Goal: Task Accomplishment & Management: Use online tool/utility

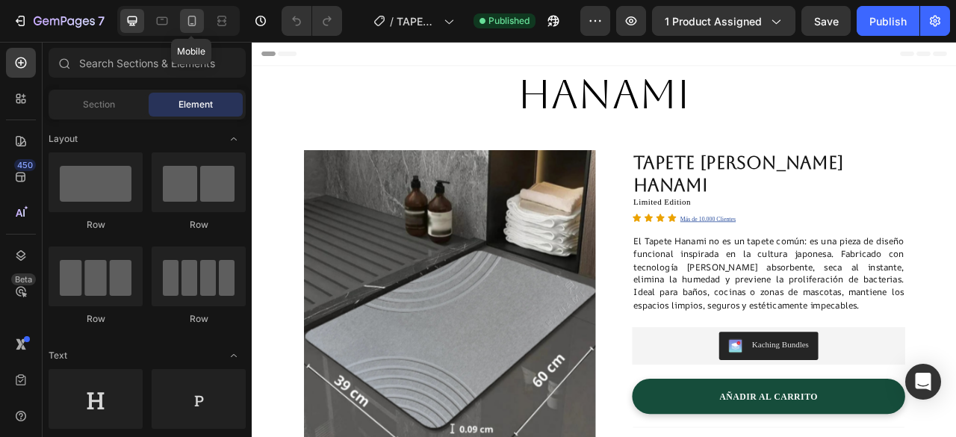
click at [182, 19] on div at bounding box center [192, 21] width 24 height 24
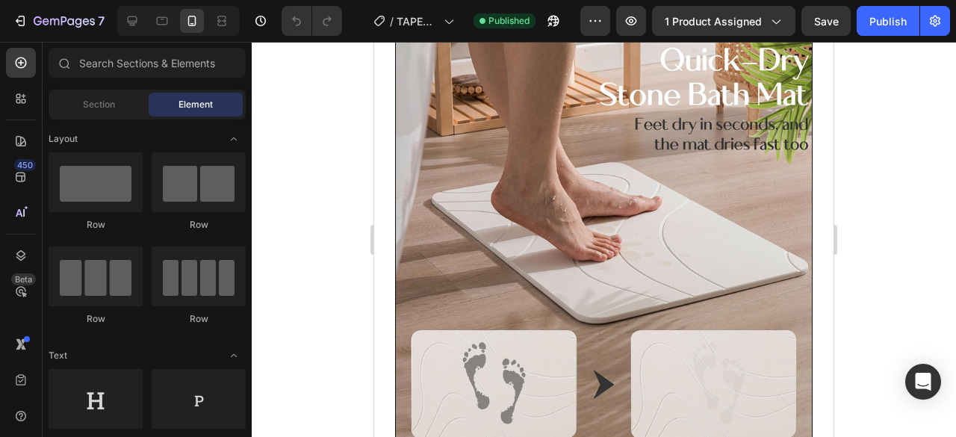
scroll to position [1195, 0]
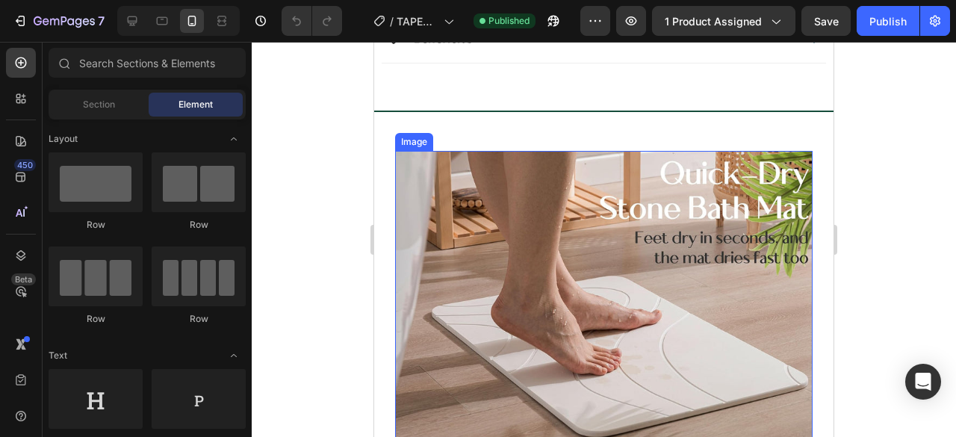
click at [672, 212] on img at bounding box center [604, 360] width 416 height 416
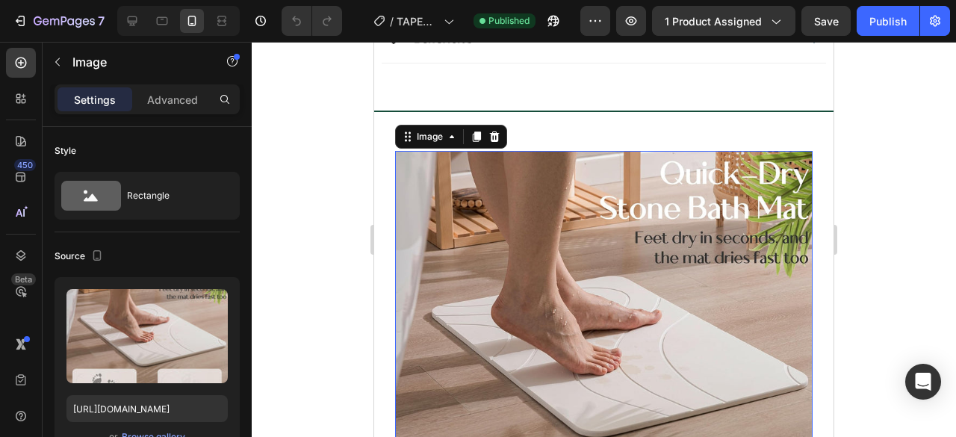
drag, startPoint x: 495, startPoint y: 125, endPoint x: 403, endPoint y: 216, distance: 129.3
click at [494, 131] on icon at bounding box center [495, 136] width 10 height 10
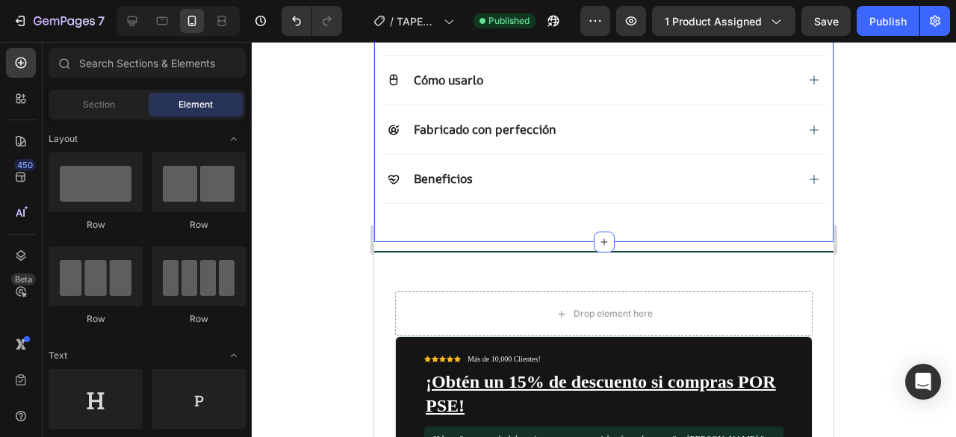
scroll to position [1045, 0]
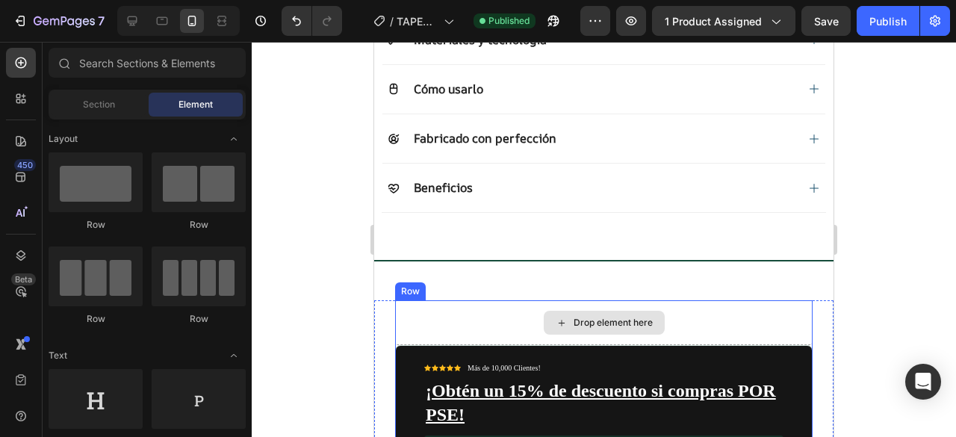
click at [459, 303] on div "Drop element here" at bounding box center [603, 322] width 417 height 45
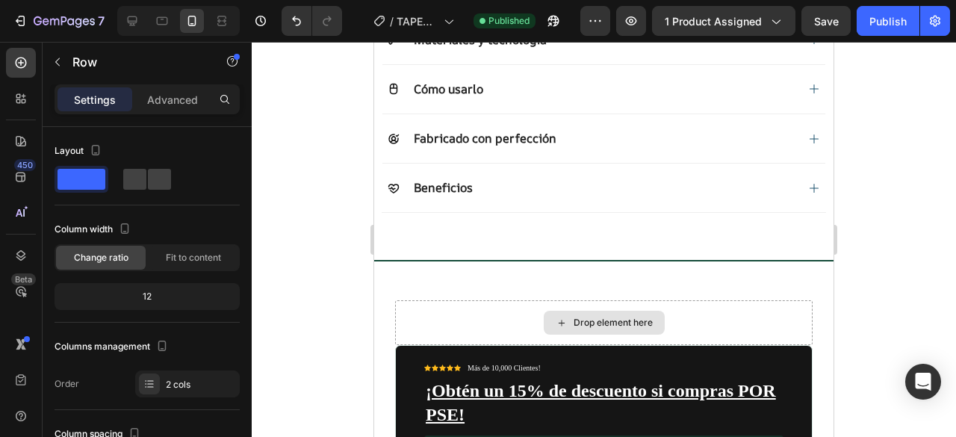
click at [573, 317] on div "Drop element here" at bounding box center [612, 323] width 79 height 12
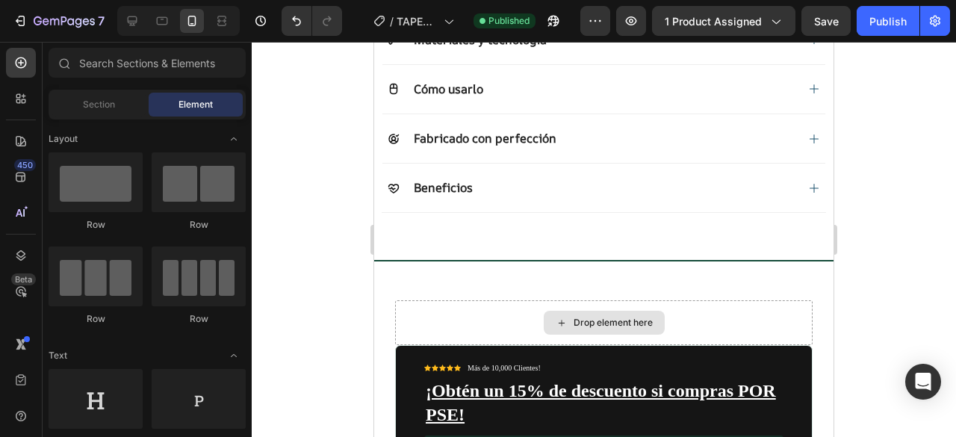
click at [573, 317] on div "Drop element here" at bounding box center [612, 323] width 79 height 12
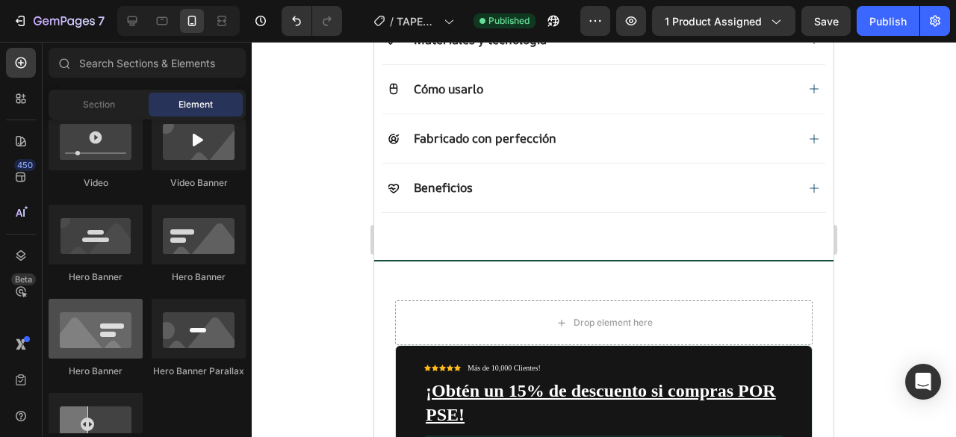
scroll to position [448, 0]
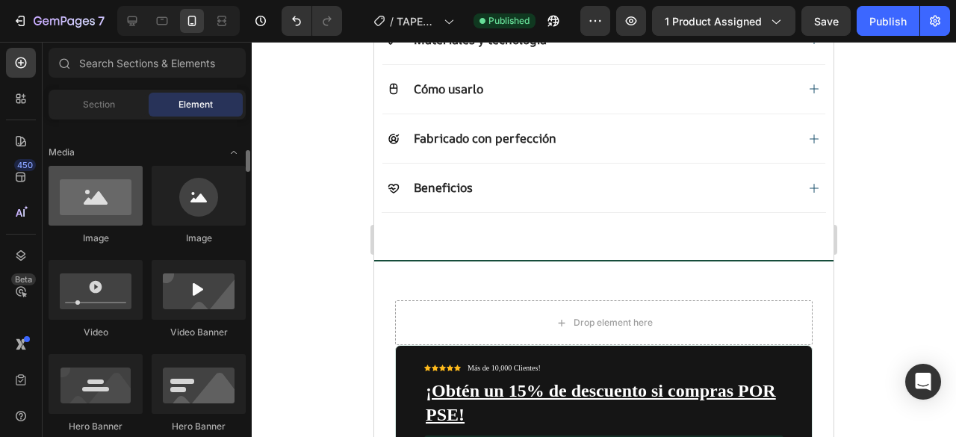
click at [105, 202] on div at bounding box center [96, 196] width 94 height 60
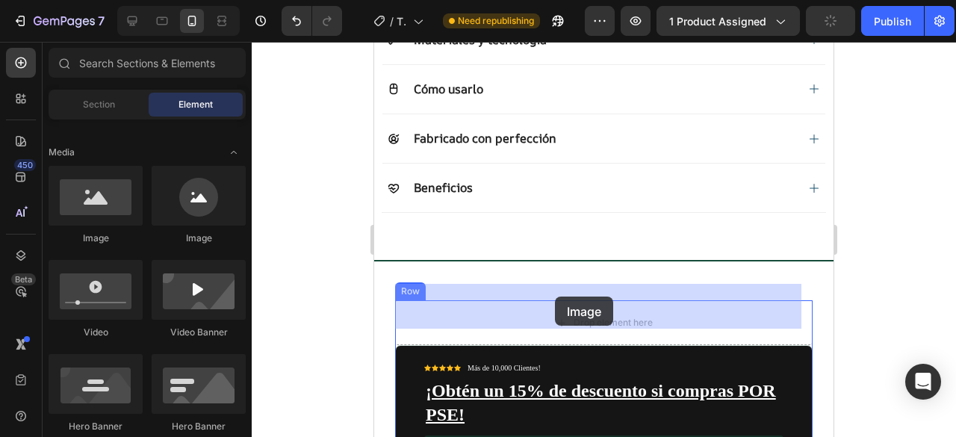
drag, startPoint x: 479, startPoint y: 243, endPoint x: 555, endPoint y: 296, distance: 92.8
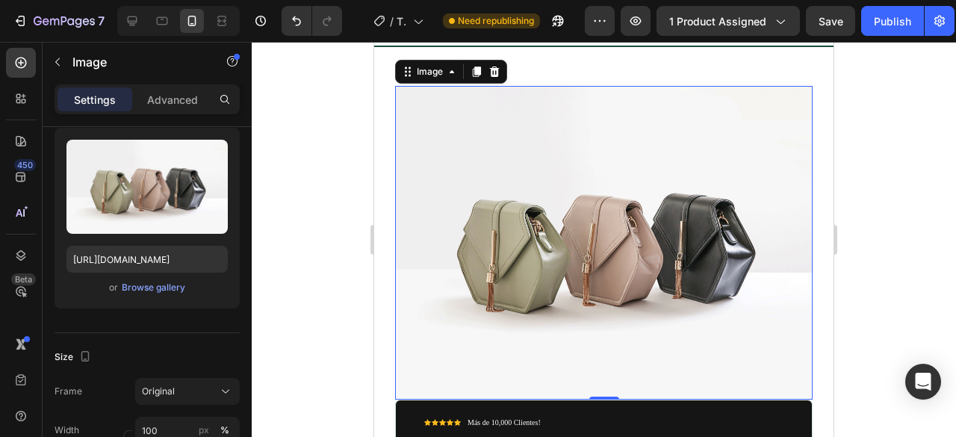
scroll to position [1344, 0]
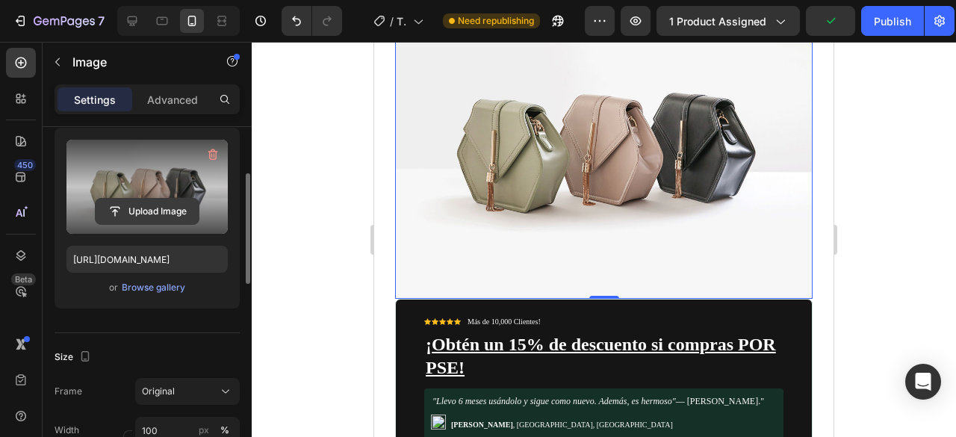
click at [150, 206] on input "file" at bounding box center [147, 211] width 103 height 25
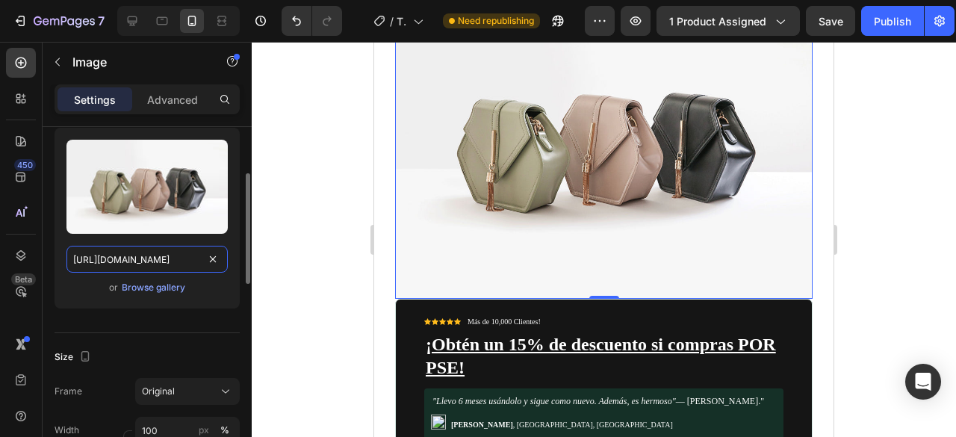
click at [134, 256] on input "https://cdn.shopify.com/s/files/1/2005/9307/files/image_demo.jpg" at bounding box center [146, 259] width 161 height 27
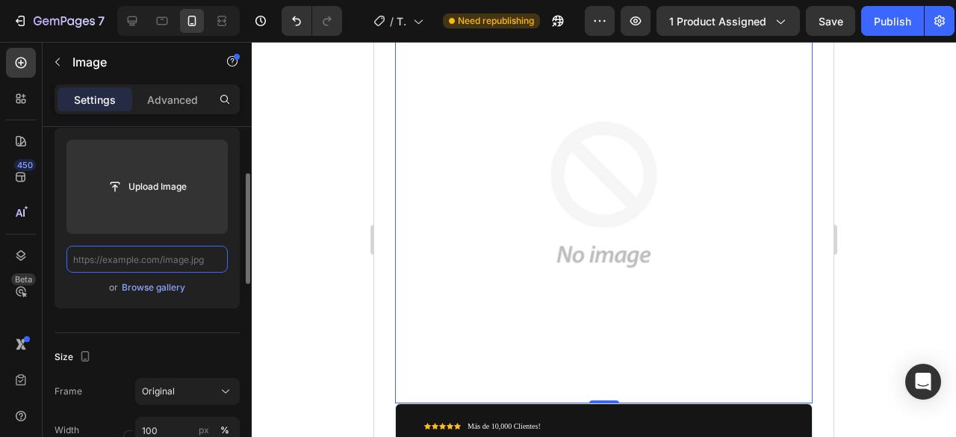
click at [164, 259] on input "text" at bounding box center [146, 259] width 161 height 27
paste input "https://cdn.shopify.com/s/files/1/0732/5620/6493/files/gempages_579108253879763…"
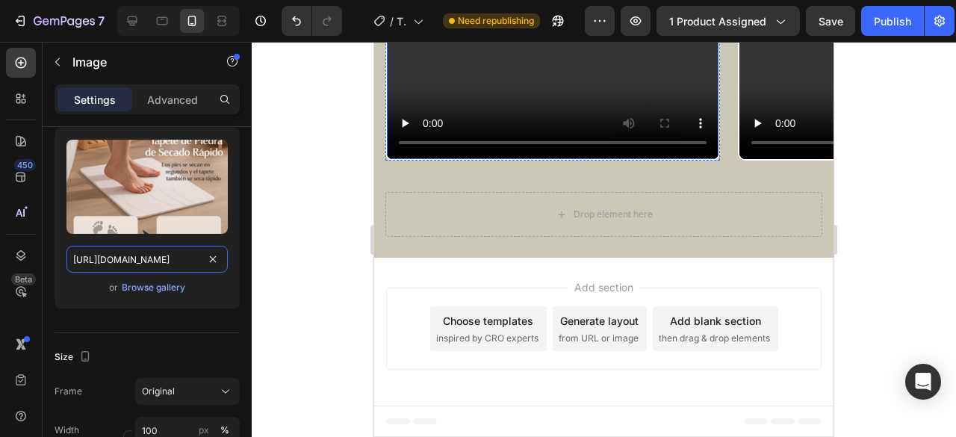
scroll to position [2688, 0]
type input "https://cdn.shopify.com/s/files/1/0732/5620/6493/files/gempages_579108253879763…"
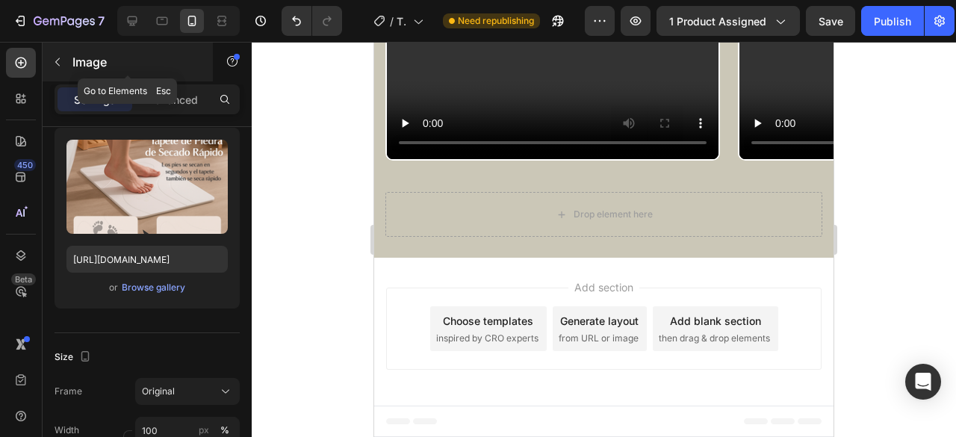
click at [55, 56] on icon "button" at bounding box center [58, 62] width 12 height 12
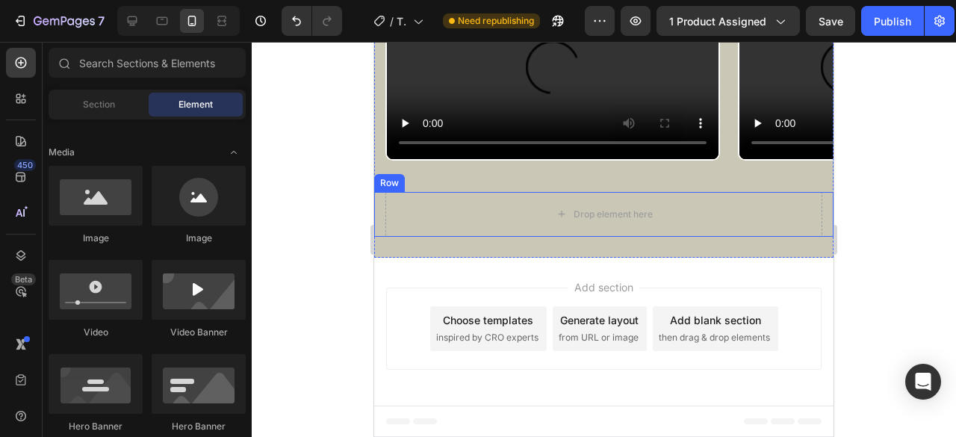
scroll to position [2331, 0]
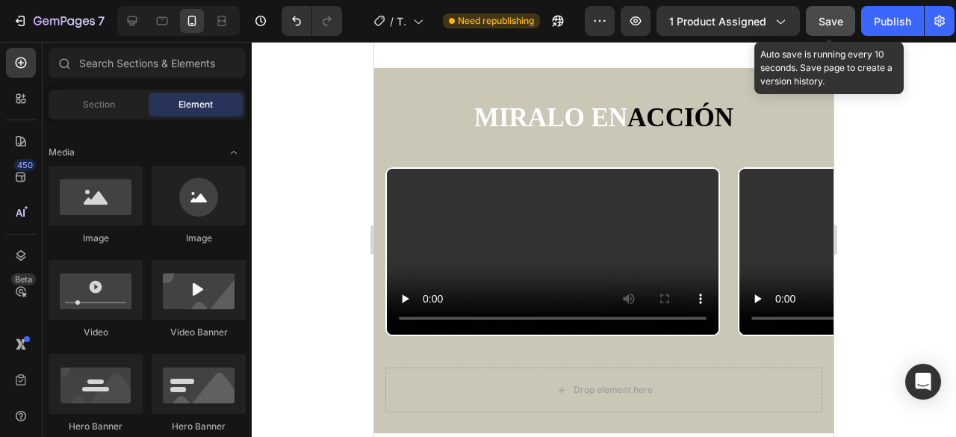
click at [839, 28] on div "Save" at bounding box center [830, 21] width 25 height 16
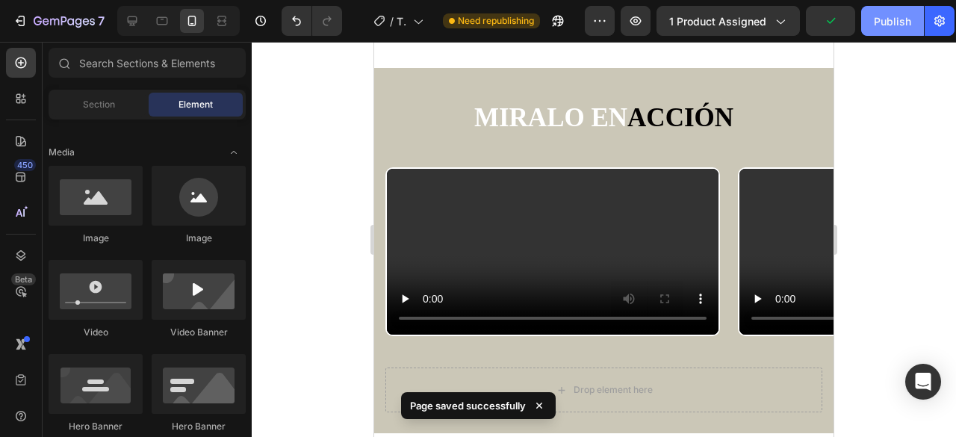
click at [892, 23] on div "Publish" at bounding box center [892, 21] width 37 height 16
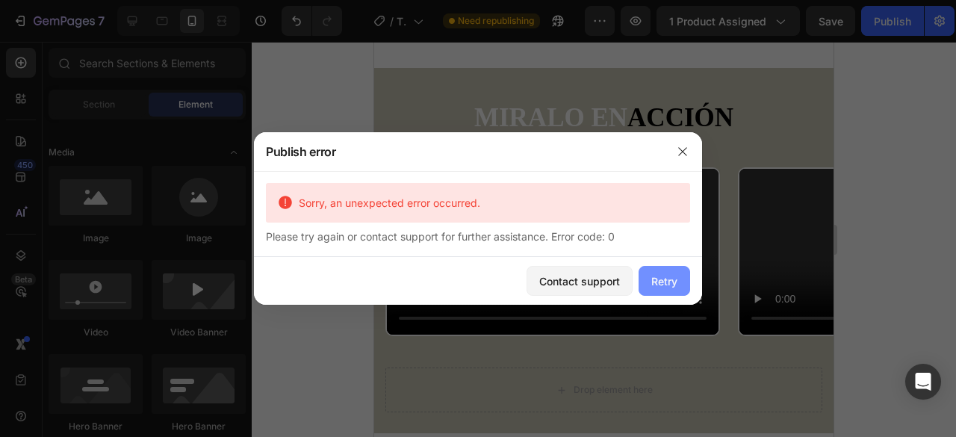
click at [653, 281] on div "Retry" at bounding box center [664, 281] width 26 height 16
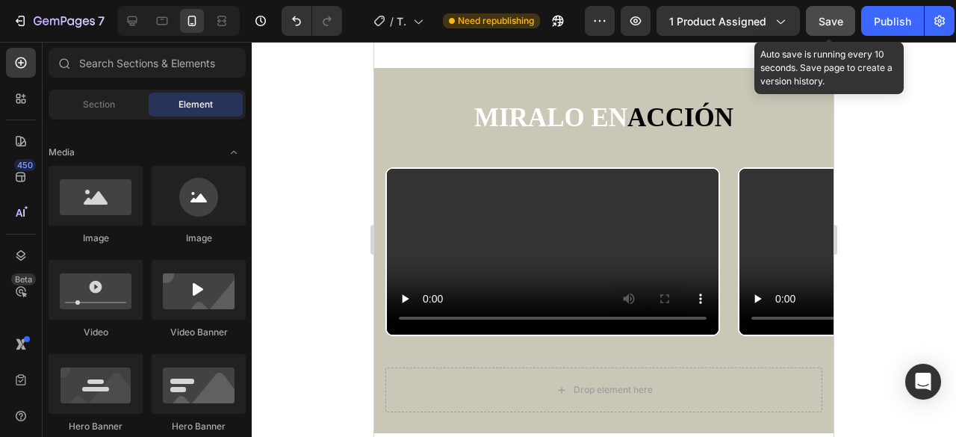
click at [834, 27] on div "Save" at bounding box center [830, 21] width 25 height 16
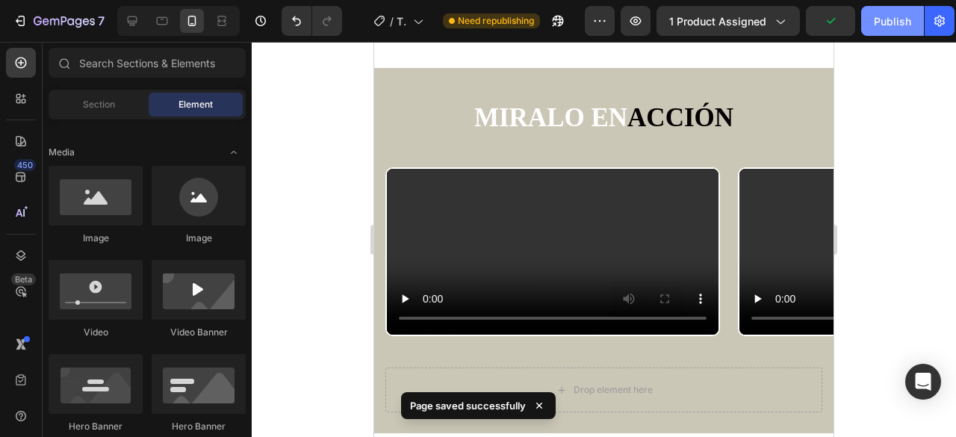
click at [882, 19] on div "Publish" at bounding box center [892, 21] width 37 height 16
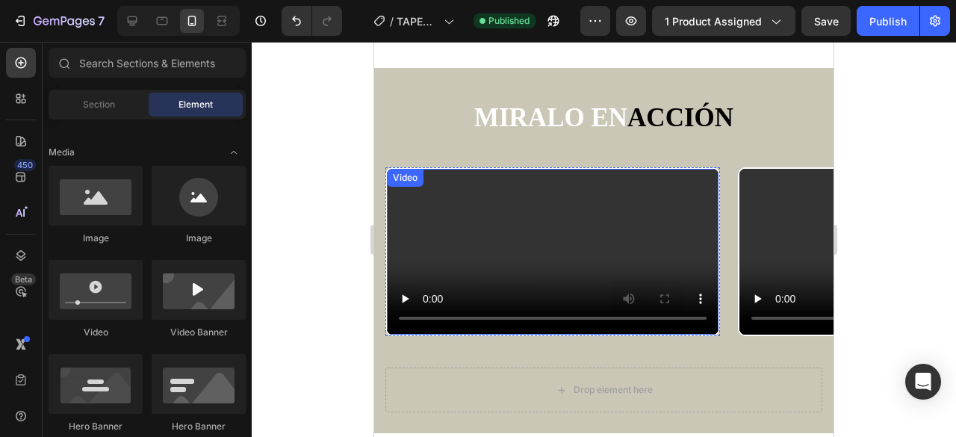
click at [557, 214] on video at bounding box center [552, 252] width 331 height 166
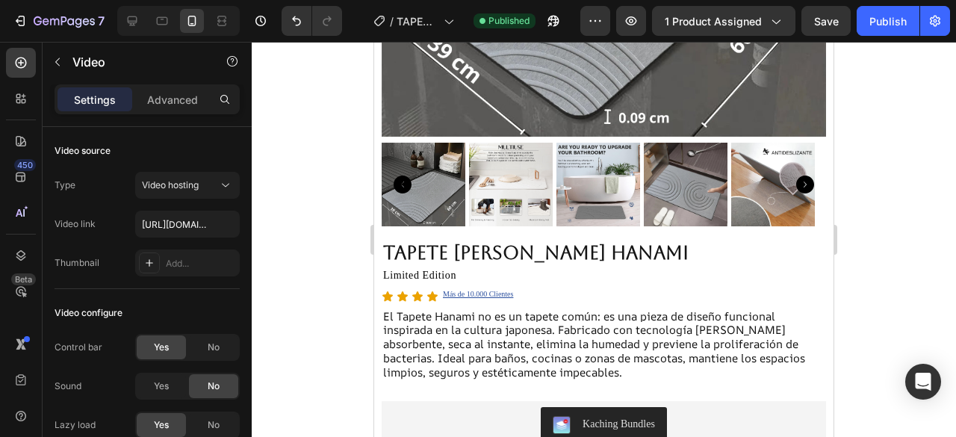
scroll to position [0, 0]
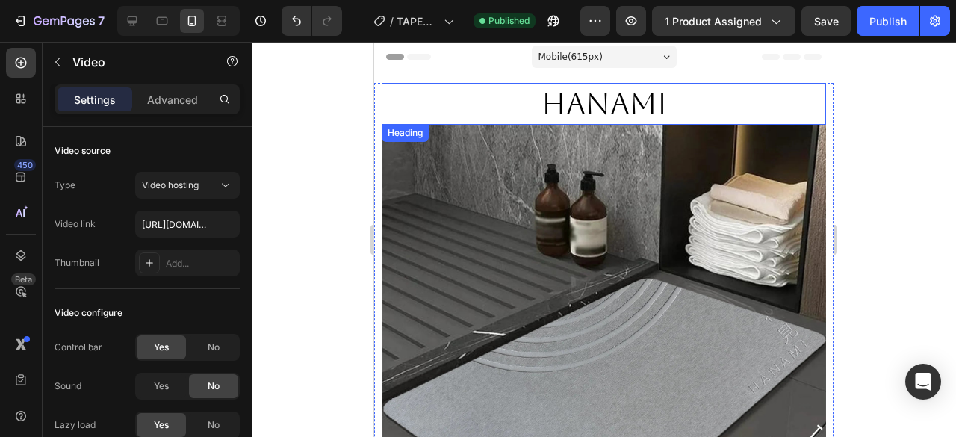
click at [590, 107] on h2 "HANAMI" at bounding box center [604, 104] width 444 height 42
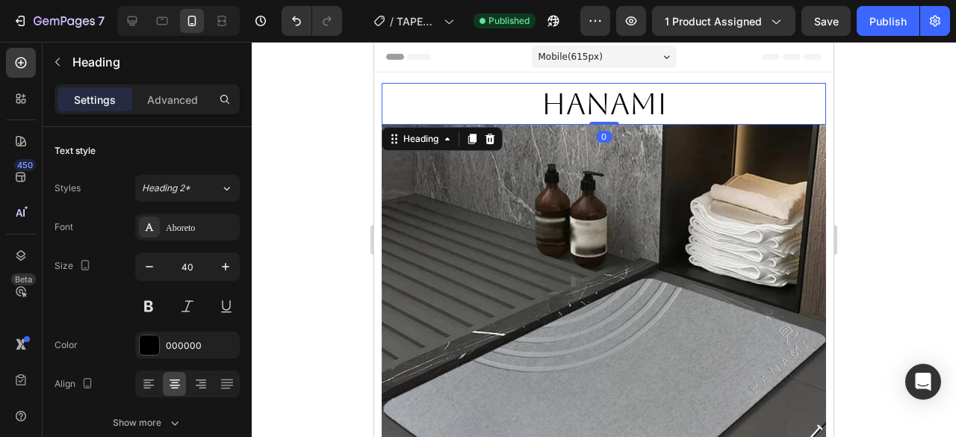
click at [597, 108] on h2 "HANAMI" at bounding box center [604, 104] width 444 height 42
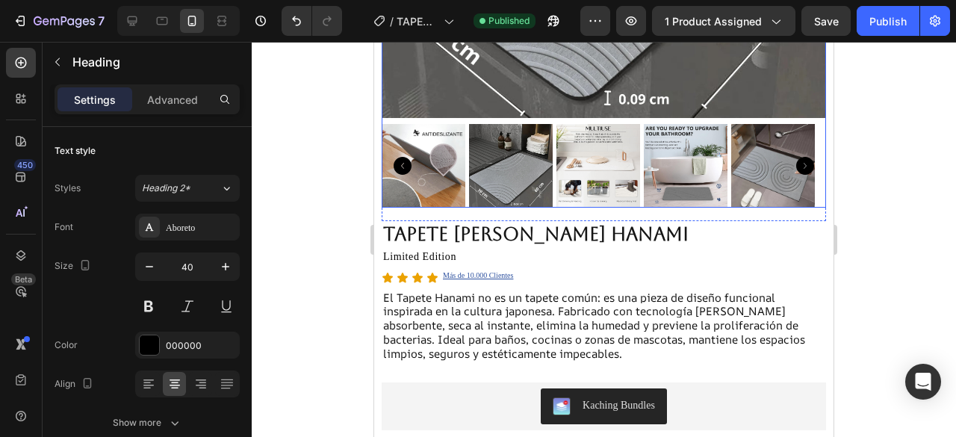
scroll to position [448, 0]
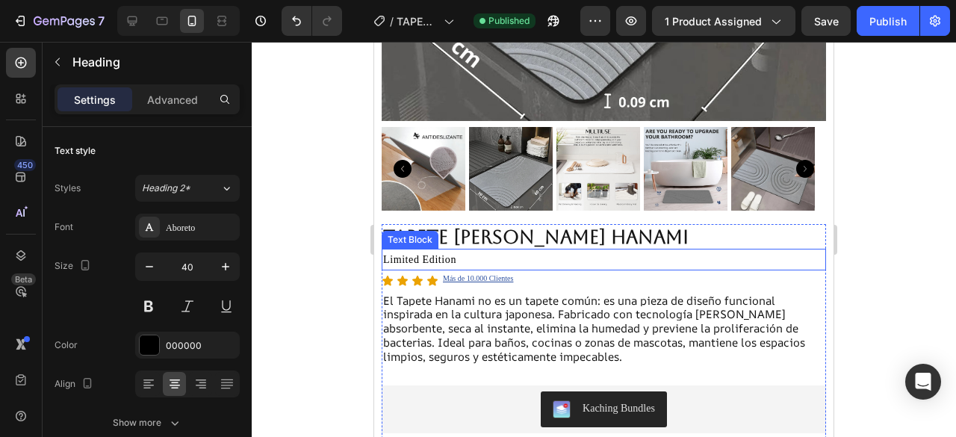
click at [478, 231] on h1 "TAPETE [PERSON_NAME] HANAMI" at bounding box center [604, 238] width 444 height 28
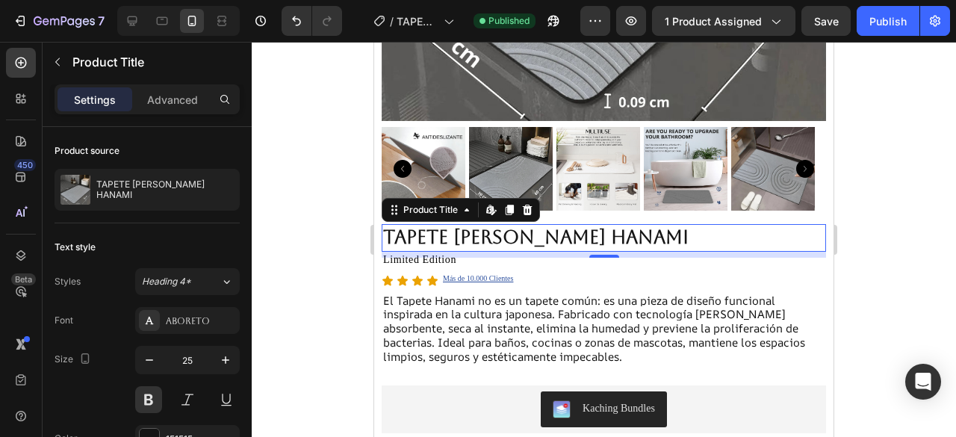
click at [576, 227] on h1 "TAPETE [PERSON_NAME] HANAMI" at bounding box center [604, 238] width 444 height 28
click at [581, 226] on h1 "TAPETE [PERSON_NAME] HANAMI" at bounding box center [604, 238] width 444 height 28
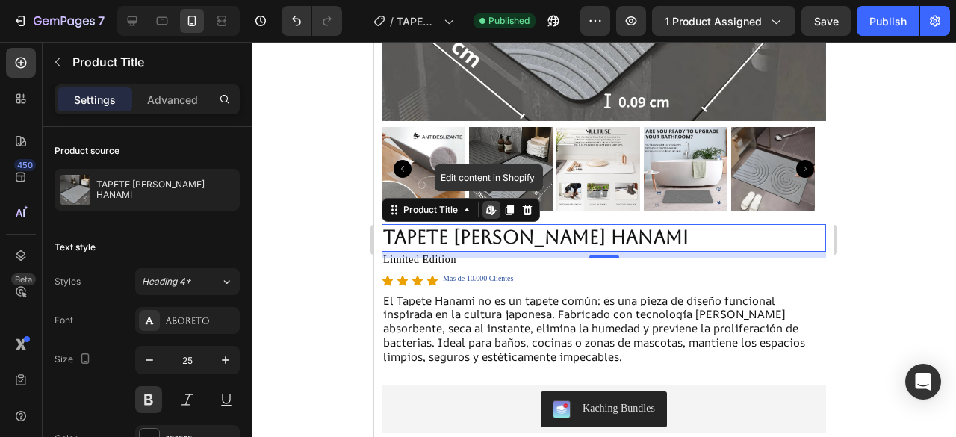
click at [581, 226] on h1 "TAPETE [PERSON_NAME] HANAMI" at bounding box center [604, 238] width 444 height 28
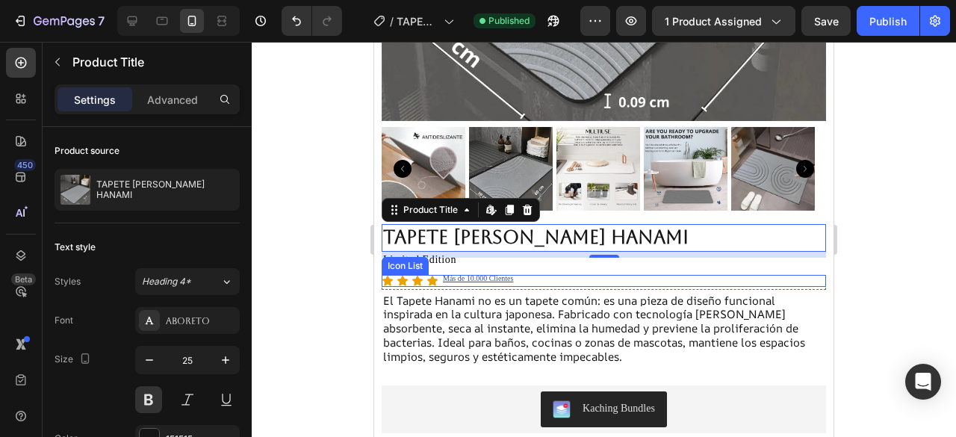
click at [605, 277] on div "Icon Icon Icon Icon Más de 10.000 Clientes Text Block Icon List" at bounding box center [604, 282] width 444 height 15
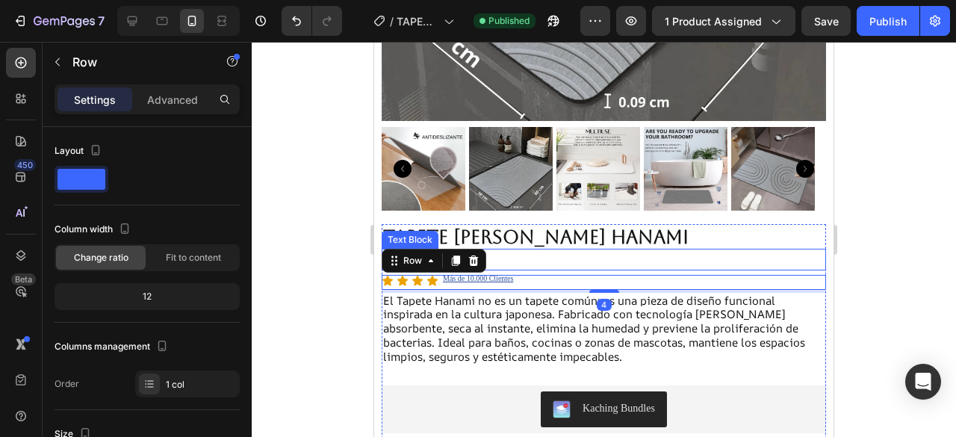
click at [529, 250] on p "Limited Edition" at bounding box center [603, 259] width 441 height 19
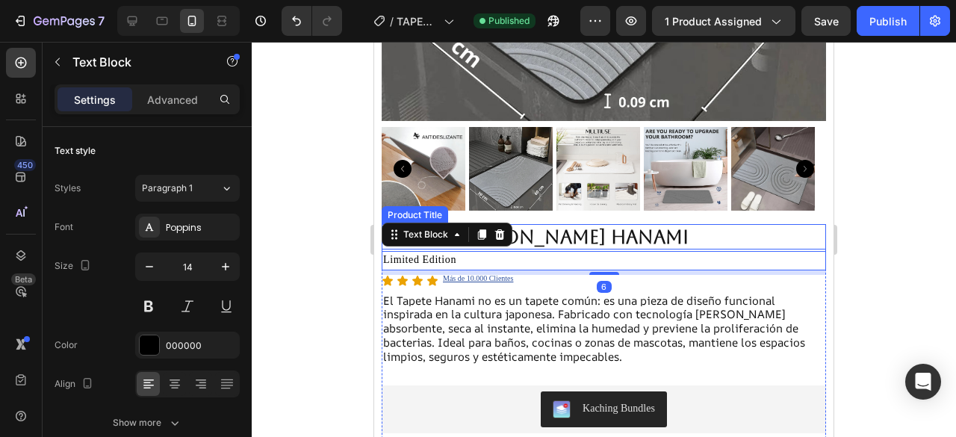
click at [535, 232] on h1 "TAPETE [PERSON_NAME] HANAMI" at bounding box center [604, 238] width 444 height 28
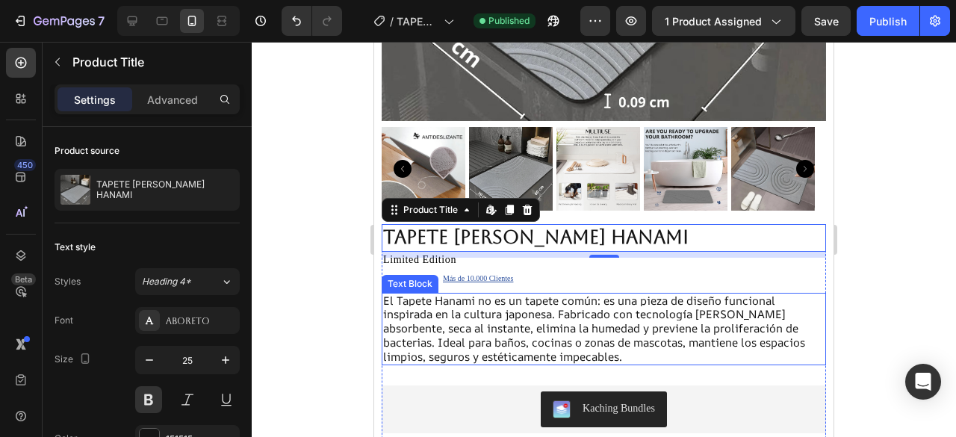
click at [550, 320] on span "El Tapete Hanami no es un tapete común: es una pieza de diseño funcional inspir…" at bounding box center [594, 329] width 422 height 72
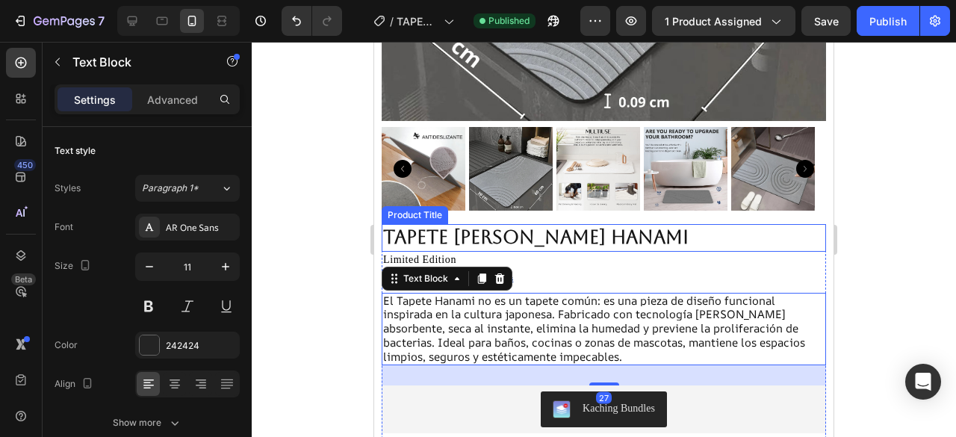
click at [527, 231] on h1 "TAPETE [PERSON_NAME] HANAMI" at bounding box center [604, 238] width 444 height 28
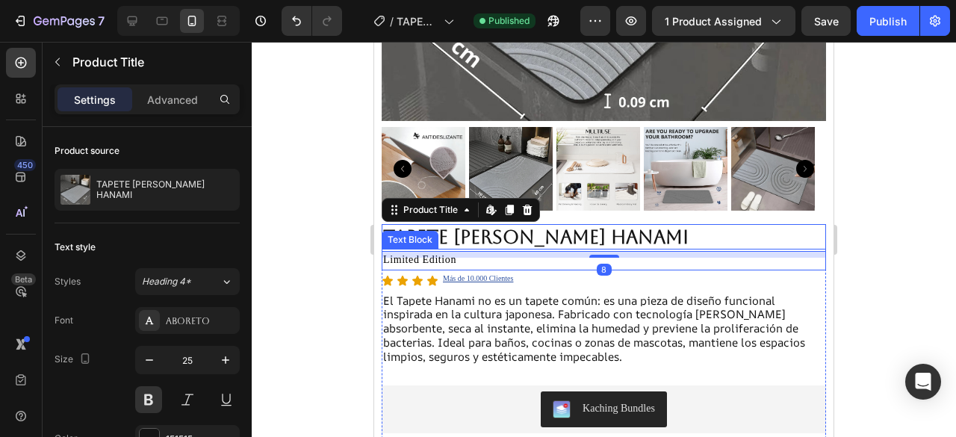
click at [422, 254] on span "Limited Edition" at bounding box center [419, 259] width 73 height 11
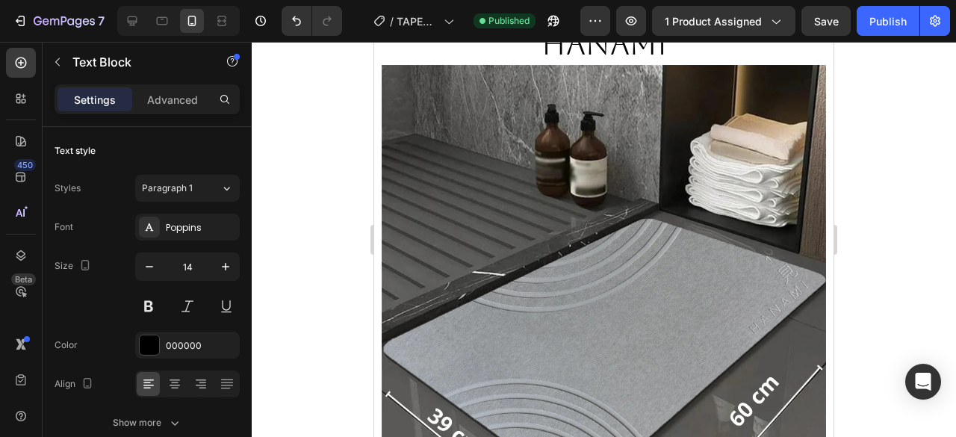
scroll to position [0, 0]
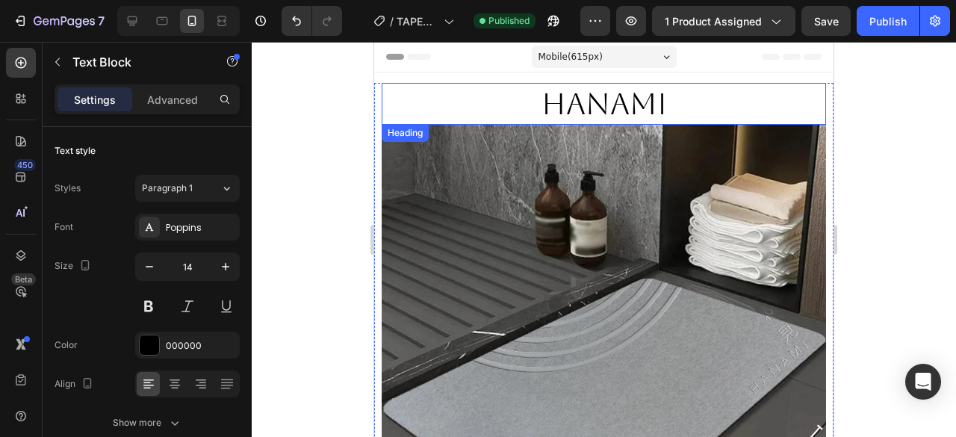
click at [606, 108] on p "HANAMI" at bounding box center [603, 103] width 441 height 39
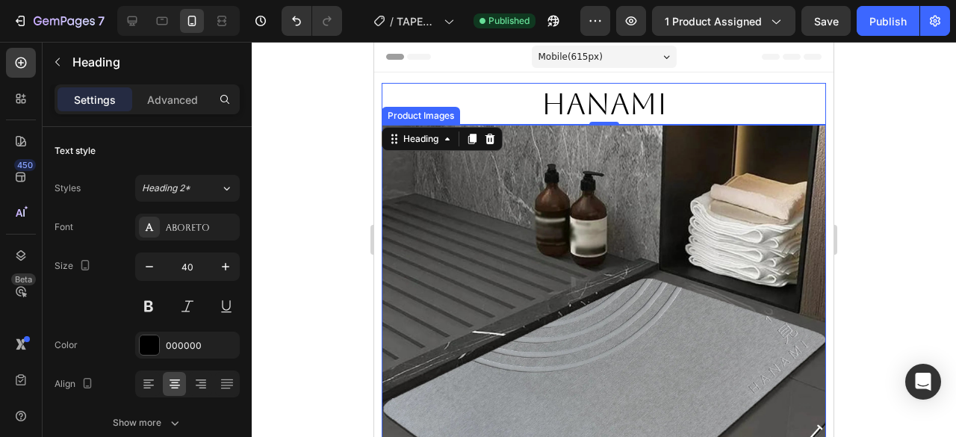
click at [337, 152] on div at bounding box center [604, 239] width 704 height 395
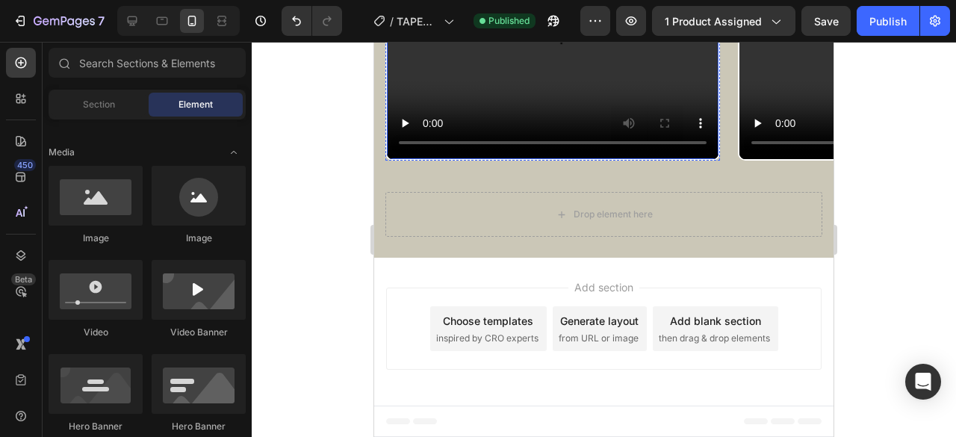
scroll to position [2928, 0]
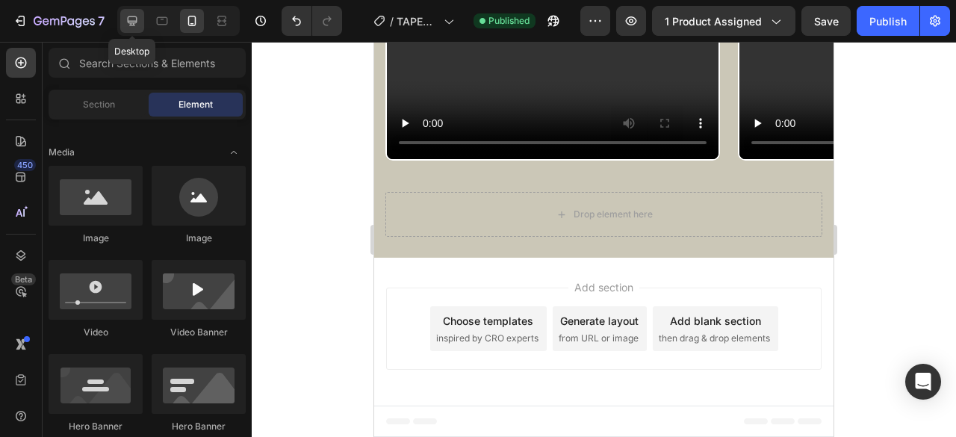
click at [127, 16] on icon at bounding box center [132, 20] width 15 height 15
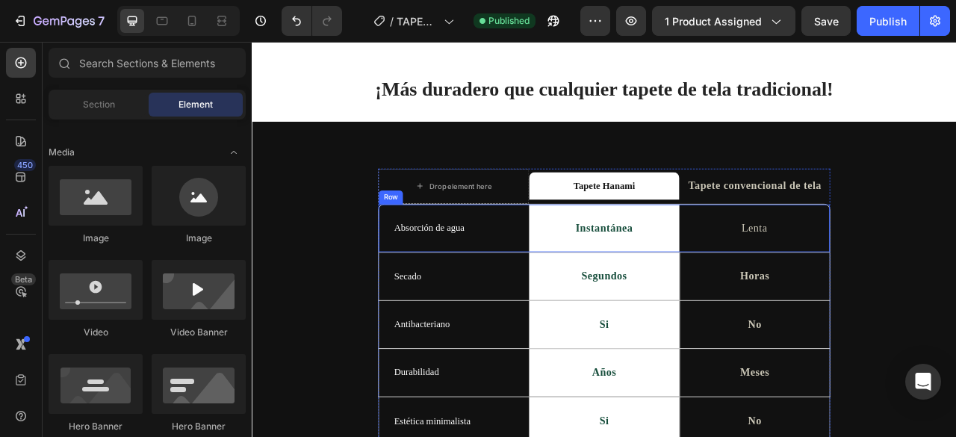
scroll to position [2388, 0]
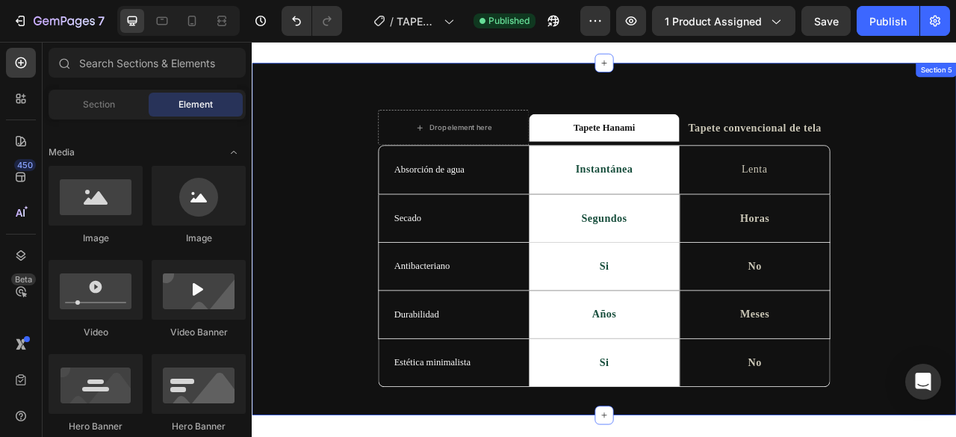
click at [326, 245] on div "Drop element here Tapete Hanami Text Block Row Tapete convencional de tela Text…" at bounding box center [700, 304] width 874 height 352
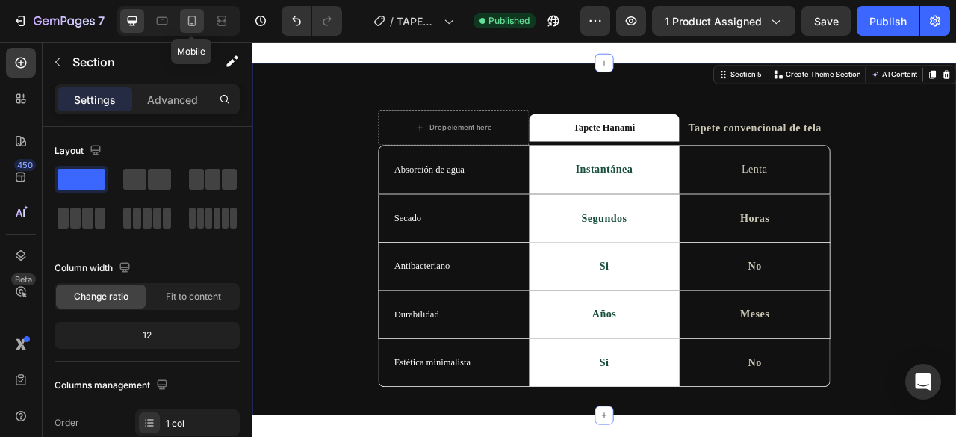
click at [195, 20] on icon at bounding box center [192, 21] width 8 height 10
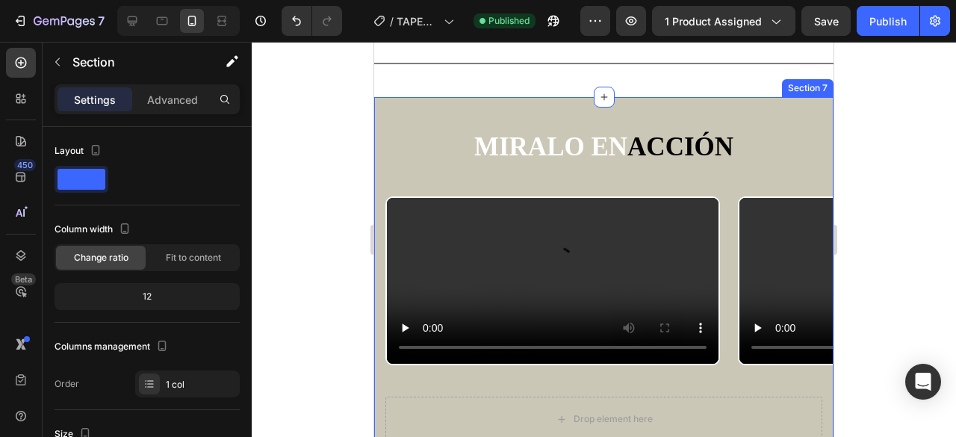
scroll to position [2335, 0]
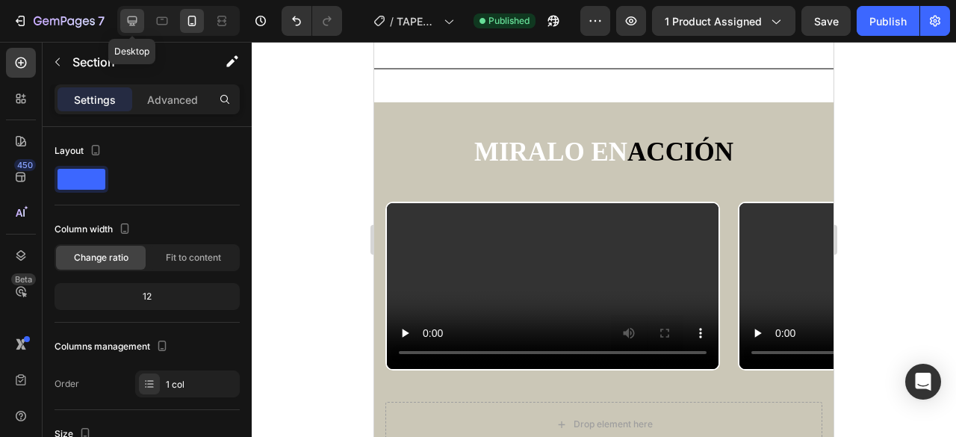
click at [128, 23] on icon at bounding box center [132, 20] width 15 height 15
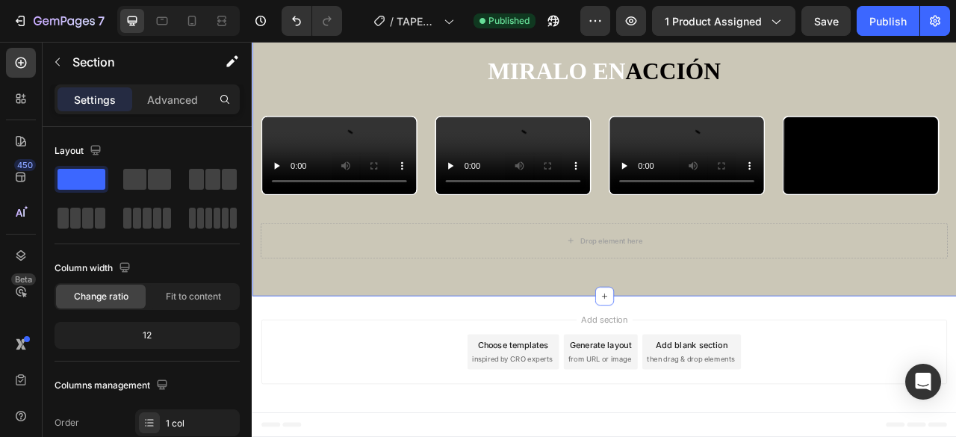
scroll to position [2827, 0]
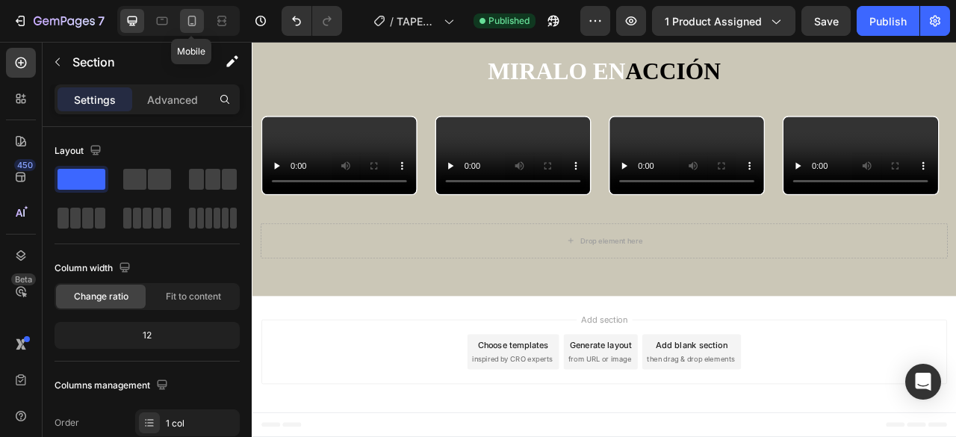
click at [188, 23] on icon at bounding box center [192, 21] width 8 height 10
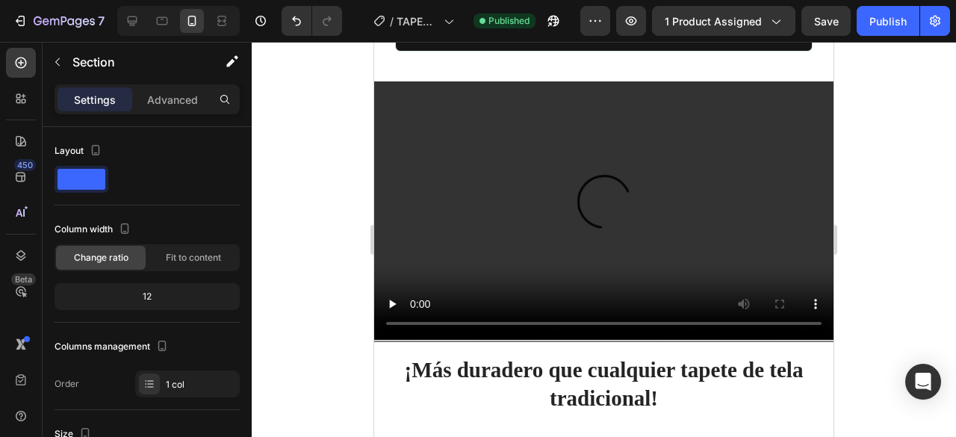
scroll to position [1637, 0]
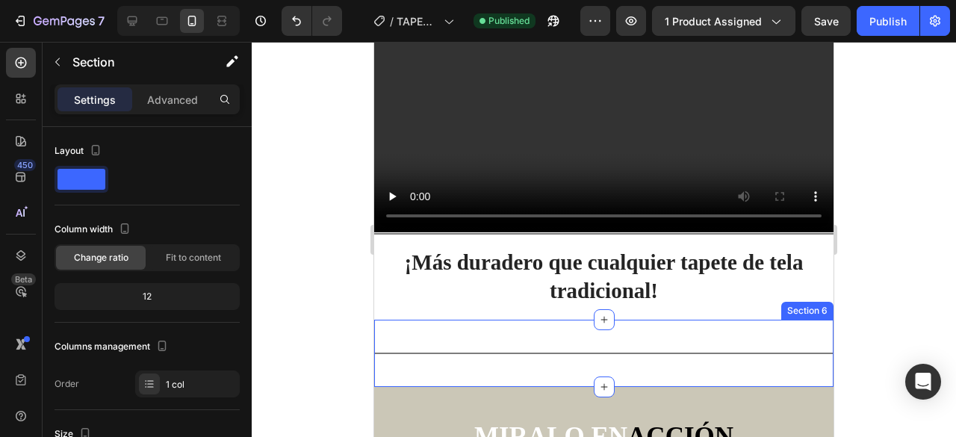
click at [641, 320] on div "Title Line Section 6" at bounding box center [603, 353] width 459 height 67
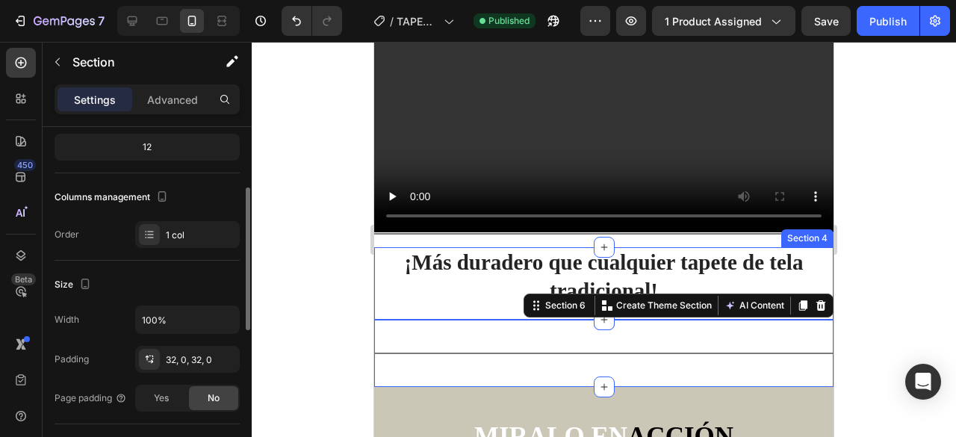
click at [429, 290] on div "¡Más duradero que cualquier tapete de tela tradicional! Heading Section 4" at bounding box center [603, 283] width 459 height 72
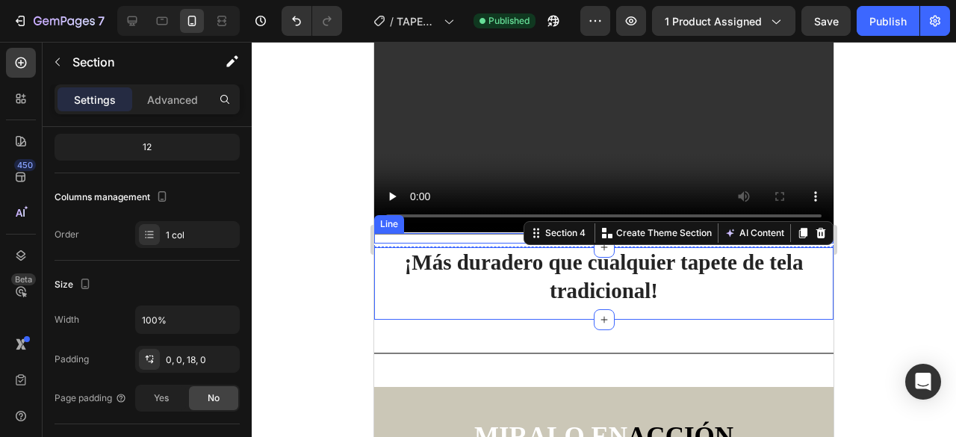
click at [442, 233] on div "Title Line" at bounding box center [603, 238] width 459 height 10
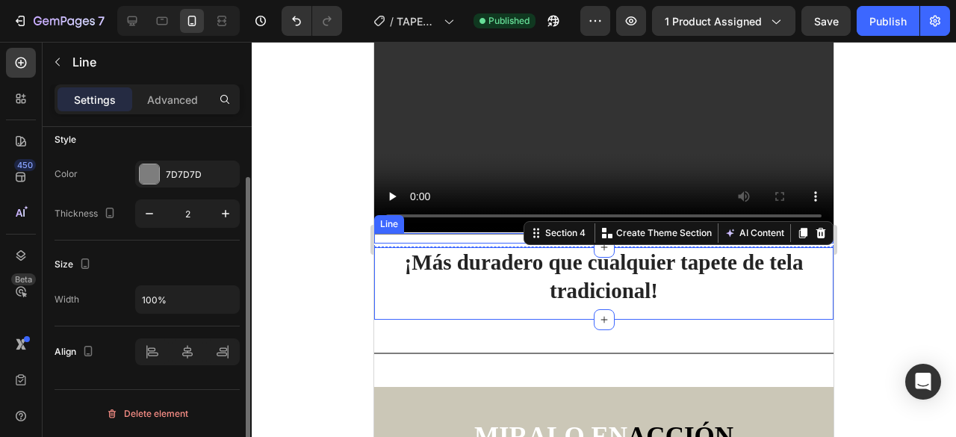
scroll to position [0, 0]
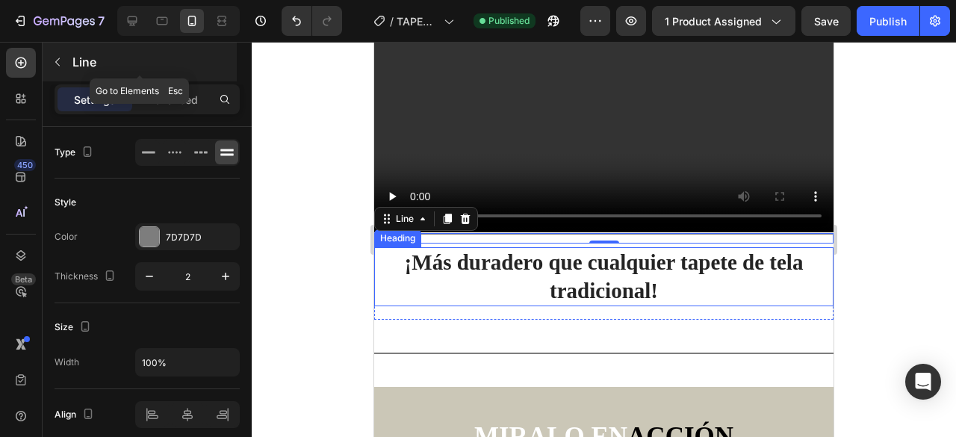
click at [58, 65] on icon "button" at bounding box center [58, 62] width 12 height 12
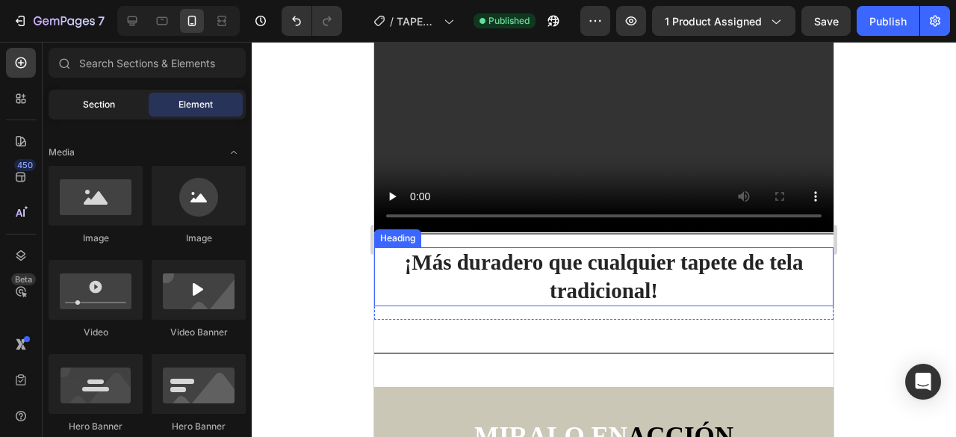
click at [105, 108] on span "Section" at bounding box center [99, 104] width 32 height 13
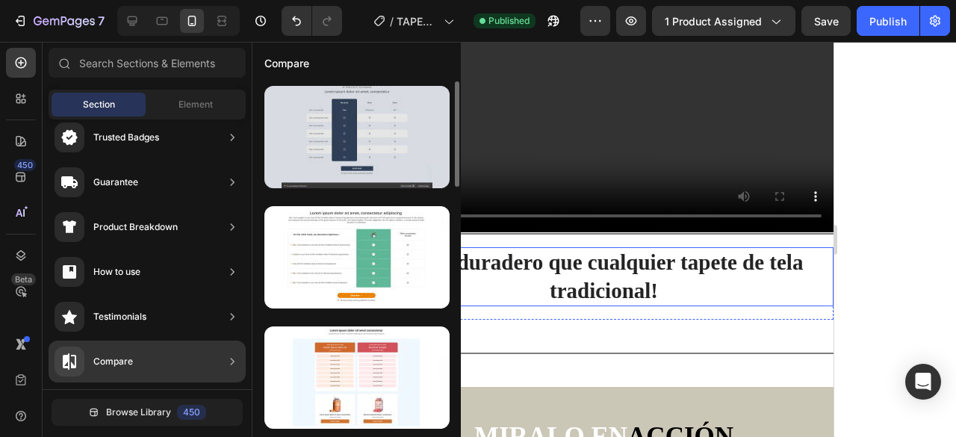
click at [370, 155] on div at bounding box center [356, 137] width 185 height 102
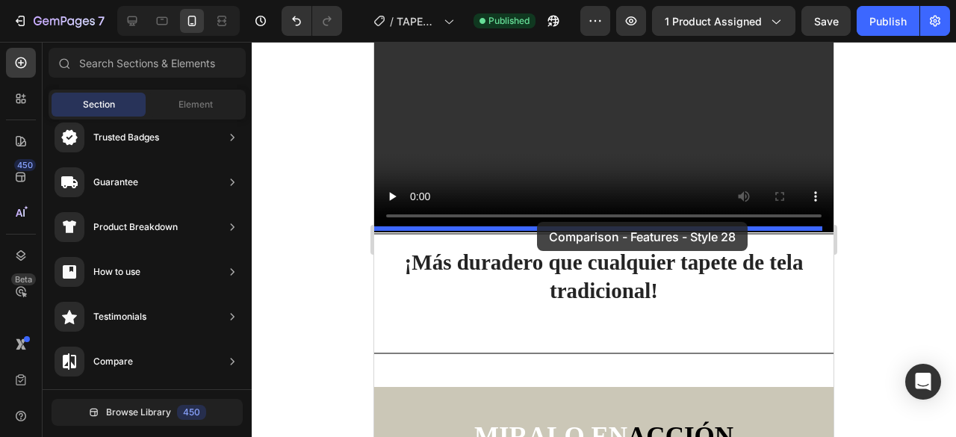
drag, startPoint x: 754, startPoint y: 214, endPoint x: 537, endPoint y: 222, distance: 217.4
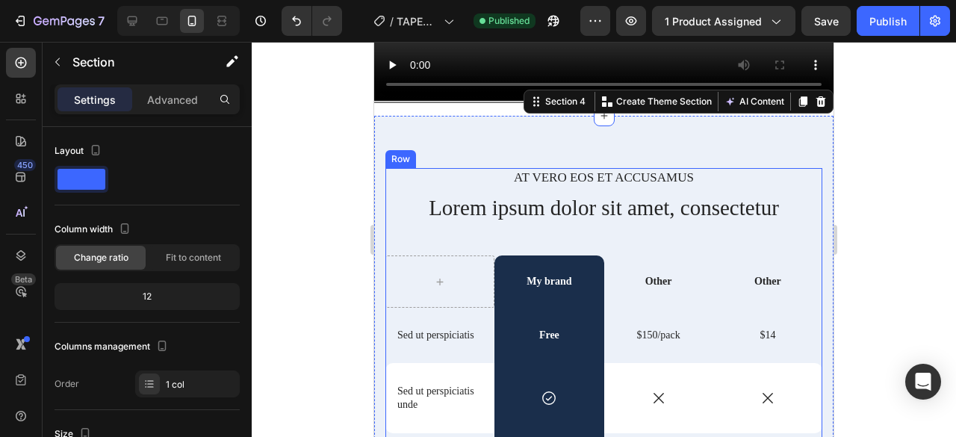
scroll to position [1771, 0]
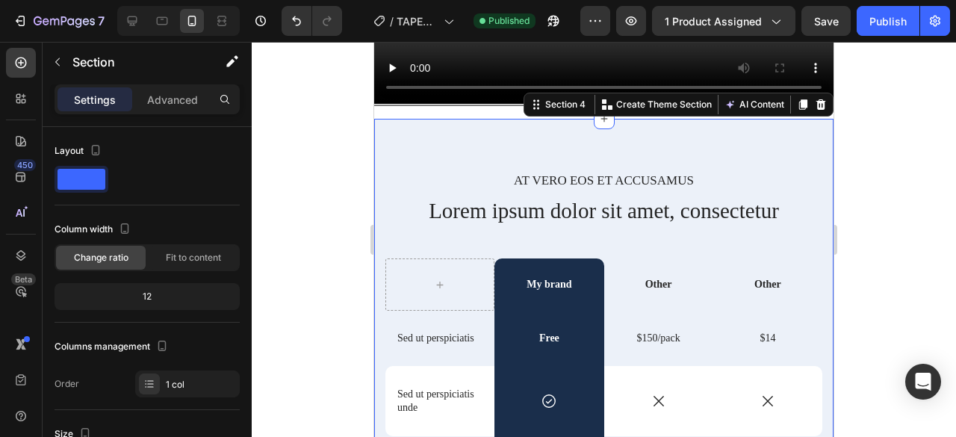
click at [914, 217] on div at bounding box center [604, 239] width 704 height 395
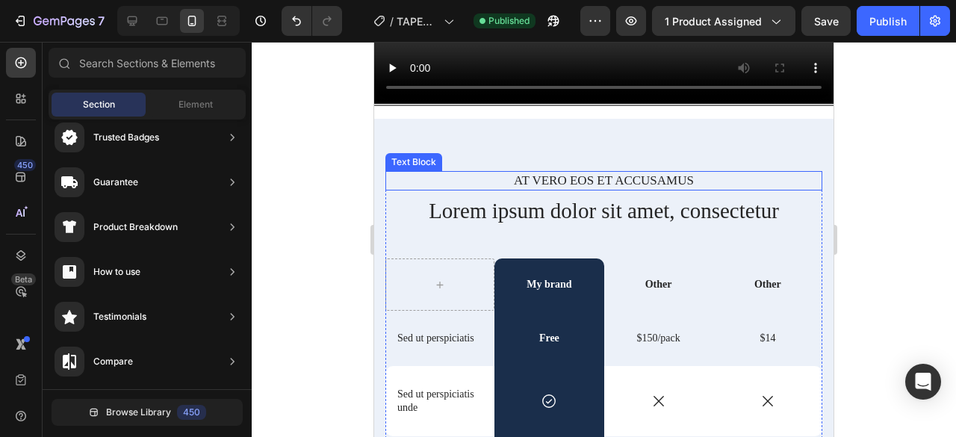
click at [591, 172] on p "At vero eos et accusamus" at bounding box center [604, 180] width 434 height 16
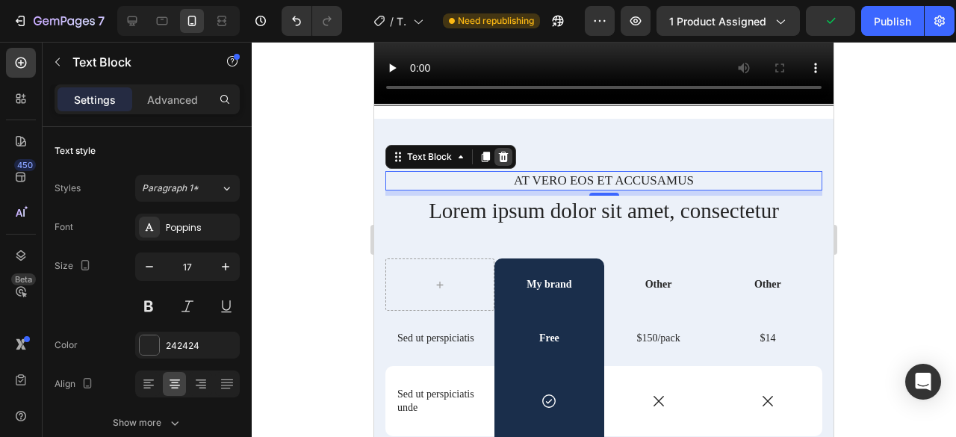
click at [505, 152] on icon at bounding box center [504, 157] width 10 height 10
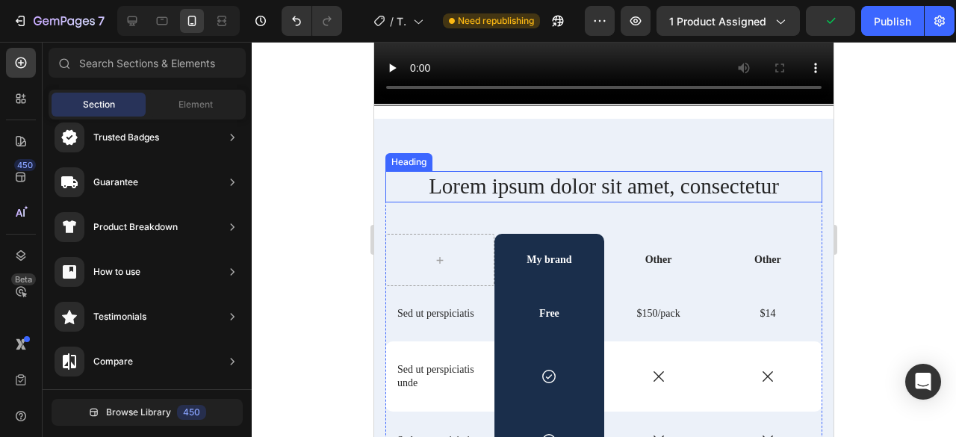
click at [594, 171] on h2 "Lorem ipsum dolor sit amet, consectetur" at bounding box center [603, 186] width 437 height 31
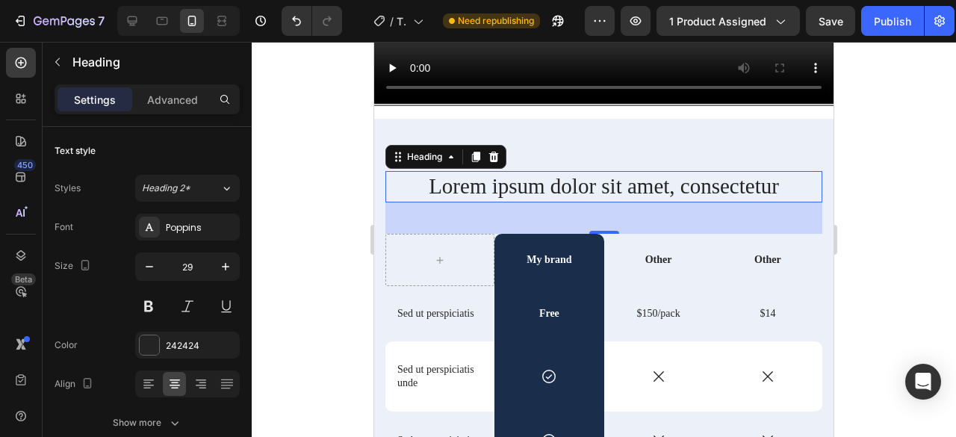
click at [550, 171] on h2 "Lorem ipsum dolor sit amet, consectetur" at bounding box center [603, 186] width 437 height 31
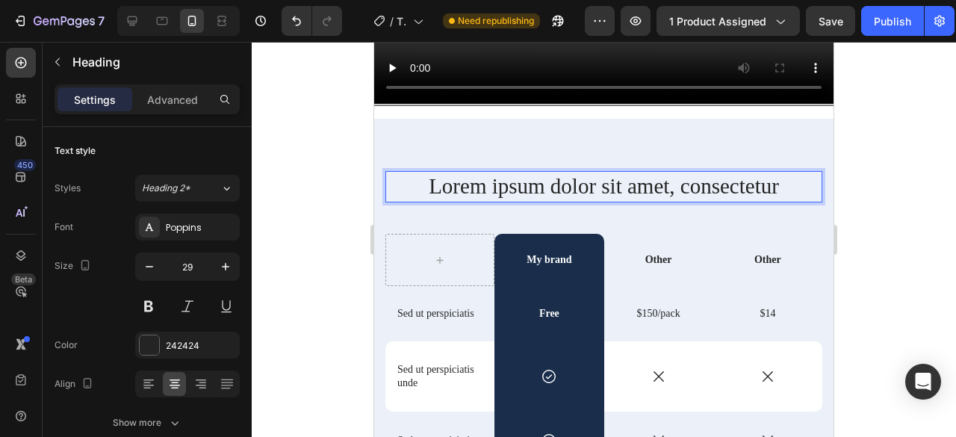
click at [550, 172] on p "Lorem ipsum dolor sit amet, consectetur" at bounding box center [604, 186] width 434 height 28
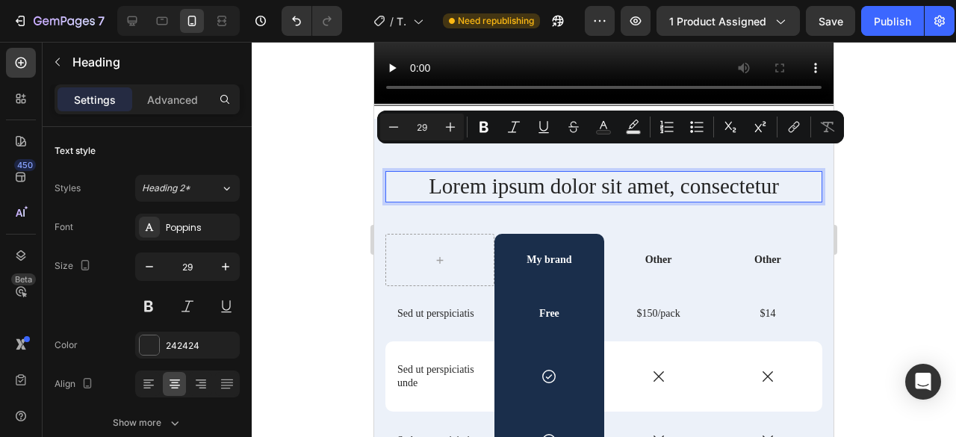
click at [726, 172] on p "Lorem ipsum dolor sit amet, consectetur" at bounding box center [604, 186] width 434 height 28
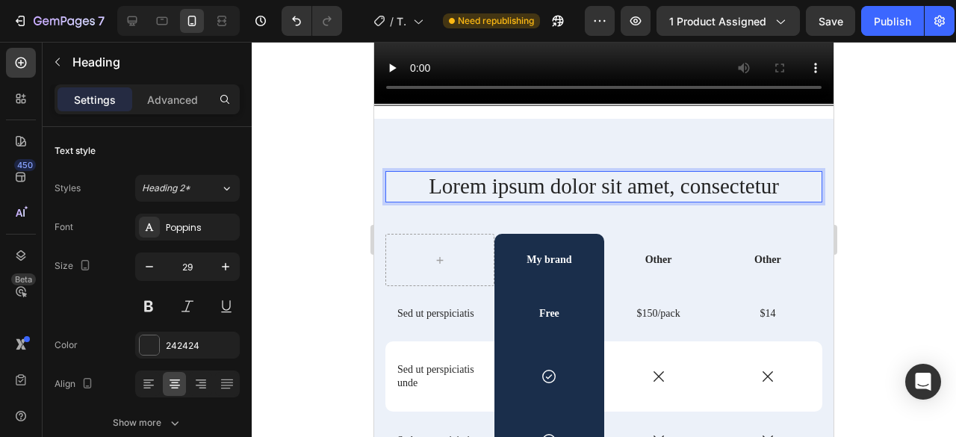
click at [772, 172] on p "Lorem ipsum dolor sit amet, consectetur" at bounding box center [604, 186] width 434 height 28
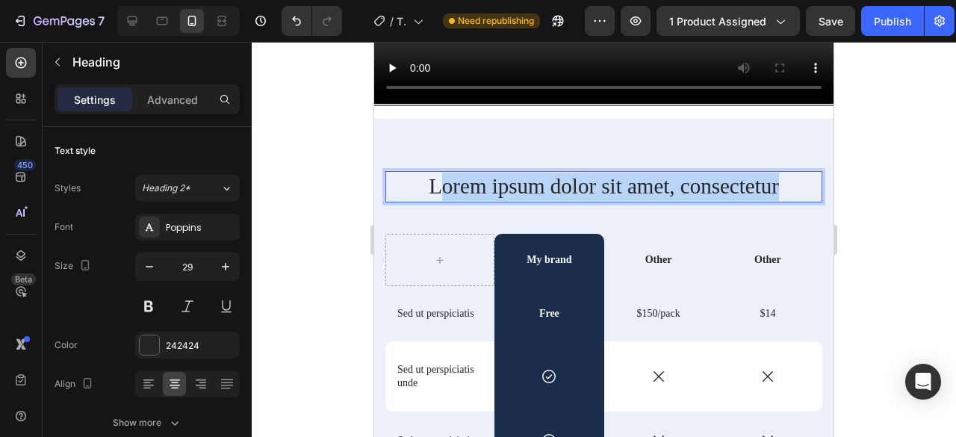
drag, startPoint x: 774, startPoint y: 164, endPoint x: 433, endPoint y: 162, distance: 341.2
click at [435, 172] on p "Lorem ipsum dolor sit amet, consectetur" at bounding box center [604, 186] width 434 height 28
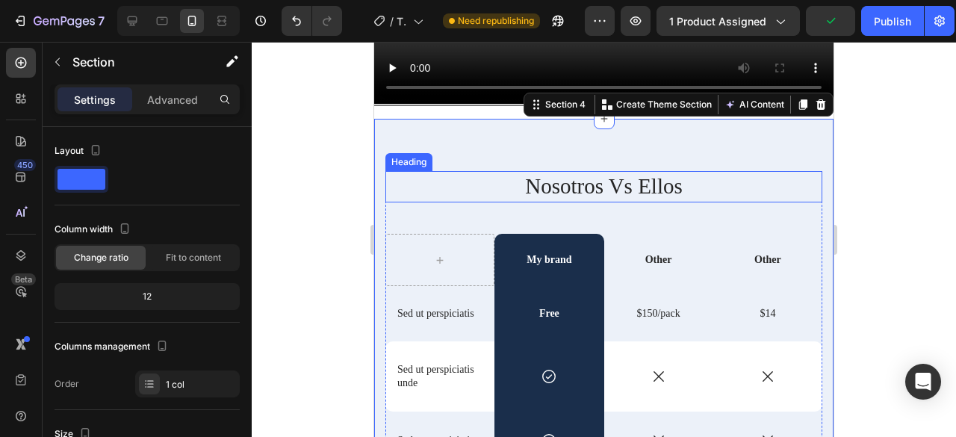
click at [583, 172] on p "Nosotros Vs Ellos" at bounding box center [604, 186] width 434 height 28
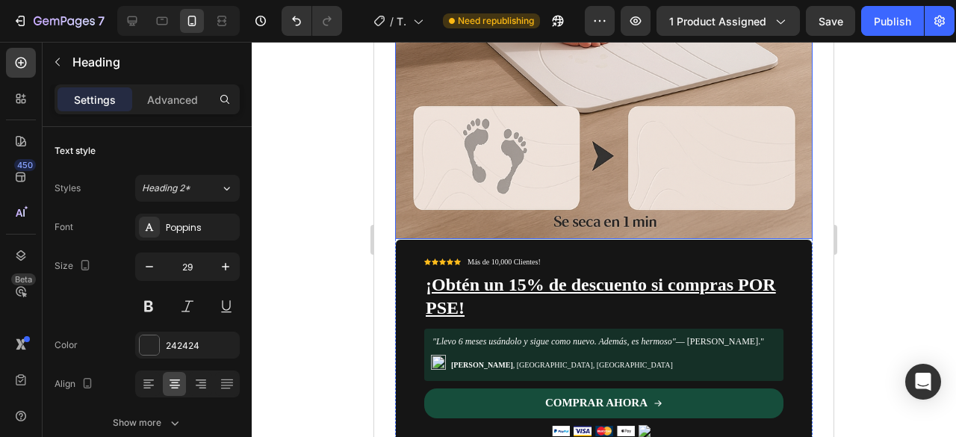
scroll to position [1174, 0]
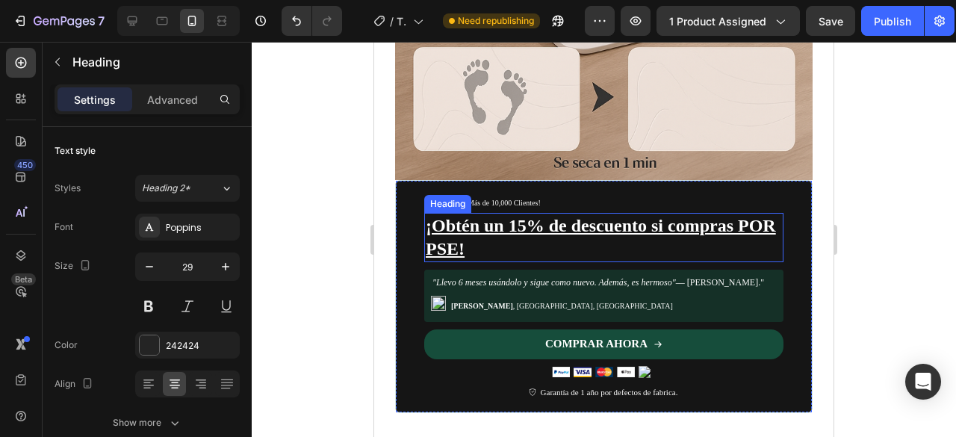
click at [460, 220] on u "¡Obtén un 15% de descuento si compras POR PSE!" at bounding box center [601, 237] width 350 height 43
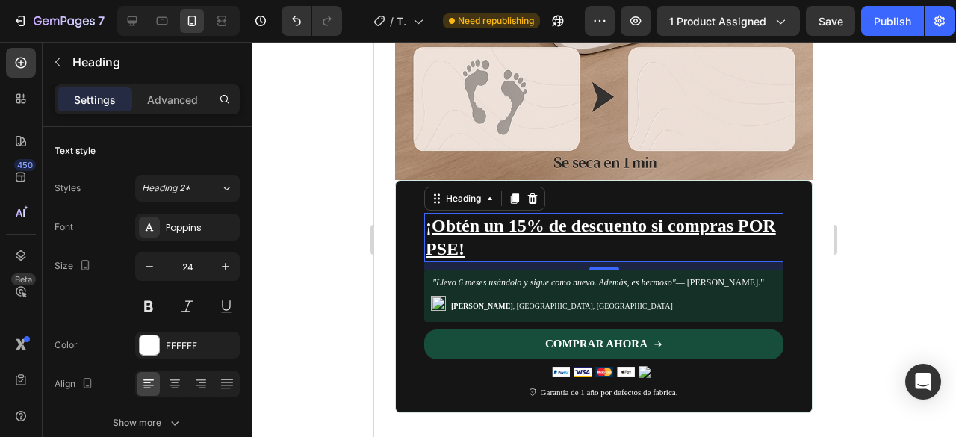
click at [897, 262] on div at bounding box center [604, 239] width 704 height 395
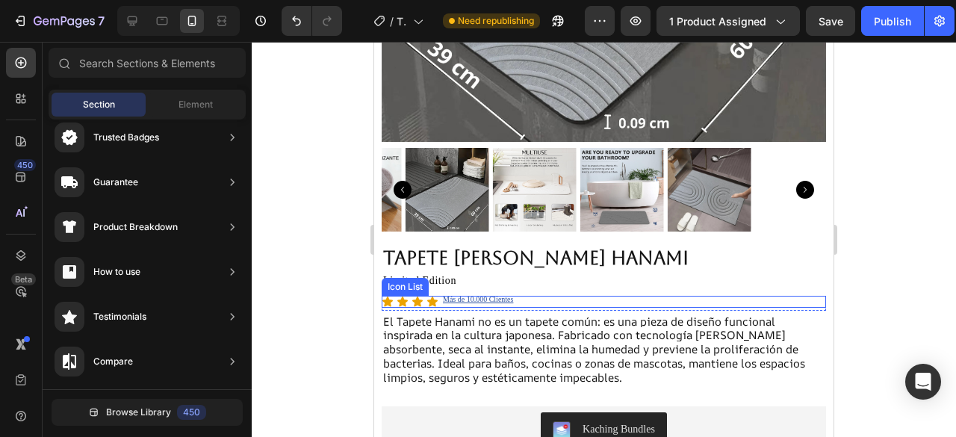
scroll to position [427, 0]
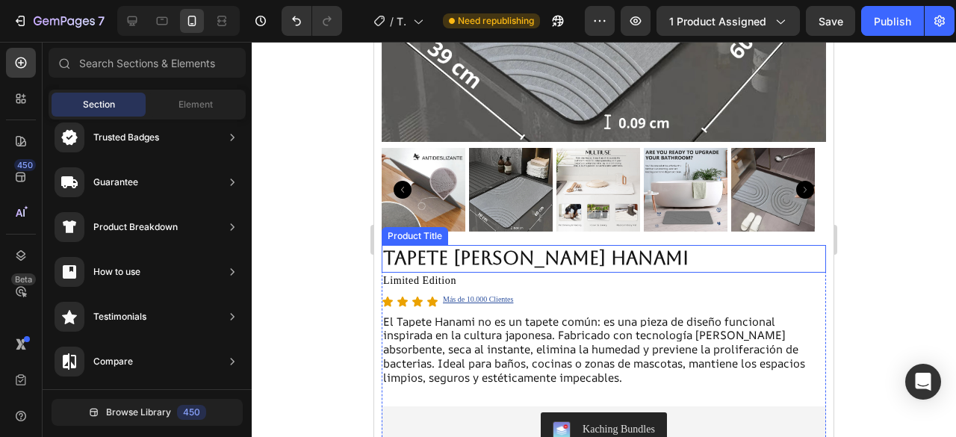
click at [585, 245] on h1 "TAPETE [PERSON_NAME] HANAMI" at bounding box center [604, 259] width 444 height 28
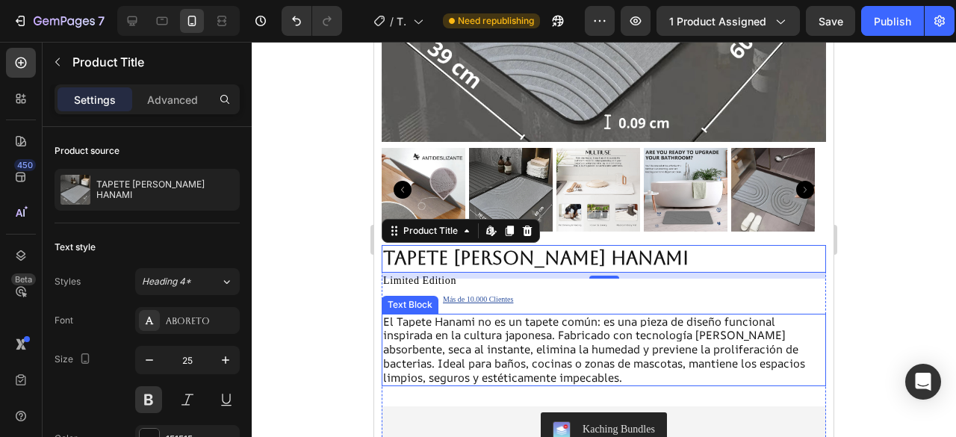
click at [502, 323] on span "El Tapete Hanami no es un tapete común: es una pieza de diseño funcional inspir…" at bounding box center [594, 350] width 422 height 72
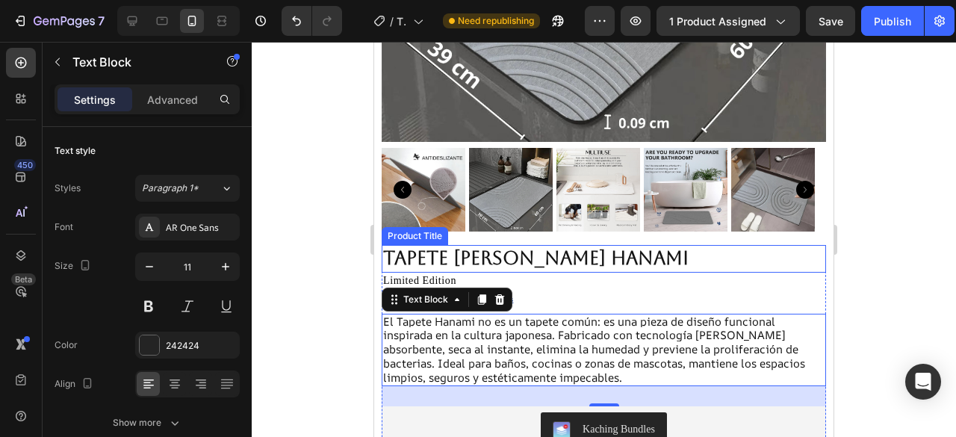
click at [512, 245] on h1 "TAPETE [PERSON_NAME] HANAMI" at bounding box center [604, 259] width 444 height 28
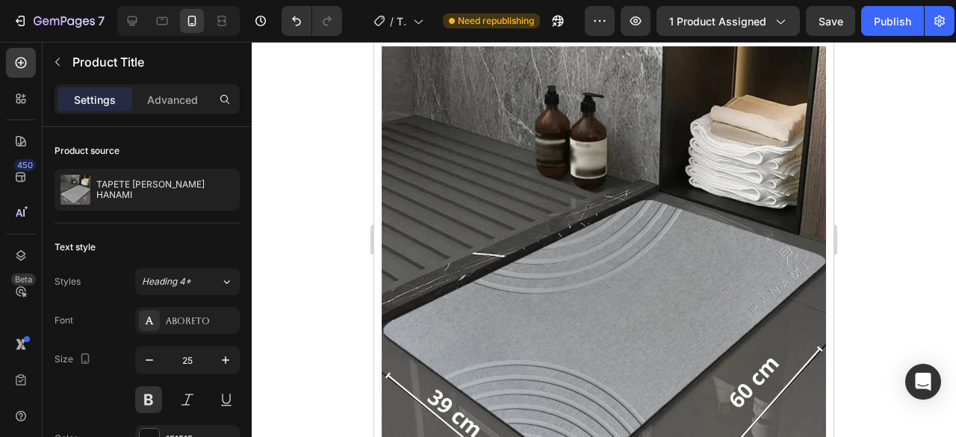
scroll to position [0, 0]
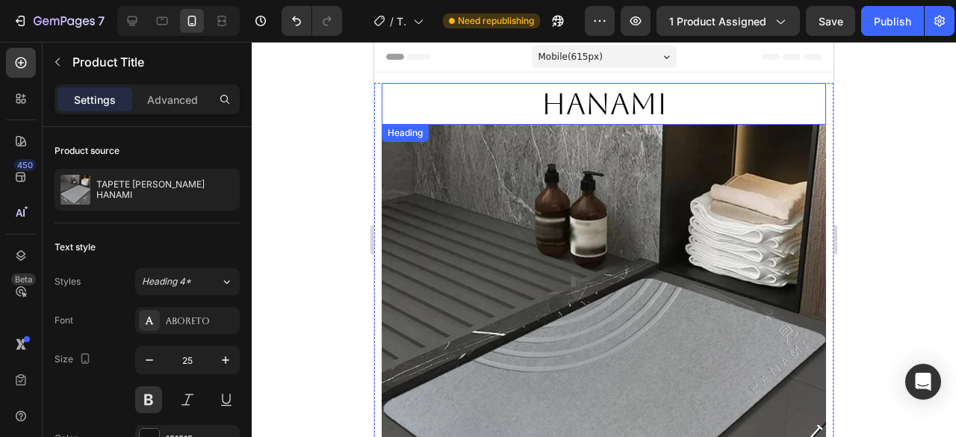
click at [593, 106] on h2 "HANAMI" at bounding box center [604, 104] width 444 height 42
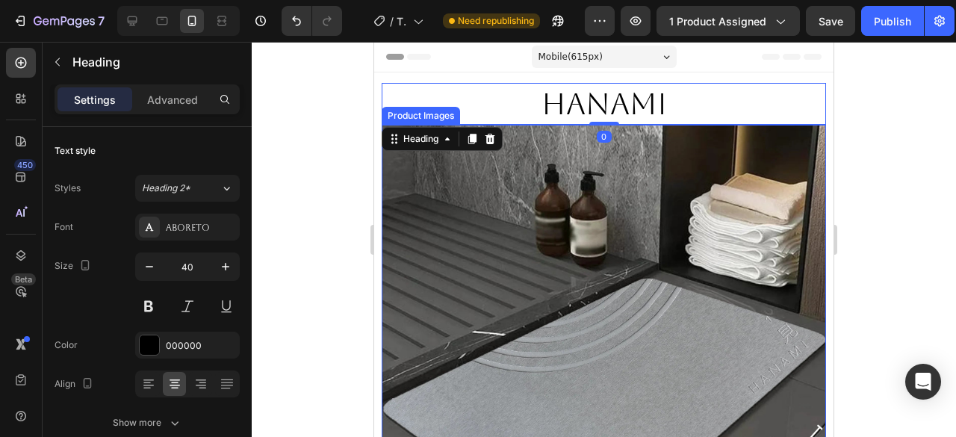
scroll to position [299, 0]
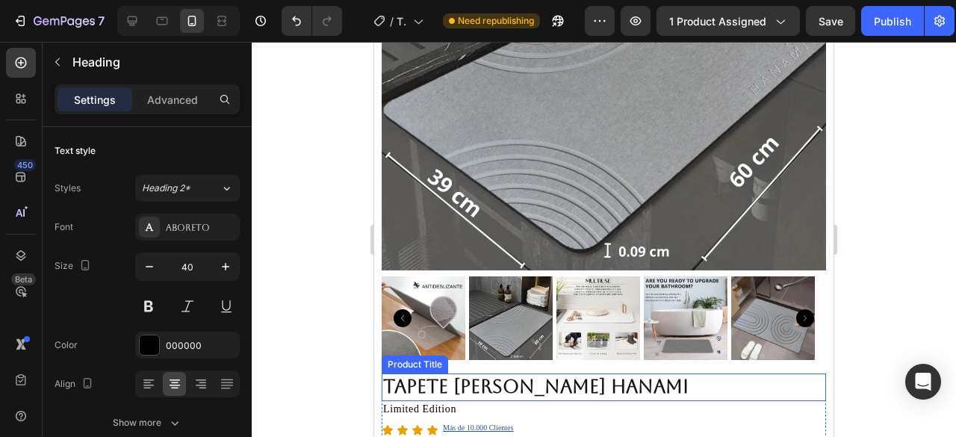
click at [505, 377] on h1 "TAPETE [PERSON_NAME] HANAMI" at bounding box center [604, 387] width 444 height 28
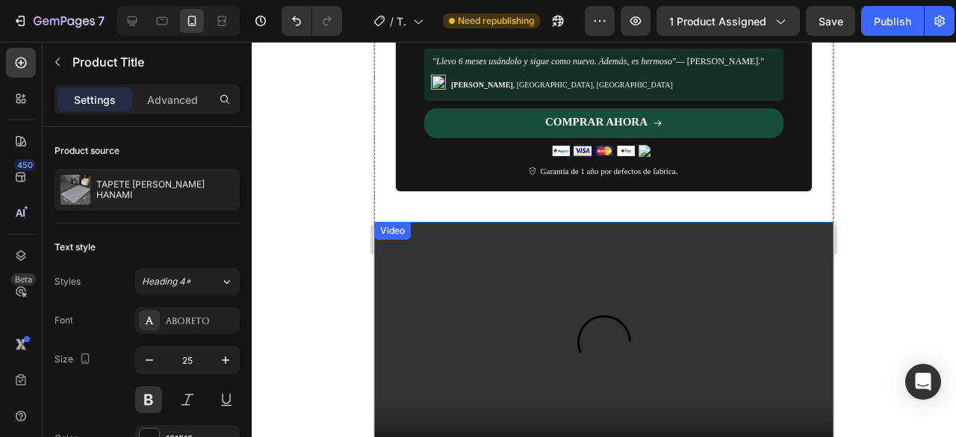
scroll to position [1643, 0]
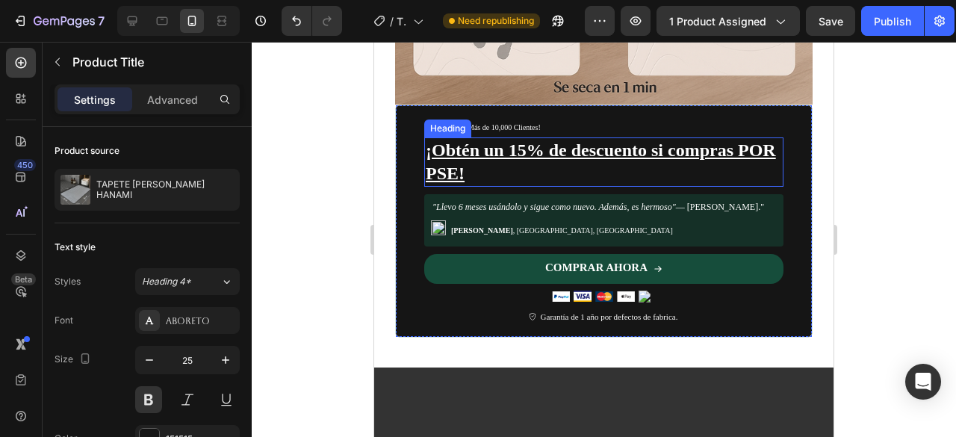
click at [484, 143] on u "¡Obtén un 15% de descuento si compras POR PSE!" at bounding box center [601, 161] width 350 height 43
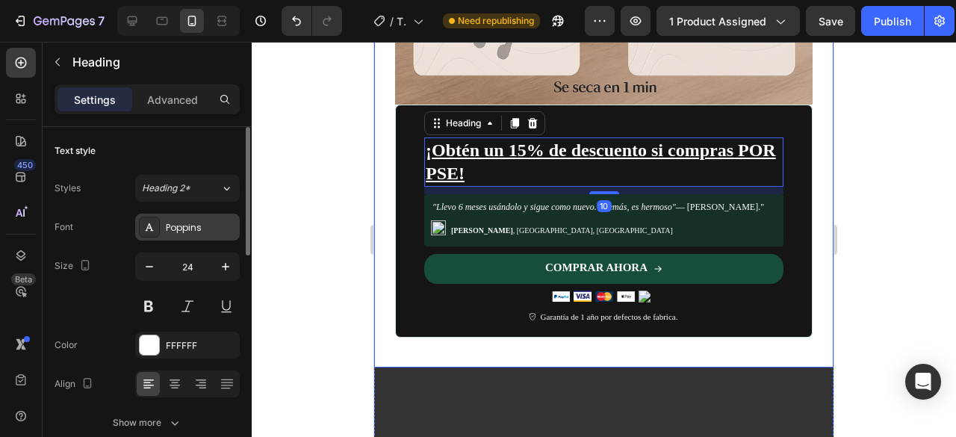
click at [172, 217] on div "Poppins" at bounding box center [187, 227] width 105 height 27
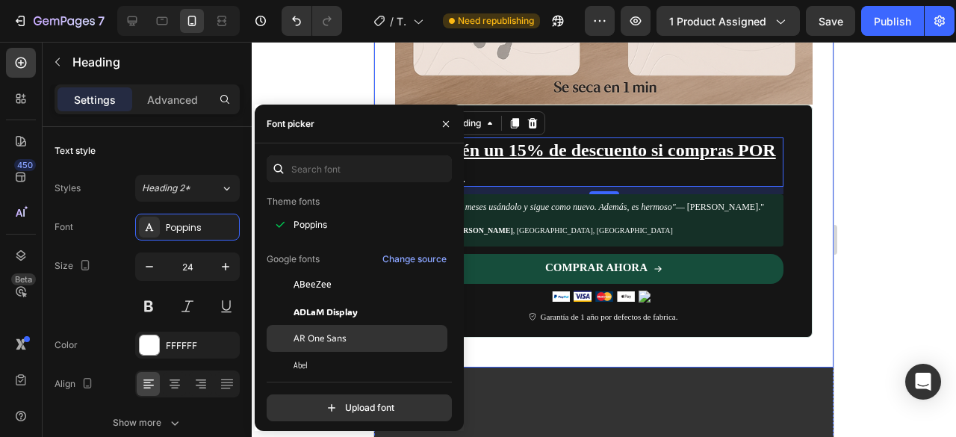
scroll to position [299, 0]
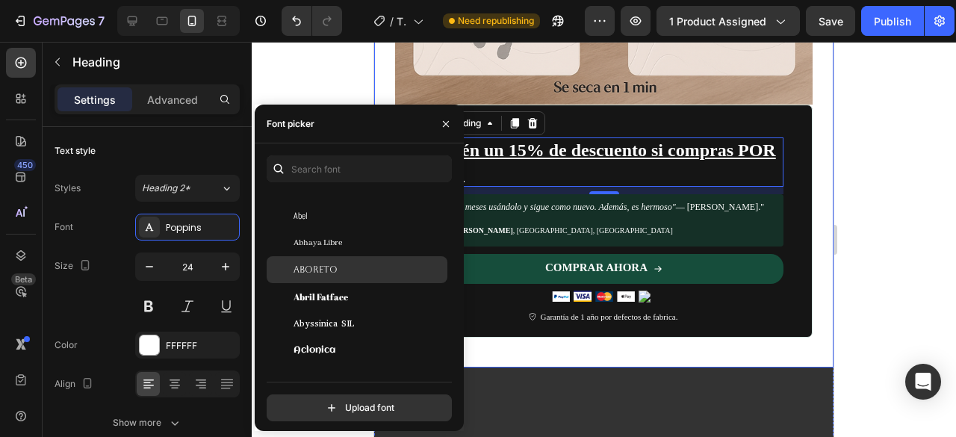
click at [324, 273] on span "Aboreto" at bounding box center [315, 269] width 44 height 13
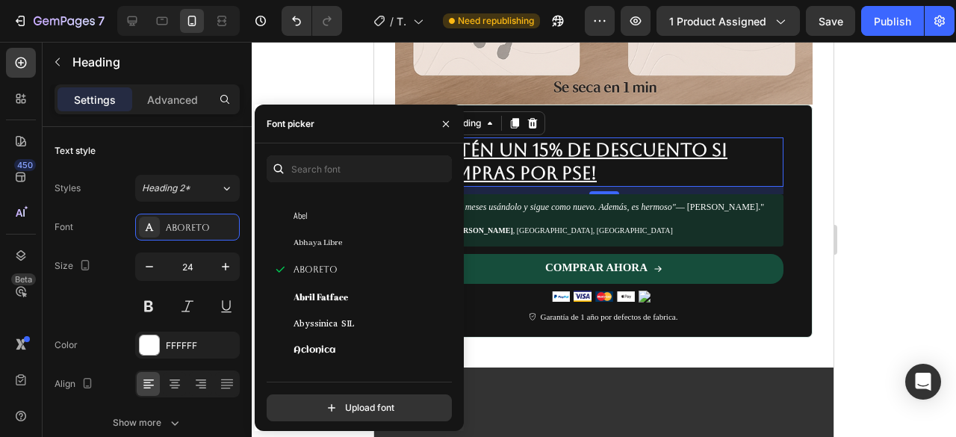
click at [848, 240] on div at bounding box center [604, 239] width 704 height 395
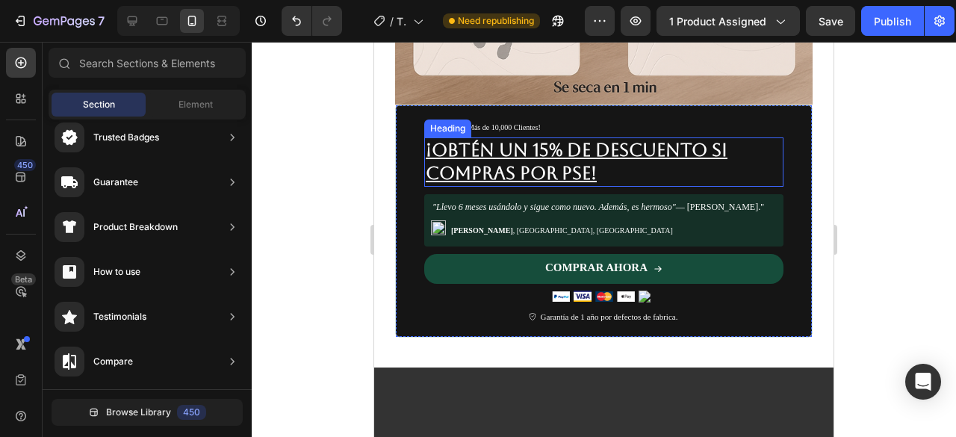
click at [560, 169] on u "¡Obtén un 15% de descuento si compras POR PSE!" at bounding box center [577, 162] width 302 height 44
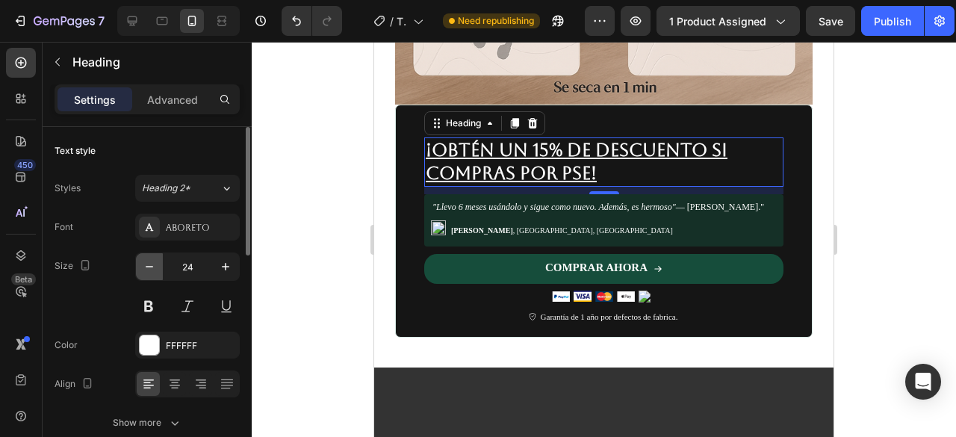
click at [150, 266] on icon "button" at bounding box center [149, 266] width 7 height 1
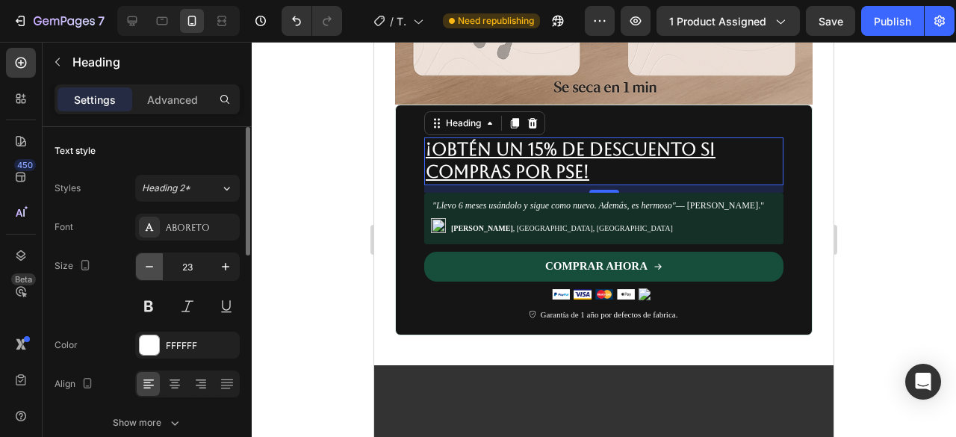
click at [150, 266] on icon "button" at bounding box center [149, 266] width 7 height 1
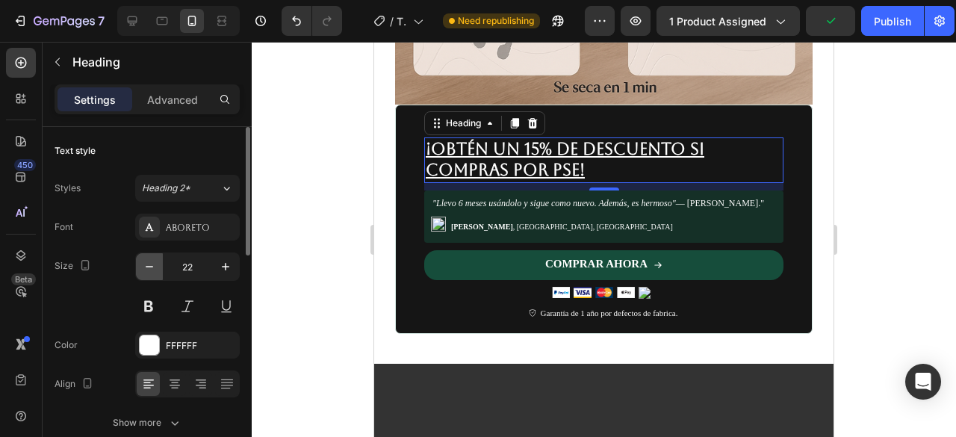
click at [150, 266] on icon "button" at bounding box center [149, 266] width 7 height 1
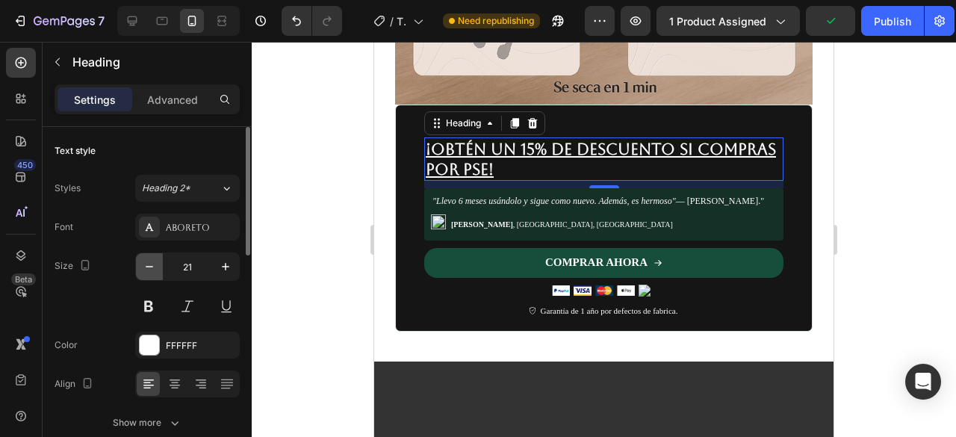
click at [150, 266] on icon "button" at bounding box center [149, 266] width 7 height 1
type input "20"
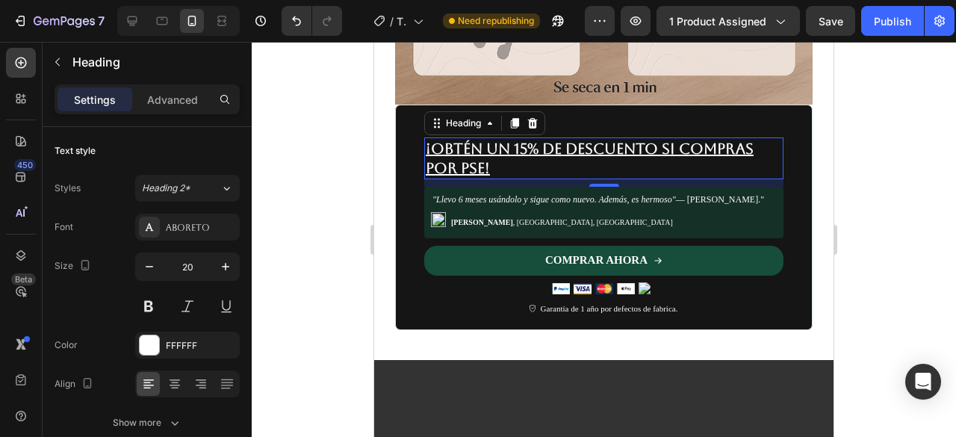
click at [897, 220] on div at bounding box center [604, 239] width 704 height 395
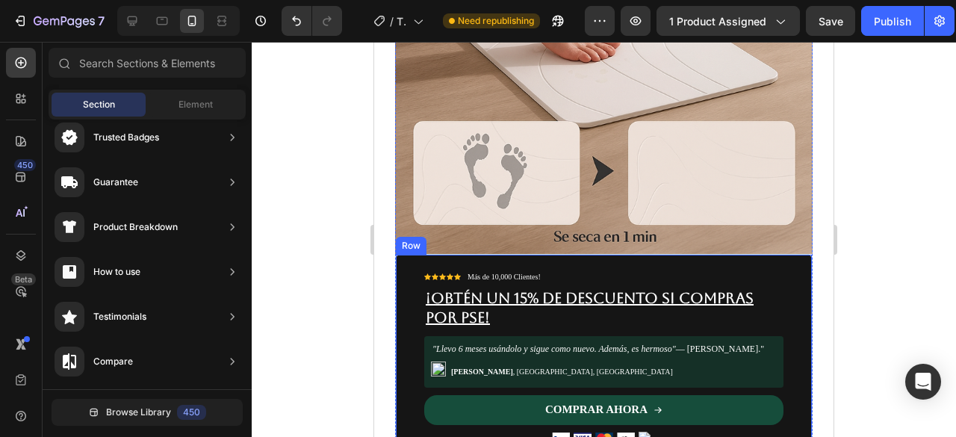
scroll to position [1643, 0]
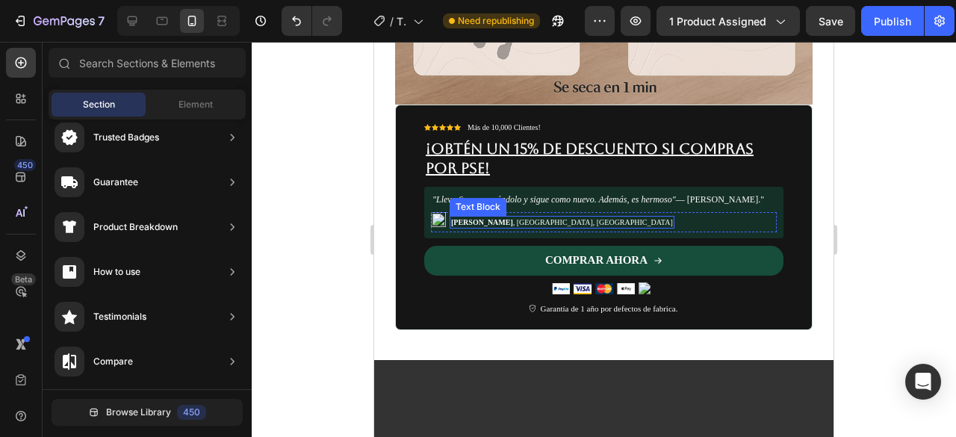
click at [494, 200] on div "Text Block" at bounding box center [477, 206] width 51 height 13
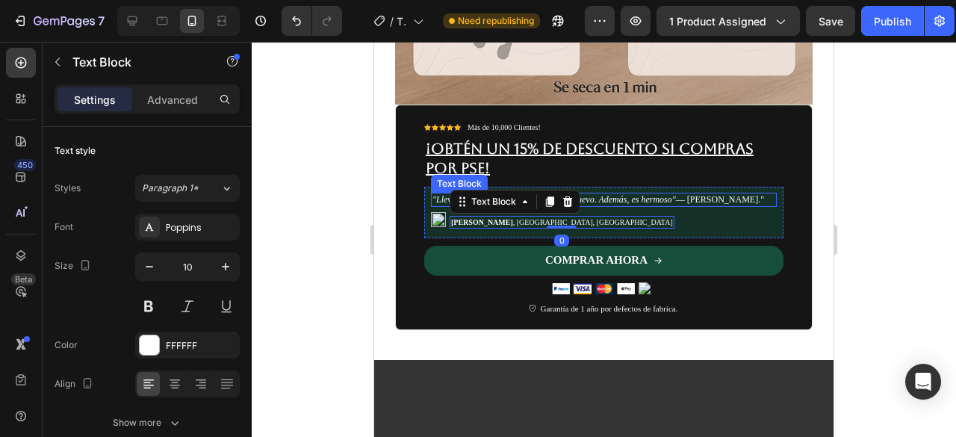
click at [658, 194] on icon ""Llevo 6 meses usándolo y sigue como nuevo. Además, es hermoso"" at bounding box center [553, 199] width 243 height 10
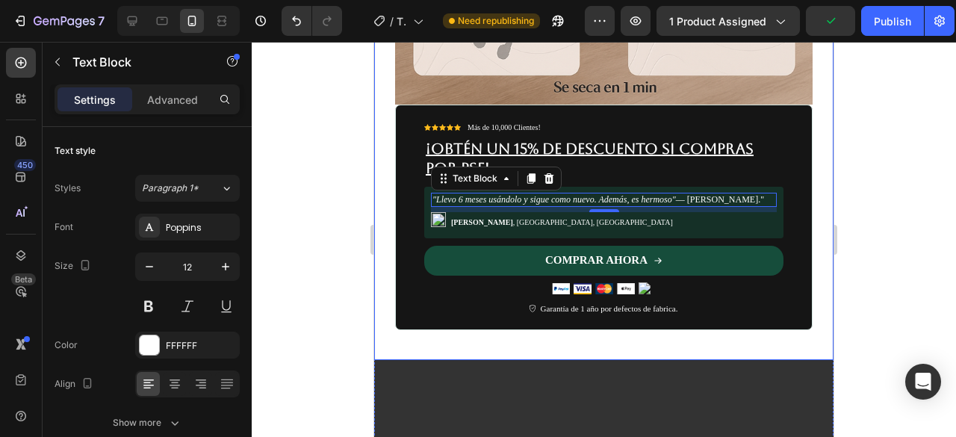
click at [337, 190] on div at bounding box center [604, 239] width 704 height 395
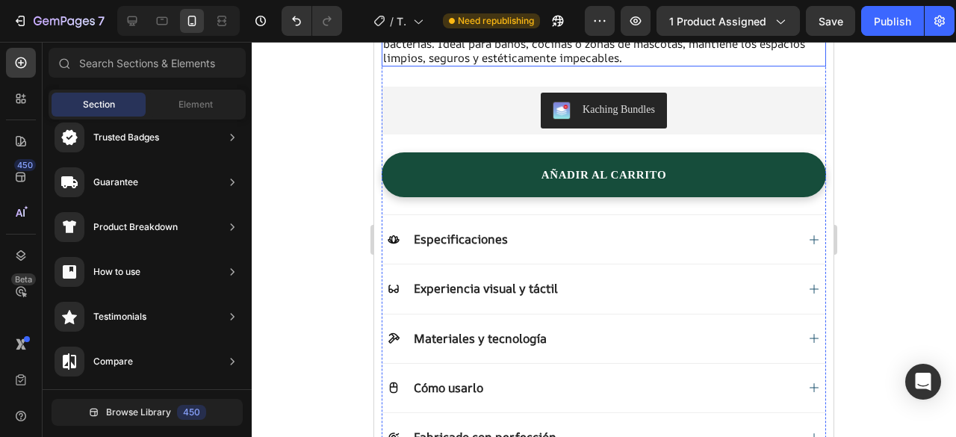
scroll to position [1045, 0]
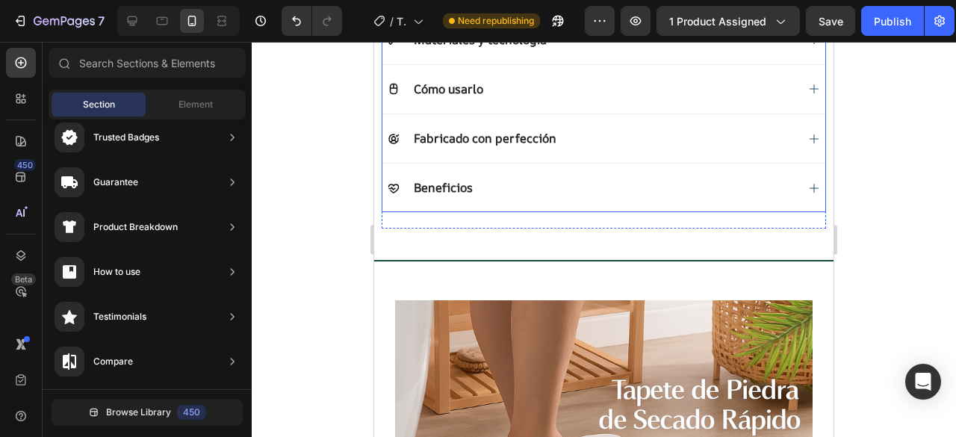
click at [808, 182] on icon at bounding box center [814, 188] width 12 height 12
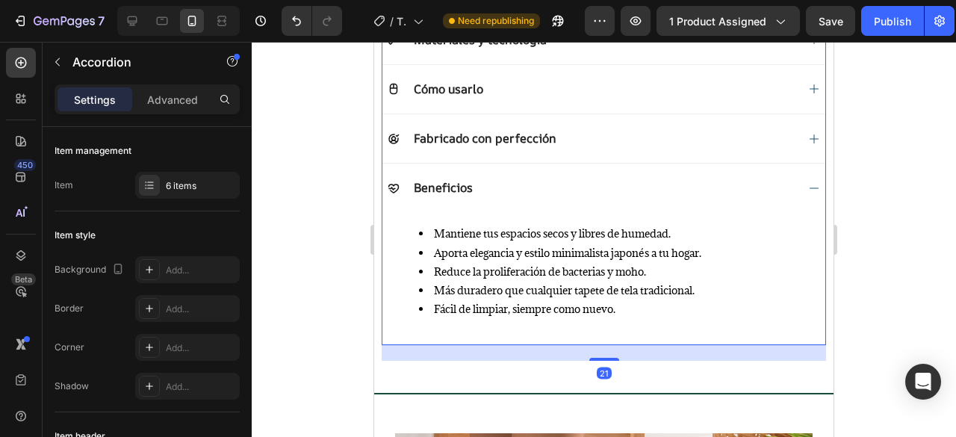
click at [808, 133] on icon at bounding box center [814, 139] width 12 height 12
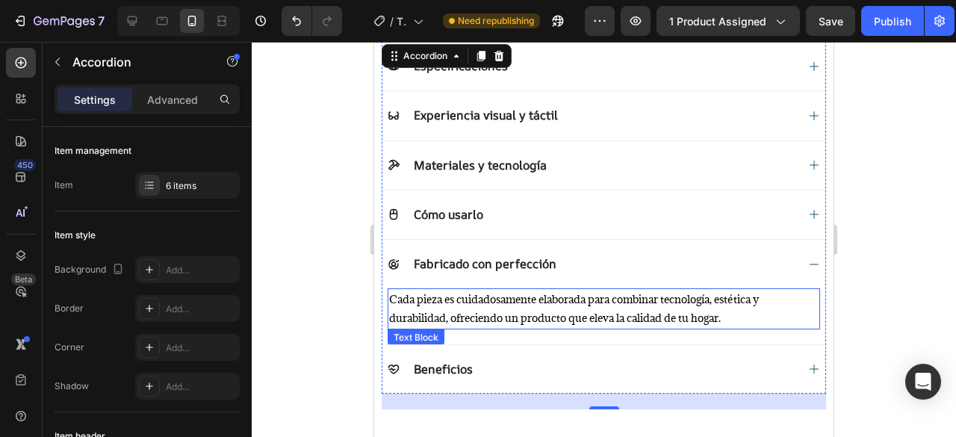
scroll to position [896, 0]
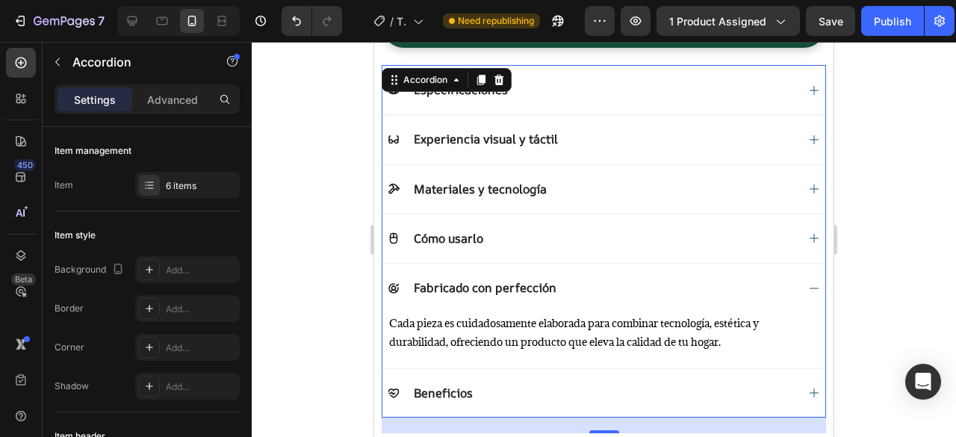
click at [808, 232] on icon at bounding box center [814, 238] width 12 height 12
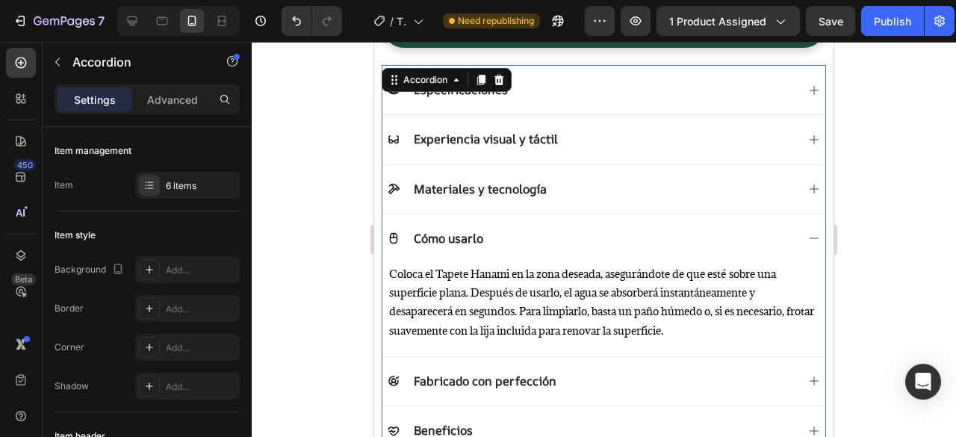
click at [808, 183] on icon at bounding box center [814, 189] width 12 height 12
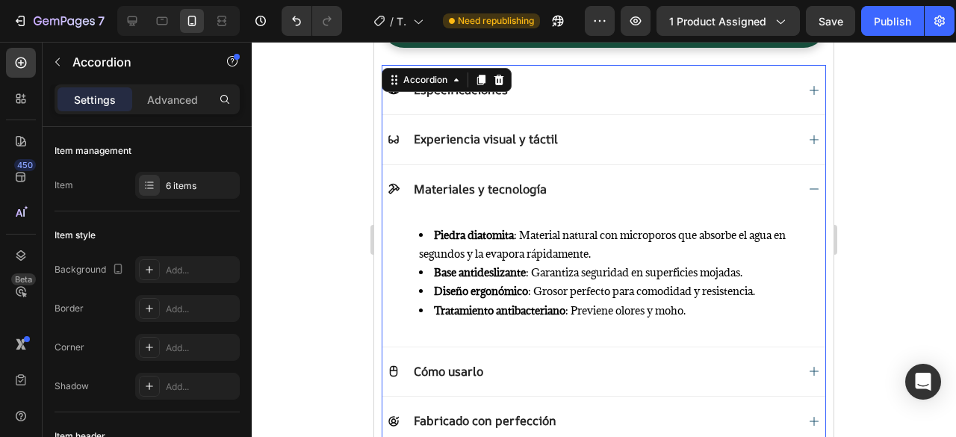
click at [809, 135] on icon at bounding box center [813, 139] width 9 height 9
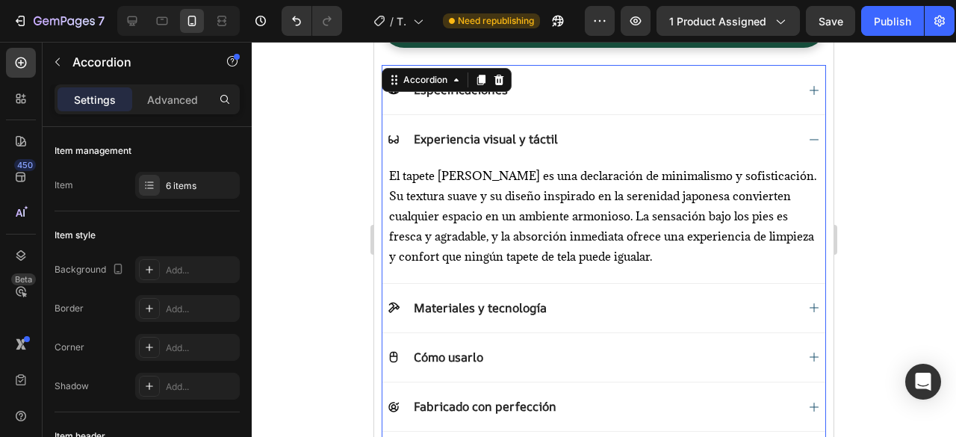
click at [809, 86] on icon at bounding box center [813, 90] width 9 height 9
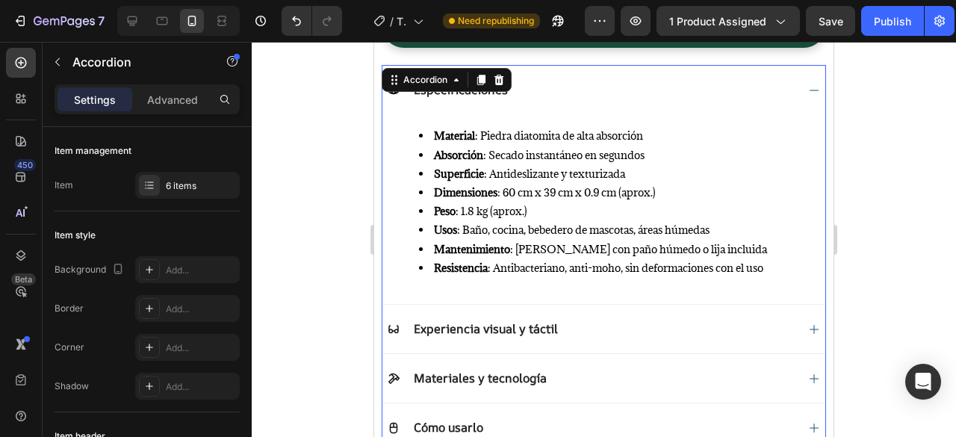
click at [808, 84] on icon at bounding box center [814, 90] width 12 height 12
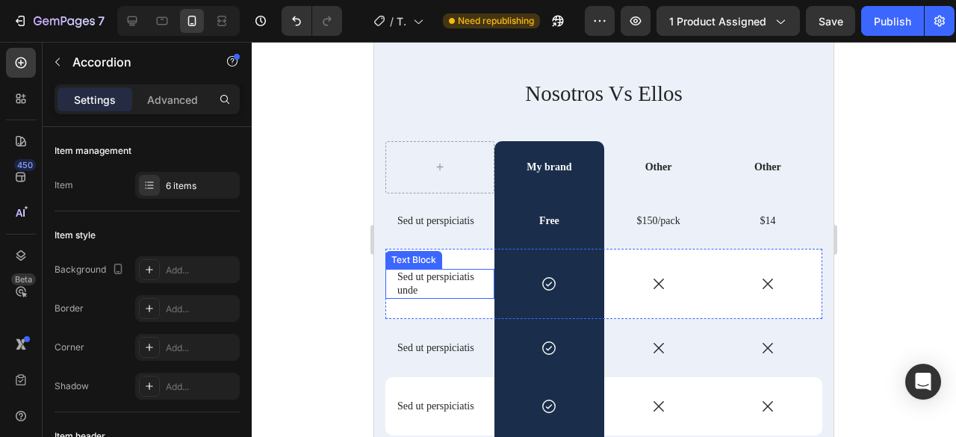
scroll to position [2240, 0]
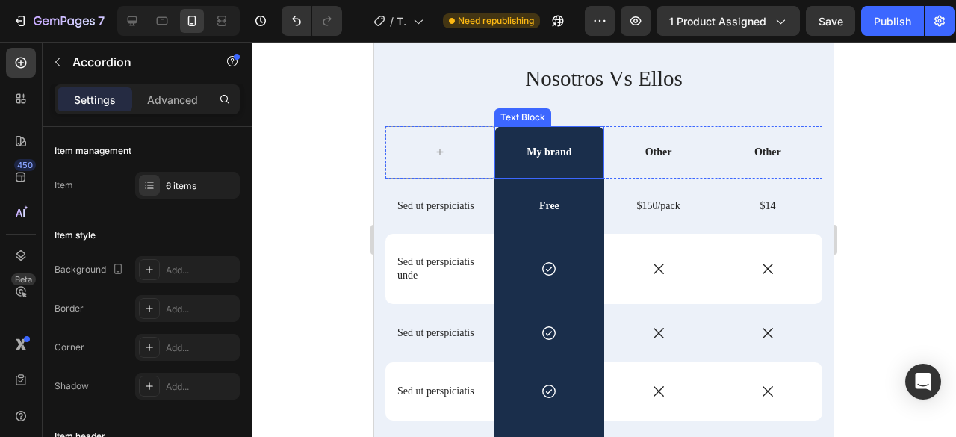
click at [523, 156] on p "My brand" at bounding box center [549, 152] width 106 height 13
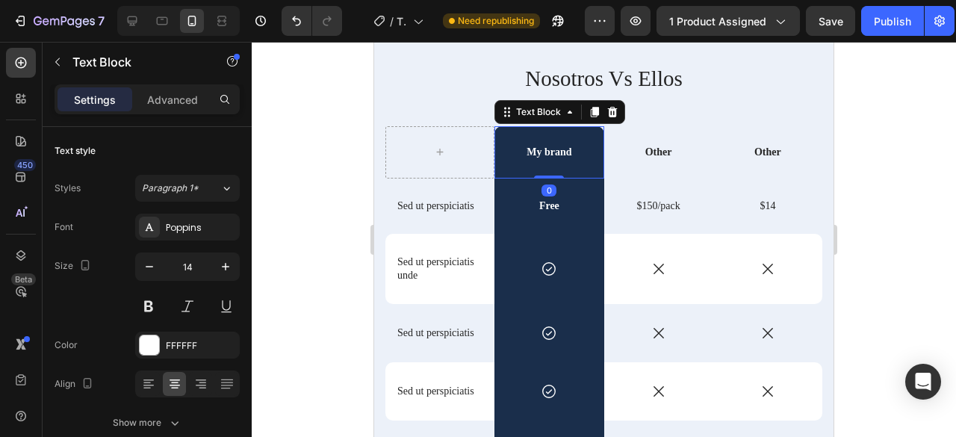
click at [533, 152] on p "My brand" at bounding box center [549, 152] width 106 height 13
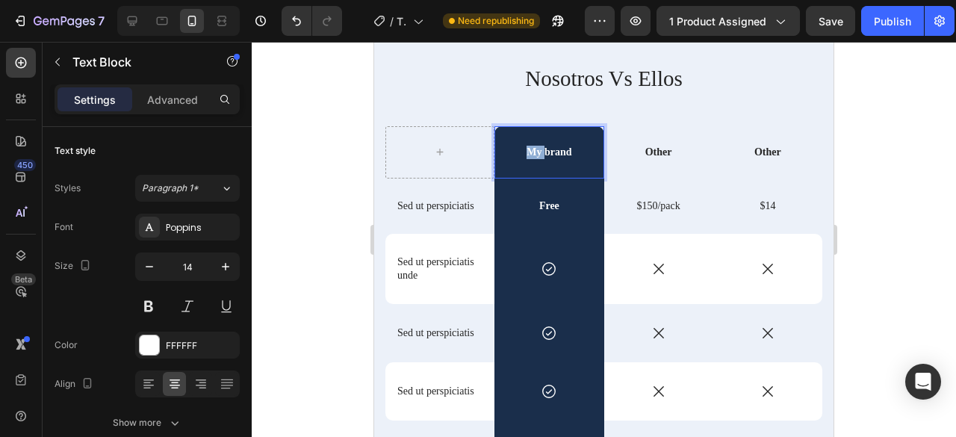
click at [534, 152] on p "My brand" at bounding box center [549, 152] width 106 height 13
click at [561, 160] on div "My brand" at bounding box center [548, 152] width 109 height 52
click at [570, 153] on p "My brand" at bounding box center [549, 152] width 106 height 13
click at [554, 153] on p "My brand" at bounding box center [549, 152] width 106 height 13
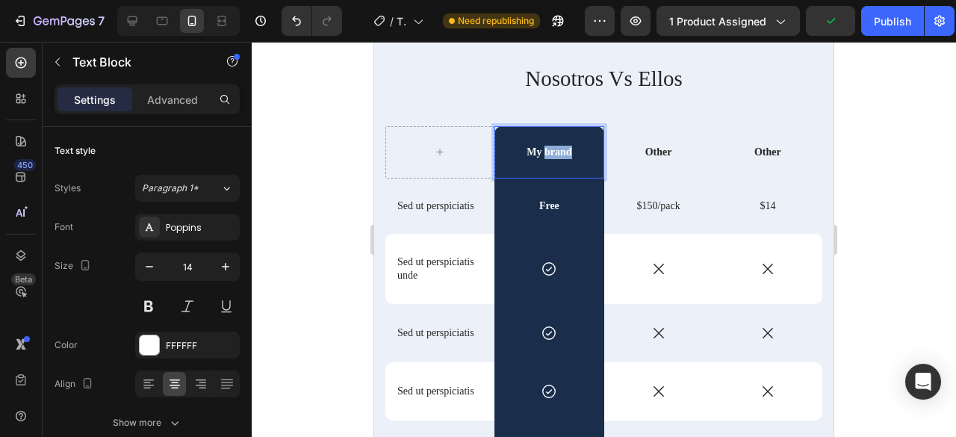
click at [554, 152] on p "My brand" at bounding box center [549, 152] width 106 height 13
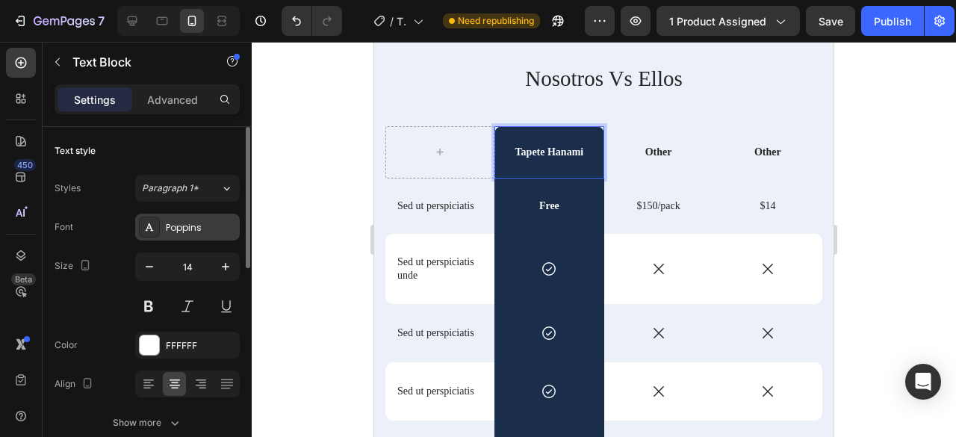
click at [191, 231] on div "Poppins" at bounding box center [201, 227] width 70 height 13
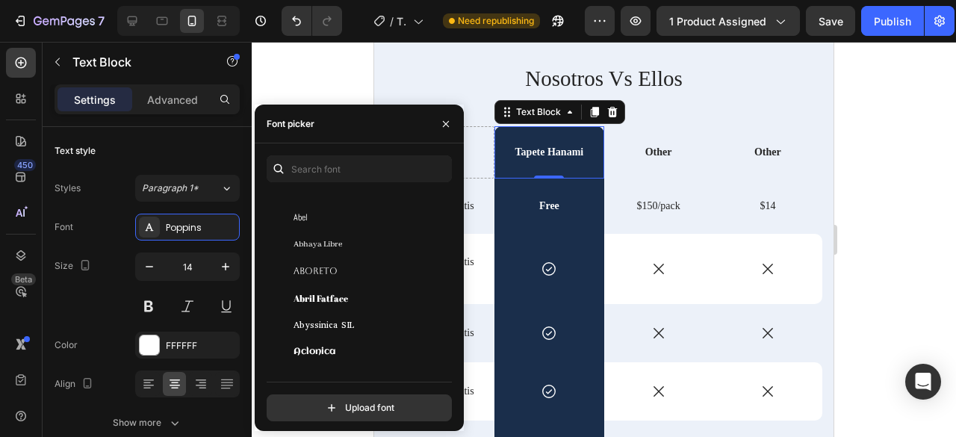
scroll to position [0, 0]
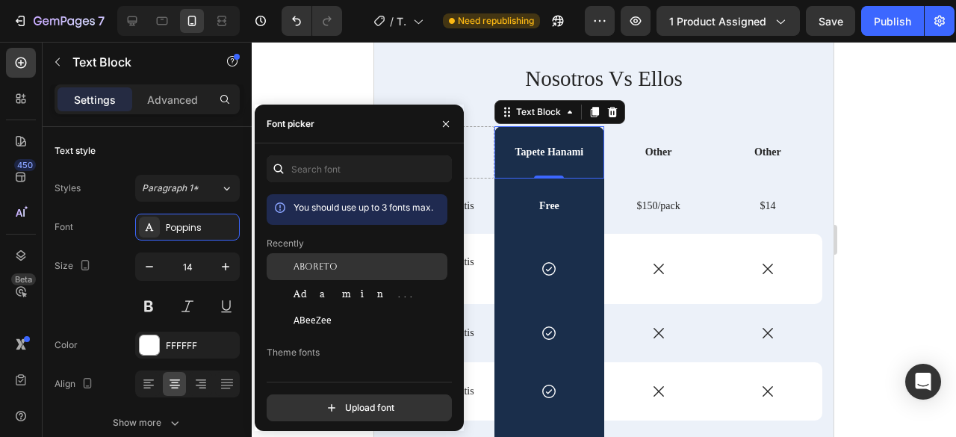
click at [343, 266] on div "Aboreto" at bounding box center [368, 266] width 151 height 13
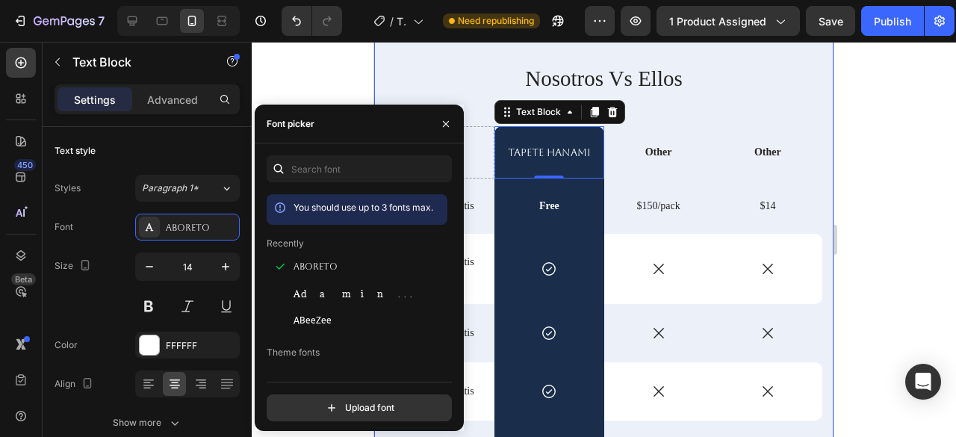
click at [876, 150] on div at bounding box center [604, 239] width 704 height 395
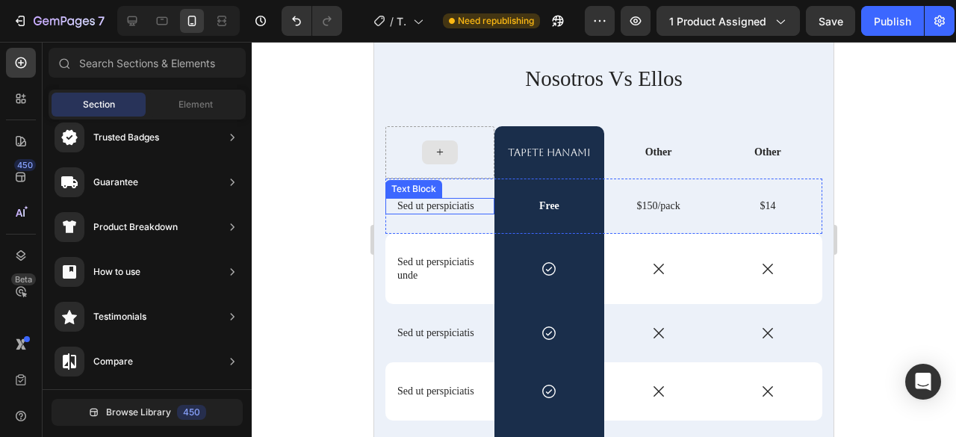
click at [442, 208] on p "Sed ut perspiciatis" at bounding box center [439, 205] width 85 height 13
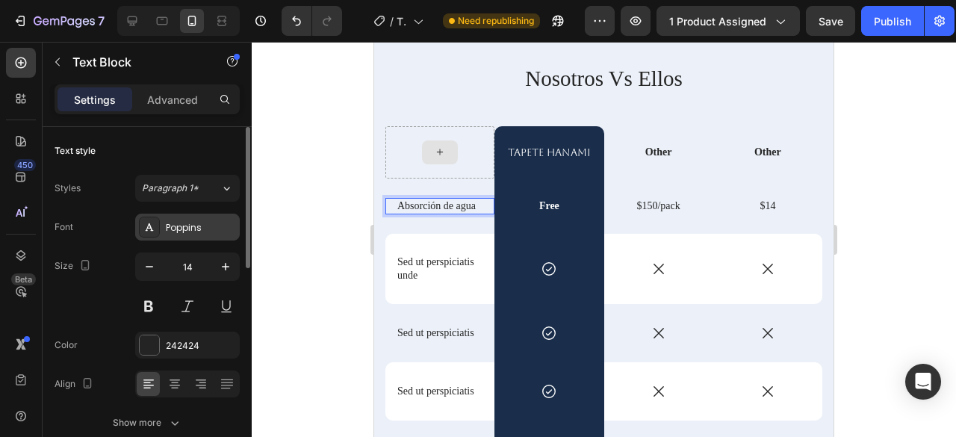
click at [205, 217] on div "Poppins" at bounding box center [187, 227] width 105 height 27
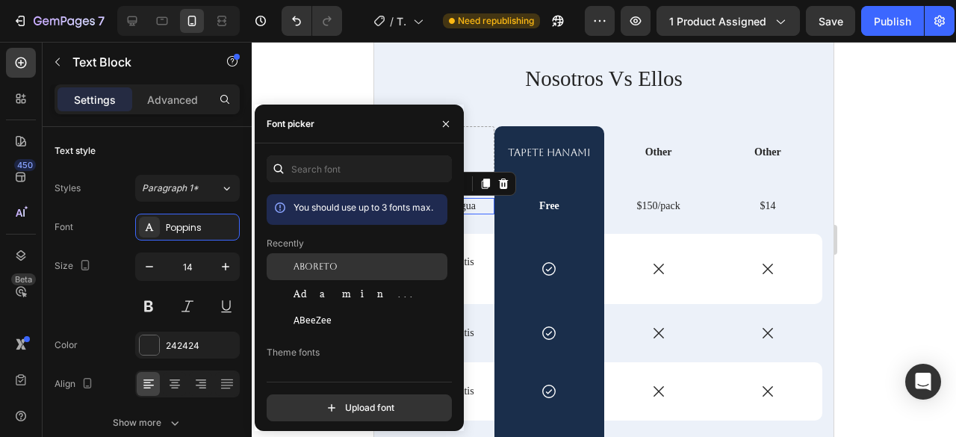
click at [325, 264] on span "Aboreto" at bounding box center [315, 266] width 44 height 13
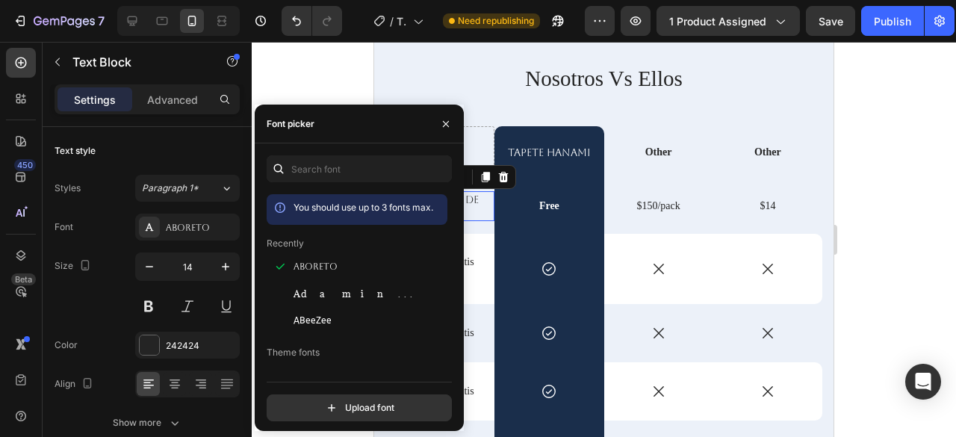
click at [299, 66] on div at bounding box center [604, 239] width 704 height 395
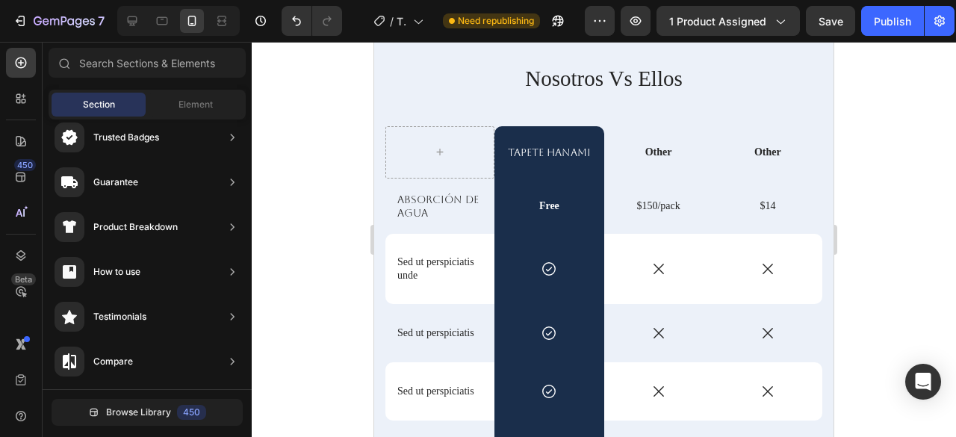
click at [305, 215] on div at bounding box center [604, 239] width 704 height 395
click at [543, 205] on p "Free" at bounding box center [549, 205] width 106 height 13
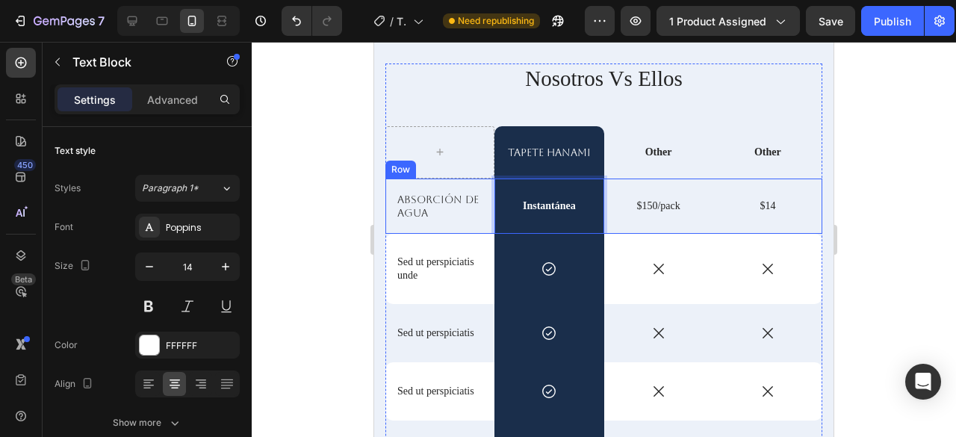
click at [659, 199] on div "$150/pack" at bounding box center [659, 206] width 102 height 16
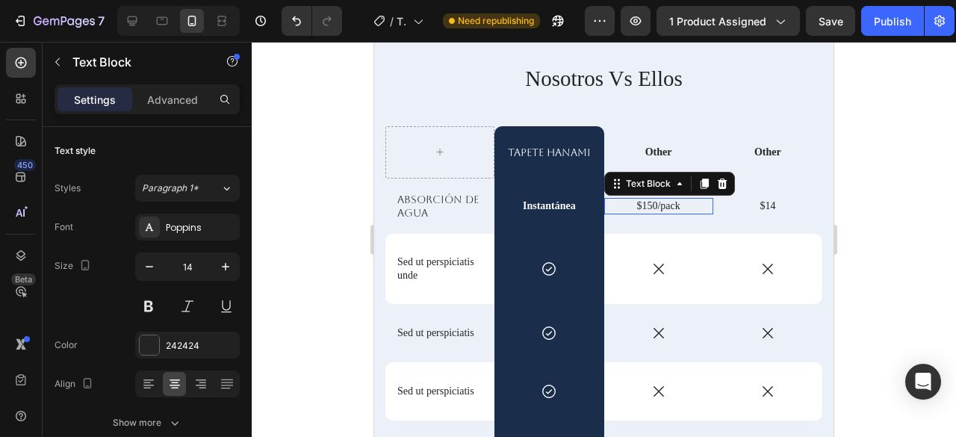
click at [659, 199] on p "$150/pack" at bounding box center [658, 205] width 99 height 13
click at [659, 204] on p "$150/pack" at bounding box center [658, 205] width 99 height 13
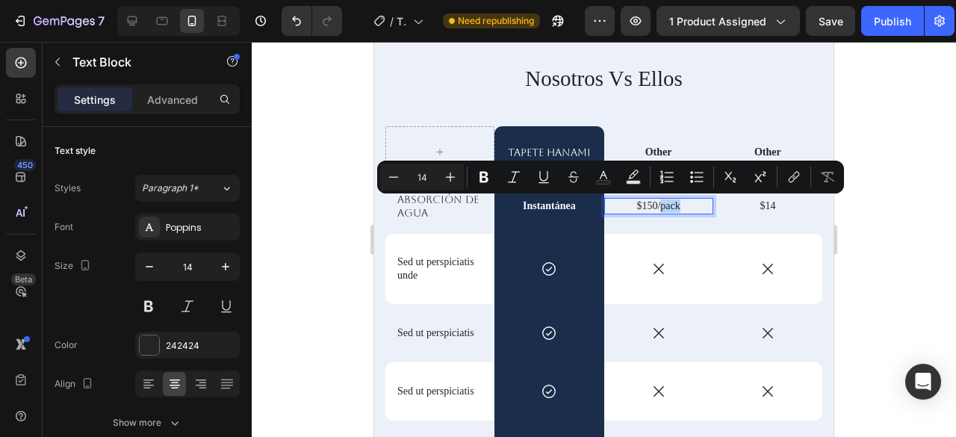
click at [673, 204] on p "$150/pack" at bounding box center [658, 205] width 99 height 13
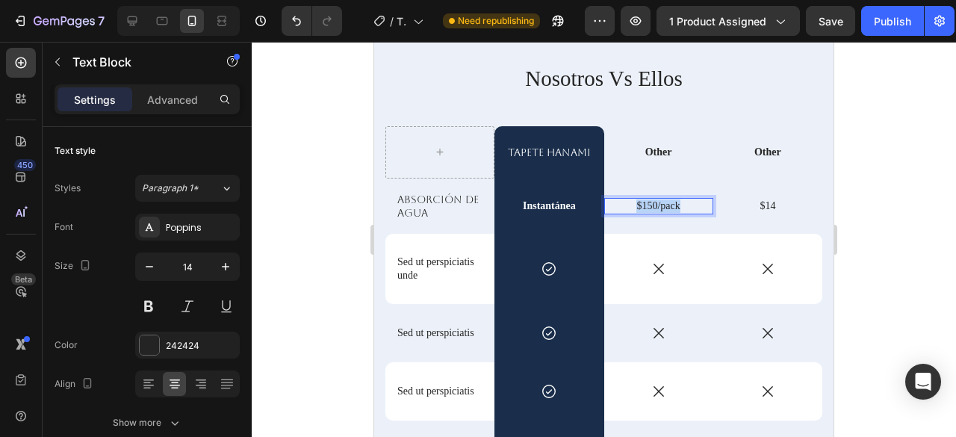
drag, startPoint x: 676, startPoint y: 207, endPoint x: 623, endPoint y: 207, distance: 53.0
click at [623, 207] on p "$150/pack" at bounding box center [658, 205] width 99 height 13
click at [856, 214] on div at bounding box center [604, 239] width 704 height 395
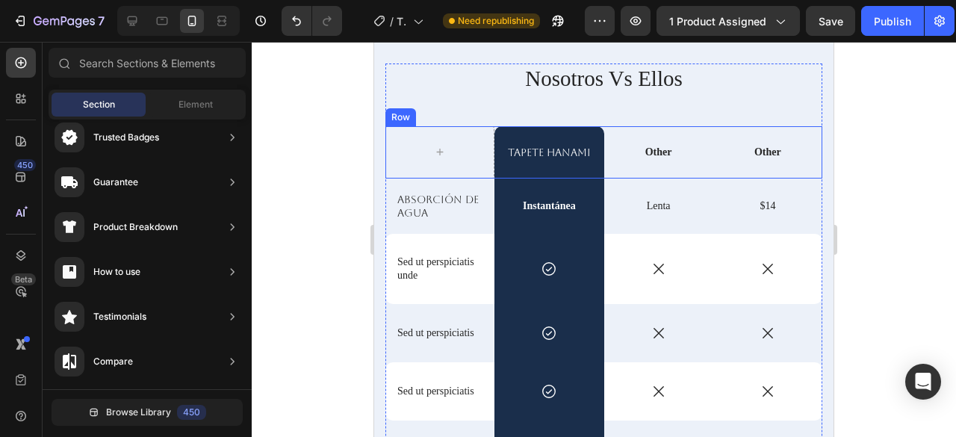
click at [779, 135] on div "Other Text Block" at bounding box center [767, 152] width 109 height 52
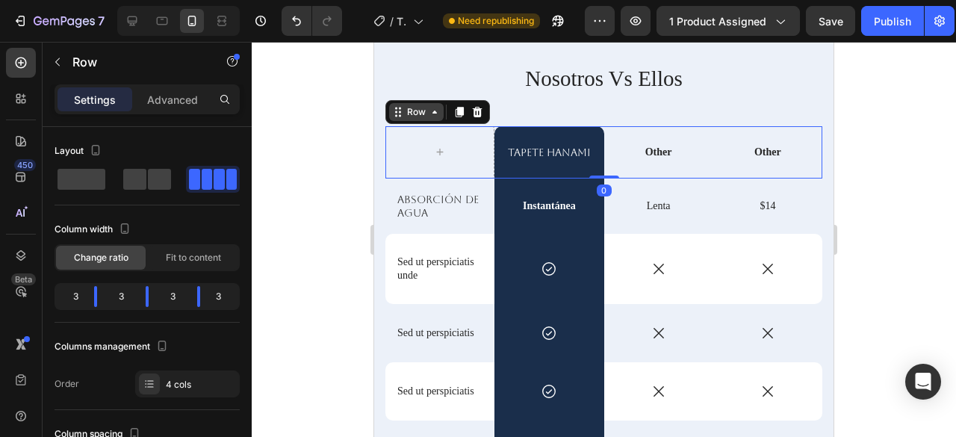
click at [420, 113] on div "Row" at bounding box center [416, 111] width 25 height 13
click at [433, 113] on icon at bounding box center [435, 112] width 12 height 12
click at [716, 148] on p "Other" at bounding box center [768, 152] width 106 height 13
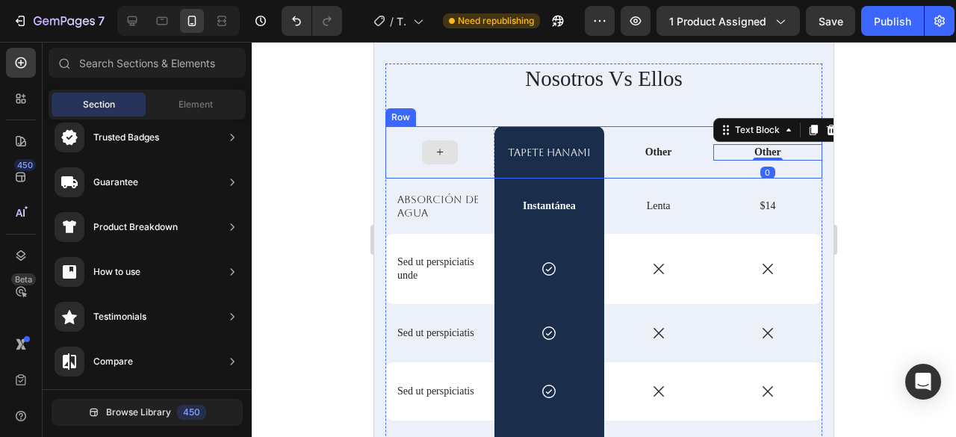
click at [447, 149] on div at bounding box center [440, 152] width 36 height 24
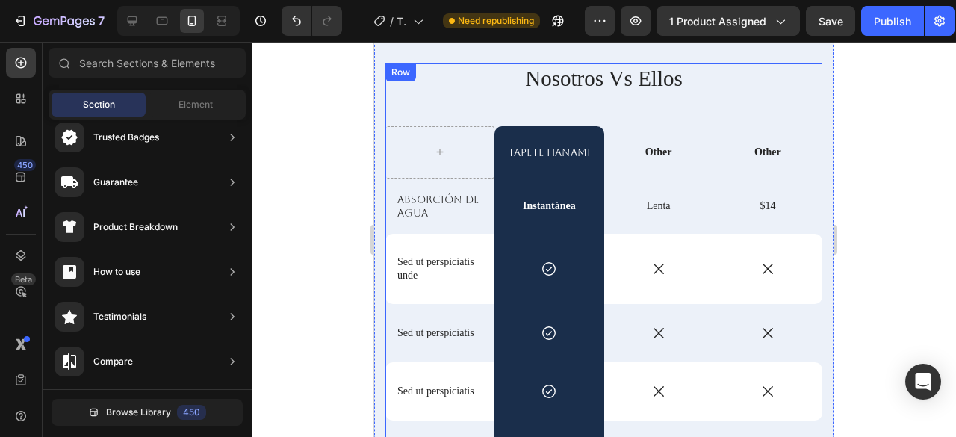
click at [444, 98] on div "Nosotros Vs Ellos Heading Tapete Hanami Text Block Other Text Block Other Text …" at bounding box center [603, 382] width 437 height 638
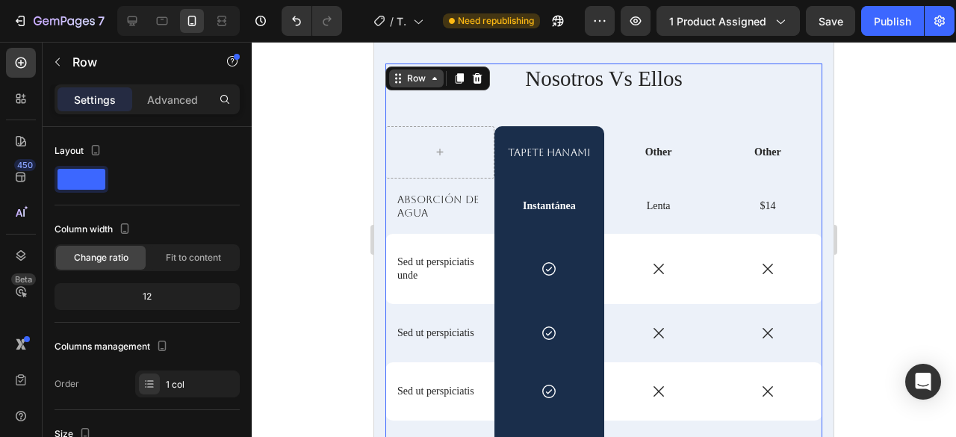
click at [438, 81] on icon at bounding box center [435, 78] width 12 height 12
click at [467, 108] on div "Nosotros Vs Ellos Heading Tapete Hanami Text Block Other Text Block Other Text …" at bounding box center [603, 382] width 437 height 638
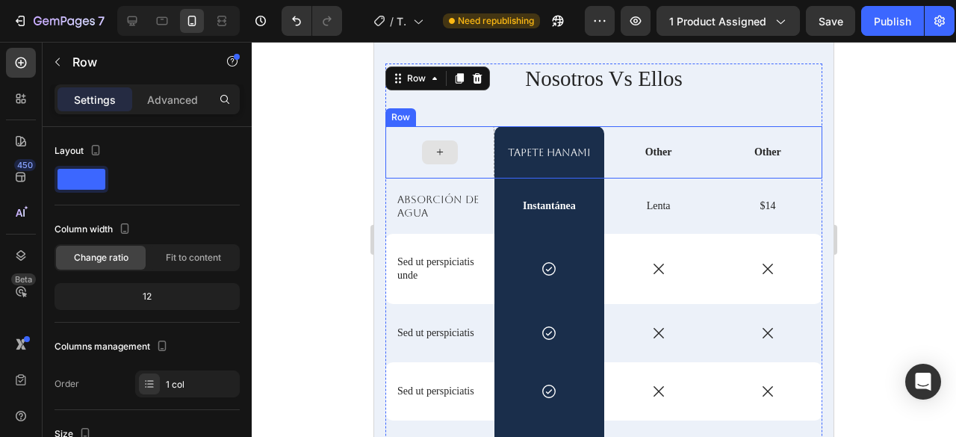
click at [476, 154] on div at bounding box center [439, 152] width 109 height 52
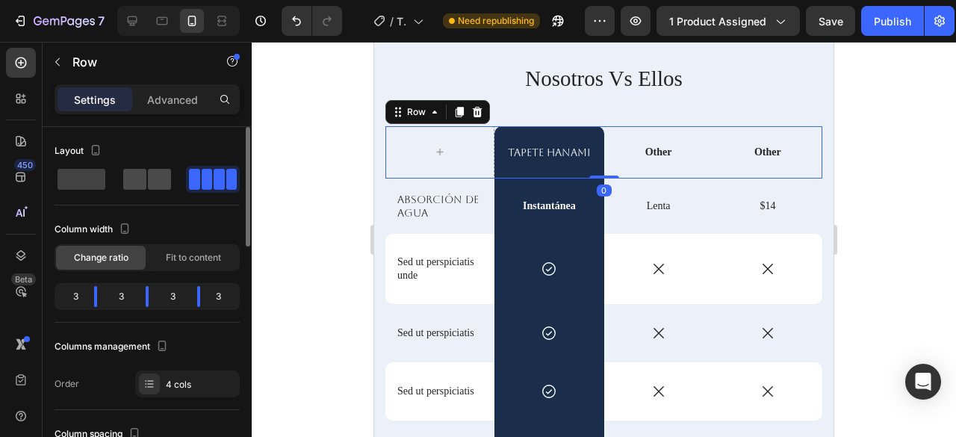
click at [158, 176] on span at bounding box center [159, 179] width 23 height 21
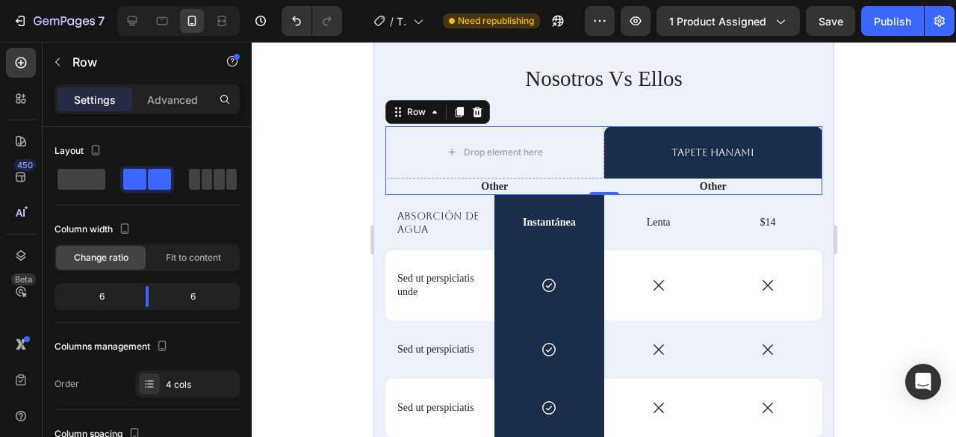
click at [877, 174] on div at bounding box center [604, 239] width 704 height 395
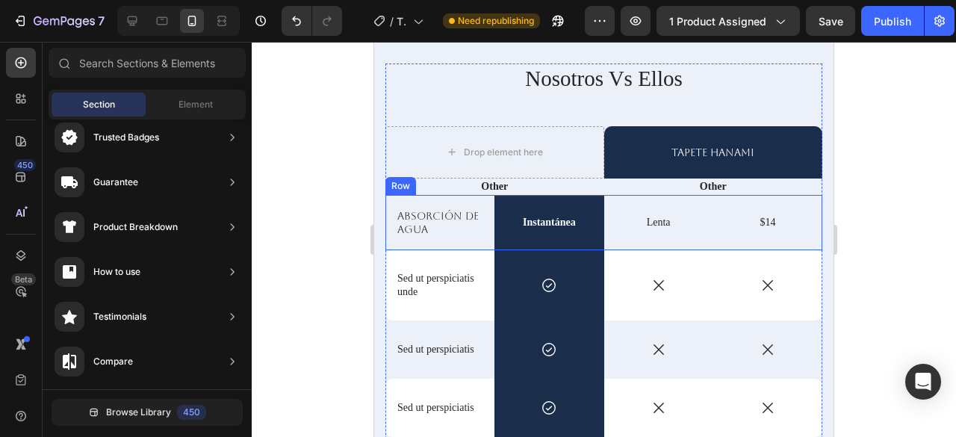
click at [467, 205] on div "Absorción de agua Text Block" at bounding box center [439, 222] width 109 height 55
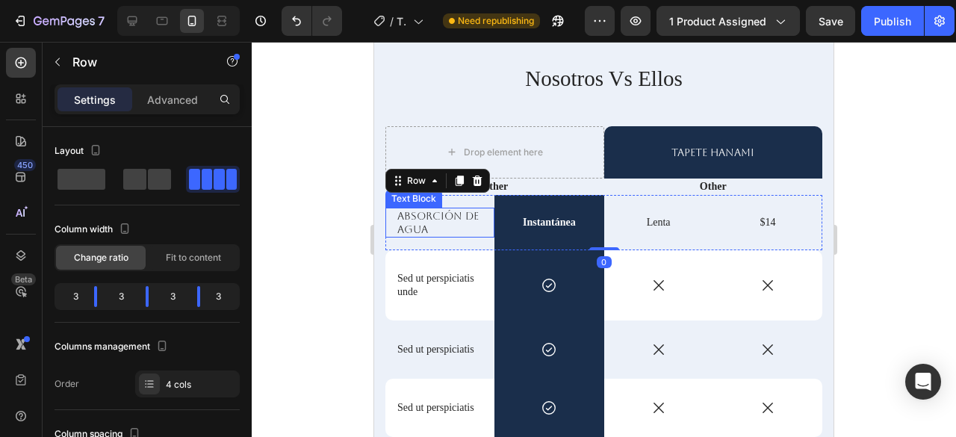
scroll to position [2389, 0]
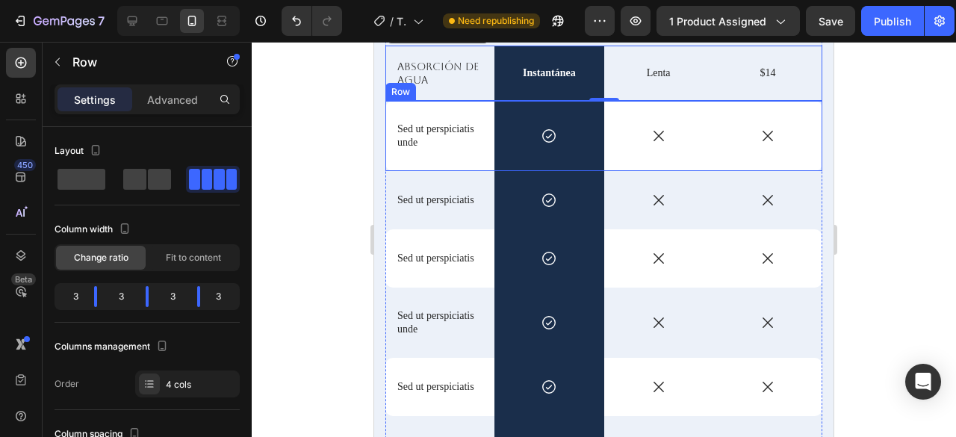
click at [477, 110] on div "Sed ut perspiciatis unde Text Block" at bounding box center [439, 136] width 109 height 70
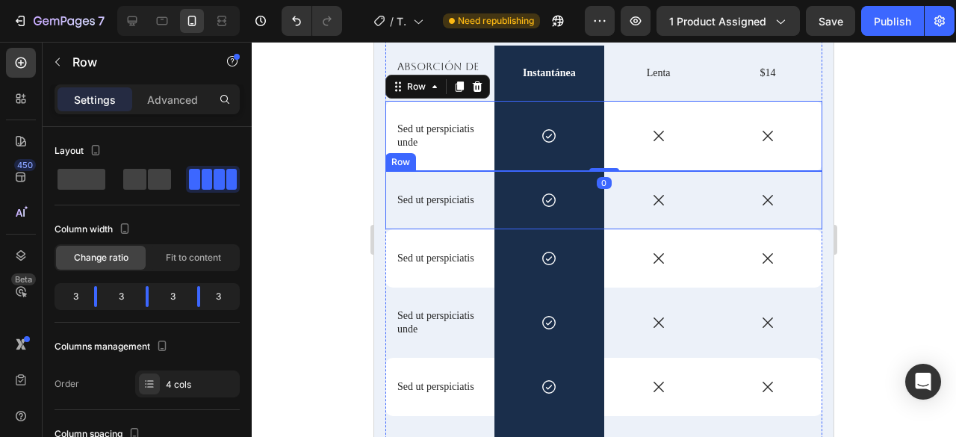
click at [475, 181] on div "Sed ut perspiciatis Text Block" at bounding box center [439, 200] width 109 height 58
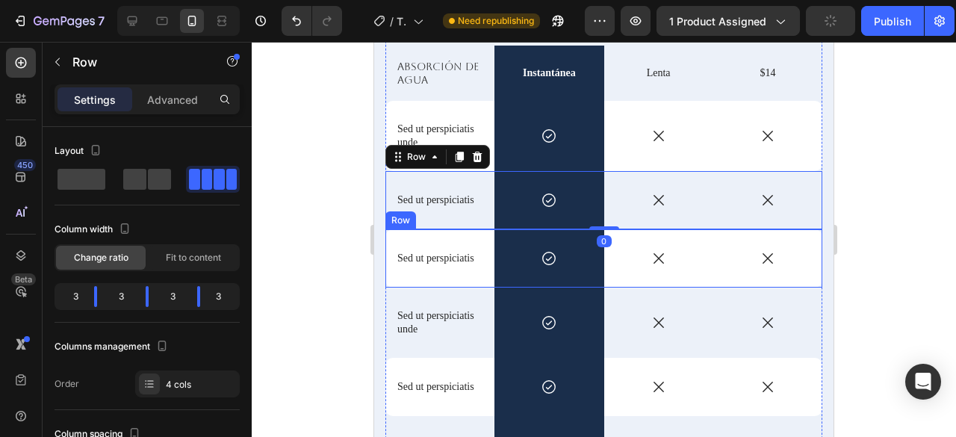
click at [485, 240] on div "Sed ut perspiciatis Text Block" at bounding box center [439, 258] width 109 height 58
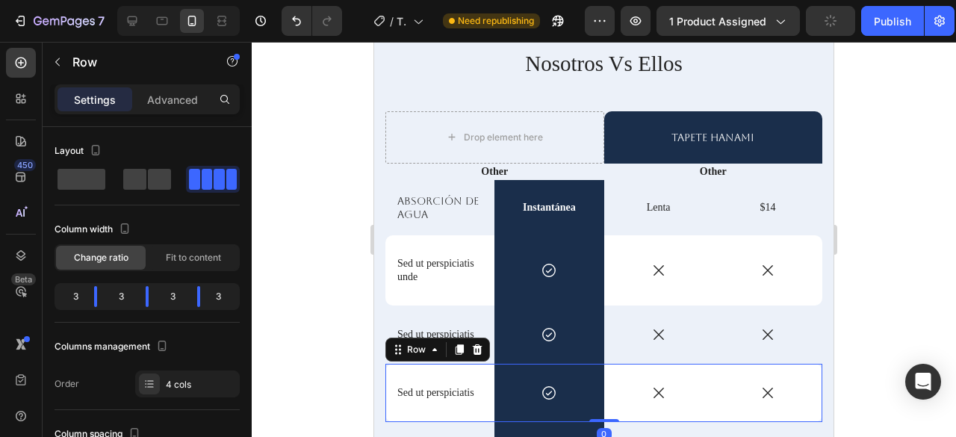
scroll to position [2240, 0]
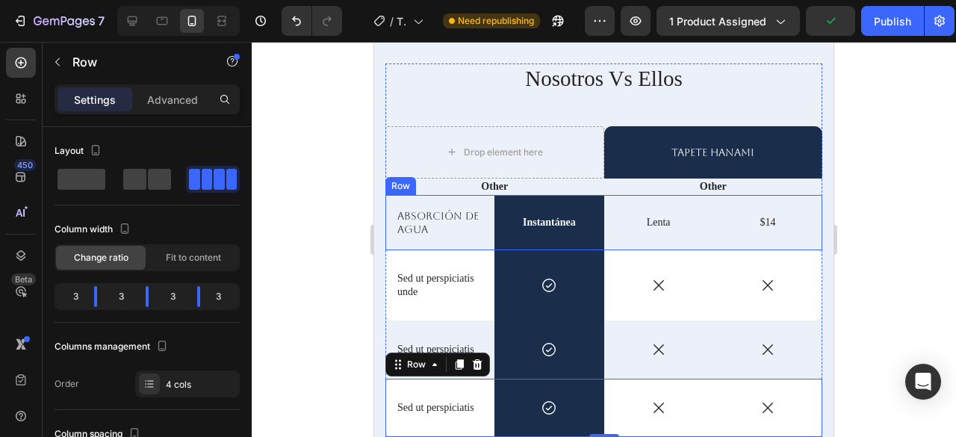
click at [466, 203] on div "Absorción de agua Text Block" at bounding box center [439, 222] width 109 height 55
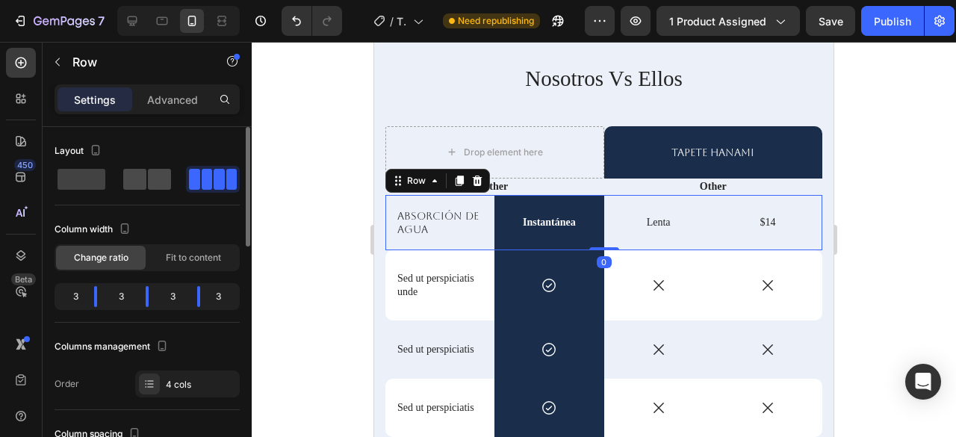
click at [166, 172] on span at bounding box center [159, 179] width 23 height 21
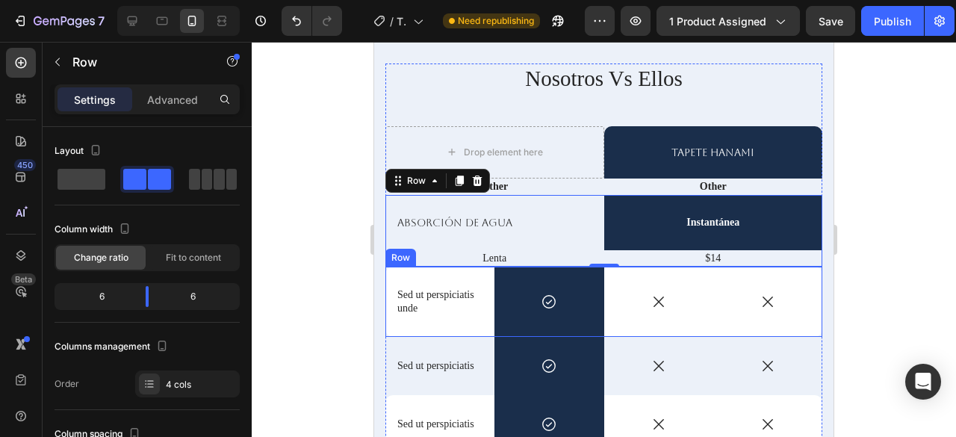
click at [467, 283] on div "Sed ut perspiciatis unde Text Block" at bounding box center [439, 302] width 109 height 70
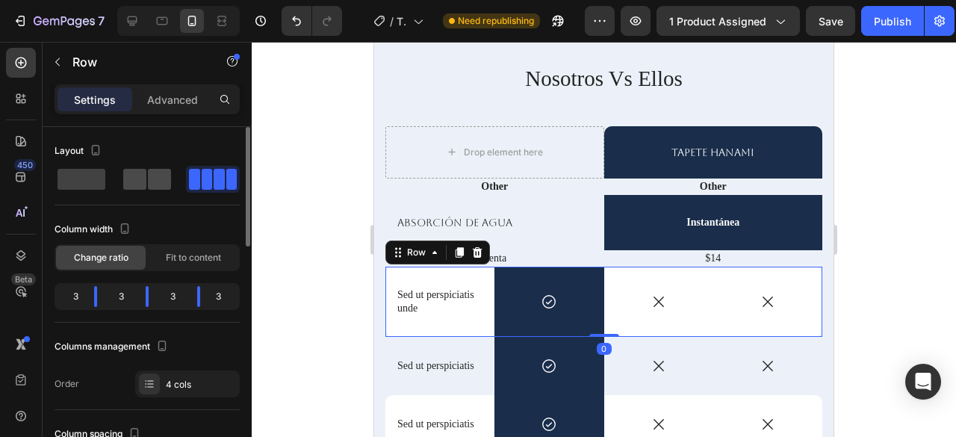
click at [162, 186] on span at bounding box center [159, 179] width 23 height 21
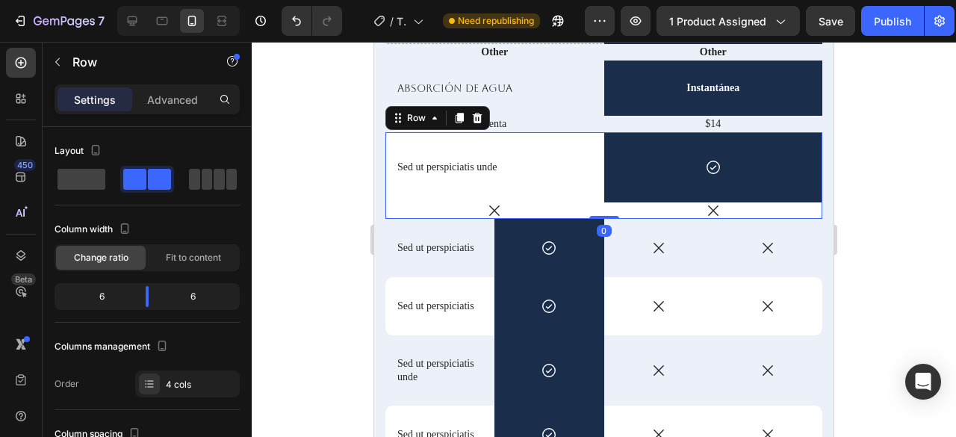
scroll to position [2389, 0]
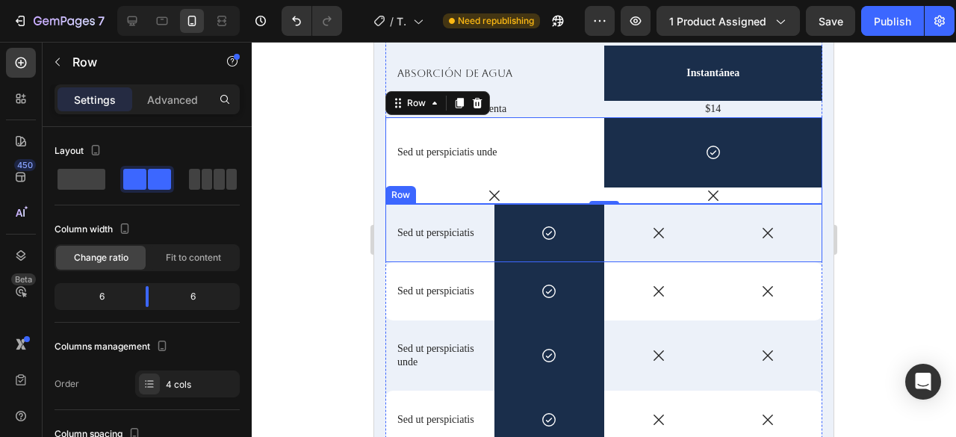
click at [467, 217] on div "Sed ut perspiciatis Text Block" at bounding box center [439, 233] width 109 height 58
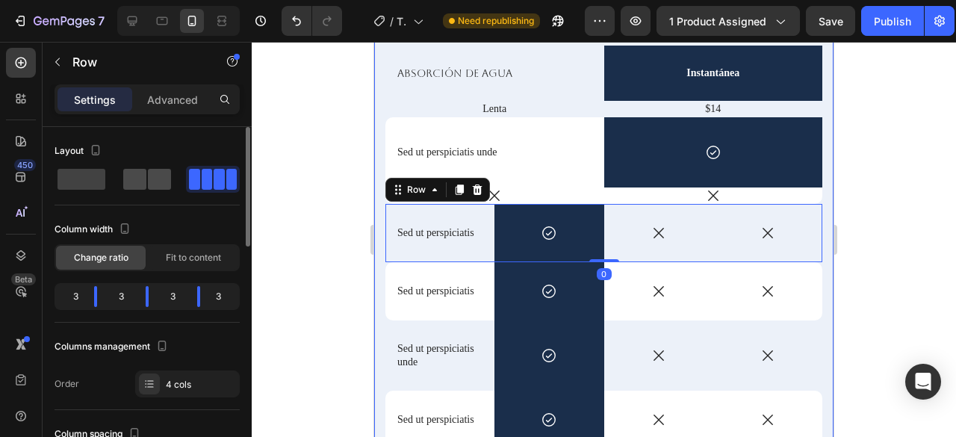
click at [146, 177] on div at bounding box center [147, 179] width 48 height 21
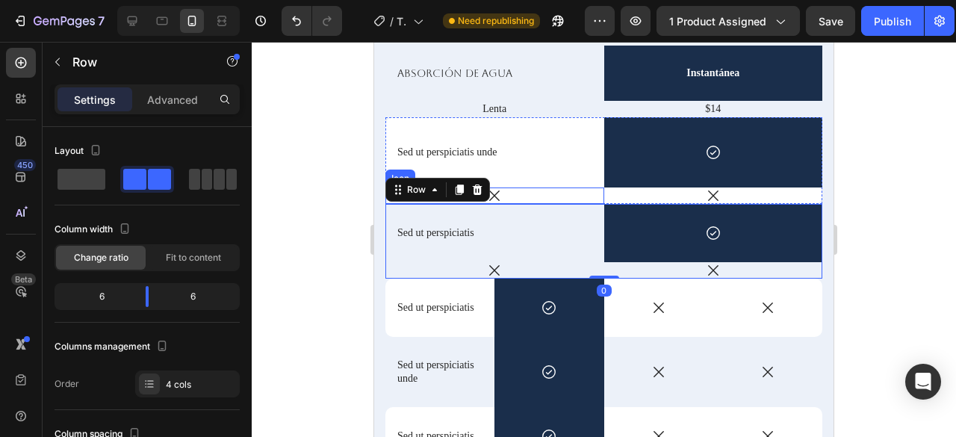
click at [521, 193] on div "Icon" at bounding box center [494, 195] width 219 height 16
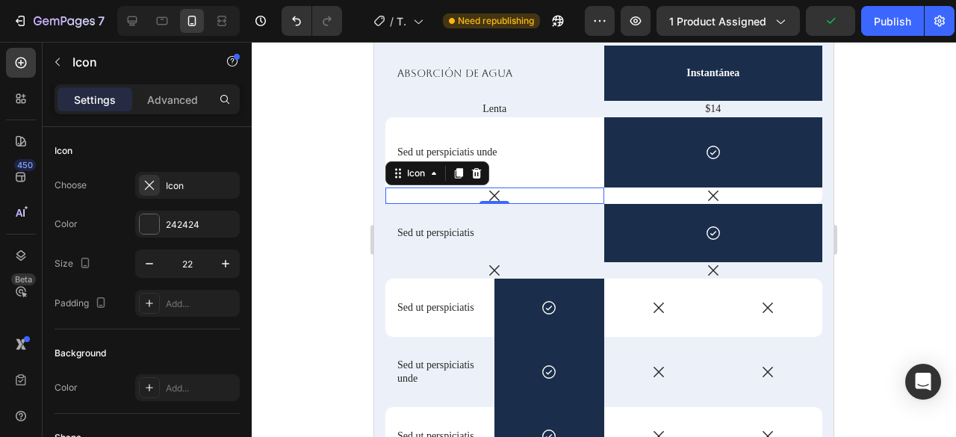
click at [895, 195] on div at bounding box center [604, 239] width 704 height 395
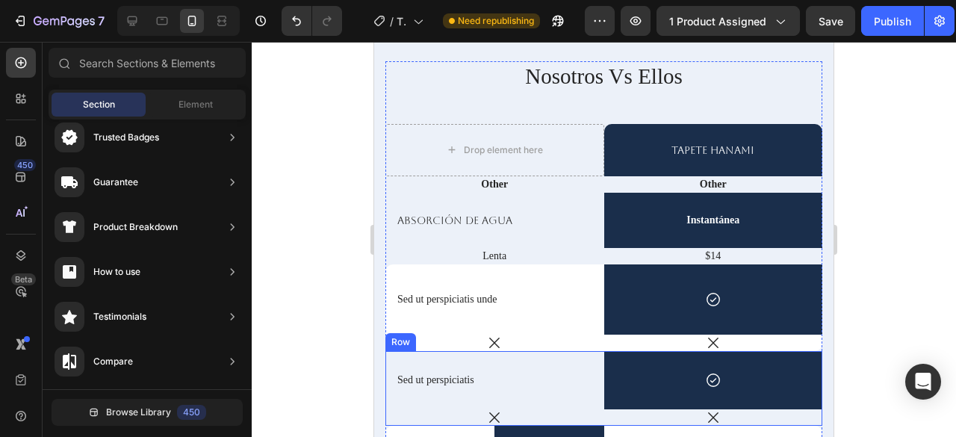
scroll to position [2240, 0]
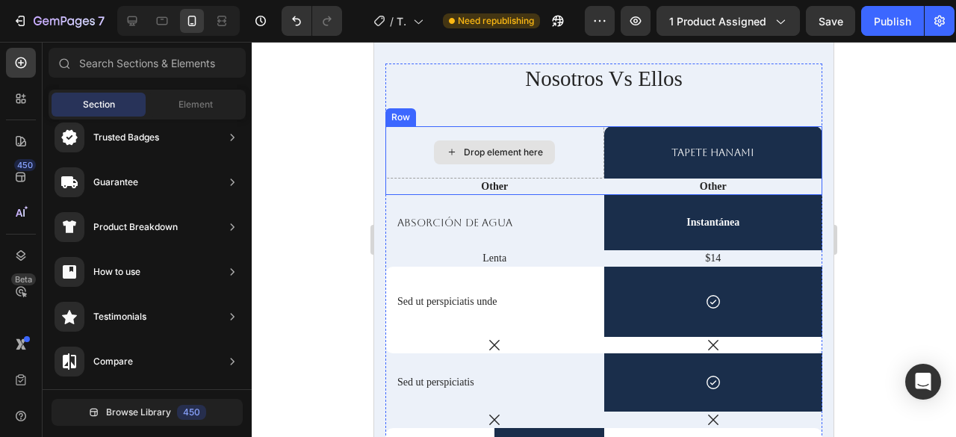
click at [411, 146] on div "Drop element here" at bounding box center [494, 152] width 219 height 52
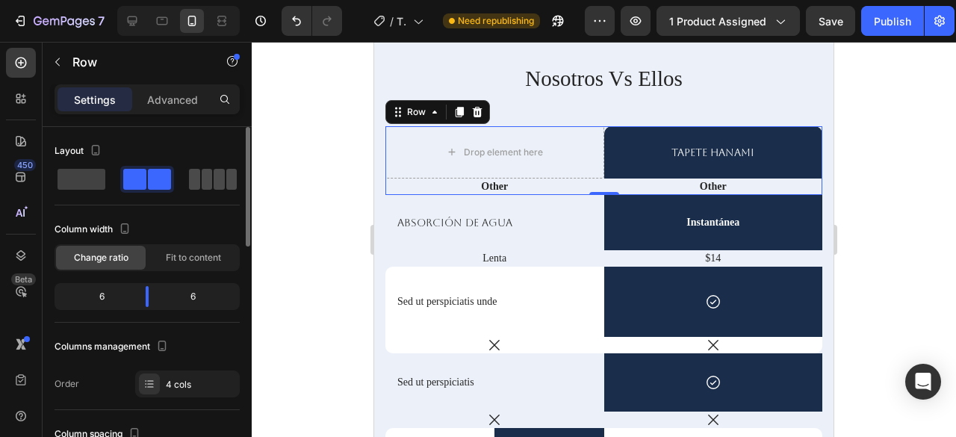
click at [200, 180] on div at bounding box center [213, 179] width 48 height 21
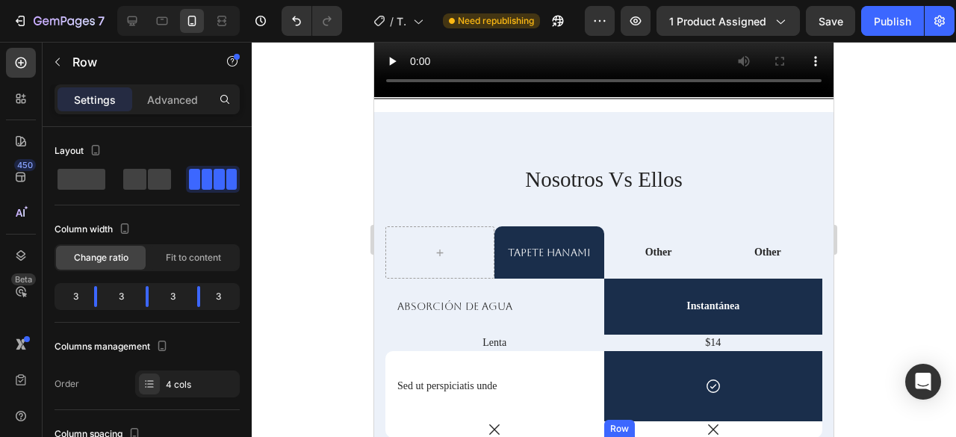
scroll to position [2090, 0]
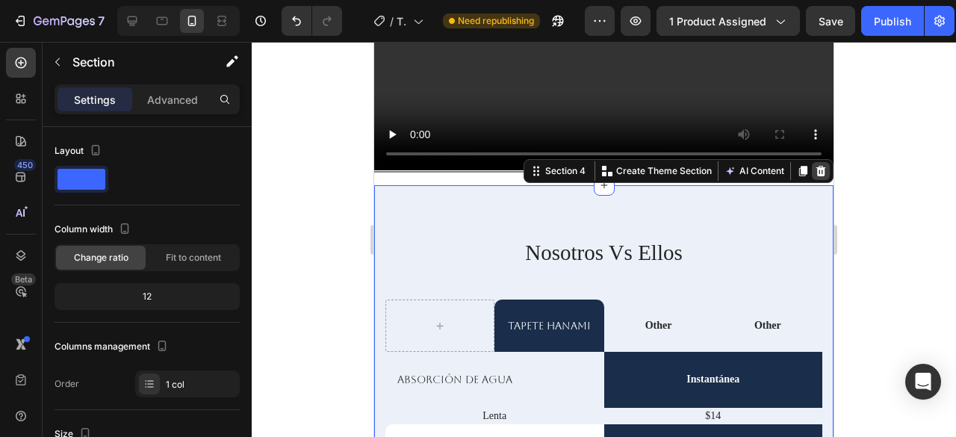
click at [816, 165] on icon at bounding box center [821, 170] width 10 height 10
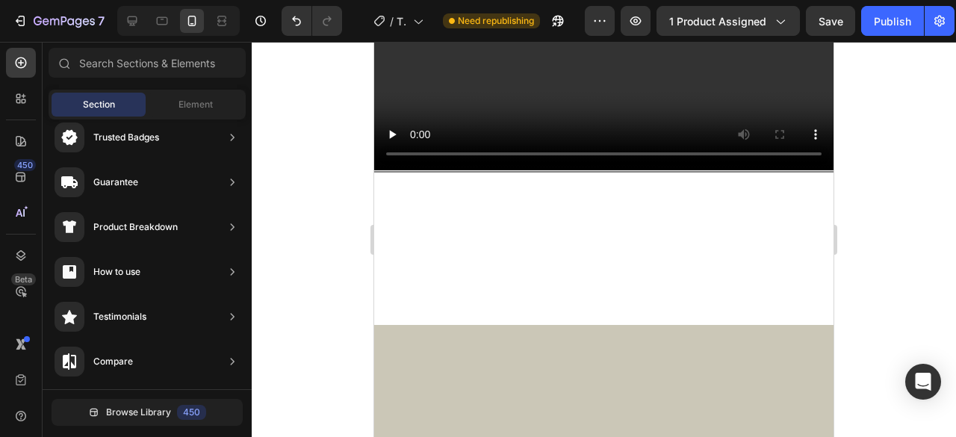
click at [609, 258] on div at bounding box center [603, 291] width 459 height 67
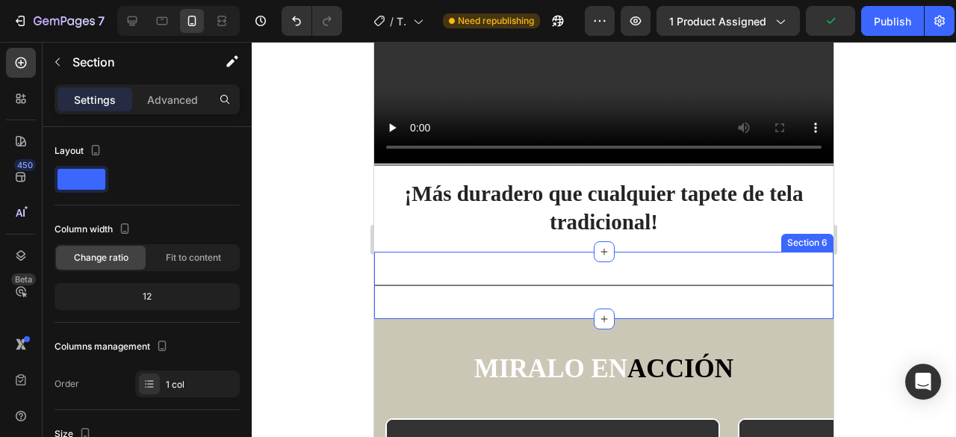
click at [410, 287] on div "Title Line Section 6" at bounding box center [603, 285] width 459 height 67
click at [410, 252] on div "Title Line Section 6" at bounding box center [603, 285] width 459 height 67
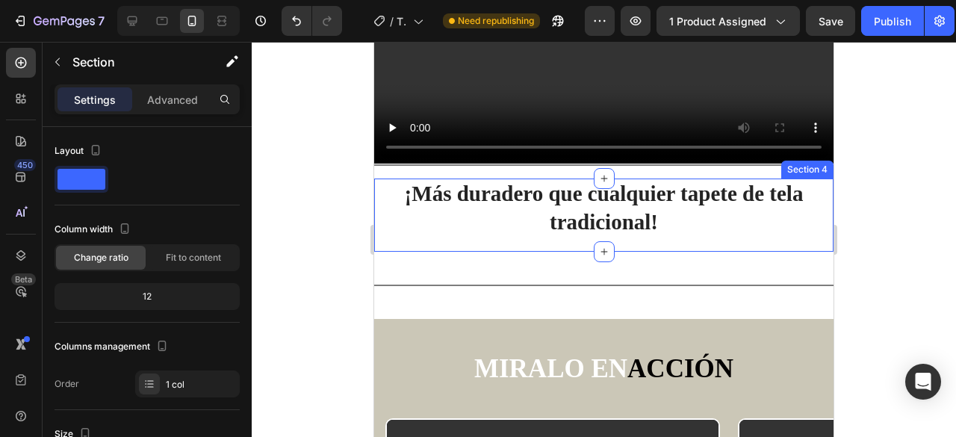
click at [395, 219] on h2 "¡Más duradero que cualquier tapete de tela tradicional!" at bounding box center [603, 207] width 459 height 59
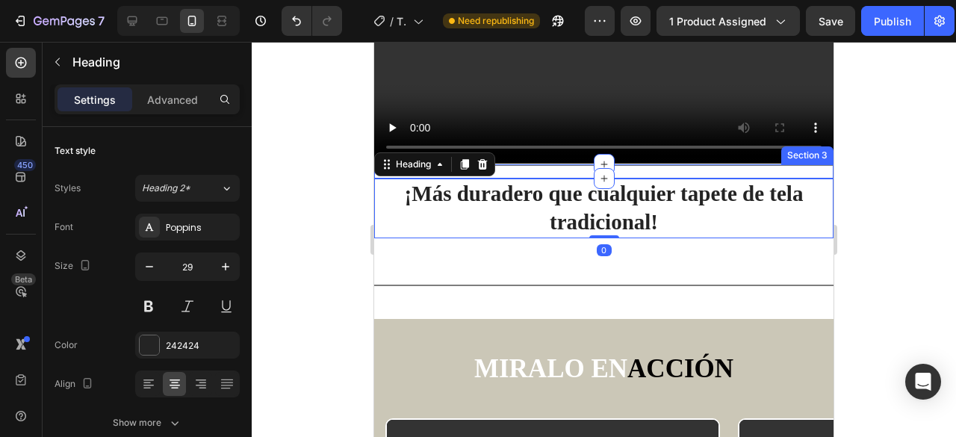
click at [533, 164] on div "Title Line" at bounding box center [603, 169] width 459 height 10
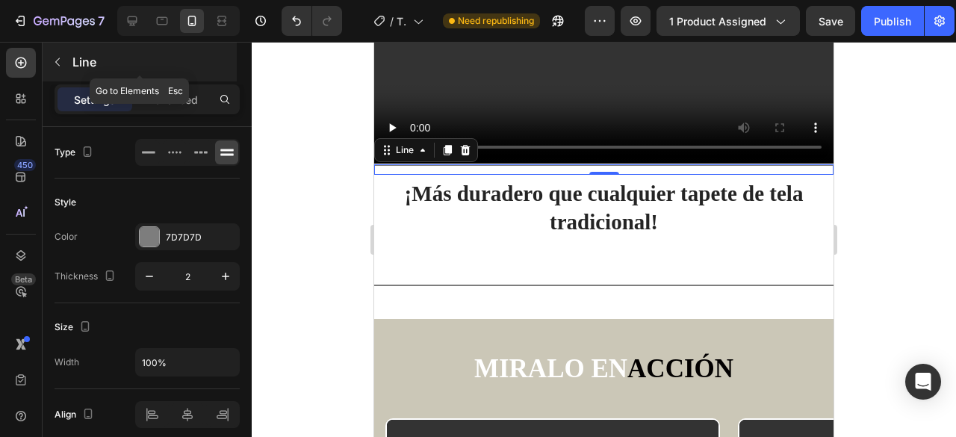
click at [58, 62] on icon "button" at bounding box center [58, 62] width 12 height 12
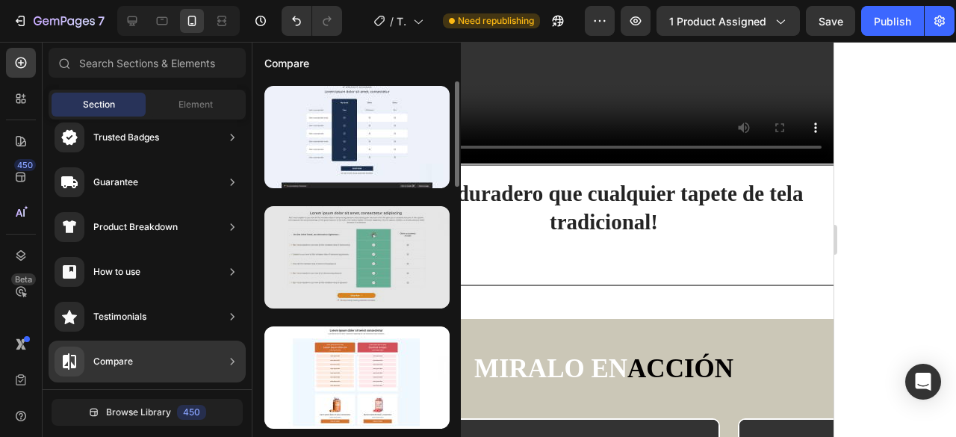
click at [328, 278] on div at bounding box center [356, 257] width 185 height 102
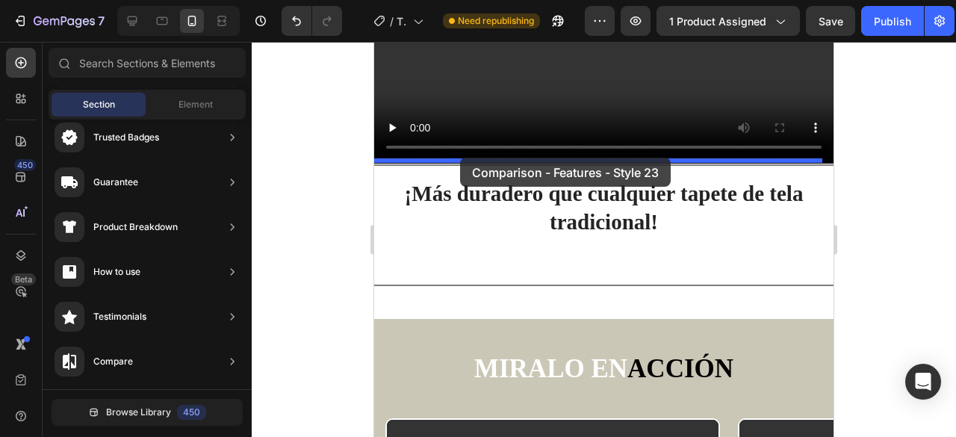
drag, startPoint x: 702, startPoint y: 319, endPoint x: 460, endPoint y: 158, distance: 290.7
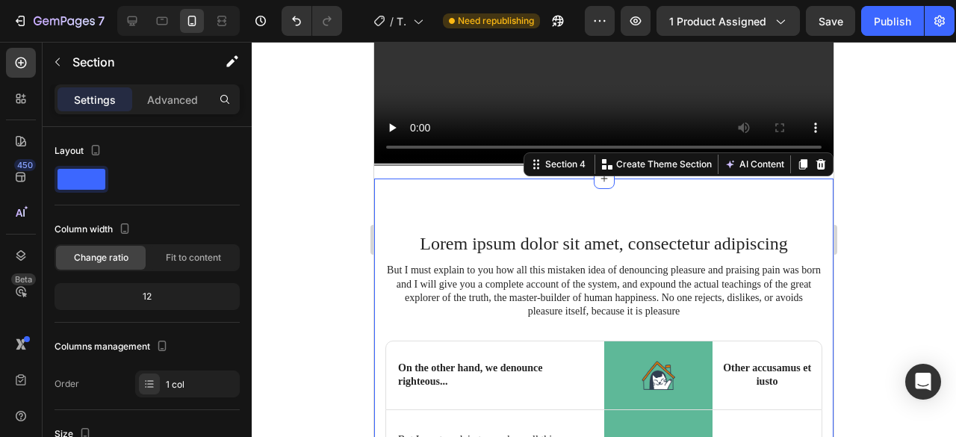
scroll to position [2156, 0]
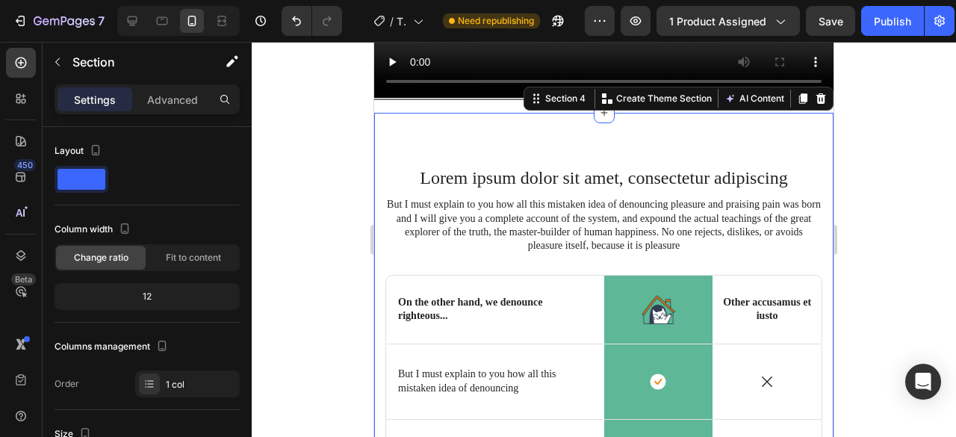
click at [862, 159] on div at bounding box center [604, 239] width 704 height 395
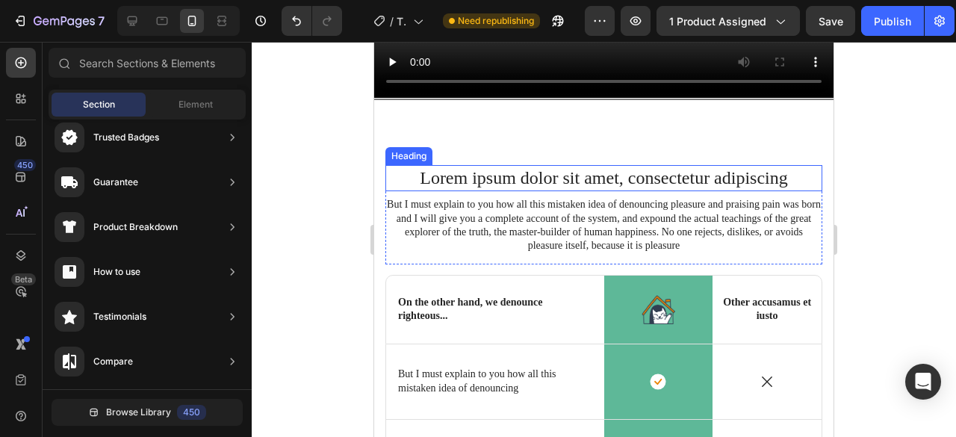
click at [500, 165] on h2 "Lorem ipsum dolor sit amet, consectetur adipiscing" at bounding box center [603, 178] width 437 height 26
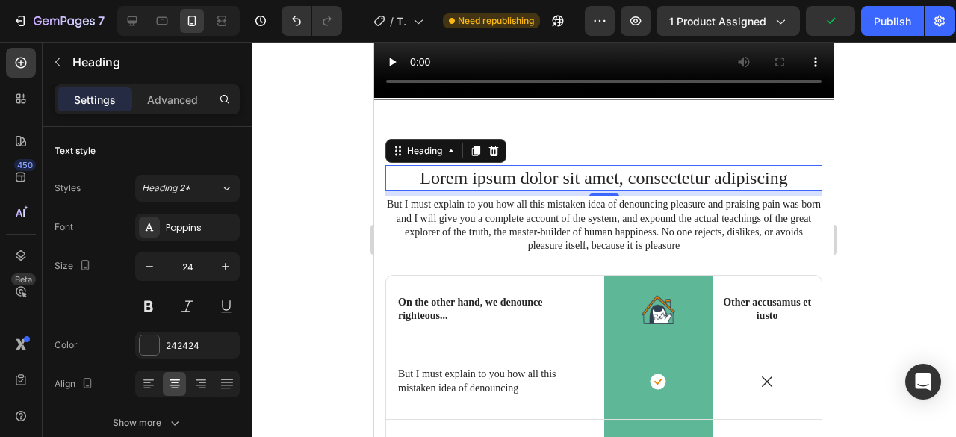
click at [531, 165] on h2 "Lorem ipsum dolor sit amet, consectetur adipiscing" at bounding box center [603, 178] width 437 height 26
click at [531, 166] on p "Lorem ipsum dolor sit amet, consectetur adipiscing" at bounding box center [604, 177] width 434 height 23
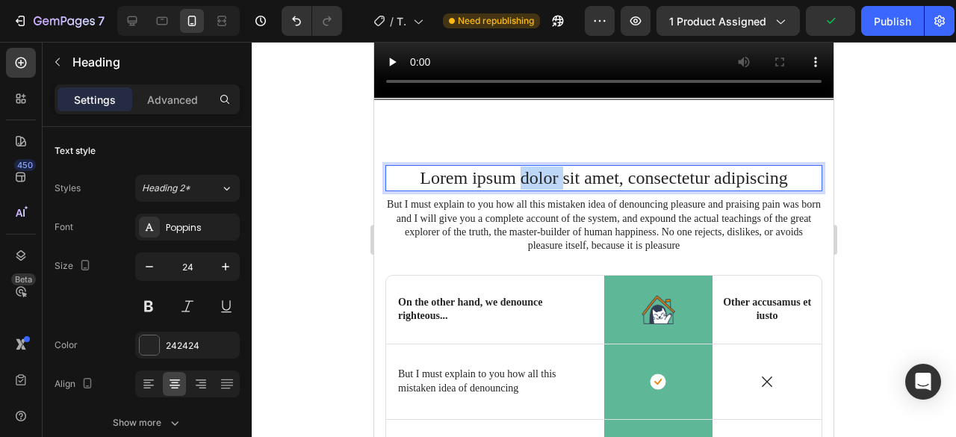
click at [717, 169] on p "Lorem ipsum dolor sit amet, consectetur adipiscing" at bounding box center [604, 177] width 434 height 23
click at [744, 166] on p "Lorem ipsum dolor sit amet, consectetur adipiscing" at bounding box center [604, 177] width 434 height 23
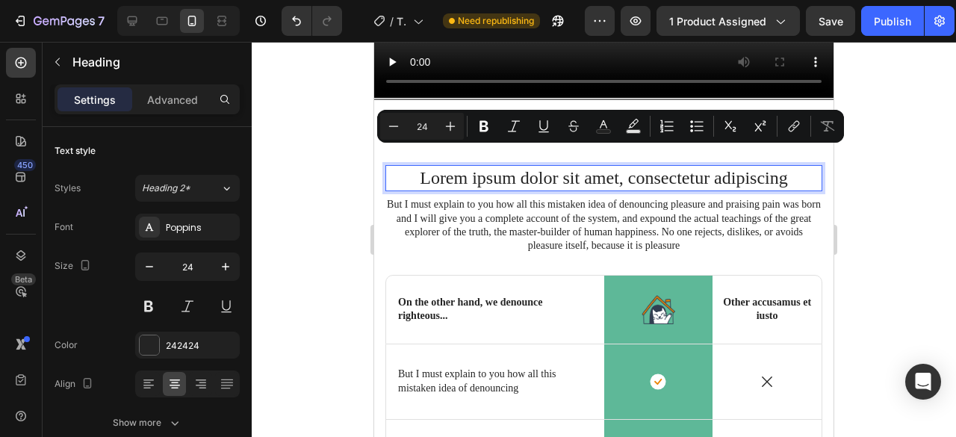
click at [793, 166] on p "Lorem ipsum dolor sit amet, consectetur adipiscing" at bounding box center [604, 177] width 434 height 23
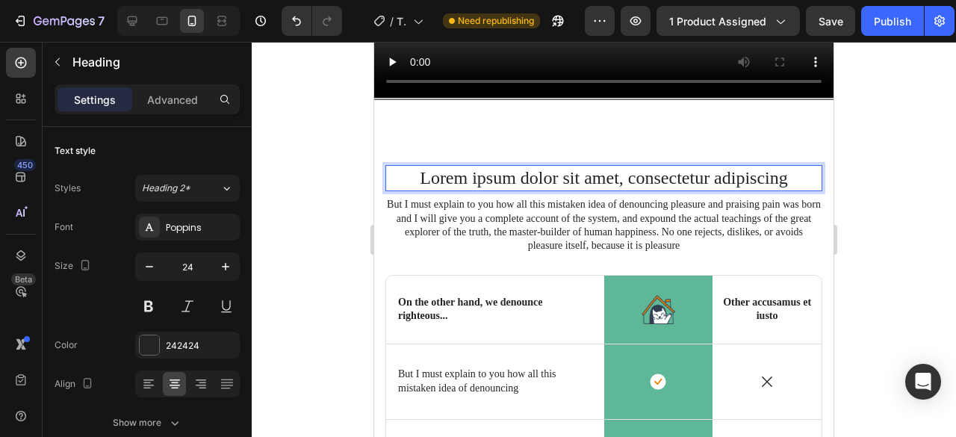
drag, startPoint x: 783, startPoint y: 161, endPoint x: 406, endPoint y: 160, distance: 377.0
click at [406, 166] on p "Lorem ipsum dolor sit amet, consectetur adipiscing" at bounding box center [604, 177] width 434 height 23
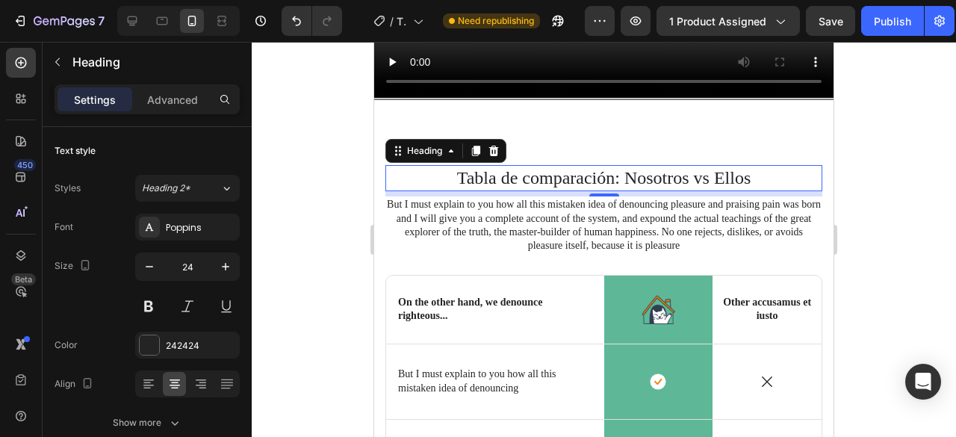
click at [880, 178] on div at bounding box center [604, 239] width 704 height 395
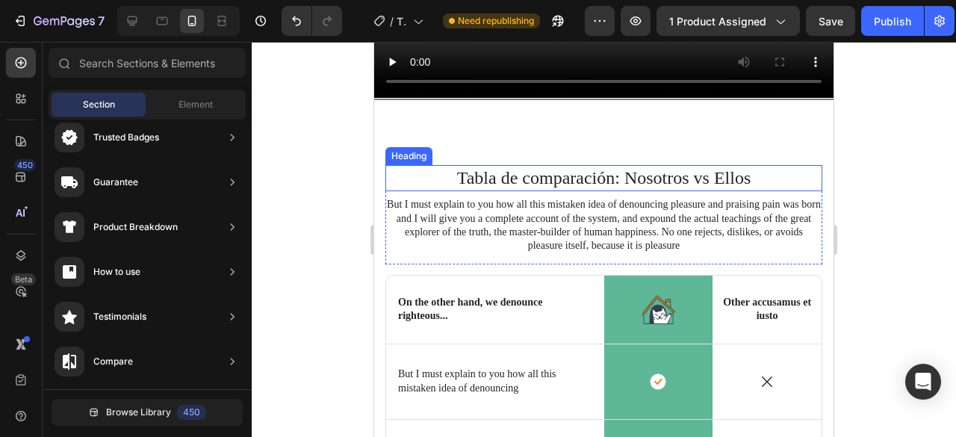
click at [738, 166] on p "Tabla de comparación: Nosotros vs Ellos" at bounding box center [604, 177] width 434 height 23
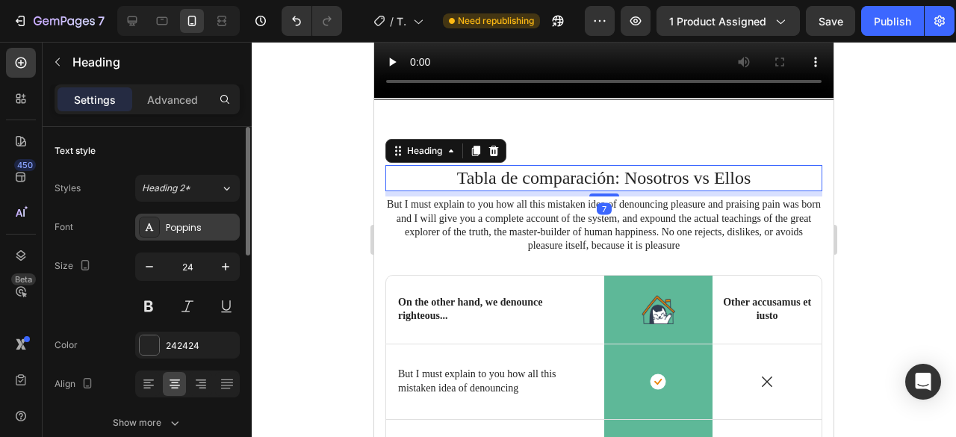
click at [194, 231] on div "Poppins" at bounding box center [201, 227] width 70 height 13
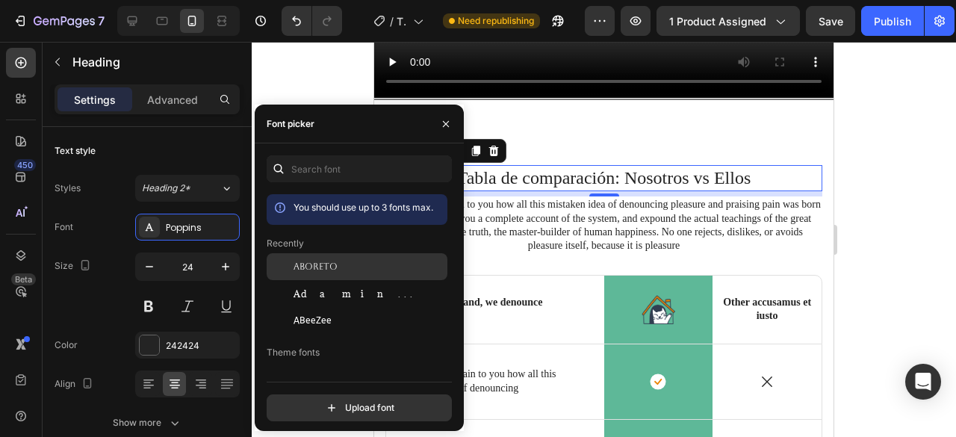
click at [317, 271] on span "Aboreto" at bounding box center [315, 266] width 44 height 13
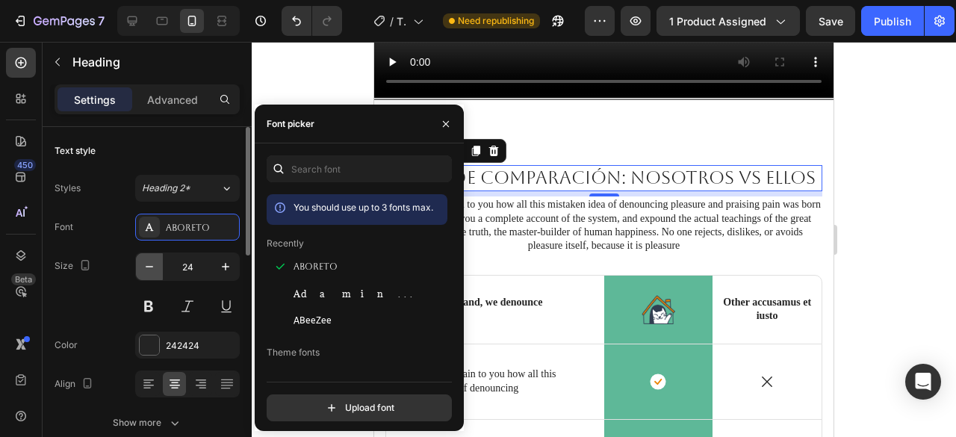
click at [150, 266] on icon "button" at bounding box center [149, 266] width 7 height 1
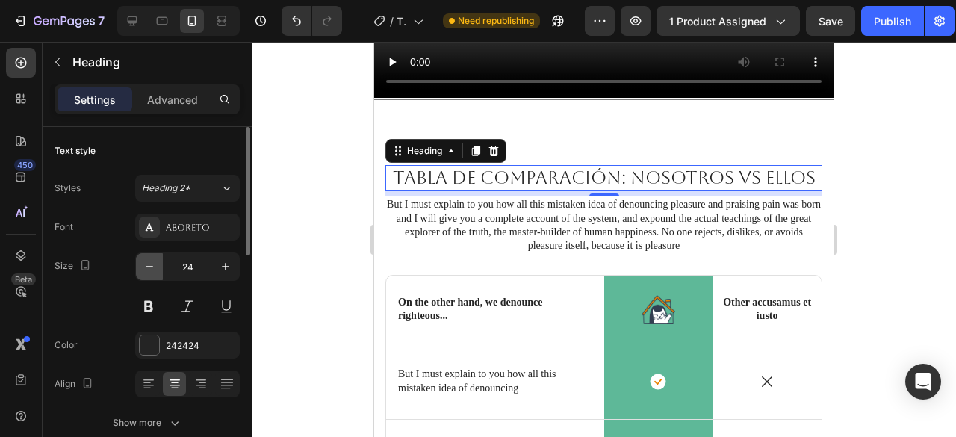
click at [150, 266] on icon "button" at bounding box center [149, 266] width 7 height 1
click at [149, 266] on icon "button" at bounding box center [149, 266] width 7 height 1
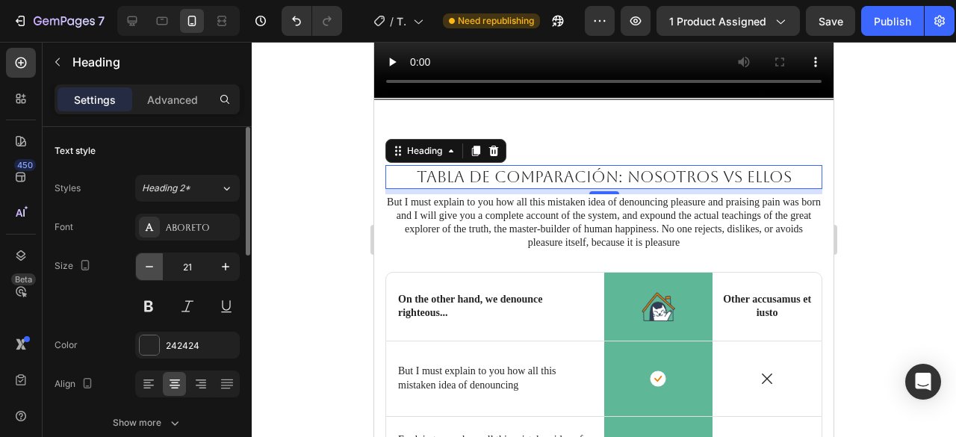
type input "20"
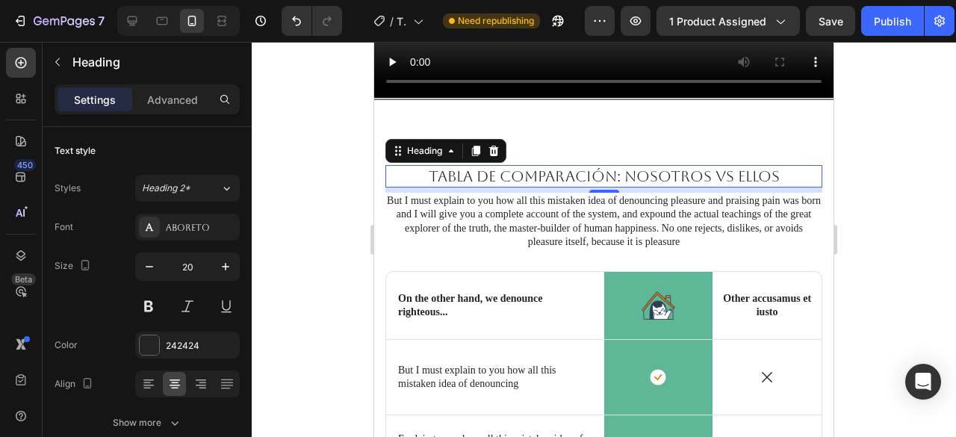
click at [863, 189] on div at bounding box center [604, 239] width 704 height 395
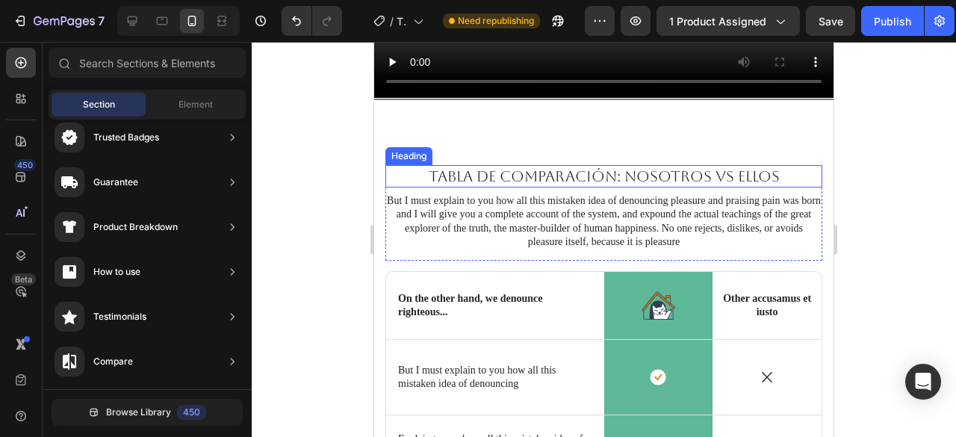
click at [597, 166] on p "Tabla de comparación: Nosotros vs Ellos" at bounding box center [604, 175] width 434 height 19
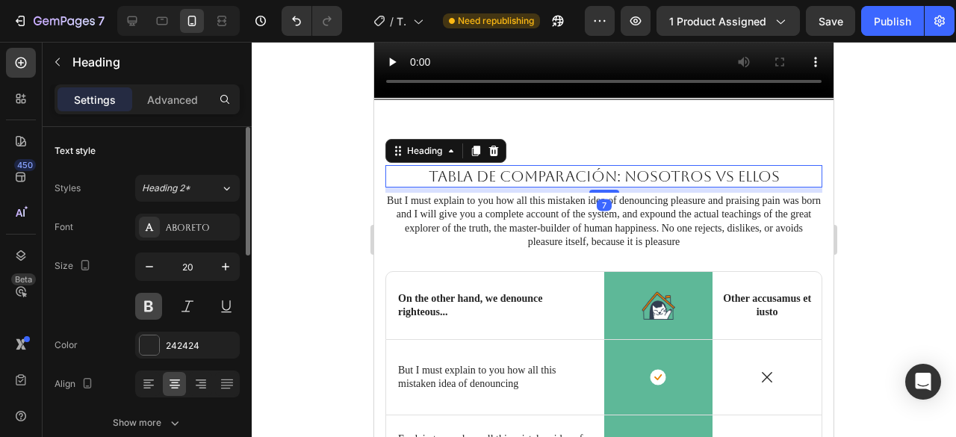
click at [151, 308] on button at bounding box center [148, 306] width 27 height 27
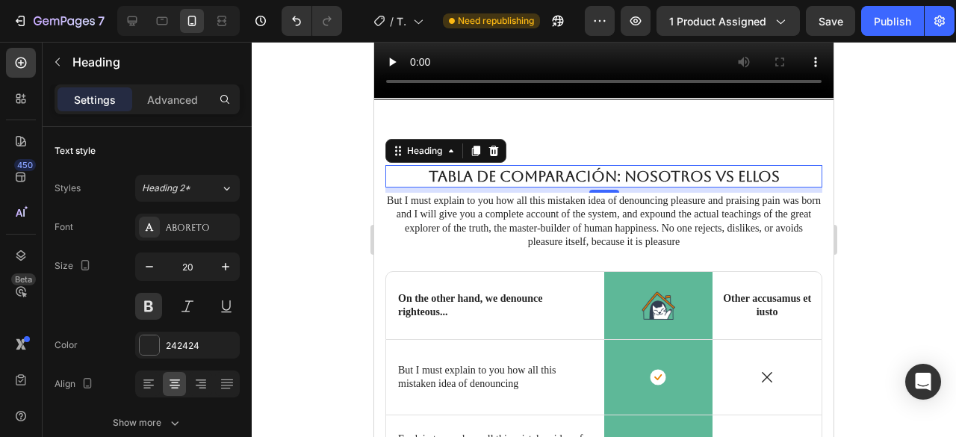
click at [322, 228] on div at bounding box center [604, 239] width 704 height 395
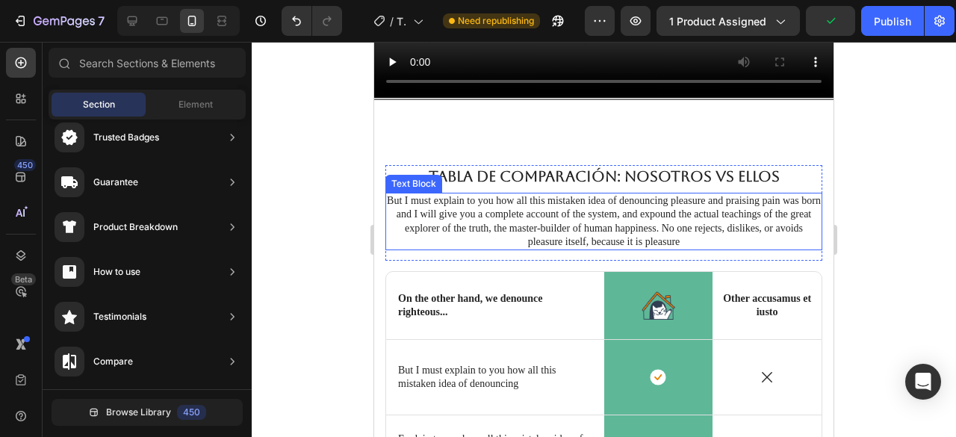
click at [534, 207] on p "But I must explain to you how all this mistaken idea of denouncing pleasure and…" at bounding box center [604, 221] width 434 height 55
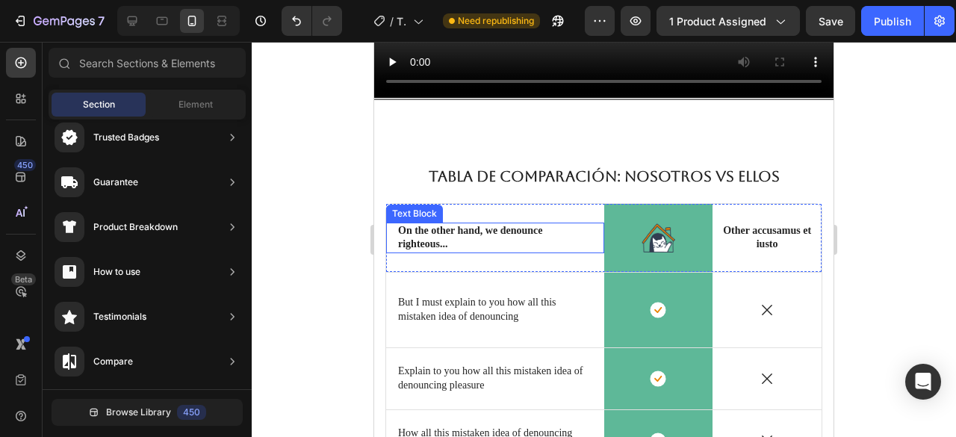
click at [455, 224] on p "On the other hand, we denounce righteous..." at bounding box center [495, 237] width 194 height 27
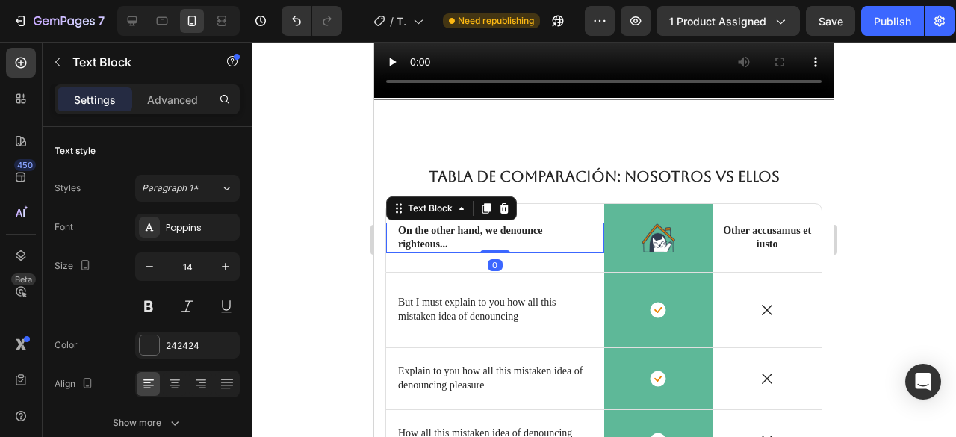
click at [491, 224] on p "On the other hand, we denounce righteous..." at bounding box center [495, 237] width 194 height 27
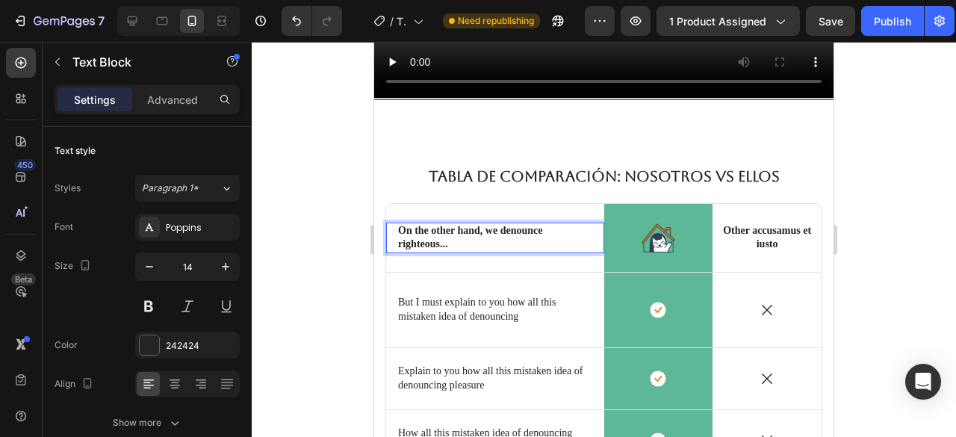
click at [491, 224] on p "On the other hand, we denounce righteous..." at bounding box center [495, 237] width 194 height 27
drag, startPoint x: 450, startPoint y: 228, endPoint x: 391, endPoint y: 212, distance: 61.2
click at [391, 222] on div "On the other hand, we denounce righteous... Text Block 0" at bounding box center [495, 237] width 218 height 30
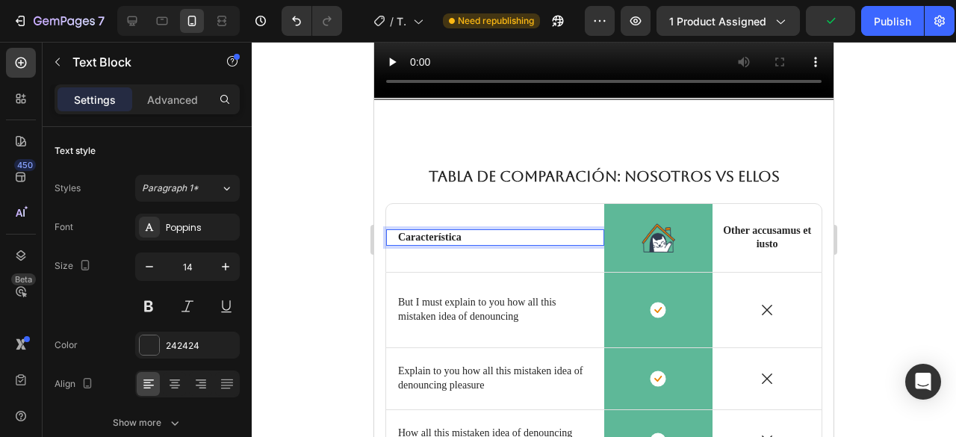
scroll to position [2163, 0]
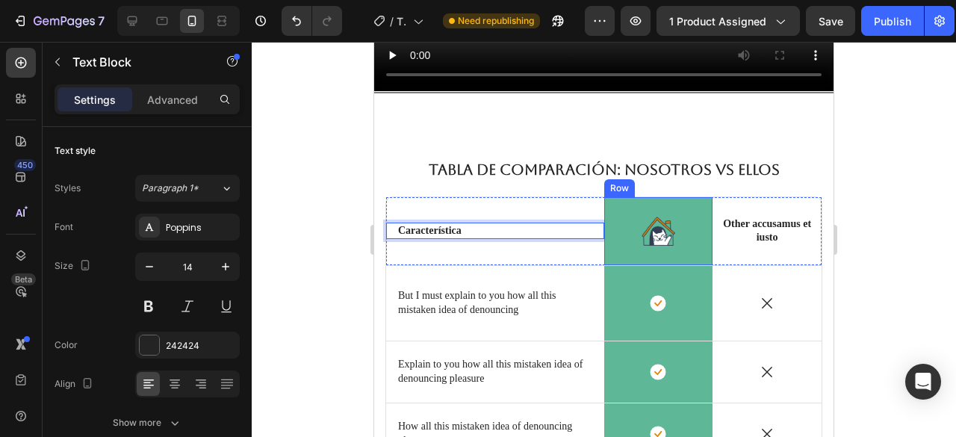
click at [653, 217] on img at bounding box center [658, 231] width 34 height 28
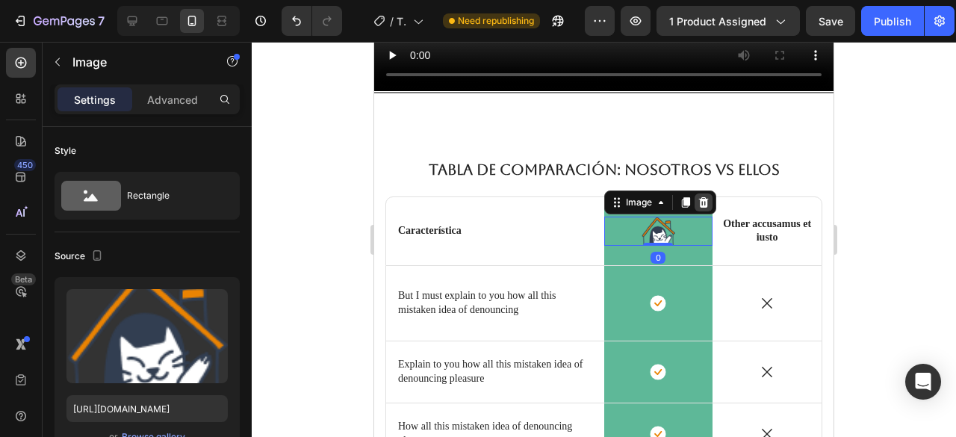
click at [699, 196] on icon at bounding box center [703, 202] width 12 height 12
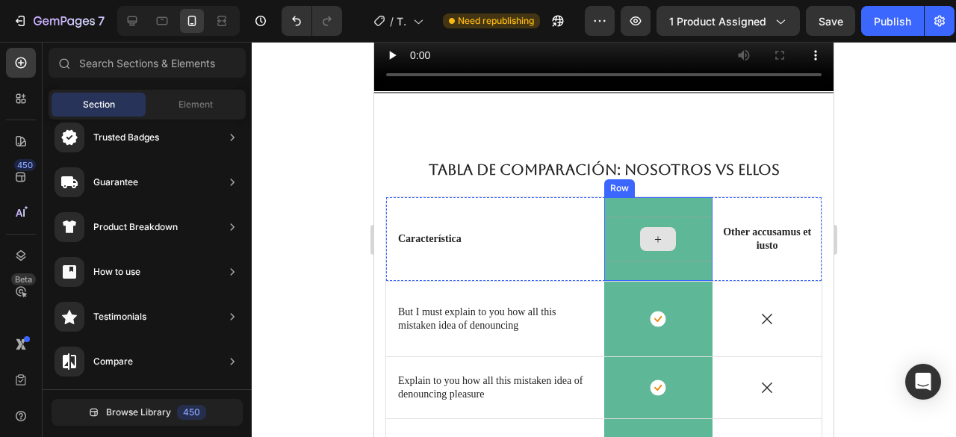
click at [629, 227] on div at bounding box center [658, 239] width 109 height 45
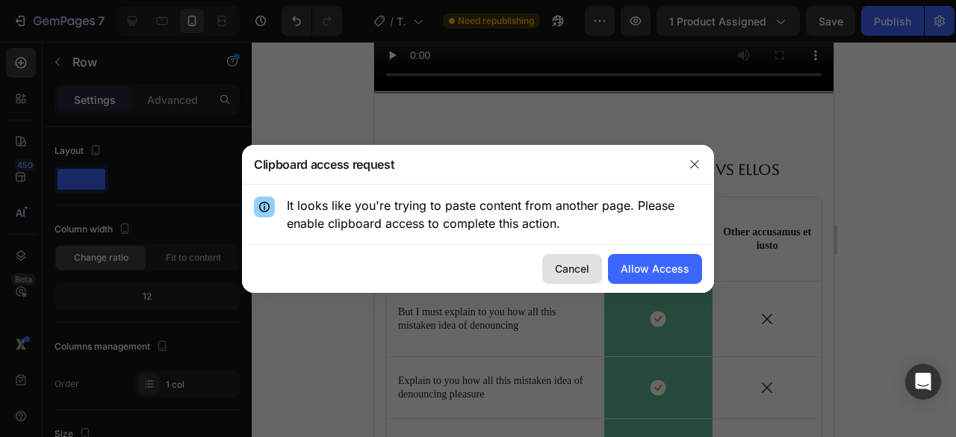
click at [582, 267] on div "Cancel" at bounding box center [572, 269] width 34 height 16
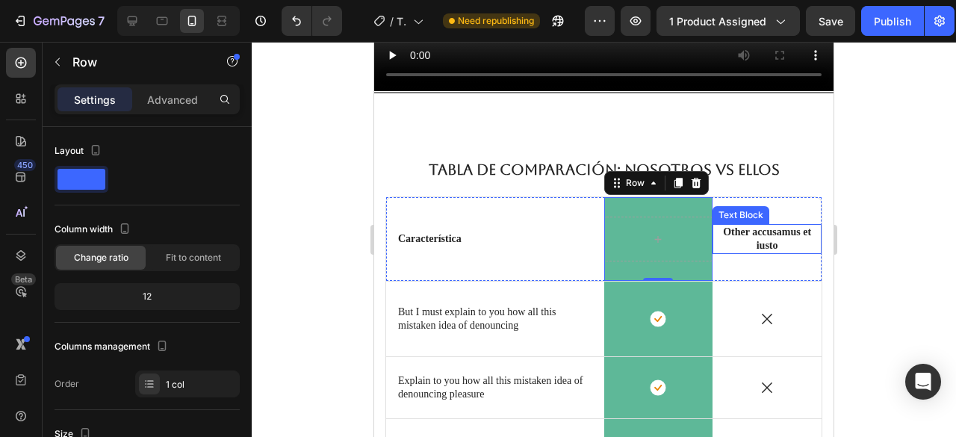
click at [735, 225] on p "Other accusamus et iusto" at bounding box center [766, 238] width 91 height 27
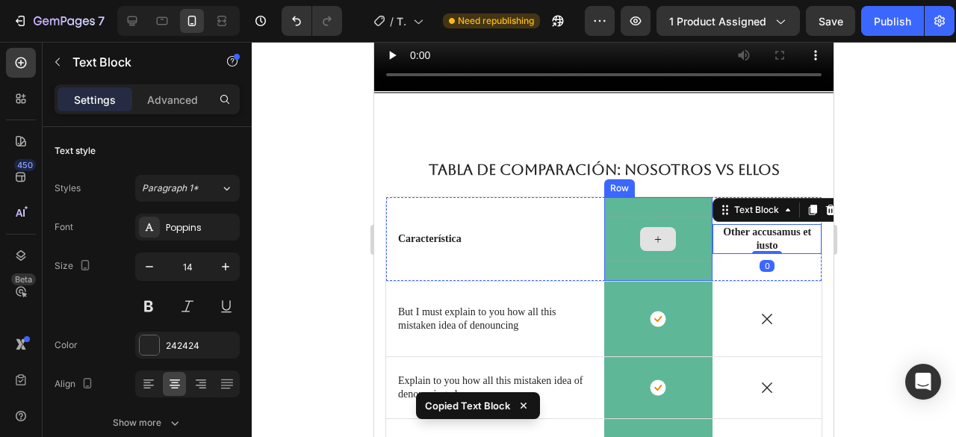
click at [682, 217] on div at bounding box center [658, 239] width 109 height 45
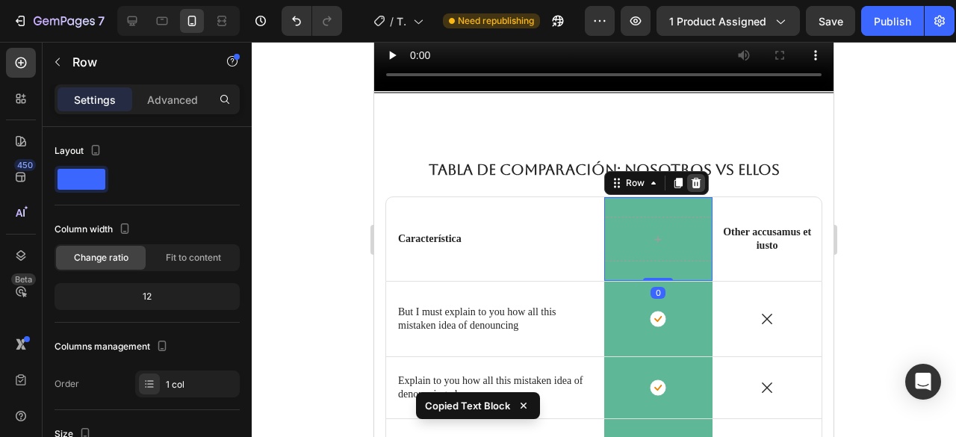
click at [690, 177] on icon at bounding box center [696, 183] width 12 height 12
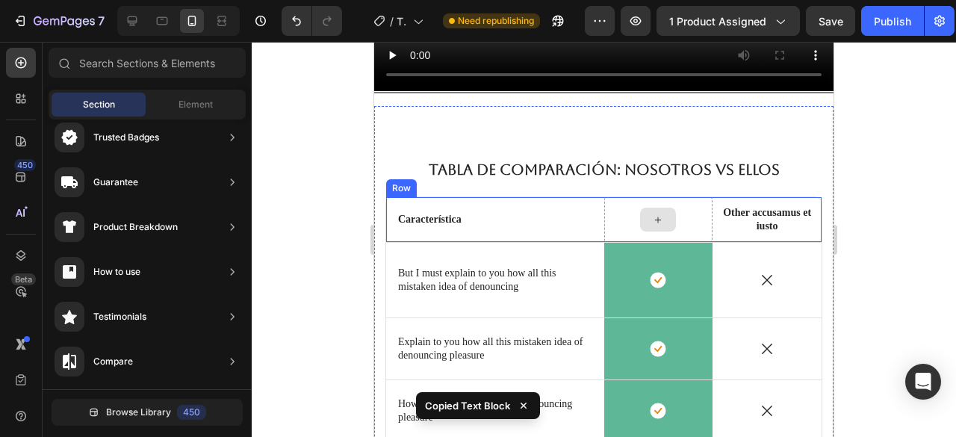
click at [621, 197] on div at bounding box center [658, 219] width 109 height 45
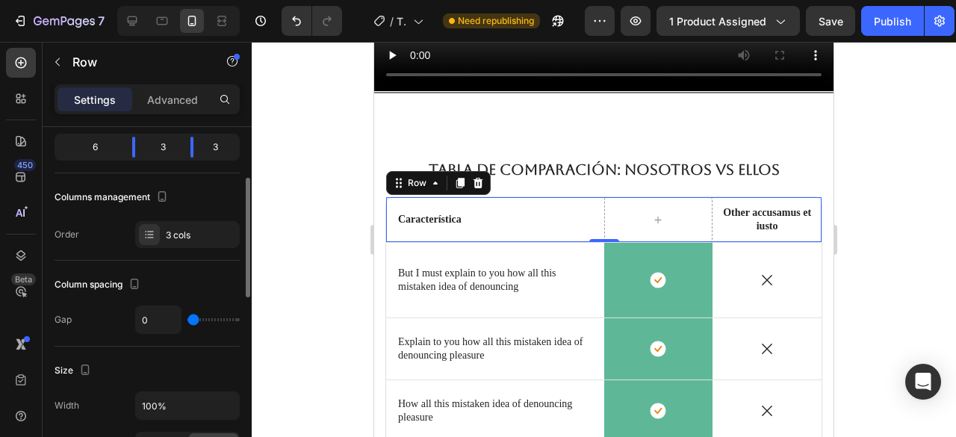
scroll to position [448, 0]
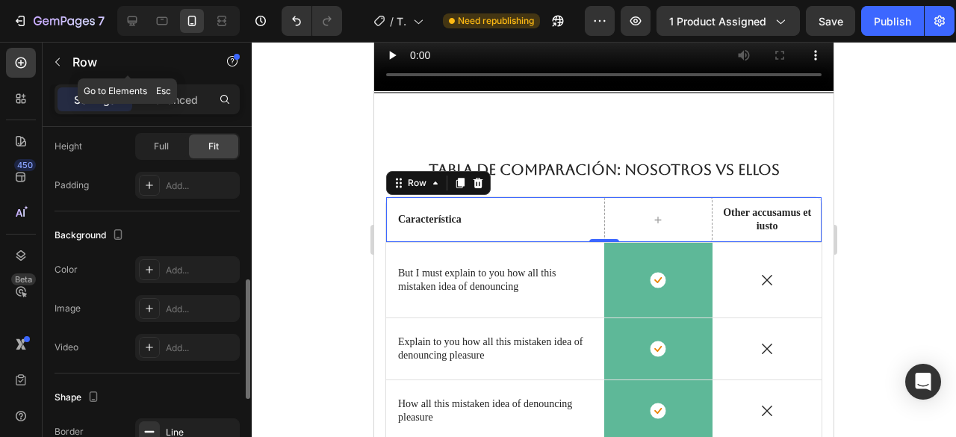
click at [63, 53] on button "button" at bounding box center [58, 62] width 24 height 24
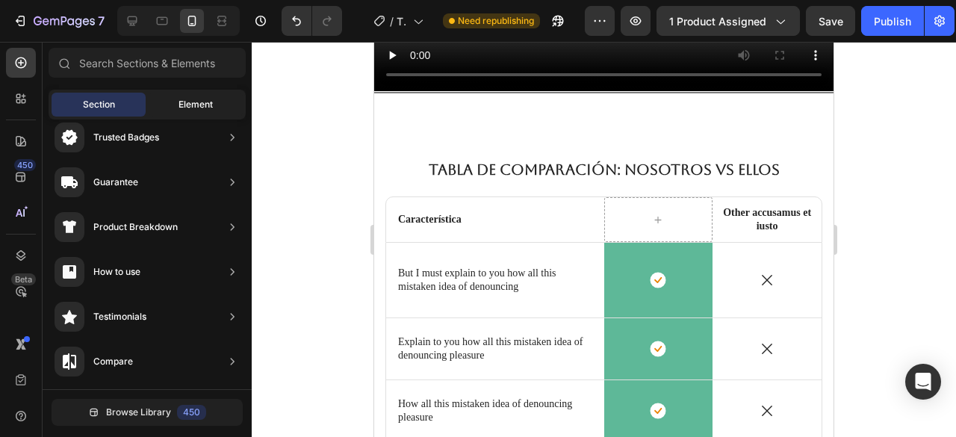
click at [194, 108] on span "Element" at bounding box center [195, 104] width 34 height 13
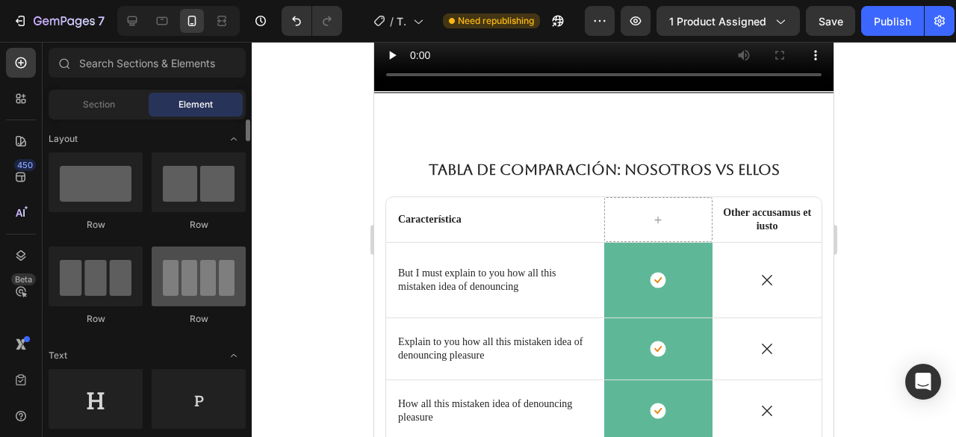
scroll to position [149, 0]
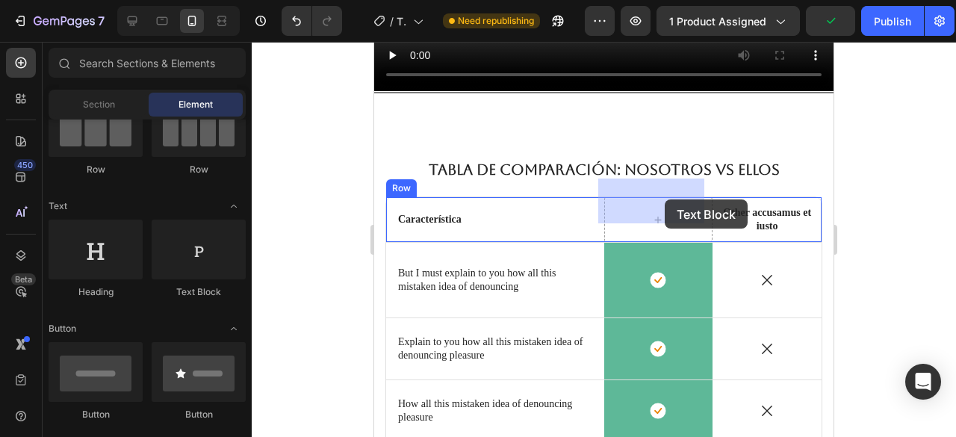
drag, startPoint x: 646, startPoint y: 299, endPoint x: 664, endPoint y: 199, distance: 101.8
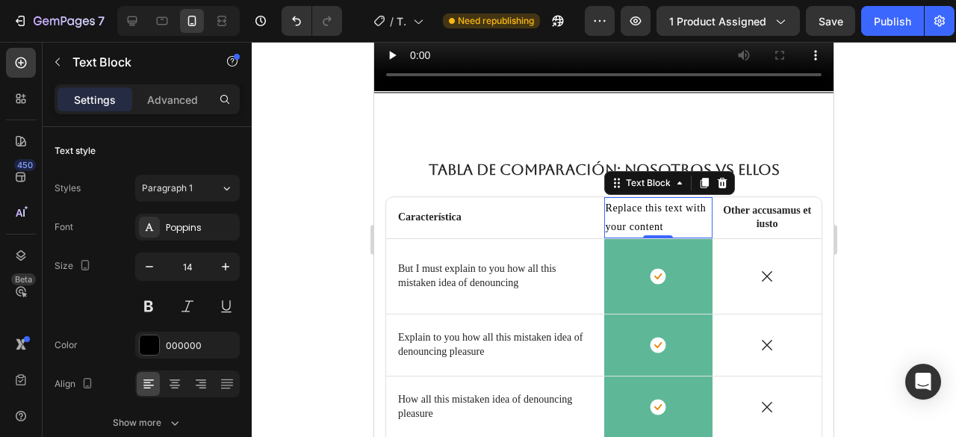
click at [625, 197] on div "Replace this text with your content" at bounding box center [658, 217] width 109 height 40
click at [625, 199] on p "Replace this text with your content" at bounding box center [658, 217] width 106 height 37
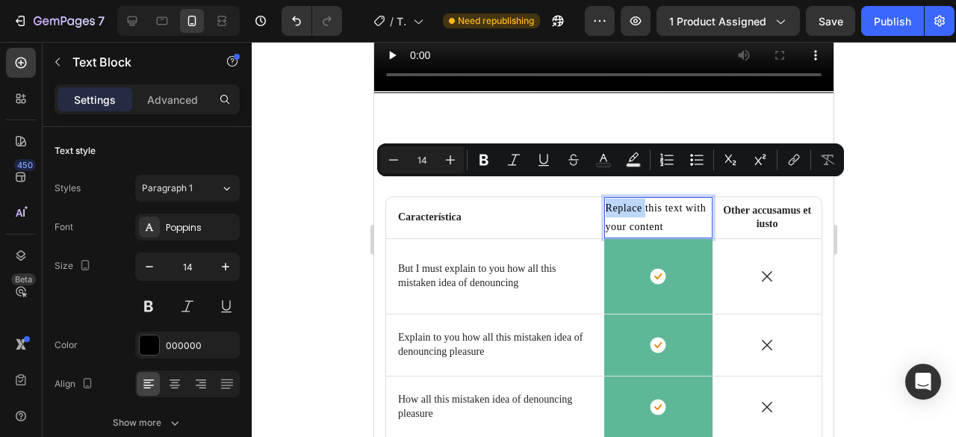
click at [653, 202] on p "Replace this text with your content" at bounding box center [658, 217] width 106 height 37
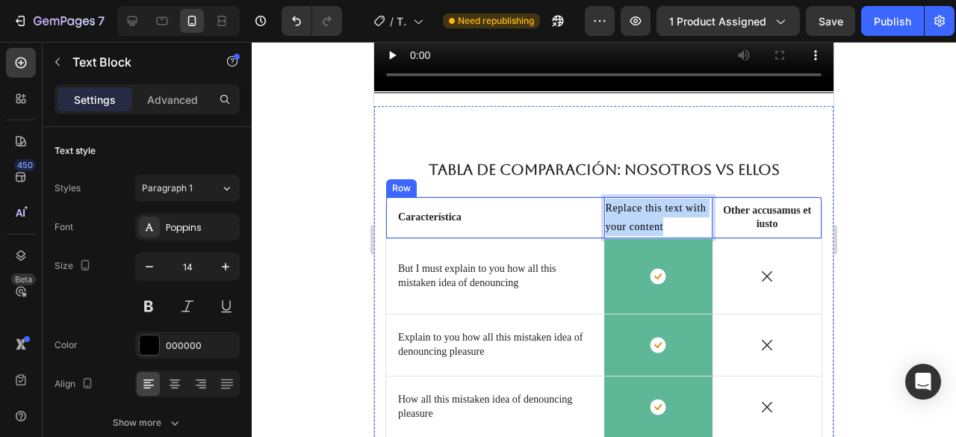
drag, startPoint x: 661, startPoint y: 212, endPoint x: 593, endPoint y: 188, distance: 72.0
click at [593, 196] on div "Característica Text Block Replace this text with your content Text Block 0 Othe…" at bounding box center [603, 217] width 437 height 42
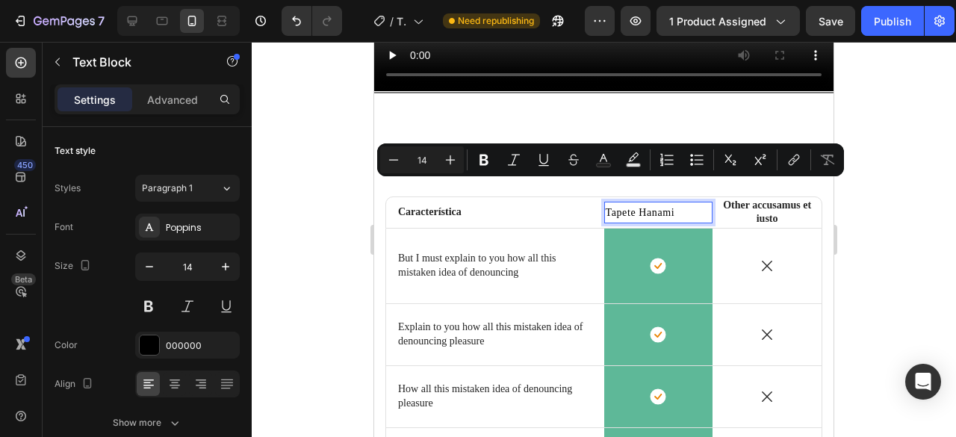
scroll to position [2167, 0]
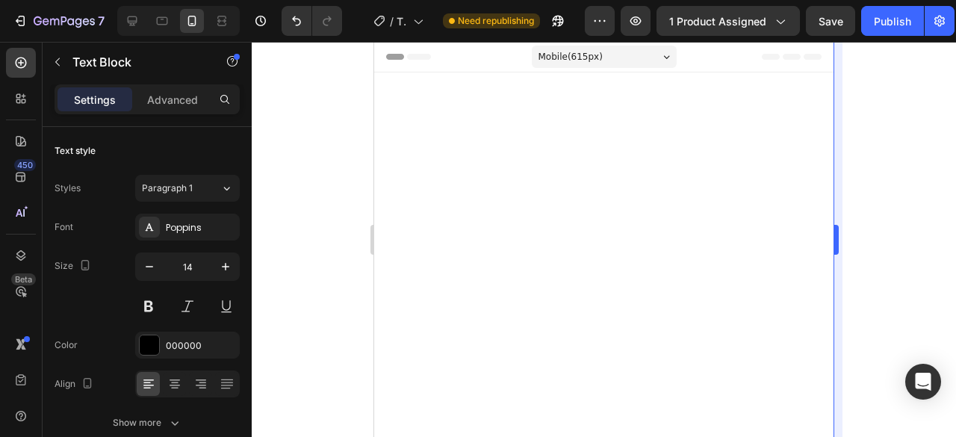
scroll to position [2167, 0]
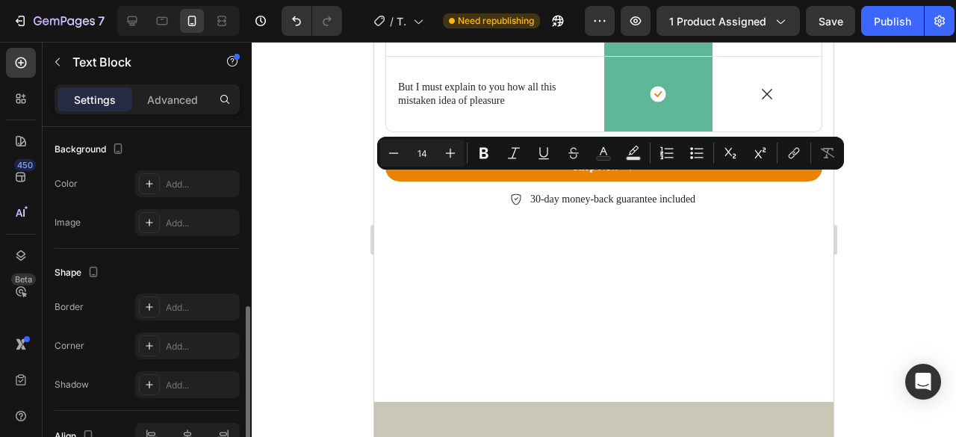
drag, startPoint x: 763, startPoint y: 198, endPoint x: 710, endPoint y: 177, distance: 57.0
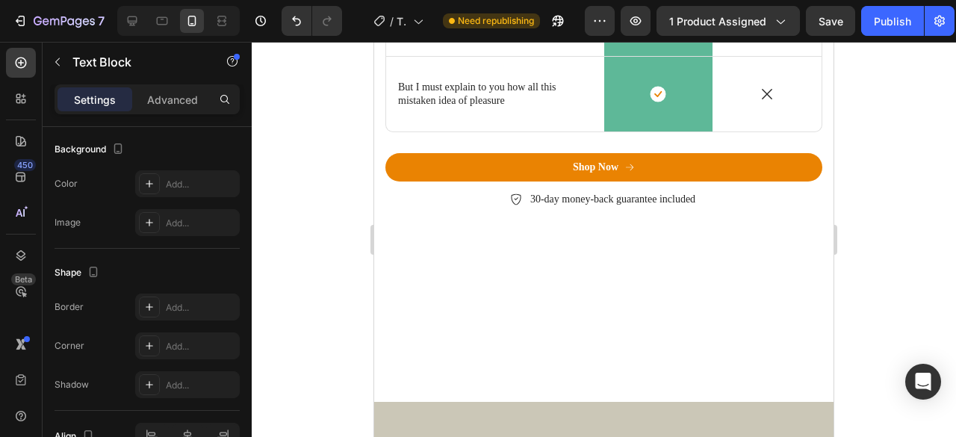
click at [866, 213] on div at bounding box center [604, 239] width 704 height 395
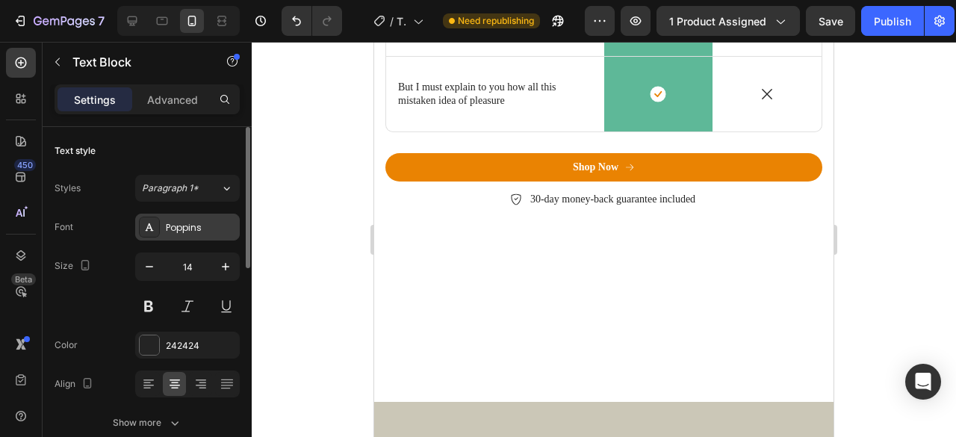
click at [176, 231] on div "Poppins" at bounding box center [201, 227] width 70 height 13
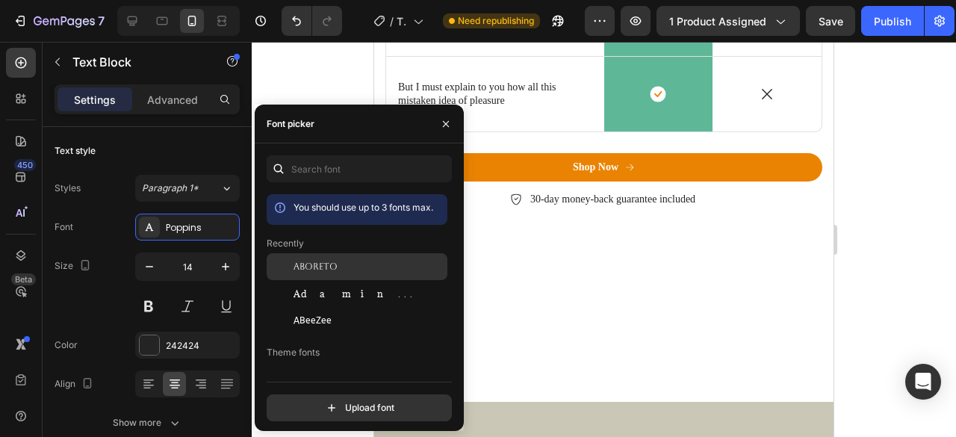
click at [331, 267] on span "Aboreto" at bounding box center [315, 266] width 44 height 13
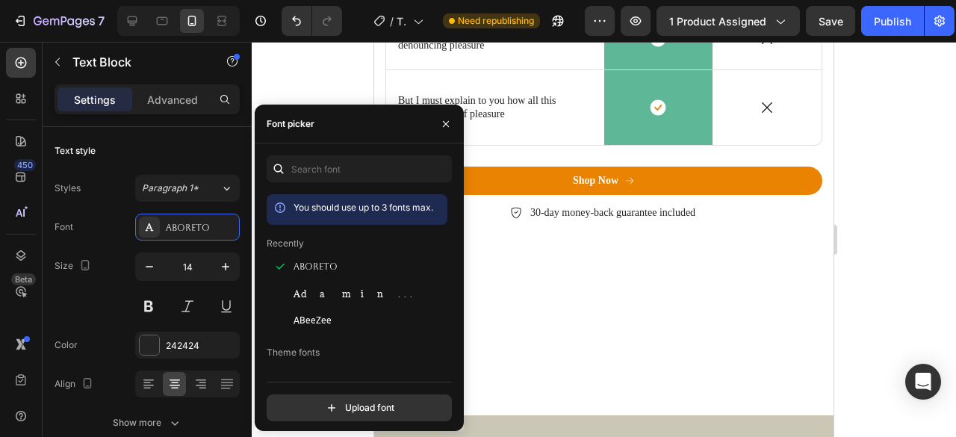
drag, startPoint x: 632, startPoint y: 200, endPoint x: 611, endPoint y: 202, distance: 21.0
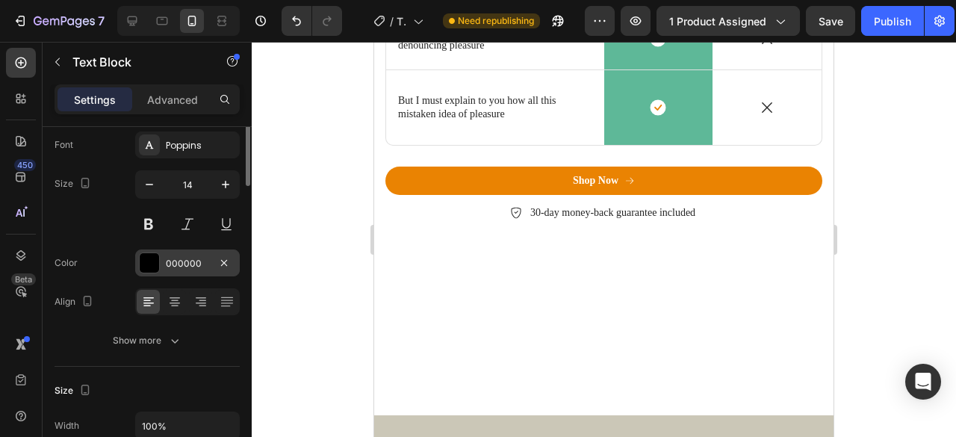
scroll to position [0, 0]
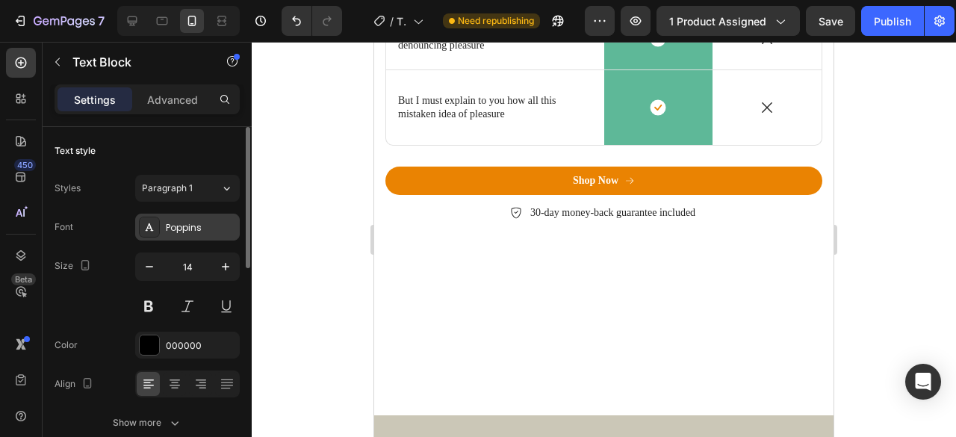
click at [187, 226] on div "Poppins" at bounding box center [201, 227] width 70 height 13
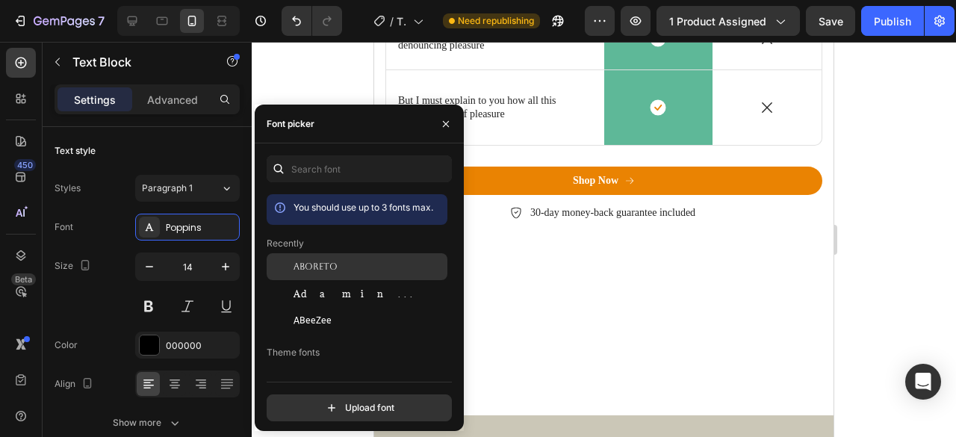
click at [324, 362] on div "Aboreto" at bounding box center [357, 375] width 181 height 27
click at [321, 75] on div at bounding box center [604, 239] width 704 height 395
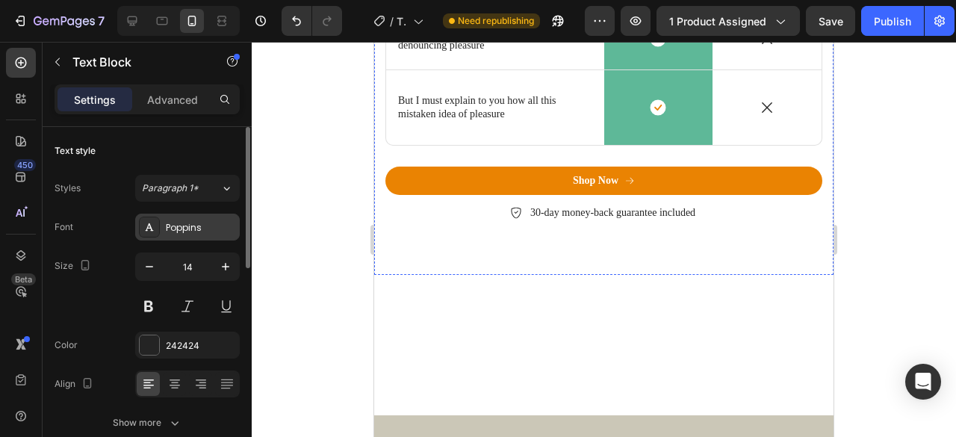
click at [189, 223] on div "Poppins" at bounding box center [201, 227] width 70 height 13
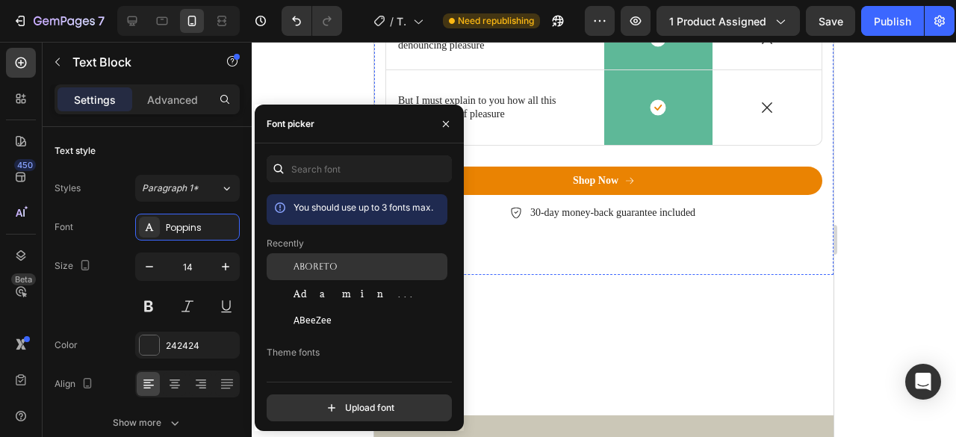
click at [321, 262] on span "Aboreto" at bounding box center [315, 266] width 44 height 13
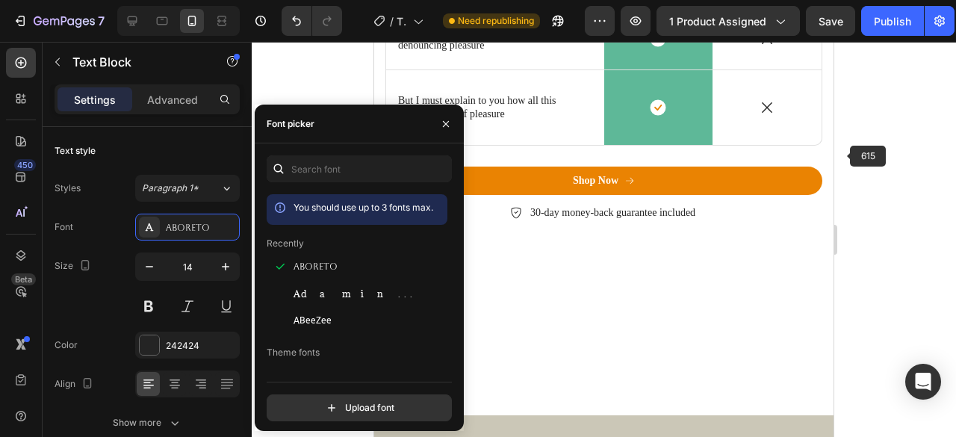
click at [844, 184] on div at bounding box center [604, 239] width 704 height 395
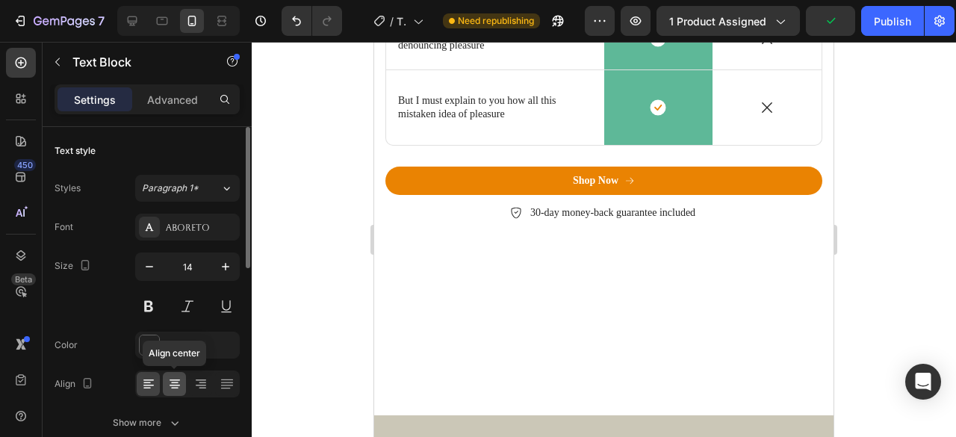
click at [178, 377] on icon at bounding box center [174, 383] width 15 height 15
click at [146, 305] on button at bounding box center [148, 306] width 27 height 27
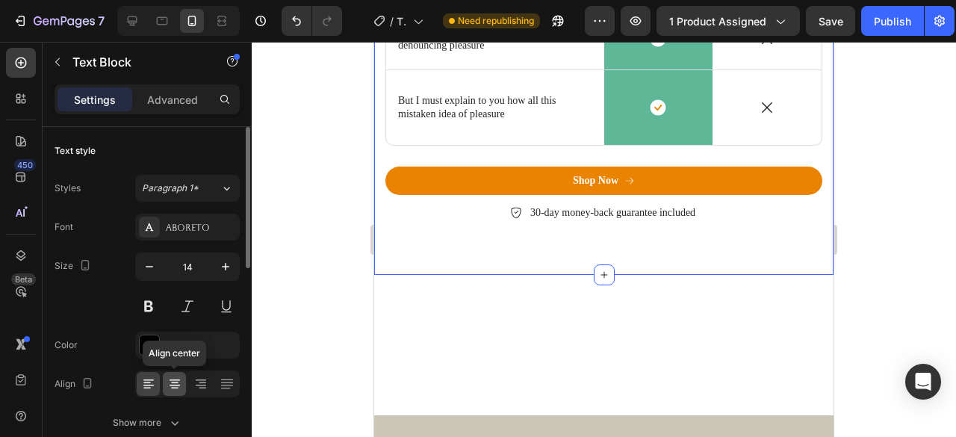
click at [172, 385] on icon at bounding box center [174, 383] width 15 height 15
click at [147, 307] on button at bounding box center [148, 306] width 27 height 27
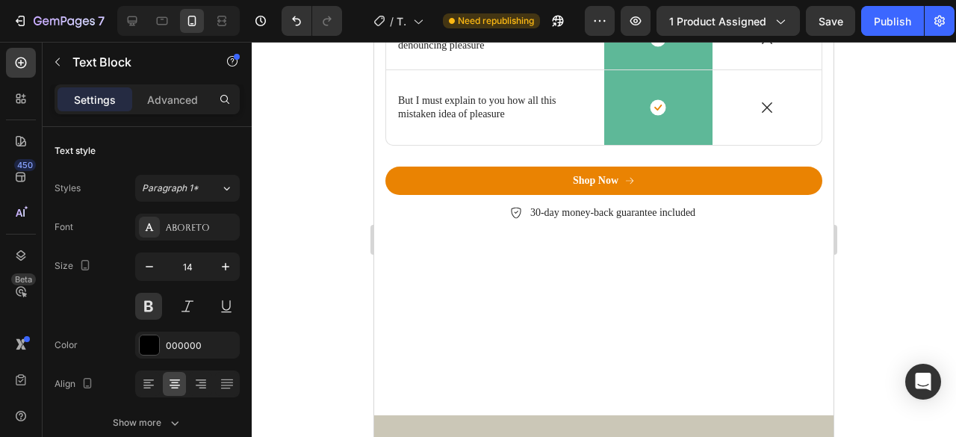
click at [151, 305] on button at bounding box center [148, 306] width 27 height 27
click at [894, 201] on div at bounding box center [604, 239] width 704 height 395
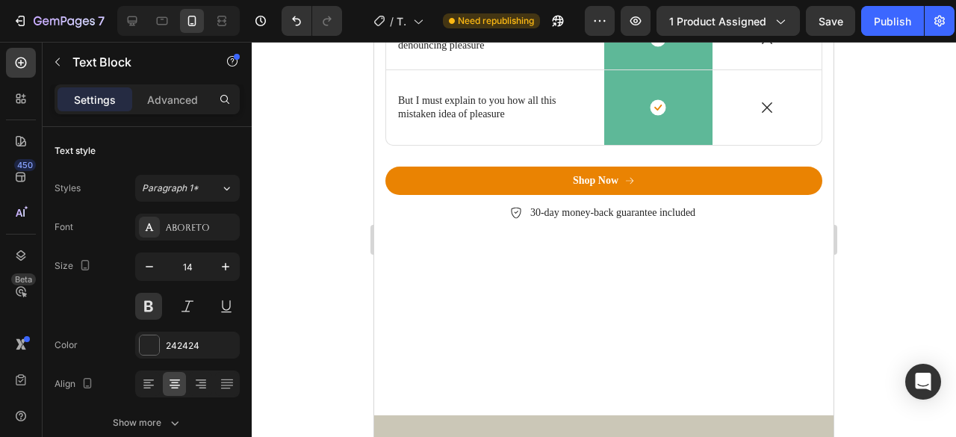
click at [853, 198] on div at bounding box center [604, 239] width 704 height 395
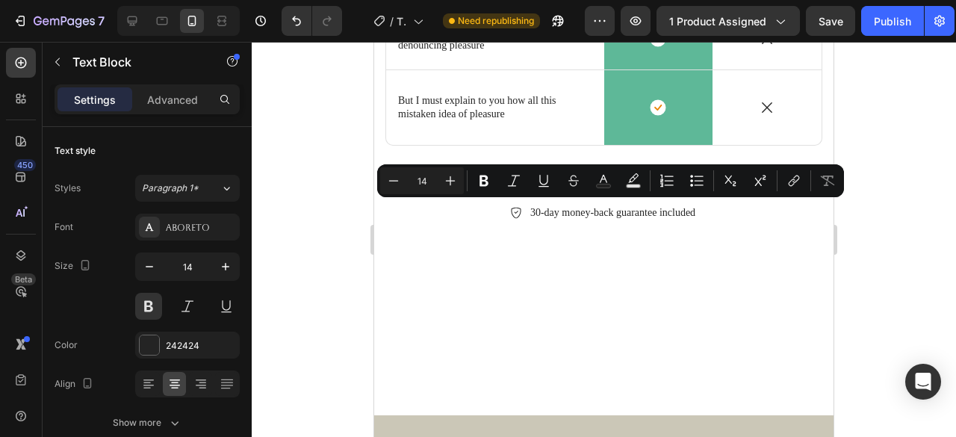
drag, startPoint x: 779, startPoint y: 211, endPoint x: 711, endPoint y: 214, distance: 68.0
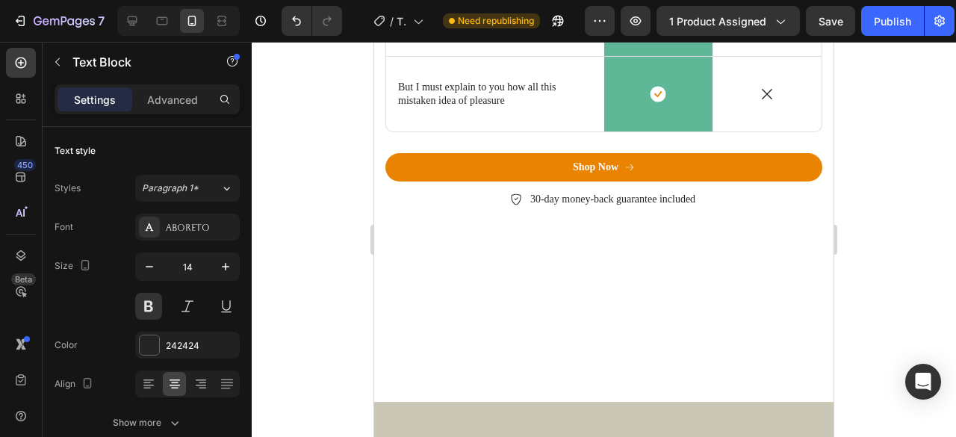
click at [903, 211] on div at bounding box center [604, 239] width 704 height 395
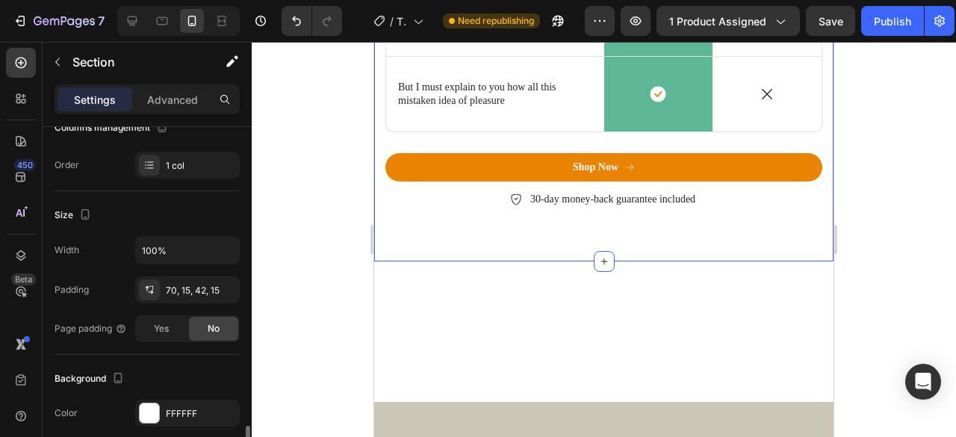
scroll to position [368, 0]
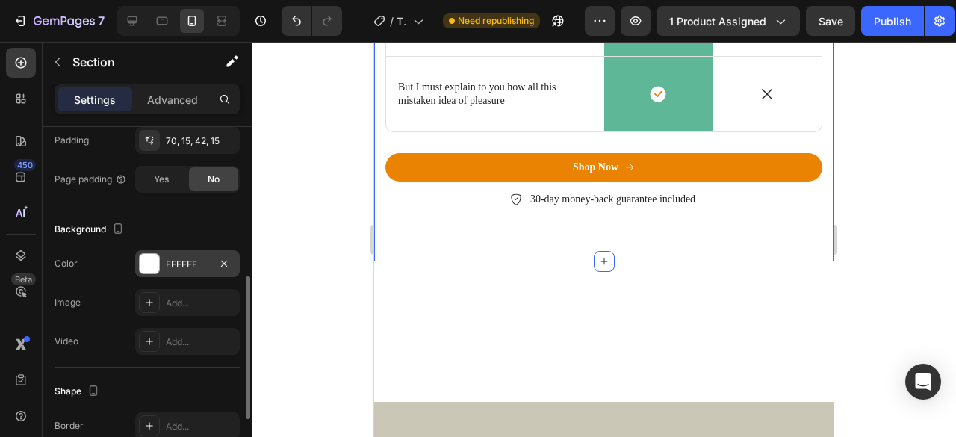
click at [149, 259] on div at bounding box center [149, 263] width 19 height 19
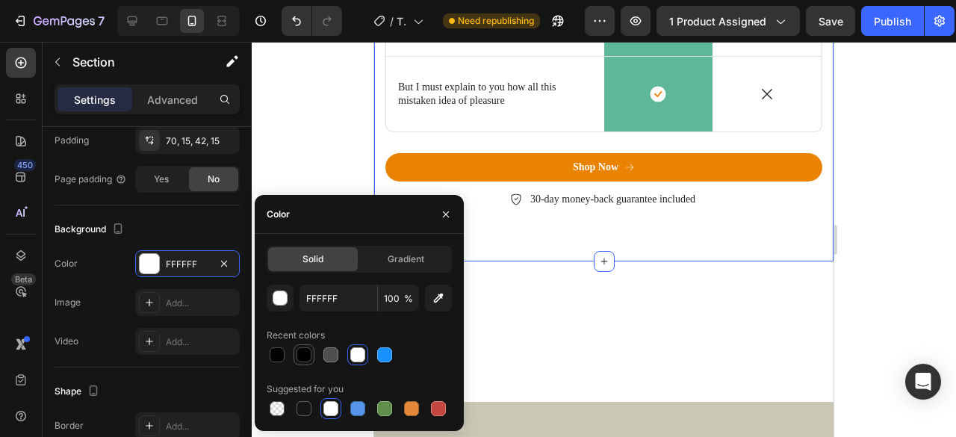
click at [303, 356] on div at bounding box center [303, 354] width 15 height 15
type input "000000"
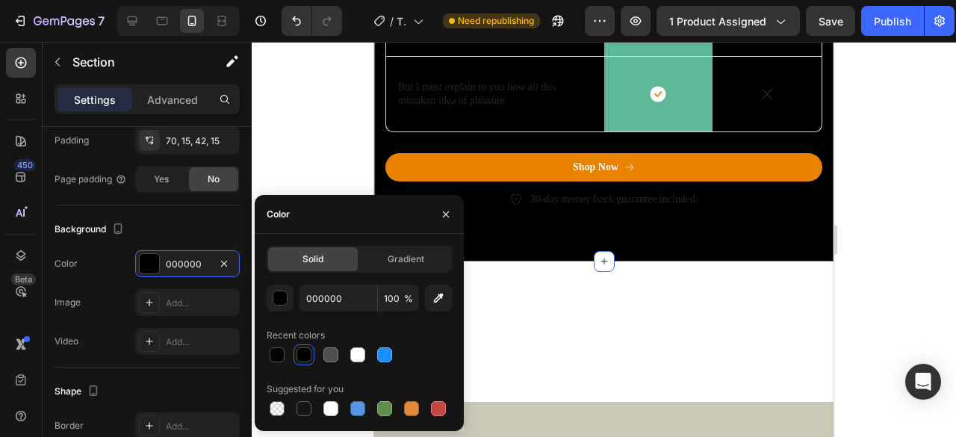
click at [346, 144] on div at bounding box center [604, 239] width 704 height 395
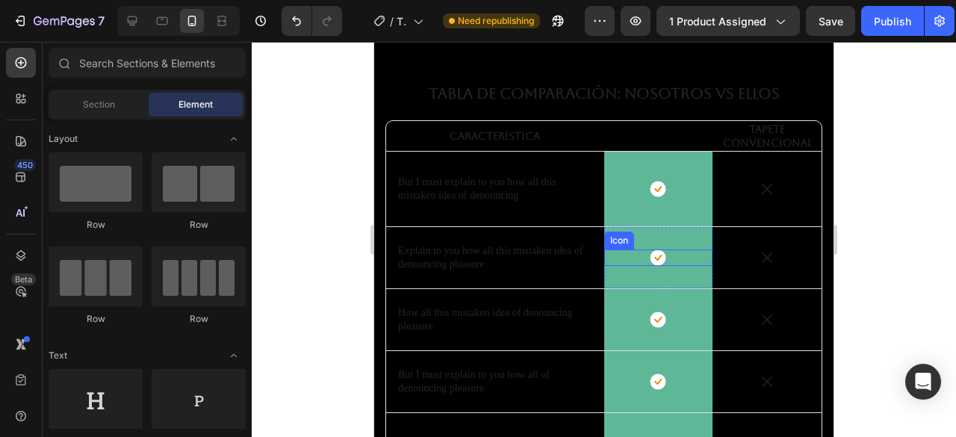
scroll to position [2018, 0]
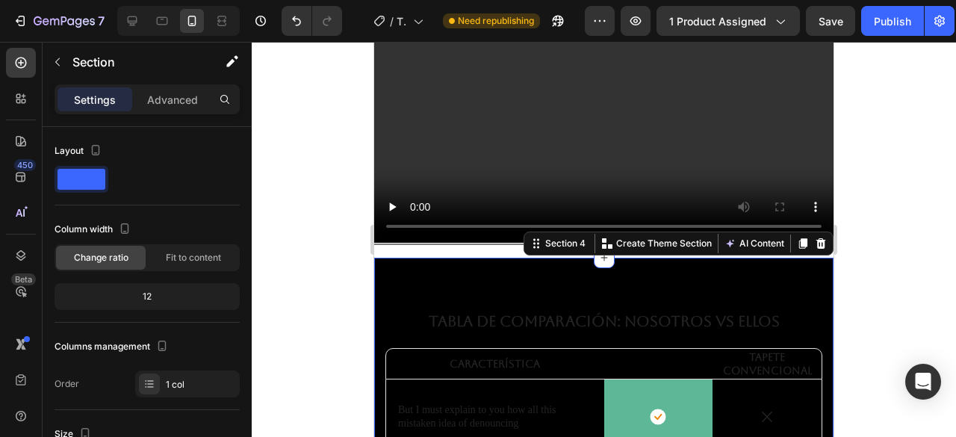
click at [415, 243] on div "Title Line" at bounding box center [603, 248] width 459 height 10
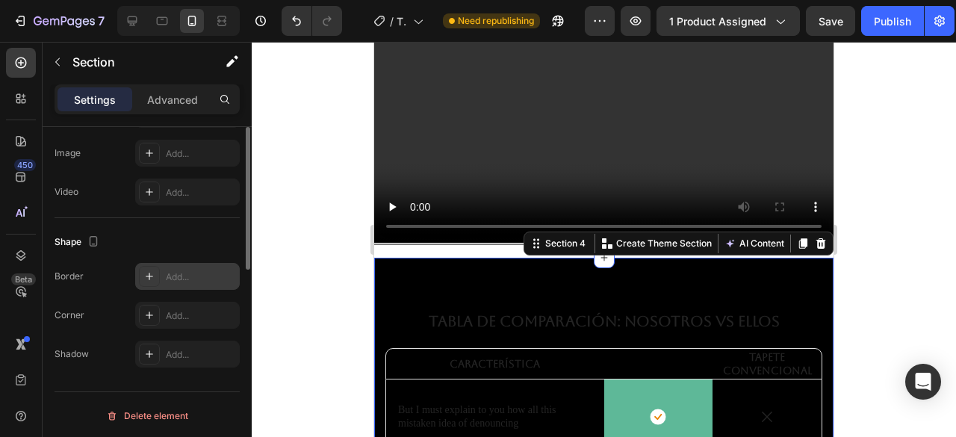
scroll to position [368, 0]
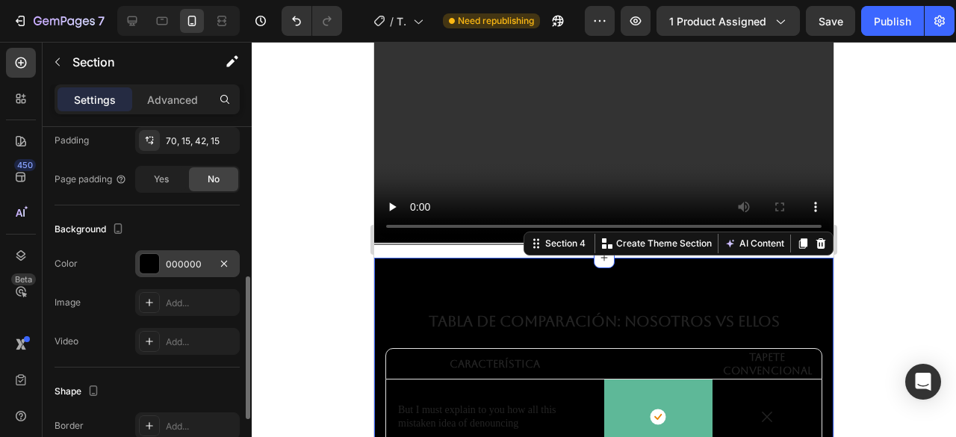
click at [143, 265] on div at bounding box center [149, 263] width 19 height 19
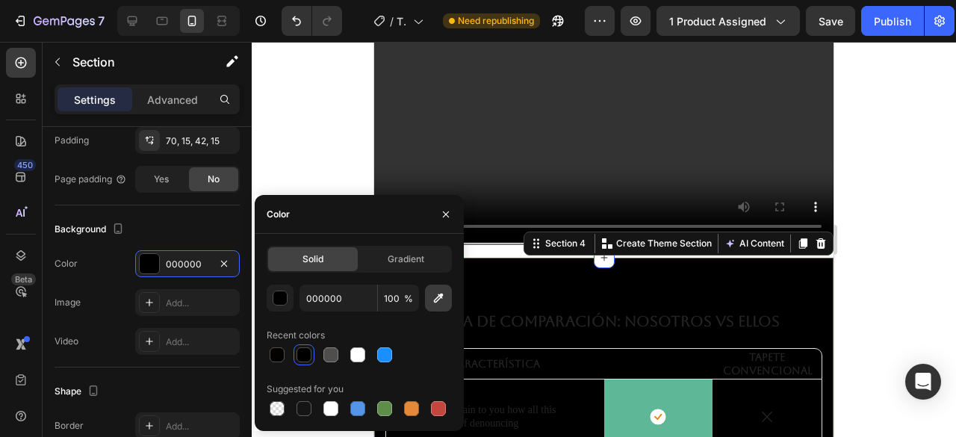
click at [438, 298] on icon "button" at bounding box center [439, 298] width 10 height 10
type input "E2E2E2"
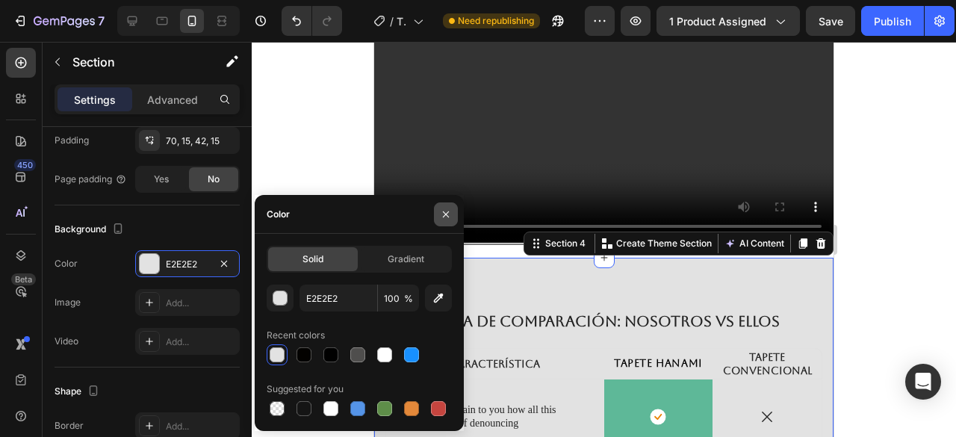
click at [446, 215] on icon "button" at bounding box center [446, 214] width 6 height 6
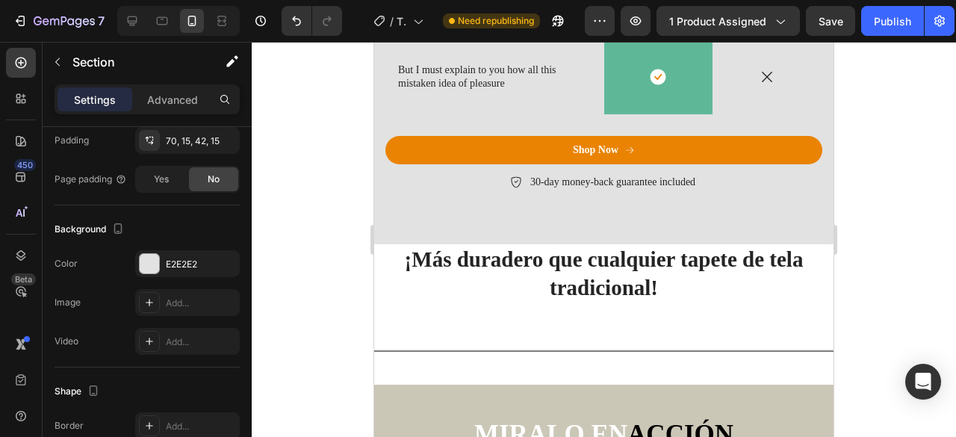
scroll to position [2744, 0]
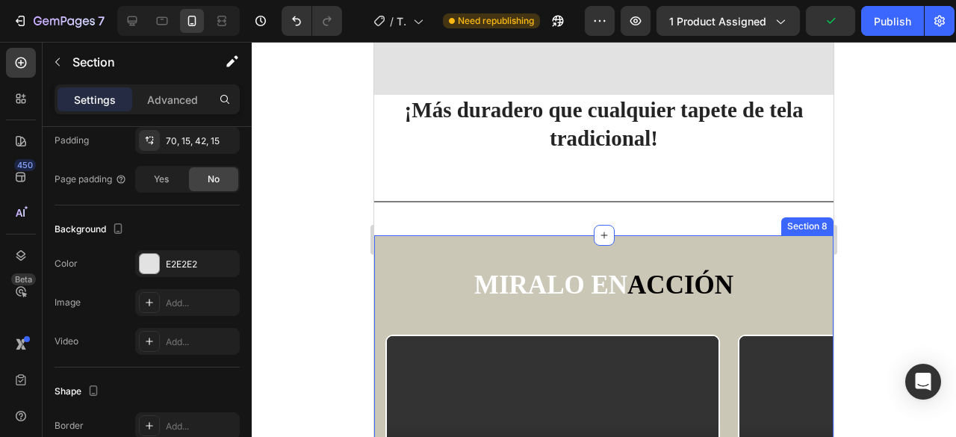
click at [387, 256] on div "MIRALO EN ACCIÓN Heading Row Video Row Video Video Video Carousel Drop element …" at bounding box center [603, 418] width 459 height 366
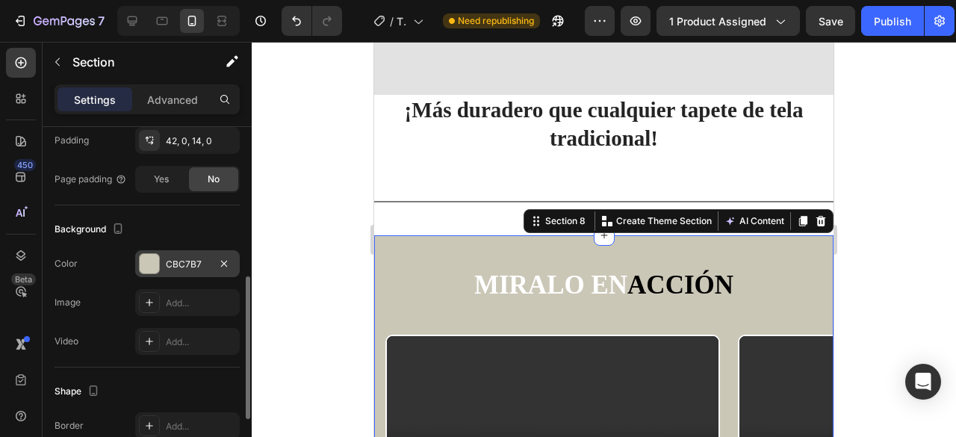
click at [146, 260] on div at bounding box center [149, 263] width 19 height 19
click at [336, 182] on div at bounding box center [604, 239] width 704 height 395
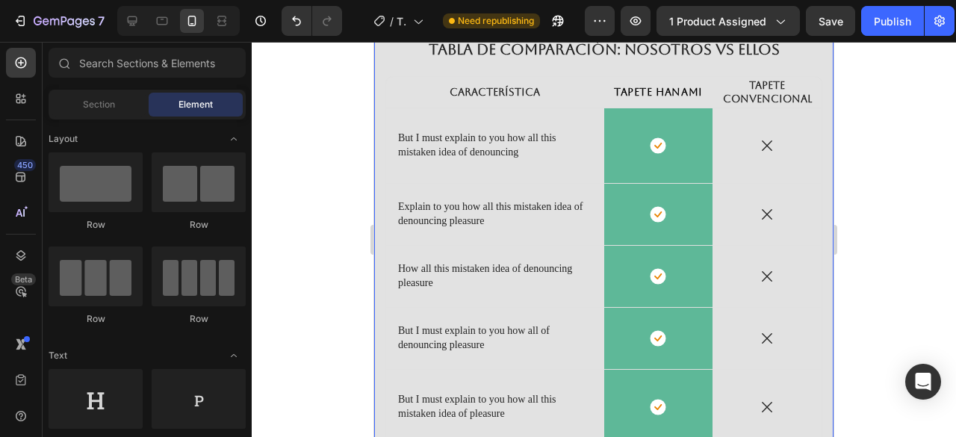
scroll to position [1699, 0]
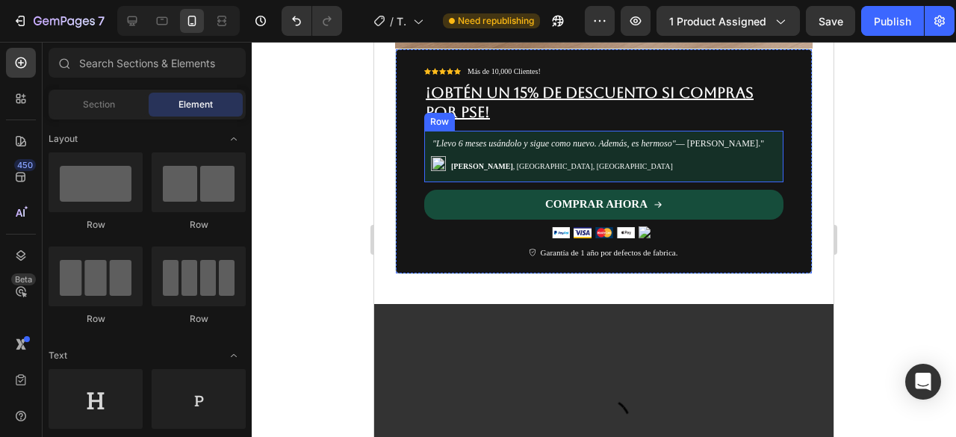
click at [432, 165] on div "Icon Icon Icon Icon Icon Icon List Más de 10,000 Clientes! Text Block Row ¡Obté…" at bounding box center [603, 161] width 359 height 197
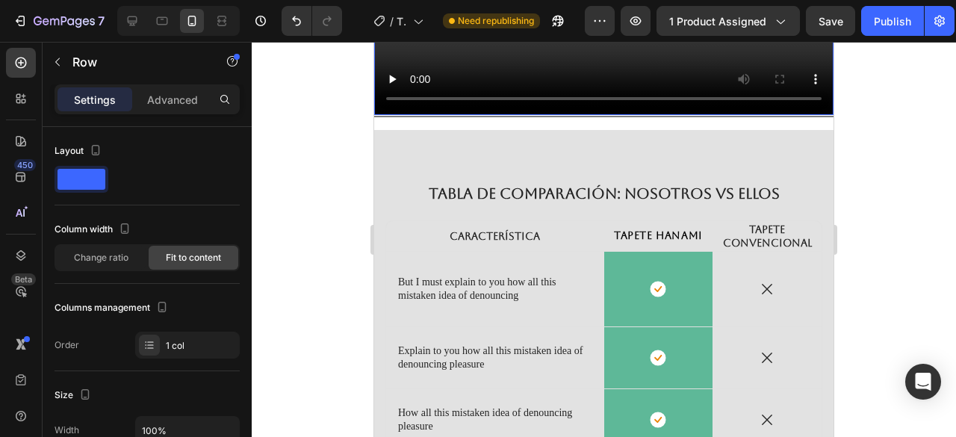
scroll to position [2146, 0]
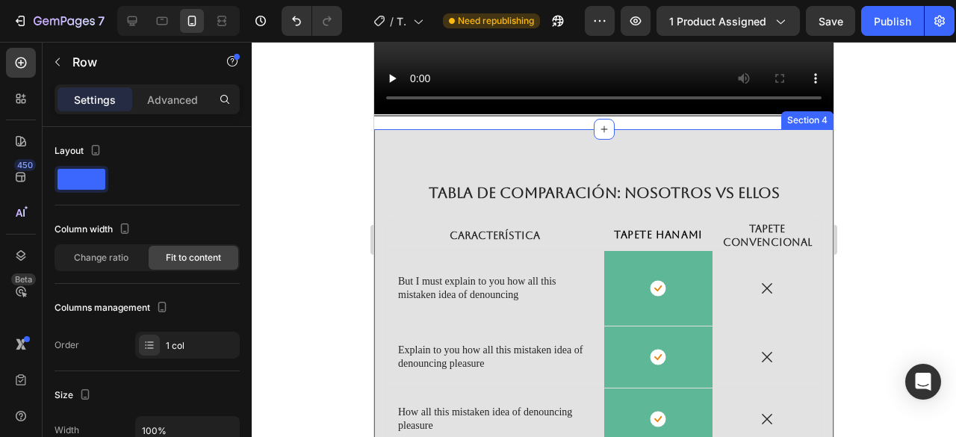
click at [436, 134] on div "Tabla de comparación: Nosotros vs Ellos Heading Row Característica Text Block T…" at bounding box center [603, 423] width 459 height 588
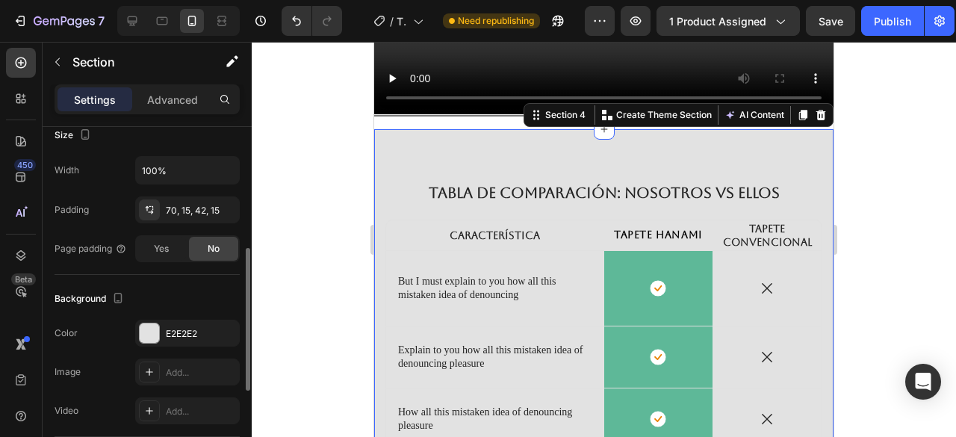
scroll to position [448, 0]
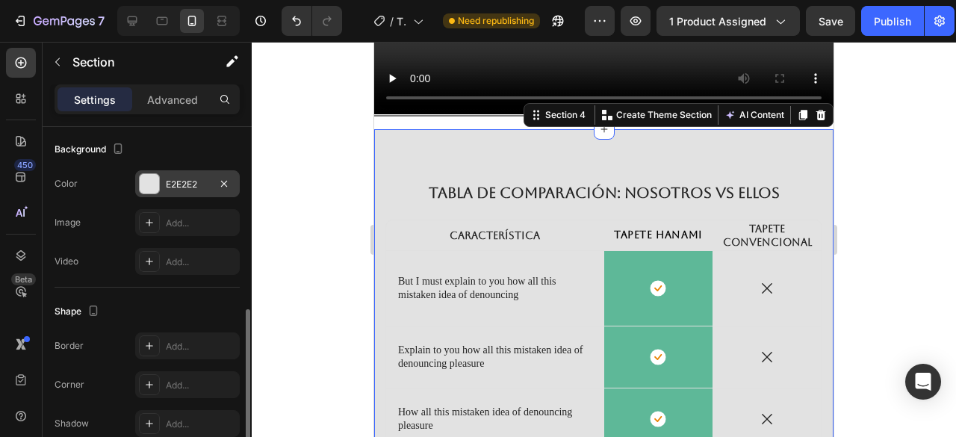
click at [158, 178] on div at bounding box center [149, 183] width 19 height 19
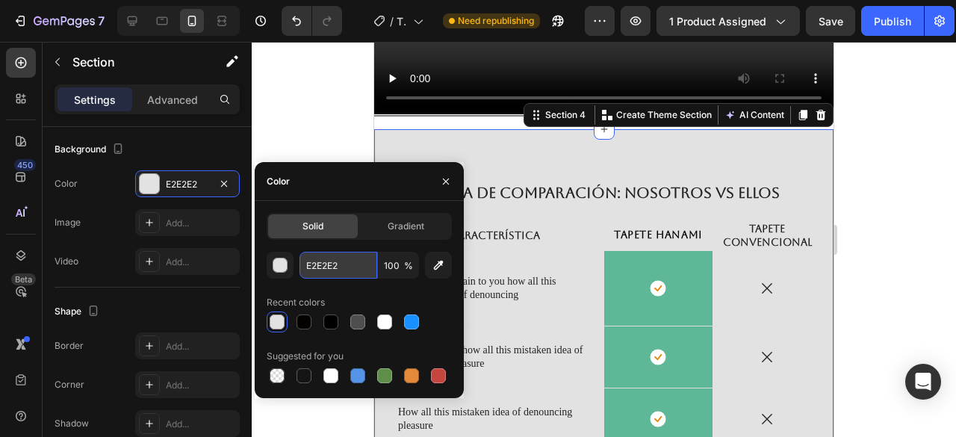
click at [340, 268] on input "E2E2E2" at bounding box center [338, 265] width 78 height 27
click at [329, 265] on input "E2E2E2" at bounding box center [338, 265] width 78 height 27
drag, startPoint x: 343, startPoint y: 266, endPoint x: 291, endPoint y: 268, distance: 51.6
click at [291, 268] on div "E2E2E2 100 %" at bounding box center [359, 265] width 185 height 27
paste input "CBC7B7"
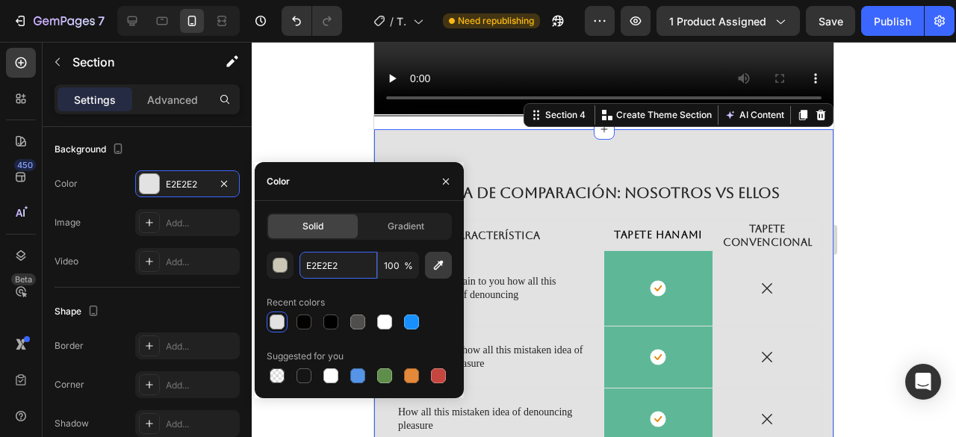
type input "CBC7B7"
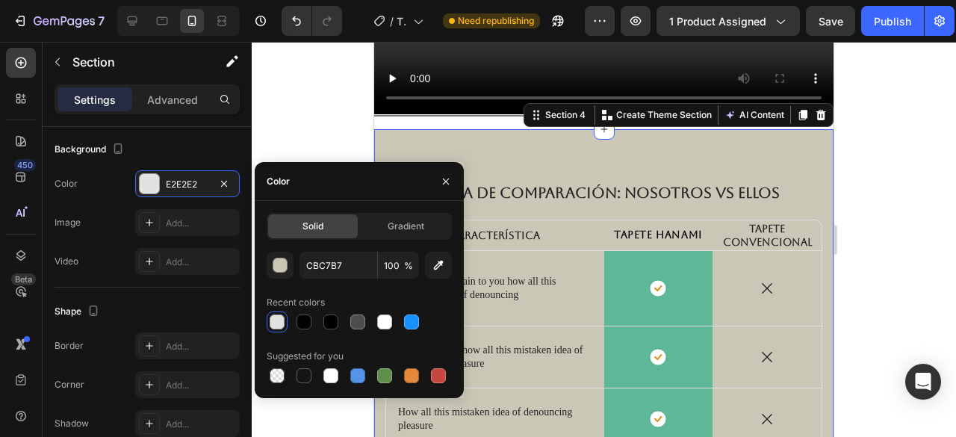
click at [327, 129] on div at bounding box center [604, 239] width 704 height 395
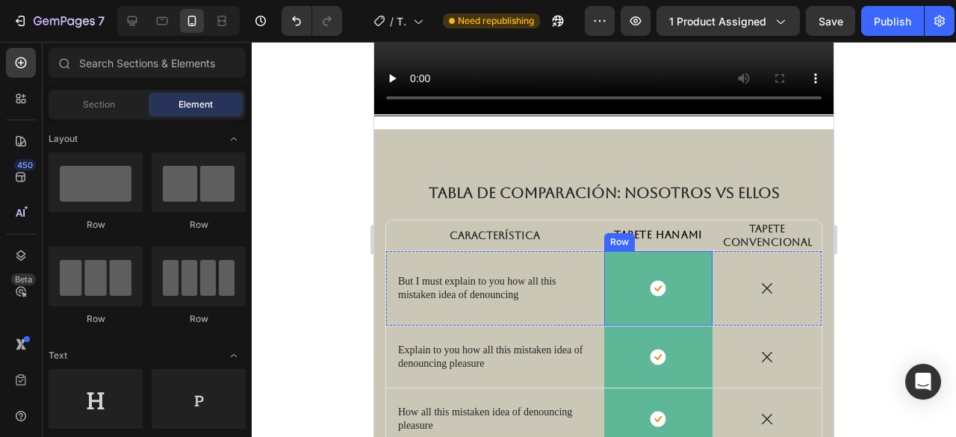
click at [625, 267] on div "Icon Row" at bounding box center [658, 288] width 109 height 75
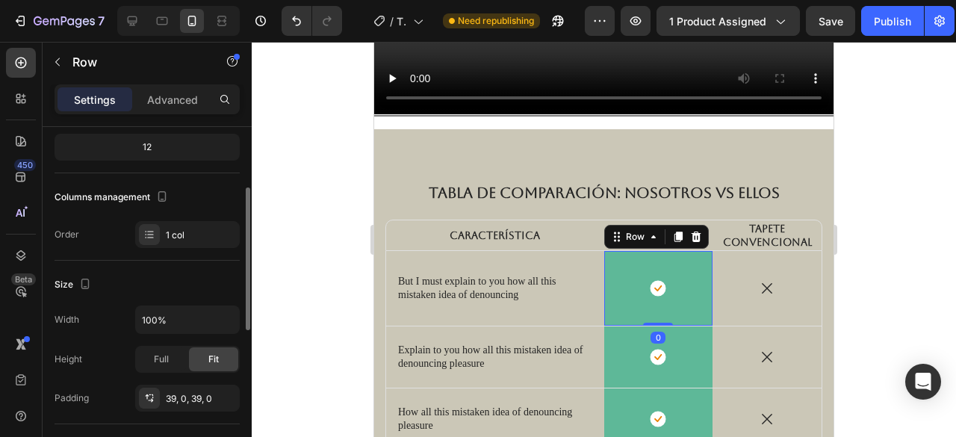
scroll to position [299, 0]
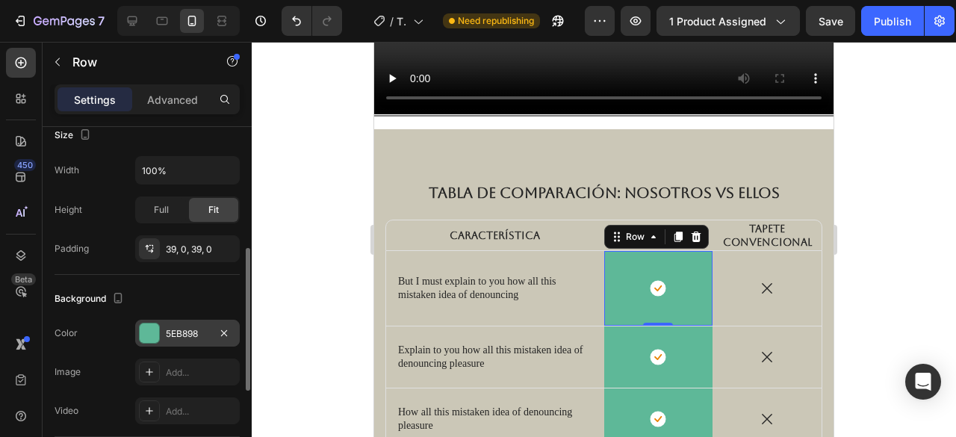
click at [152, 329] on div at bounding box center [149, 332] width 19 height 19
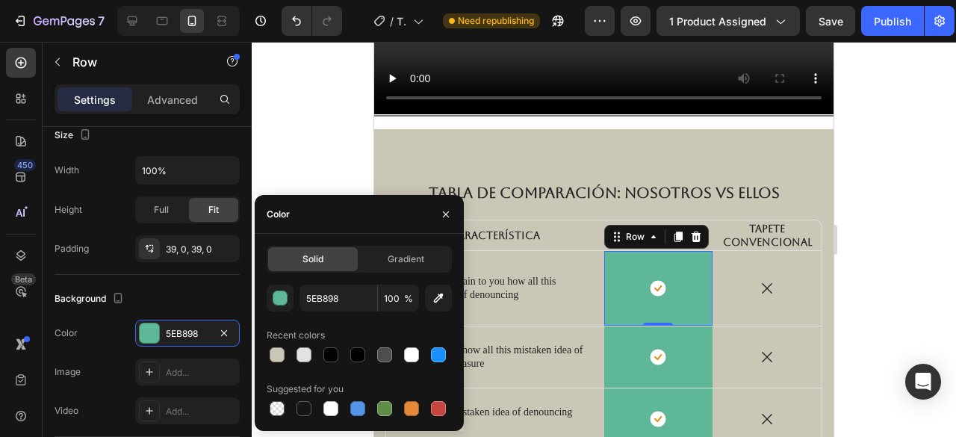
click at [321, 176] on div at bounding box center [604, 239] width 704 height 395
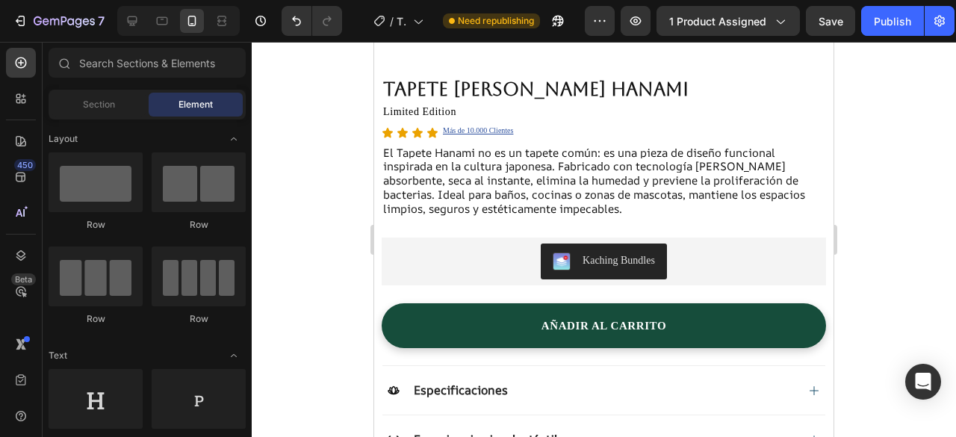
scroll to position [597, 0]
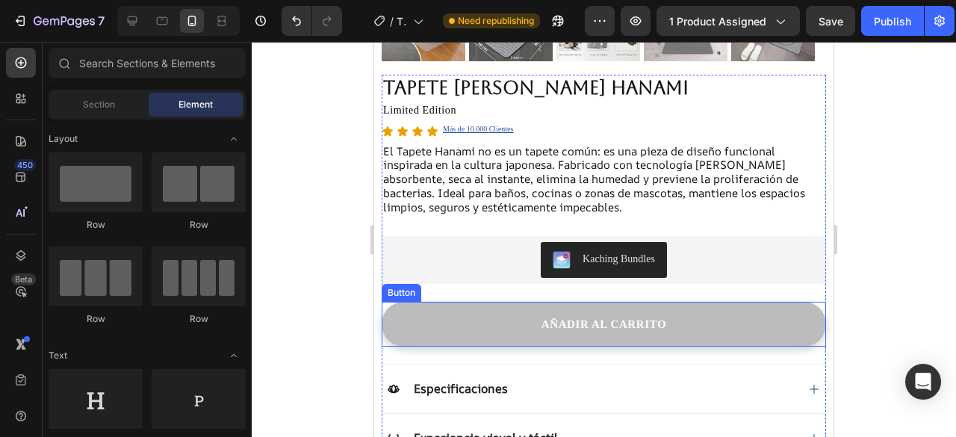
click at [432, 308] on button "AÑADIR AL CARRITO" at bounding box center [604, 324] width 444 height 45
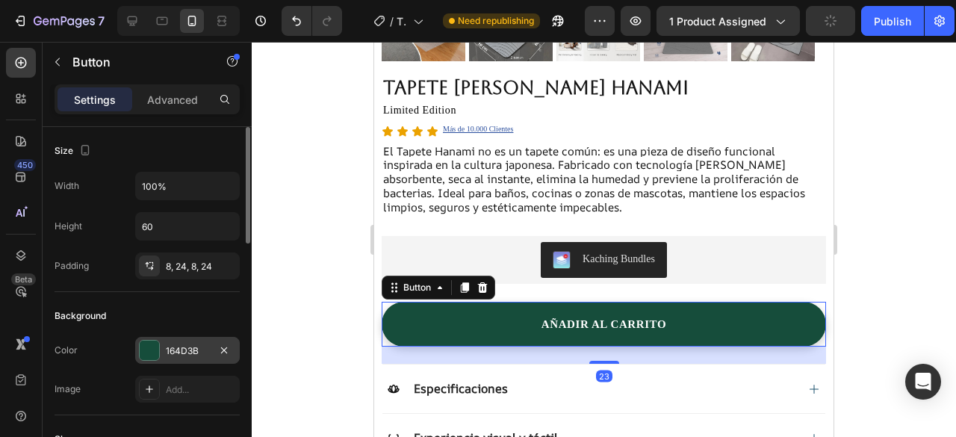
click at [182, 350] on div "164D3B" at bounding box center [187, 350] width 43 height 13
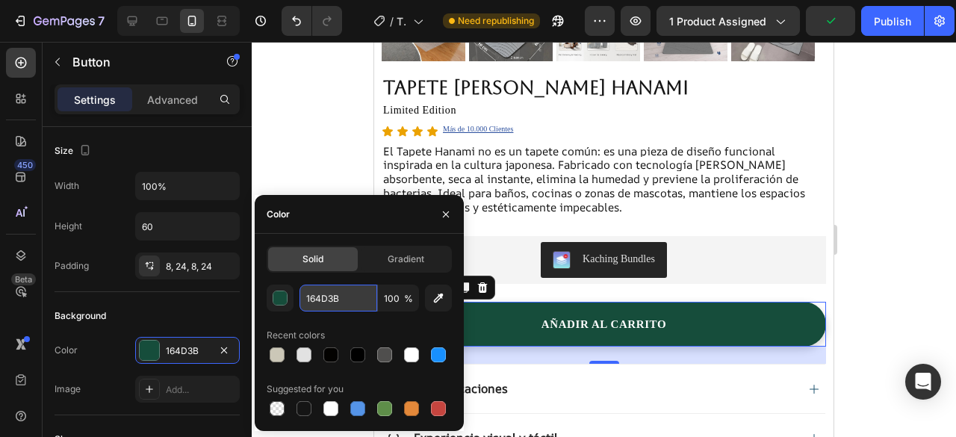
click at [321, 298] on input "164D3B" at bounding box center [338, 297] width 78 height 27
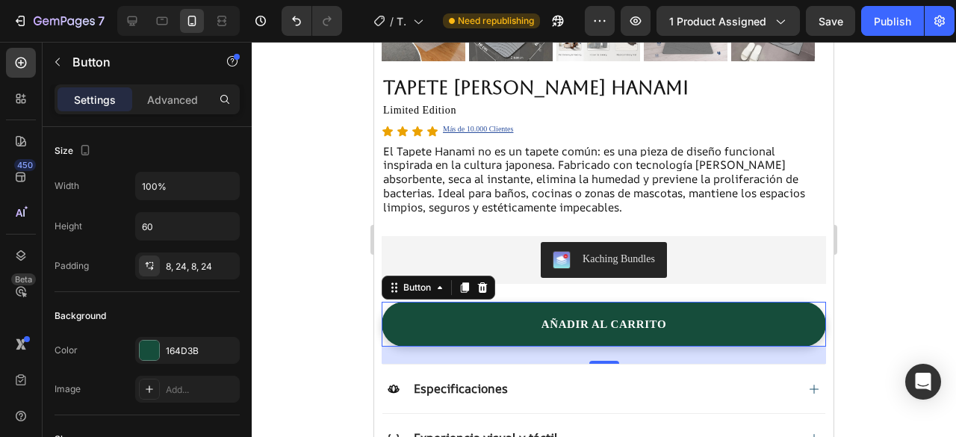
click at [326, 166] on div at bounding box center [604, 239] width 704 height 395
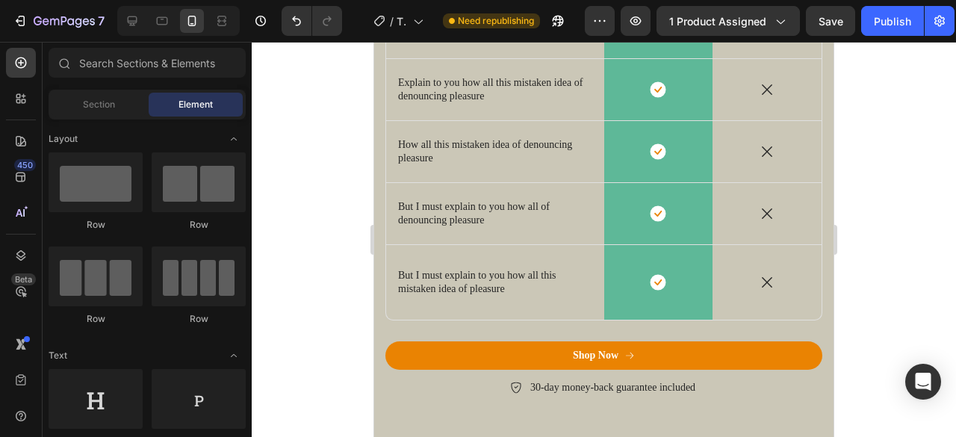
scroll to position [2240, 0]
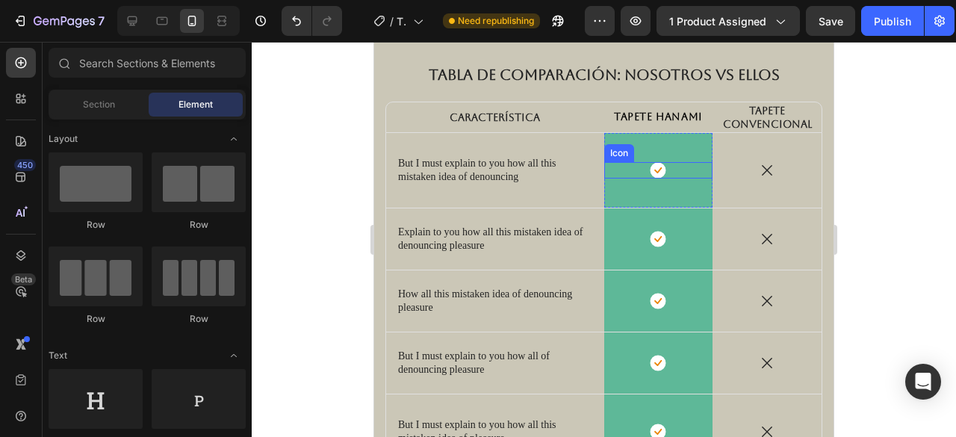
click at [620, 178] on div "Icon" at bounding box center [658, 170] width 109 height 16
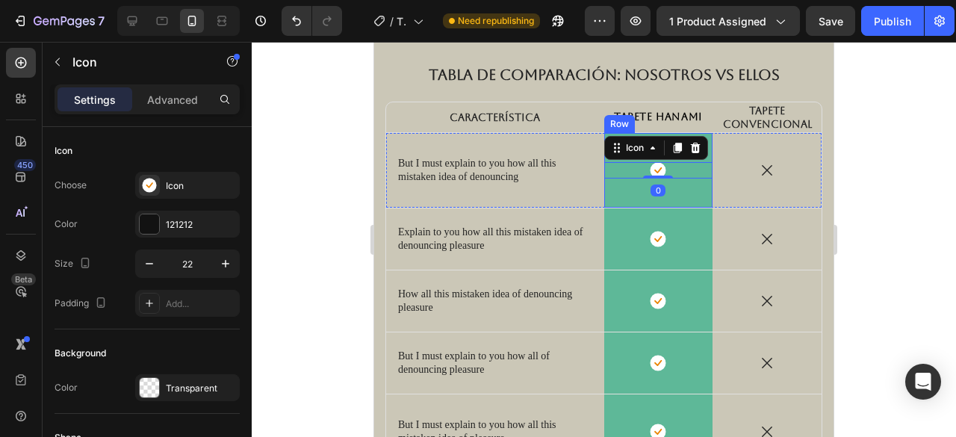
click at [615, 205] on div "Icon 0 Row" at bounding box center [658, 170] width 109 height 75
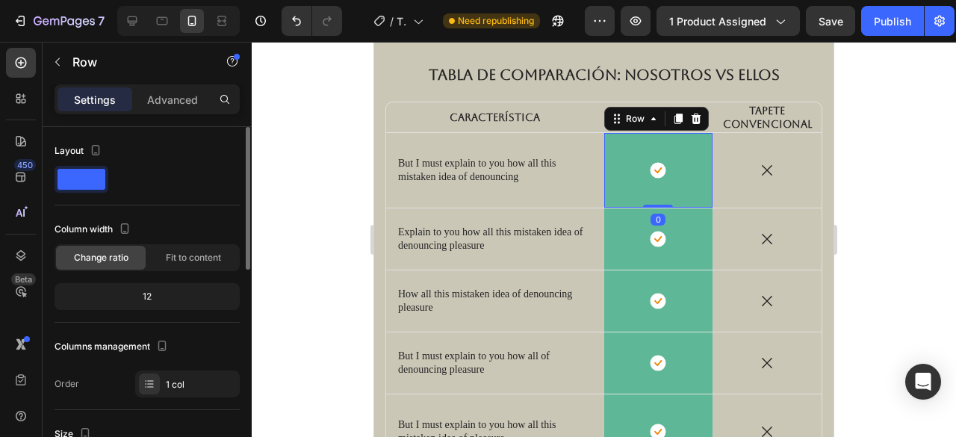
scroll to position [299, 0]
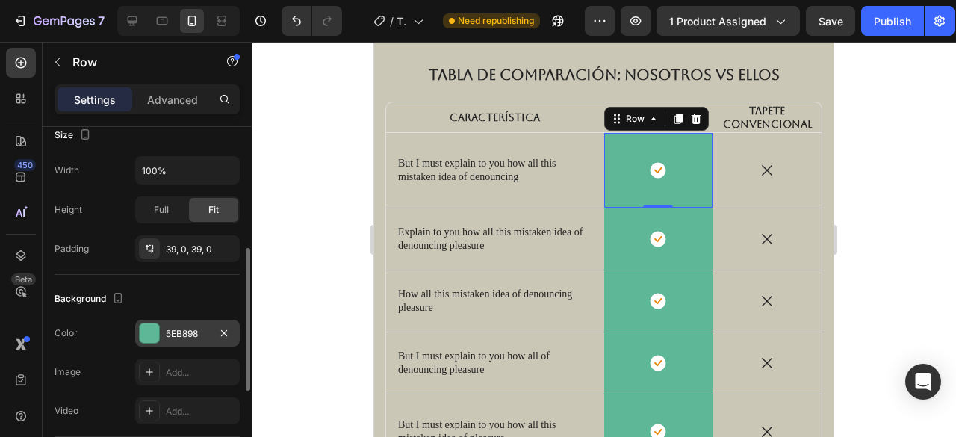
click at [148, 333] on div at bounding box center [149, 332] width 19 height 19
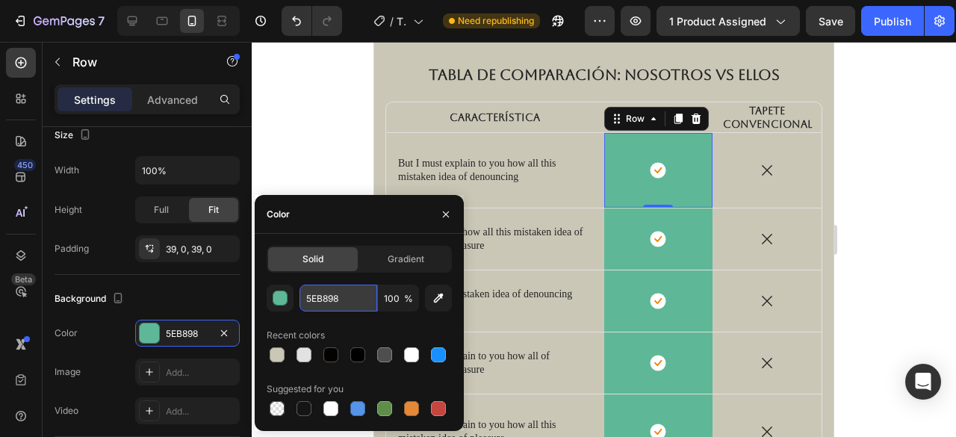
click at [316, 302] on input "5EB898" at bounding box center [338, 297] width 78 height 27
paste input "164D3B"
type input "164D3B"
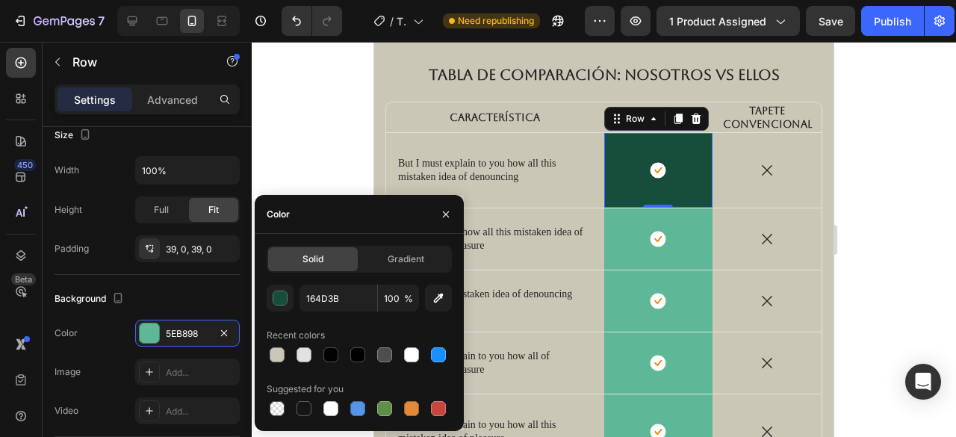
click at [323, 134] on div at bounding box center [604, 239] width 704 height 395
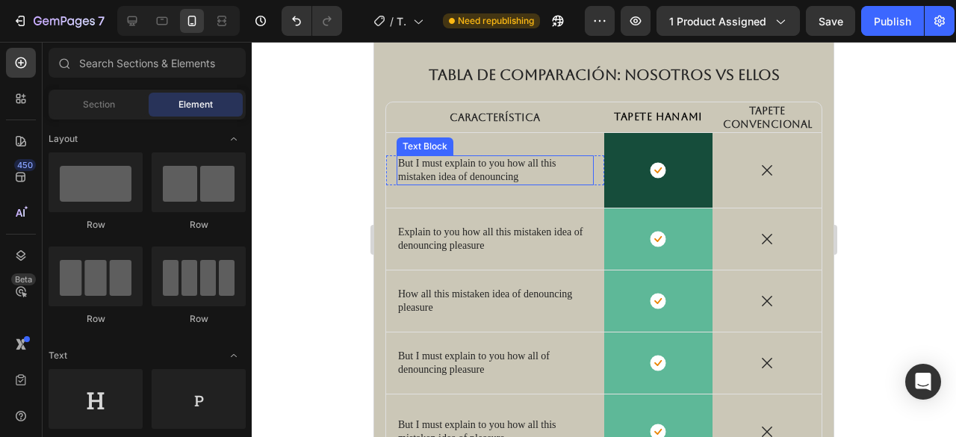
click at [470, 184] on p "But I must explain to you how all this mistaken idea of denouncing" at bounding box center [495, 170] width 194 height 27
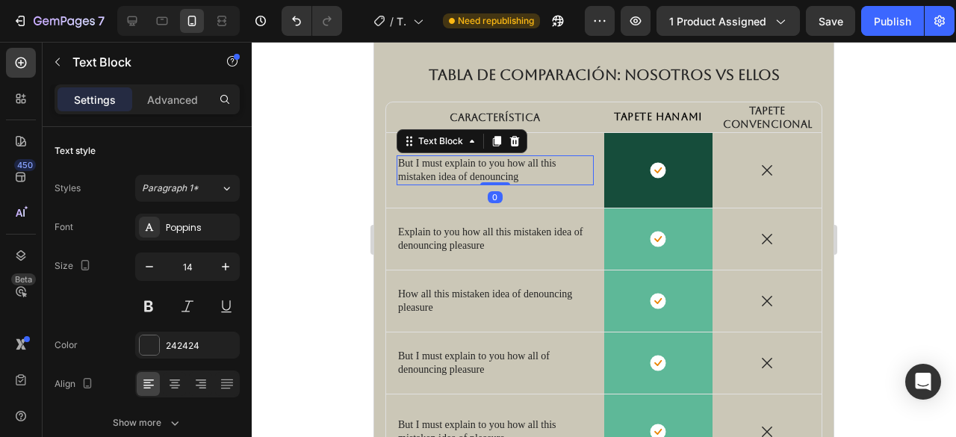
click at [526, 184] on p "But I must explain to you how all this mistaken idea of denouncing" at bounding box center [495, 170] width 194 height 27
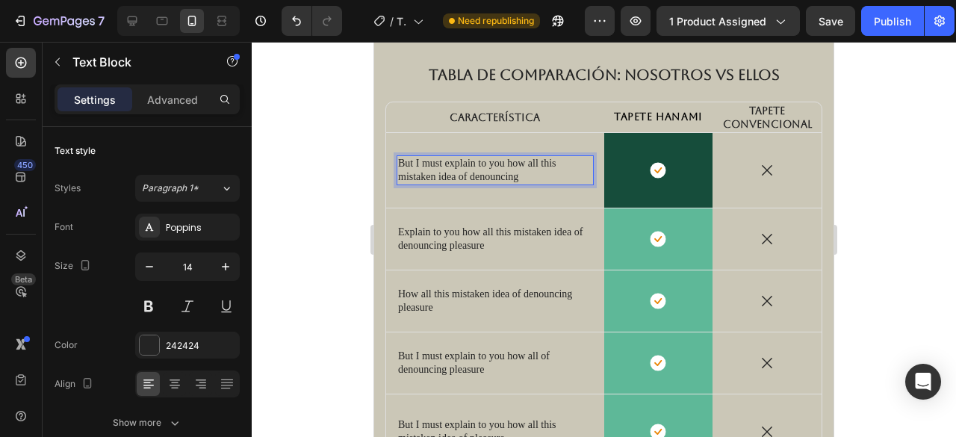
click at [526, 184] on p "But I must explain to you how all this mistaken idea of denouncing" at bounding box center [495, 170] width 194 height 27
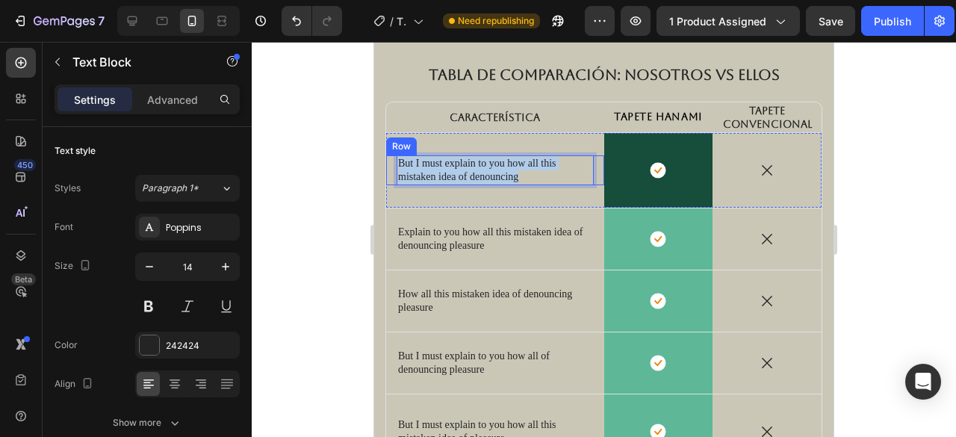
drag, startPoint x: 524, startPoint y: 190, endPoint x: 389, endPoint y: 170, distance: 136.5
click at [389, 170] on div "Icon But I must explain to you how all this mistaken idea of denouncing Text Bl…" at bounding box center [495, 170] width 218 height 30
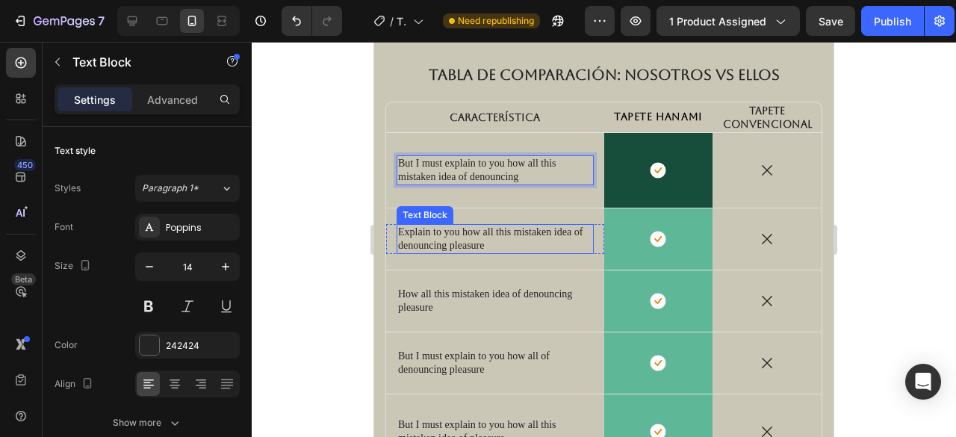
scroll to position [2247, 0]
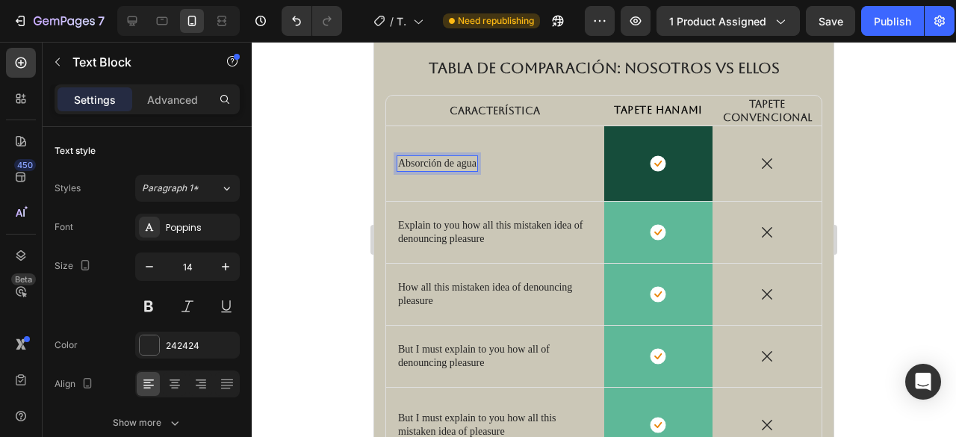
click at [345, 174] on div at bounding box center [604, 239] width 704 height 395
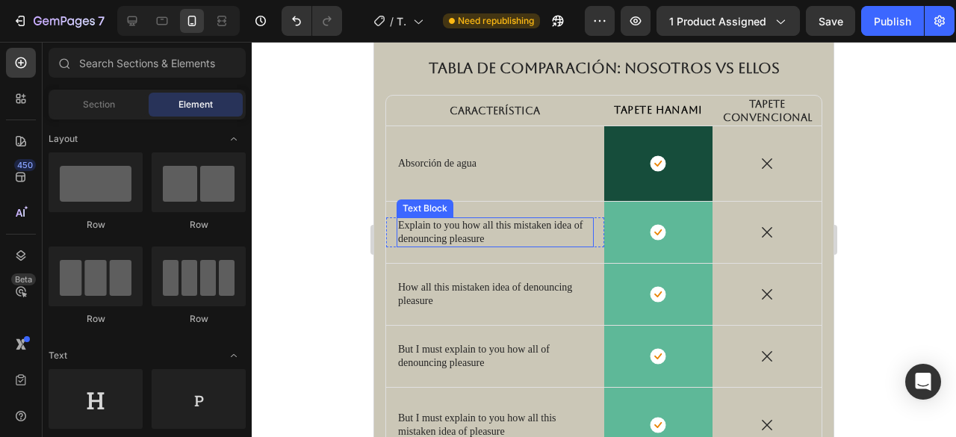
click at [500, 246] on p "Explain to you how all this mistaken idea of denouncing pleasure" at bounding box center [495, 232] width 194 height 27
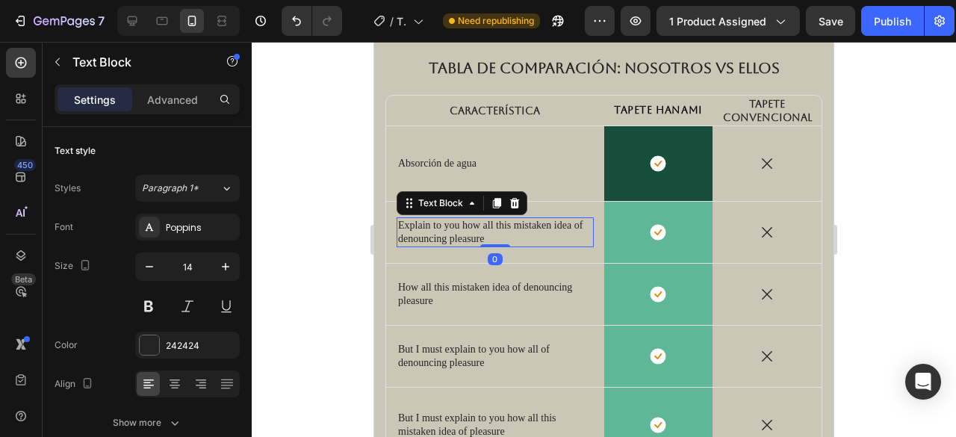
click at [498, 246] on p "Explain to you how all this mistaken idea of denouncing pleasure" at bounding box center [495, 232] width 194 height 27
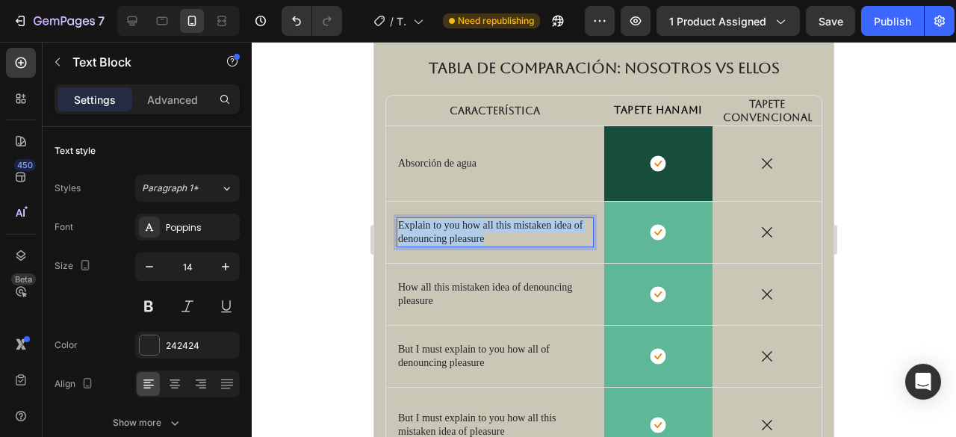
drag, startPoint x: 478, startPoint y: 252, endPoint x: 397, endPoint y: 237, distance: 82.0
click at [397, 237] on div "Explain to you how all this mistaken idea of denouncing pleasure" at bounding box center [494, 232] width 197 height 30
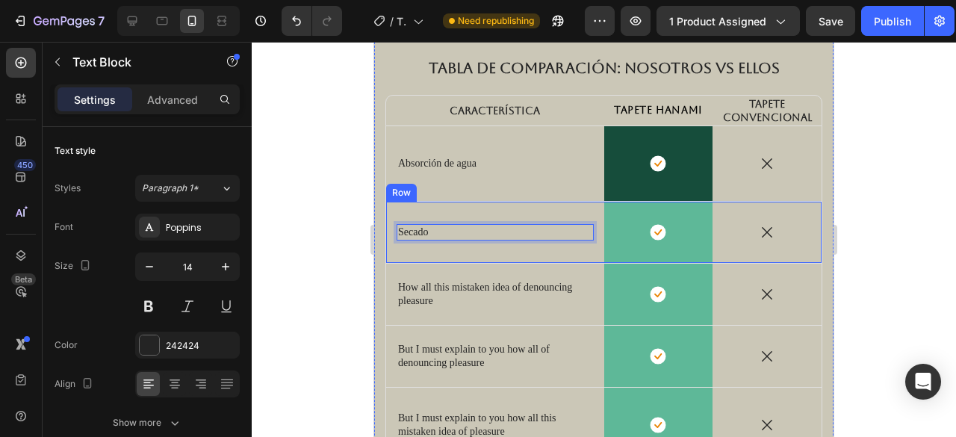
scroll to position [2253, 0]
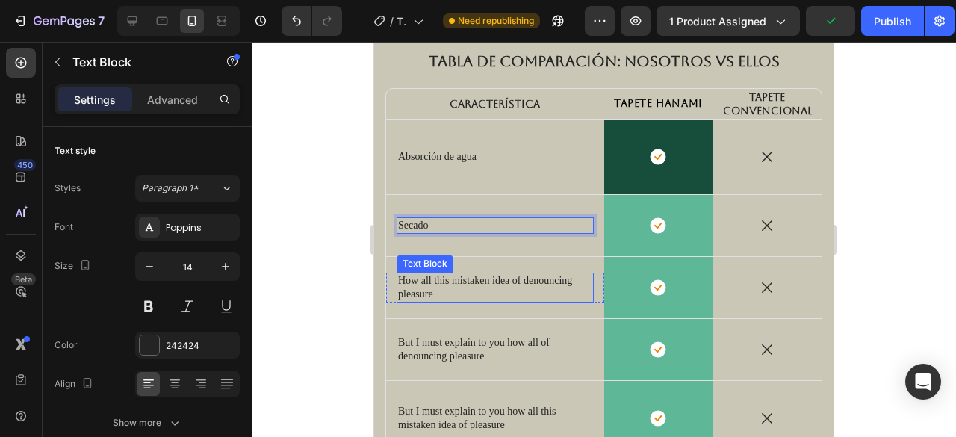
click at [453, 296] on p "How all this mistaken idea of denouncing pleasure" at bounding box center [495, 287] width 194 height 27
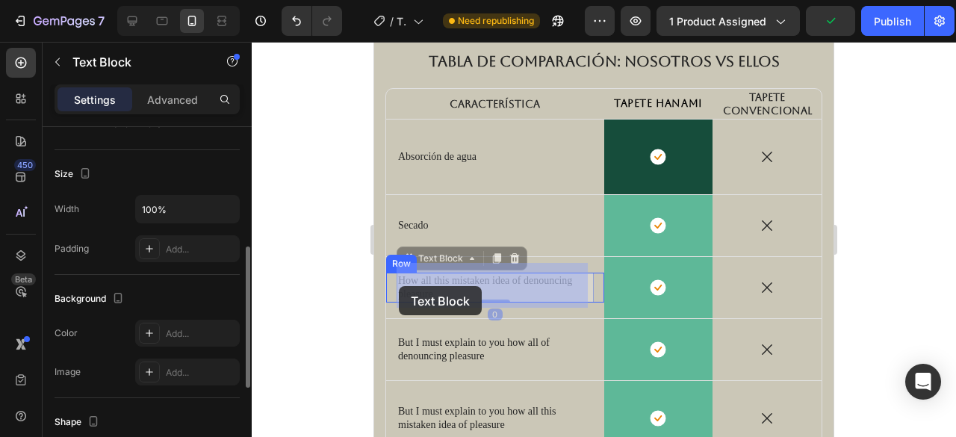
scroll to position [2238, 0]
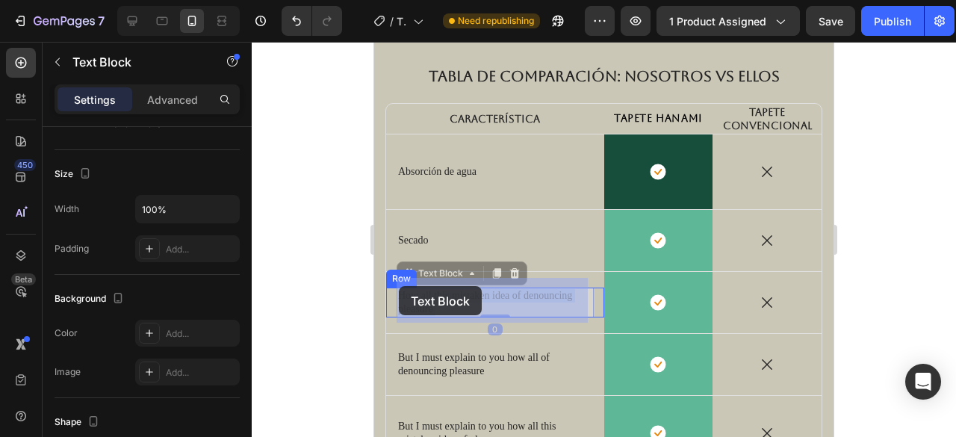
drag, startPoint x: 431, startPoint y: 305, endPoint x: 402, endPoint y: 287, distance: 33.8
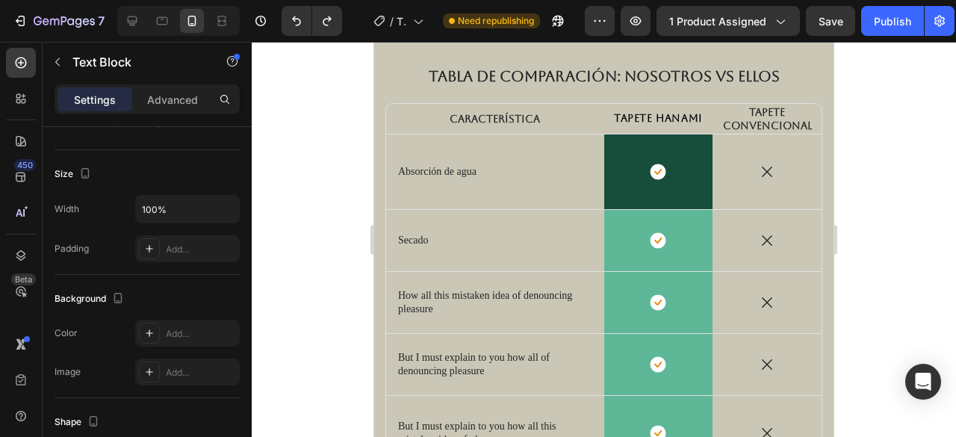
click at [449, 316] on p "How all this mistaken idea of denouncing pleasure" at bounding box center [495, 302] width 194 height 27
click at [424, 316] on p "How all this mistaken idea of denouncing pleasure" at bounding box center [495, 302] width 194 height 27
click at [438, 316] on p "How all this mistaken idea of denouncing pleasure" at bounding box center [495, 302] width 194 height 27
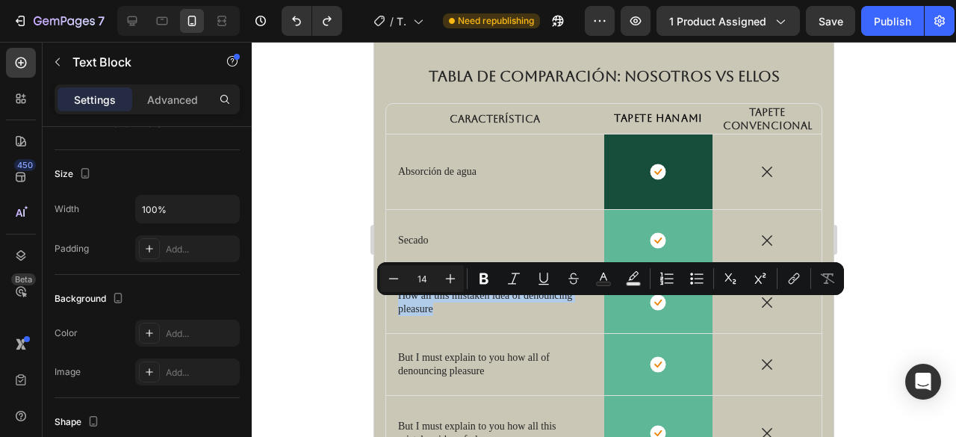
drag, startPoint x: 429, startPoint y: 323, endPoint x: 399, endPoint y: 310, distance: 32.7
click at [399, 310] on p "How all this mistaken idea of denouncing pleasure" at bounding box center [495, 302] width 194 height 27
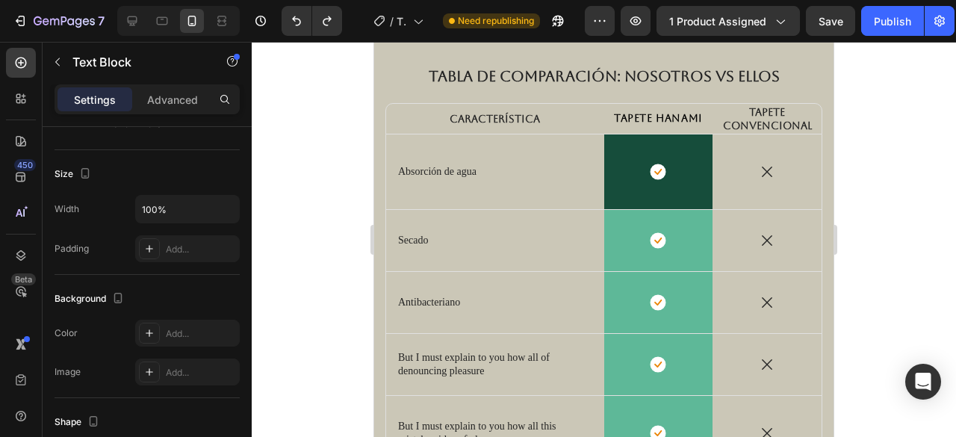
scroll to position [2246, 0]
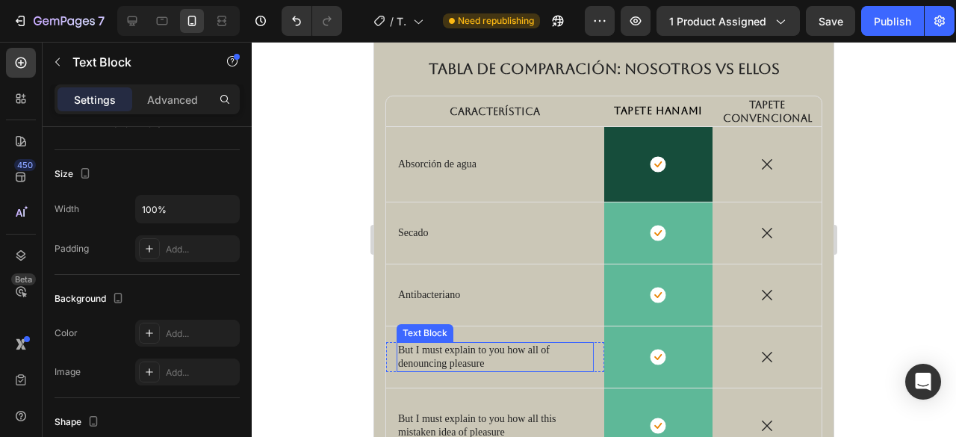
click at [466, 370] on p "But I must explain to you how all of denouncing pleasure" at bounding box center [495, 356] width 194 height 27
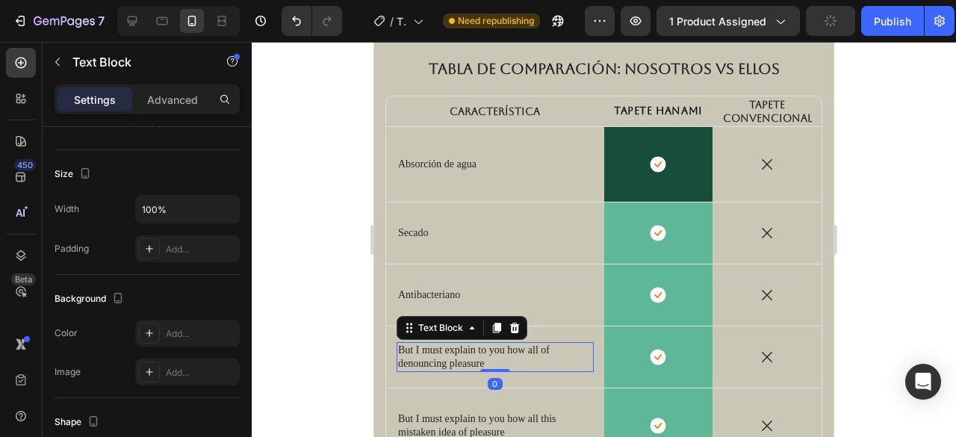
click at [474, 370] on p "But I must explain to you how all of denouncing pleasure" at bounding box center [495, 356] width 194 height 27
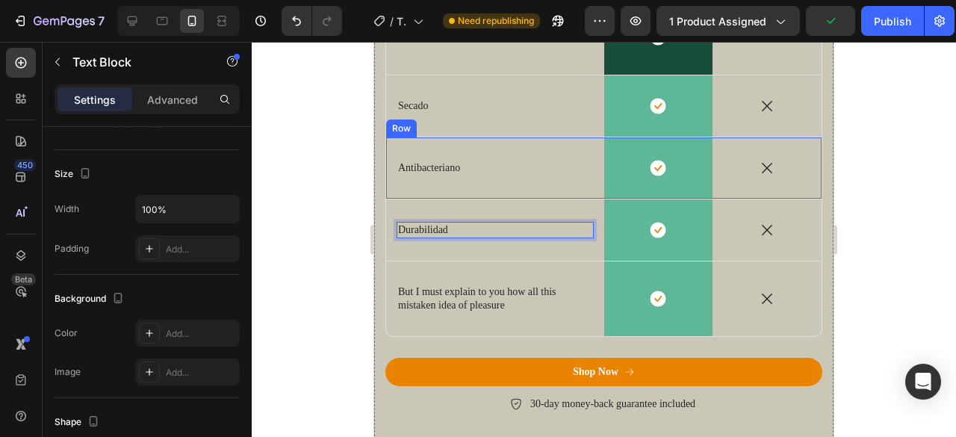
scroll to position [2402, 0]
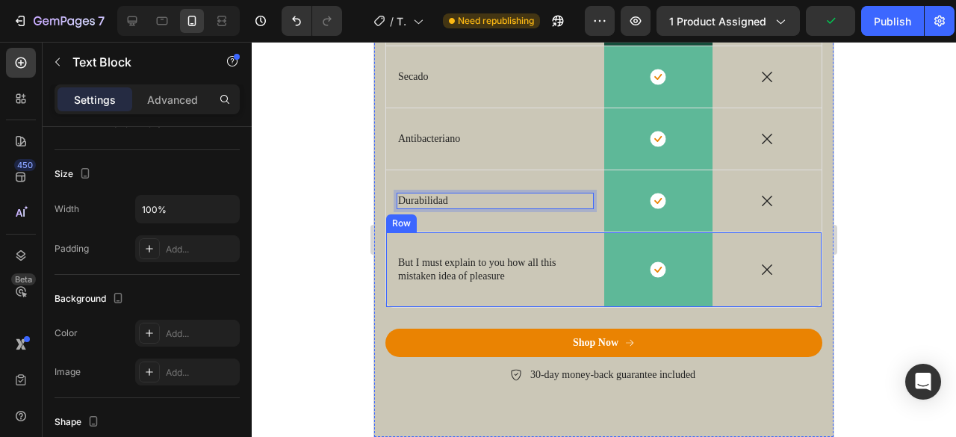
click at [463, 276] on p "But I must explain to you how all this mistaken idea of pleasure" at bounding box center [495, 269] width 194 height 27
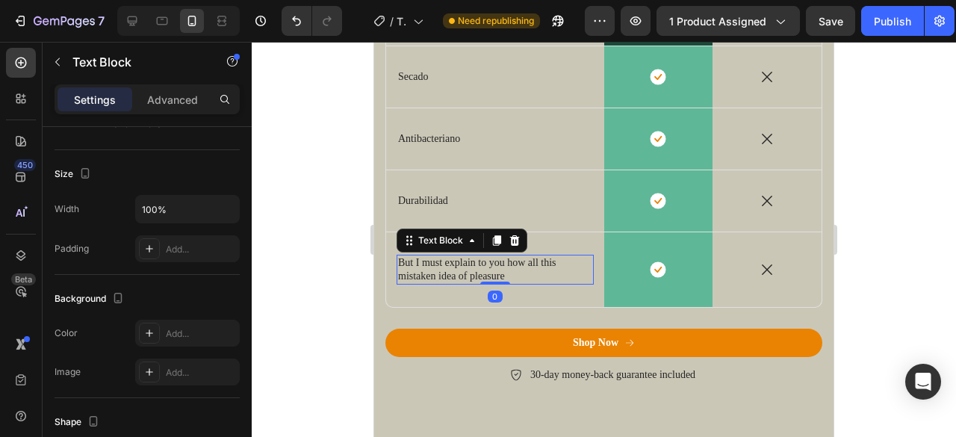
click at [502, 283] on p "But I must explain to you how all this mistaken idea of pleasure" at bounding box center [495, 269] width 194 height 27
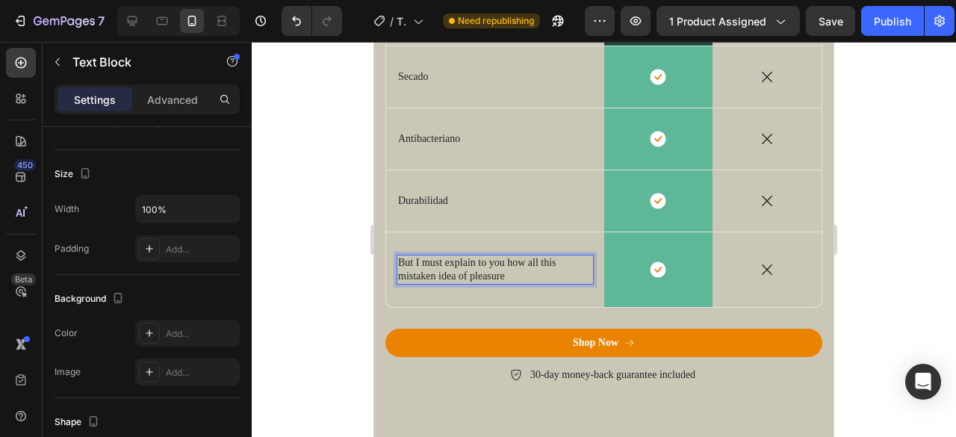
click at [502, 283] on p "But I must explain to you how all this mistaken idea of pleasure" at bounding box center [495, 269] width 194 height 27
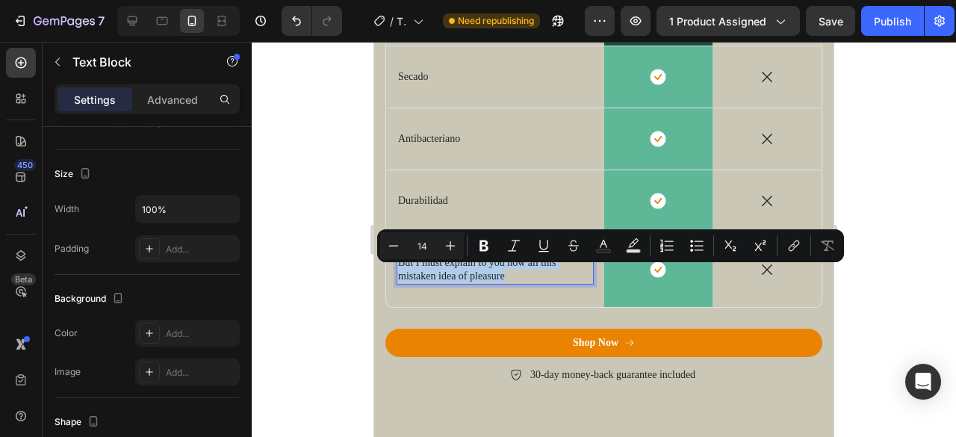
drag, startPoint x: 506, startPoint y: 289, endPoint x: 400, endPoint y: 275, distance: 106.9
click at [400, 275] on p "But I must explain to you how all this mistaken idea of pleasure" at bounding box center [495, 269] width 194 height 27
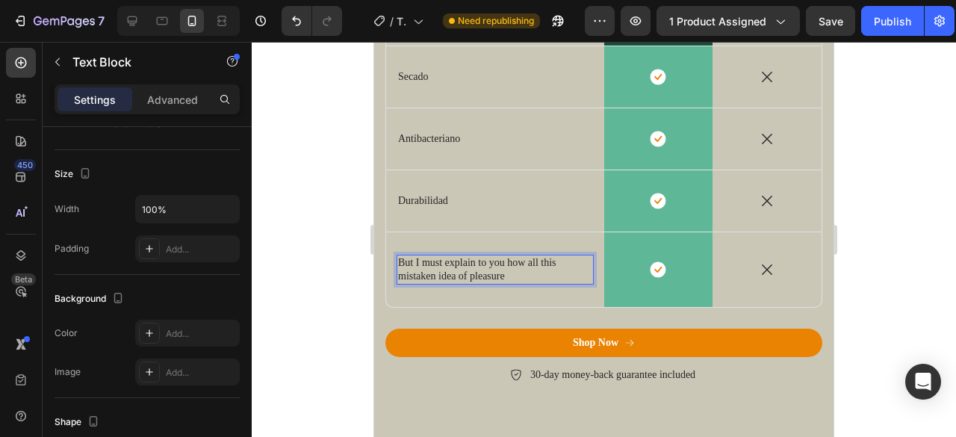
scroll to position [2409, 0]
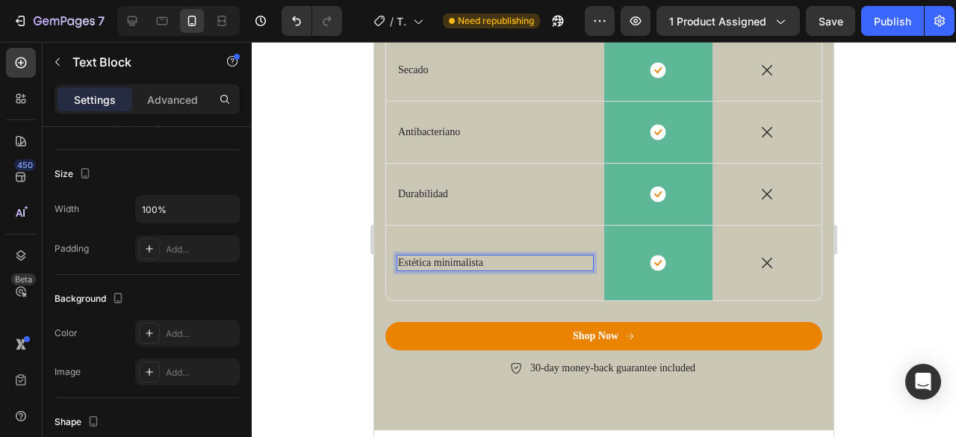
click at [346, 249] on div at bounding box center [604, 239] width 704 height 395
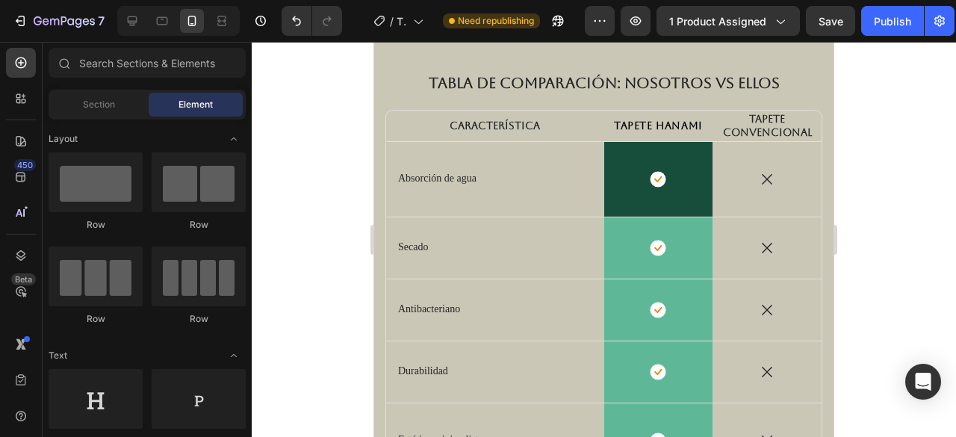
scroll to position [1811, 0]
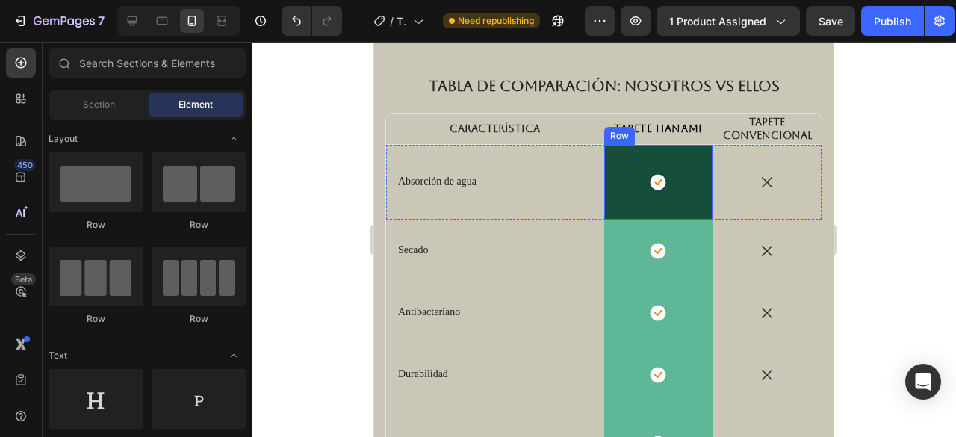
click at [685, 214] on div "Icon Row" at bounding box center [658, 182] width 109 height 75
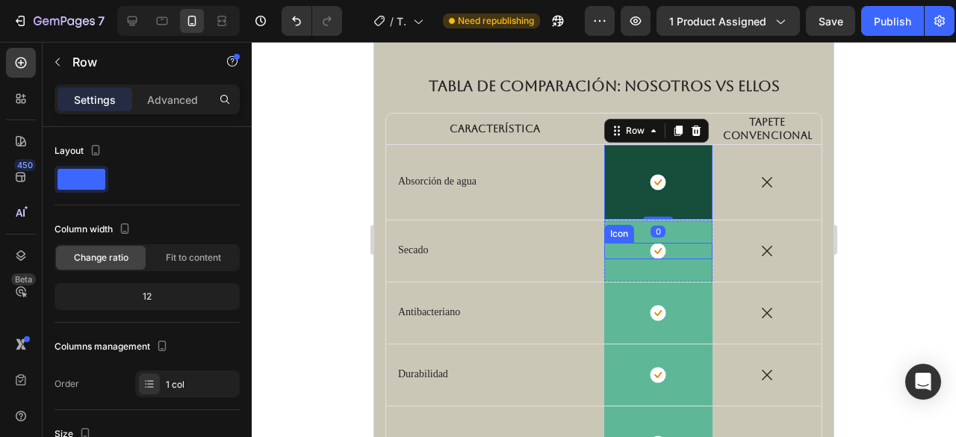
click at [608, 259] on div "Icon" at bounding box center [658, 251] width 109 height 16
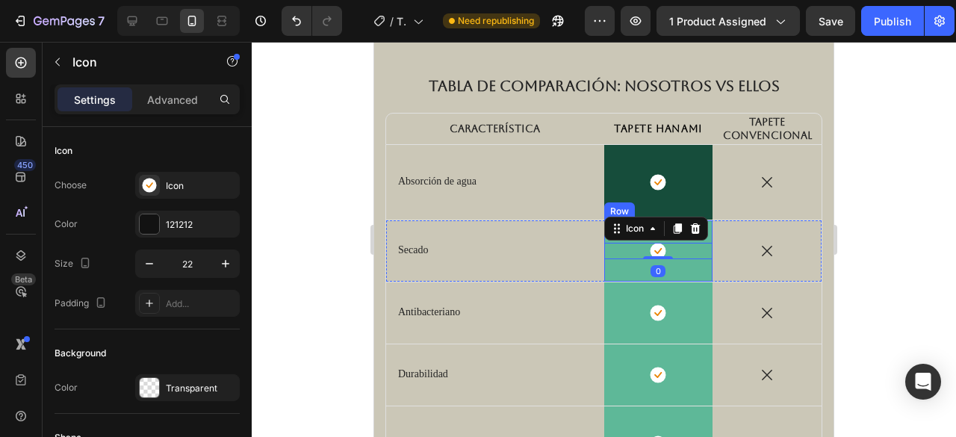
click at [618, 281] on div "Icon 0 Row" at bounding box center [658, 250] width 109 height 61
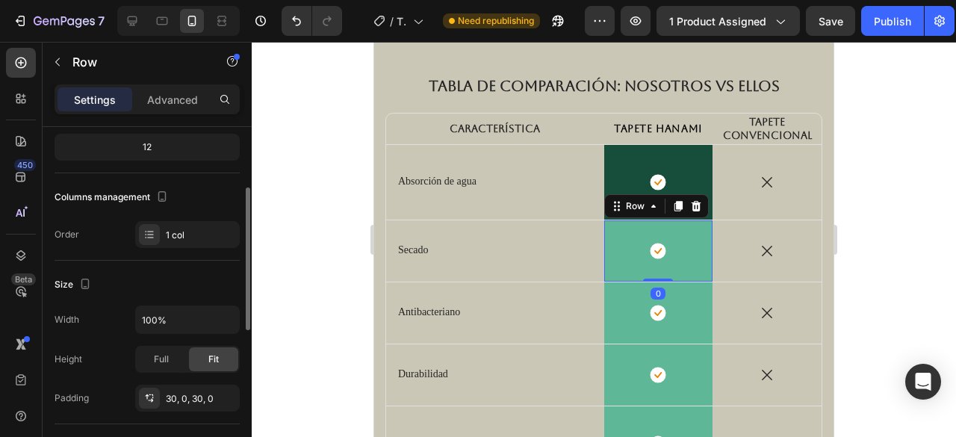
scroll to position [299, 0]
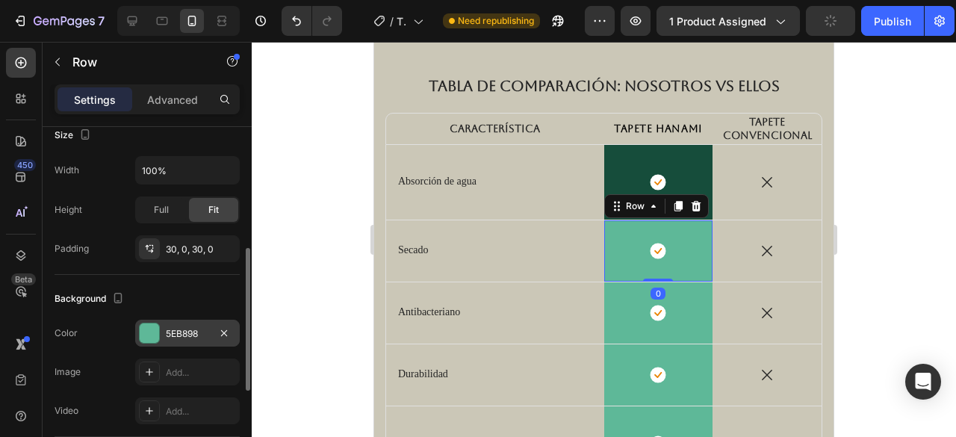
click at [160, 329] on div "5EB898" at bounding box center [187, 333] width 105 height 27
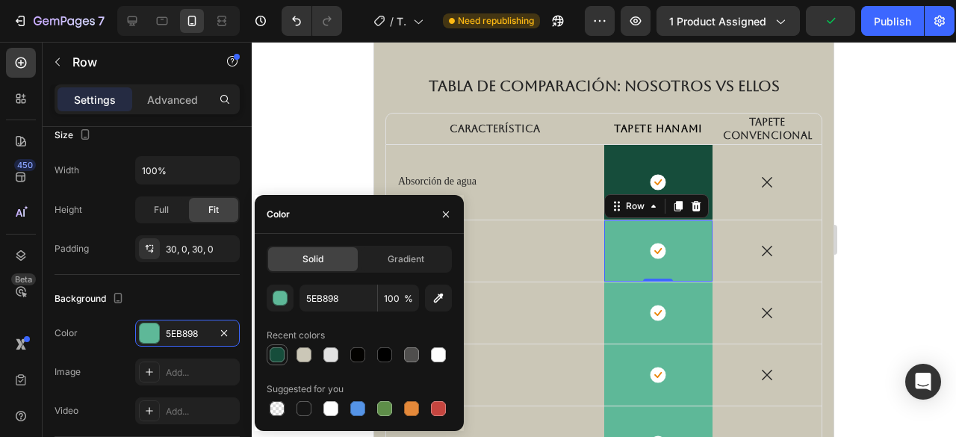
click at [279, 355] on div at bounding box center [277, 354] width 15 height 15
type input "164D3B"
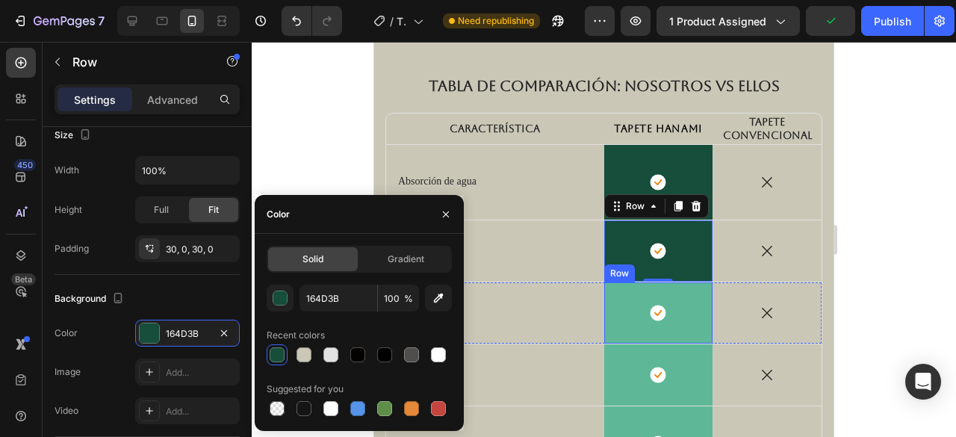
click at [620, 343] on div "Icon Row" at bounding box center [658, 312] width 109 height 61
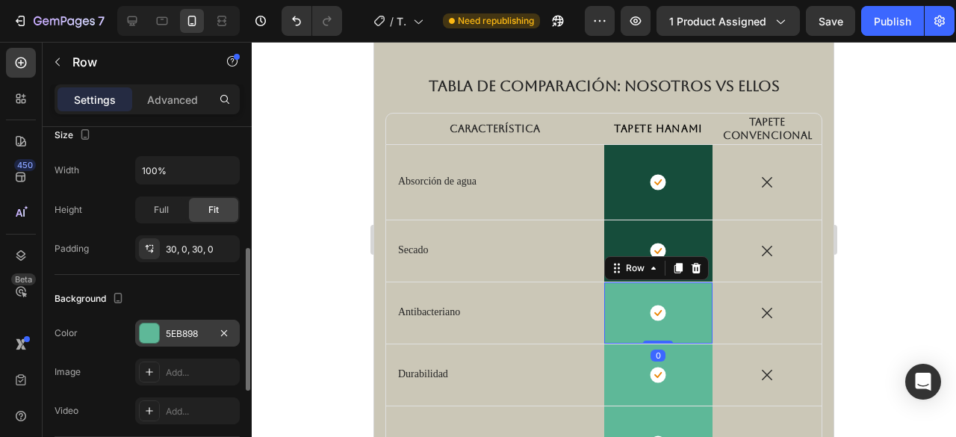
click at [145, 327] on div at bounding box center [149, 332] width 19 height 19
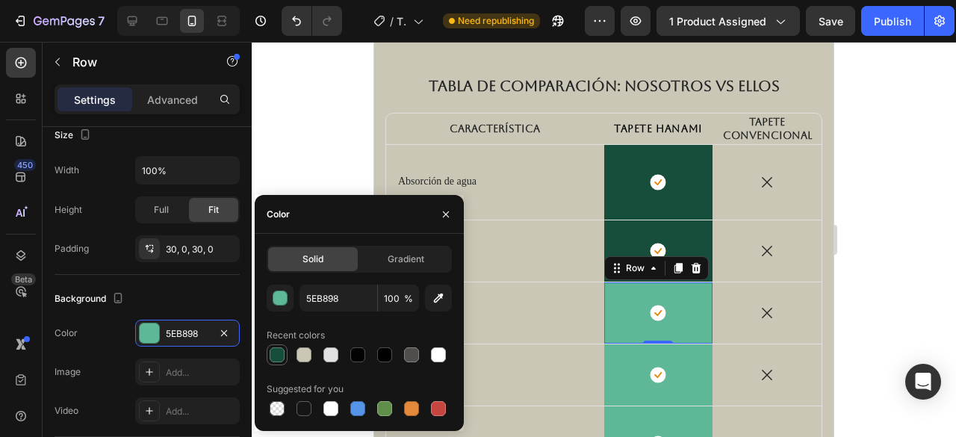
click at [276, 352] on div at bounding box center [277, 354] width 15 height 15
type input "164D3B"
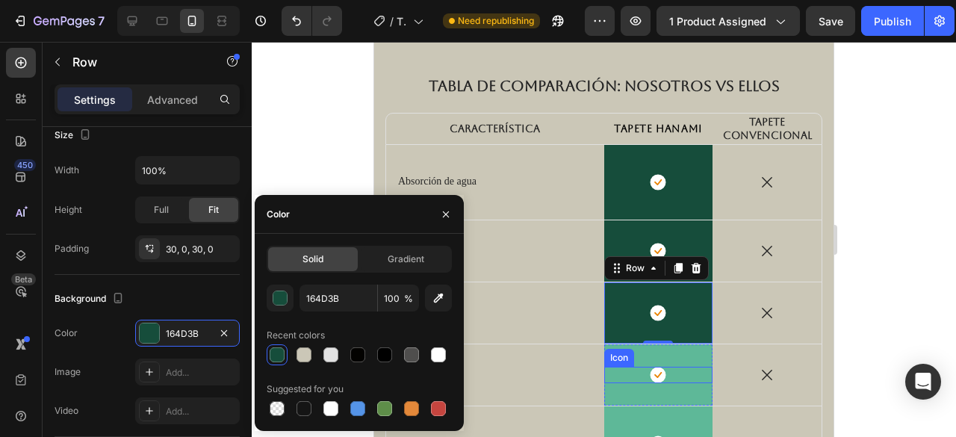
scroll to position [1961, 0]
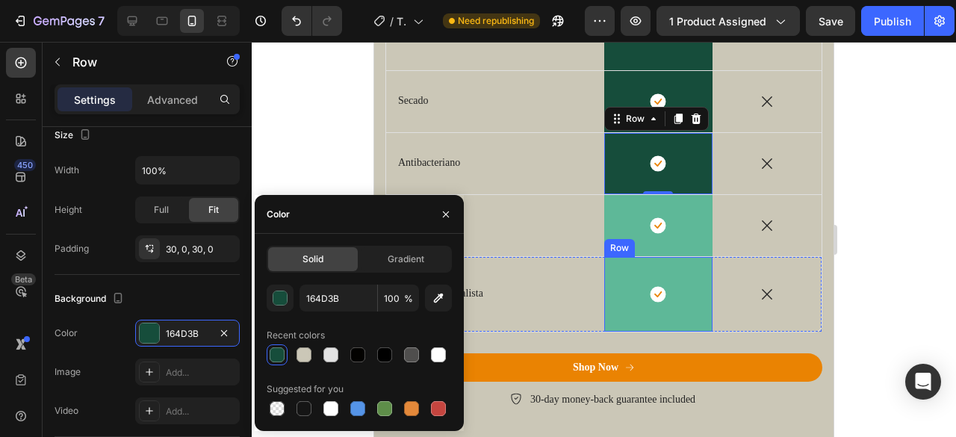
click at [618, 252] on div "Row" at bounding box center [619, 247] width 25 height 13
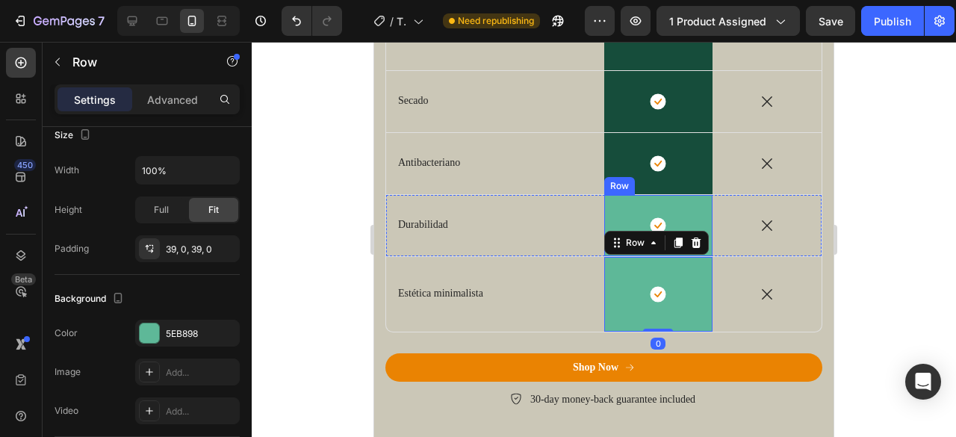
click at [696, 219] on div "Icon Row" at bounding box center [658, 225] width 109 height 61
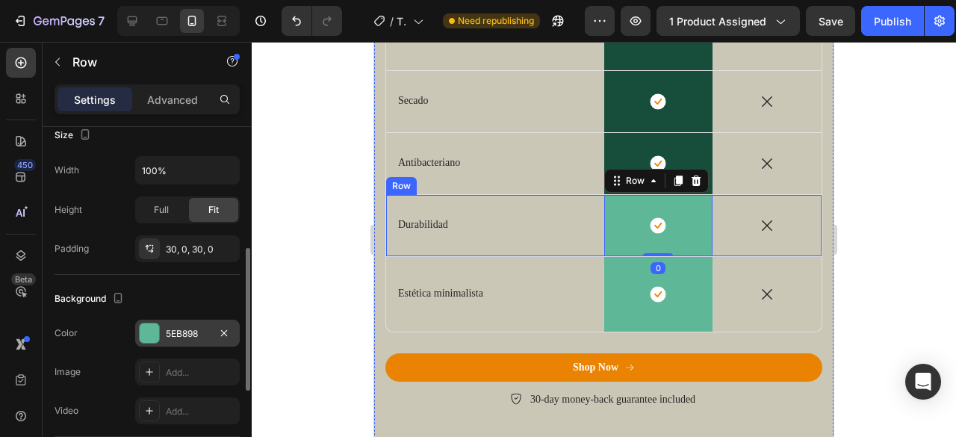
click at [152, 331] on div at bounding box center [149, 332] width 19 height 19
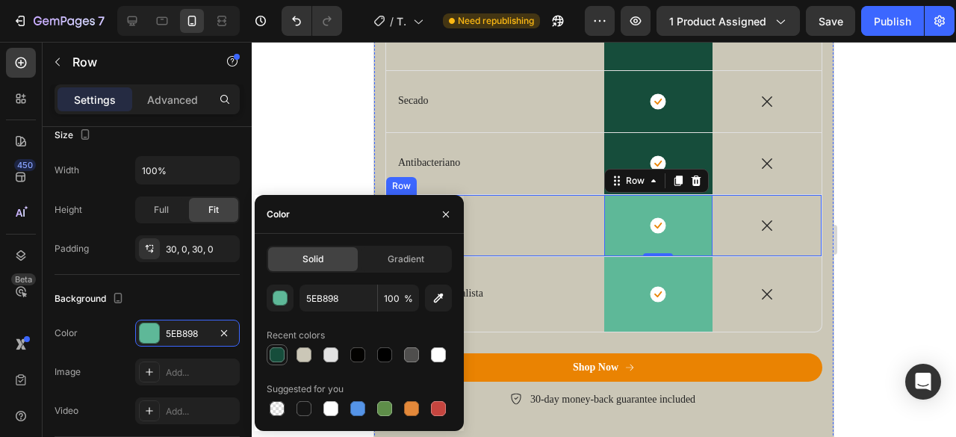
click at [278, 356] on div at bounding box center [277, 354] width 15 height 15
type input "164D3B"
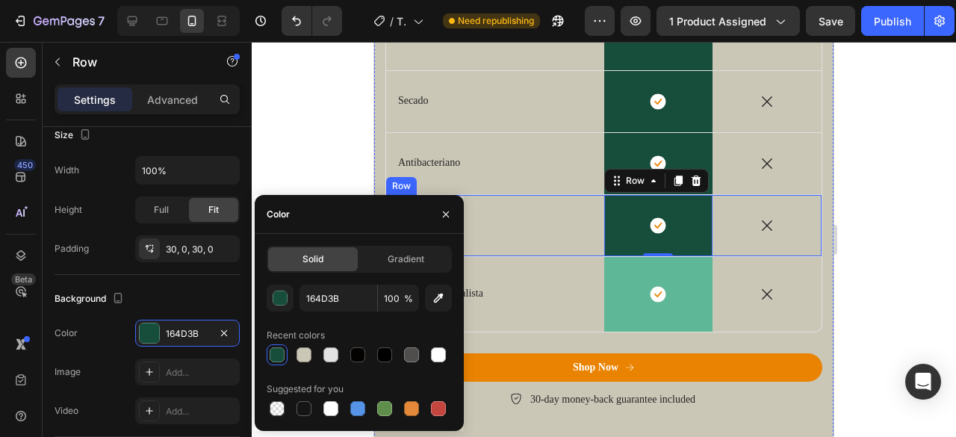
click at [305, 181] on div at bounding box center [604, 239] width 704 height 395
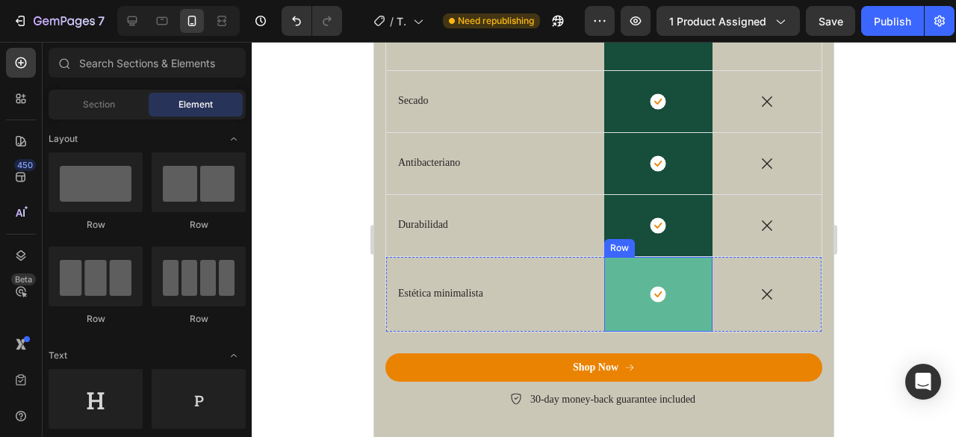
click at [681, 281] on div "Icon Row" at bounding box center [658, 294] width 109 height 75
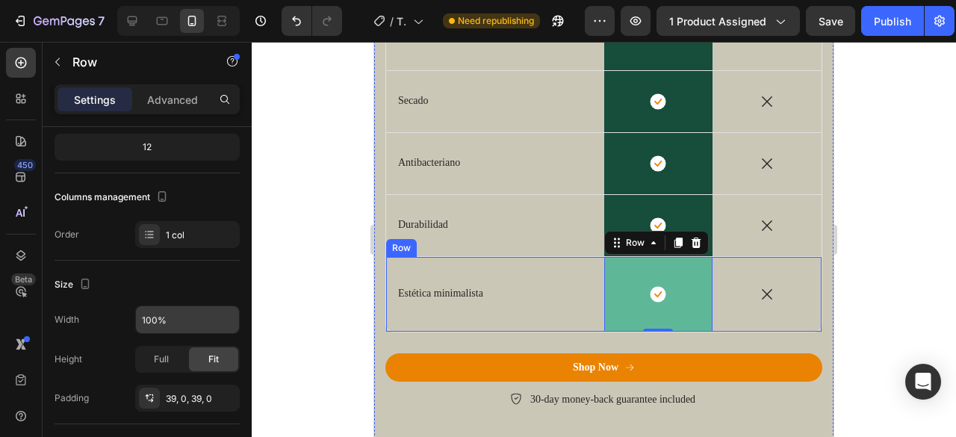
scroll to position [448, 0]
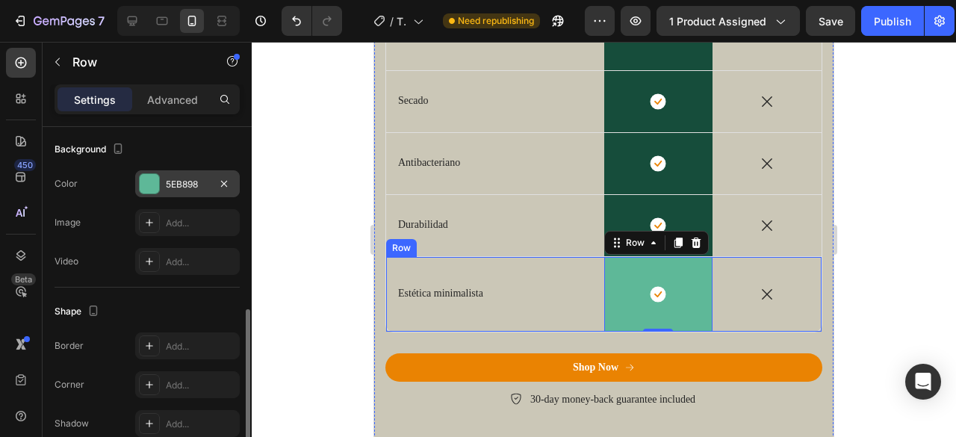
click at [152, 180] on div at bounding box center [149, 183] width 19 height 19
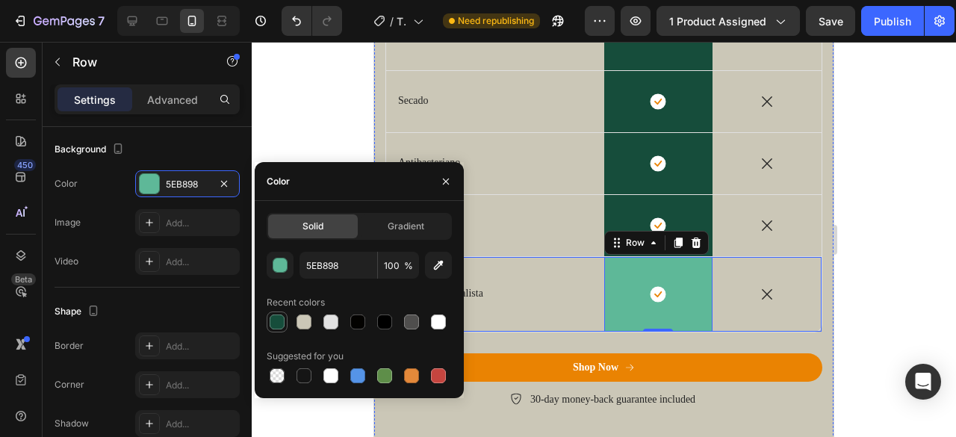
click at [284, 321] on div at bounding box center [277, 322] width 18 height 18
type input "164D3B"
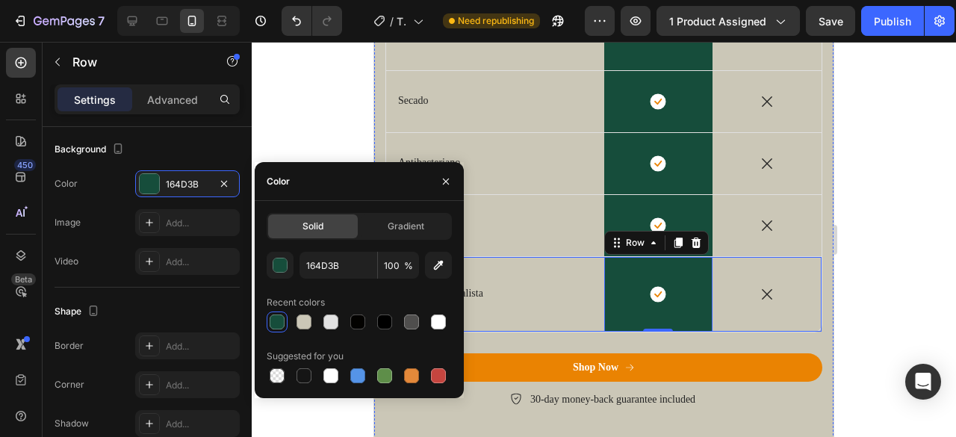
click at [318, 110] on div at bounding box center [604, 239] width 704 height 395
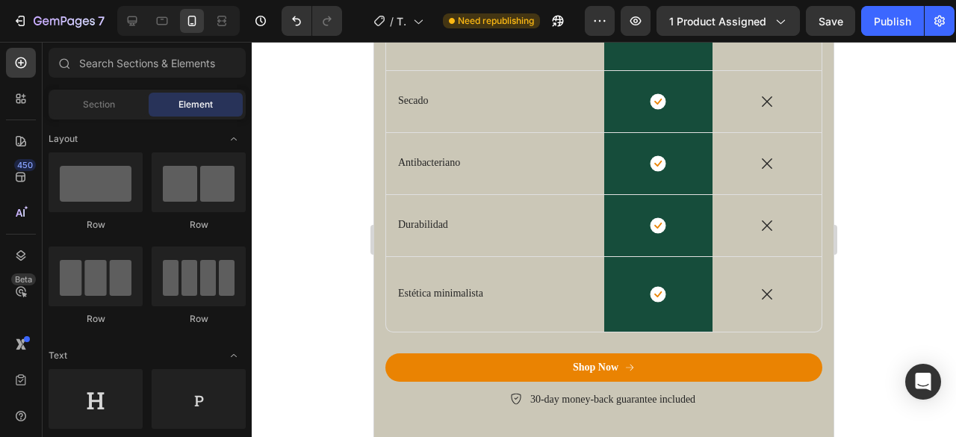
click at [847, 278] on div at bounding box center [604, 239] width 704 height 395
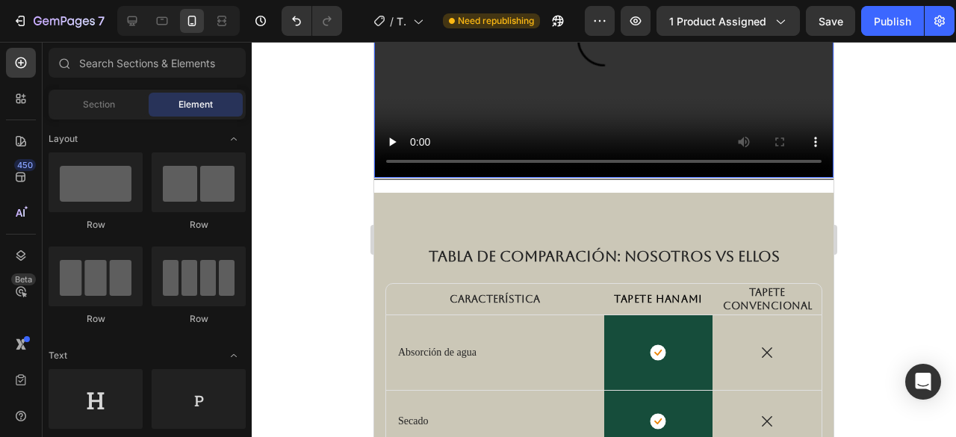
scroll to position [2229, 0]
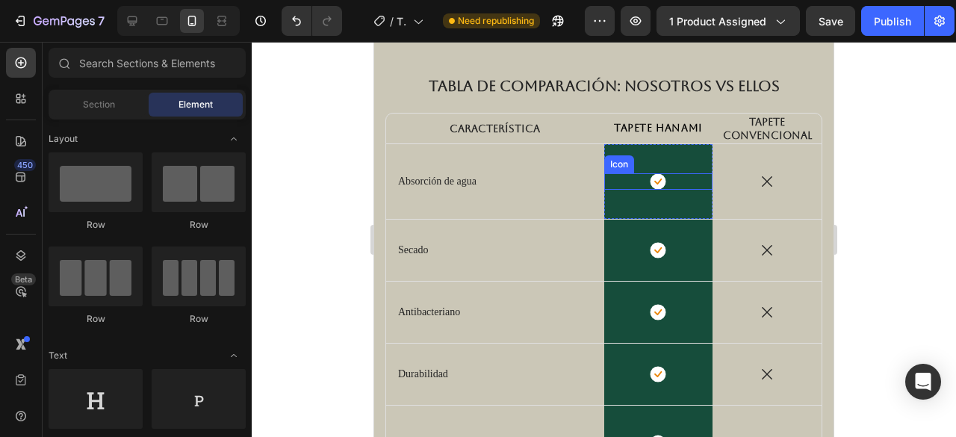
click at [651, 190] on rect at bounding box center [658, 182] width 16 height 16
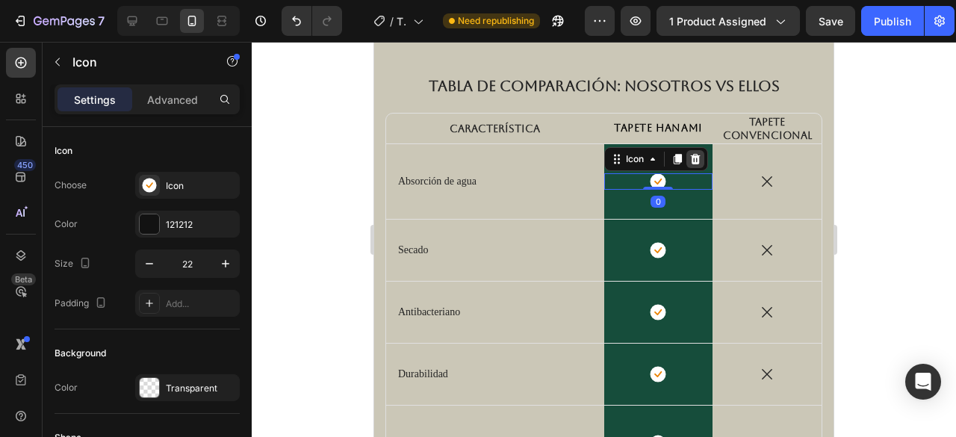
click at [690, 164] on icon at bounding box center [695, 159] width 10 height 10
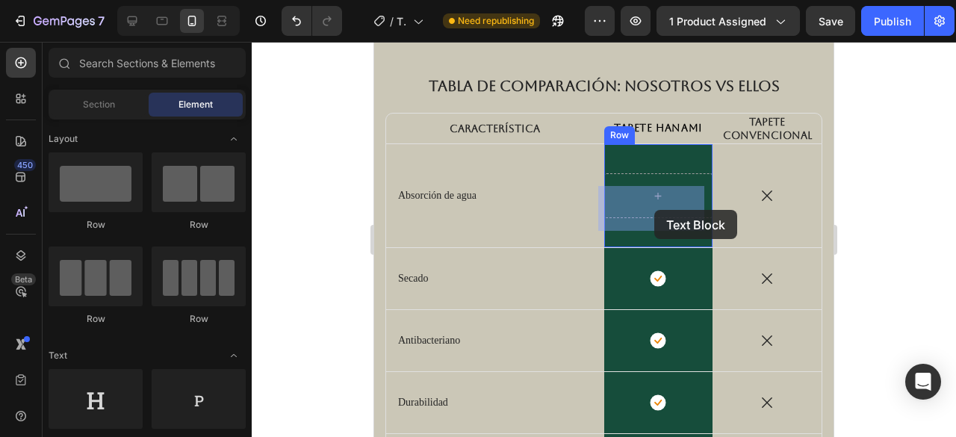
drag, startPoint x: 576, startPoint y: 289, endPoint x: 641, endPoint y: 207, distance: 104.7
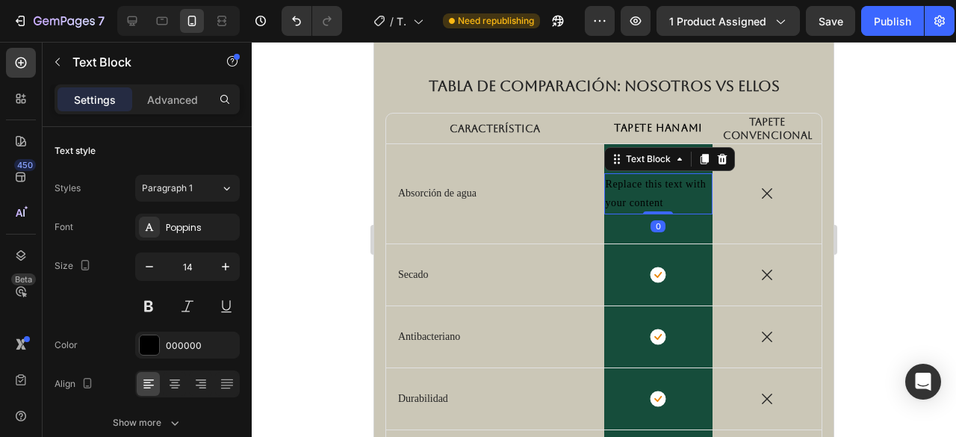
click at [663, 214] on div "Replace this text with your content" at bounding box center [658, 193] width 109 height 40
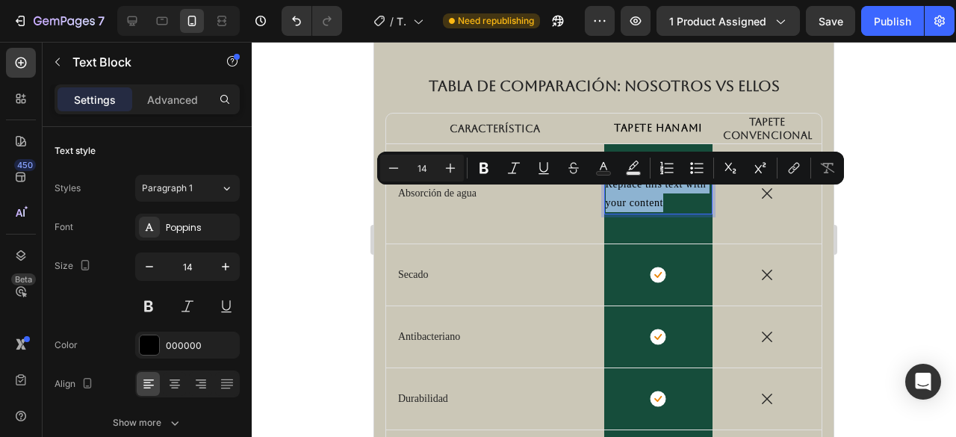
drag, startPoint x: 662, startPoint y: 214, endPoint x: 598, endPoint y: 197, distance: 66.5
click at [604, 197] on div "Replace this text with your content" at bounding box center [658, 193] width 109 height 40
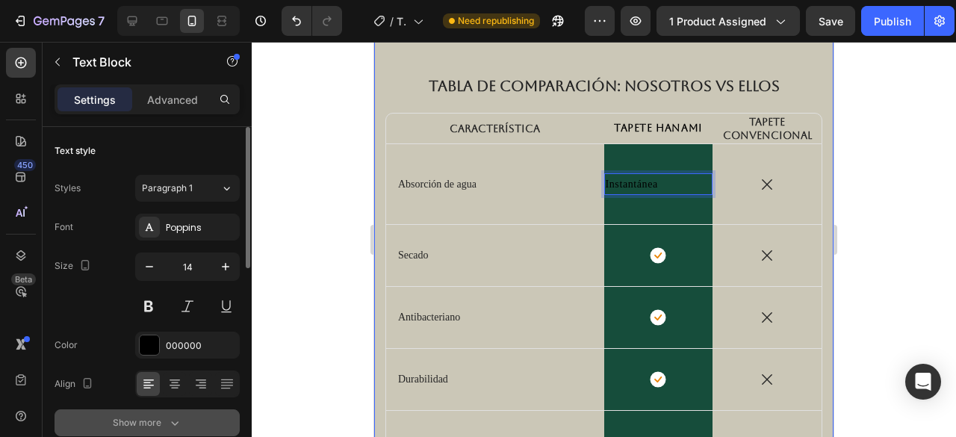
scroll to position [149, 0]
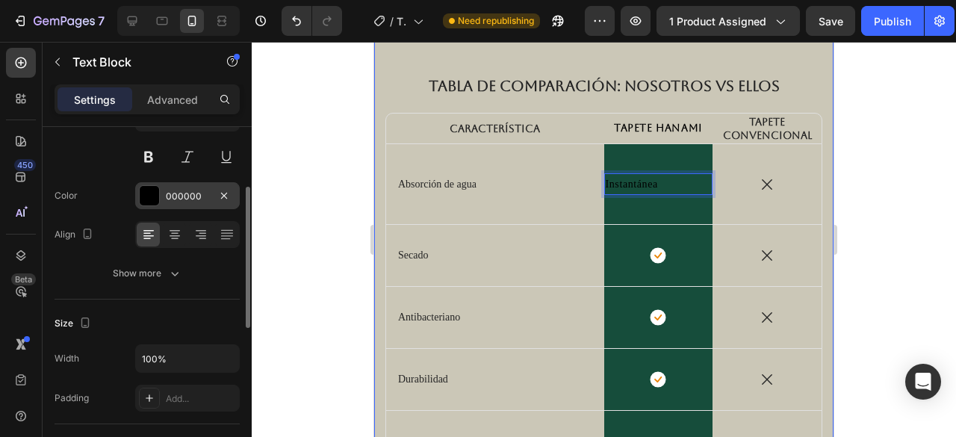
click at [154, 193] on div at bounding box center [149, 195] width 19 height 19
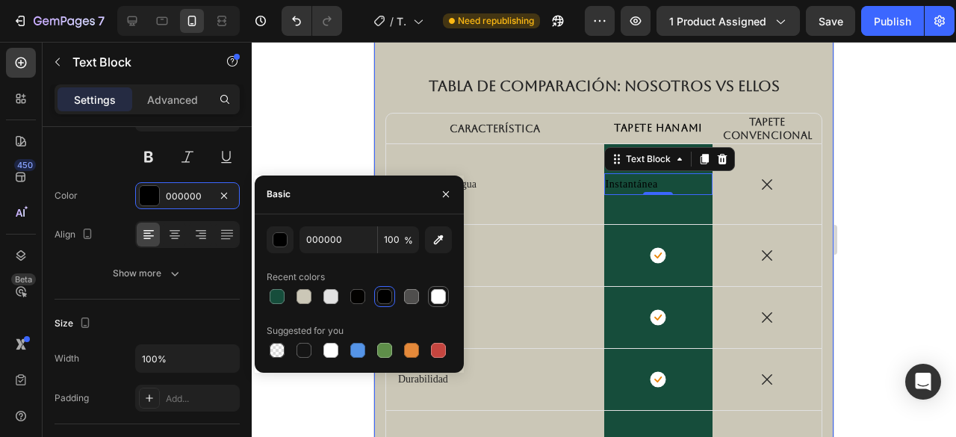
click at [439, 296] on div at bounding box center [438, 296] width 15 height 15
type input "FFFFFF"
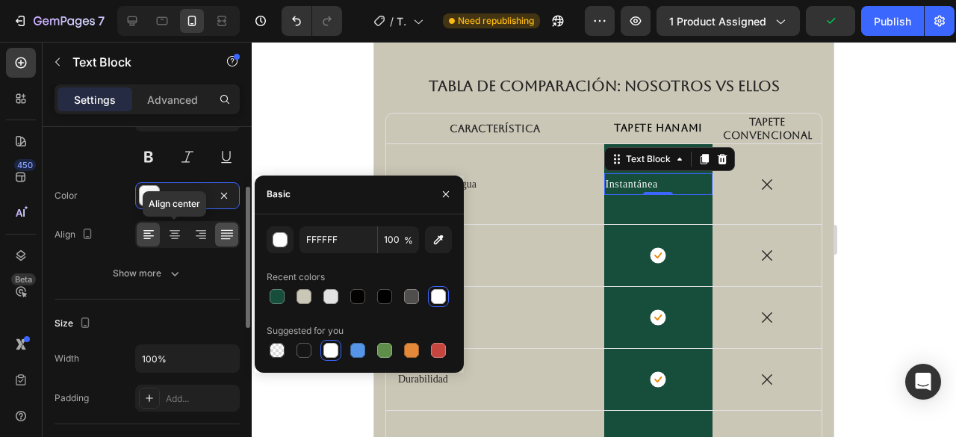
click at [175, 238] on icon at bounding box center [174, 238] width 7 height 1
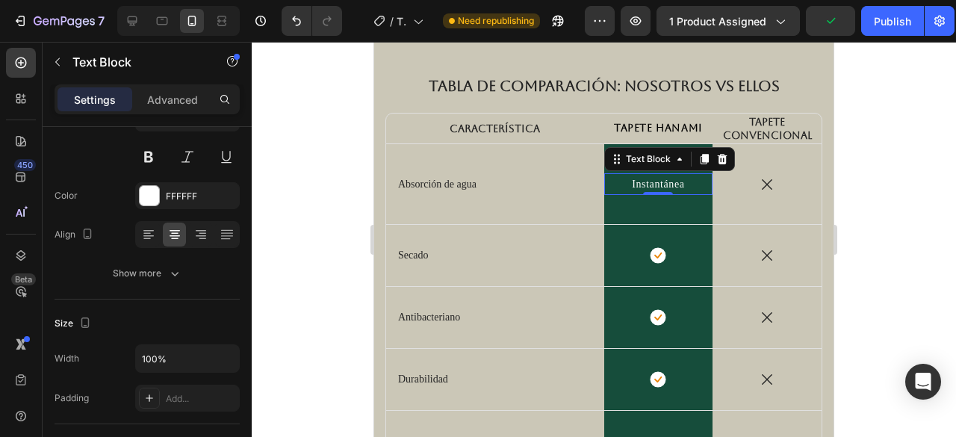
click at [307, 252] on div at bounding box center [604, 239] width 704 height 395
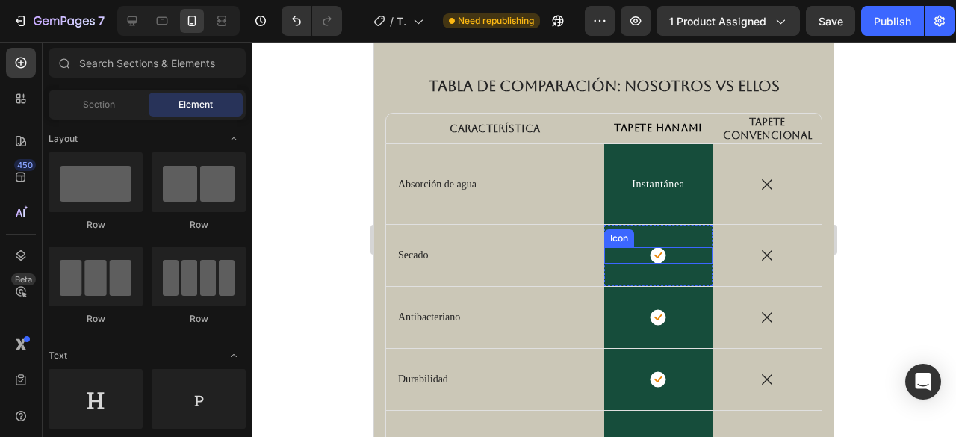
click at [654, 258] on icon at bounding box center [657, 255] width 7 height 6
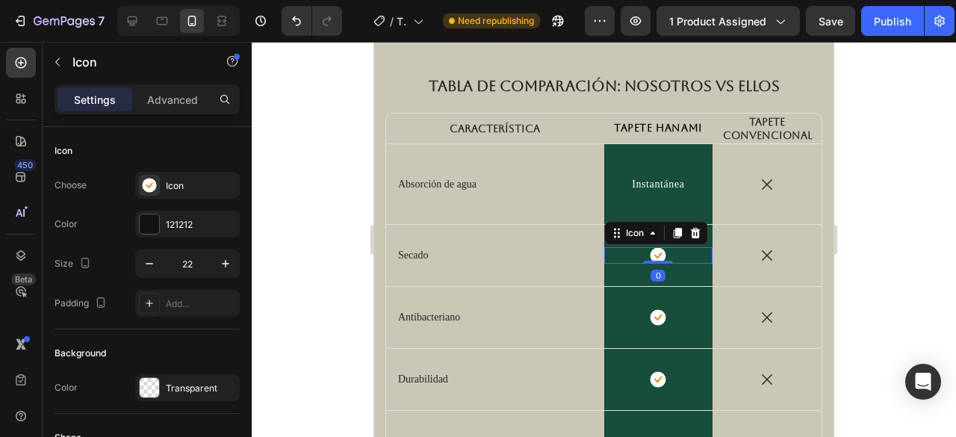
click at [690, 239] on icon at bounding box center [695, 233] width 12 height 12
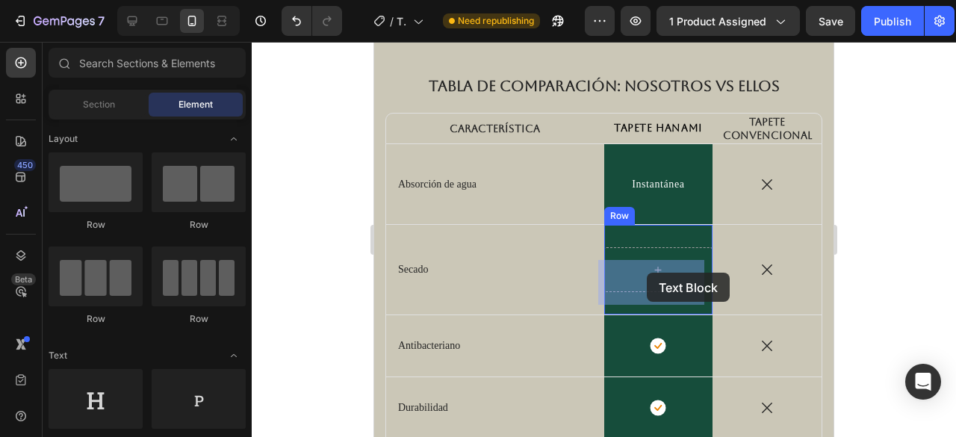
drag, startPoint x: 715, startPoint y: 310, endPoint x: 647, endPoint y: 273, distance: 77.5
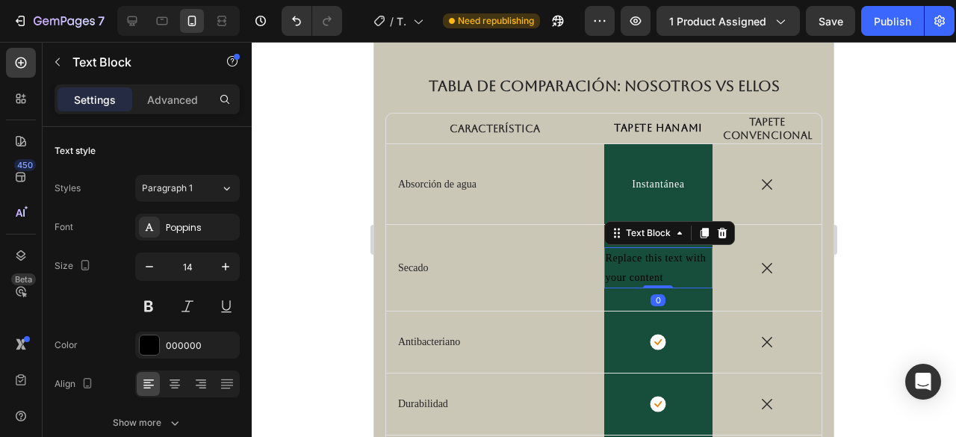
click at [650, 275] on div "Replace this text with your content" at bounding box center [658, 267] width 109 height 40
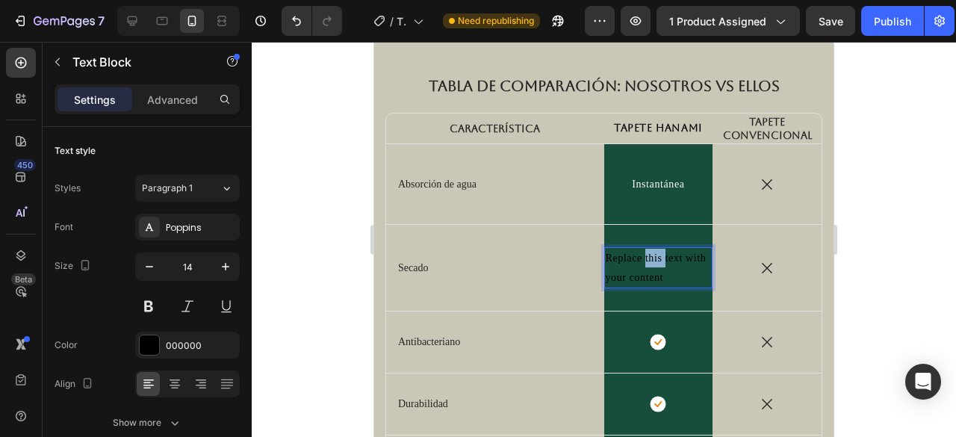
click at [650, 275] on p "Replace this text with your content" at bounding box center [658, 267] width 106 height 37
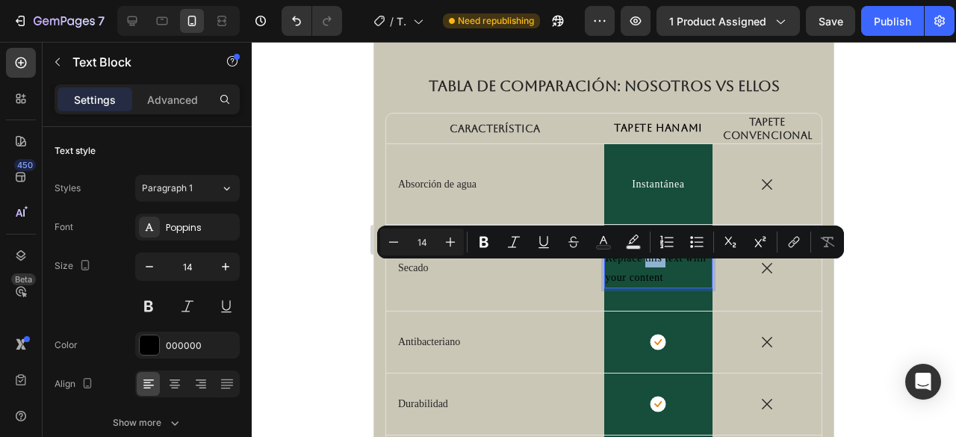
click at [654, 284] on p "Replace this text with your content" at bounding box center [658, 267] width 106 height 37
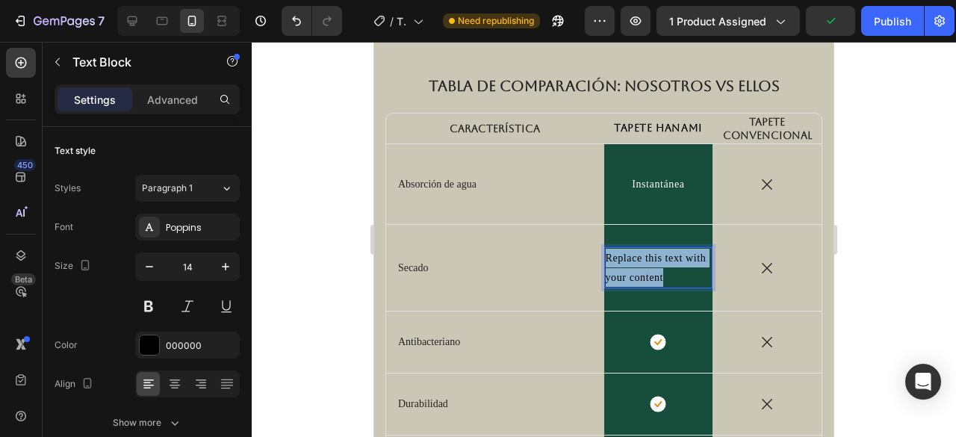
drag, startPoint x: 661, startPoint y: 292, endPoint x: 594, endPoint y: 273, distance: 69.7
click at [594, 273] on div "Icon Secado Text Block Row Replace this text with your content Text Block 0 Row…" at bounding box center [603, 268] width 437 height 86
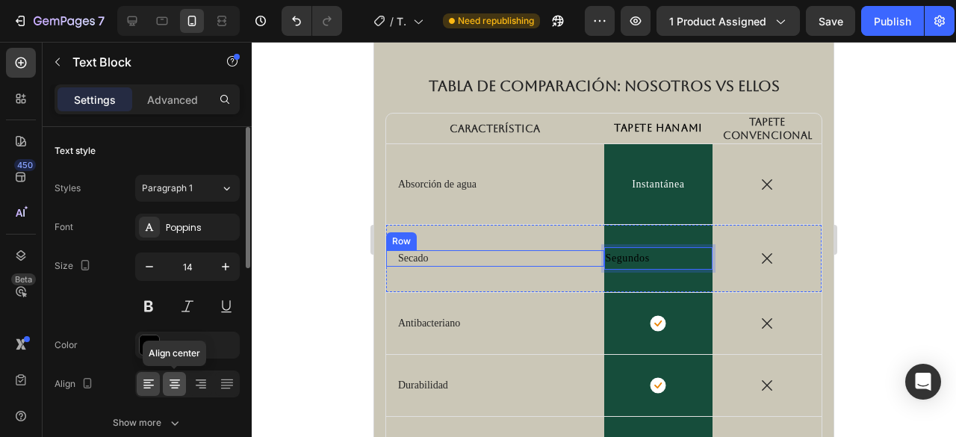
click at [174, 385] on icon at bounding box center [174, 383] width 15 height 15
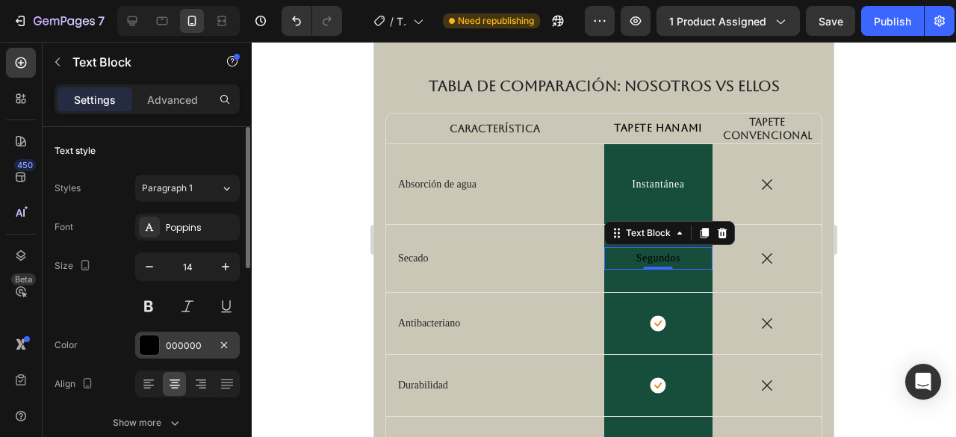
click at [150, 341] on div at bounding box center [149, 344] width 19 height 19
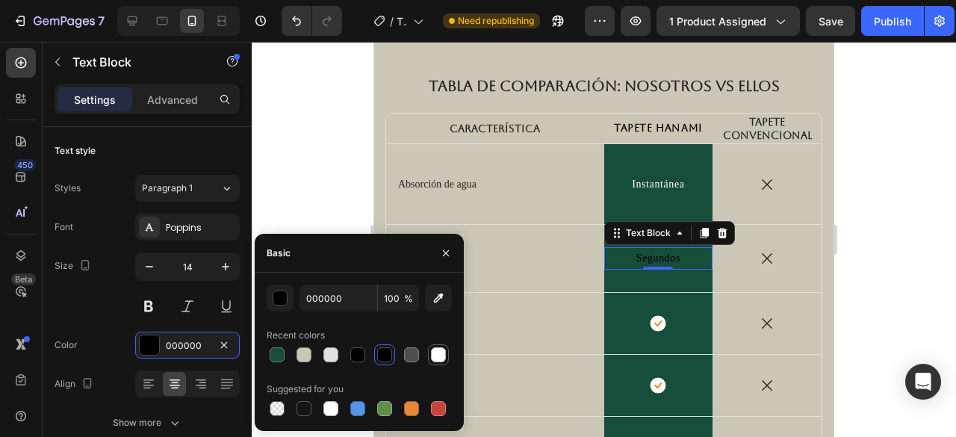
click at [437, 347] on div at bounding box center [438, 354] width 15 height 15
type input "FFFFFF"
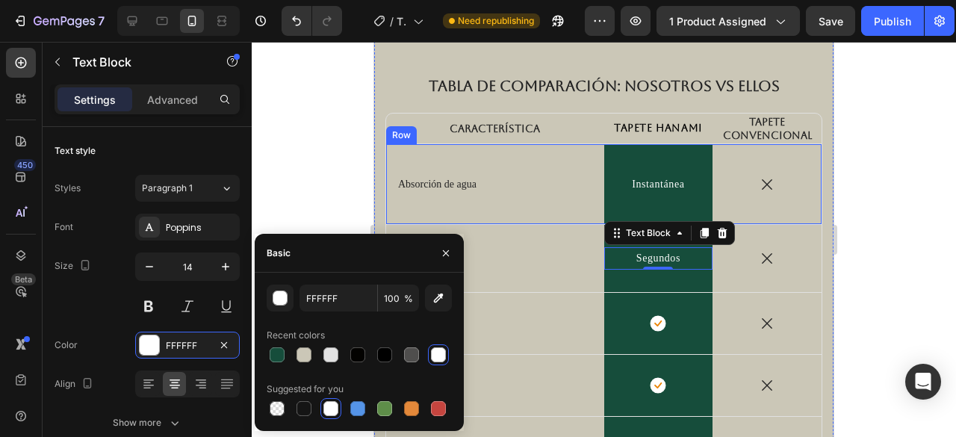
click at [552, 193] on div "Icon Absorción de agua Text Block Row" at bounding box center [495, 184] width 218 height 16
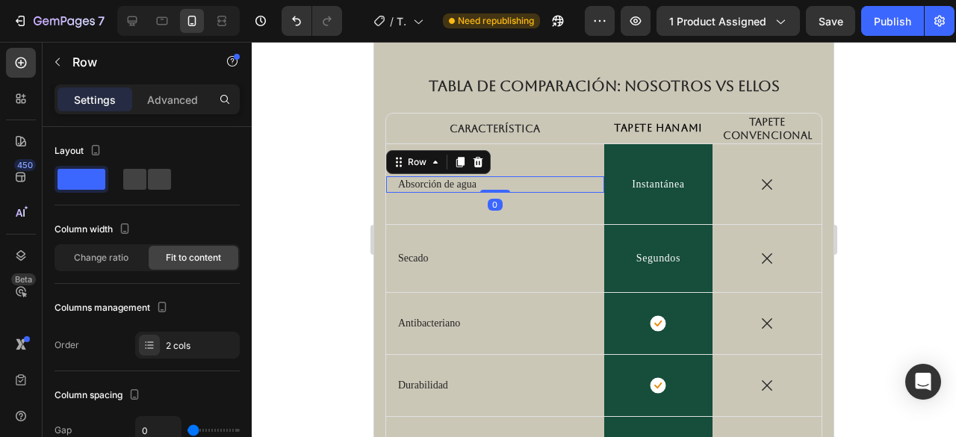
click at [879, 193] on div at bounding box center [604, 239] width 704 height 395
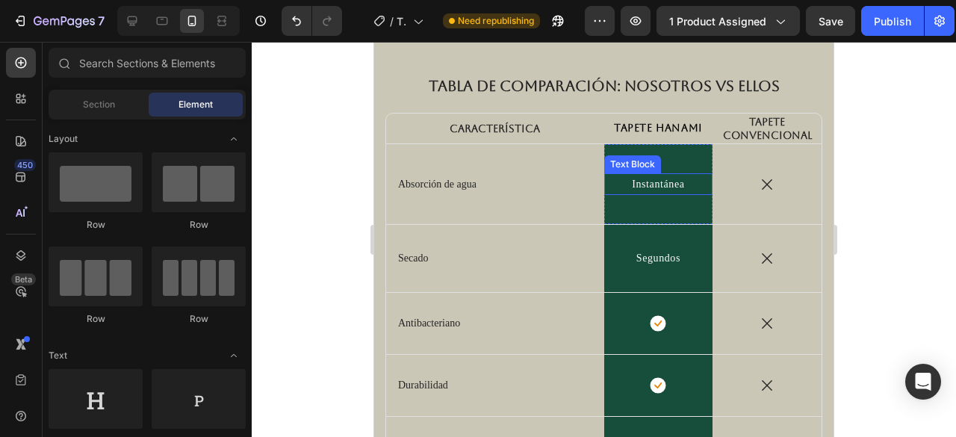
click at [661, 193] on p "Instantánea" at bounding box center [658, 184] width 106 height 19
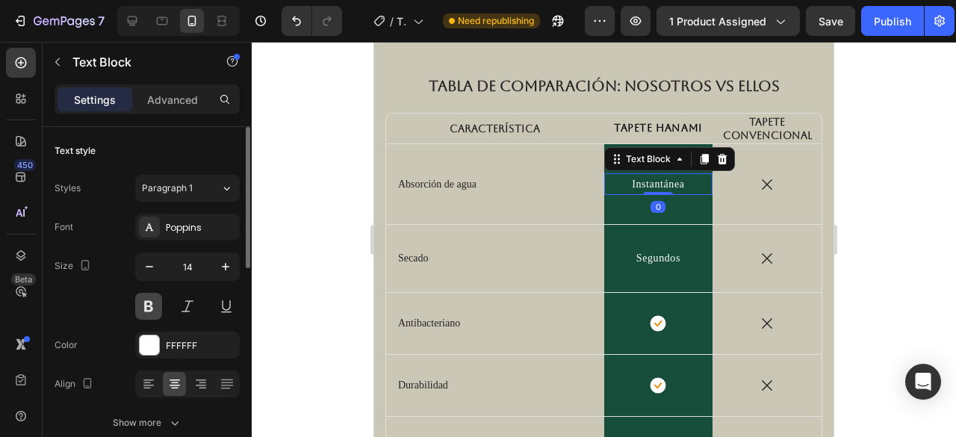
click at [155, 310] on button at bounding box center [148, 306] width 27 height 27
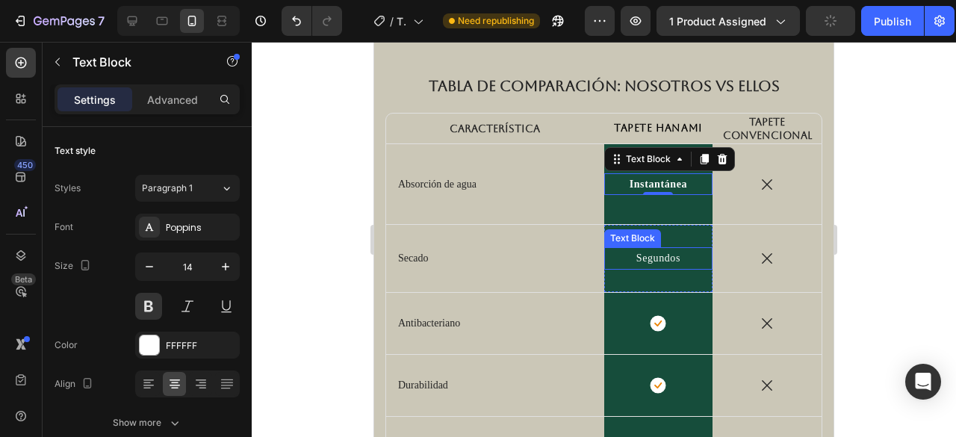
drag, startPoint x: 657, startPoint y: 272, endPoint x: 639, endPoint y: 271, distance: 17.9
click at [657, 267] on p "Segundos" at bounding box center [658, 258] width 106 height 19
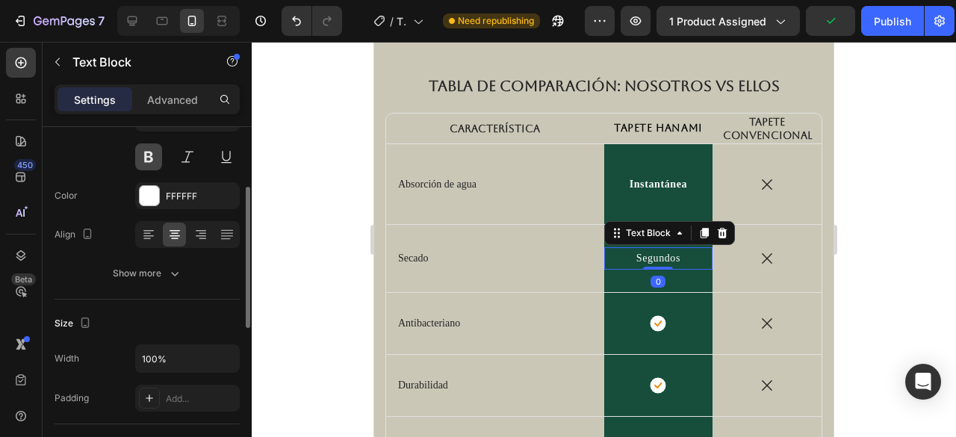
click at [146, 158] on button at bounding box center [148, 156] width 27 height 27
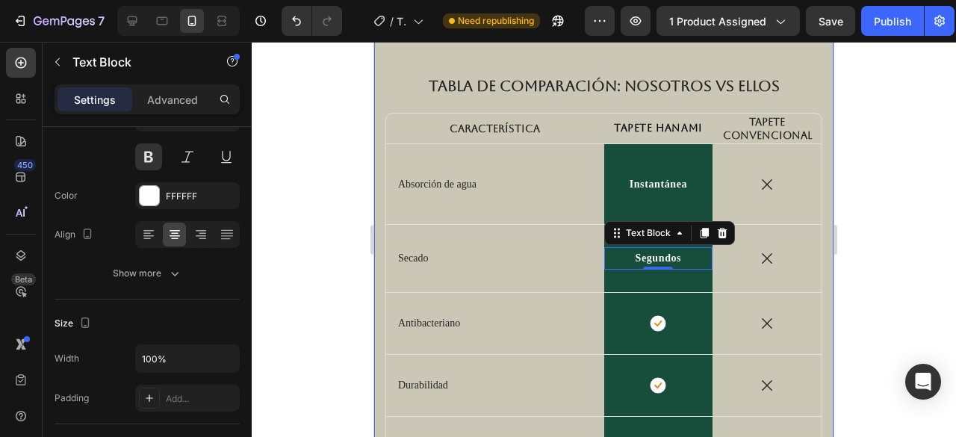
click at [321, 217] on div at bounding box center [604, 239] width 704 height 395
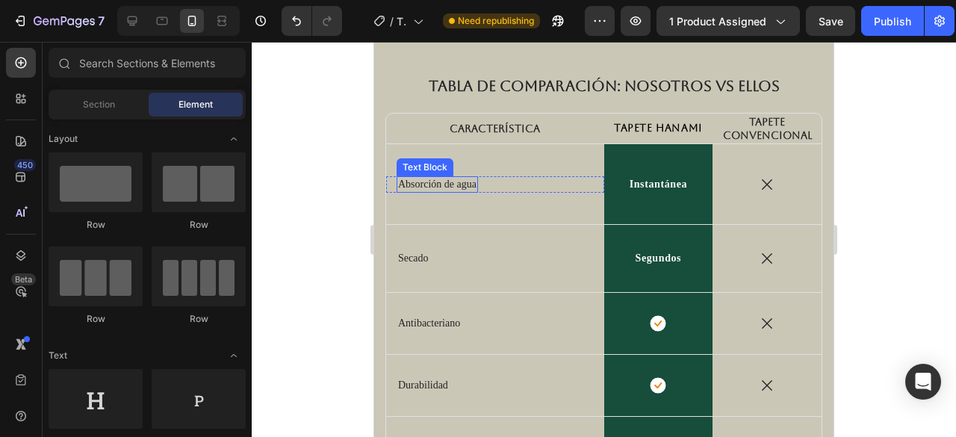
click at [470, 191] on p "Absorción de agua" at bounding box center [437, 184] width 78 height 13
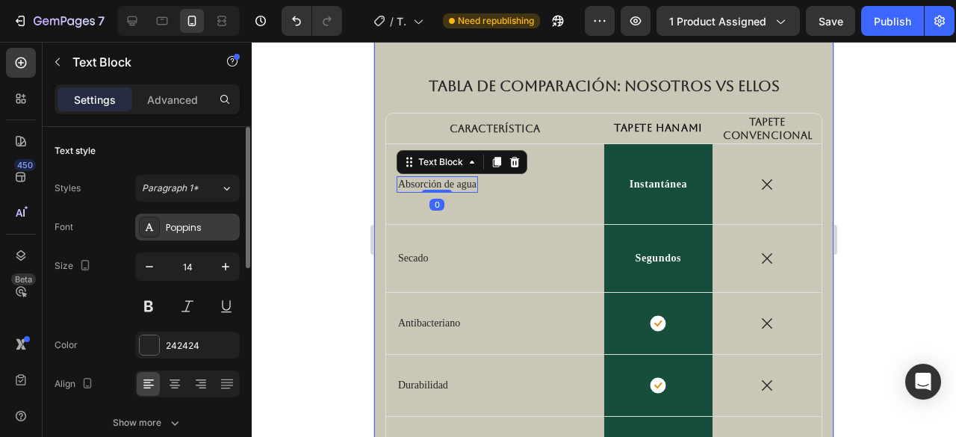
click at [182, 222] on div "Poppins" at bounding box center [201, 227] width 70 height 13
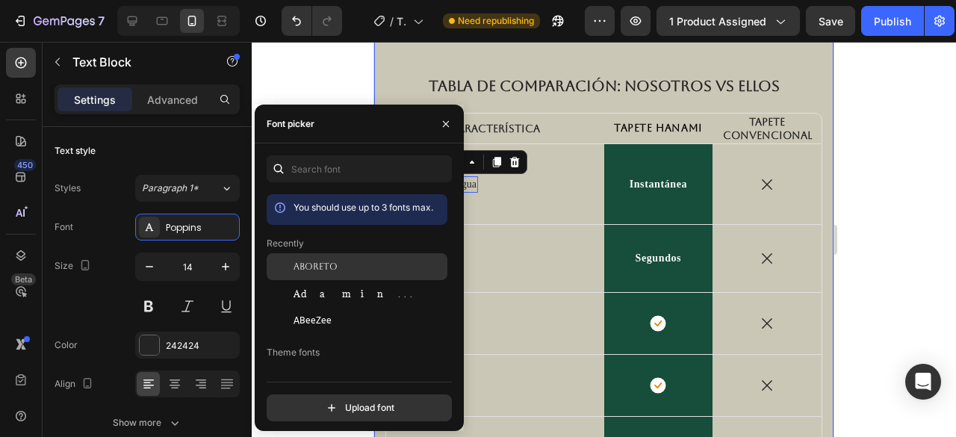
click at [338, 264] on div "Aboreto" at bounding box center [368, 266] width 151 height 13
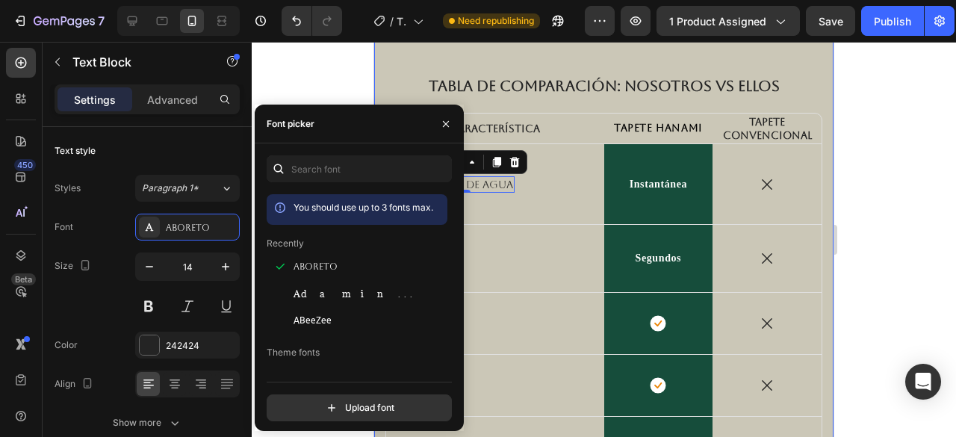
click at [337, 50] on div at bounding box center [604, 239] width 704 height 395
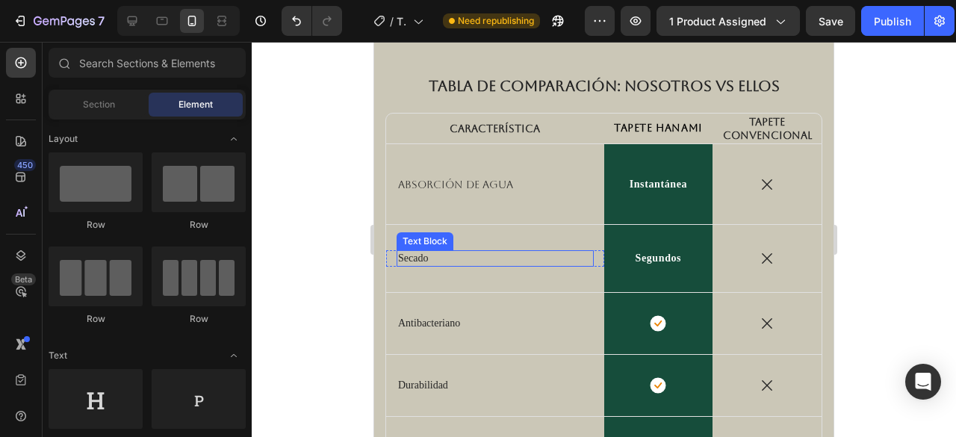
click at [408, 265] on p "Secado" at bounding box center [495, 258] width 194 height 13
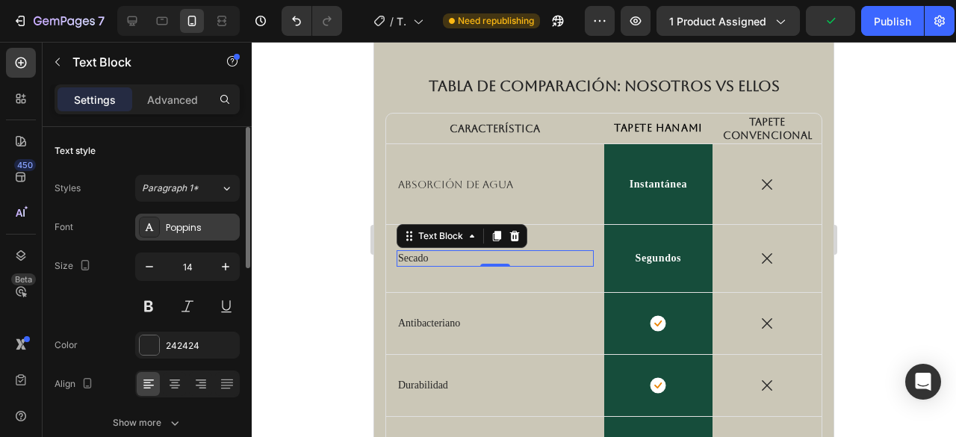
click at [187, 218] on div "Poppins" at bounding box center [187, 227] width 105 height 27
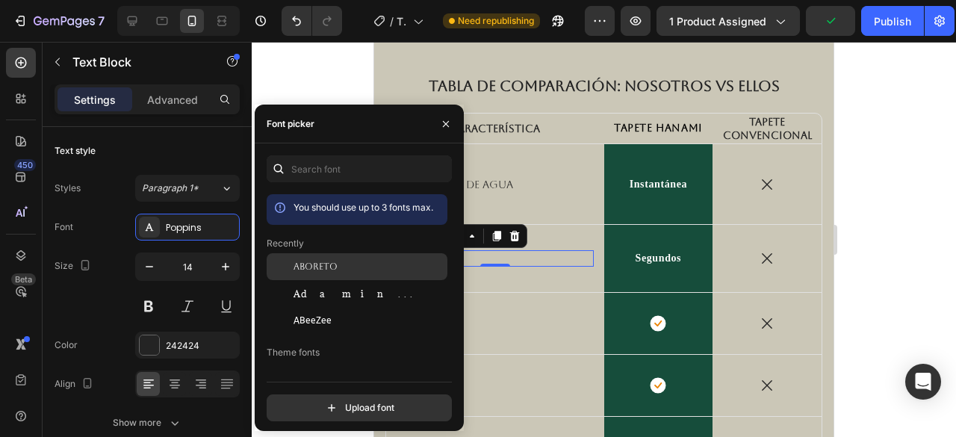
click at [308, 267] on span "Aboreto" at bounding box center [315, 266] width 44 height 13
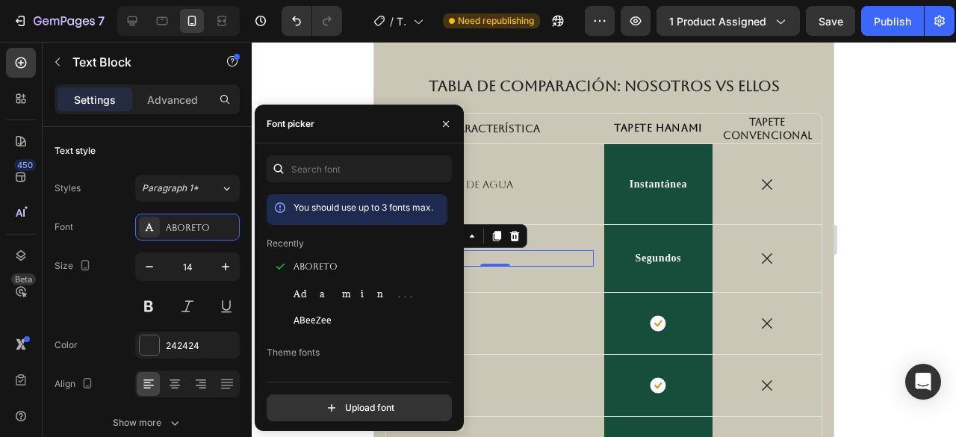
click at [313, 87] on div at bounding box center [604, 239] width 704 height 395
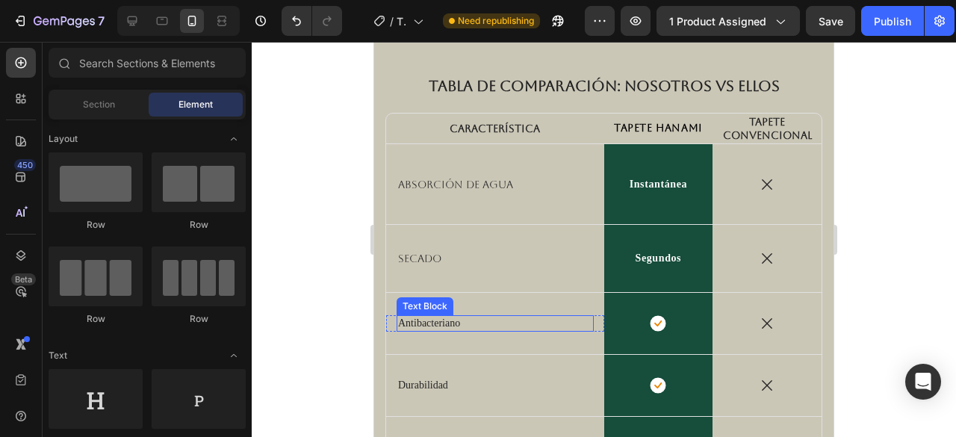
click at [420, 330] on p "Antibacteriano" at bounding box center [495, 323] width 194 height 13
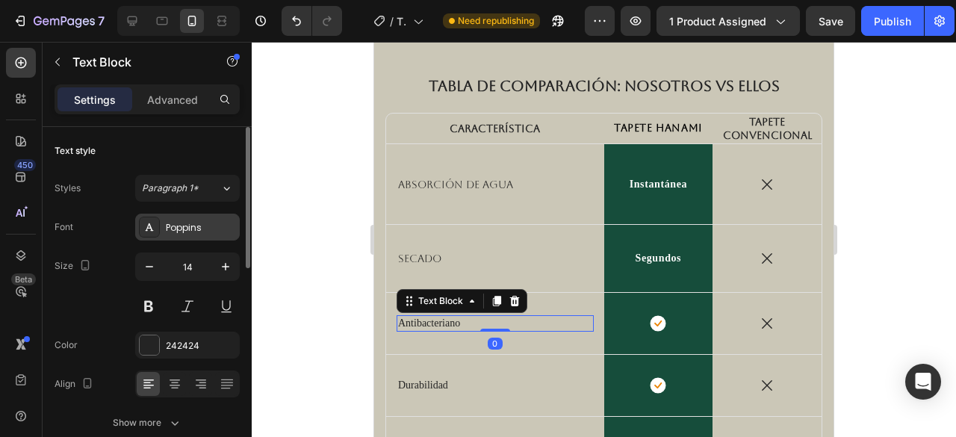
click at [199, 229] on div "Poppins" at bounding box center [201, 227] width 70 height 13
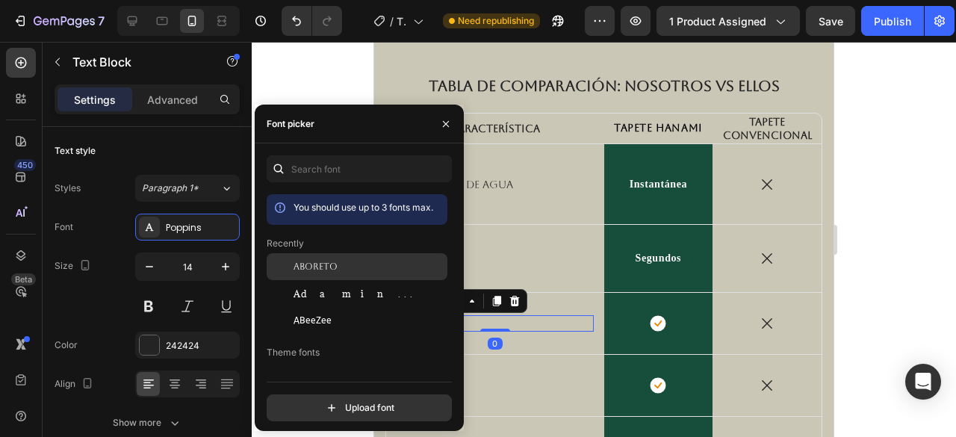
click at [313, 264] on span "Aboreto" at bounding box center [315, 266] width 44 height 13
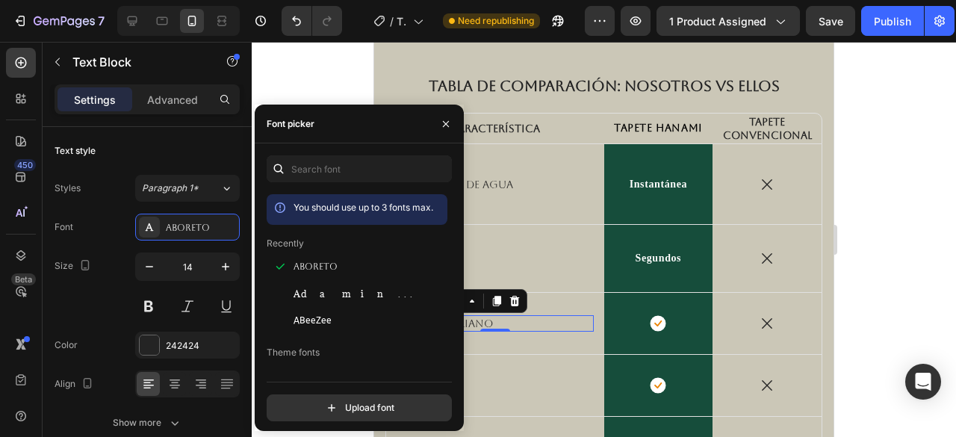
click at [314, 76] on div at bounding box center [604, 239] width 704 height 395
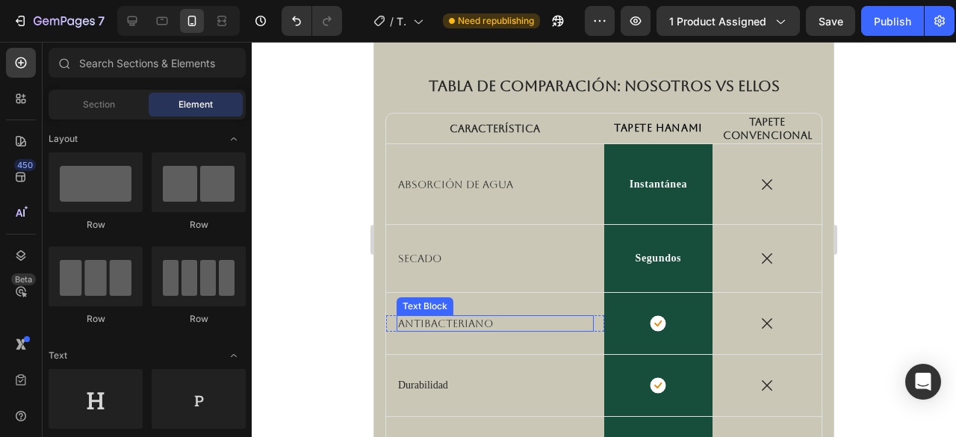
scroll to position [2378, 0]
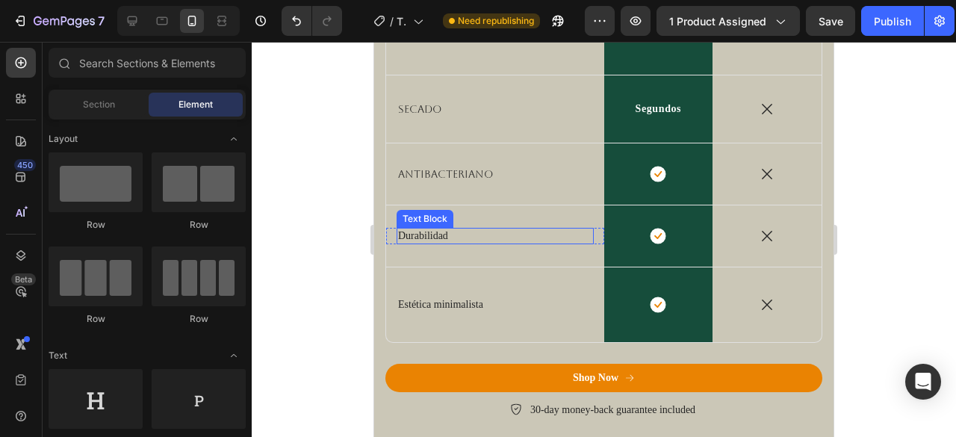
click at [437, 243] on p "Durabilidad" at bounding box center [495, 235] width 194 height 13
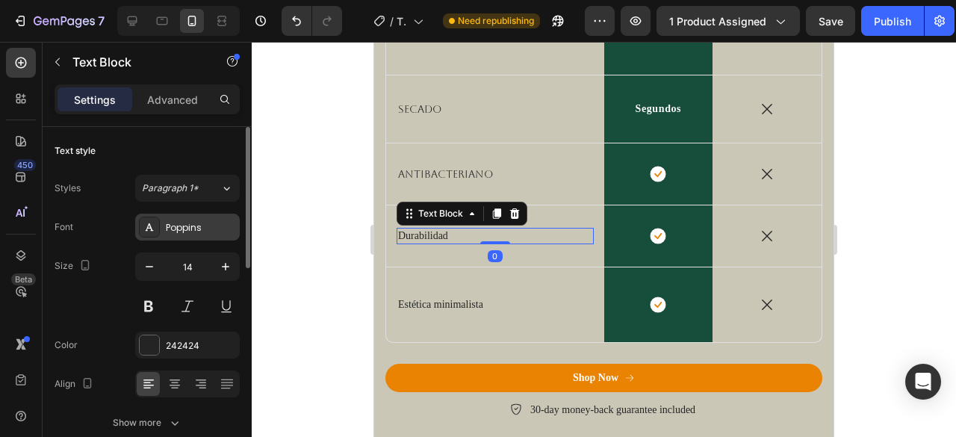
click at [185, 219] on div "Poppins" at bounding box center [187, 227] width 105 height 27
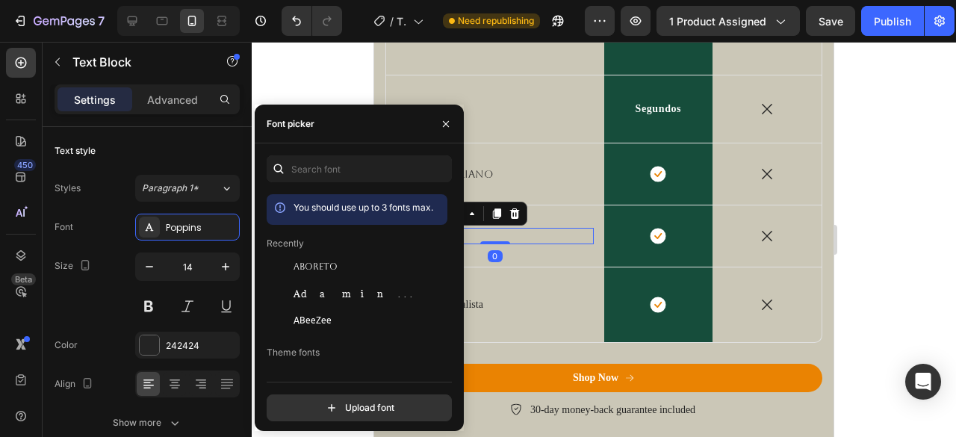
drag, startPoint x: 323, startPoint y: 261, endPoint x: 346, endPoint y: 243, distance: 29.9
click at [323, 261] on span "Aboreto" at bounding box center [315, 266] width 44 height 13
click at [324, 86] on div at bounding box center [604, 239] width 704 height 395
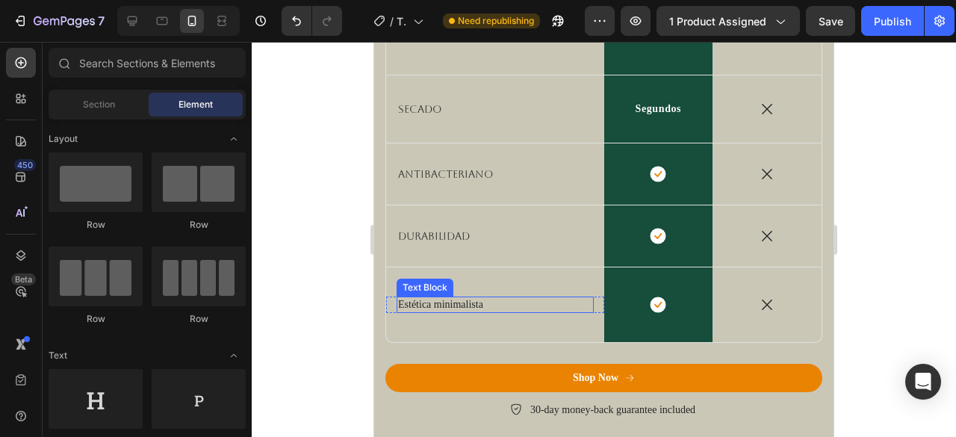
click at [452, 311] on p "Estética minimalista" at bounding box center [495, 304] width 194 height 13
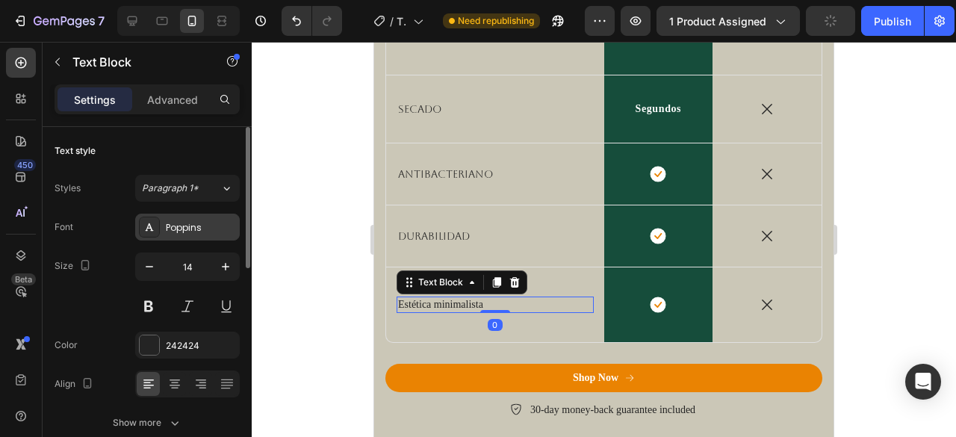
click at [188, 235] on div "Poppins" at bounding box center [187, 227] width 105 height 27
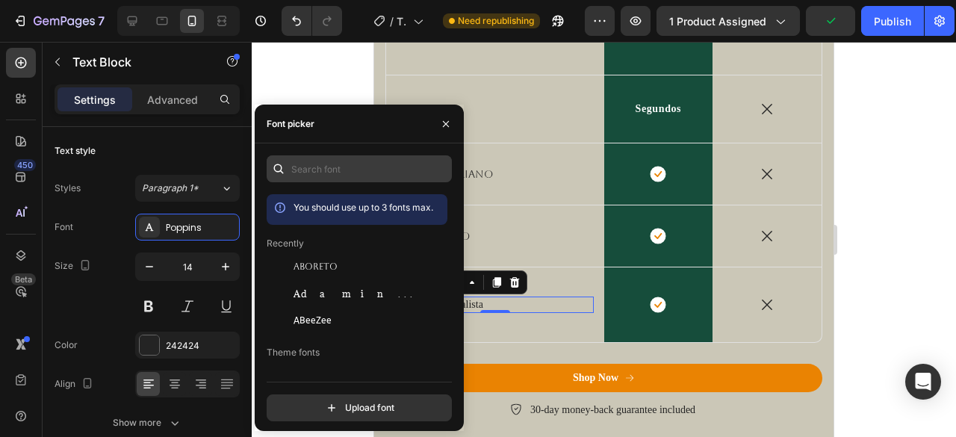
click at [323, 267] on span "Aboreto" at bounding box center [315, 266] width 44 height 13
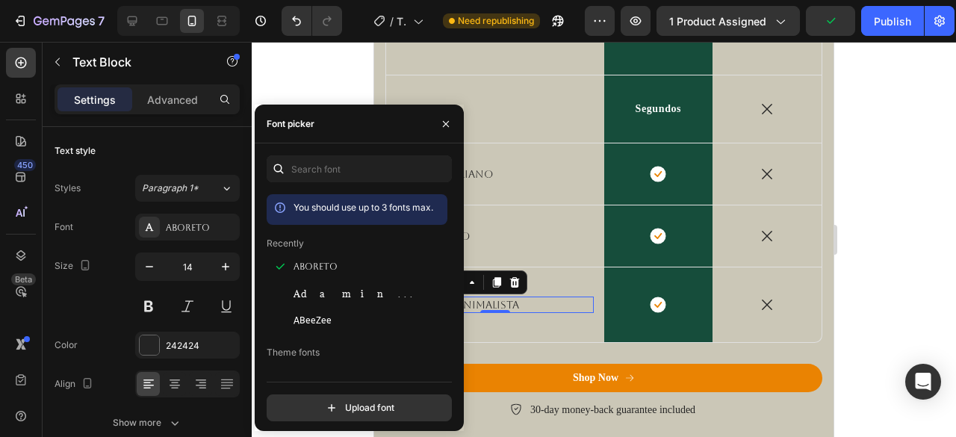
click at [344, 69] on div at bounding box center [604, 239] width 704 height 395
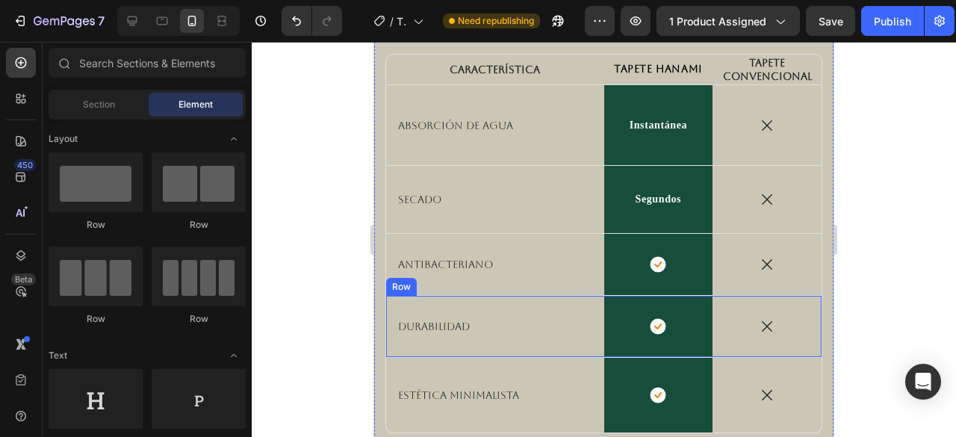
scroll to position [2229, 0]
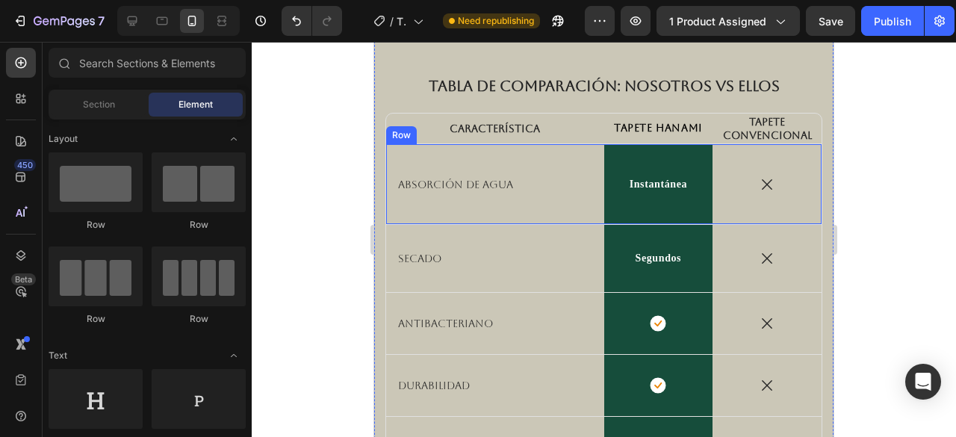
click at [461, 187] on div "Icon Absorción de agua Text Block Row" at bounding box center [495, 184] width 218 height 80
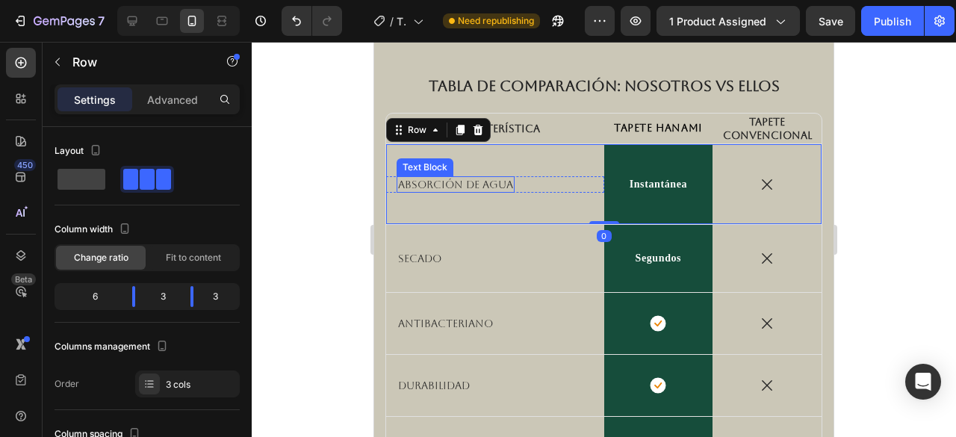
click at [458, 191] on p "Absorción de agua" at bounding box center [455, 184] width 115 height 13
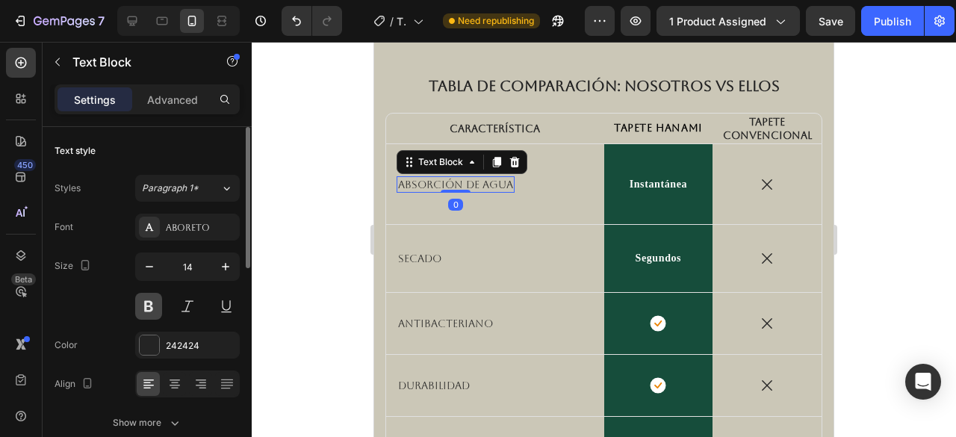
click at [153, 303] on button at bounding box center [148, 306] width 27 height 27
drag, startPoint x: 275, startPoint y: 217, endPoint x: 283, endPoint y: 214, distance: 8.5
click at [275, 217] on div at bounding box center [604, 239] width 704 height 395
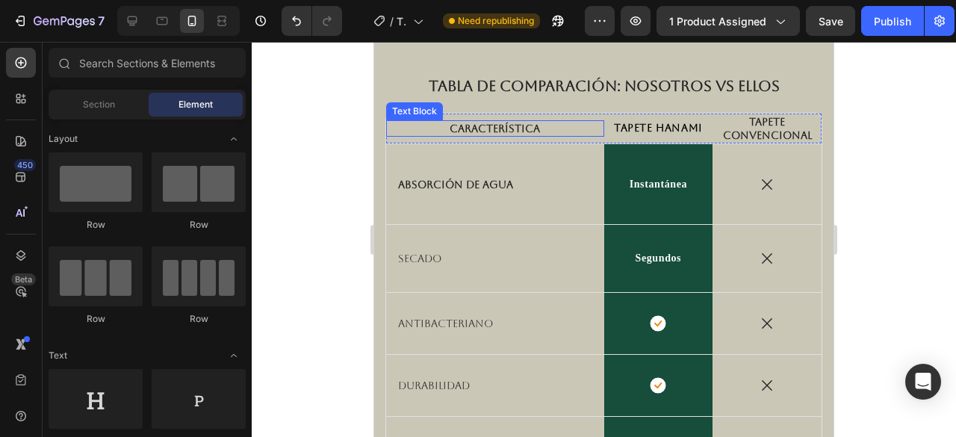
click at [481, 135] on p "Característica" at bounding box center [495, 128] width 194 height 13
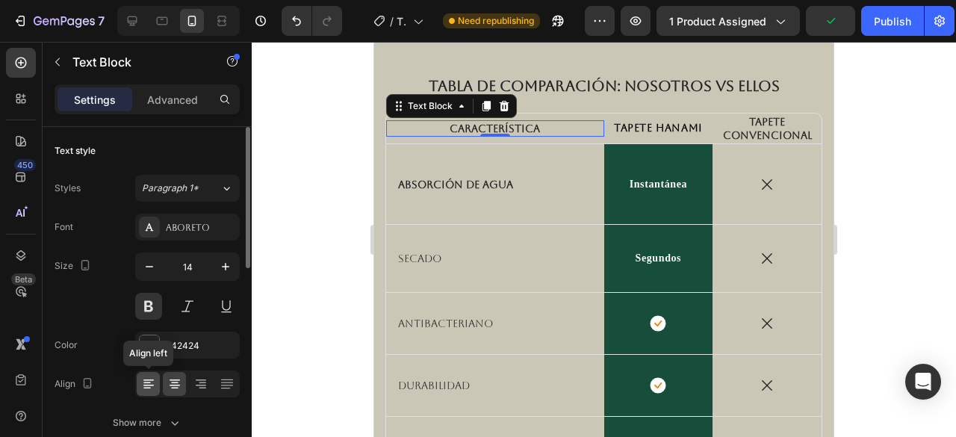
click at [151, 382] on icon at bounding box center [148, 383] width 15 height 15
click at [172, 385] on icon at bounding box center [174, 383] width 15 height 15
click at [315, 219] on div at bounding box center [604, 239] width 704 height 395
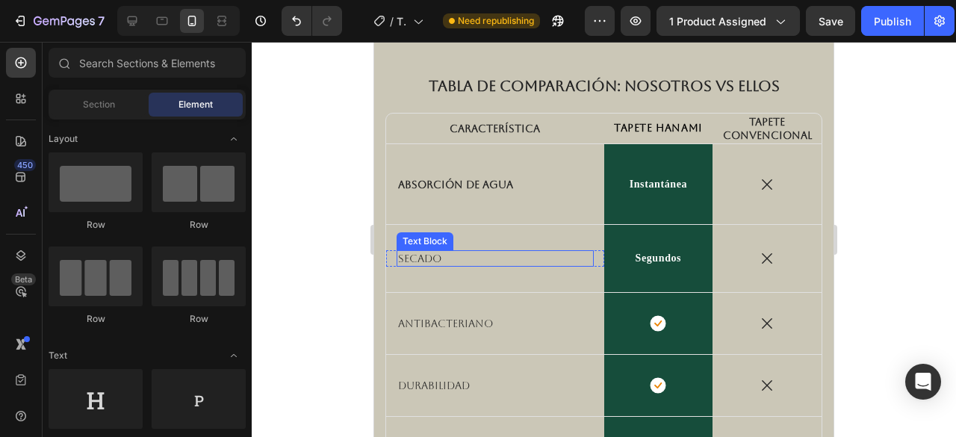
click at [443, 265] on p "Secado" at bounding box center [495, 258] width 194 height 13
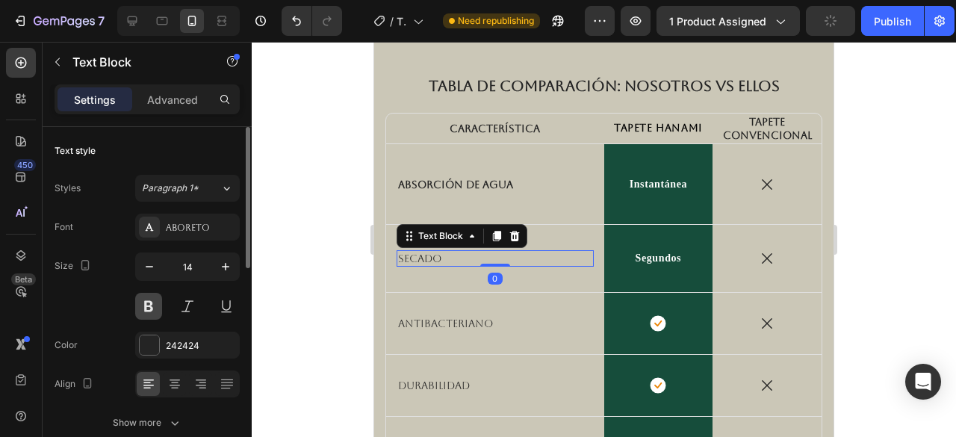
click at [152, 308] on button at bounding box center [148, 306] width 27 height 27
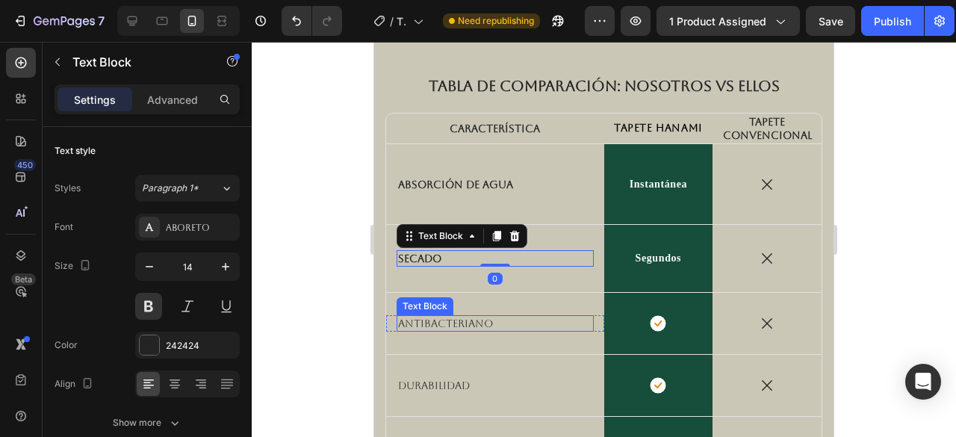
click at [515, 330] on p "Antibacteriano" at bounding box center [495, 323] width 194 height 13
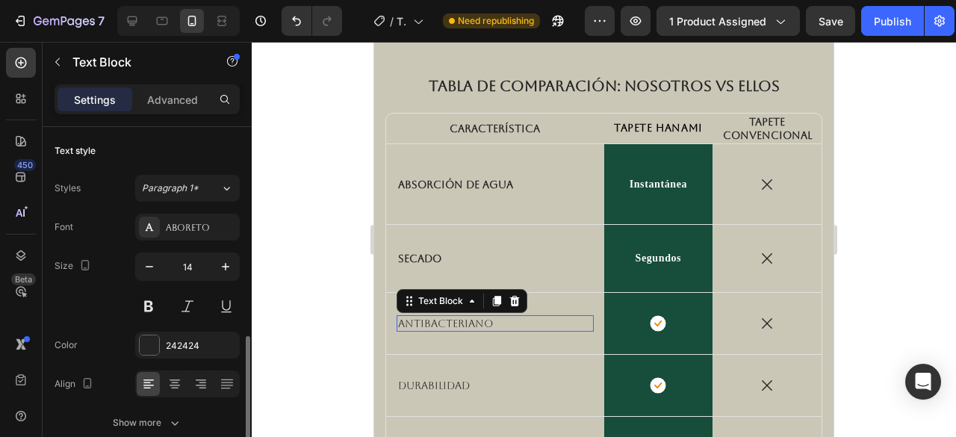
scroll to position [149, 0]
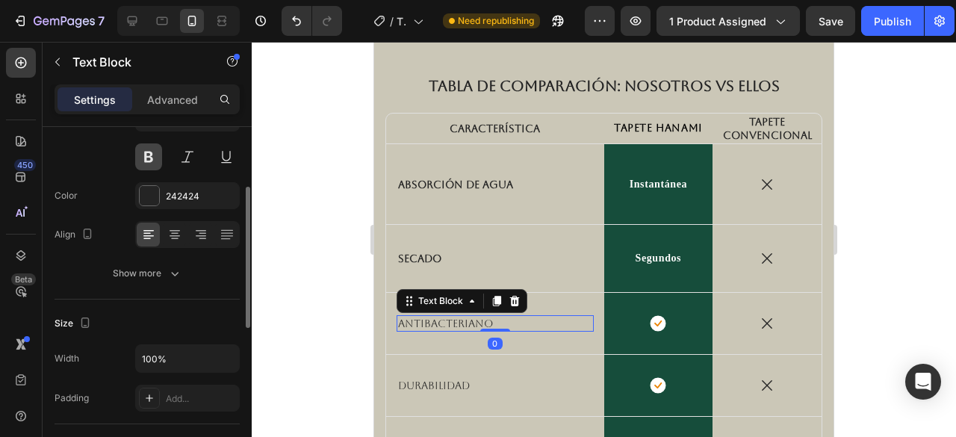
click at [154, 160] on button at bounding box center [148, 156] width 27 height 27
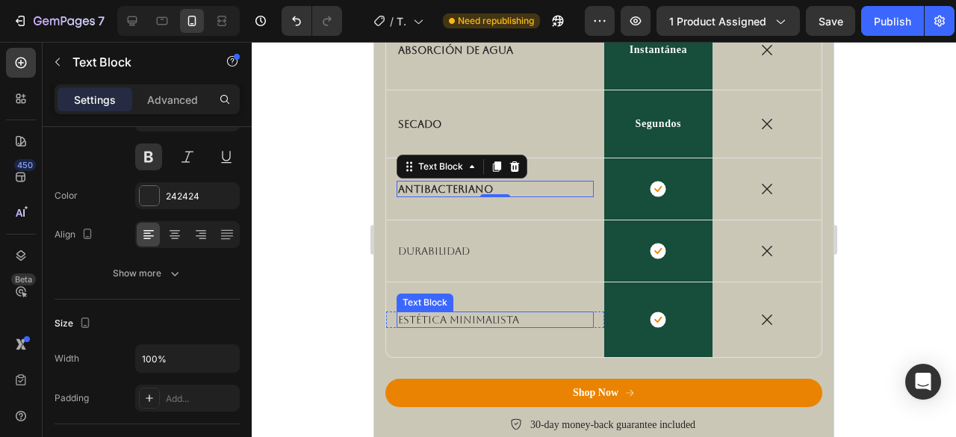
scroll to position [2378, 0]
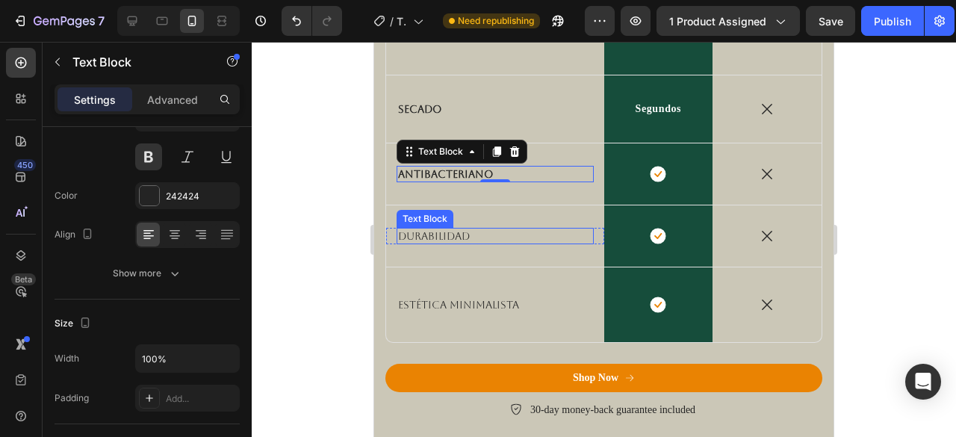
click at [464, 243] on p "Durabilidad" at bounding box center [495, 235] width 194 height 13
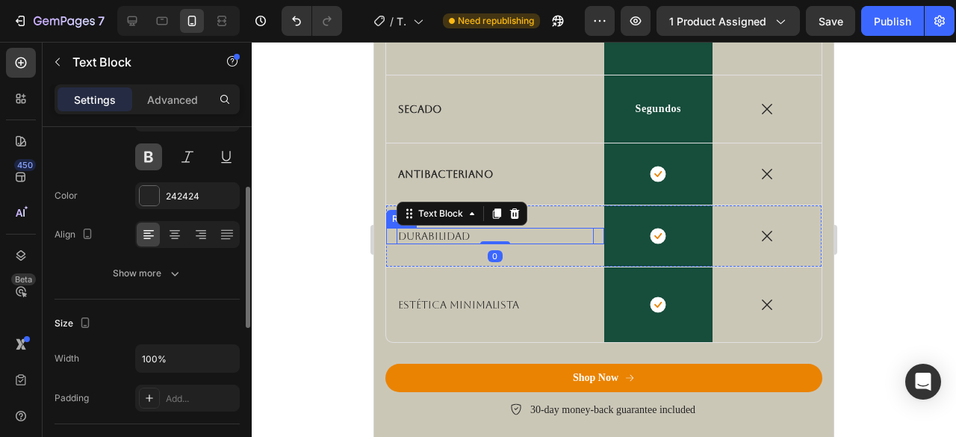
click at [149, 156] on button at bounding box center [148, 156] width 27 height 27
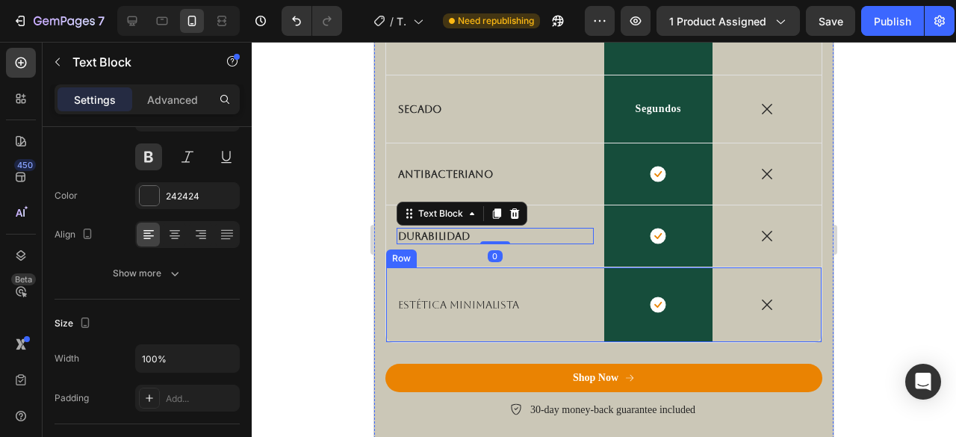
click at [477, 311] on p "Estética minimalista" at bounding box center [495, 304] width 194 height 13
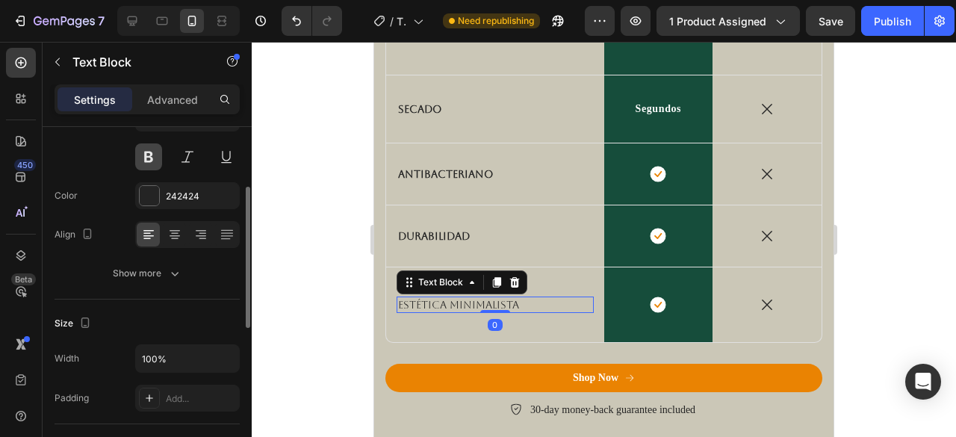
click at [145, 159] on button at bounding box center [148, 156] width 27 height 27
click at [324, 217] on div at bounding box center [604, 239] width 704 height 395
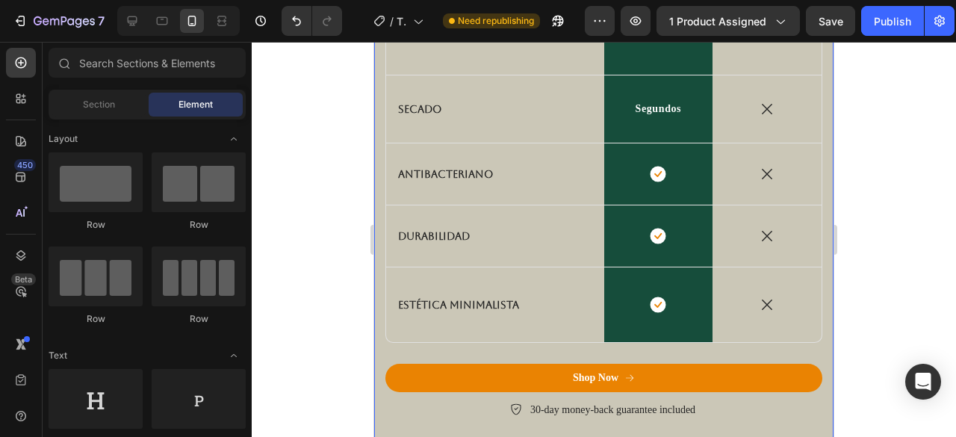
click at [352, 217] on div at bounding box center [604, 239] width 704 height 395
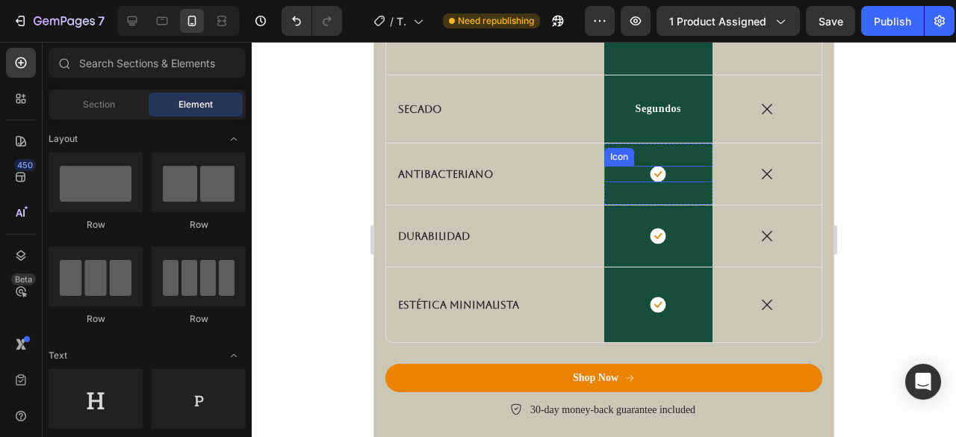
click at [653, 181] on rect at bounding box center [658, 174] width 16 height 16
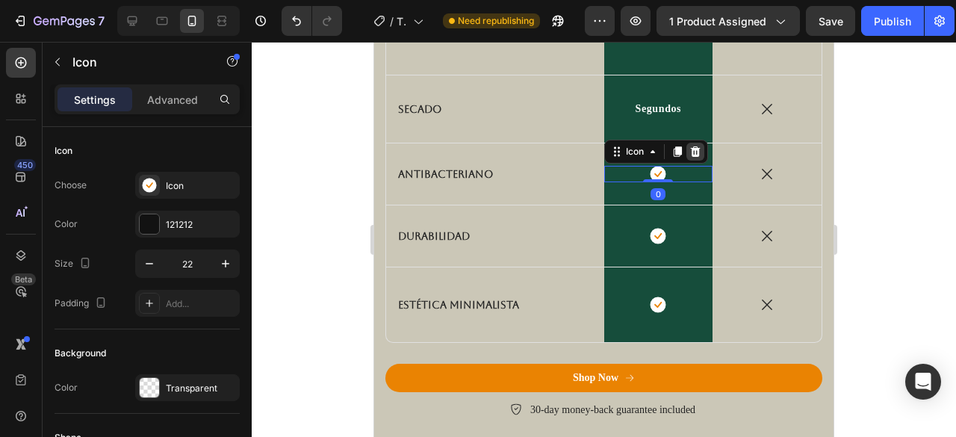
click at [695, 161] on div at bounding box center [695, 152] width 18 height 18
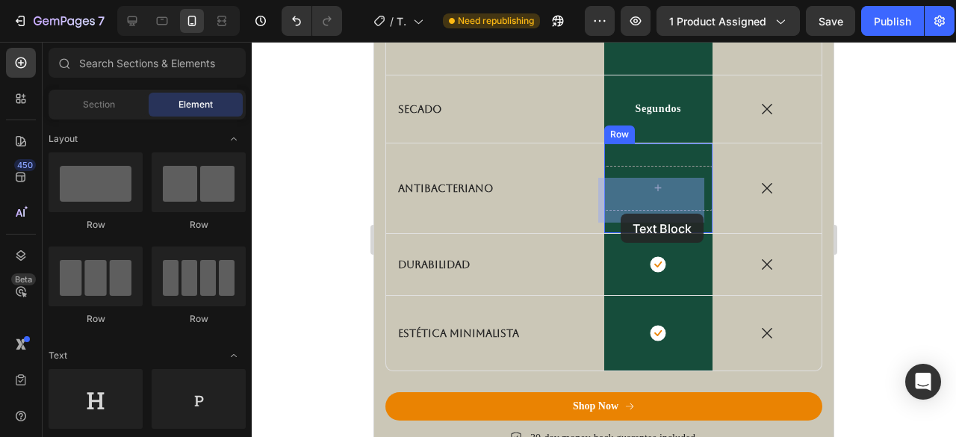
drag, startPoint x: 588, startPoint y: 305, endPoint x: 621, endPoint y: 213, distance: 97.5
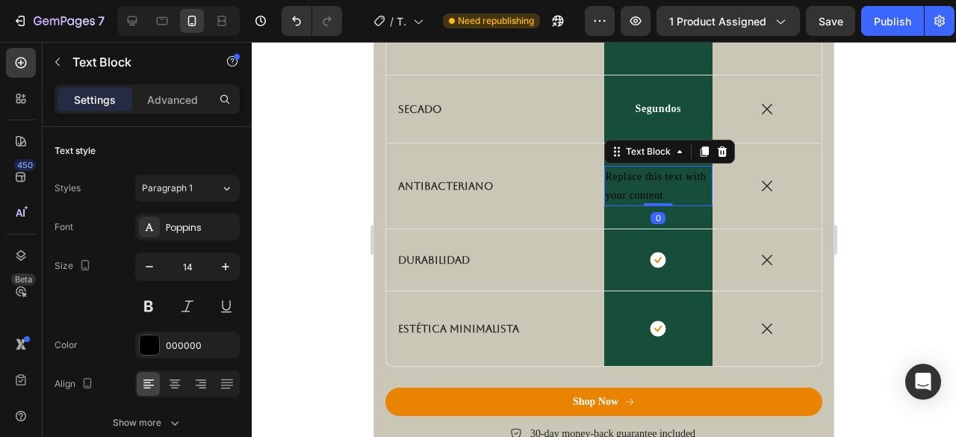
click at [663, 205] on div "Replace this text with your content" at bounding box center [658, 186] width 109 height 40
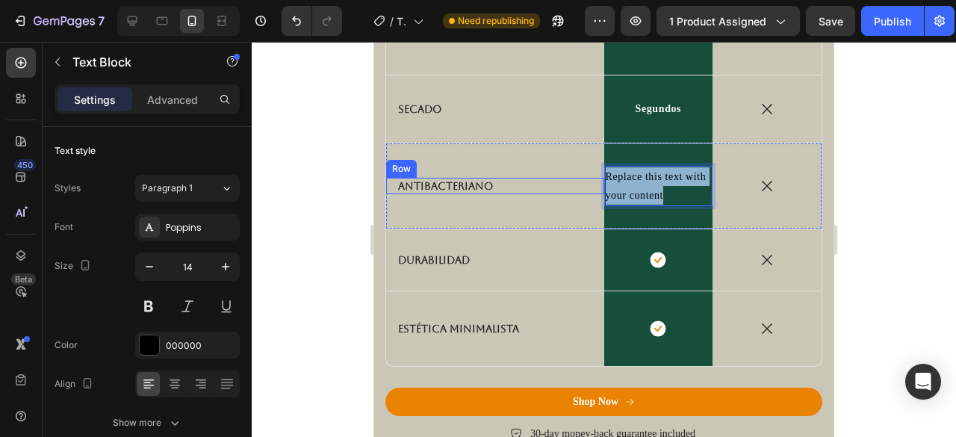
drag, startPoint x: 661, startPoint y: 207, endPoint x: 597, endPoint y: 190, distance: 67.0
click at [597, 190] on div "Icon Antibacteriano Text Block Row Replace this text with your content Text Blo…" at bounding box center [603, 186] width 437 height 86
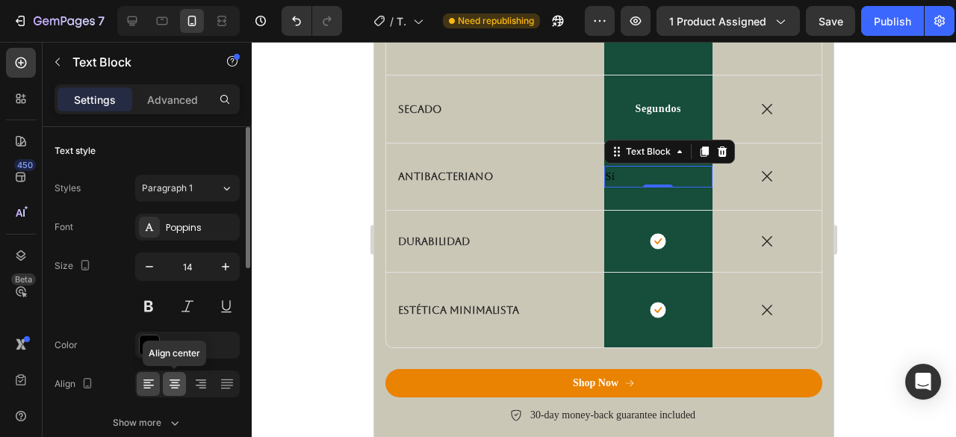
click at [178, 382] on icon at bounding box center [174, 383] width 15 height 15
click at [148, 335] on div at bounding box center [149, 344] width 19 height 19
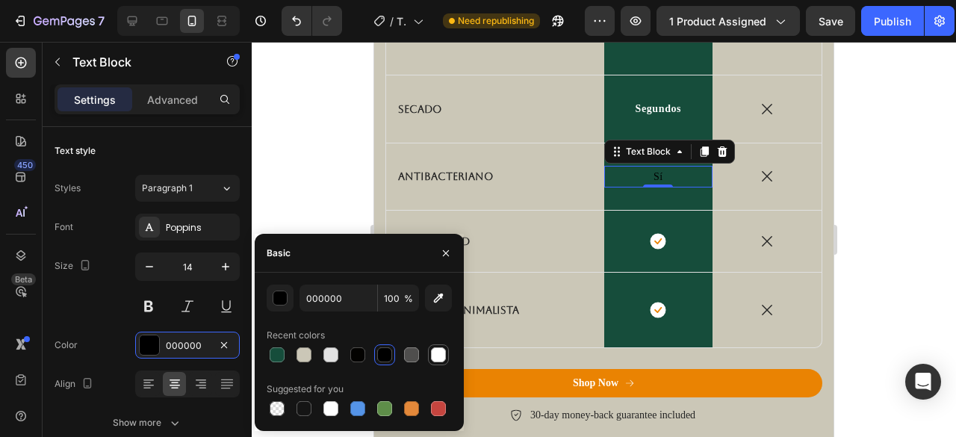
click at [440, 354] on div at bounding box center [438, 354] width 15 height 15
type input "FFFFFF"
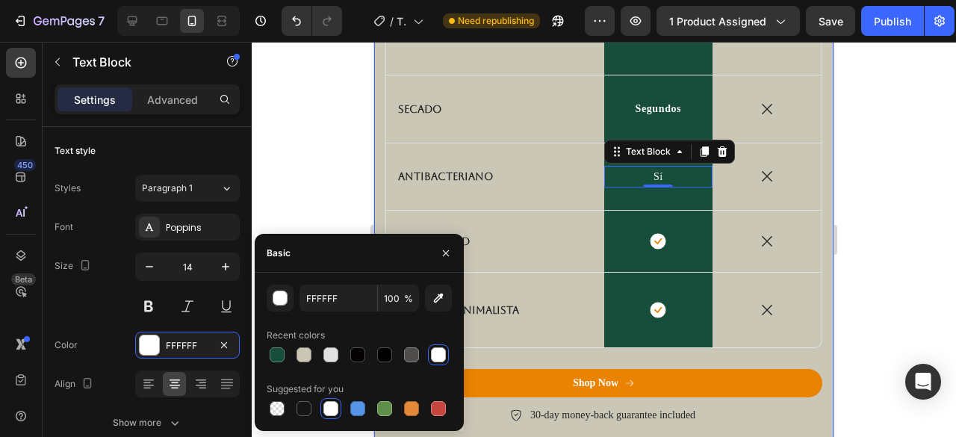
click at [340, 175] on div at bounding box center [604, 239] width 704 height 395
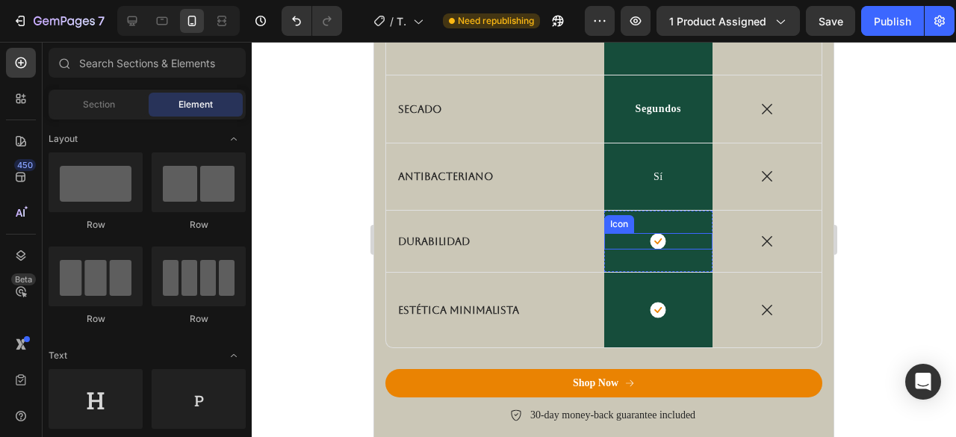
click at [654, 244] on icon at bounding box center [657, 241] width 7 height 6
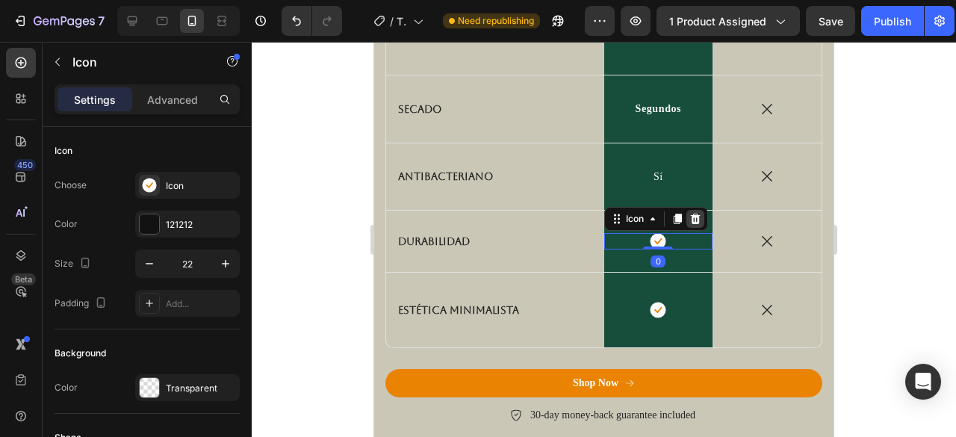
click at [690, 224] on icon at bounding box center [695, 219] width 10 height 10
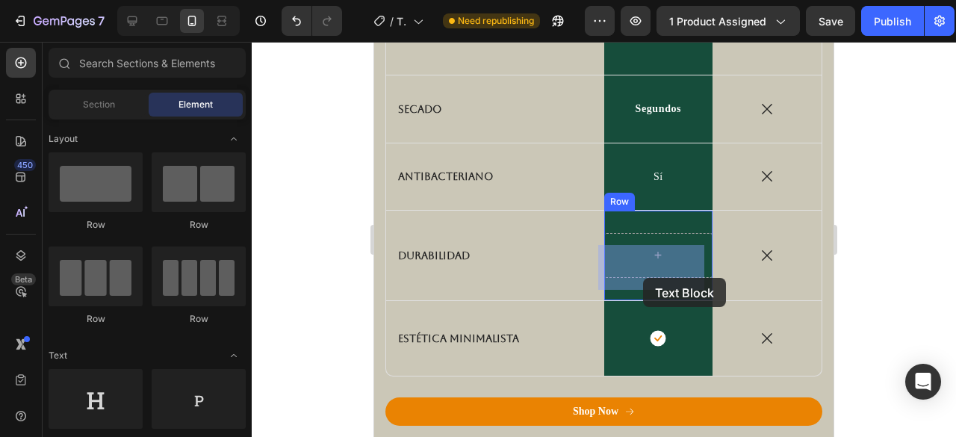
drag, startPoint x: 568, startPoint y: 311, endPoint x: 643, endPoint y: 278, distance: 81.6
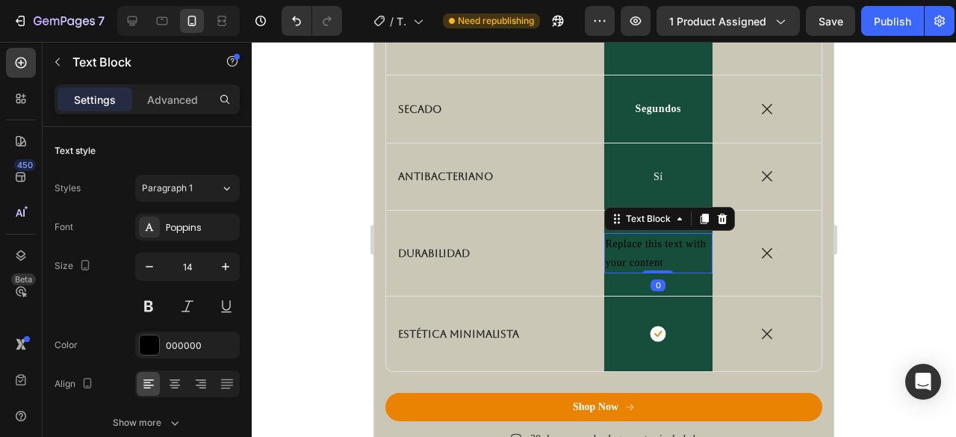
click at [657, 273] on div "Replace this text with your content" at bounding box center [658, 253] width 109 height 40
click at [657, 272] on p "Replace this text with your content" at bounding box center [658, 252] width 106 height 37
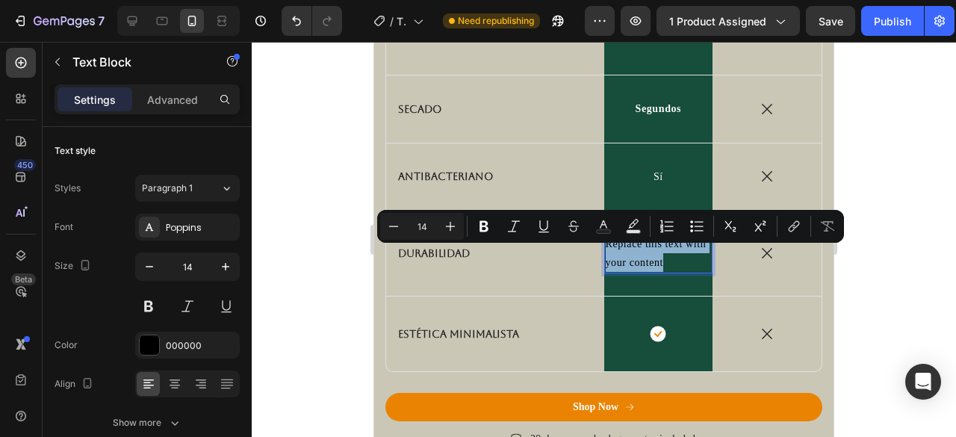
drag, startPoint x: 661, startPoint y: 275, endPoint x: 601, endPoint y: 255, distance: 64.0
click at [605, 255] on p "Replace this text with your content" at bounding box center [658, 252] width 106 height 37
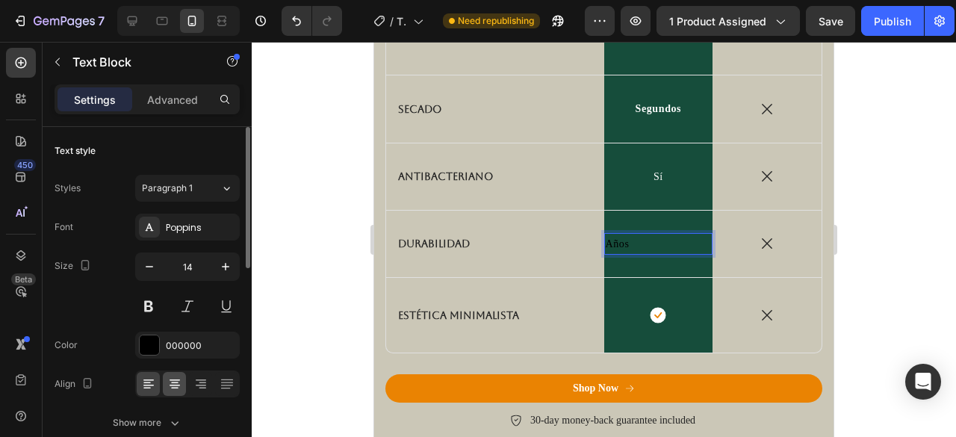
click at [175, 382] on icon at bounding box center [174, 382] width 7 height 1
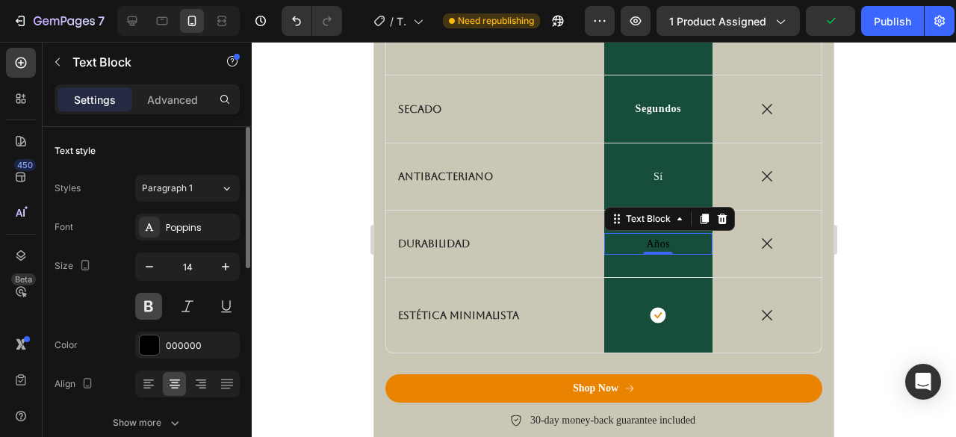
click at [155, 308] on button at bounding box center [148, 306] width 27 height 27
click at [154, 307] on button at bounding box center [148, 306] width 27 height 27
click at [196, 231] on div "Poppins" at bounding box center [201, 227] width 70 height 13
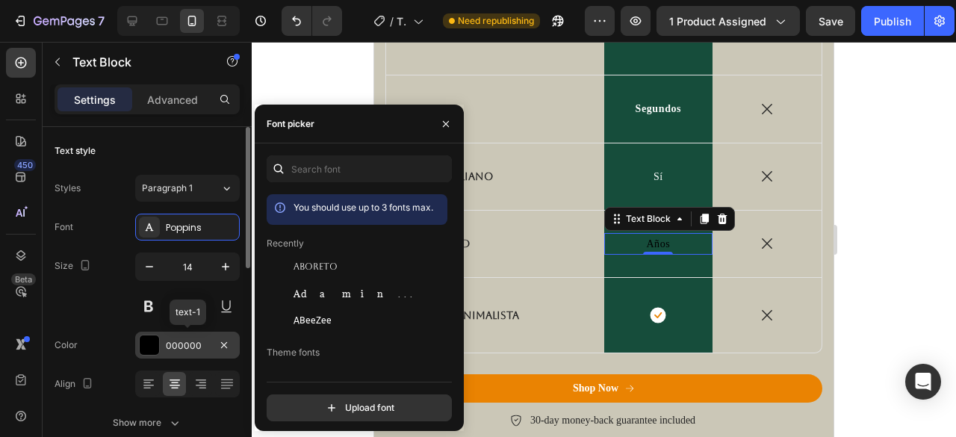
click at [156, 344] on div at bounding box center [149, 344] width 19 height 19
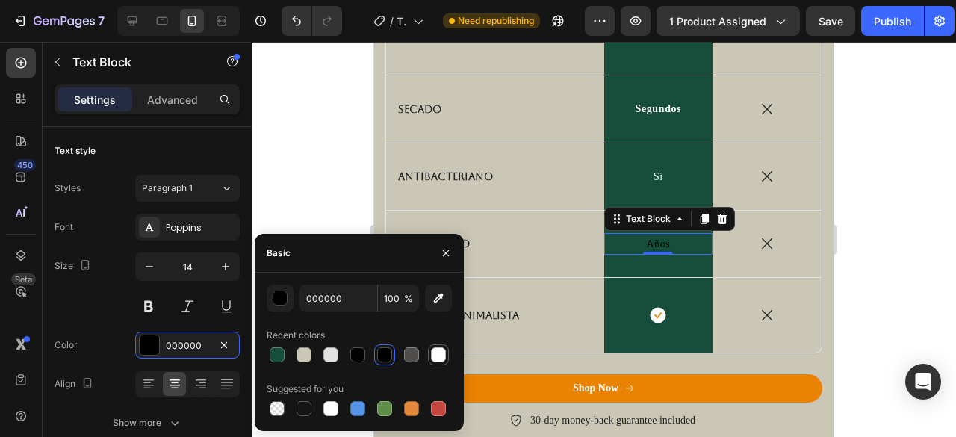
click at [432, 352] on div at bounding box center [438, 354] width 15 height 15
type input "FFFFFF"
click at [326, 126] on div at bounding box center [604, 239] width 704 height 395
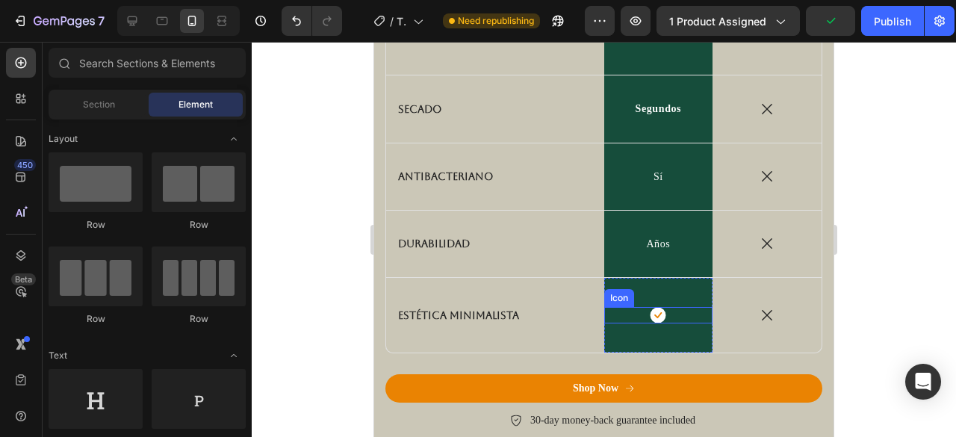
click at [650, 323] on rect at bounding box center [658, 316] width 16 height 16
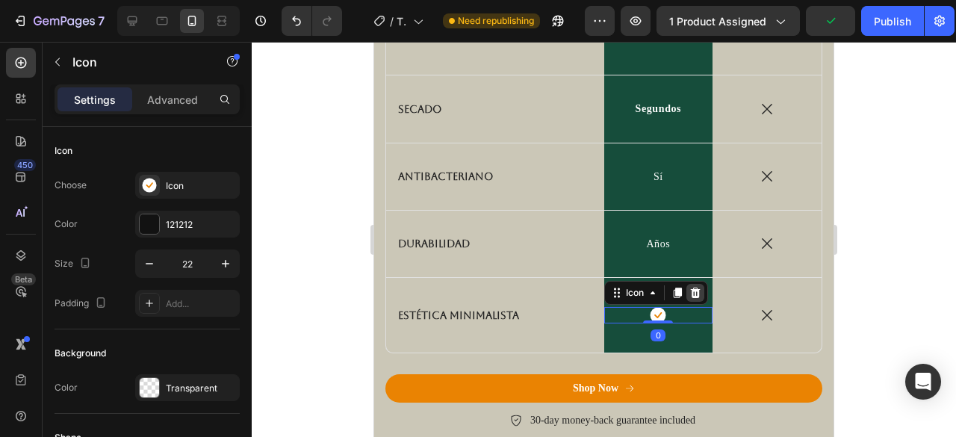
click at [690, 302] on div at bounding box center [695, 293] width 18 height 18
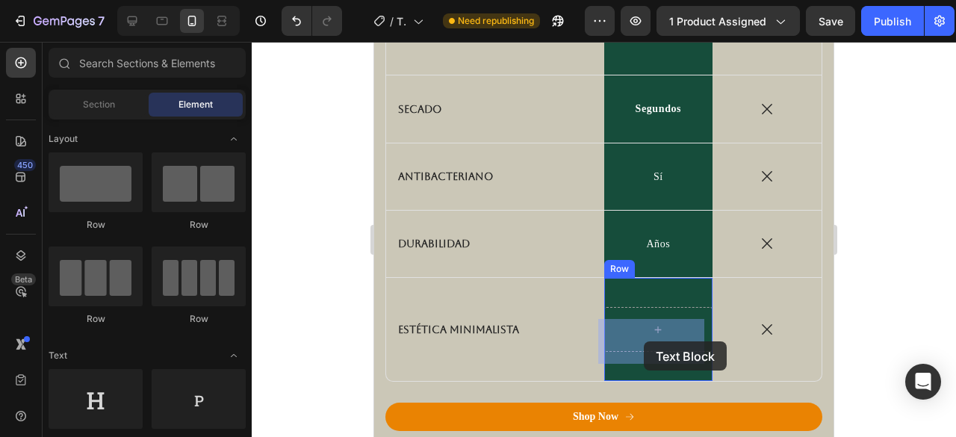
drag, startPoint x: 568, startPoint y: 293, endPoint x: 644, endPoint y: 341, distance: 89.3
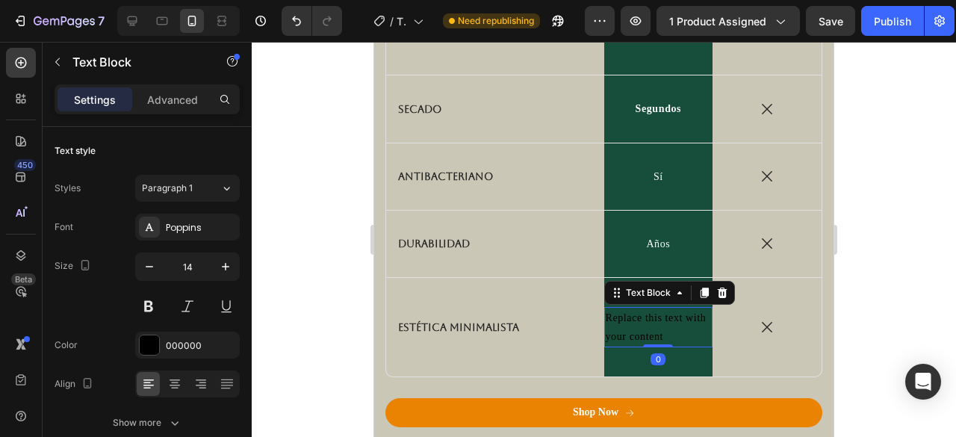
click at [664, 344] on div "Replace this text with your content" at bounding box center [658, 327] width 109 height 40
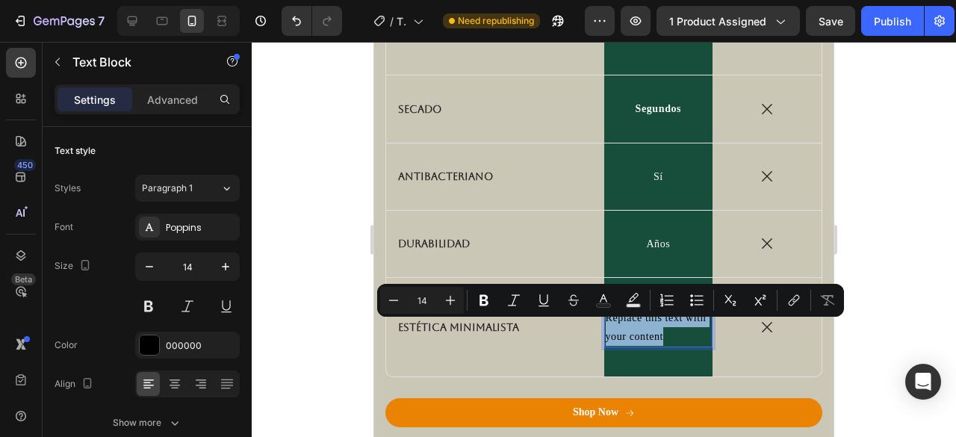
drag, startPoint x: 660, startPoint y: 349, endPoint x: 597, endPoint y: 332, distance: 65.0
click at [604, 332] on div "Replace this text with your content" at bounding box center [658, 327] width 109 height 40
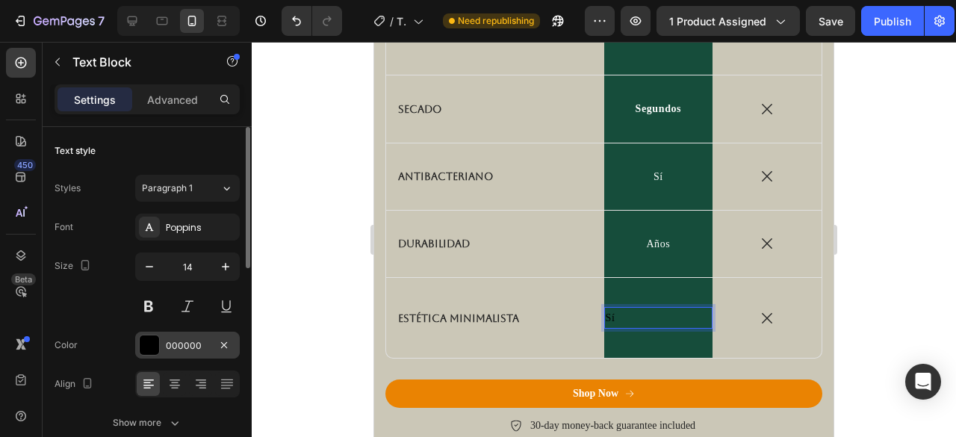
click at [157, 341] on div at bounding box center [149, 344] width 19 height 19
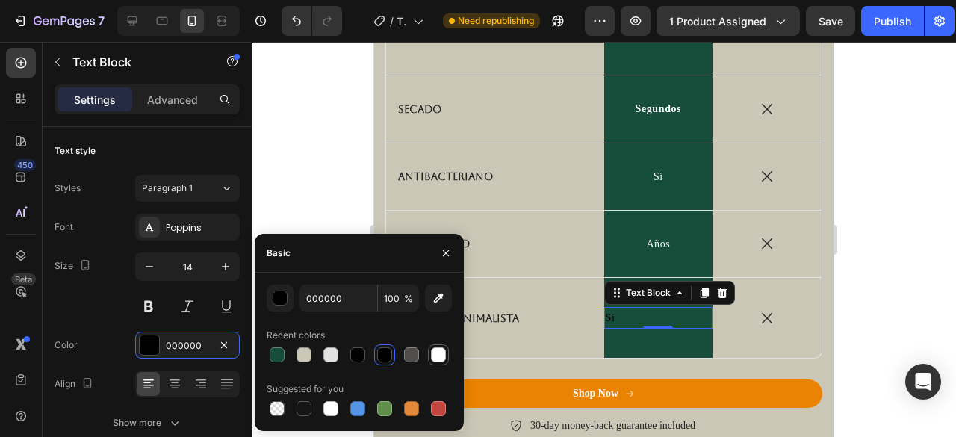
click at [436, 355] on div at bounding box center [438, 354] width 15 height 15
type input "FFFFFF"
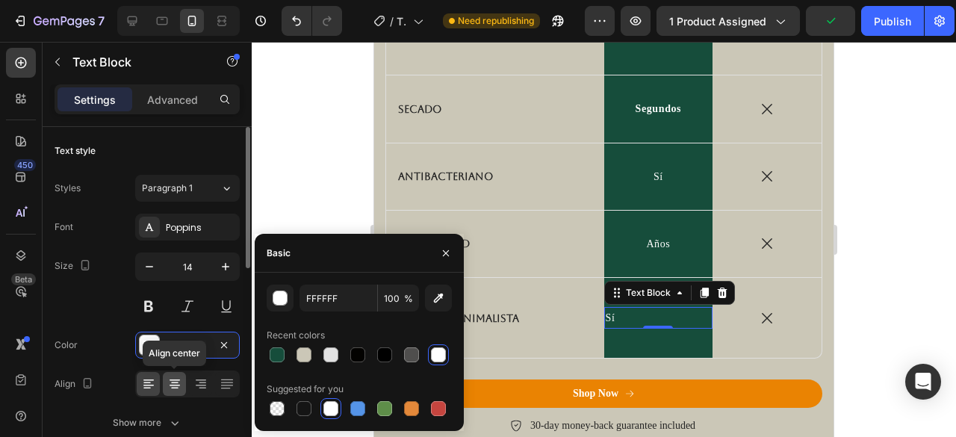
click at [175, 379] on icon at bounding box center [174, 379] width 10 height 1
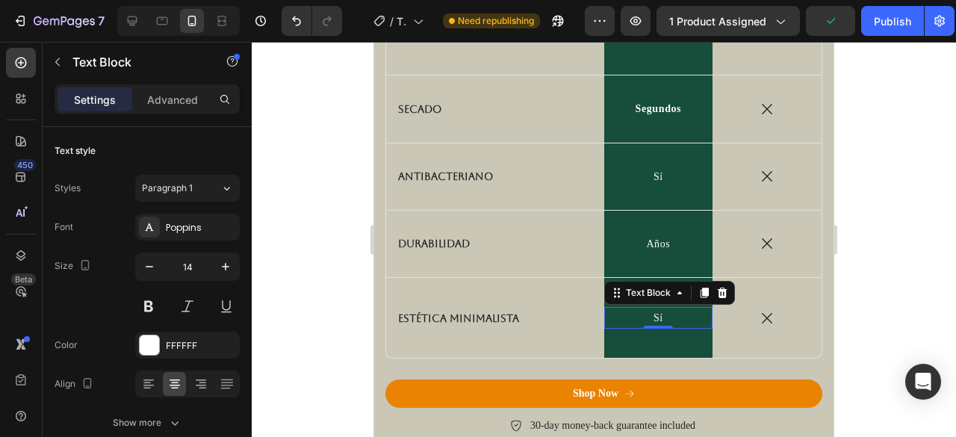
click at [321, 193] on div at bounding box center [604, 239] width 704 height 395
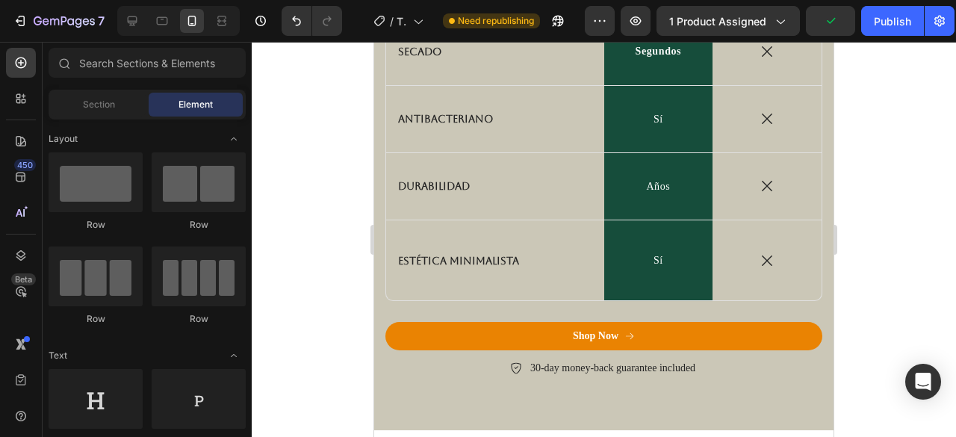
scroll to position [2537, 0]
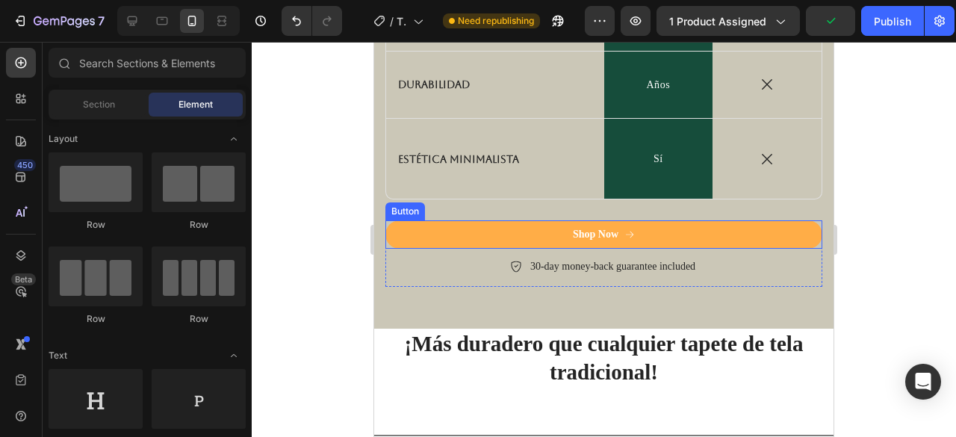
click at [669, 246] on button "Shop Now" at bounding box center [603, 234] width 437 height 28
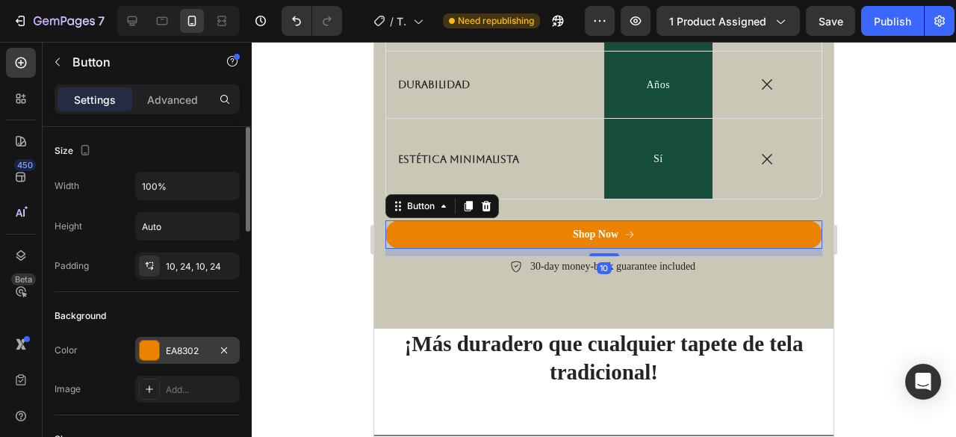
click at [158, 346] on div at bounding box center [149, 349] width 19 height 19
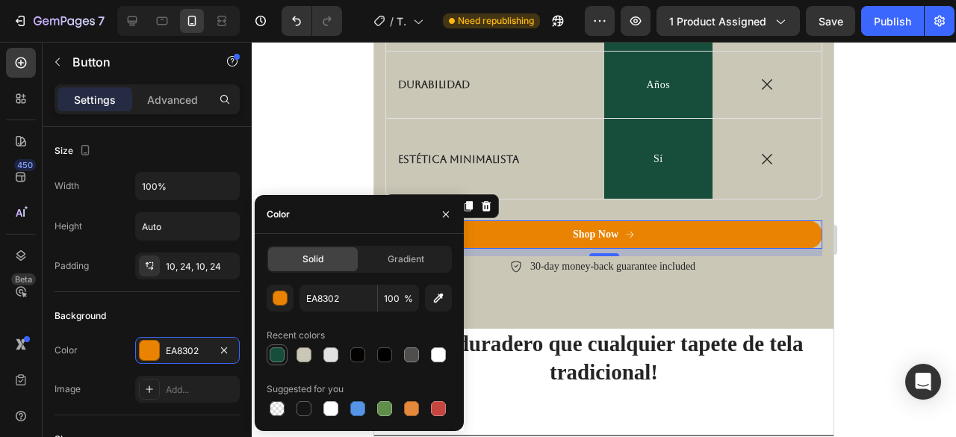
click at [280, 355] on div at bounding box center [277, 354] width 15 height 15
type input "164D3B"
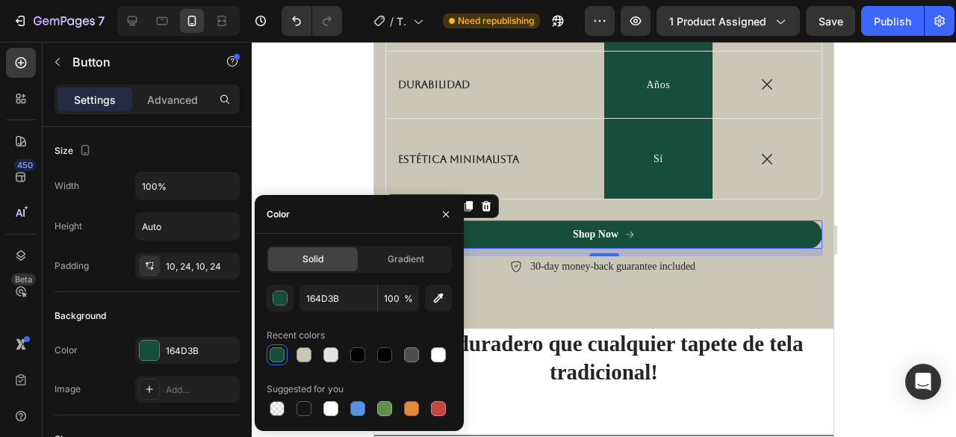
click at [308, 129] on div at bounding box center [604, 239] width 704 height 395
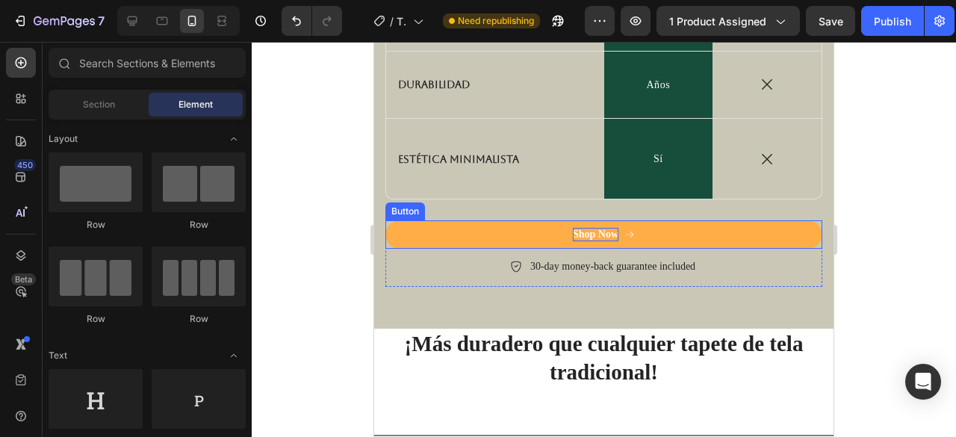
click at [596, 241] on div "Shop Now" at bounding box center [596, 234] width 46 height 13
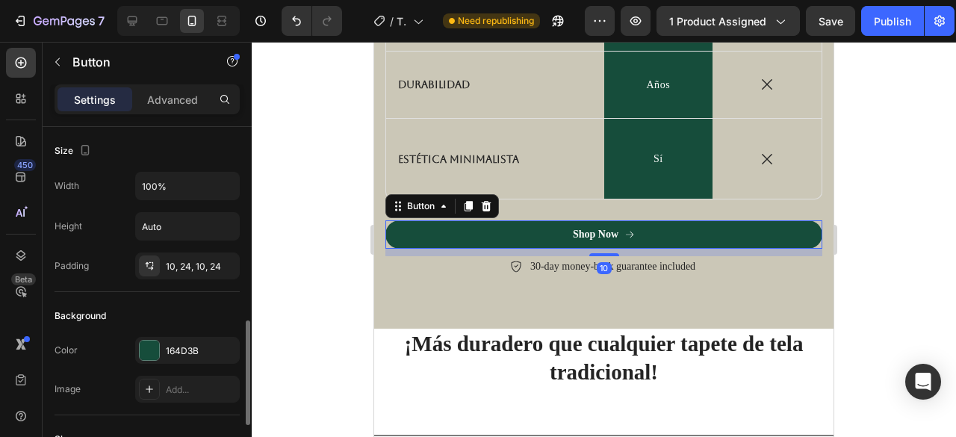
scroll to position [149, 0]
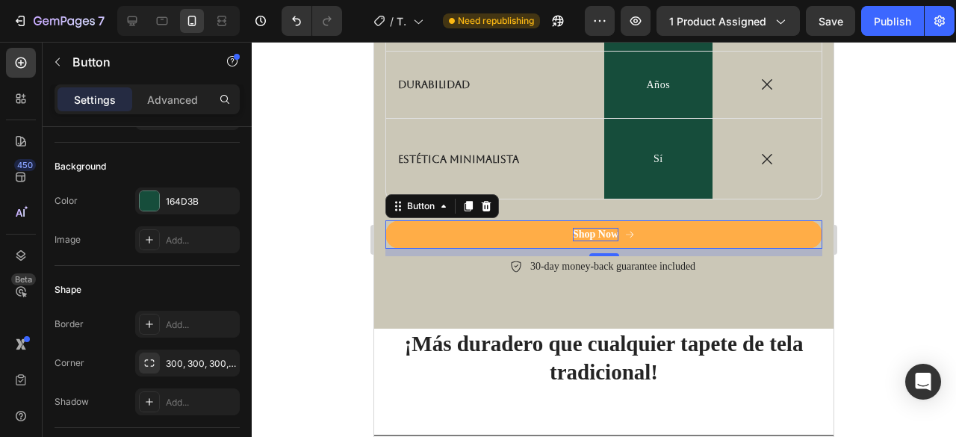
click at [596, 241] on div "Shop Now" at bounding box center [596, 234] width 46 height 13
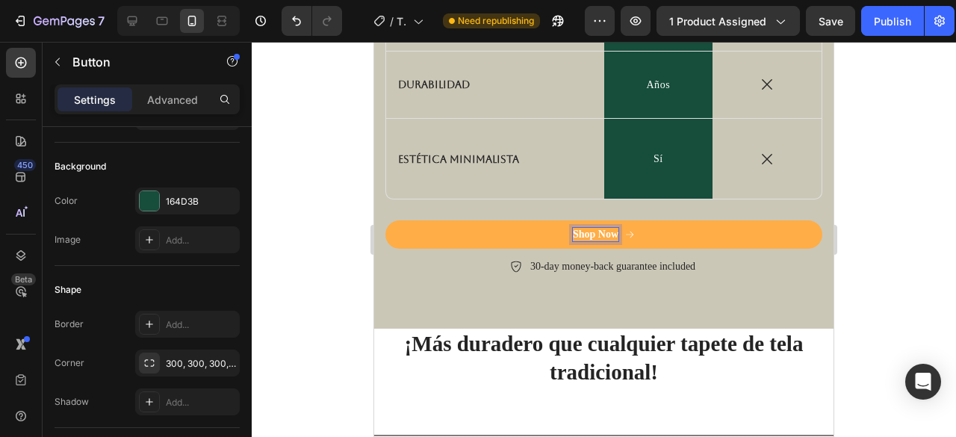
click at [624, 240] on icon "Shop Now" at bounding box center [629, 234] width 10 height 10
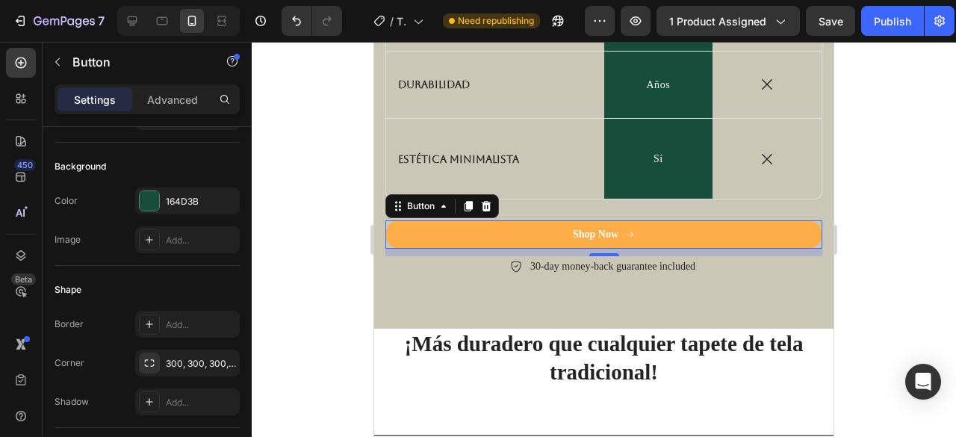
click at [473, 249] on button "Shop Now" at bounding box center [603, 234] width 437 height 28
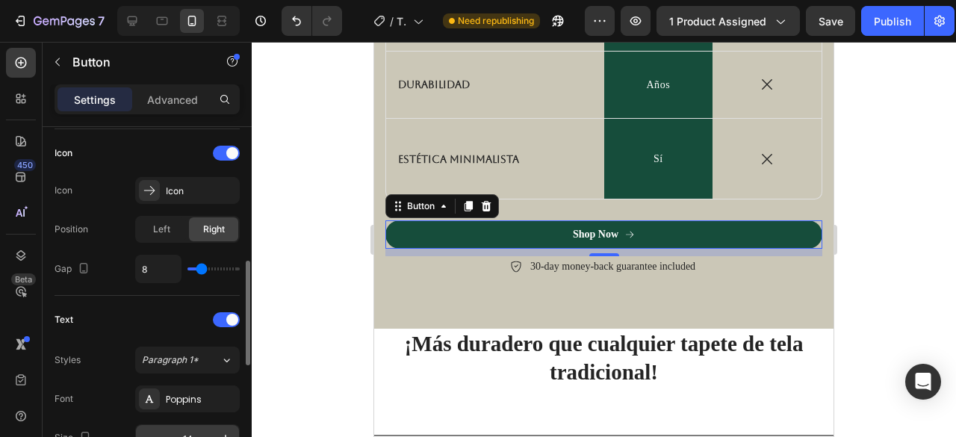
scroll to position [597, 0]
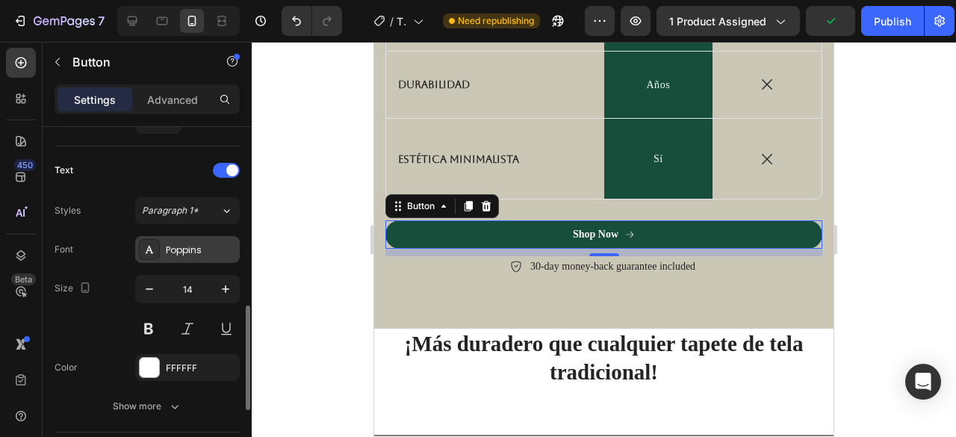
click at [190, 254] on div "Poppins" at bounding box center [187, 249] width 105 height 27
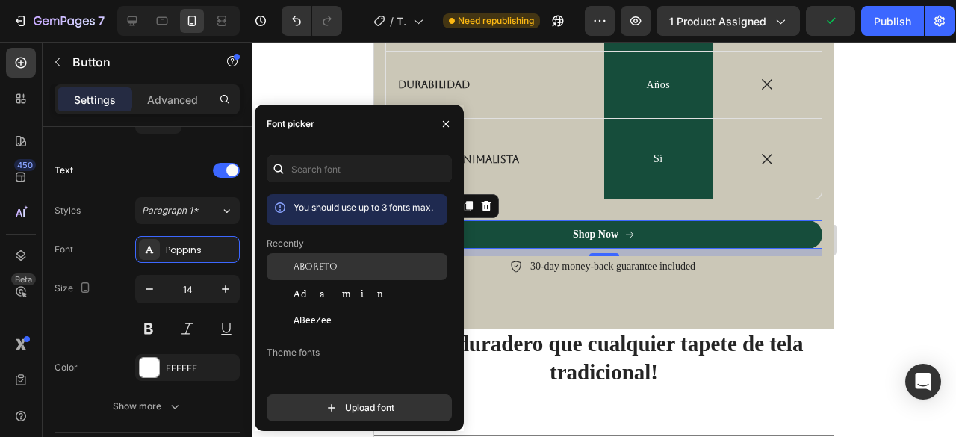
click at [307, 265] on span "Aboreto" at bounding box center [315, 266] width 44 height 13
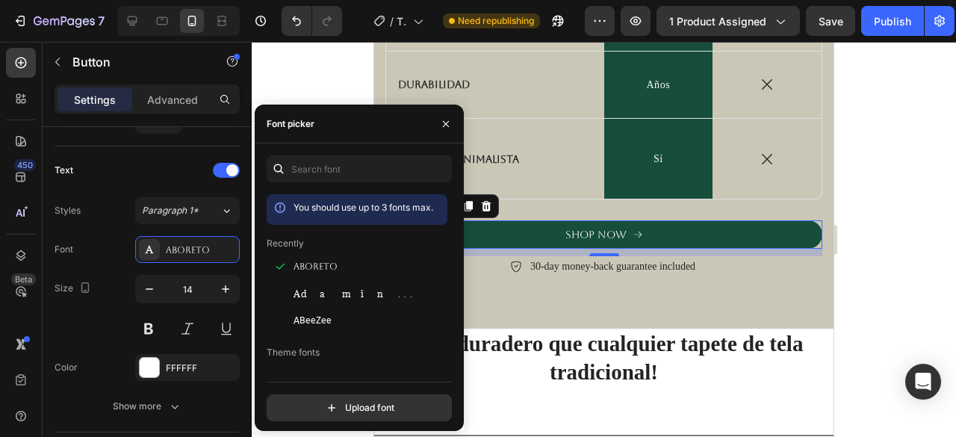
click at [335, 66] on div at bounding box center [604, 239] width 704 height 395
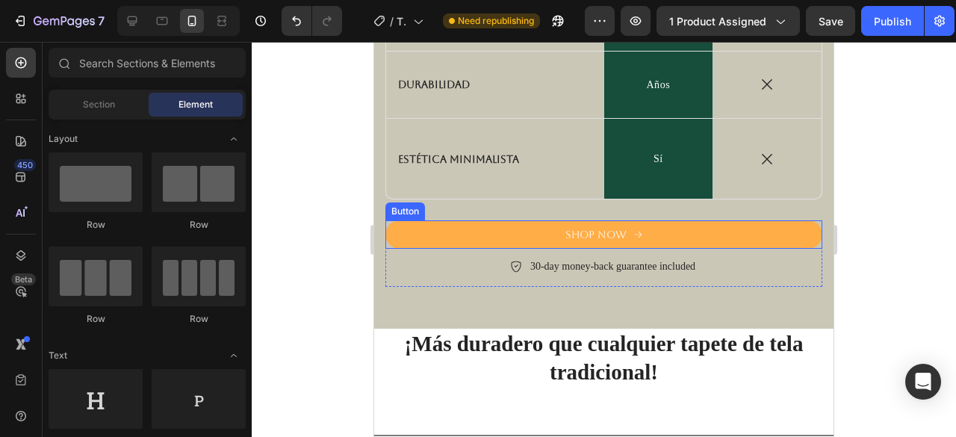
click at [505, 249] on button "Shop Now" at bounding box center [603, 234] width 437 height 28
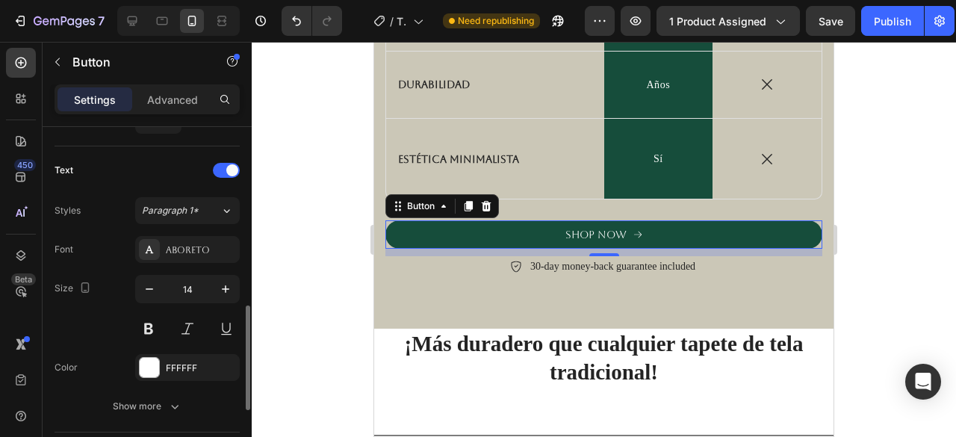
scroll to position [747, 0]
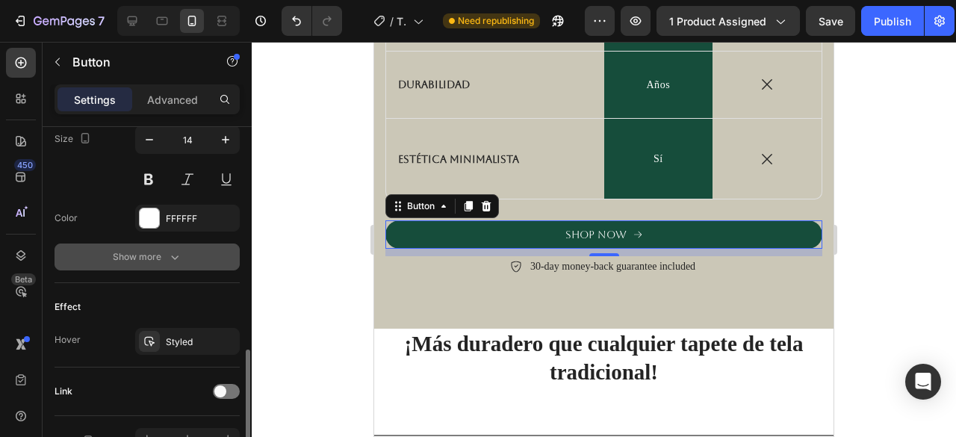
click at [172, 252] on icon "button" at bounding box center [174, 256] width 15 height 15
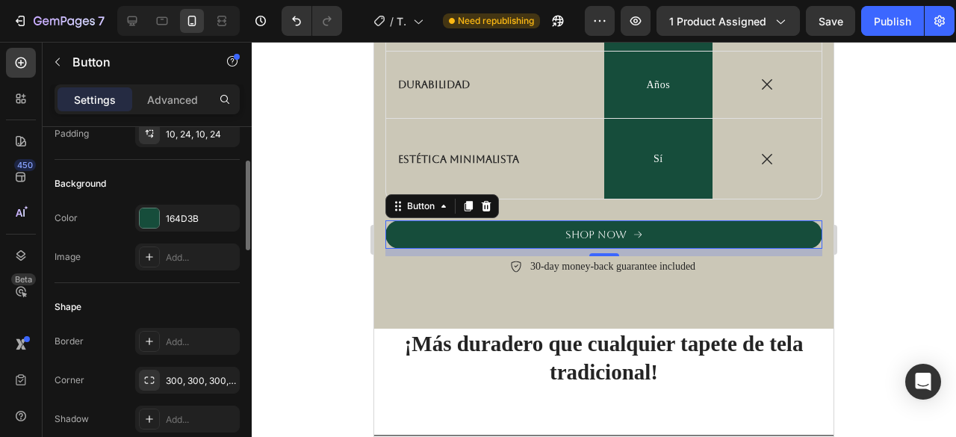
scroll to position [0, 0]
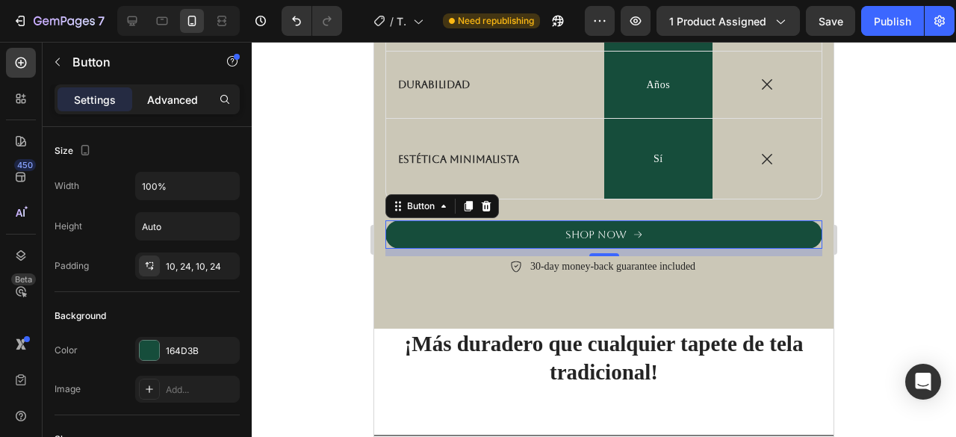
click at [170, 107] on p "Advanced" at bounding box center [172, 100] width 51 height 16
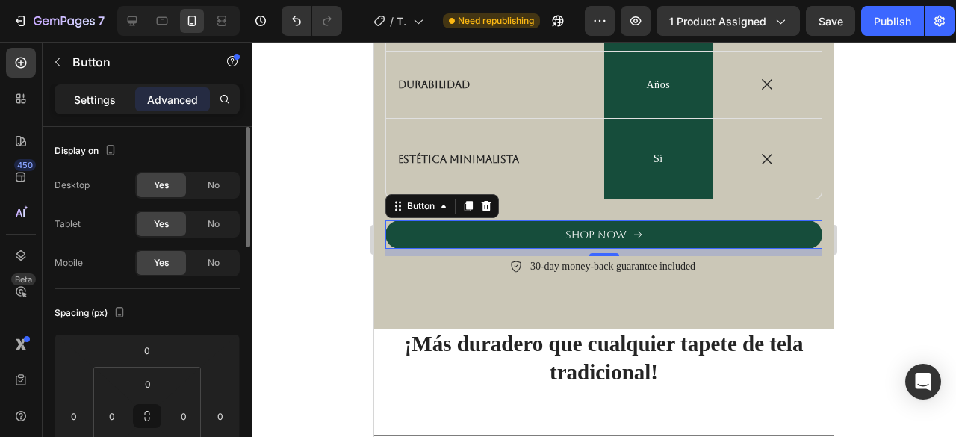
drag, startPoint x: 93, startPoint y: 105, endPoint x: 247, endPoint y: 198, distance: 179.5
click at [93, 105] on p "Settings" at bounding box center [95, 100] width 42 height 16
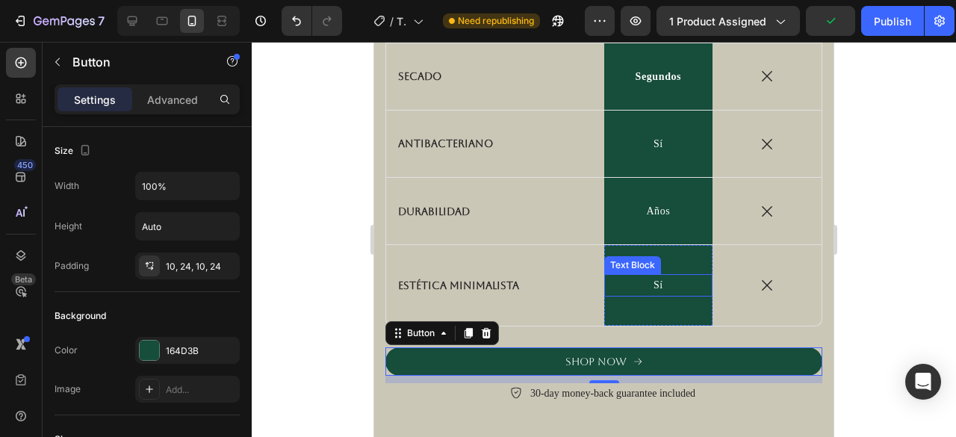
scroll to position [1790, 0]
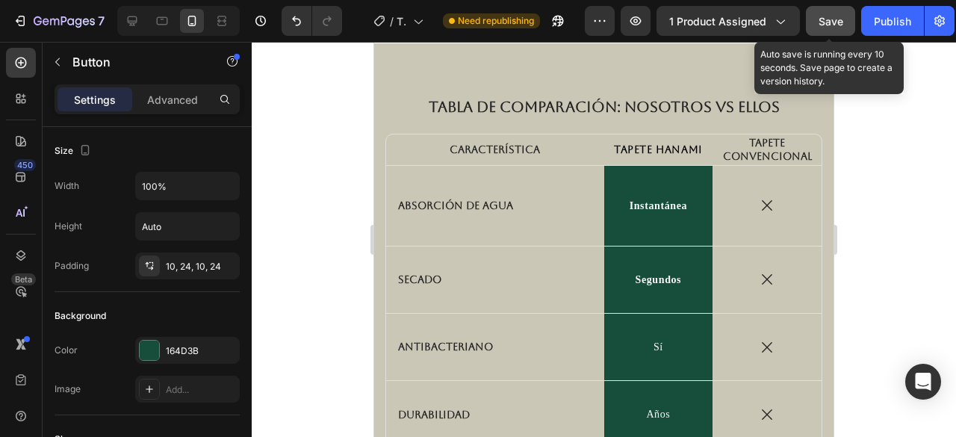
click at [835, 19] on span "Save" at bounding box center [830, 21] width 25 height 13
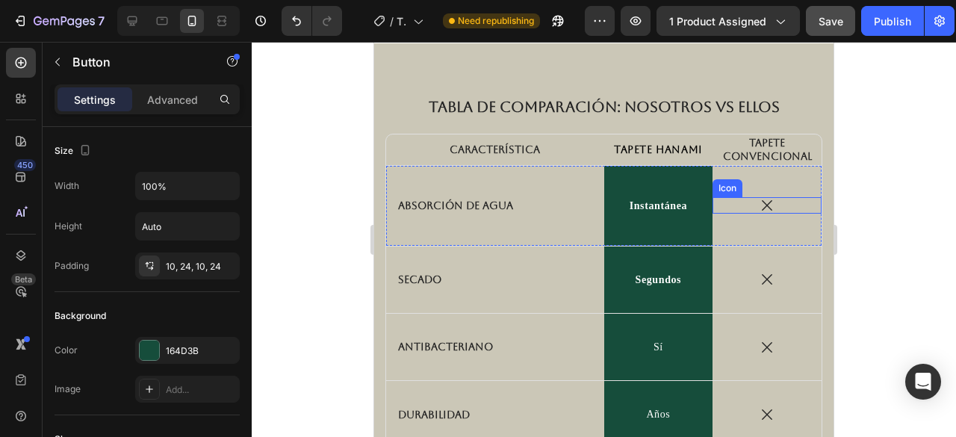
click at [747, 214] on div "Icon" at bounding box center [766, 205] width 109 height 16
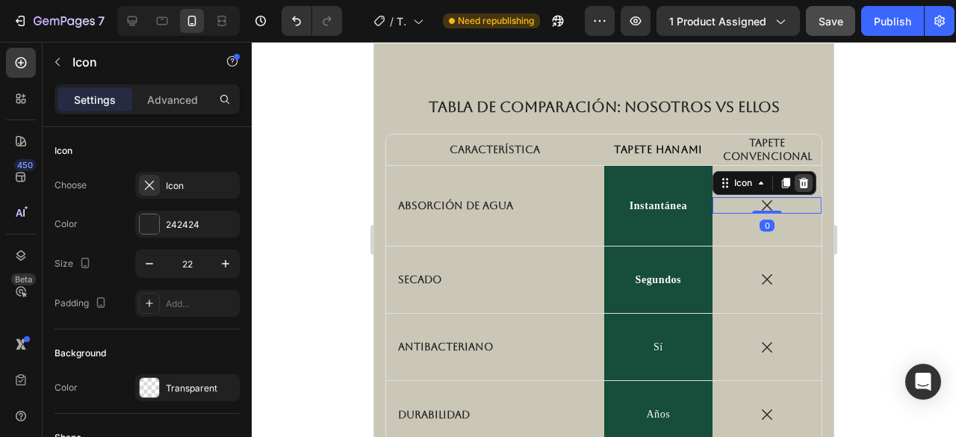
click at [799, 188] on icon at bounding box center [804, 183] width 10 height 10
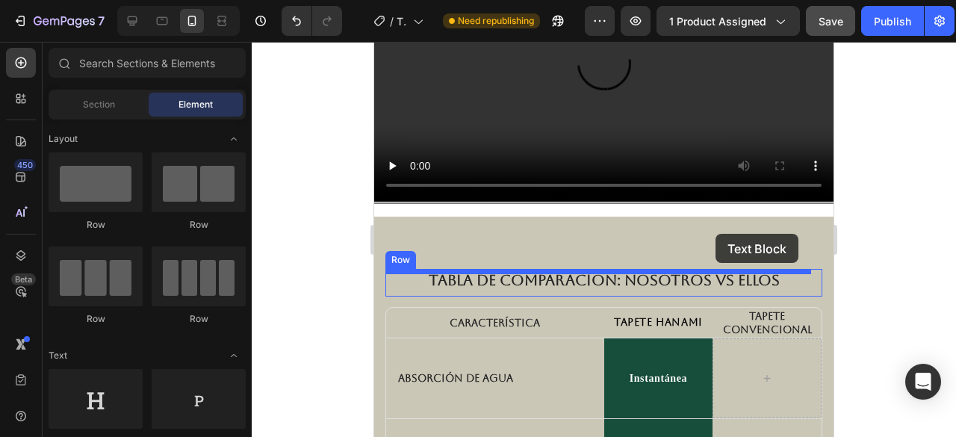
scroll to position [2085, 0]
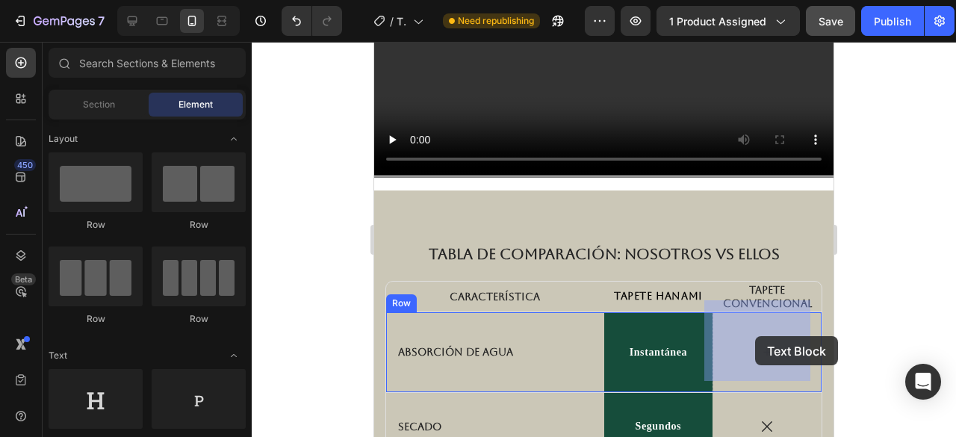
drag, startPoint x: 577, startPoint y: 283, endPoint x: 755, endPoint y: 336, distance: 185.4
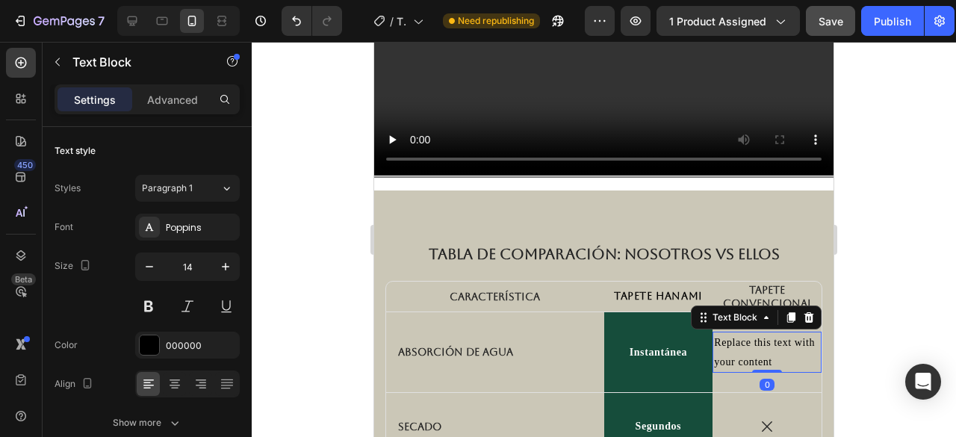
click at [765, 341] on div "Replace this text with your content" at bounding box center [766, 351] width 109 height 40
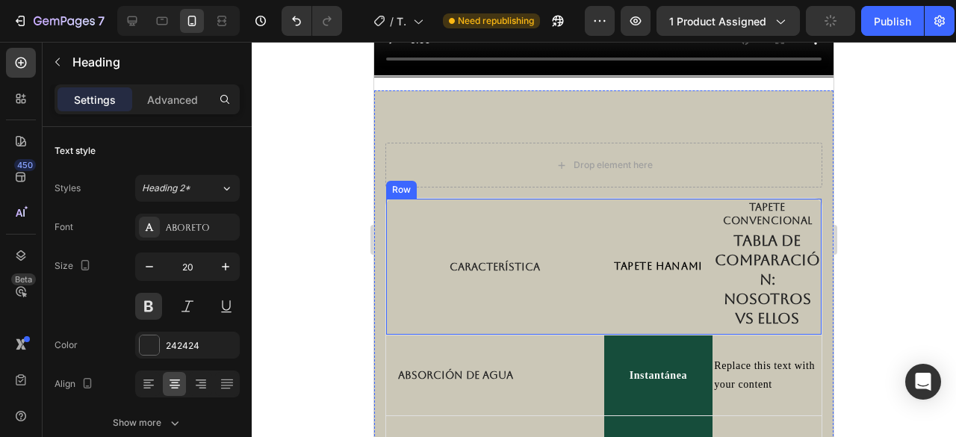
scroll to position [2180, 0]
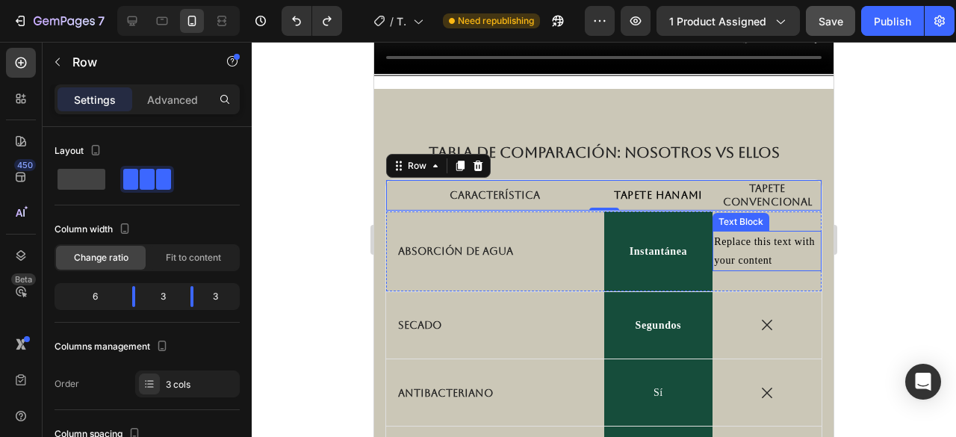
click at [734, 243] on p "Replace this text with your content" at bounding box center [767, 250] width 106 height 37
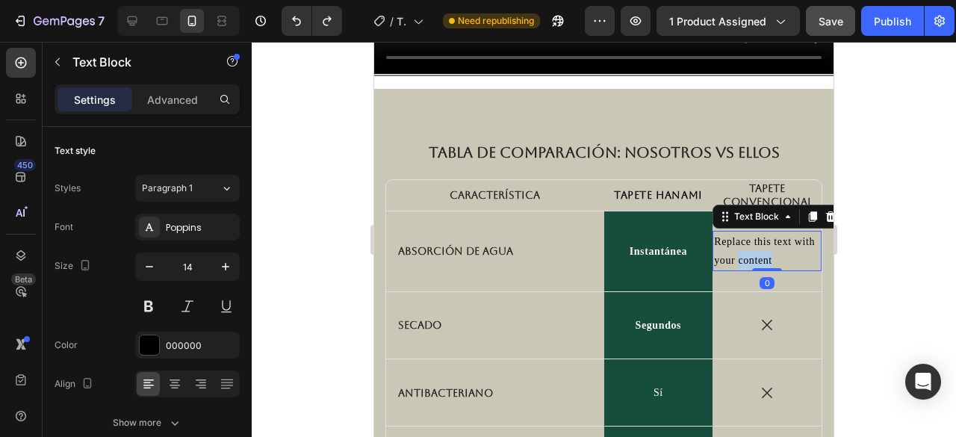
click at [758, 251] on p "Replace this text with your content" at bounding box center [767, 250] width 106 height 37
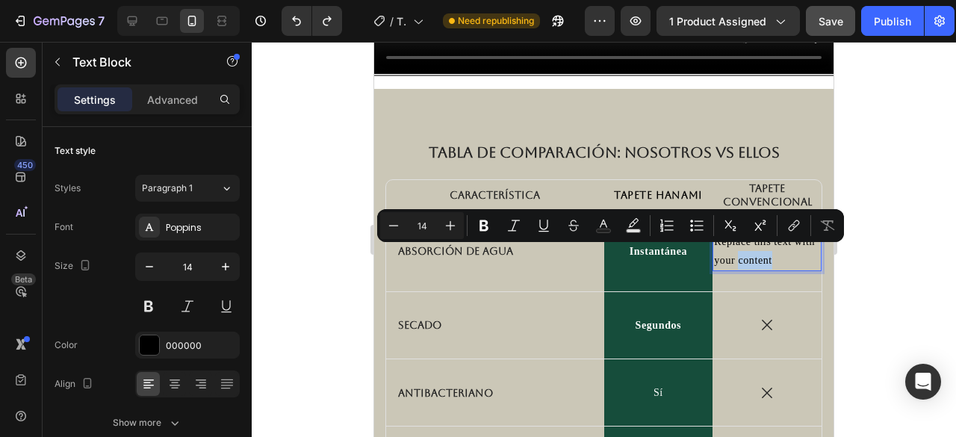
click at [768, 257] on p "Replace this text with your content" at bounding box center [767, 250] width 106 height 37
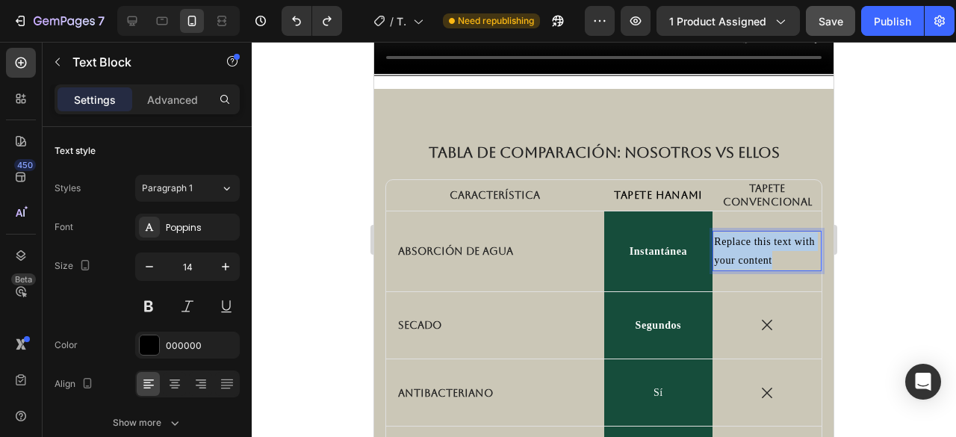
drag, startPoint x: 768, startPoint y: 255, endPoint x: 707, endPoint y: 235, distance: 63.5
click at [714, 235] on p "Replace this text with your content" at bounding box center [767, 250] width 106 height 37
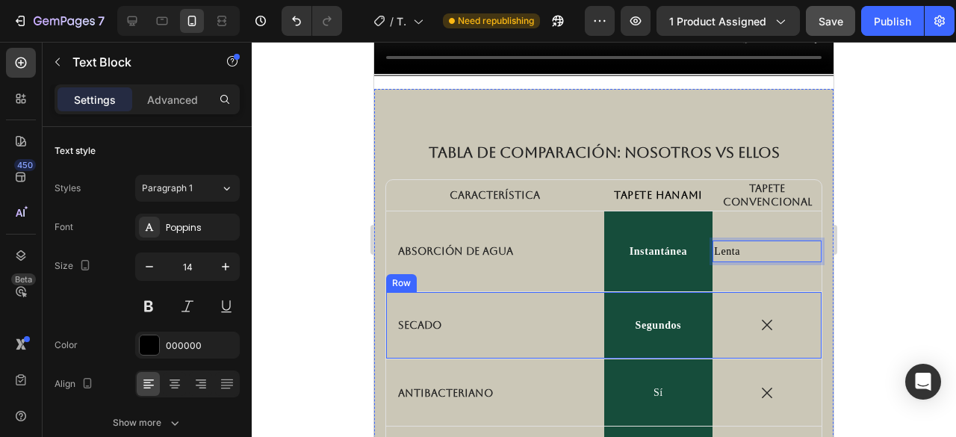
click at [765, 322] on div "Icon" at bounding box center [766, 325] width 109 height 16
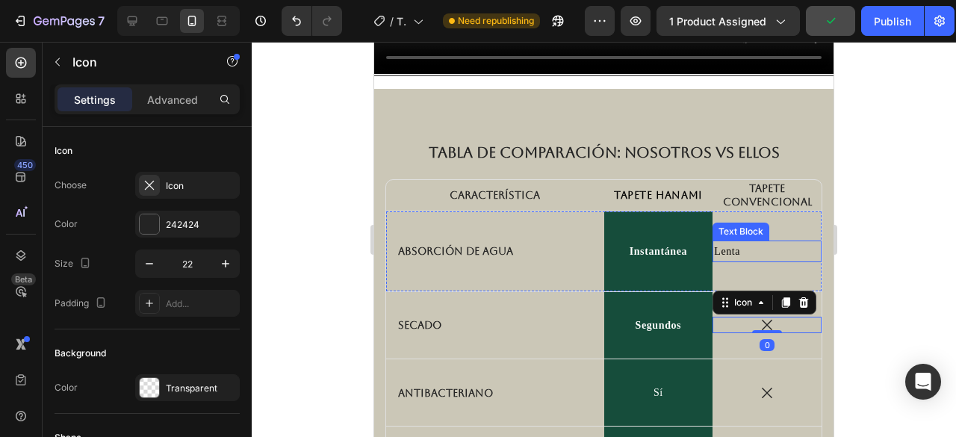
click at [723, 242] on p "Lenta" at bounding box center [767, 251] width 106 height 19
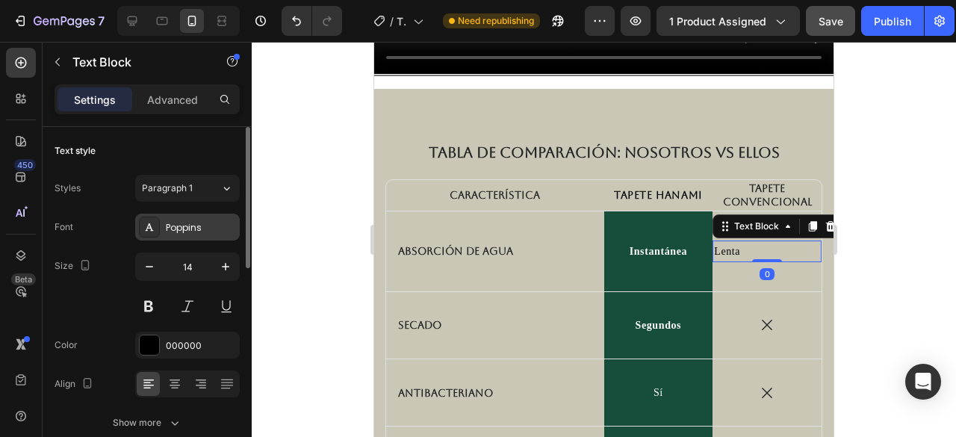
click at [189, 218] on div "Poppins" at bounding box center [187, 227] width 105 height 27
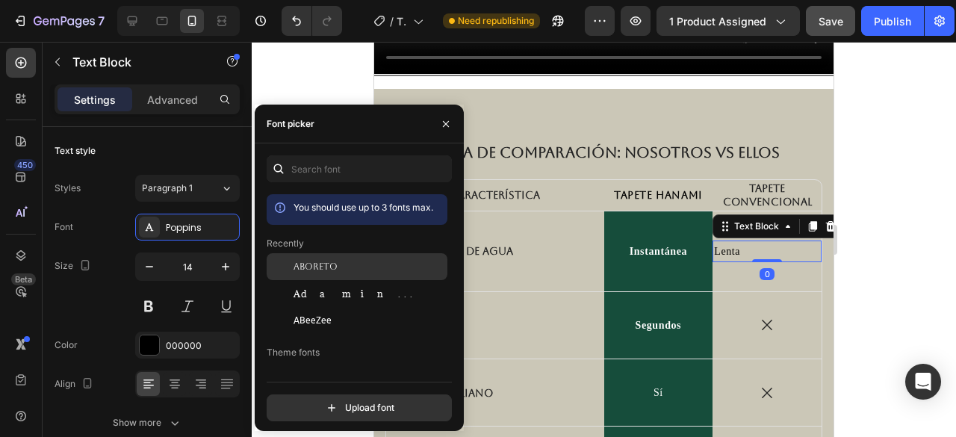
click at [337, 264] on div "Aboreto" at bounding box center [368, 266] width 151 height 13
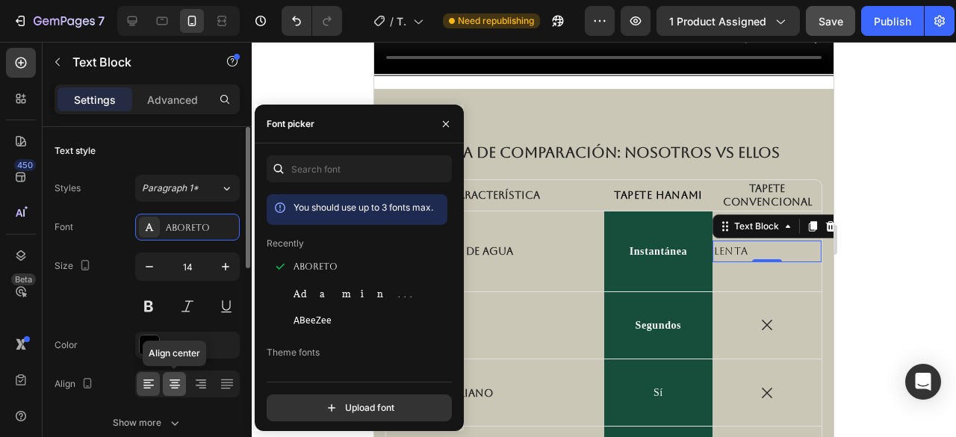
click at [178, 386] on icon at bounding box center [174, 383] width 15 height 15
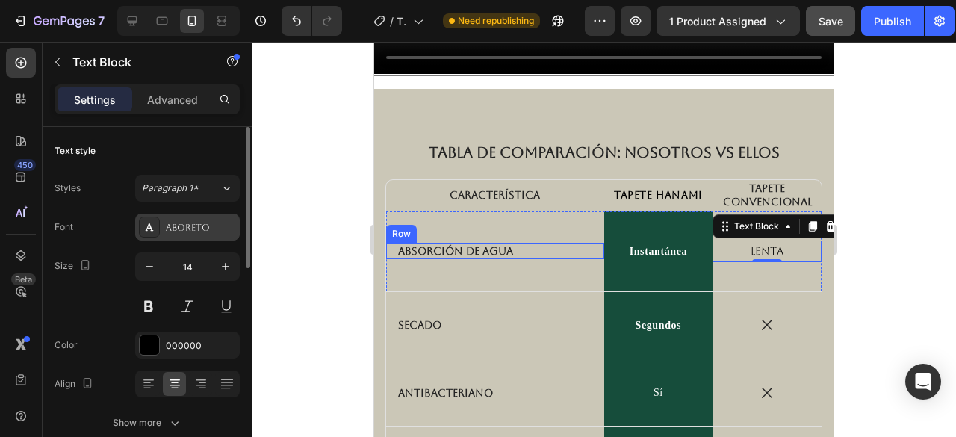
click at [199, 221] on div "Aboreto" at bounding box center [201, 227] width 70 height 13
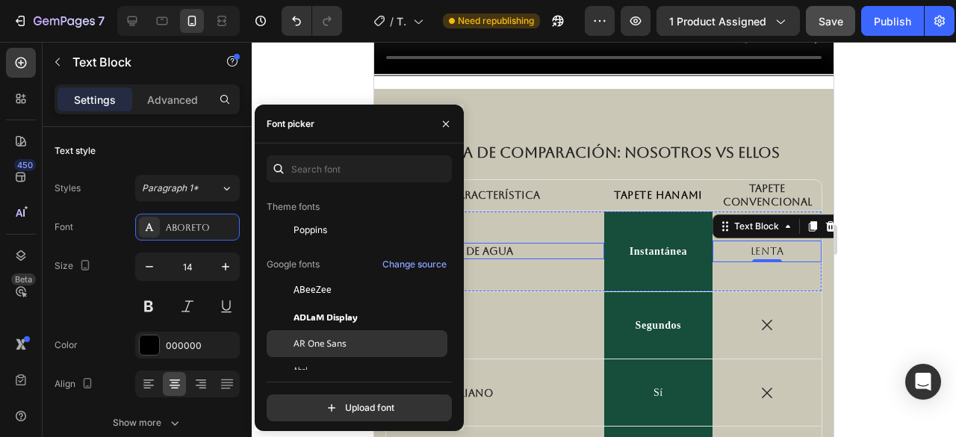
scroll to position [149, 0]
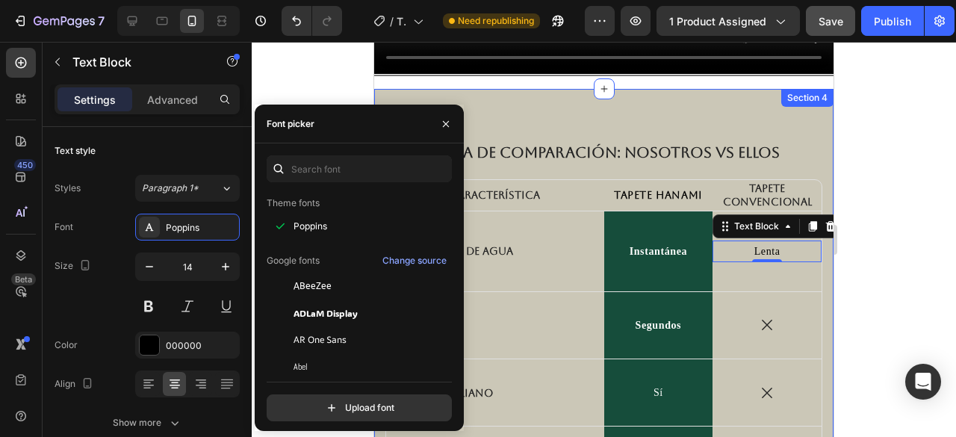
click at [909, 205] on div at bounding box center [604, 239] width 704 height 395
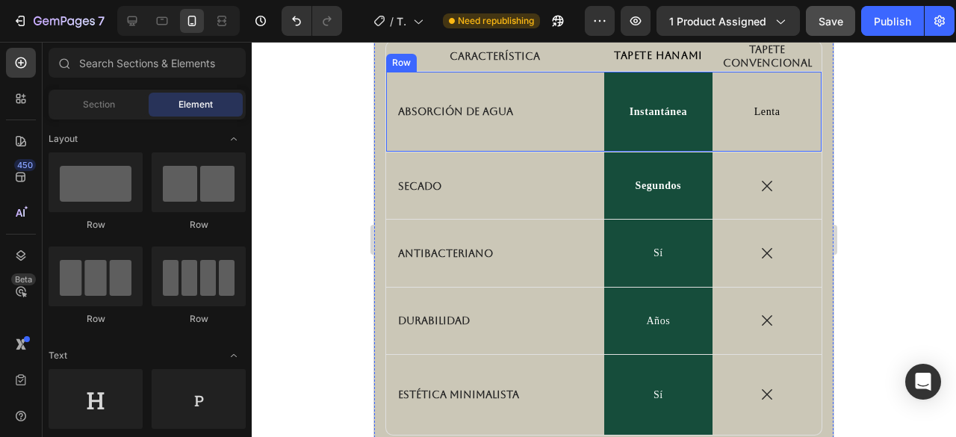
scroll to position [2180, 0]
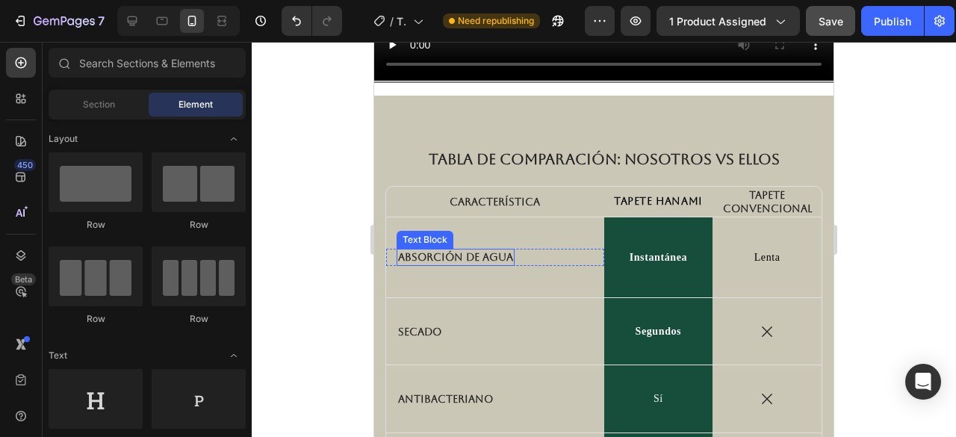
click at [494, 250] on p "Absorción de agua" at bounding box center [455, 256] width 115 height 13
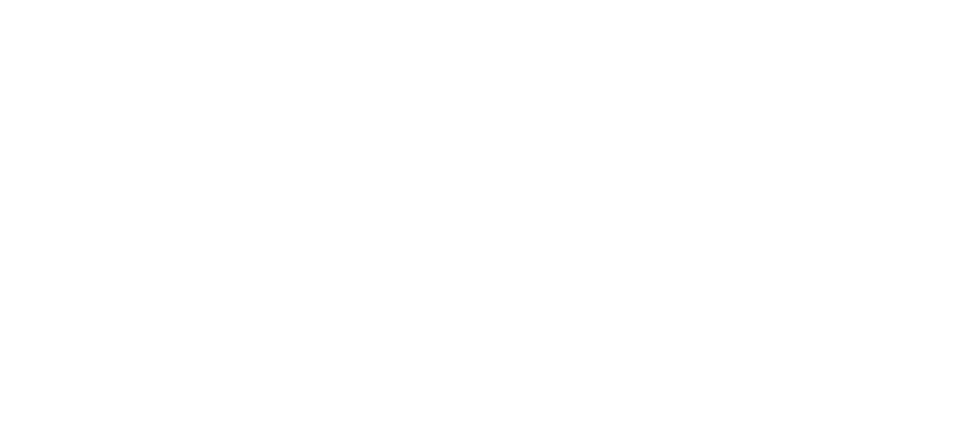
click at [161, 225] on div "Aboreto" at bounding box center [187, 227] width 105 height 27
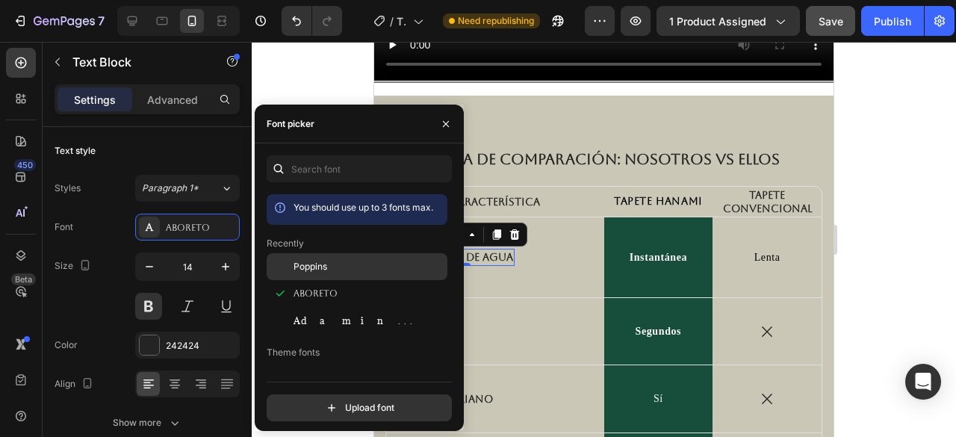
click at [324, 267] on span "Poppins" at bounding box center [310, 266] width 34 height 13
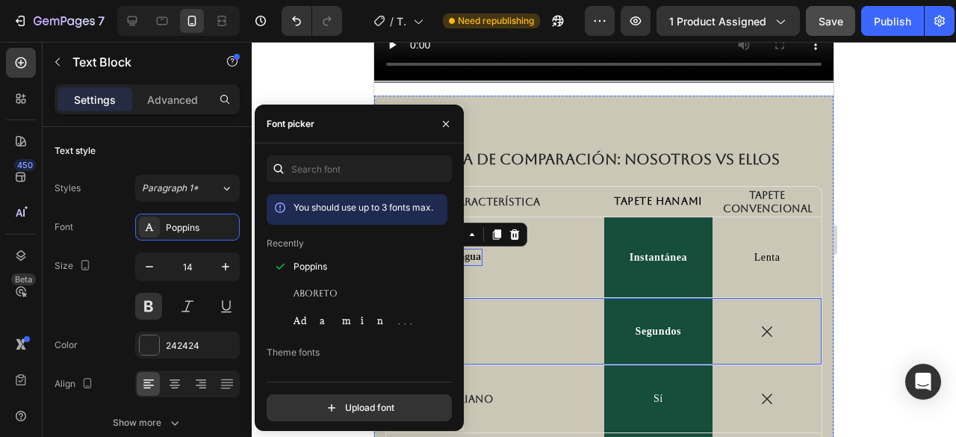
click at [566, 252] on div "Icon Absorción de agua Text Block 0 Row" at bounding box center [495, 257] width 218 height 16
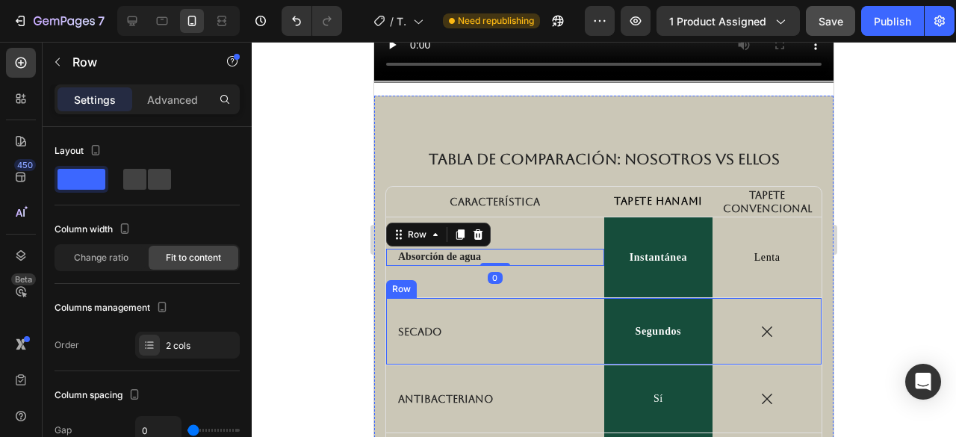
click at [513, 325] on p "Secado" at bounding box center [495, 331] width 194 height 13
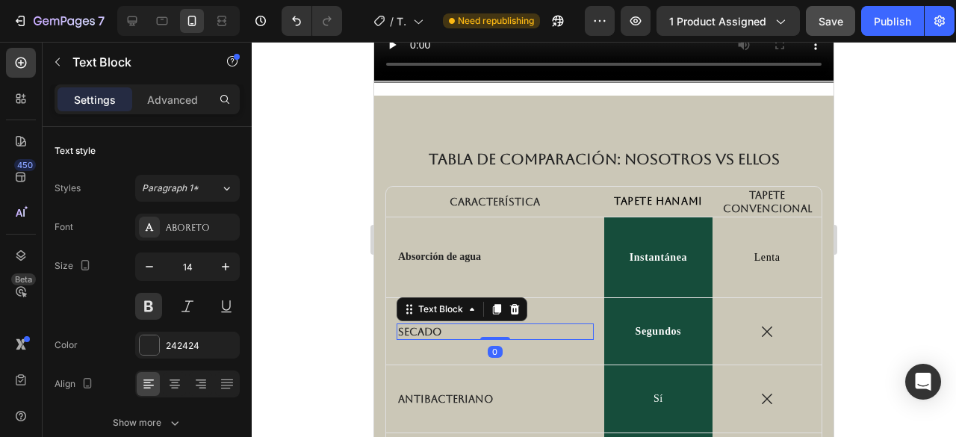
click at [324, 234] on div at bounding box center [604, 239] width 704 height 395
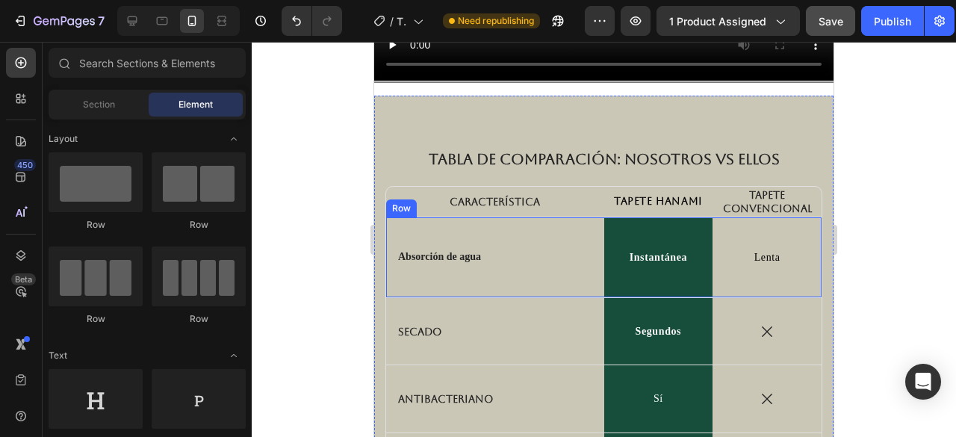
click at [536, 266] on div "Icon Absorción de agua Text Block Row" at bounding box center [495, 257] width 218 height 80
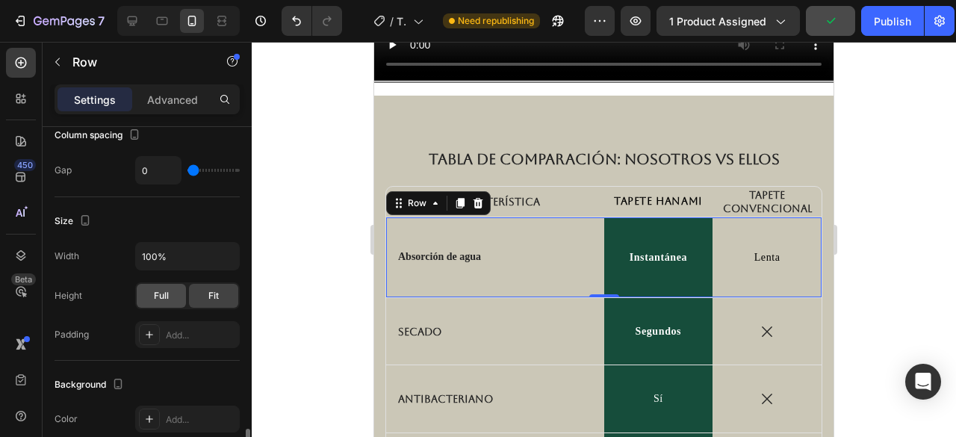
scroll to position [448, 0]
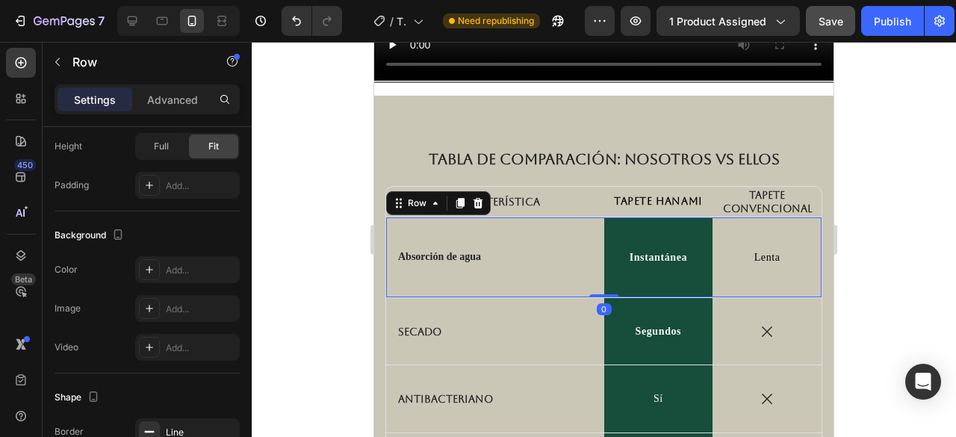
drag, startPoint x: 593, startPoint y: 284, endPoint x: 593, endPoint y: 260, distance: 24.6
click at [593, 260] on div "Icon Absorción de agua Text Block Row Instantánea Text Block Row Lenta Text Blo…" at bounding box center [603, 257] width 437 height 81
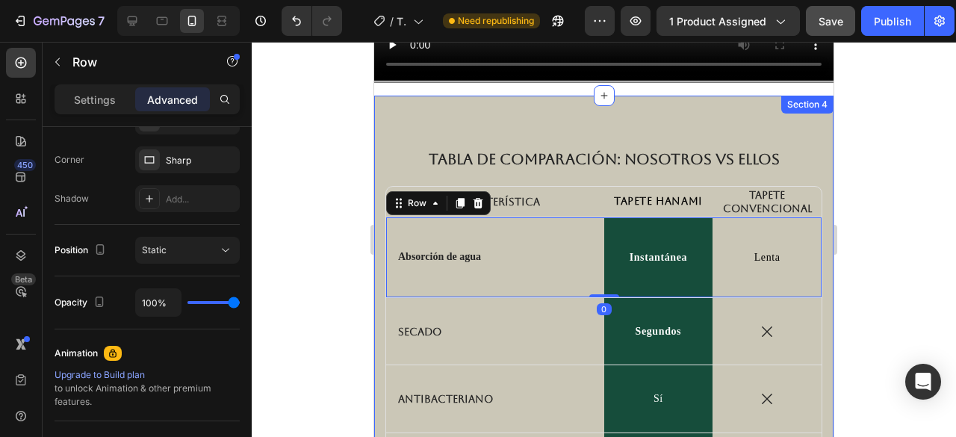
click at [349, 287] on div at bounding box center [604, 239] width 704 height 395
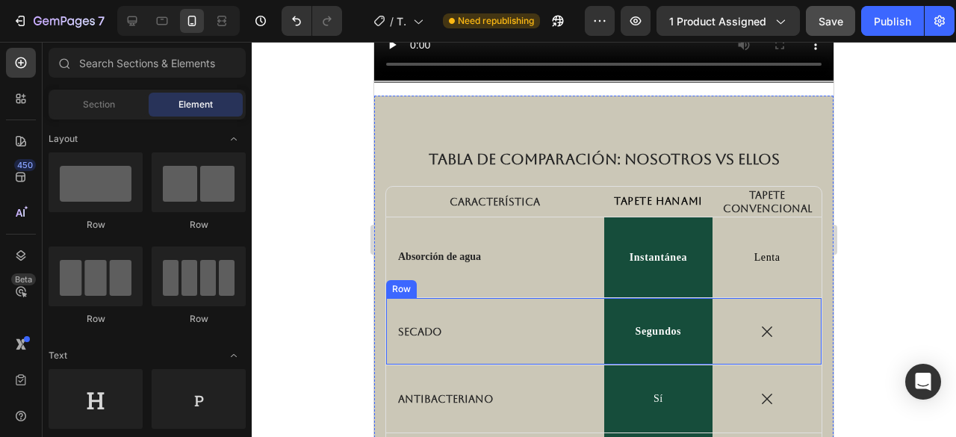
click at [427, 325] on p "Secado" at bounding box center [495, 331] width 194 height 13
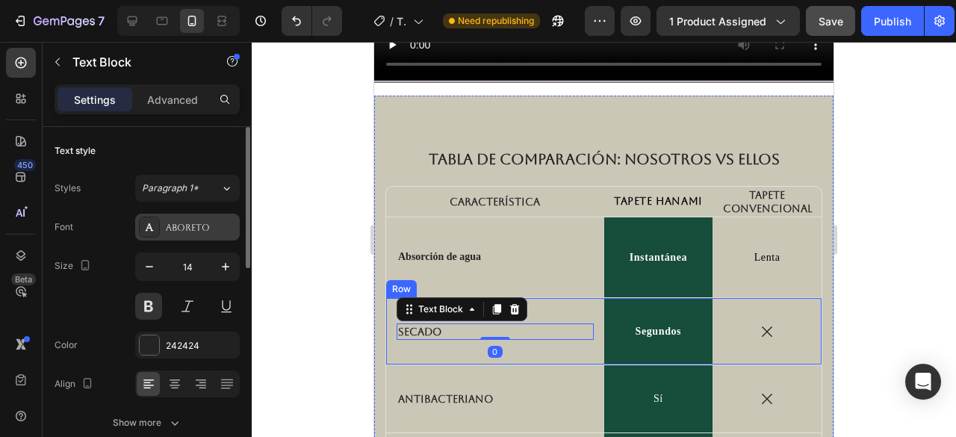
click at [184, 225] on div "Aboreto" at bounding box center [201, 227] width 70 height 13
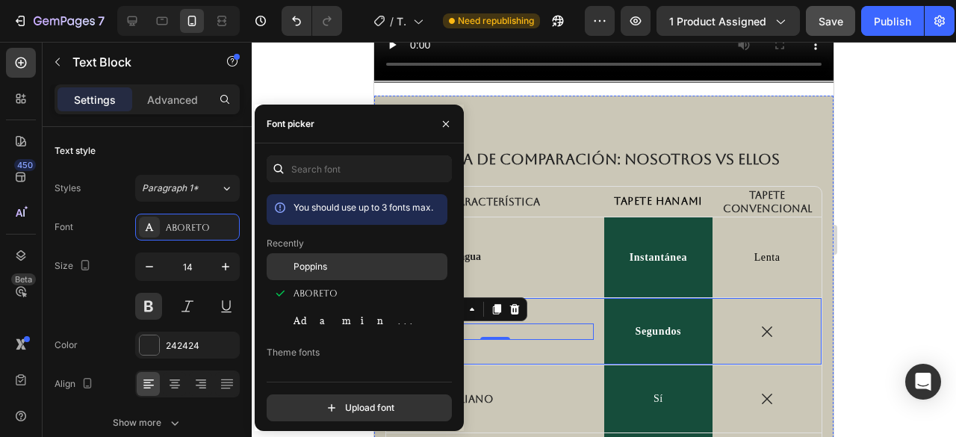
click at [324, 268] on span "Poppins" at bounding box center [310, 266] width 34 height 13
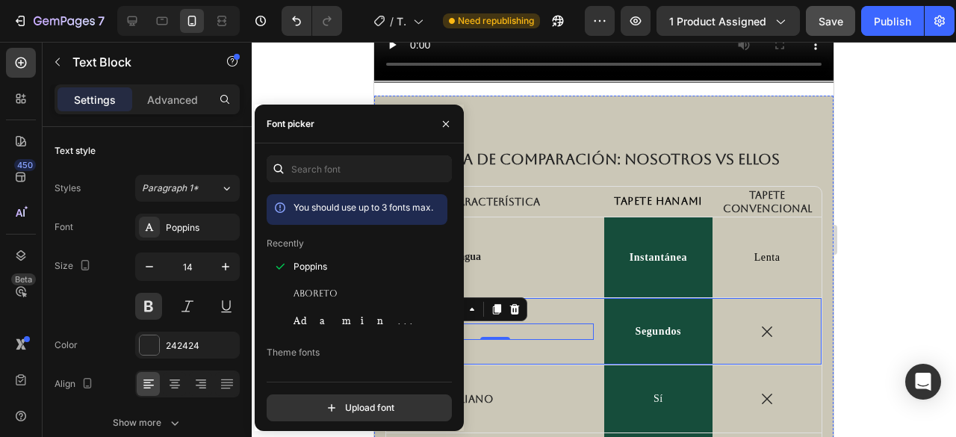
click at [337, 75] on div at bounding box center [604, 239] width 704 height 395
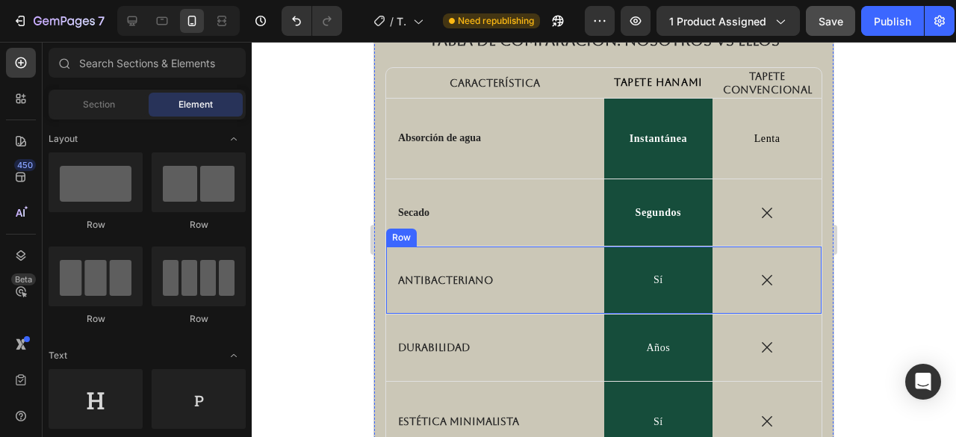
scroll to position [2329, 0]
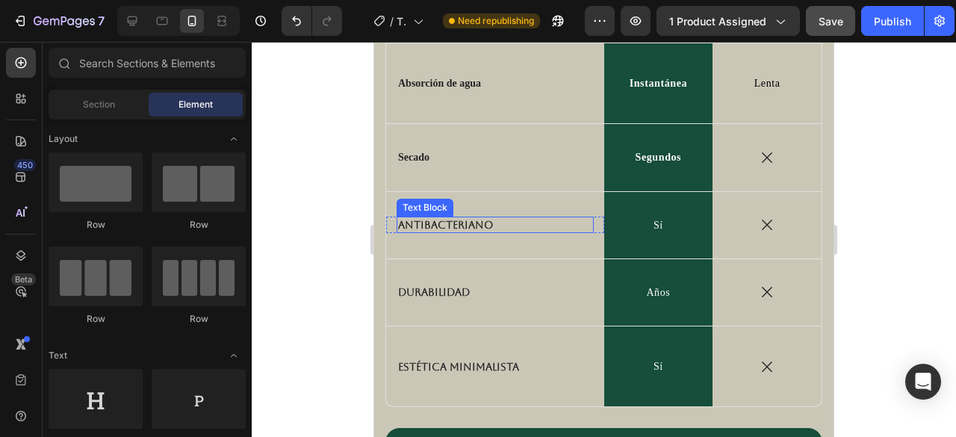
click at [466, 231] on p "Antibacteriano" at bounding box center [495, 224] width 194 height 13
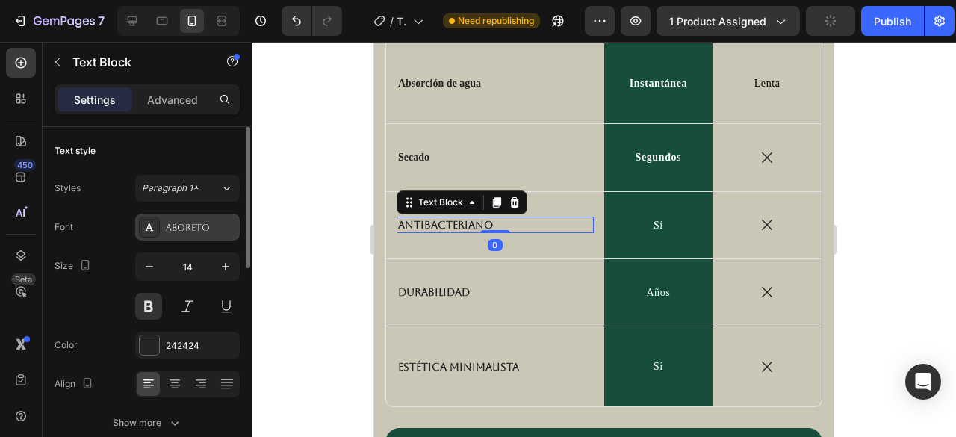
click at [181, 228] on div "Aboreto" at bounding box center [201, 227] width 70 height 13
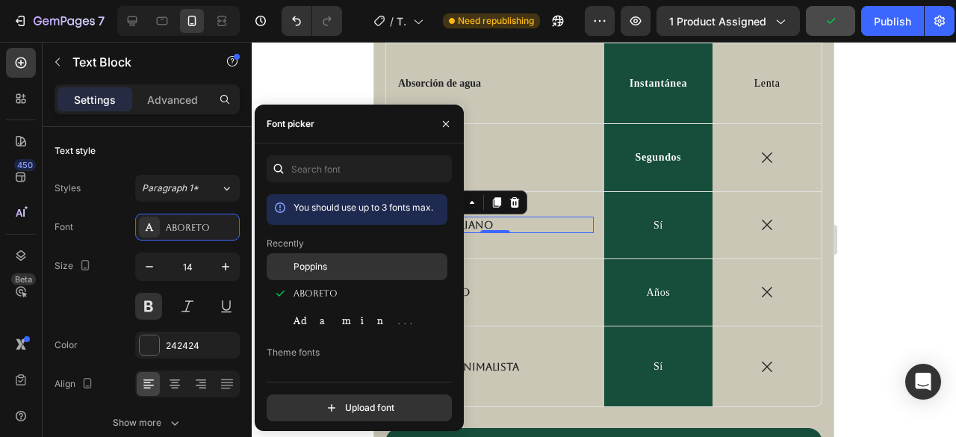
click at [306, 267] on span "Poppins" at bounding box center [310, 266] width 34 height 13
click at [327, 78] on div at bounding box center [604, 239] width 704 height 395
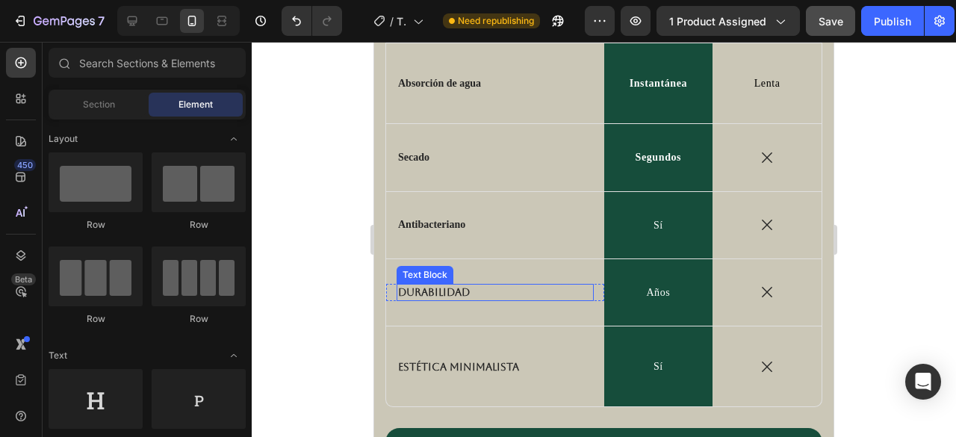
click at [508, 299] on p "Durabilidad" at bounding box center [495, 291] width 194 height 13
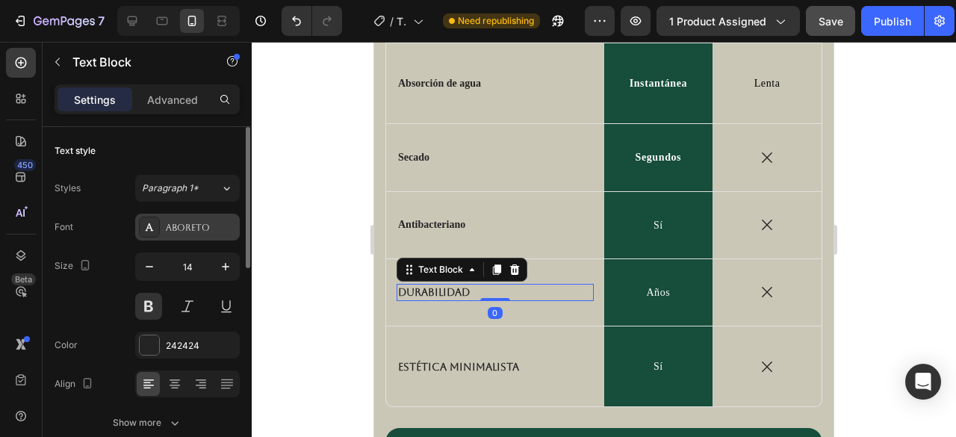
click at [184, 225] on div "Aboreto" at bounding box center [201, 227] width 70 height 13
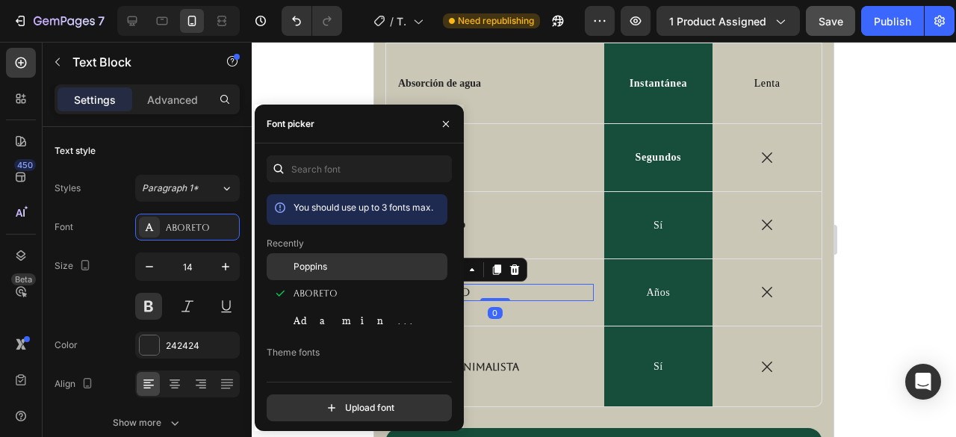
click at [320, 264] on span "Poppins" at bounding box center [310, 266] width 34 height 13
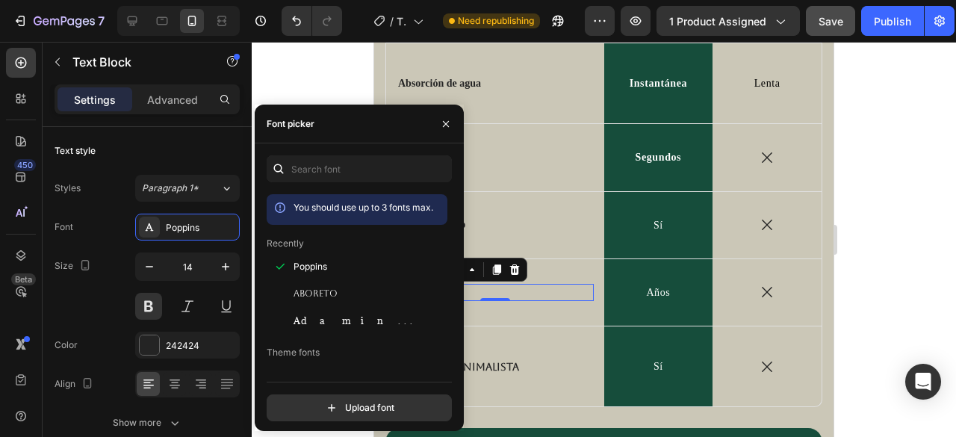
click at [340, 78] on div at bounding box center [604, 239] width 704 height 395
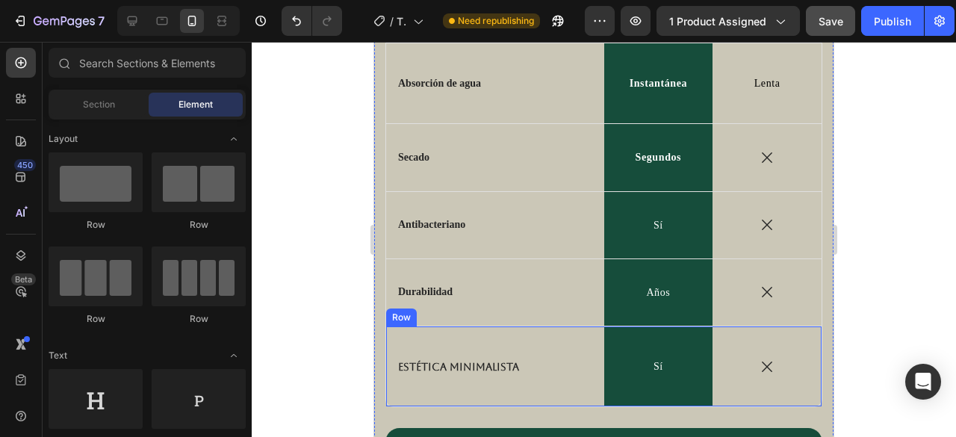
click at [445, 373] on p "Estética minimalista" at bounding box center [495, 366] width 194 height 13
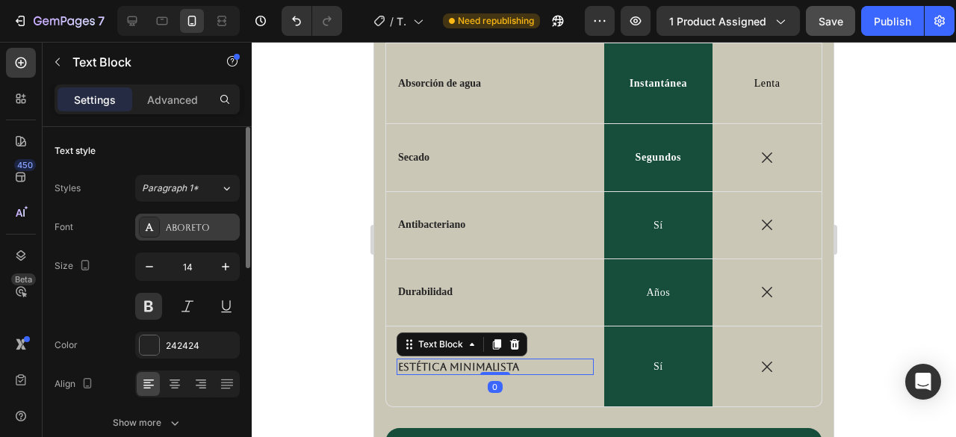
drag, startPoint x: 188, startPoint y: 231, endPoint x: 204, endPoint y: 231, distance: 15.7
click at [188, 231] on div "Aboreto" at bounding box center [201, 227] width 70 height 13
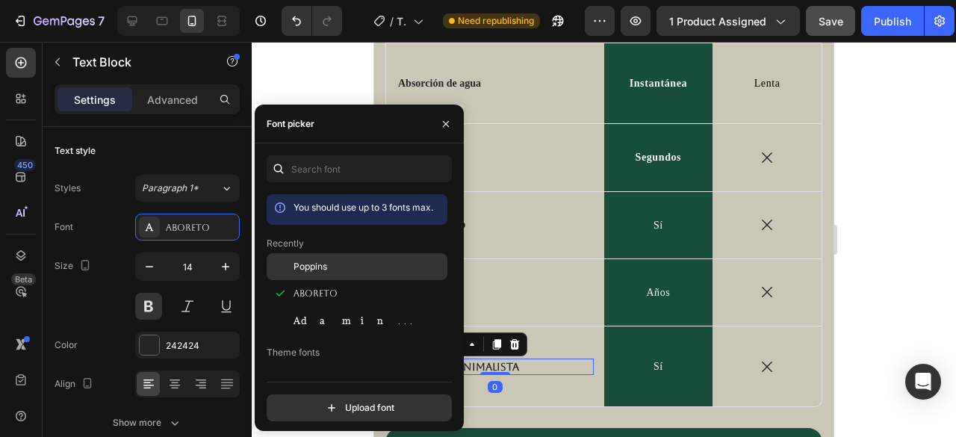
click at [312, 261] on span "Poppins" at bounding box center [310, 266] width 34 height 13
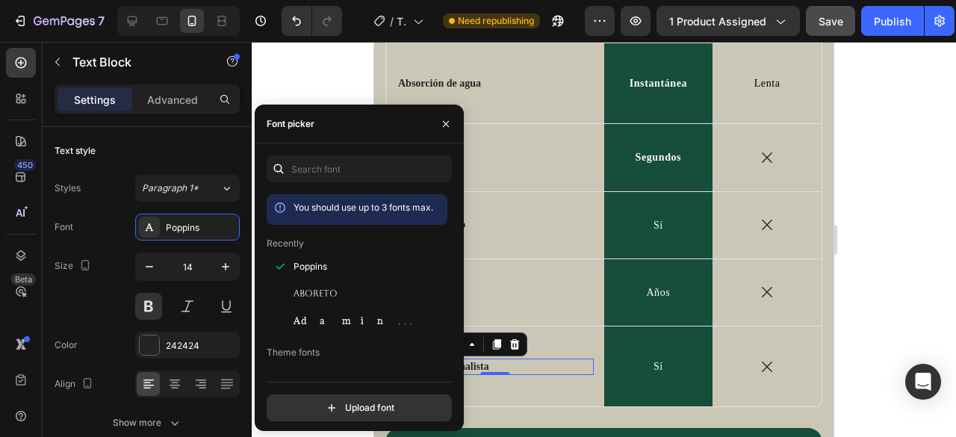
click at [342, 81] on div at bounding box center [604, 239] width 704 height 395
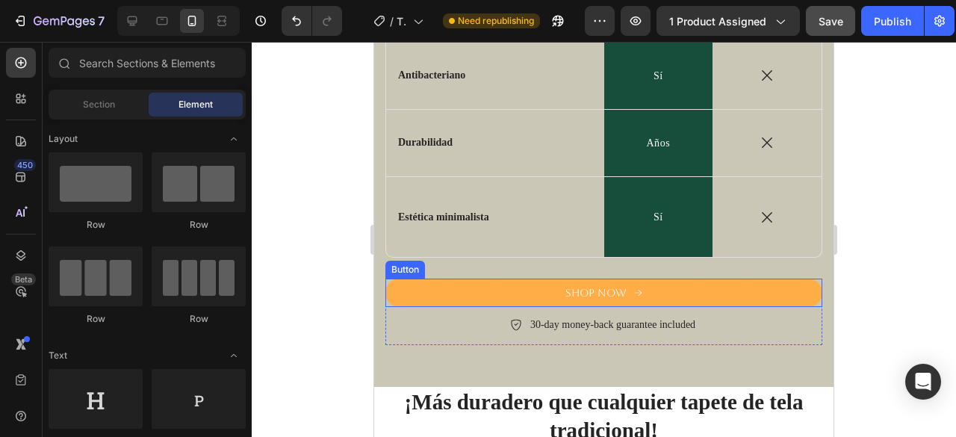
scroll to position [2479, 0]
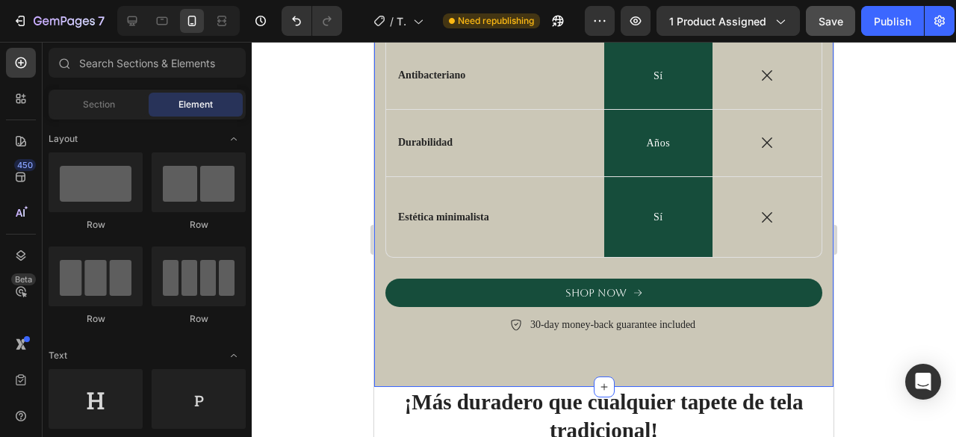
click at [342, 270] on div at bounding box center [604, 239] width 704 height 395
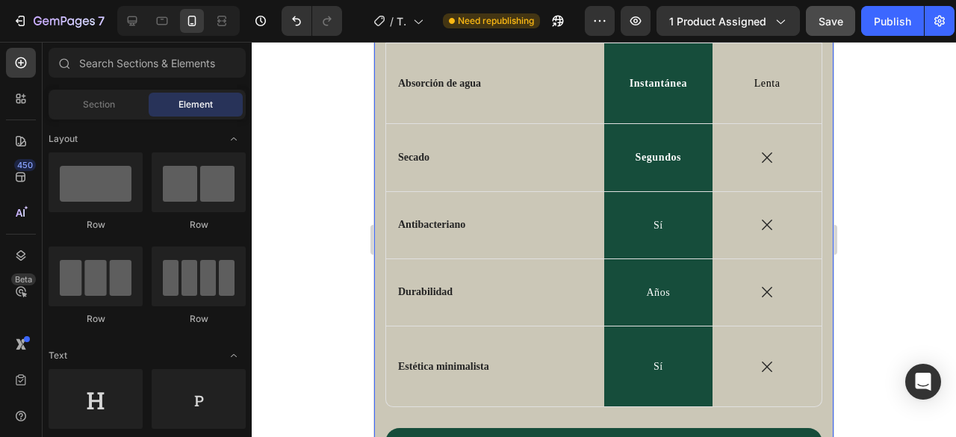
scroll to position [2180, 0]
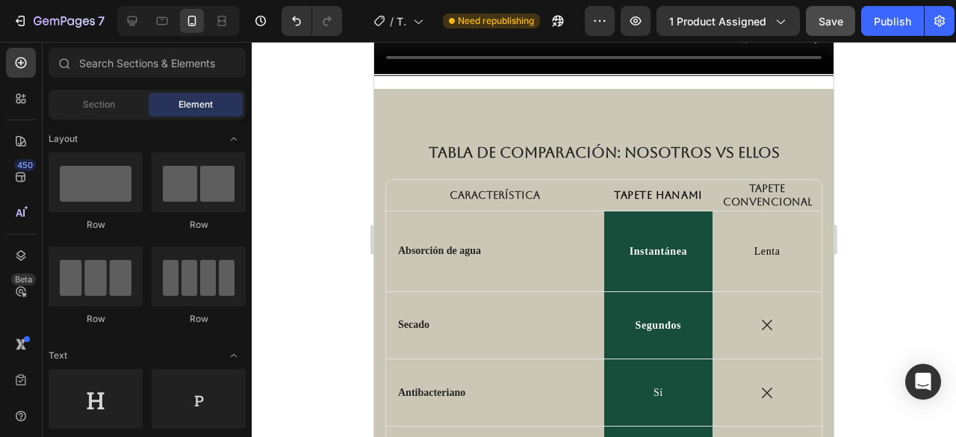
click at [308, 264] on div at bounding box center [604, 239] width 704 height 395
click at [629, 262] on div "Instantánea Text Block Row" at bounding box center [658, 251] width 109 height 80
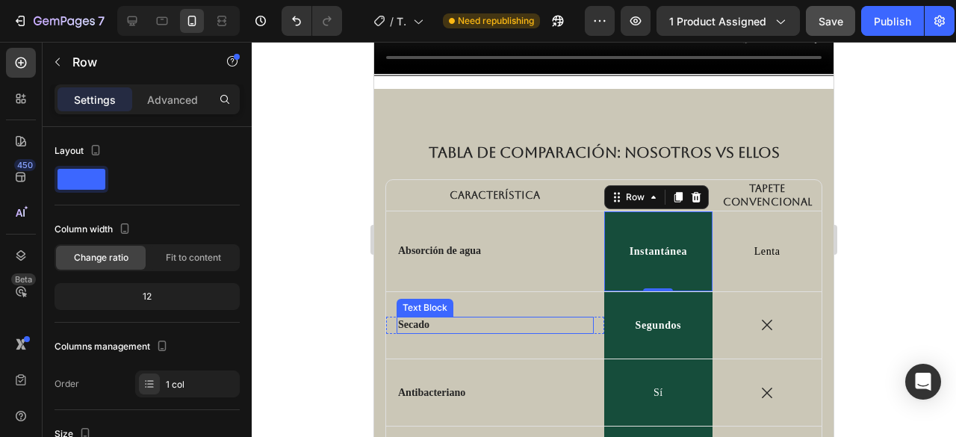
click at [491, 318] on p "Secado" at bounding box center [495, 324] width 194 height 13
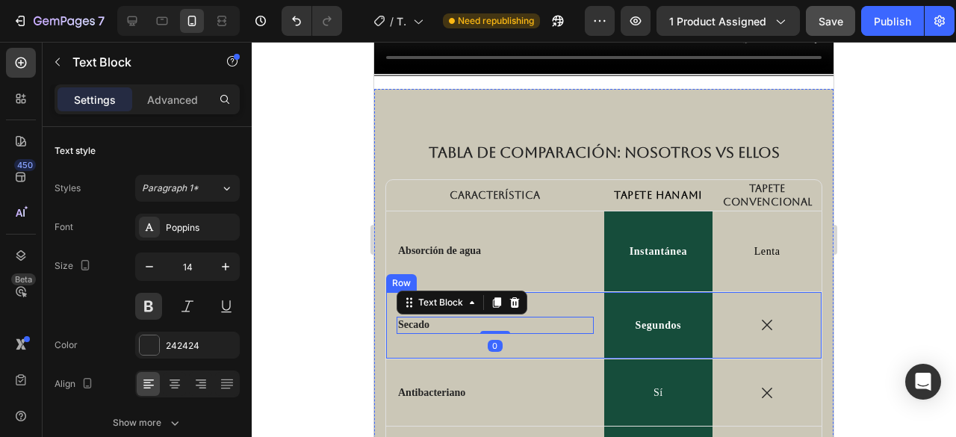
click at [573, 302] on div "Icon Secado Text Block 0 Row" at bounding box center [495, 325] width 218 height 66
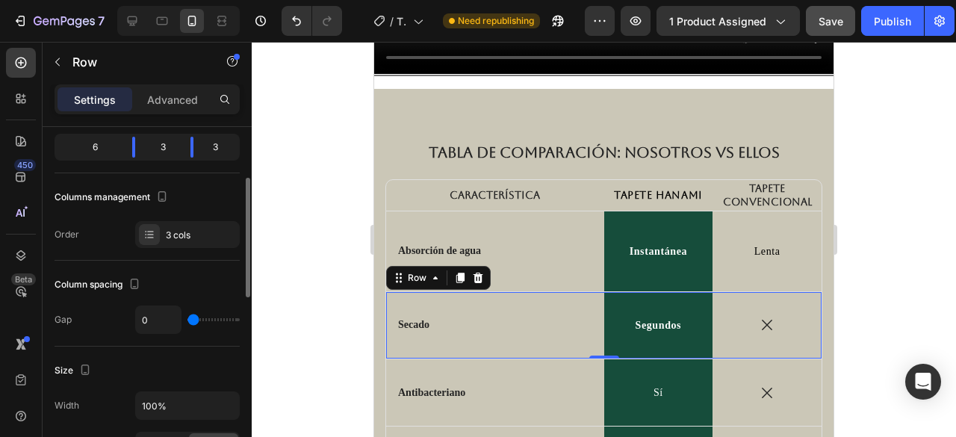
scroll to position [299, 0]
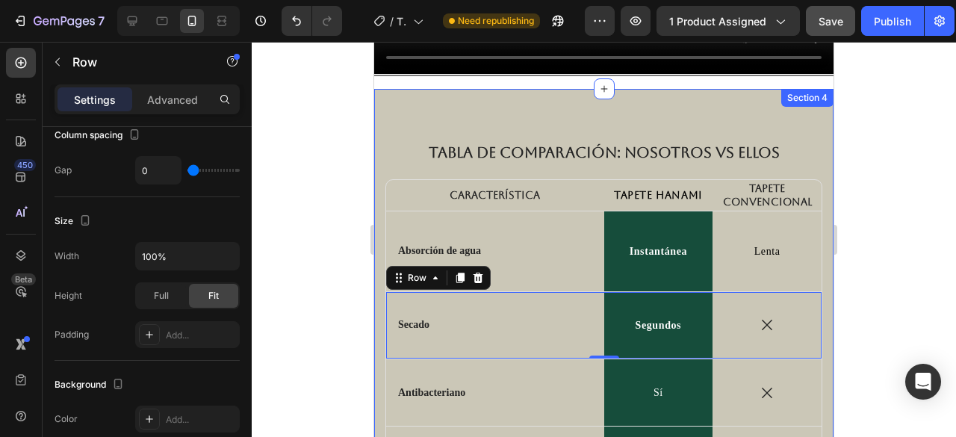
click at [306, 264] on div at bounding box center [604, 239] width 704 height 395
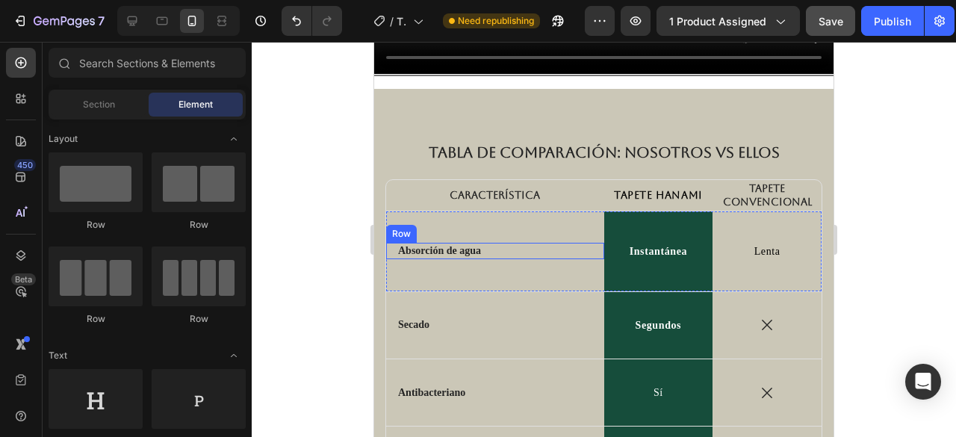
click at [563, 247] on div "Icon Absorción de agua Text Block Row" at bounding box center [495, 251] width 218 height 16
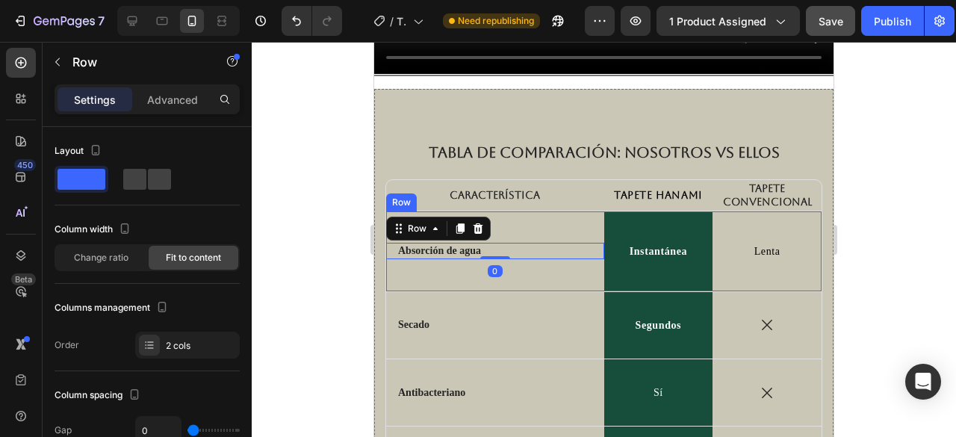
click at [561, 225] on div "Icon Absorción de agua Text Block Row 0" at bounding box center [495, 251] width 218 height 80
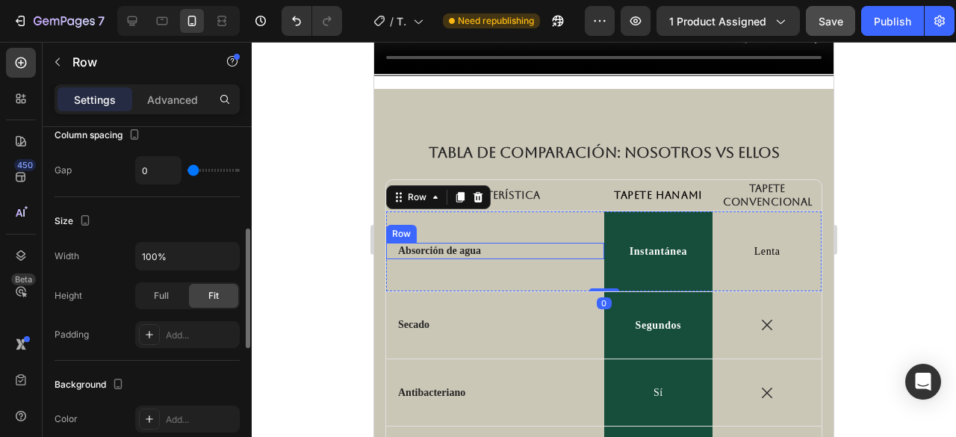
click at [547, 246] on div "Icon Absorción de agua Text Block Row" at bounding box center [495, 251] width 218 height 16
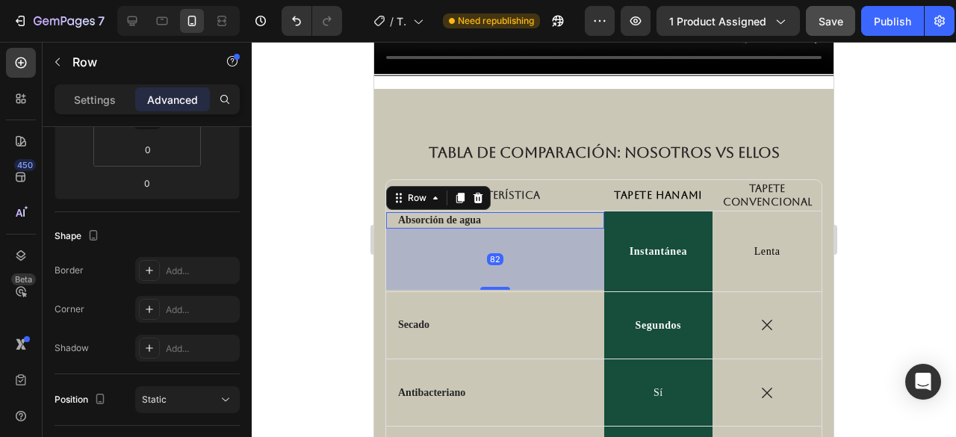
drag, startPoint x: 491, startPoint y: 252, endPoint x: 490, endPoint y: 314, distance: 61.2
click at [490, 314] on div "Tabla de comparación: Nosotros vs Ellos Heading Row Característica Text Block T…" at bounding box center [603, 407] width 437 height 532
type input "82"
click at [315, 251] on div at bounding box center [604, 239] width 704 height 395
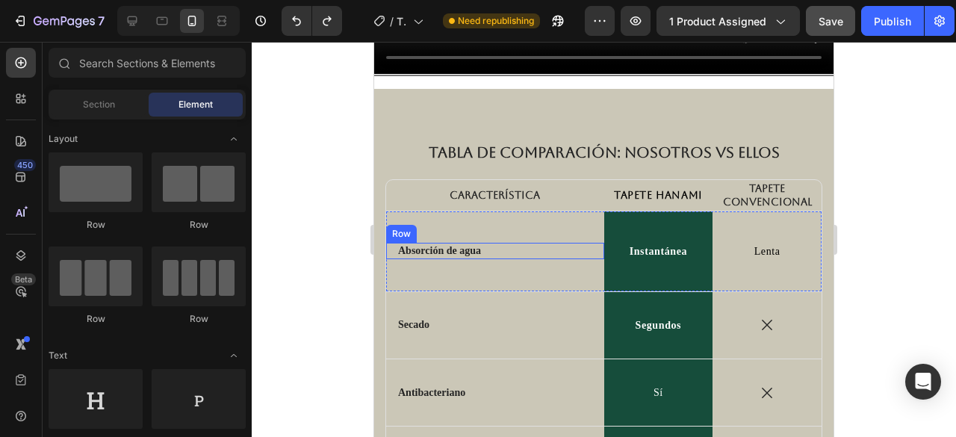
click at [518, 243] on div "Icon Absorción de agua Text Block Row" at bounding box center [495, 251] width 218 height 16
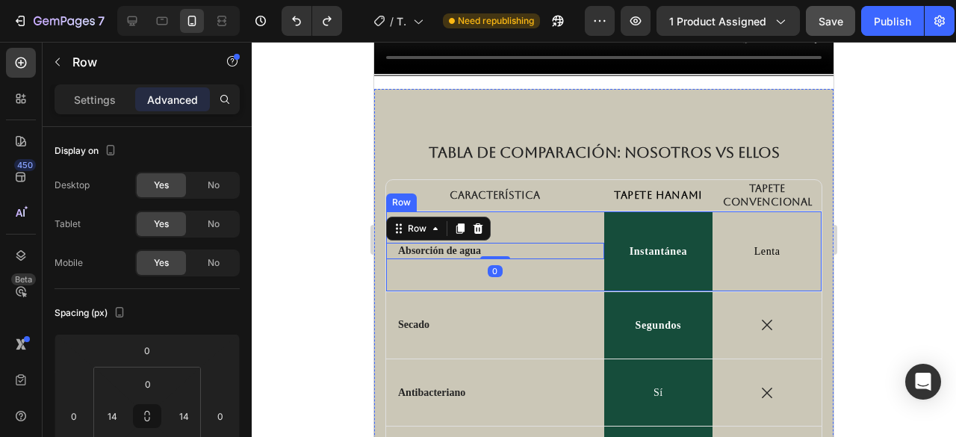
click at [539, 220] on div "Icon Absorción de agua Text Block Row 0" at bounding box center [495, 251] width 218 height 80
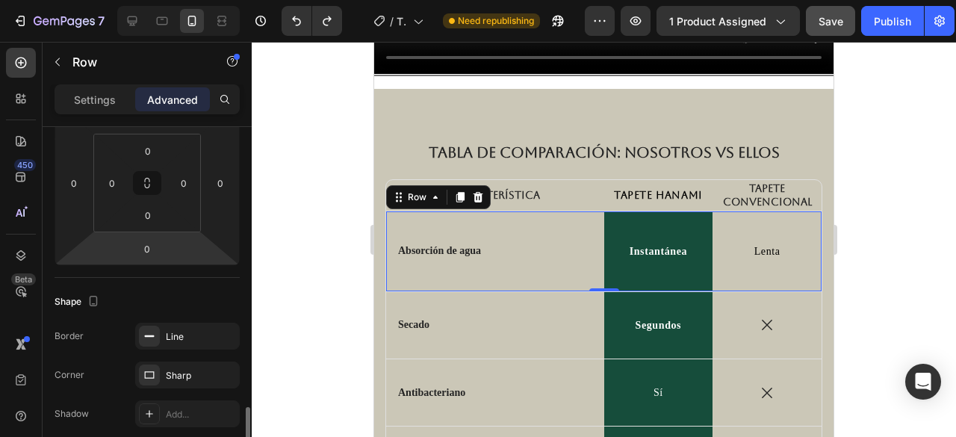
scroll to position [382, 0]
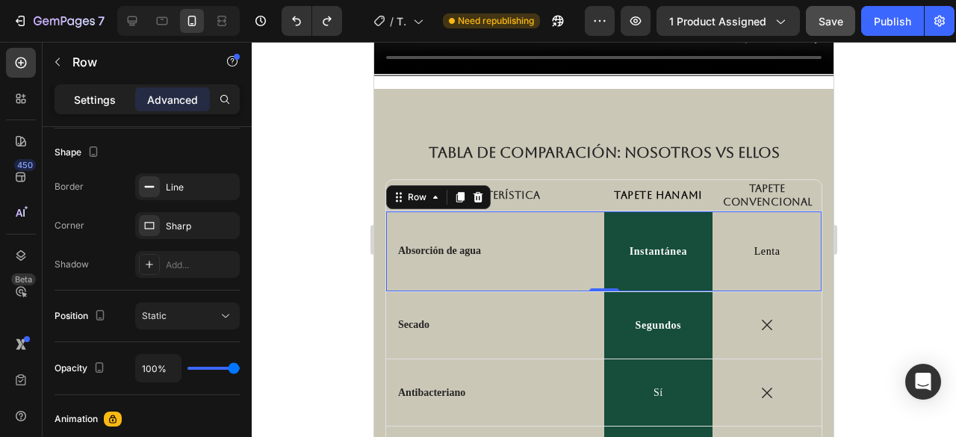
click at [97, 102] on p "Settings" at bounding box center [95, 100] width 42 height 16
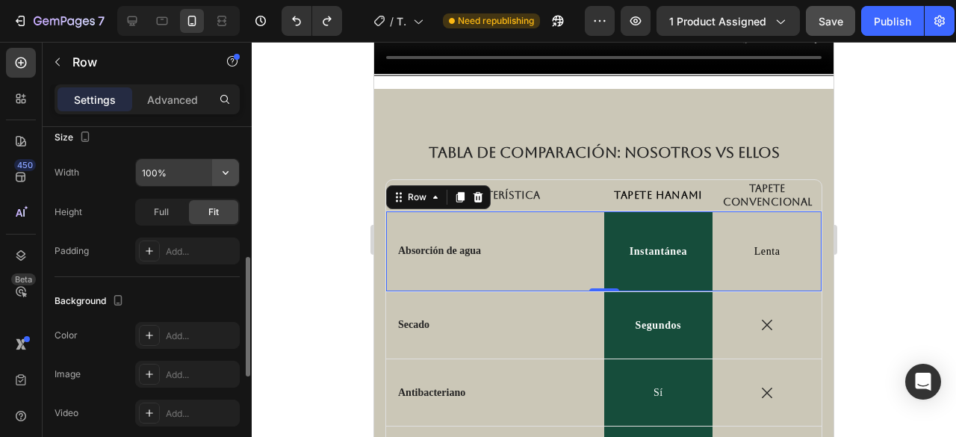
click at [228, 171] on icon "button" at bounding box center [225, 173] width 6 height 4
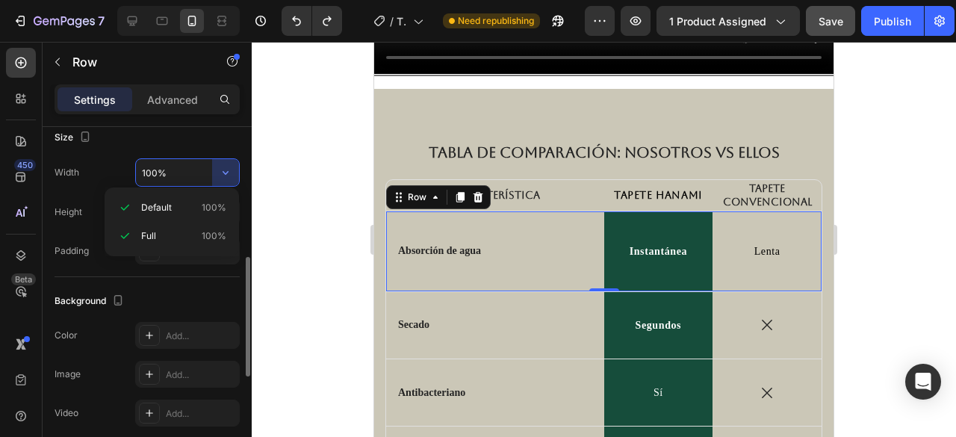
click at [184, 138] on div "Size" at bounding box center [147, 137] width 185 height 24
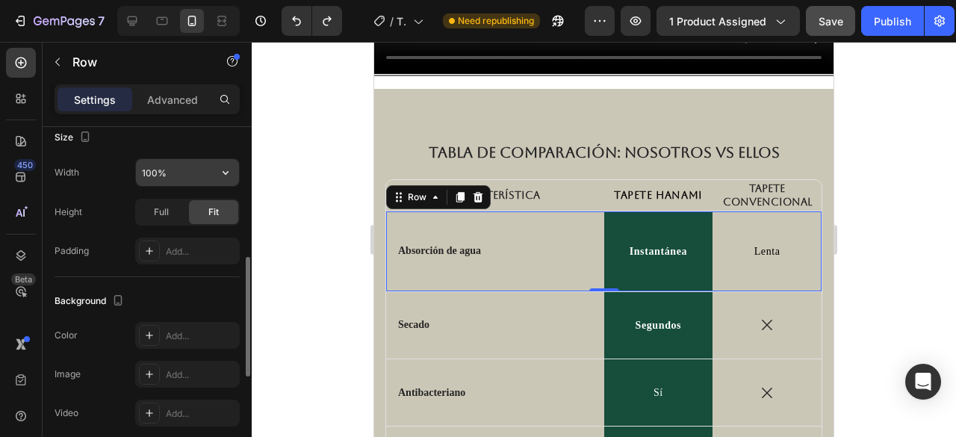
click at [148, 171] on input "100%" at bounding box center [187, 172] width 103 height 27
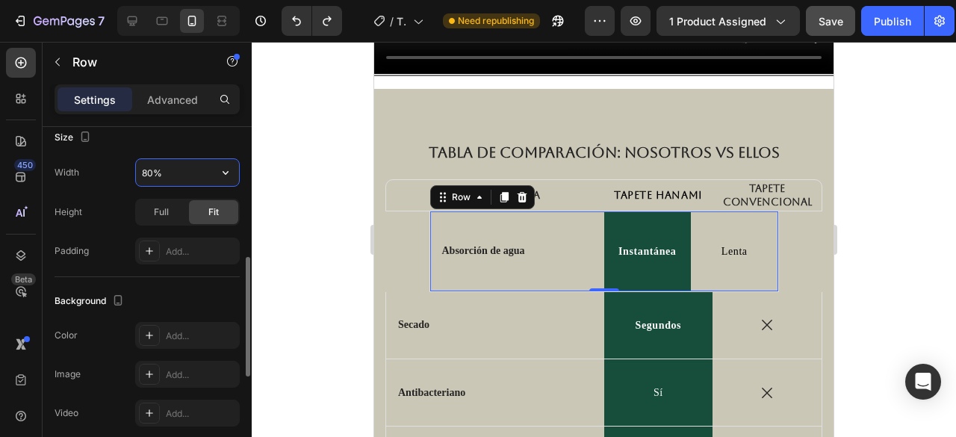
drag, startPoint x: 152, startPoint y: 172, endPoint x: 134, endPoint y: 172, distance: 17.2
click at [134, 172] on div "Width 80%" at bounding box center [147, 172] width 185 height 28
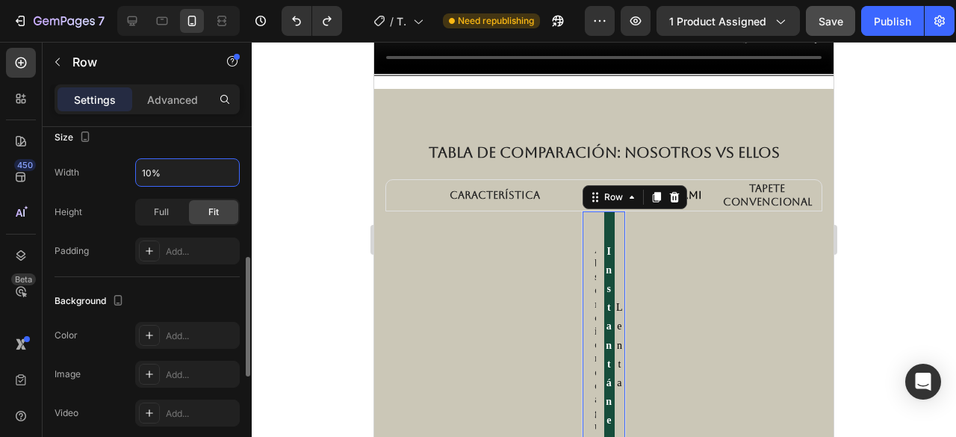
type input "100%"
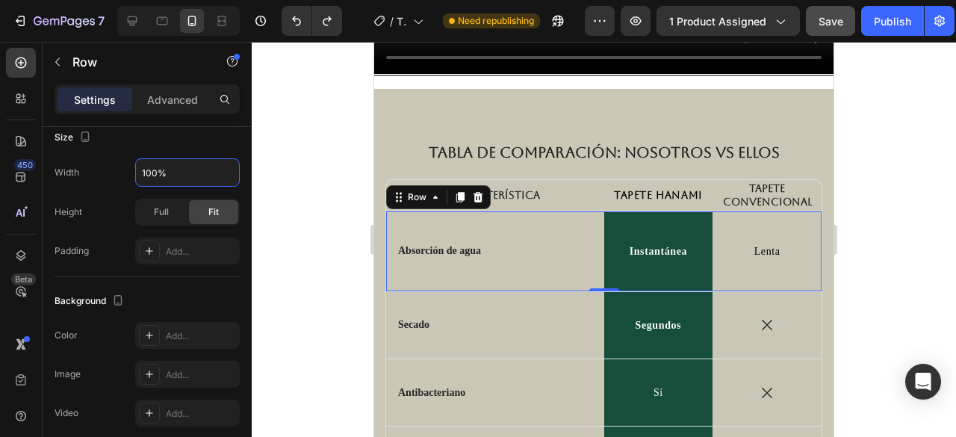
click at [282, 193] on div at bounding box center [604, 239] width 704 height 395
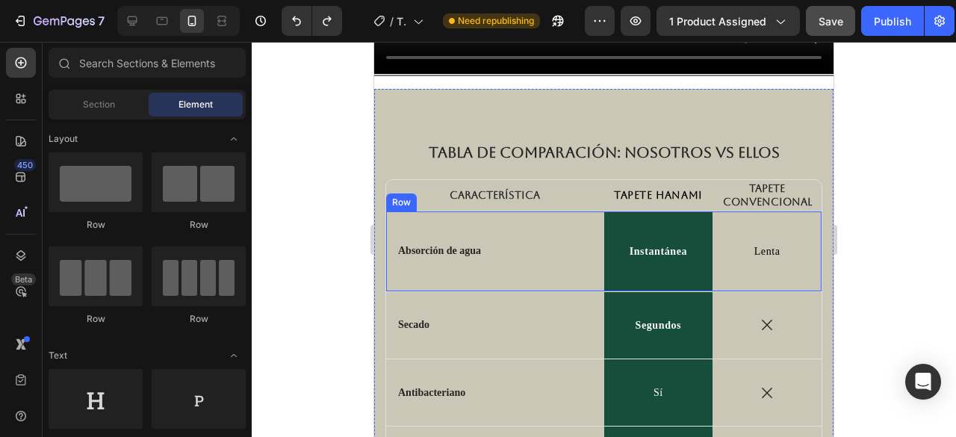
click at [467, 225] on div "Icon Absorción de agua Text Block Row" at bounding box center [495, 251] width 218 height 80
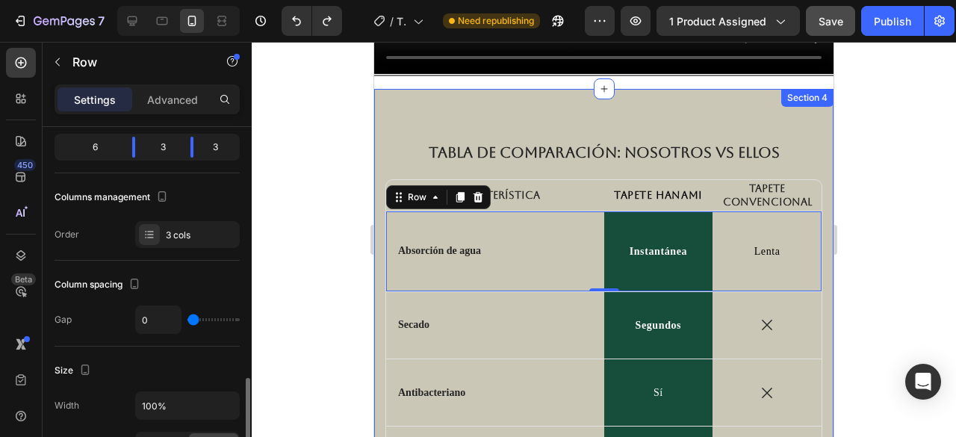
scroll to position [299, 0]
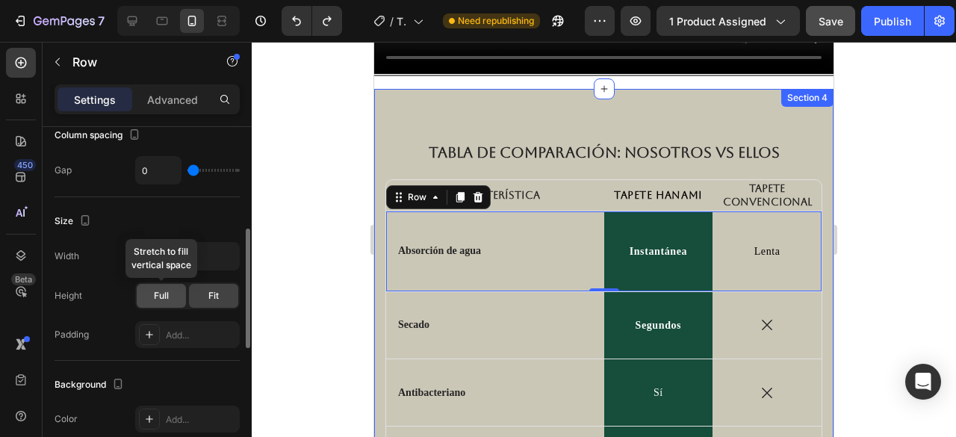
click at [175, 292] on div "Full" at bounding box center [161, 296] width 49 height 24
click at [210, 292] on span "Fit" at bounding box center [213, 295] width 10 height 13
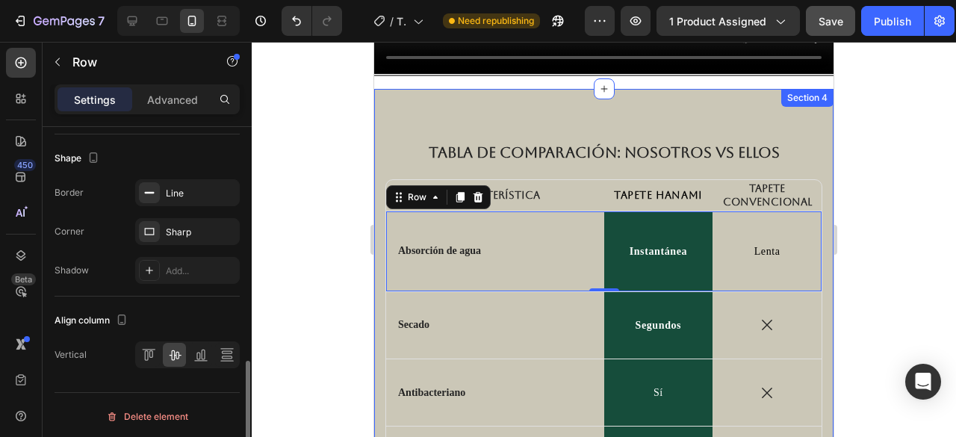
scroll to position [687, 0]
click at [572, 155] on div "Tabla de comparación: Nosotros vs Ellos Heading Row Característica Text Block T…" at bounding box center [603, 407] width 437 height 532
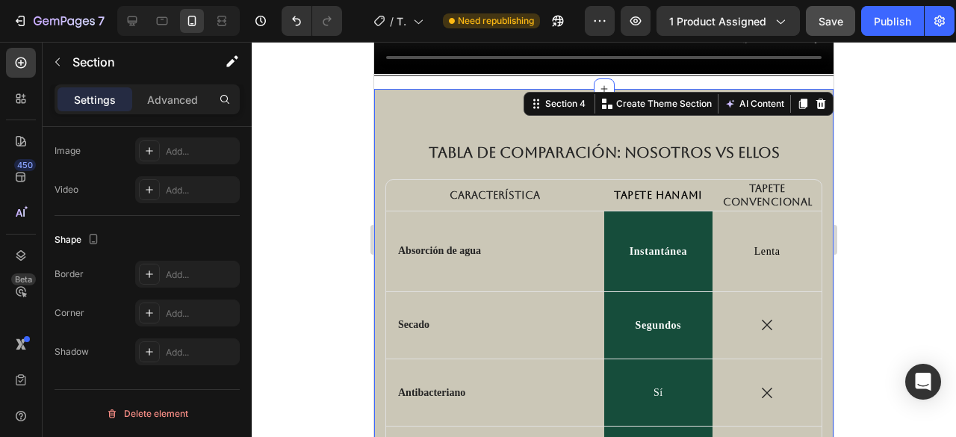
scroll to position [0, 0]
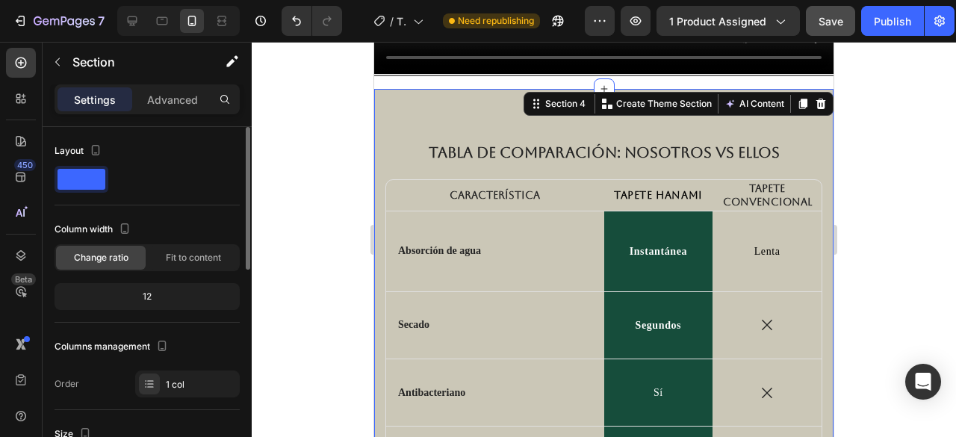
click at [555, 112] on div "Tabla de comparación: Nosotros vs Ellos Heading Row Característica Text Block T…" at bounding box center [603, 396] width 459 height 615
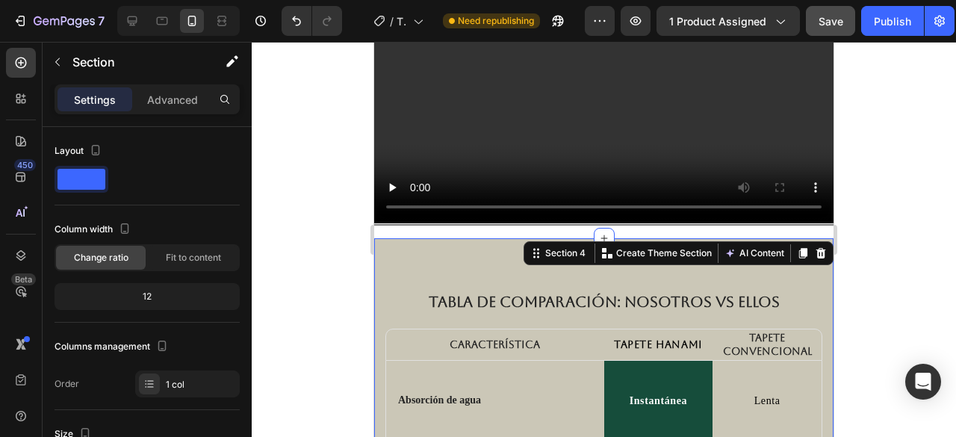
click at [908, 232] on div at bounding box center [604, 239] width 704 height 395
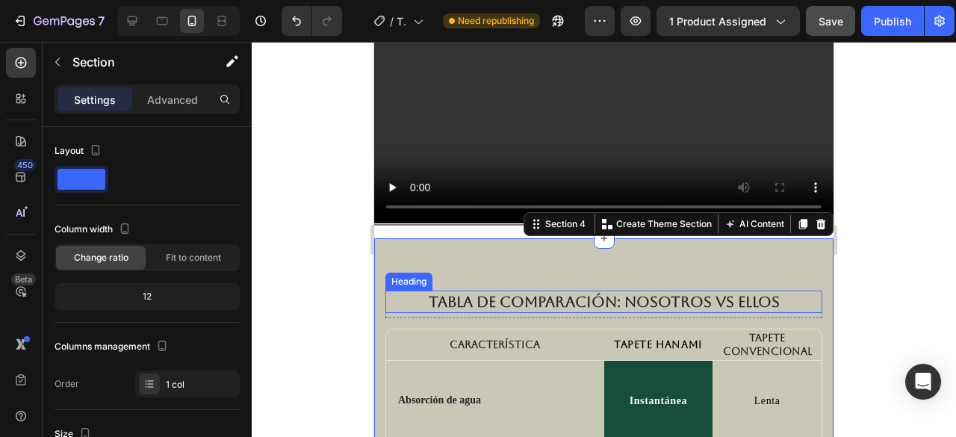
click at [539, 290] on h2 "Tabla de comparación: Nosotros vs Ellos" at bounding box center [603, 301] width 437 height 22
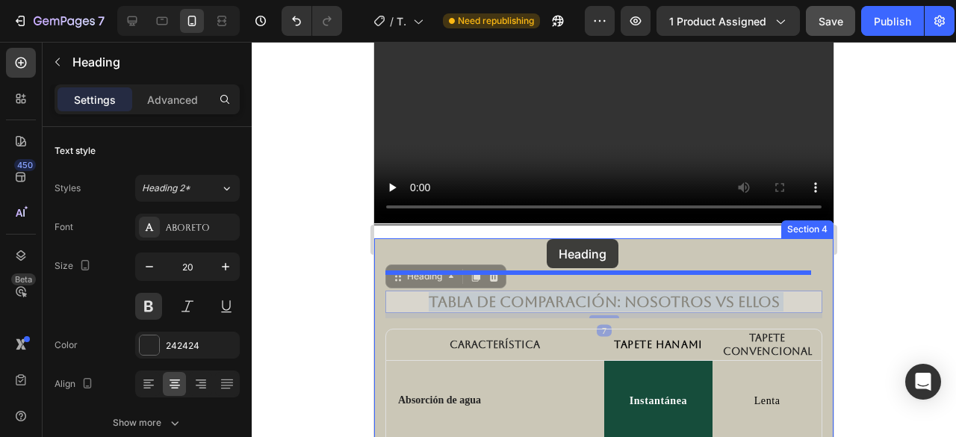
drag, startPoint x: 544, startPoint y: 282, endPoint x: 547, endPoint y: 239, distance: 43.4
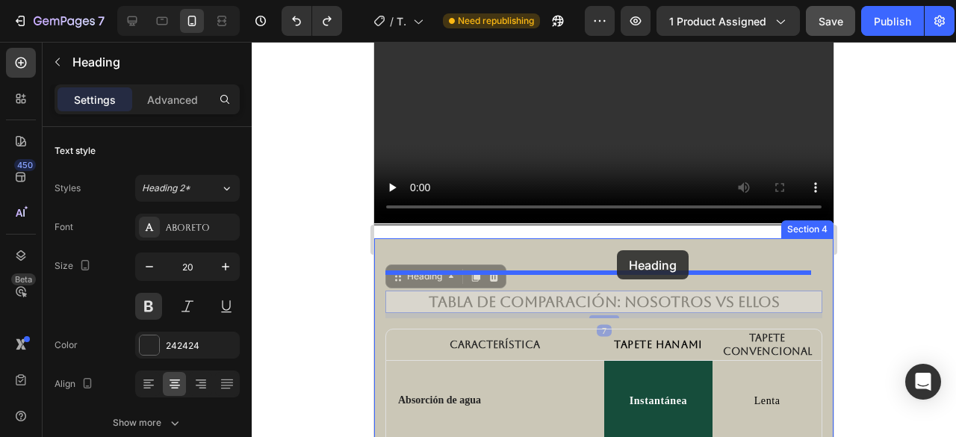
drag, startPoint x: 633, startPoint y: 273, endPoint x: 617, endPoint y: 250, distance: 27.8
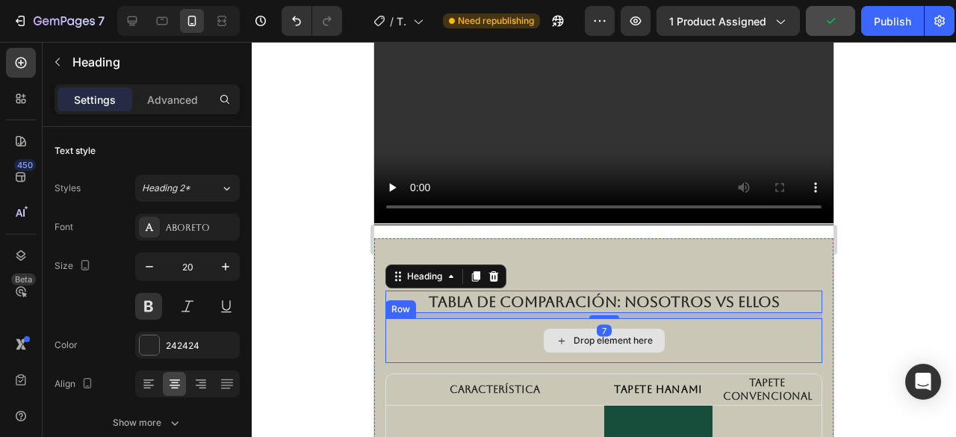
click at [711, 323] on div "Drop element here" at bounding box center [603, 340] width 437 height 45
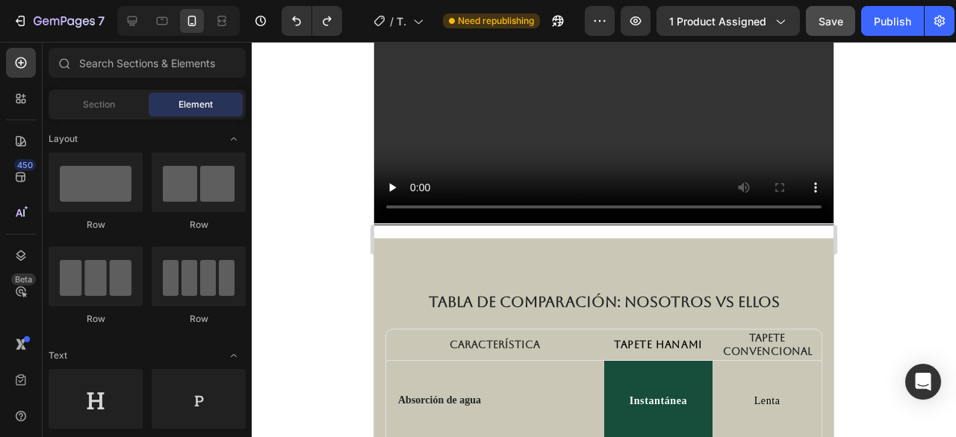
click at [856, 299] on div at bounding box center [604, 239] width 704 height 395
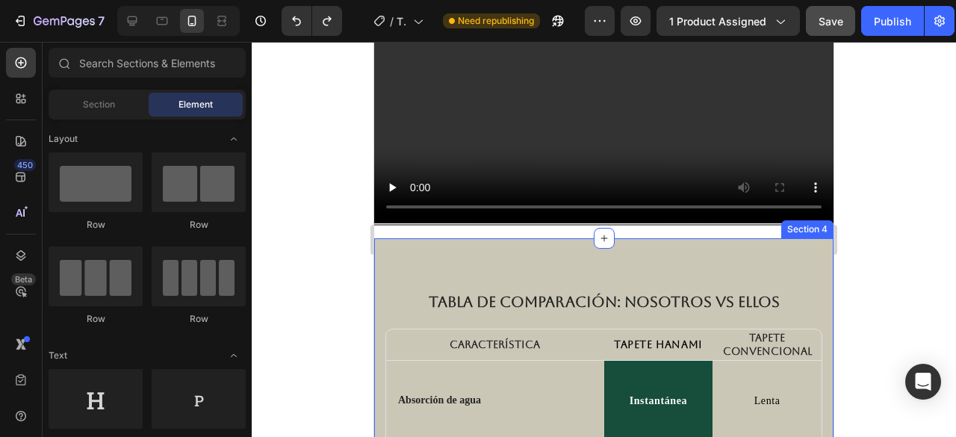
scroll to position [2180, 0]
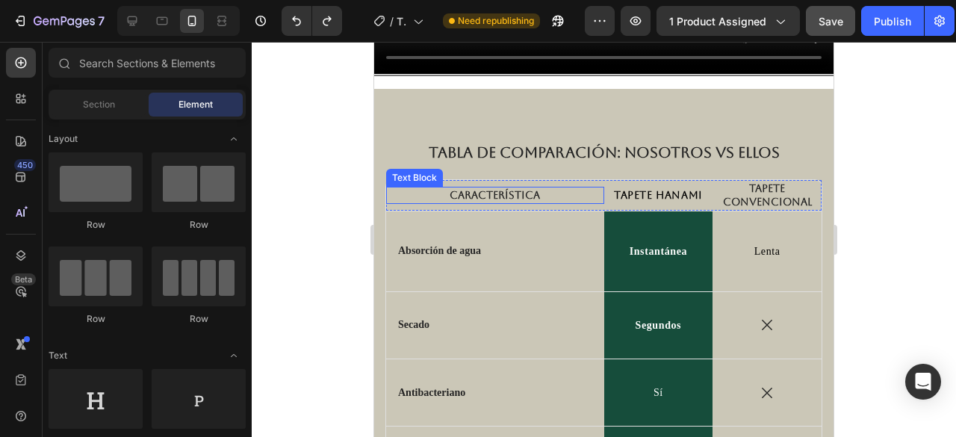
click at [535, 188] on p "Característica" at bounding box center [495, 194] width 194 height 13
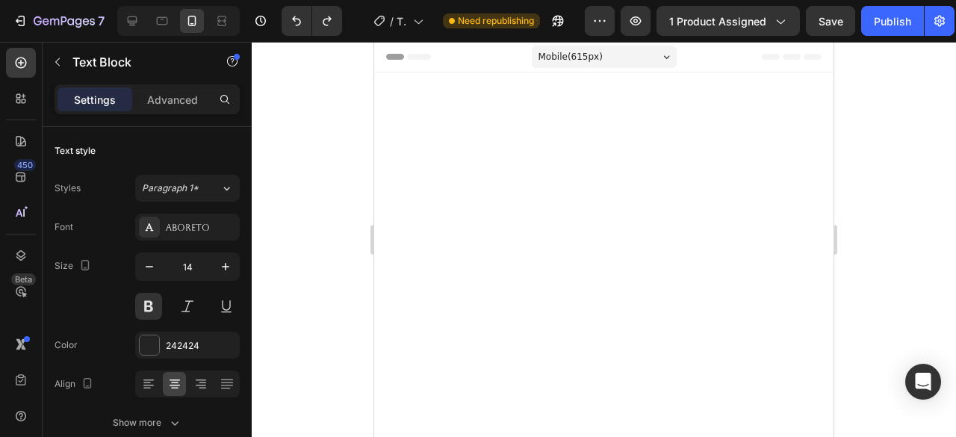
scroll to position [2180, 0]
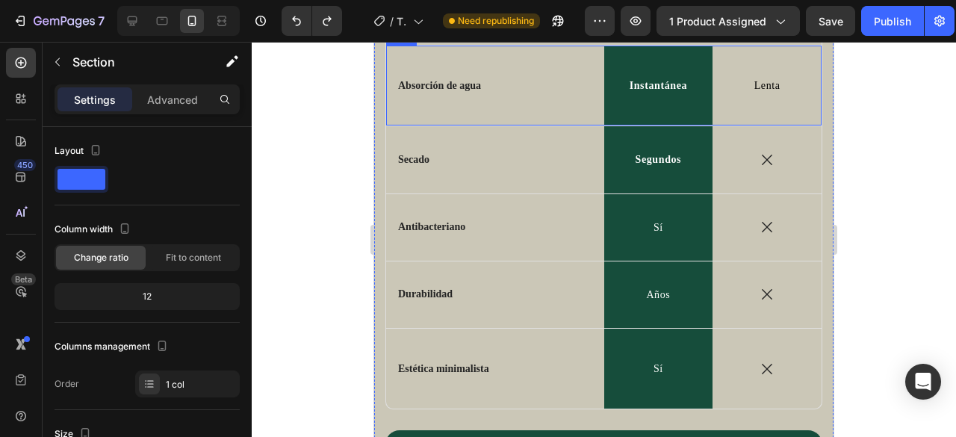
scroll to position [2329, 0]
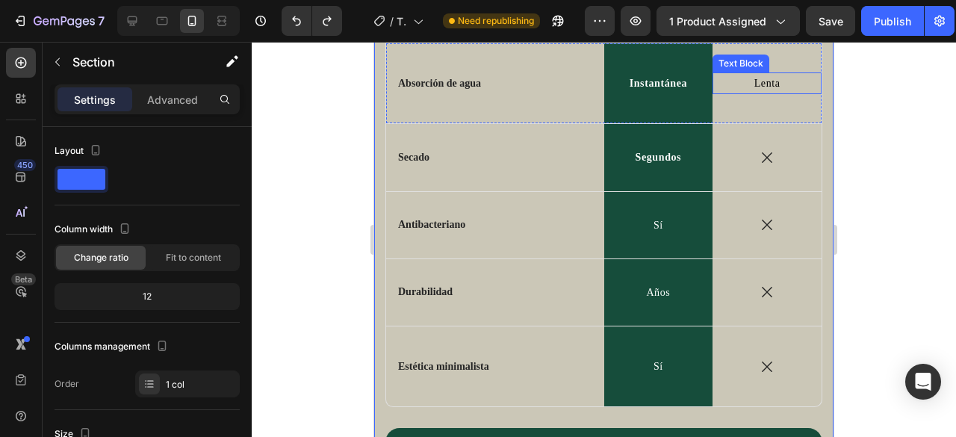
click at [753, 93] on p "Lenta" at bounding box center [767, 83] width 106 height 19
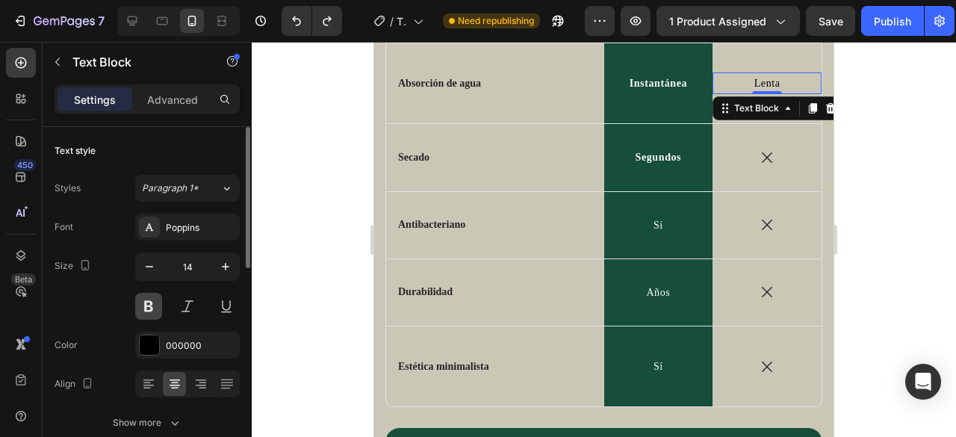
click at [152, 309] on button at bounding box center [148, 306] width 27 height 27
click at [339, 155] on div at bounding box center [604, 239] width 704 height 395
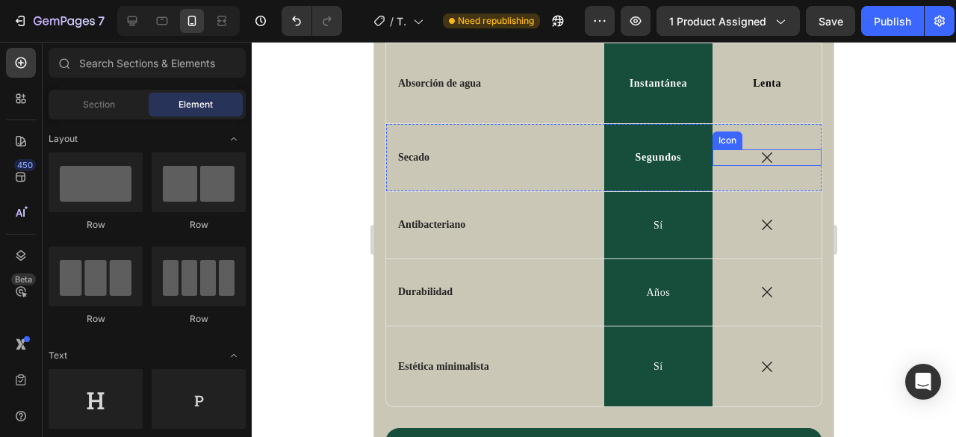
click at [762, 163] on icon at bounding box center [767, 157] width 10 height 10
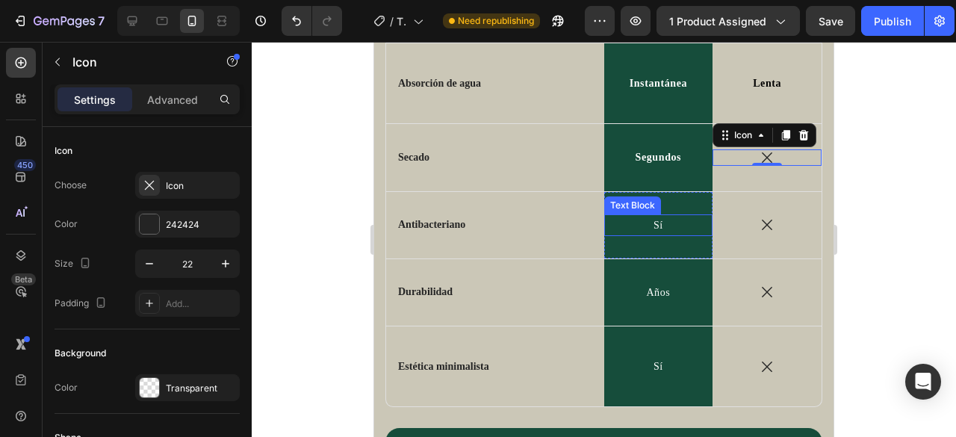
click at [653, 234] on p "Sí" at bounding box center [658, 225] width 106 height 19
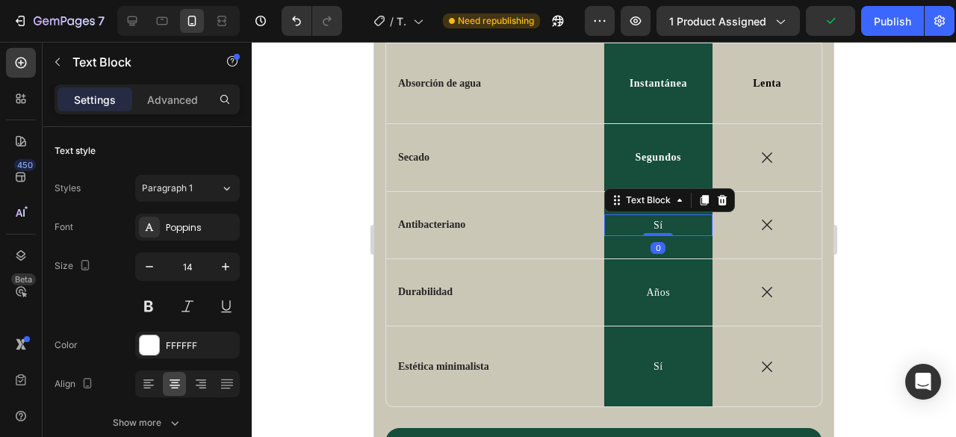
click at [154, 301] on button at bounding box center [148, 306] width 27 height 27
click at [664, 302] on p "Años" at bounding box center [658, 292] width 106 height 19
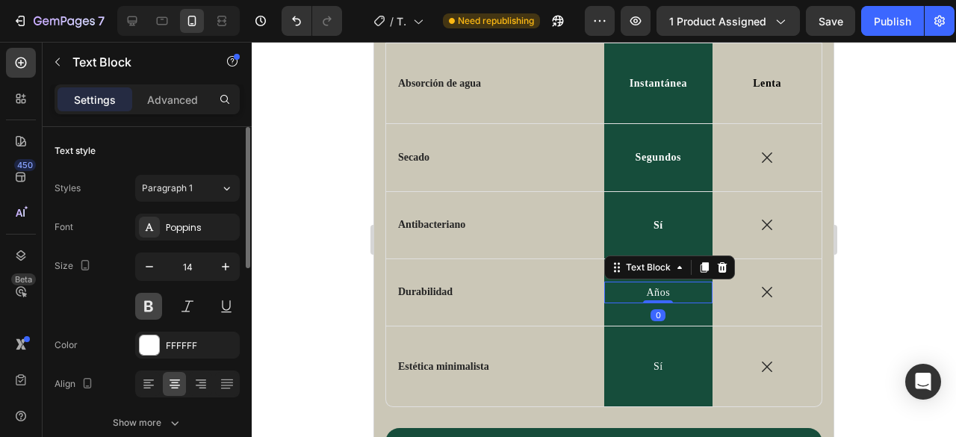
click at [146, 311] on button at bounding box center [148, 306] width 27 height 27
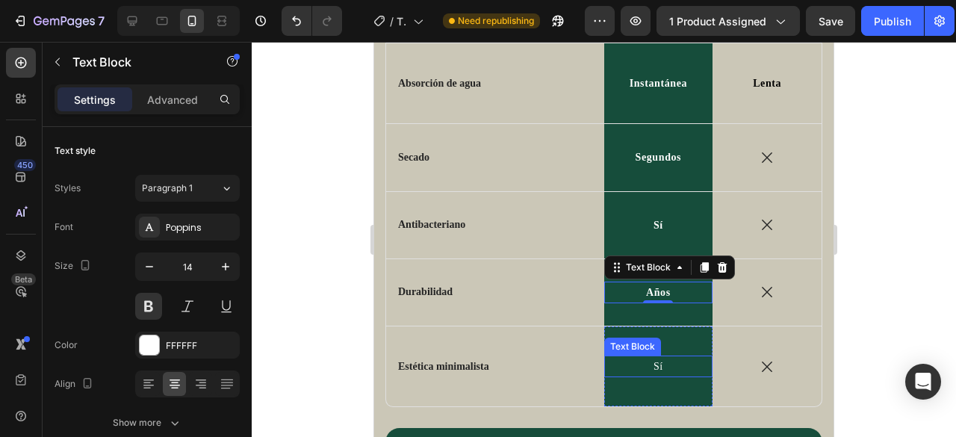
click at [656, 376] on p "Sí" at bounding box center [658, 366] width 106 height 19
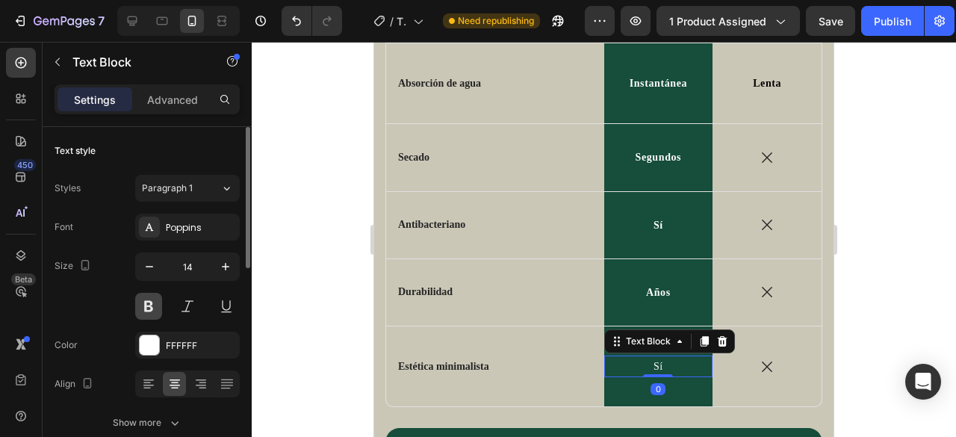
click at [155, 307] on button at bounding box center [148, 306] width 27 height 27
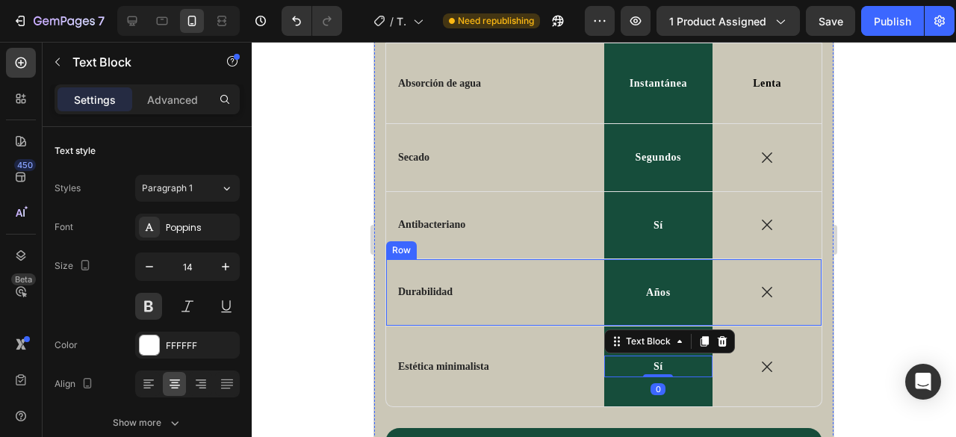
click at [304, 325] on div at bounding box center [604, 239] width 704 height 395
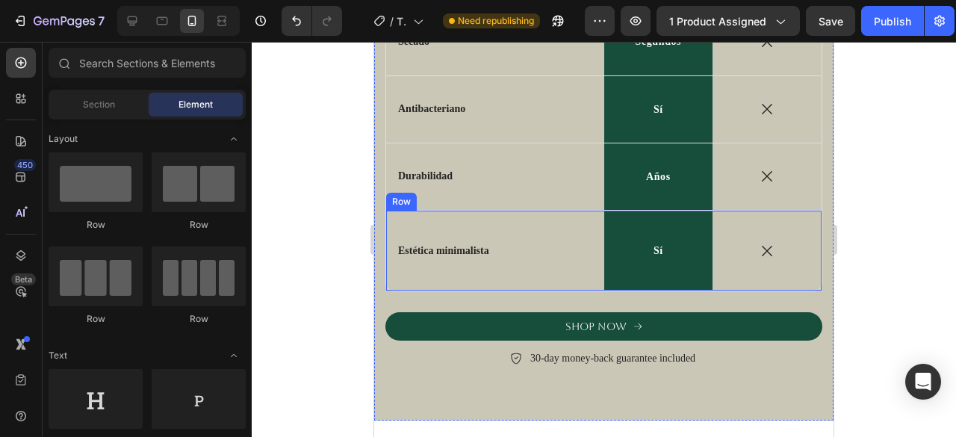
scroll to position [2479, 0]
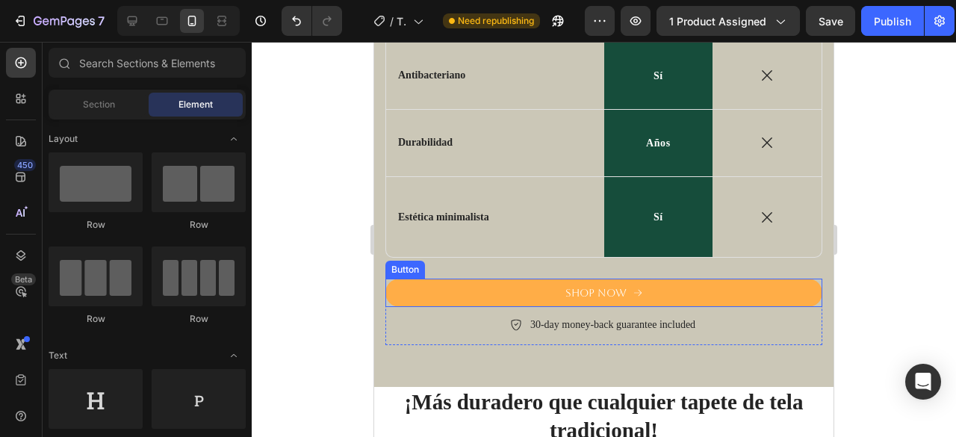
click at [526, 299] on button "Shop Now" at bounding box center [603, 292] width 437 height 28
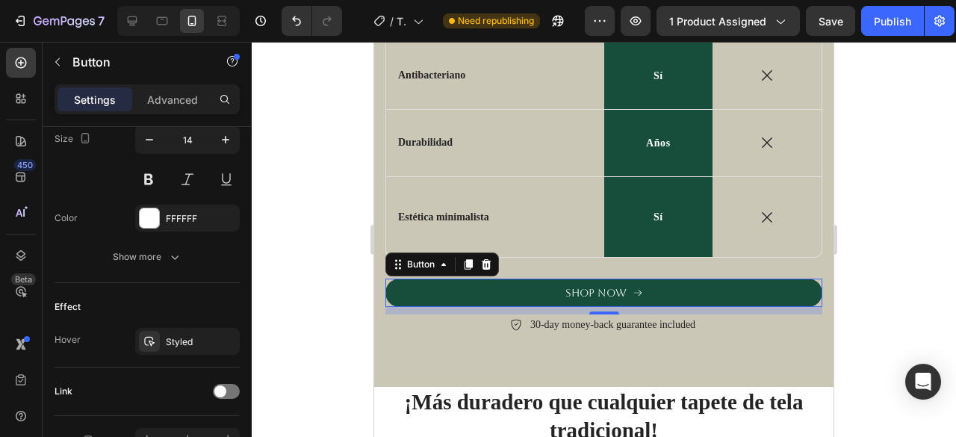
scroll to position [832, 0]
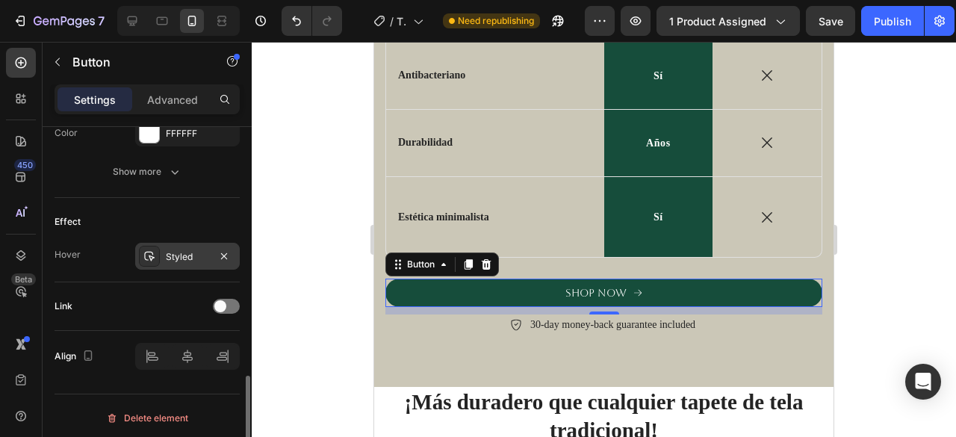
click at [167, 253] on div "Styled" at bounding box center [187, 256] width 43 height 13
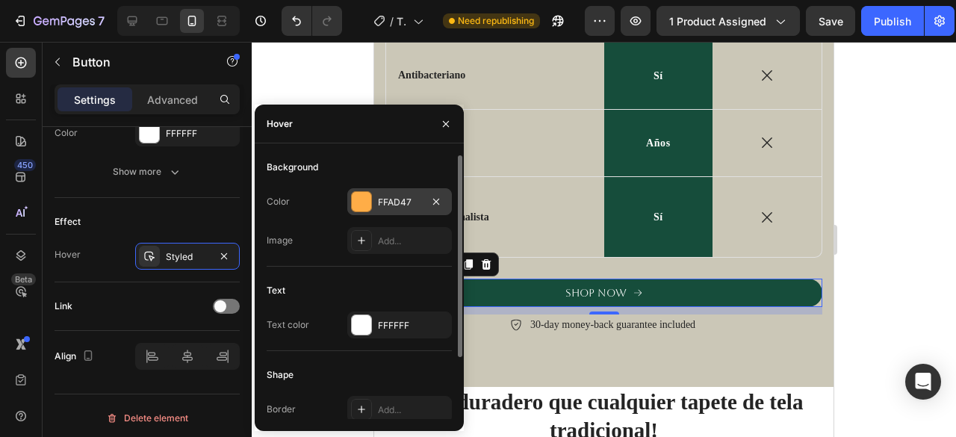
click at [361, 205] on div at bounding box center [361, 201] width 19 height 19
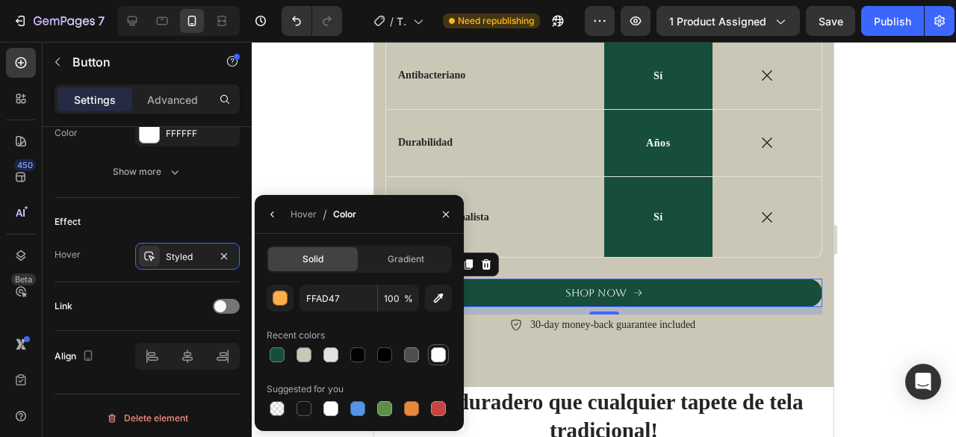
click at [445, 347] on div at bounding box center [438, 355] width 18 height 18
click at [390, 351] on div at bounding box center [384, 354] width 15 height 15
type input "000000"
click at [280, 211] on button "button" at bounding box center [273, 214] width 24 height 24
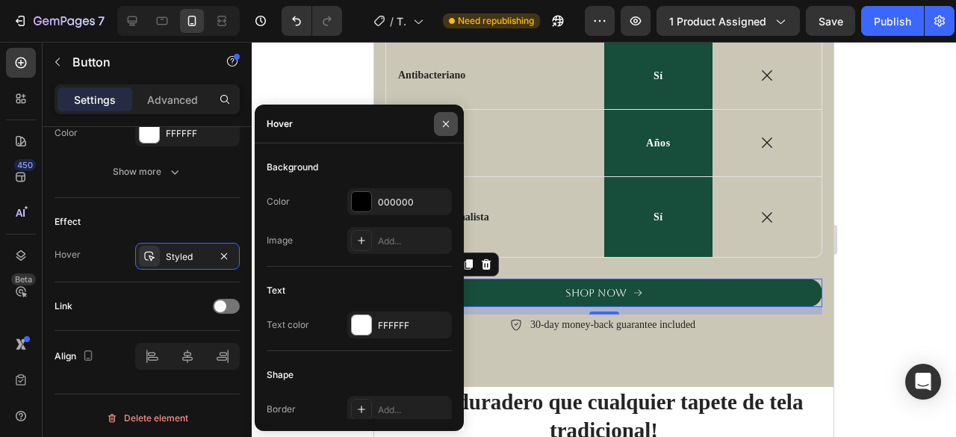
click at [452, 125] on button "button" at bounding box center [446, 124] width 24 height 24
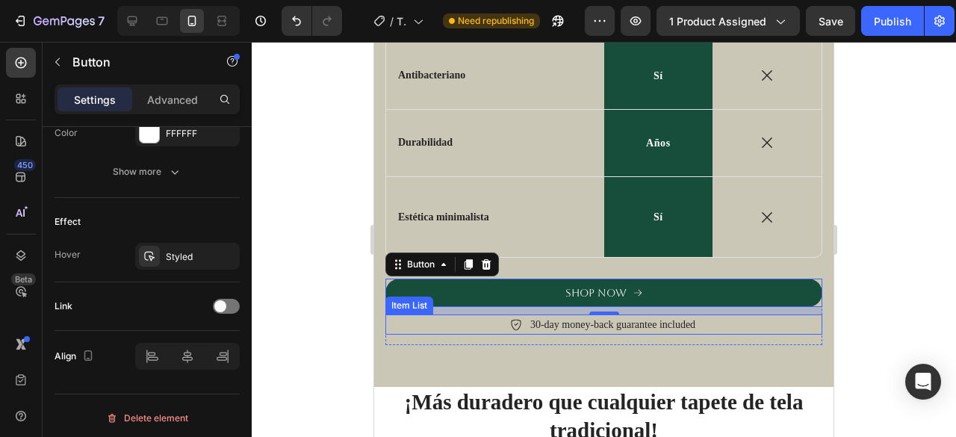
click at [631, 331] on p "30-day money-back guarantee included" at bounding box center [612, 325] width 165 height 16
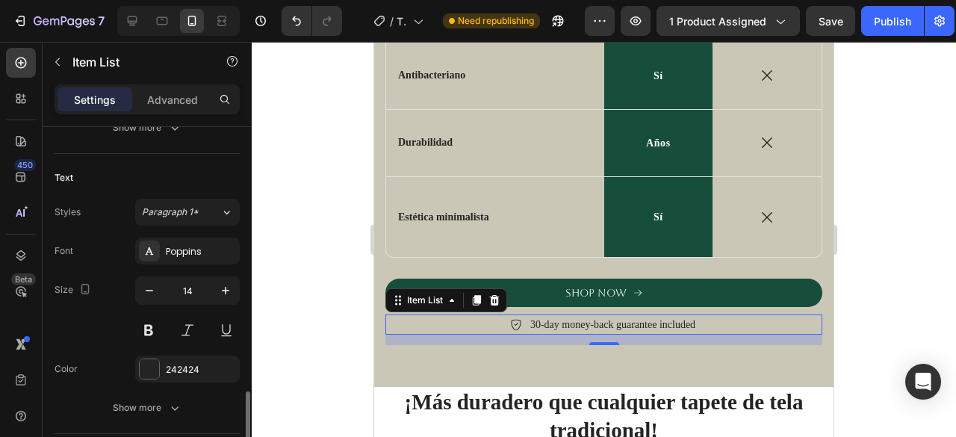
scroll to position [448, 0]
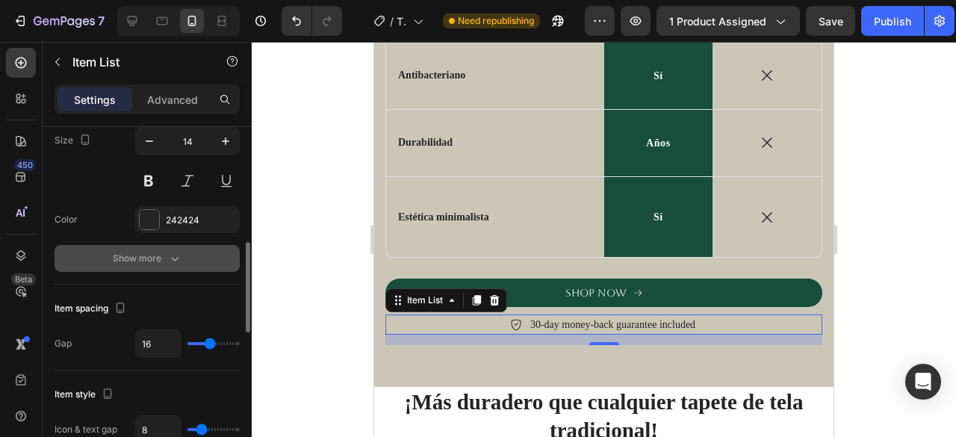
click at [173, 254] on icon "button" at bounding box center [174, 258] width 15 height 15
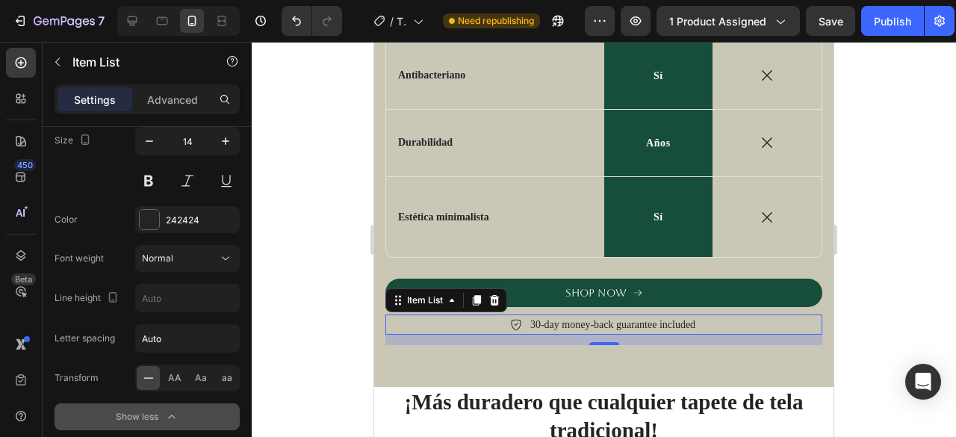
click at [302, 252] on div at bounding box center [604, 239] width 704 height 395
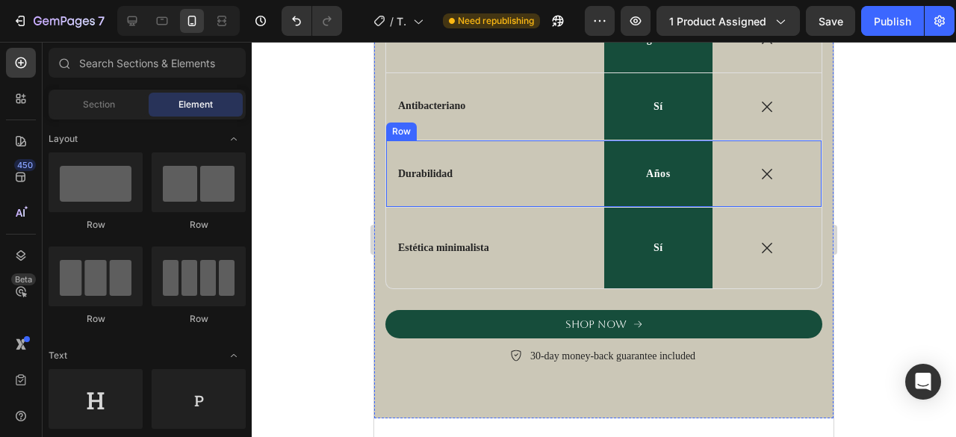
scroll to position [1881, 0]
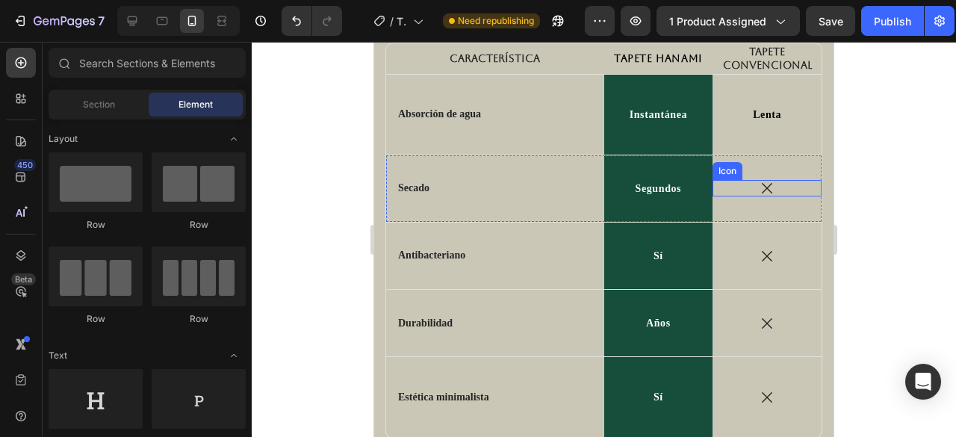
click at [759, 196] on icon at bounding box center [767, 188] width 16 height 16
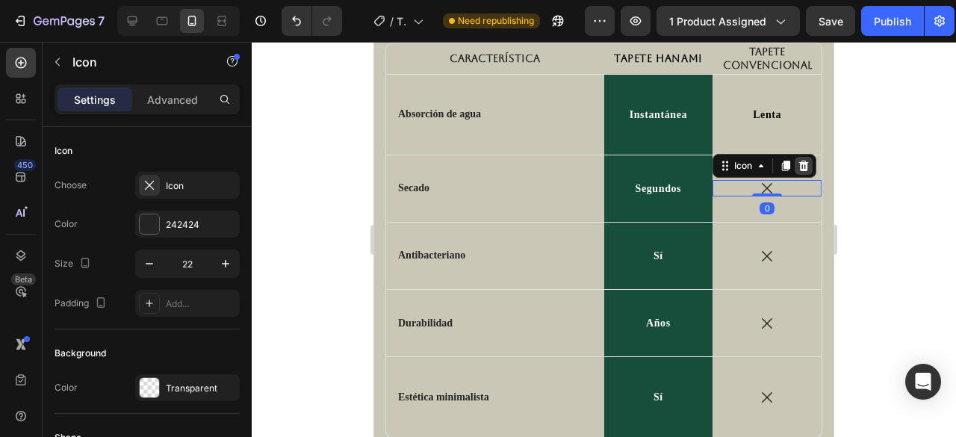
click at [800, 172] on icon at bounding box center [803, 166] width 12 height 12
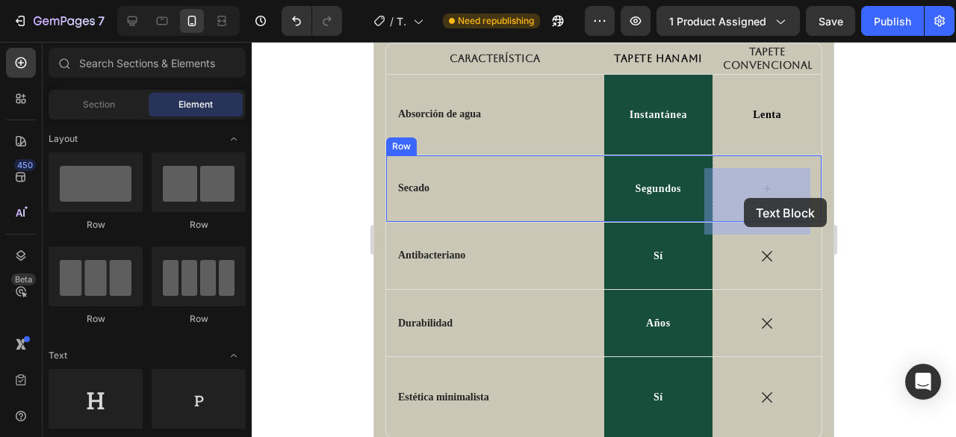
drag, startPoint x: 712, startPoint y: 299, endPoint x: 746, endPoint y: 193, distance: 111.4
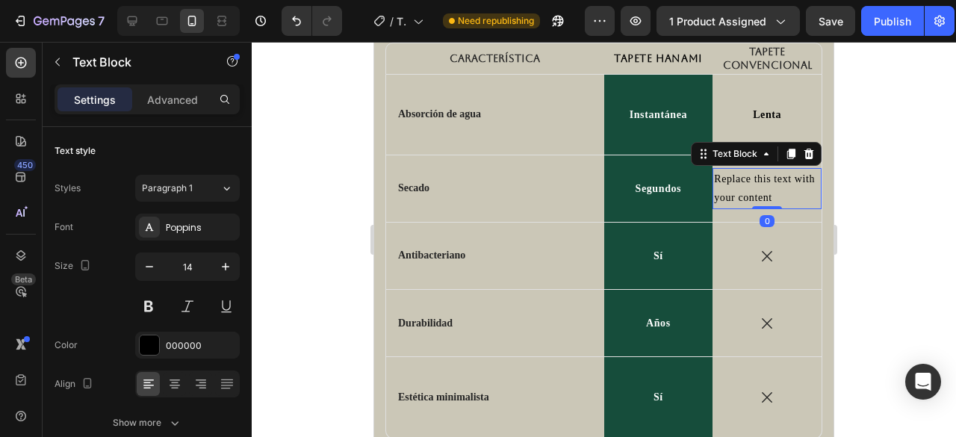
click at [745, 208] on div "Replace this text with your content" at bounding box center [766, 188] width 109 height 40
click at [745, 207] on p "Replace this text with your content" at bounding box center [767, 187] width 106 height 37
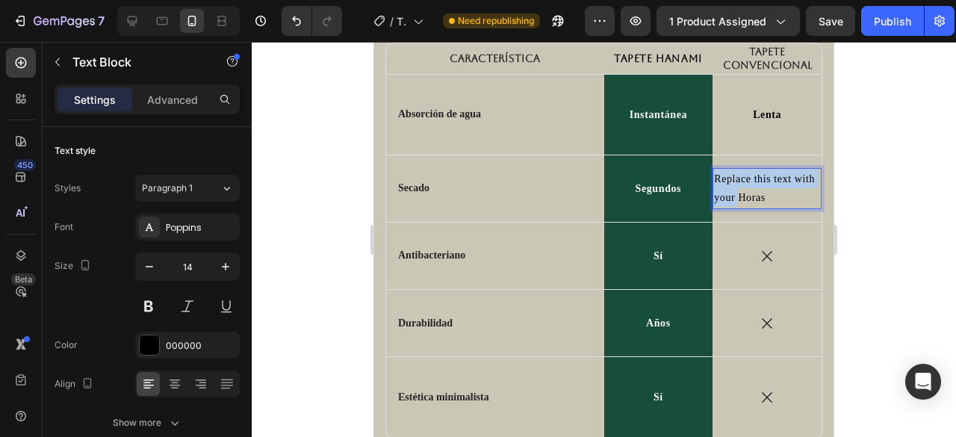
drag, startPoint x: 729, startPoint y: 210, endPoint x: 706, endPoint y: 188, distance: 31.7
click at [714, 188] on p "Replace this text with your Horas" at bounding box center [767, 187] width 106 height 37
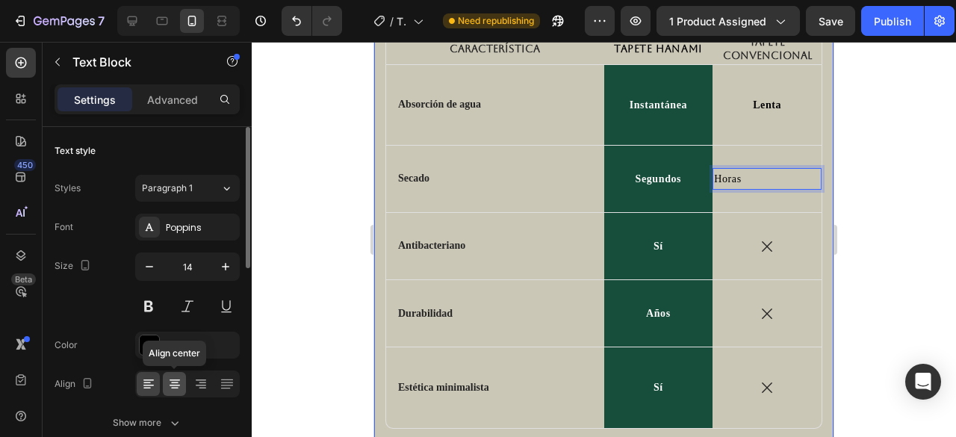
drag, startPoint x: 175, startPoint y: 381, endPoint x: 278, endPoint y: 355, distance: 105.4
click at [175, 382] on icon at bounding box center [174, 382] width 7 height 1
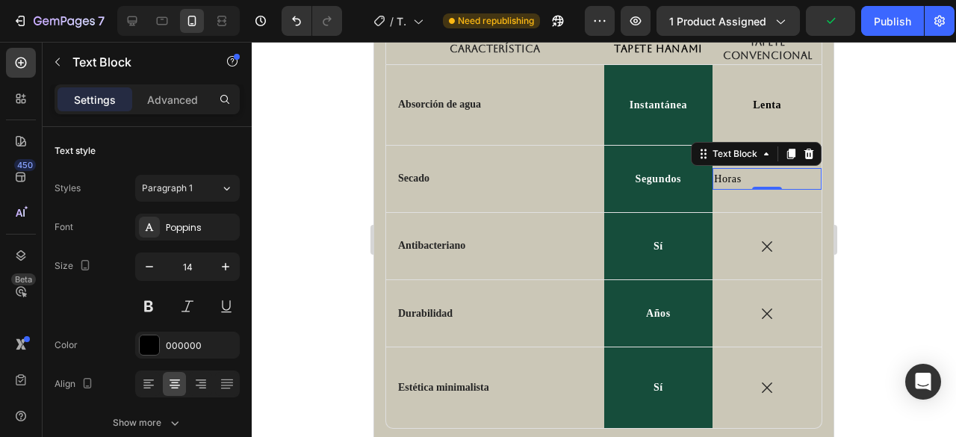
click at [898, 199] on div at bounding box center [604, 239] width 704 height 395
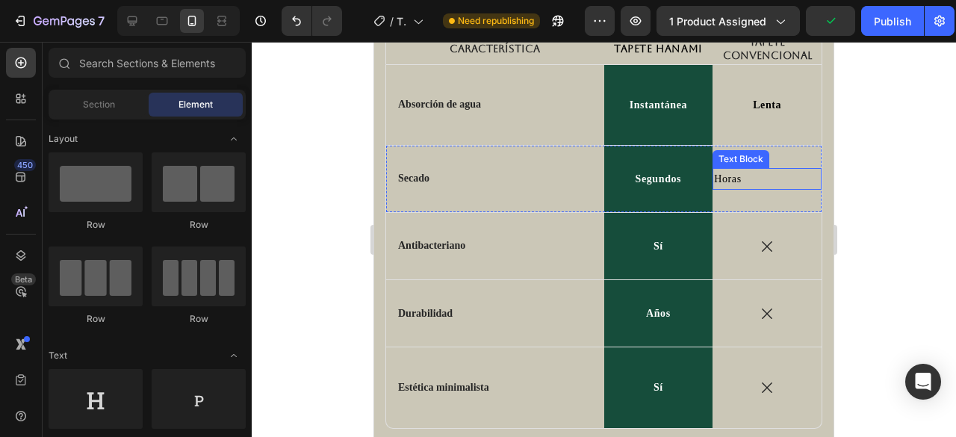
click at [740, 188] on p "Horas" at bounding box center [767, 178] width 106 height 19
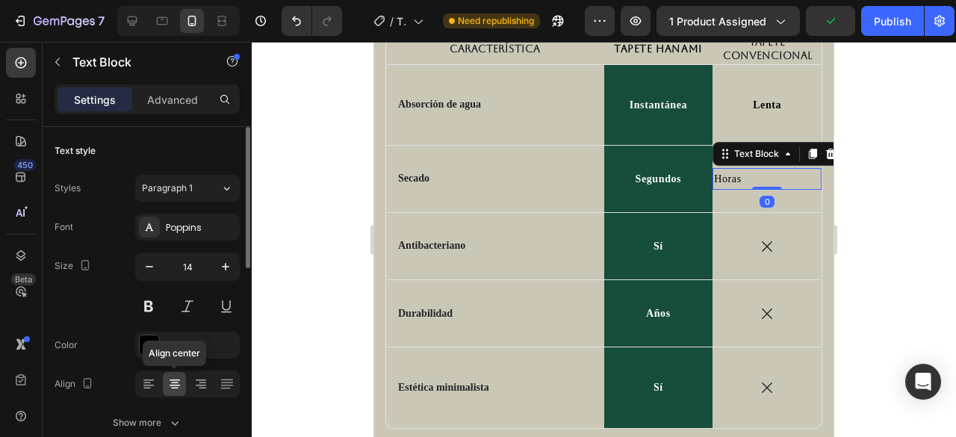
click at [175, 385] on icon at bounding box center [174, 385] width 10 height 1
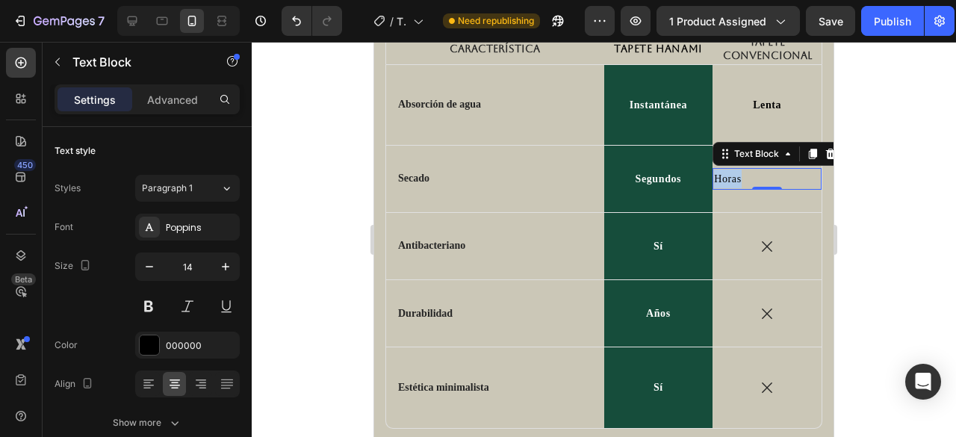
click at [729, 188] on p "Horas" at bounding box center [767, 178] width 106 height 19
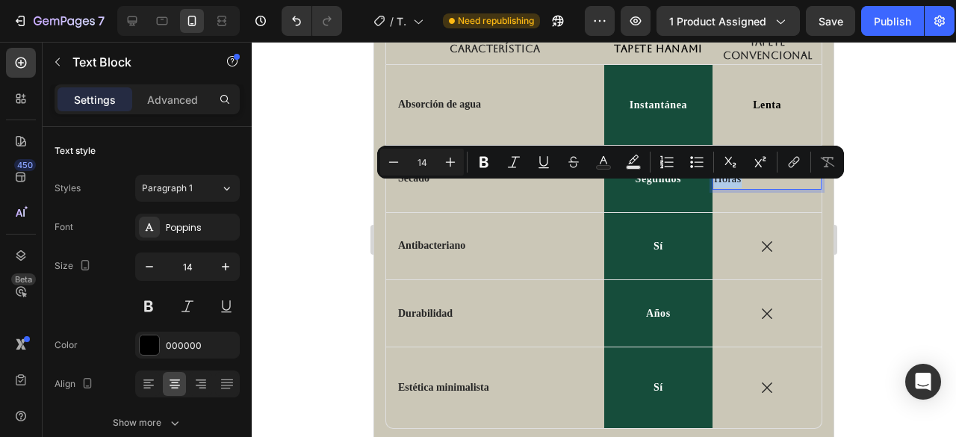
click at [728, 188] on p "Horas" at bounding box center [767, 178] width 106 height 19
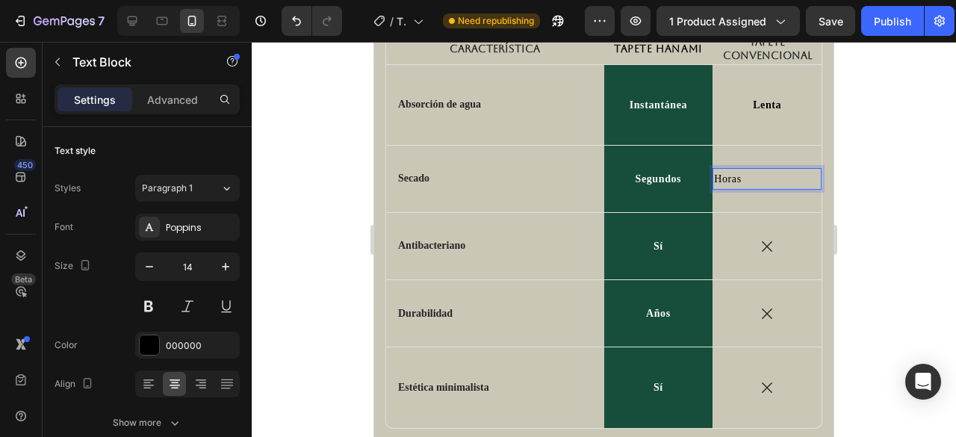
click at [733, 188] on p "Horas" at bounding box center [767, 178] width 106 height 19
click at [152, 382] on icon at bounding box center [148, 383] width 15 height 15
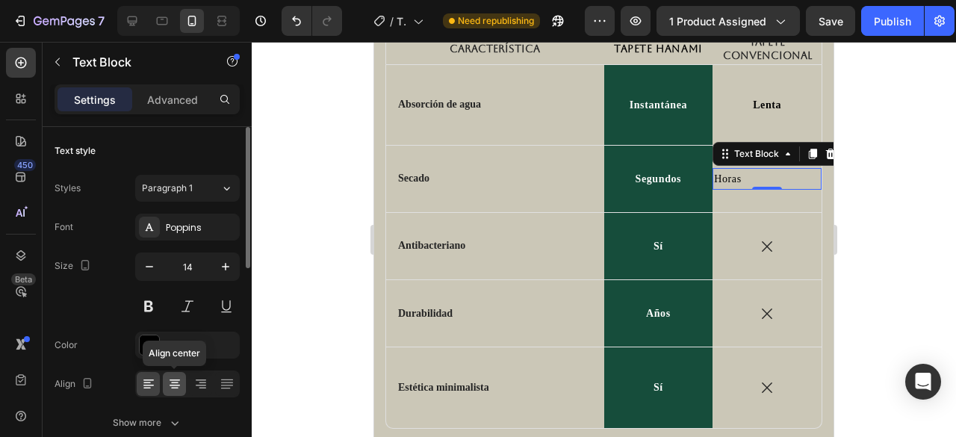
click at [172, 385] on icon at bounding box center [174, 385] width 10 height 1
click at [156, 303] on button at bounding box center [148, 306] width 27 height 27
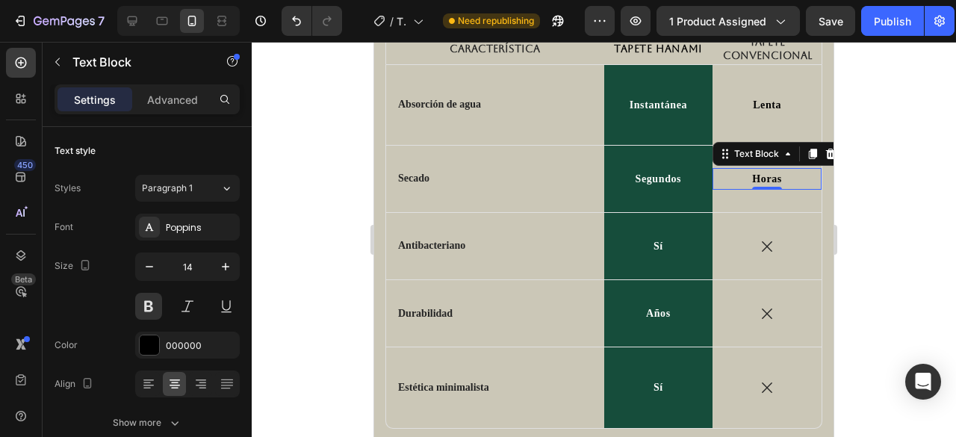
click at [912, 187] on div at bounding box center [604, 239] width 704 height 395
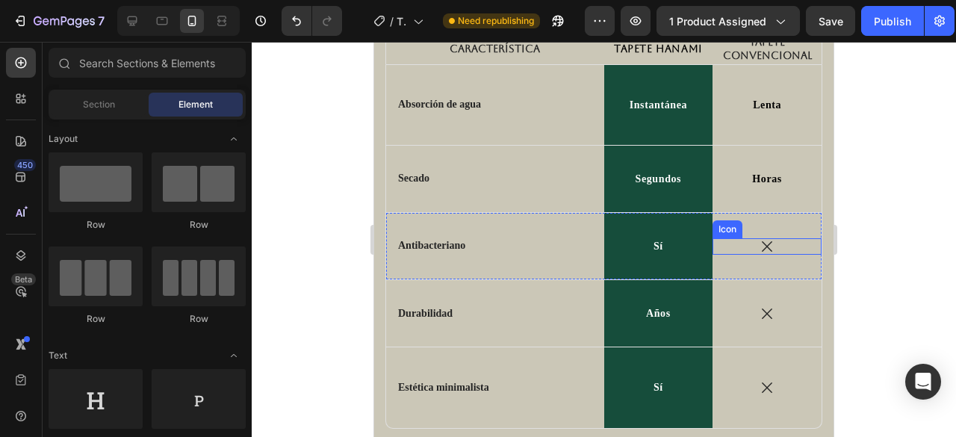
click at [759, 255] on icon at bounding box center [767, 246] width 16 height 16
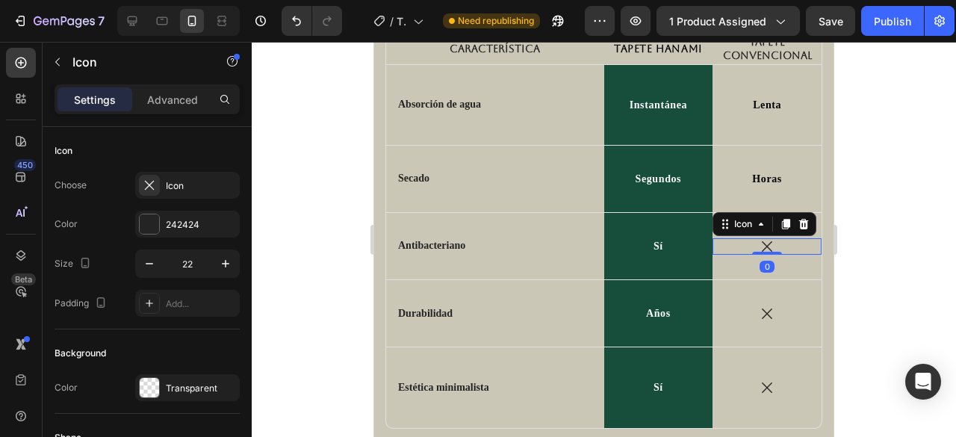
click at [759, 255] on icon at bounding box center [767, 246] width 16 height 16
click at [799, 228] on icon at bounding box center [804, 223] width 10 height 10
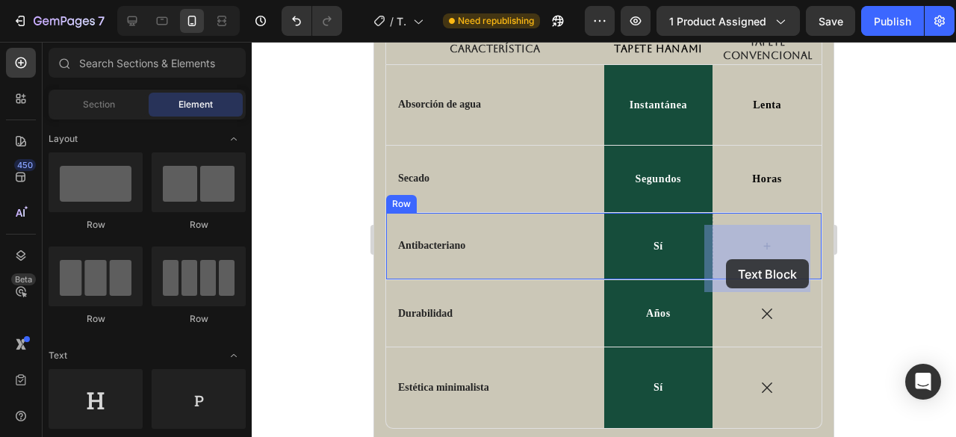
drag, startPoint x: 561, startPoint y: 283, endPoint x: 726, endPoint y: 259, distance: 166.7
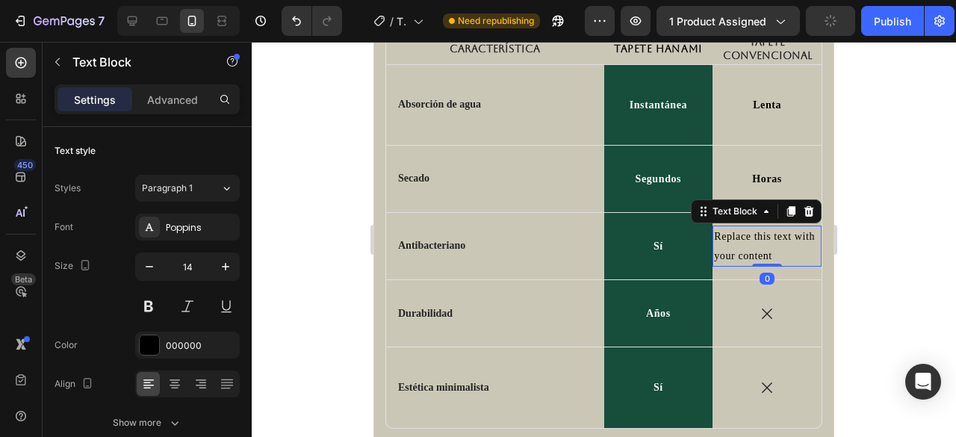
click at [757, 262] on div "Replace this text with your content" at bounding box center [766, 245] width 109 height 40
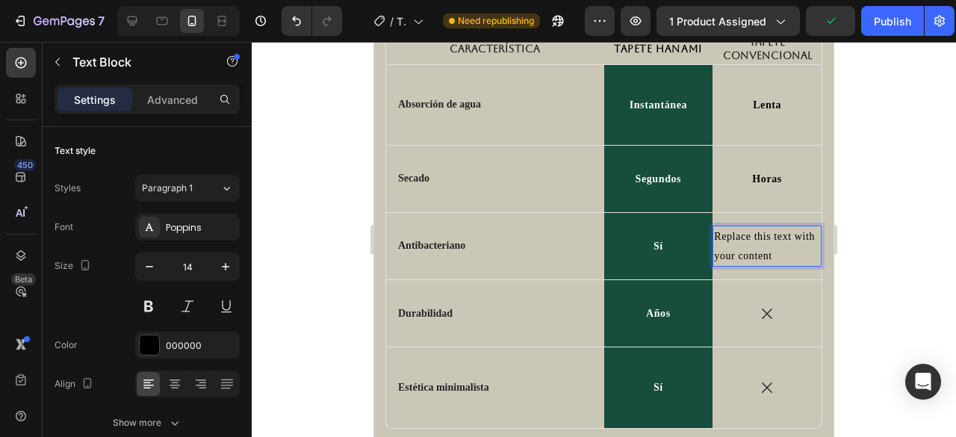
click at [756, 264] on p "Replace this text with your content" at bounding box center [767, 245] width 106 height 37
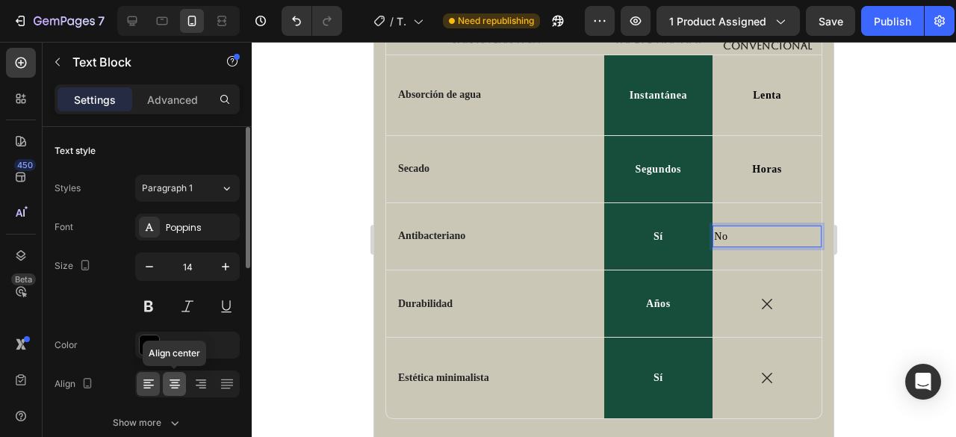
click at [176, 382] on icon at bounding box center [174, 382] width 7 height 1
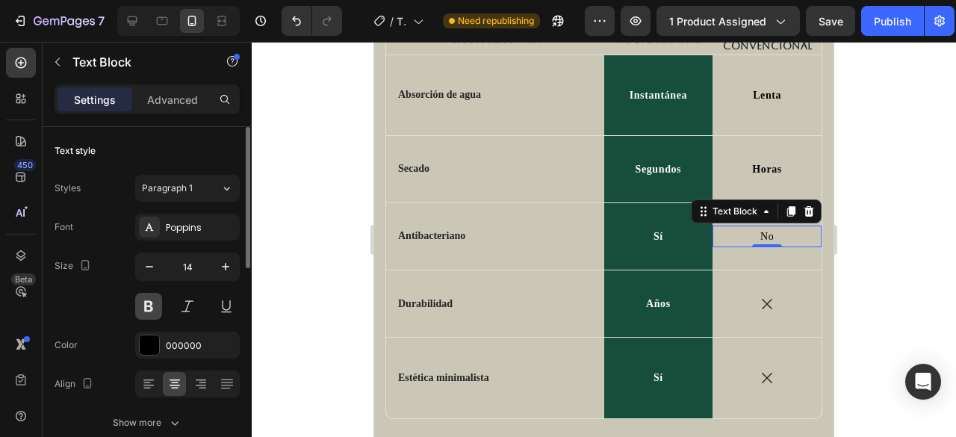
drag, startPoint x: 153, startPoint y: 307, endPoint x: 309, endPoint y: 286, distance: 157.4
click at [153, 306] on button at bounding box center [148, 306] width 27 height 27
click at [759, 312] on icon at bounding box center [767, 304] width 16 height 16
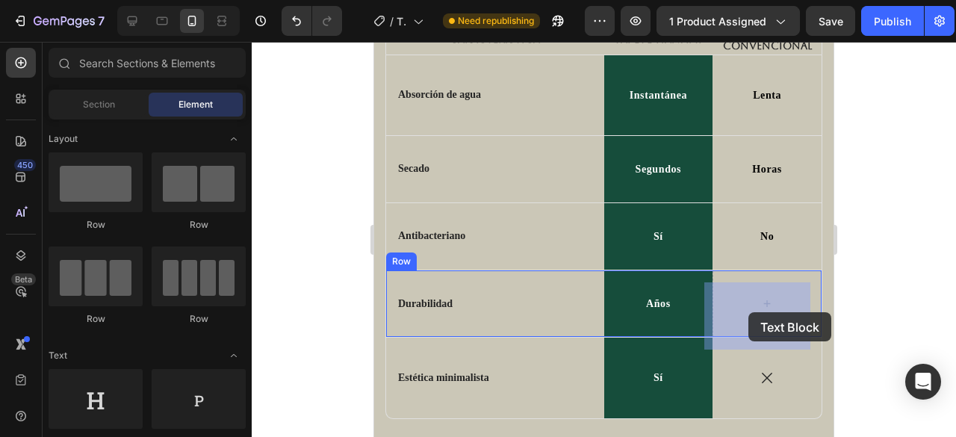
drag, startPoint x: 592, startPoint y: 285, endPoint x: 748, endPoint y: 312, distance: 158.3
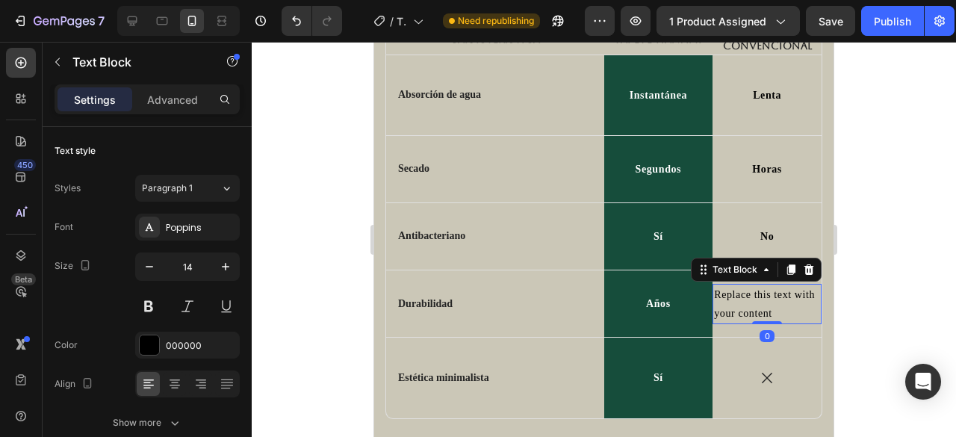
click at [750, 324] on div "Replace this text with your content" at bounding box center [766, 304] width 109 height 40
click at [750, 323] on p "Replace this text with your content" at bounding box center [767, 303] width 106 height 37
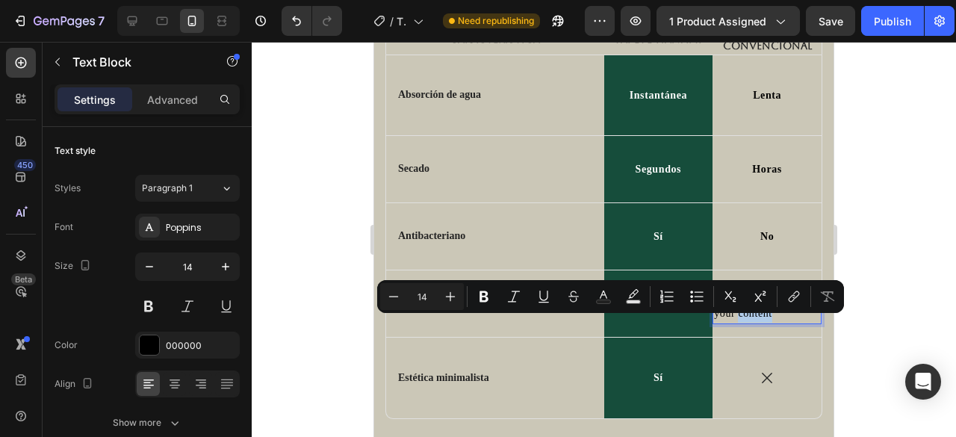
click at [765, 323] on p "Replace this text with your content" at bounding box center [767, 303] width 106 height 37
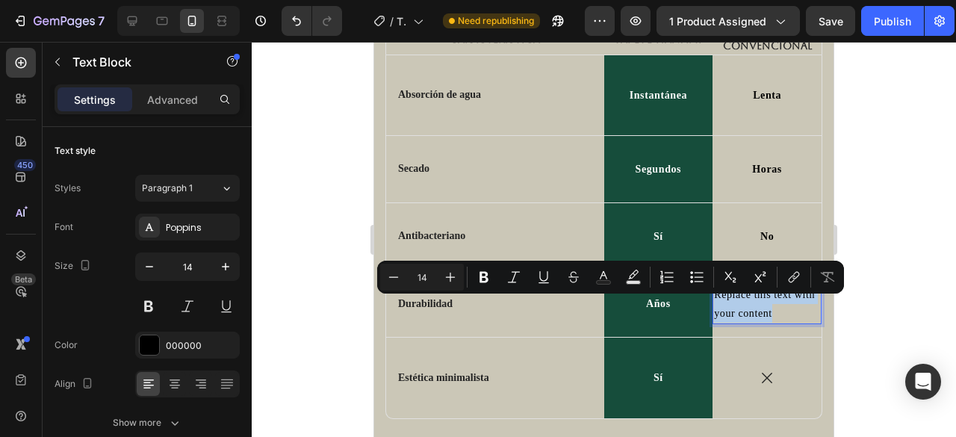
drag, startPoint x: 765, startPoint y: 327, endPoint x: 707, endPoint y: 305, distance: 61.4
click at [714, 305] on p "Replace this text with your content" at bounding box center [767, 303] width 106 height 37
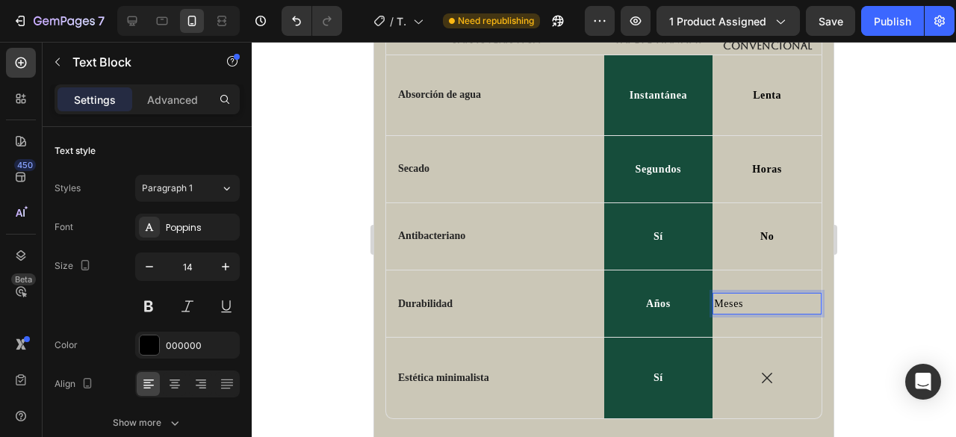
scroll to position [1910, 0]
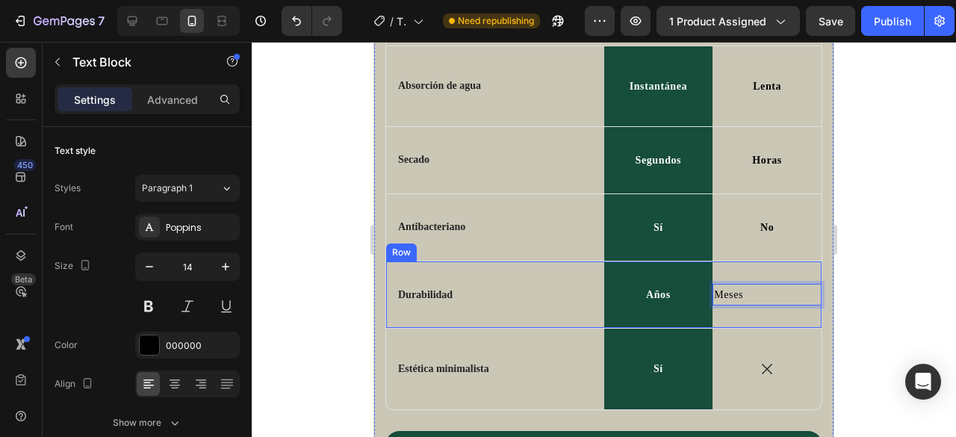
click at [732, 277] on div "Meses Text Block 0" at bounding box center [766, 294] width 109 height 66
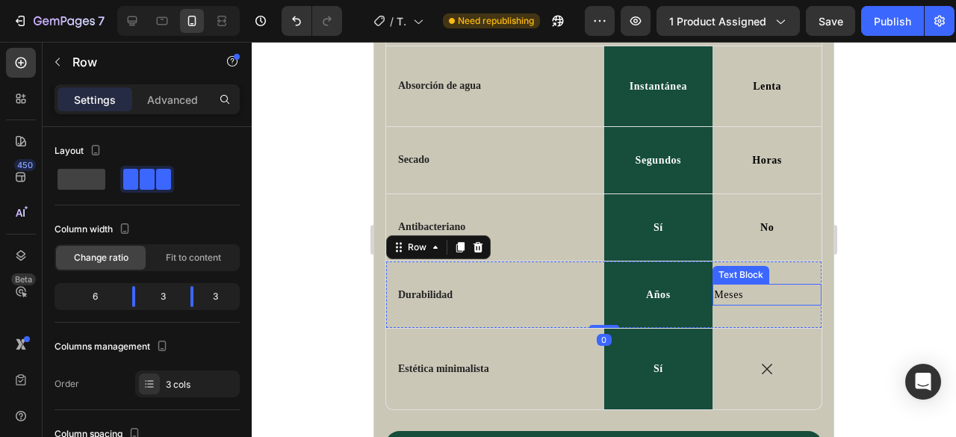
click at [729, 304] on p "Meses" at bounding box center [767, 294] width 106 height 19
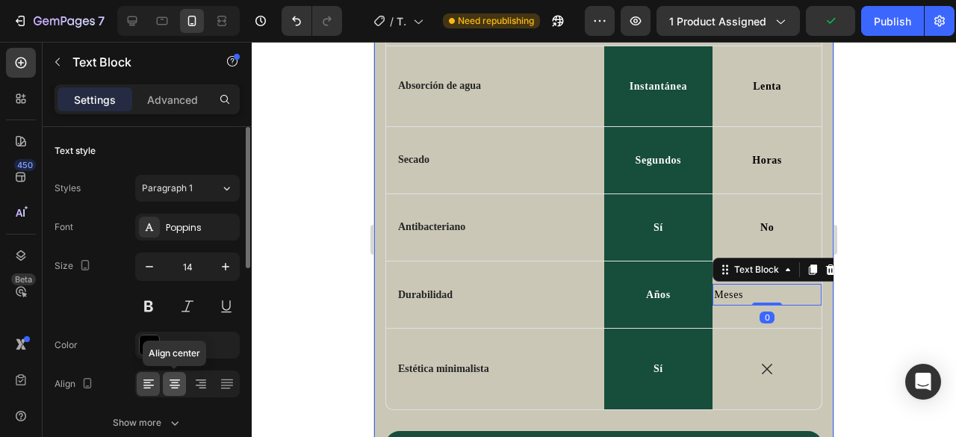
click at [181, 376] on icon at bounding box center [174, 383] width 15 height 15
click at [161, 299] on button at bounding box center [148, 306] width 27 height 27
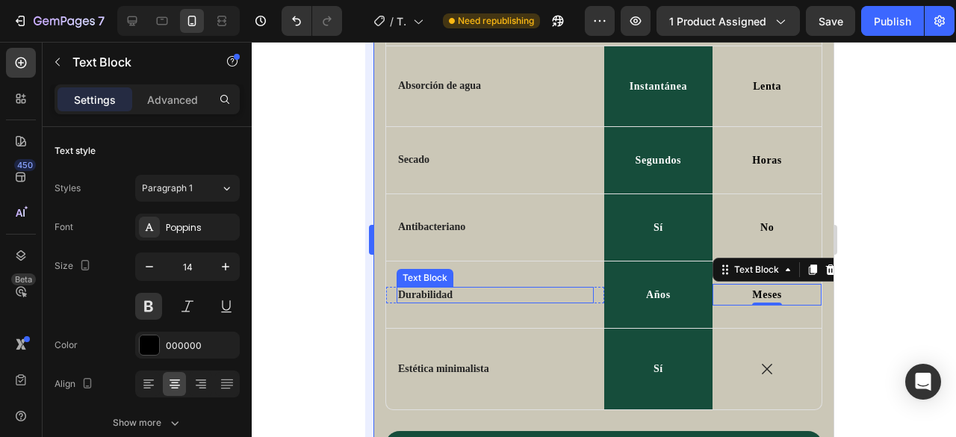
click at [333, 304] on div at bounding box center [604, 239] width 704 height 395
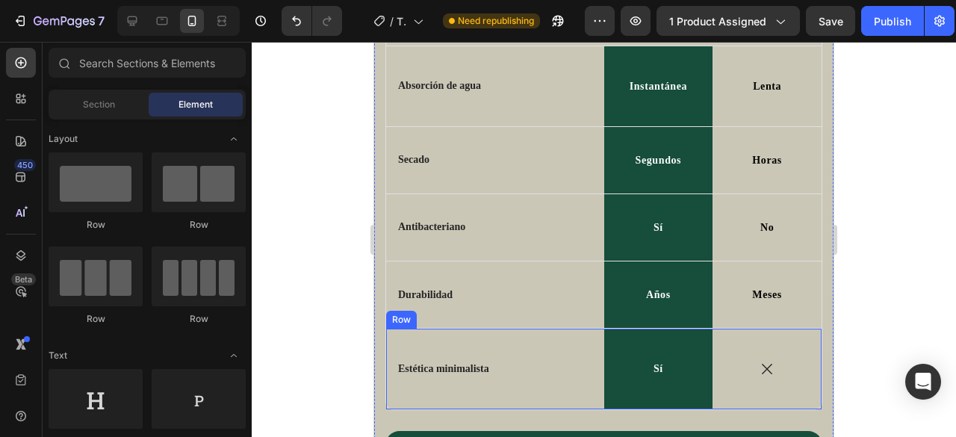
click at [759, 377] on icon at bounding box center [767, 369] width 16 height 16
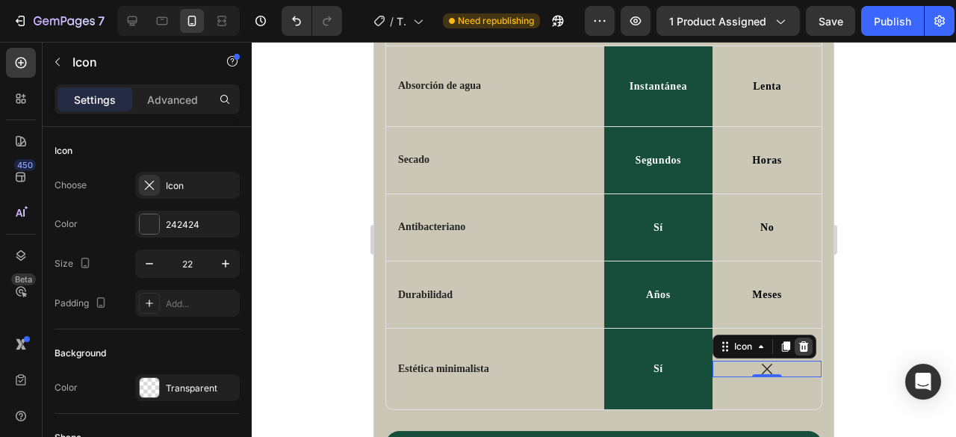
click at [797, 352] on icon at bounding box center [803, 346] width 12 height 12
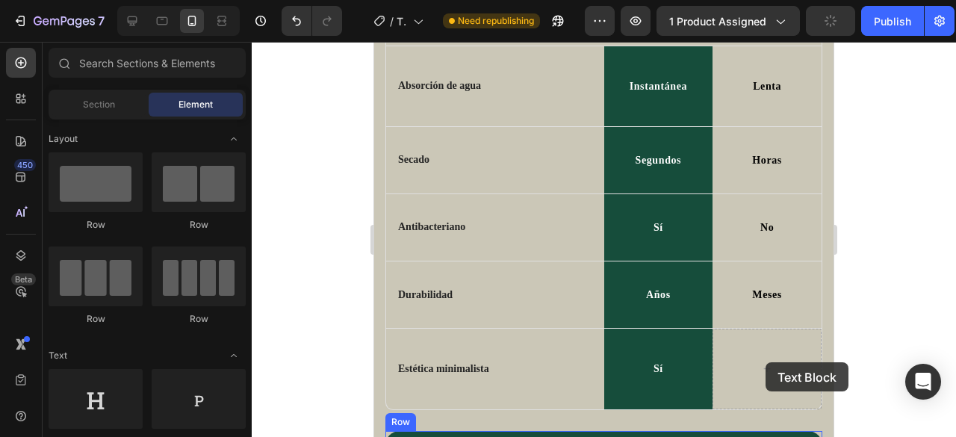
scroll to position [1999, 0]
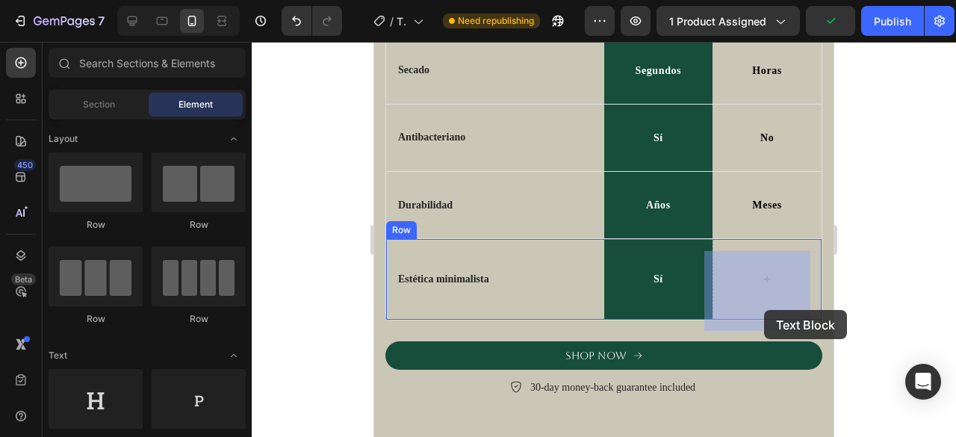
drag, startPoint x: 574, startPoint y: 310, endPoint x: 762, endPoint y: 303, distance: 188.3
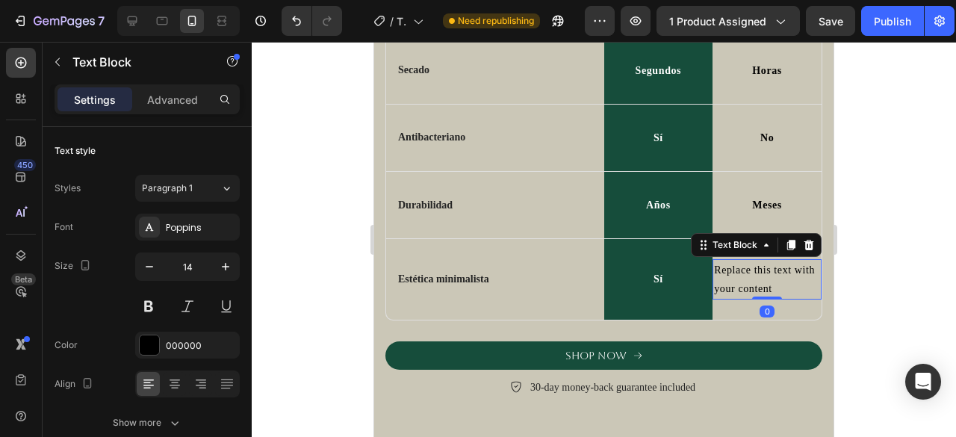
click at [750, 299] on div "Replace this text with your content" at bounding box center [766, 279] width 109 height 40
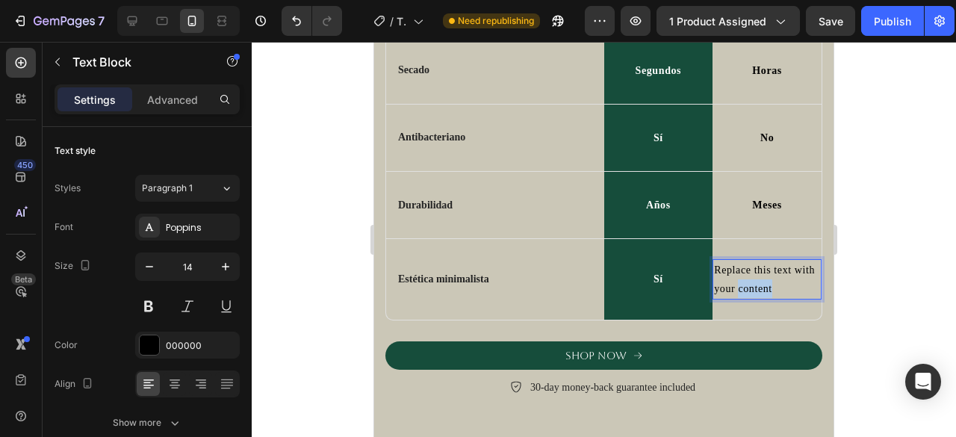
click at [750, 298] on p "Replace this text with your content" at bounding box center [767, 279] width 106 height 37
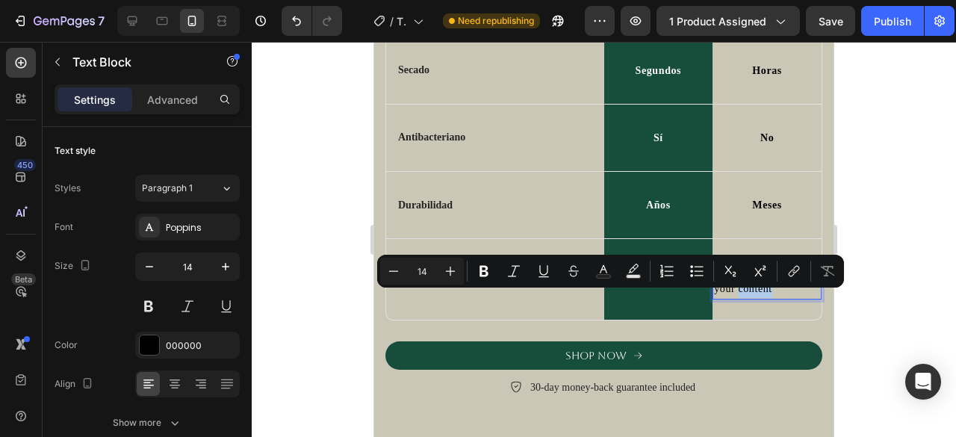
click at [715, 284] on div "Minus 14 Plus Bold Italic Underline Strikethrough Text Color Text Background Co…" at bounding box center [610, 271] width 467 height 33
click at [725, 298] on p "Replace this text with your content" at bounding box center [767, 279] width 106 height 37
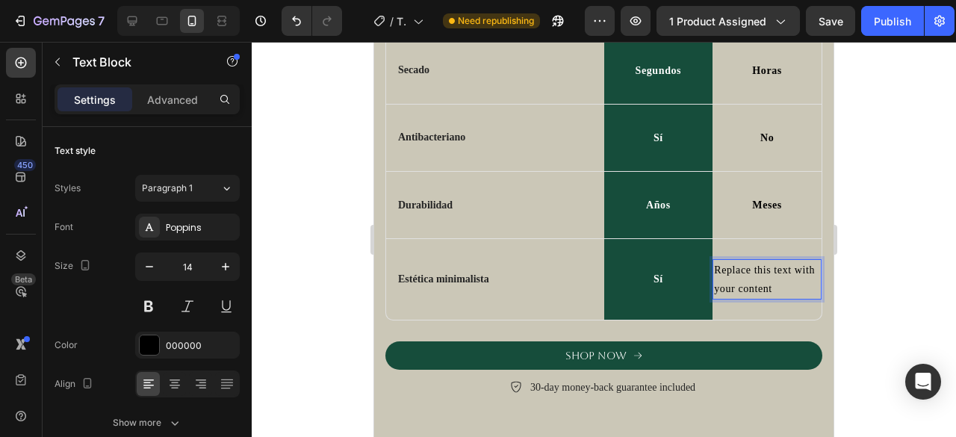
click at [761, 298] on p "Replace this text with your content" at bounding box center [767, 279] width 106 height 37
drag, startPoint x: 773, startPoint y: 302, endPoint x: 709, endPoint y: 280, distance: 67.1
click at [714, 280] on p "Replace this text with your content" at bounding box center [767, 279] width 106 height 37
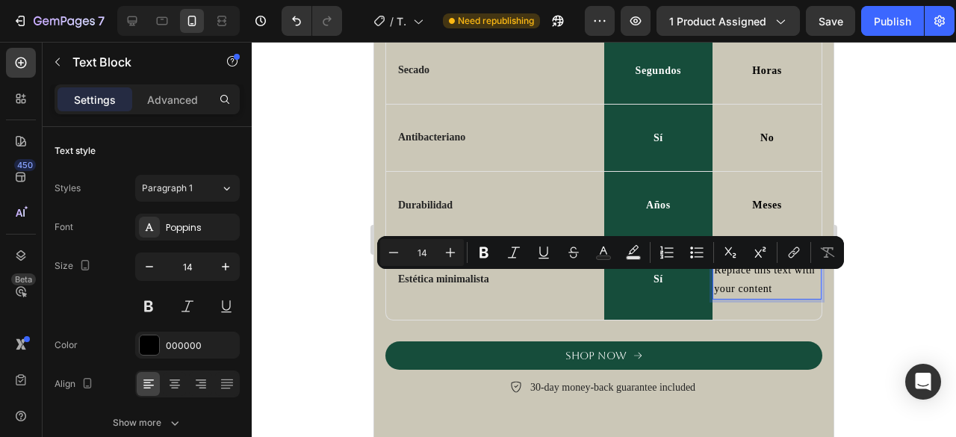
scroll to position [2009, 0]
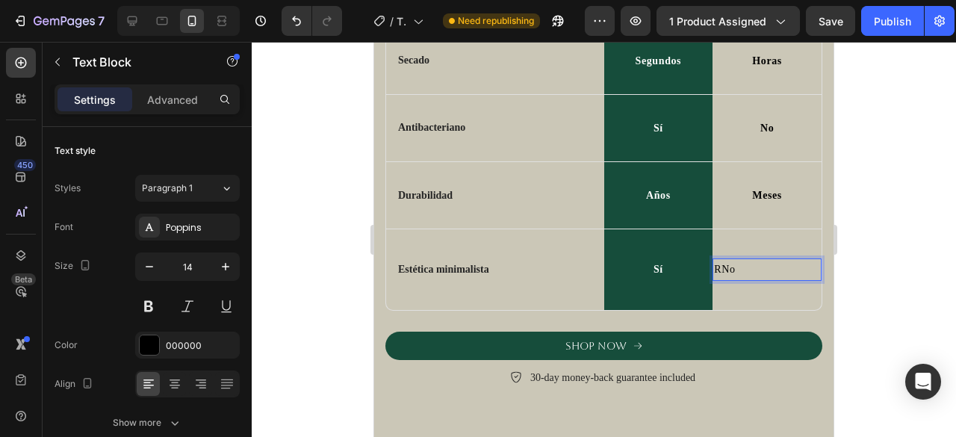
click at [714, 278] on p "RNo" at bounding box center [767, 269] width 106 height 19
drag, startPoint x: 889, startPoint y: 267, endPoint x: 420, endPoint y: 232, distance: 470.2
click at [889, 267] on div at bounding box center [604, 239] width 704 height 395
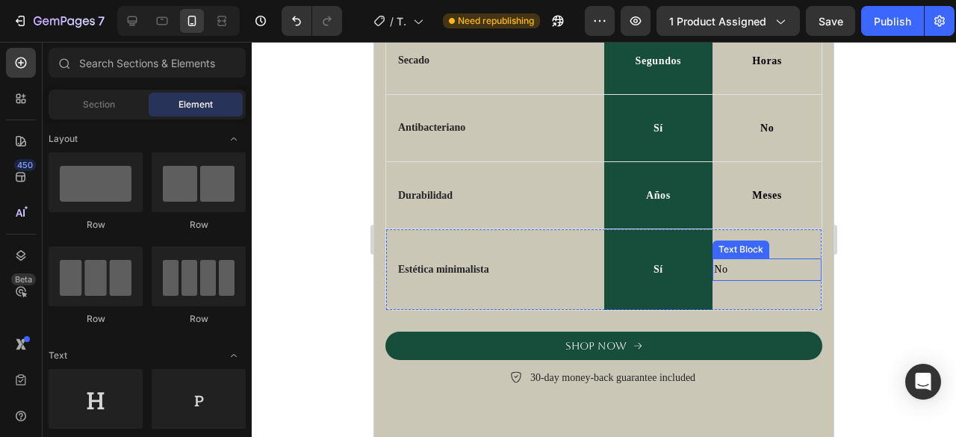
click at [747, 278] on p "No" at bounding box center [767, 269] width 106 height 19
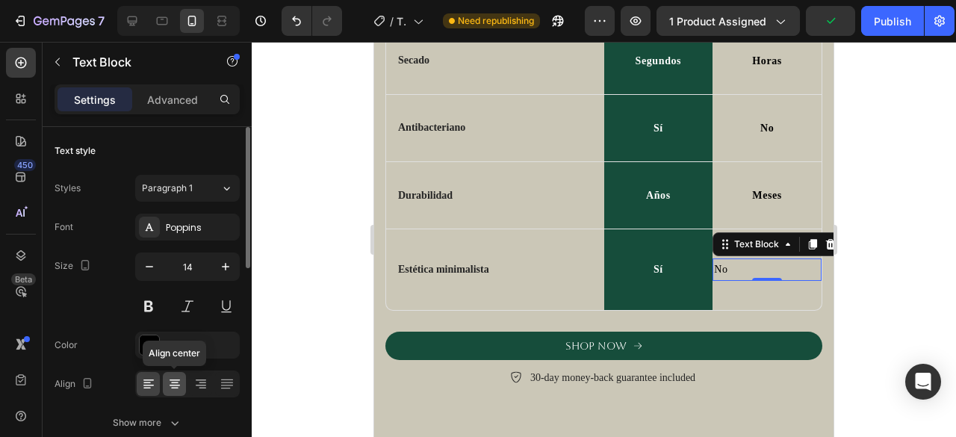
click at [182, 382] on div at bounding box center [174, 384] width 23 height 24
drag, startPoint x: 154, startPoint y: 303, endPoint x: 360, endPoint y: 305, distance: 206.1
click at [153, 303] on button at bounding box center [148, 306] width 27 height 27
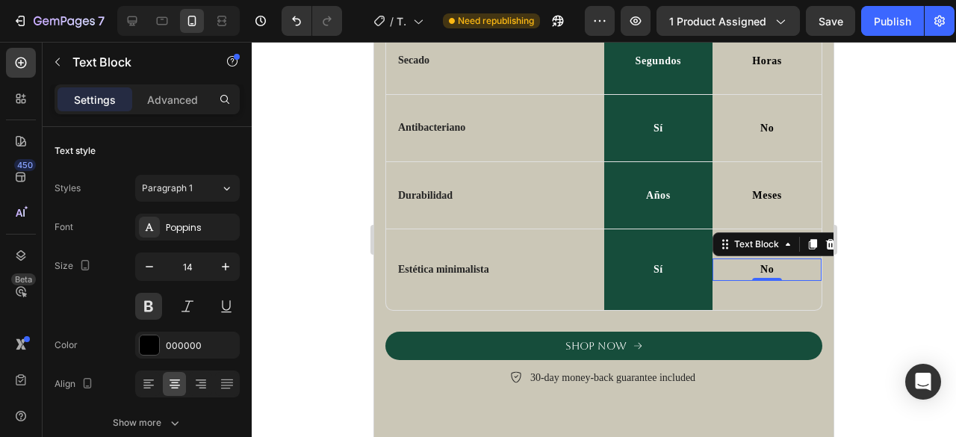
click at [891, 254] on div at bounding box center [604, 239] width 704 height 395
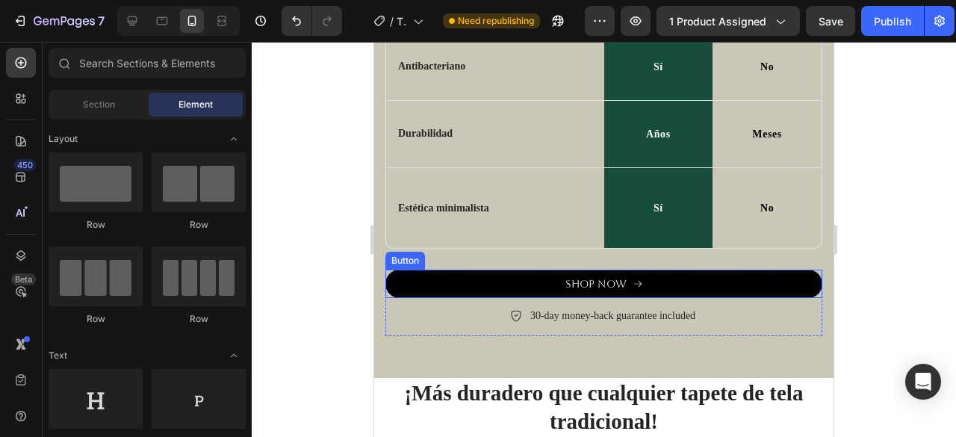
scroll to position [2621, 0]
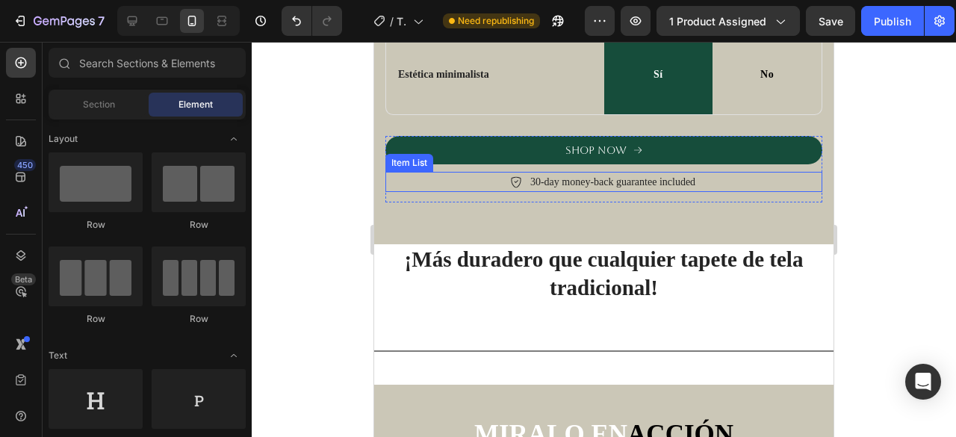
click at [580, 187] on p "30-day money-back guarantee included" at bounding box center [612, 182] width 165 height 16
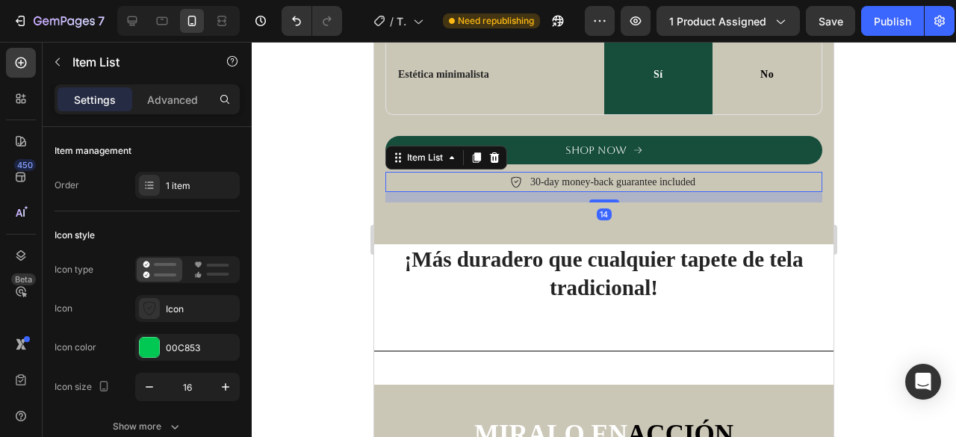
click at [593, 184] on p "30-day money-back guarantee included" at bounding box center [612, 182] width 165 height 16
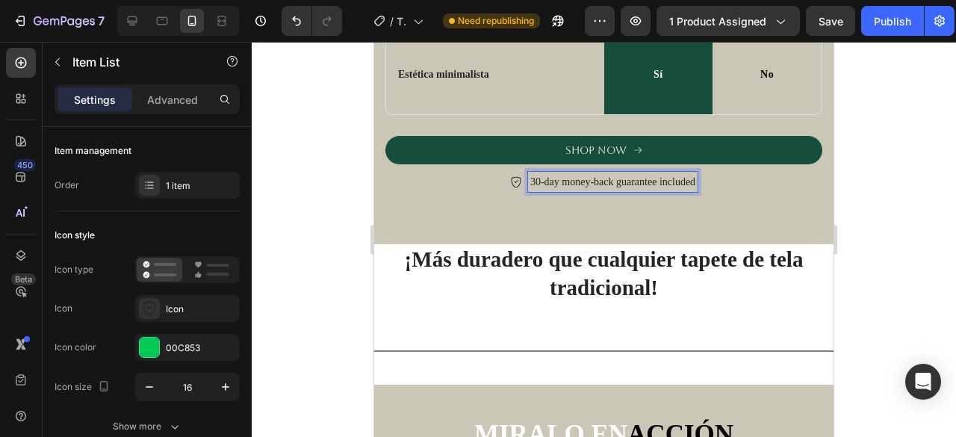
click at [648, 190] on p "30-day money-back guarantee included" at bounding box center [612, 182] width 165 height 16
click at [679, 190] on p "30-day money-back guarantee included" at bounding box center [612, 182] width 165 height 16
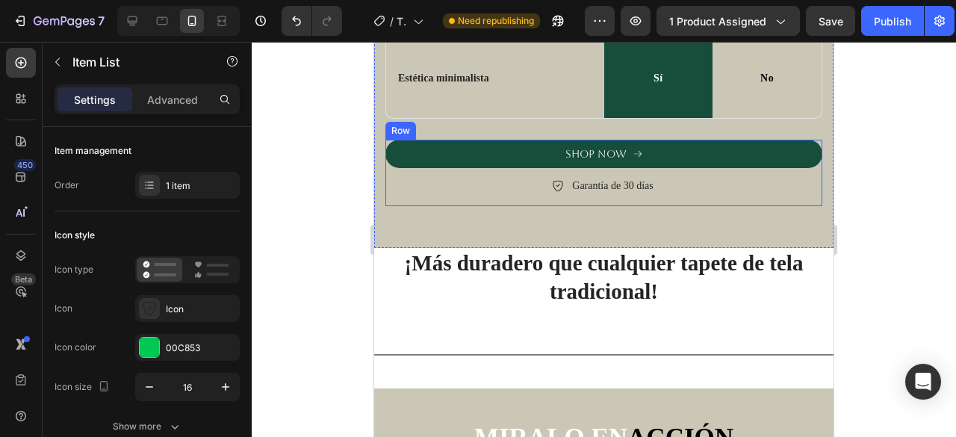
click at [903, 222] on div at bounding box center [604, 239] width 704 height 395
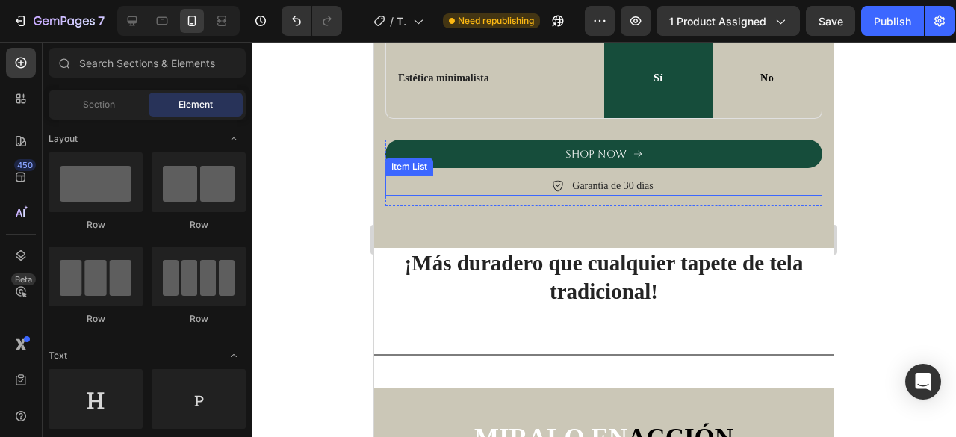
click at [622, 193] on p "Garantía de 30 días" at bounding box center [612, 186] width 81 height 16
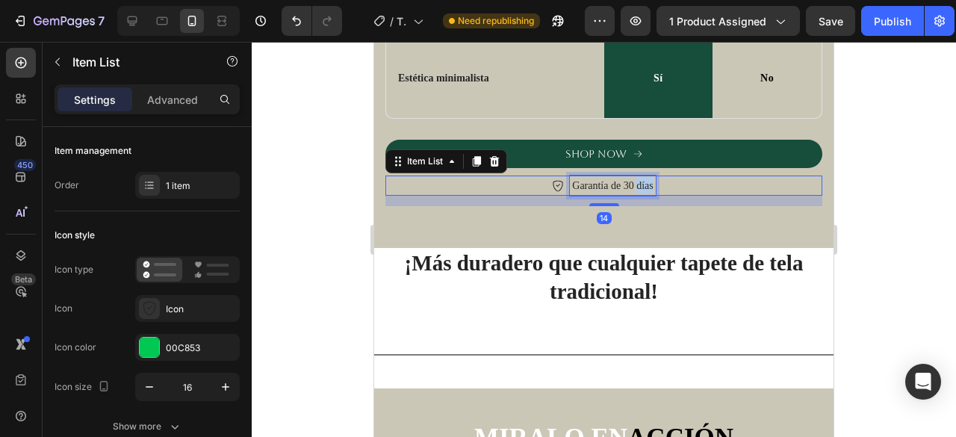
click at [641, 193] on p "Garantía de 30 días" at bounding box center [612, 186] width 81 height 16
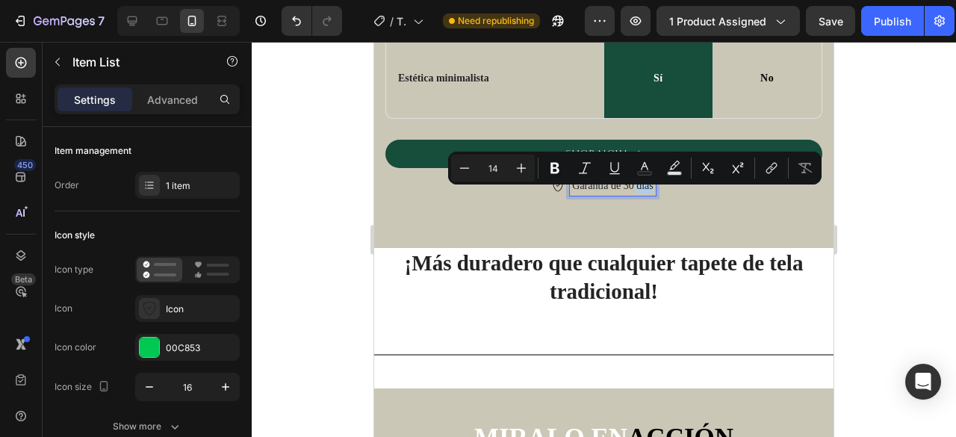
click at [645, 193] on p "Garantía de 30 días" at bounding box center [612, 186] width 81 height 16
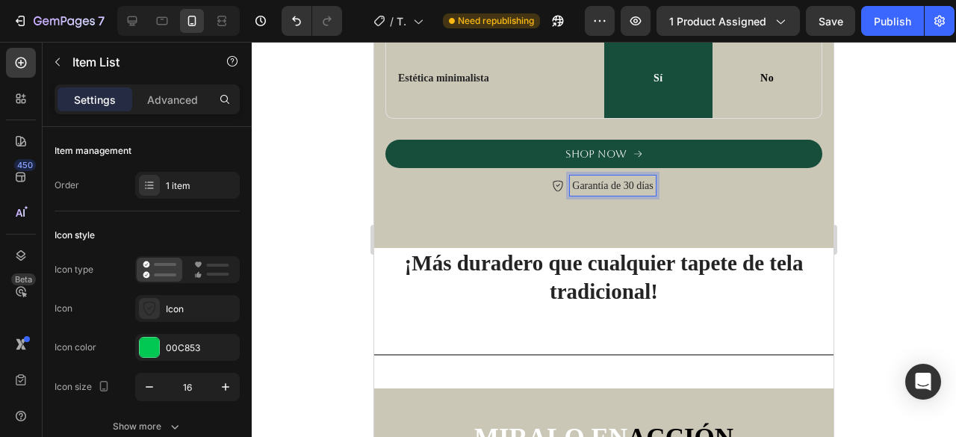
click at [648, 196] on div "Garantía de 30 días" at bounding box center [612, 185] width 85 height 20
click at [597, 193] on p "Garantía de 30 días con devolucion de dinero" at bounding box center [613, 186] width 256 height 16
click at [324, 258] on div at bounding box center [604, 239] width 704 height 395
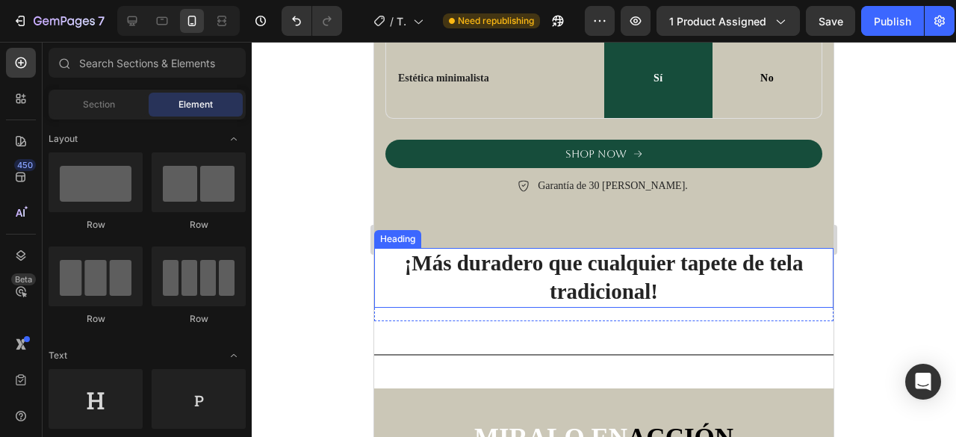
click at [620, 293] on h2 "¡Más duradero que cualquier tapete de tela tradicional!" at bounding box center [603, 277] width 459 height 59
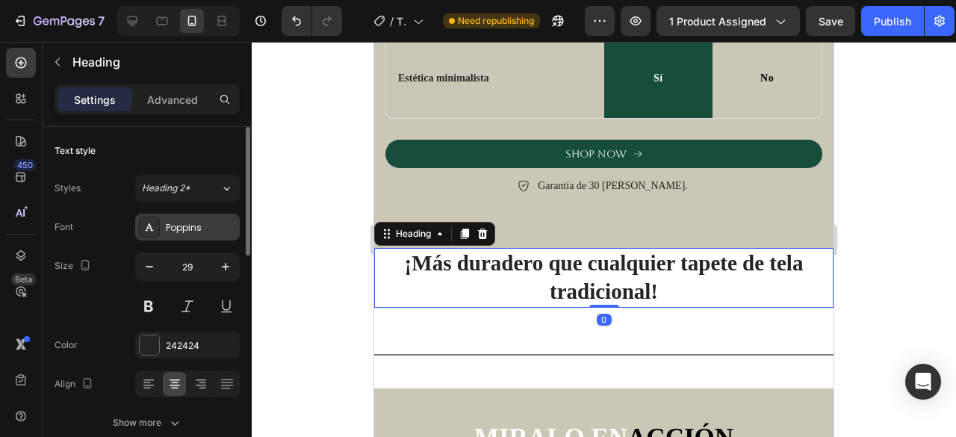
click at [181, 223] on div "Poppins" at bounding box center [201, 227] width 70 height 13
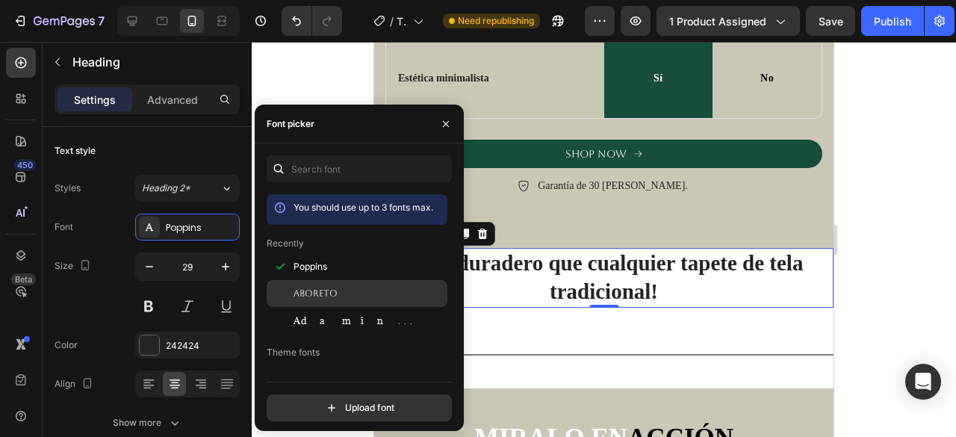
click at [331, 298] on span "Aboreto" at bounding box center [315, 293] width 44 height 13
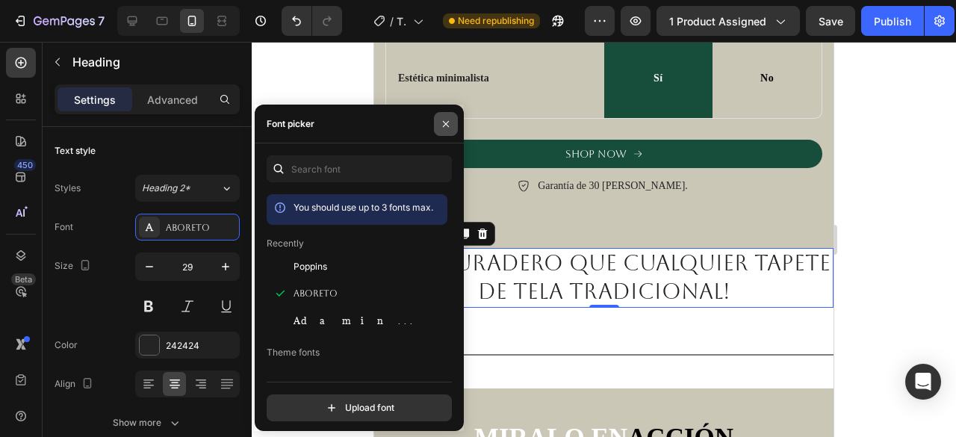
click at [452, 123] on button "button" at bounding box center [446, 124] width 24 height 24
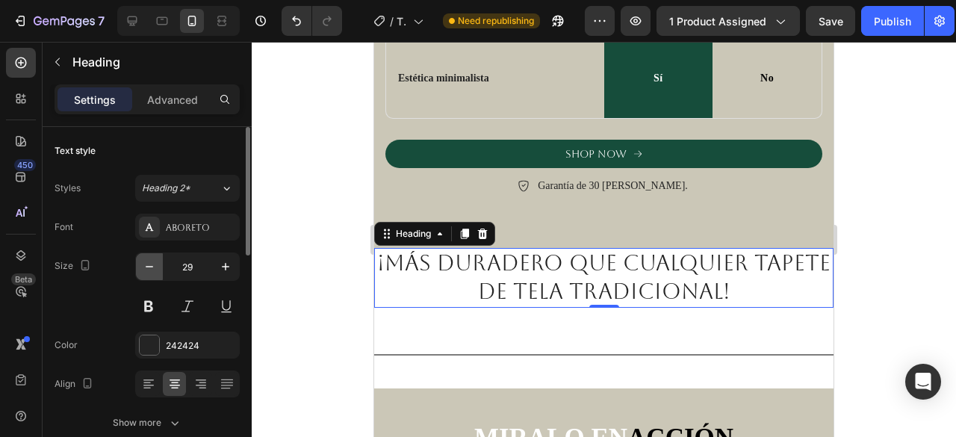
click at [147, 270] on icon "button" at bounding box center [149, 266] width 15 height 15
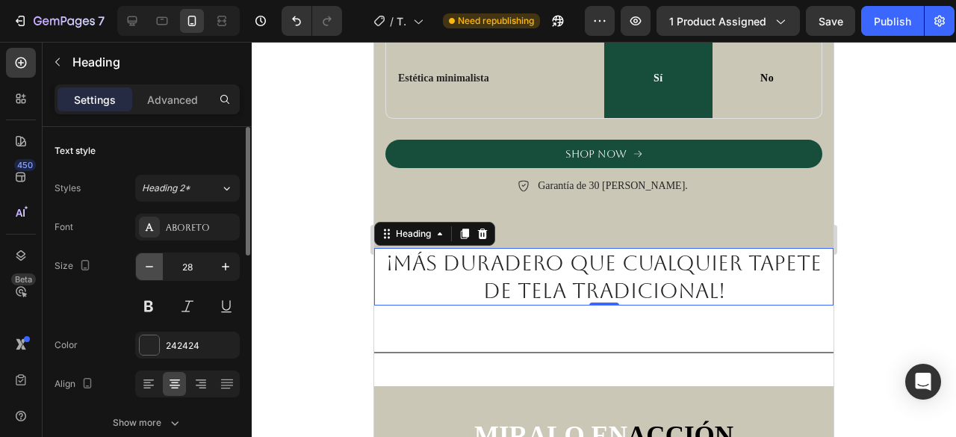
click at [147, 270] on icon "button" at bounding box center [149, 266] width 15 height 15
type input "26"
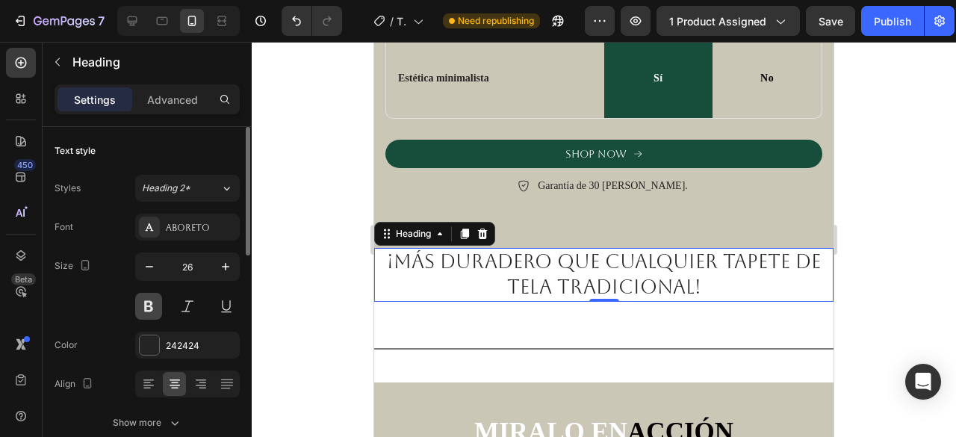
click at [155, 305] on button at bounding box center [148, 306] width 27 height 27
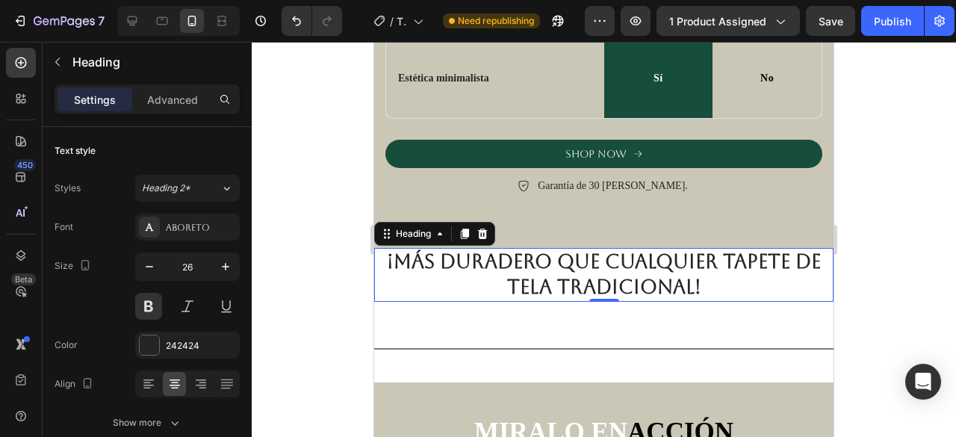
click at [334, 244] on div at bounding box center [604, 239] width 704 height 395
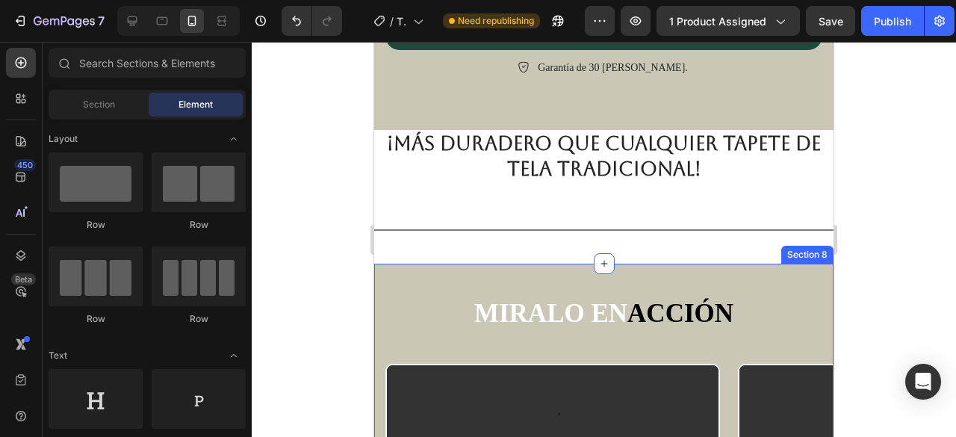
scroll to position [2170, 0]
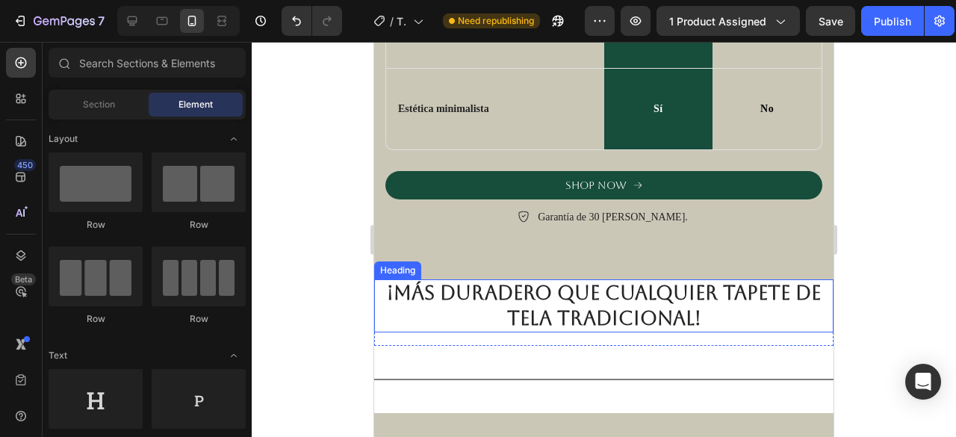
click at [629, 305] on h2 "¡Más duradero que cualquier tapete de tela tradicional!" at bounding box center [603, 306] width 459 height 54
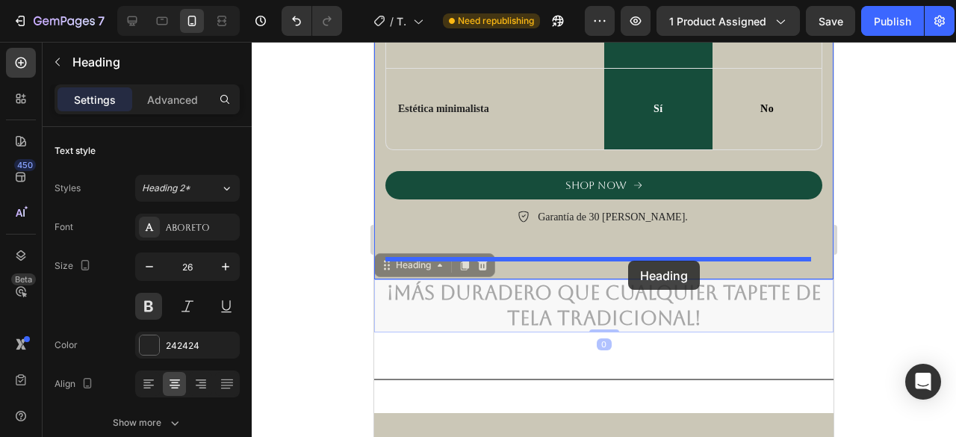
drag, startPoint x: 628, startPoint y: 270, endPoint x: 628, endPoint y: 261, distance: 9.0
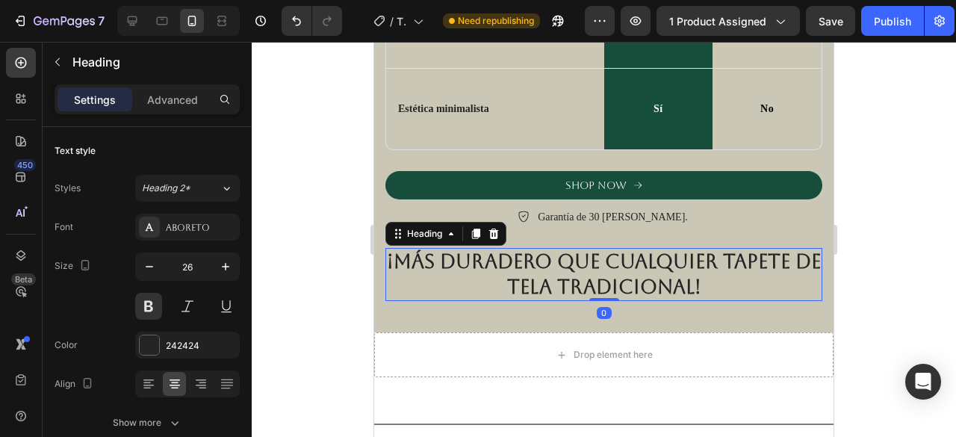
click at [863, 284] on div at bounding box center [604, 239] width 704 height 395
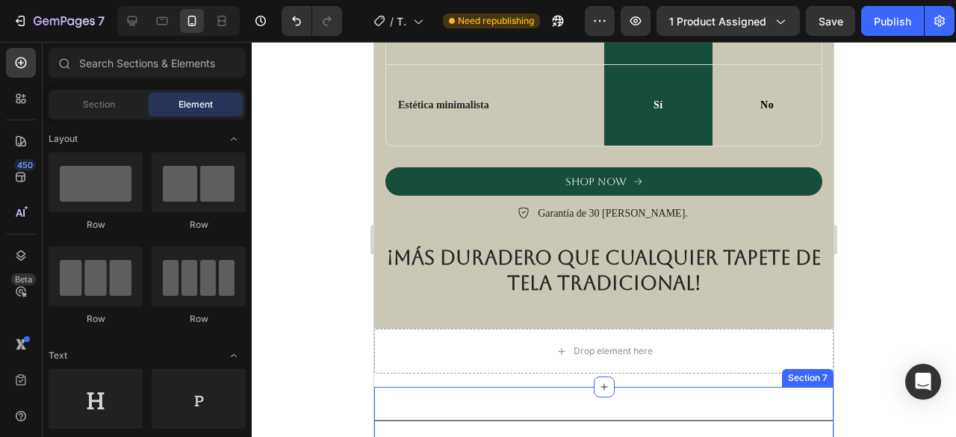
scroll to position [2319, 0]
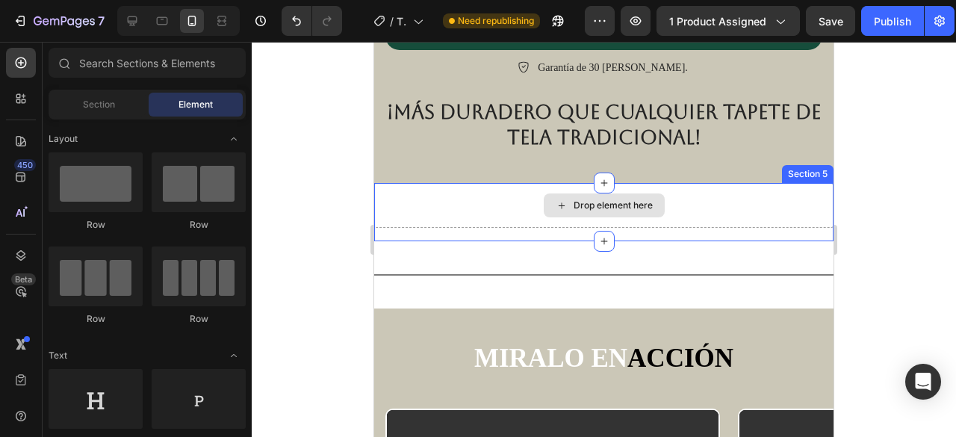
click at [482, 224] on div "Drop element here" at bounding box center [603, 205] width 459 height 45
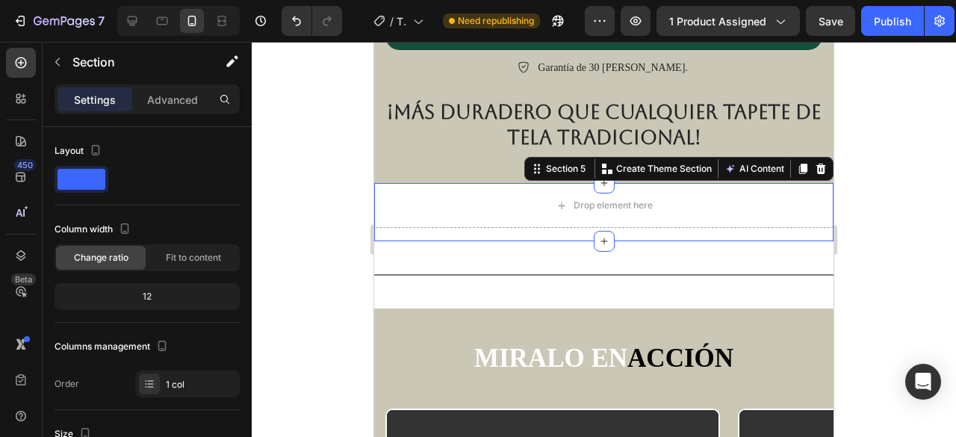
click at [817, 176] on div at bounding box center [821, 169] width 18 height 18
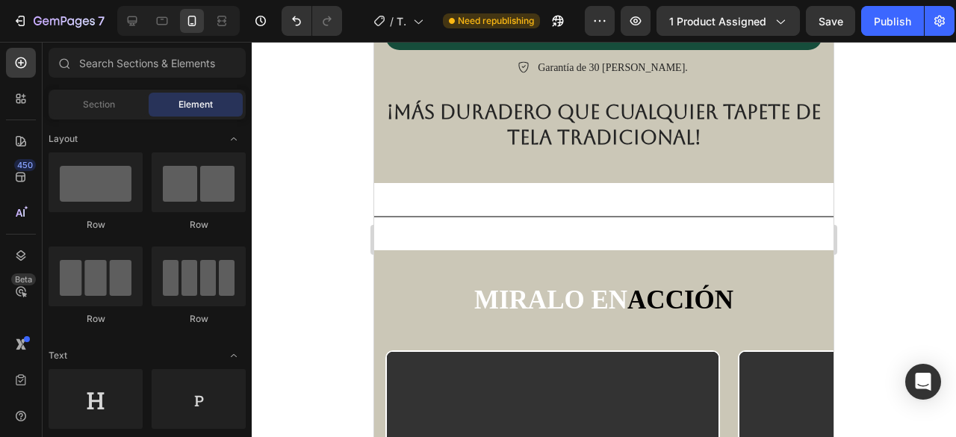
click at [955, 240] on div at bounding box center [604, 239] width 704 height 395
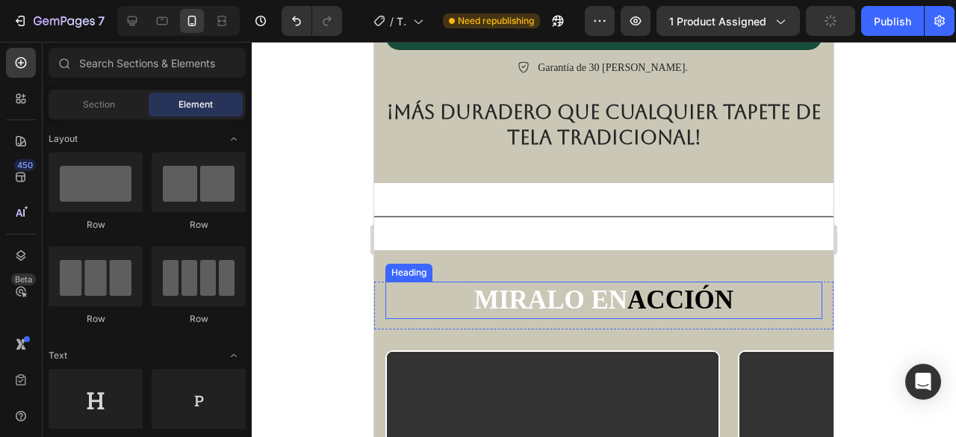
click at [608, 311] on h2 "MIRALO EN ACCIÓN" at bounding box center [603, 299] width 437 height 37
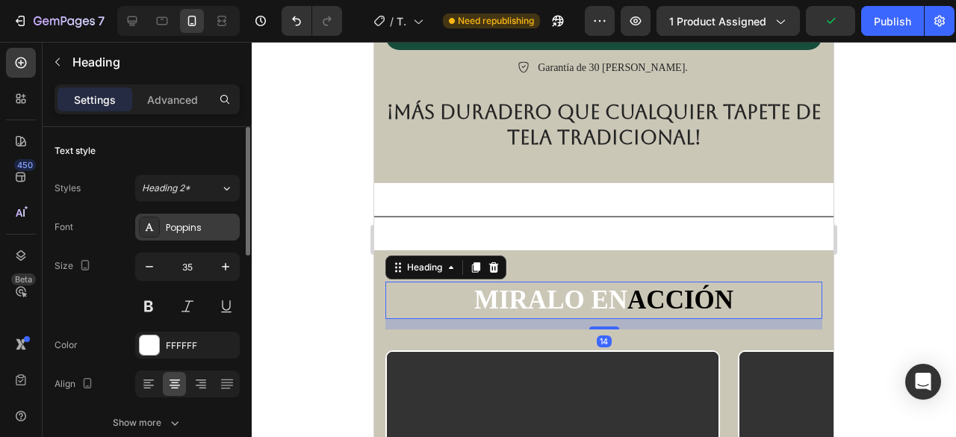
click at [215, 223] on div "Poppins" at bounding box center [201, 227] width 70 height 13
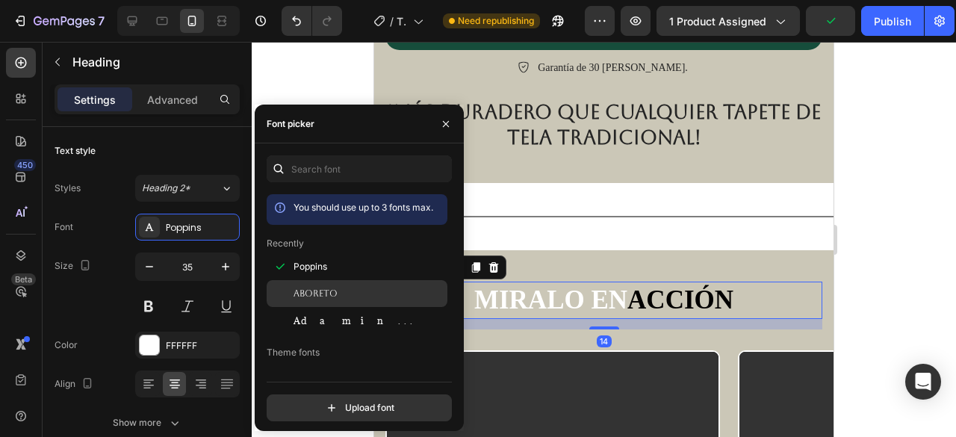
click at [318, 293] on span "Aboreto" at bounding box center [315, 293] width 44 height 13
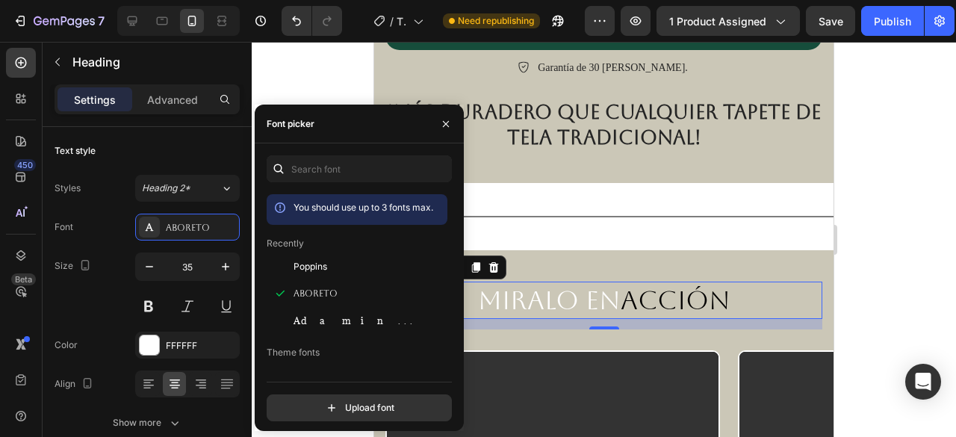
click at [874, 267] on div at bounding box center [604, 239] width 704 height 395
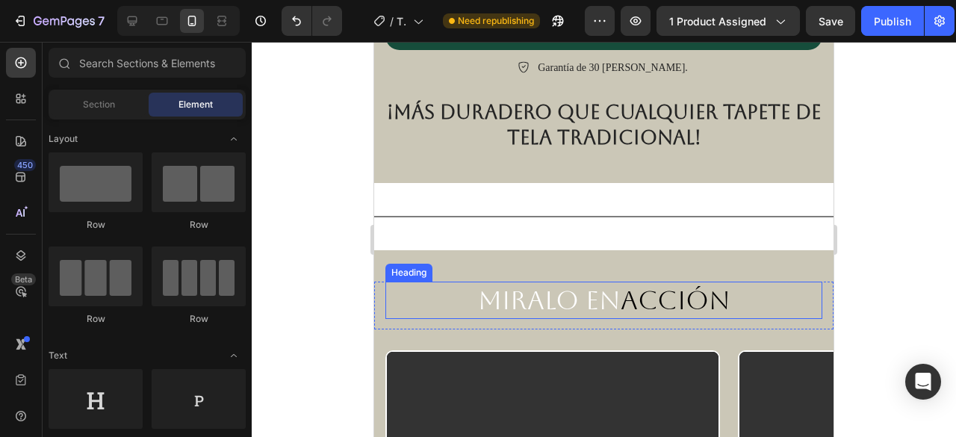
click at [550, 315] on h2 "MIRALO EN ACCIÓN" at bounding box center [603, 299] width 437 height 37
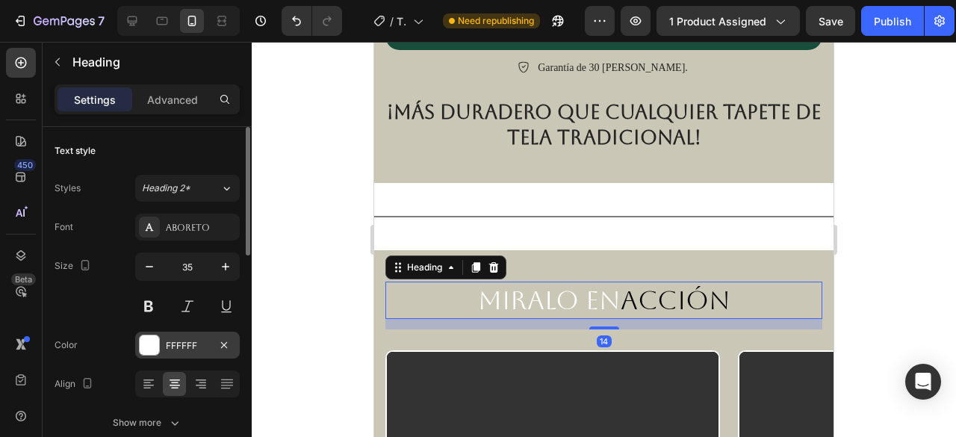
click at [149, 341] on div at bounding box center [149, 344] width 19 height 19
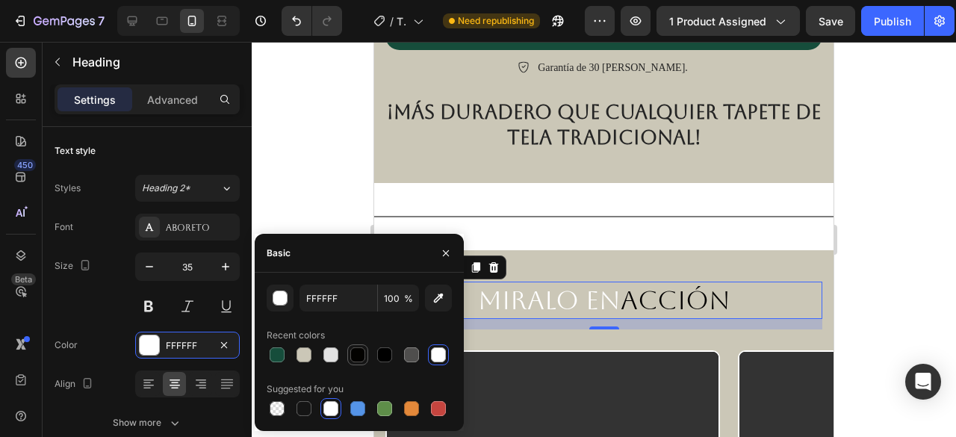
click at [352, 350] on div at bounding box center [357, 354] width 15 height 15
type input "030200"
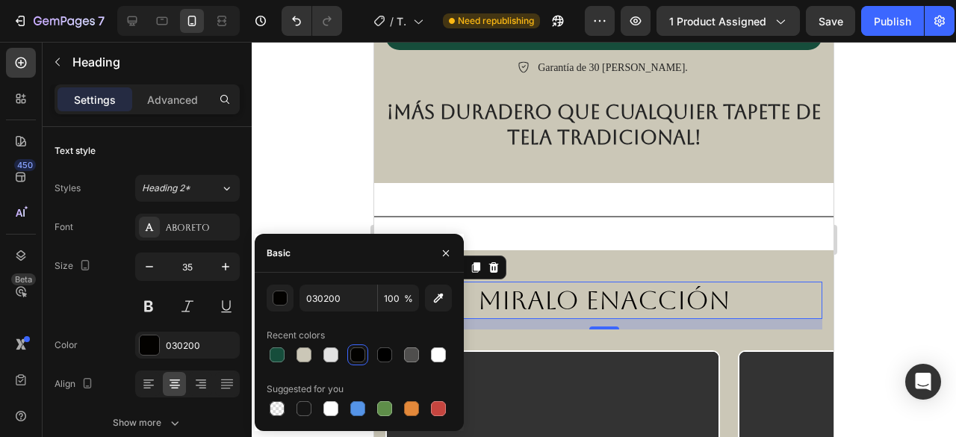
click at [334, 176] on div at bounding box center [604, 239] width 704 height 395
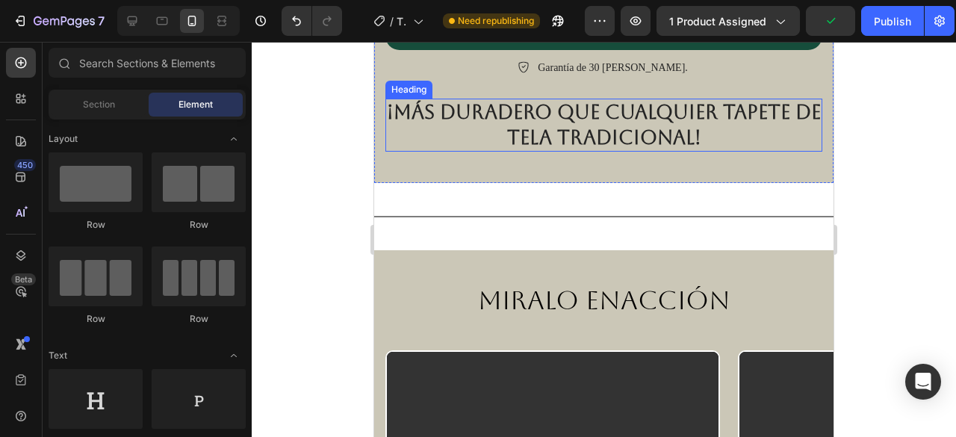
click at [568, 134] on h2 "¡Más duradero que cualquier tapete de tela tradicional!" at bounding box center [603, 126] width 437 height 54
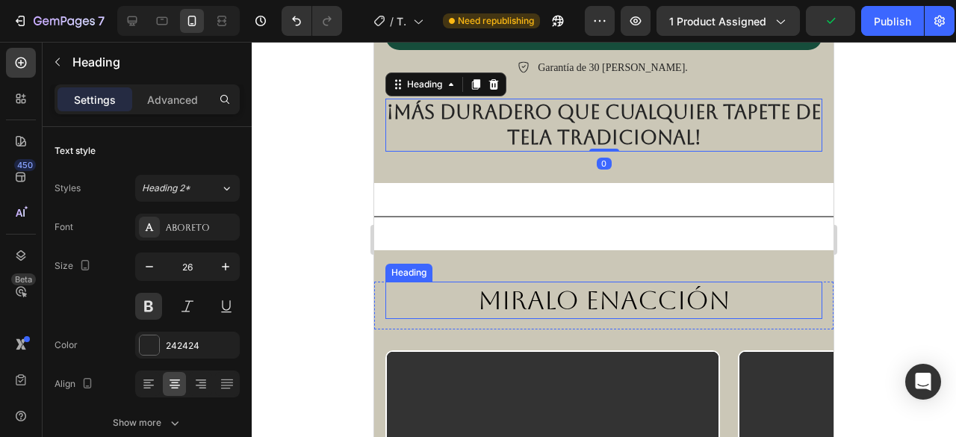
click at [555, 311] on h2 "MIRALO EN ACCIÓN" at bounding box center [603, 299] width 437 height 37
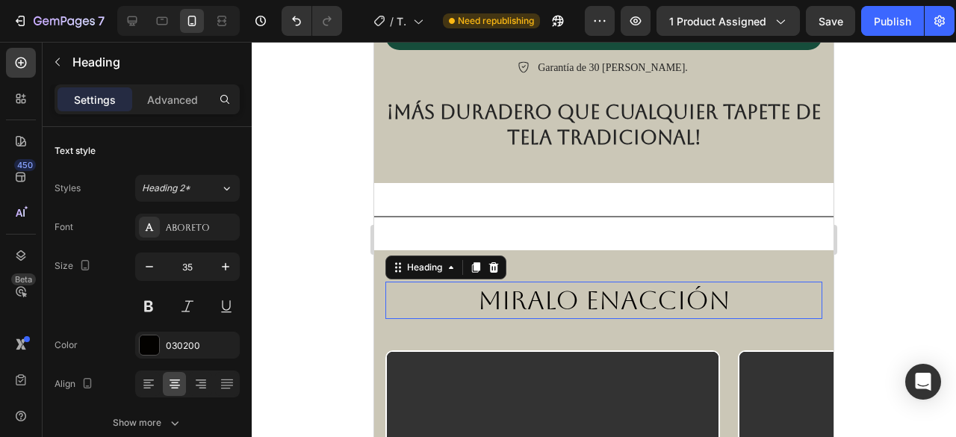
scroll to position [448, 0]
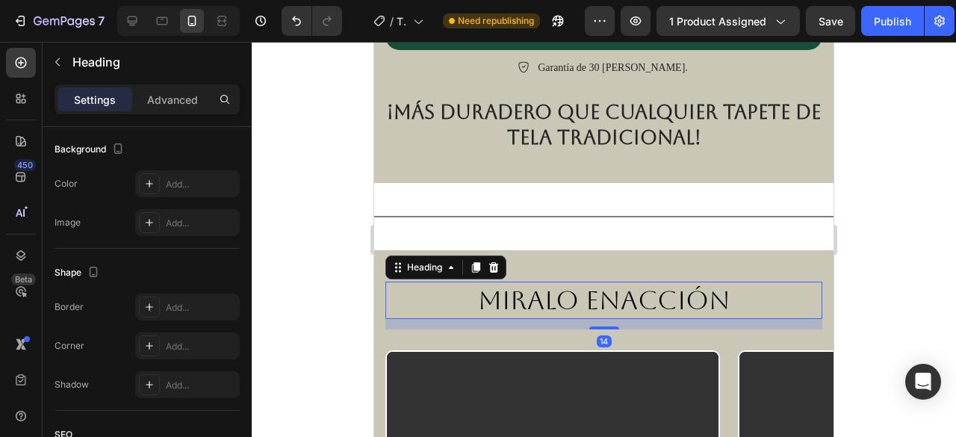
click at [589, 305] on h2 "MIRALO EN ACCIÓN" at bounding box center [603, 299] width 437 height 37
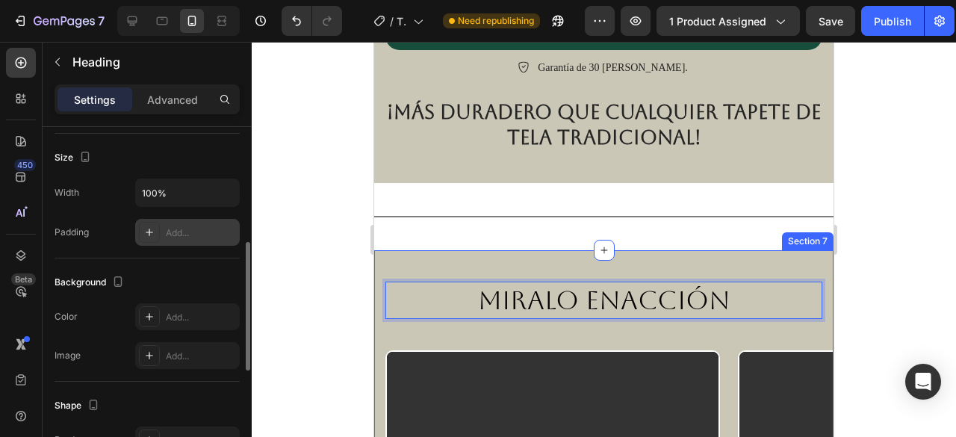
scroll to position [0, 0]
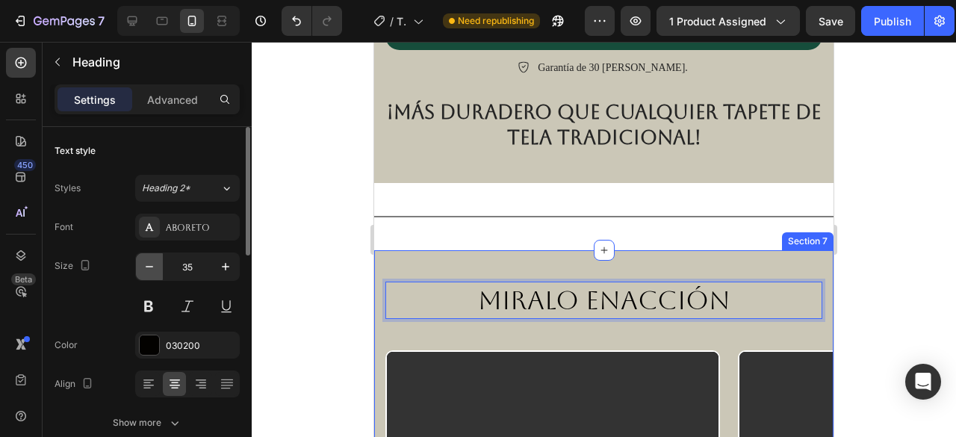
click at [146, 265] on icon "button" at bounding box center [149, 266] width 15 height 15
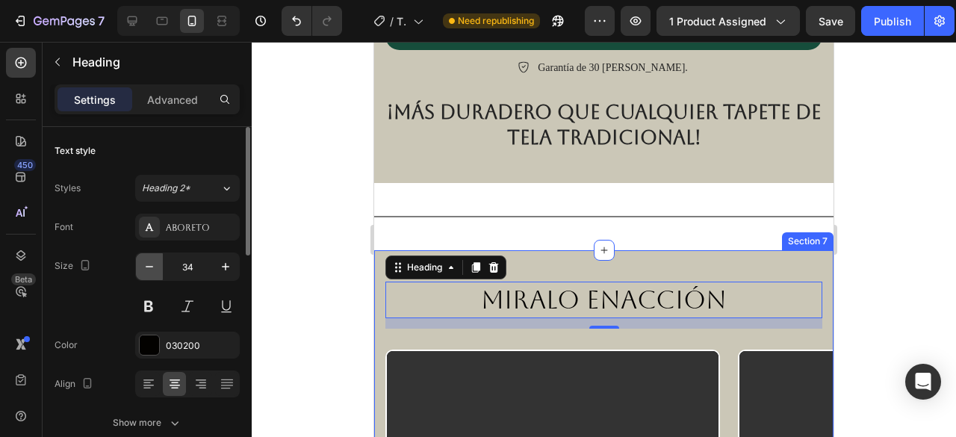
click at [147, 267] on icon "button" at bounding box center [149, 266] width 15 height 15
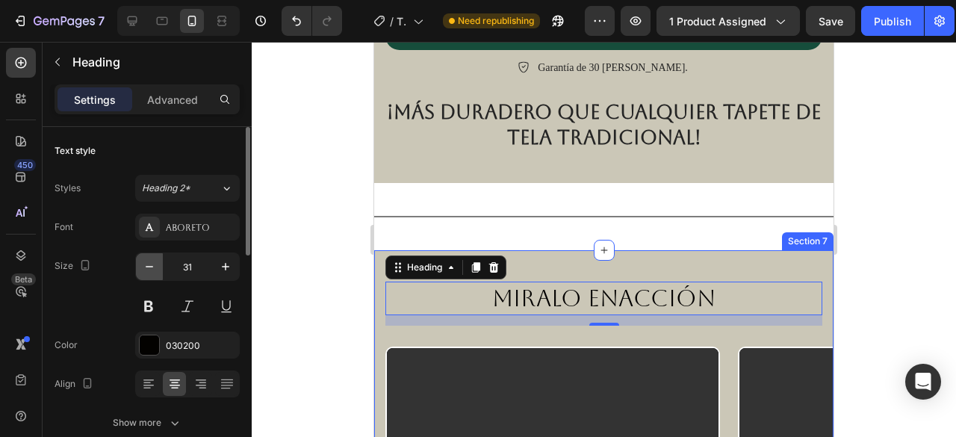
click at [148, 267] on icon "button" at bounding box center [149, 266] width 15 height 15
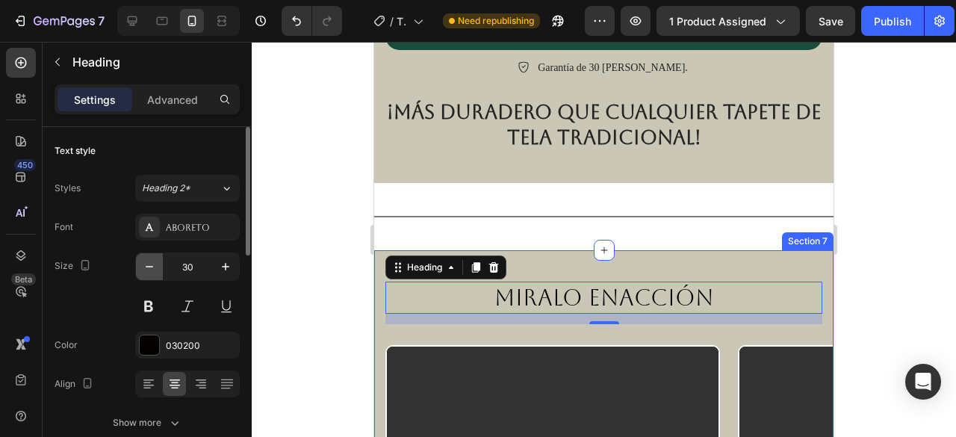
click at [148, 267] on icon "button" at bounding box center [149, 266] width 15 height 15
click at [148, 264] on icon "button" at bounding box center [149, 266] width 15 height 15
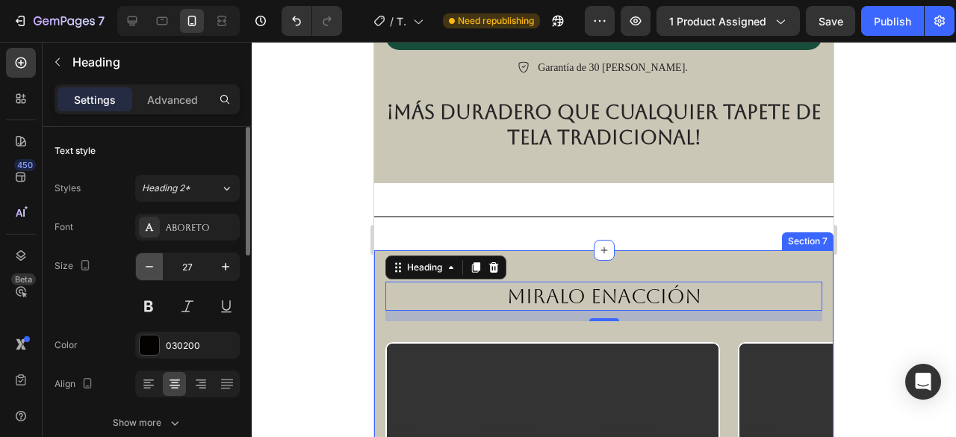
click at [148, 264] on icon "button" at bounding box center [149, 266] width 15 height 15
click at [149, 264] on icon "button" at bounding box center [149, 266] width 15 height 15
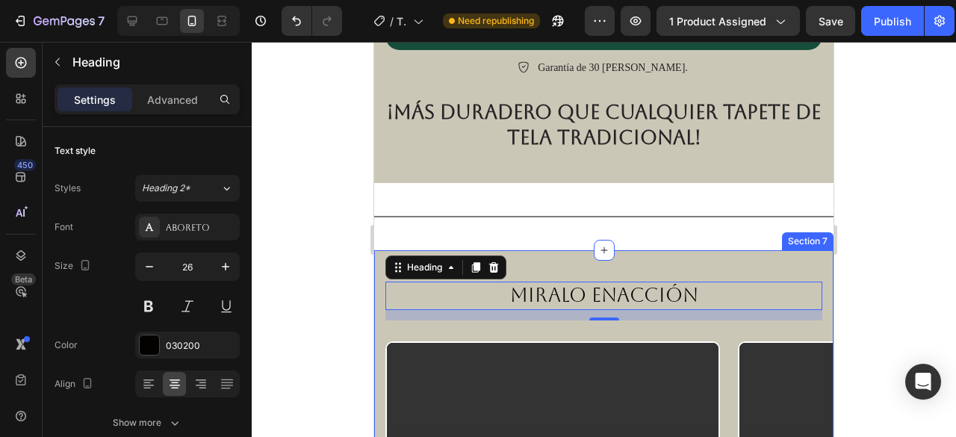
type input "25"
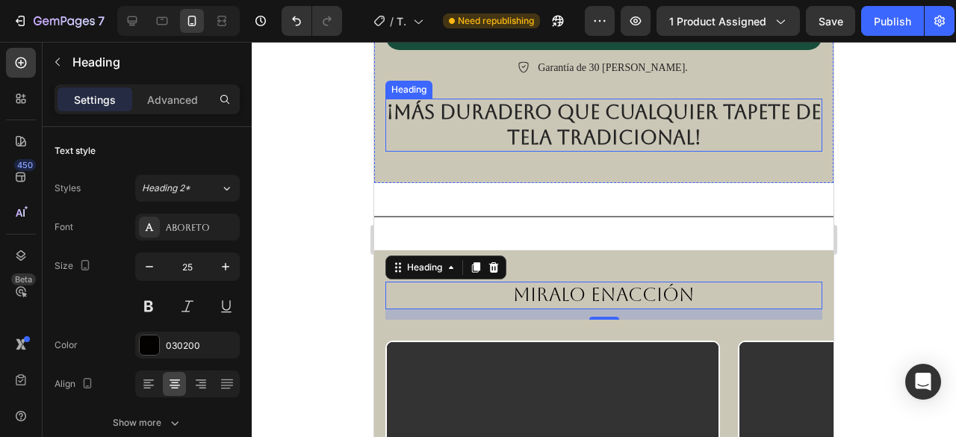
click at [631, 123] on h2 "¡Más duradero que cualquier tapete de tela tradicional!" at bounding box center [603, 126] width 437 height 54
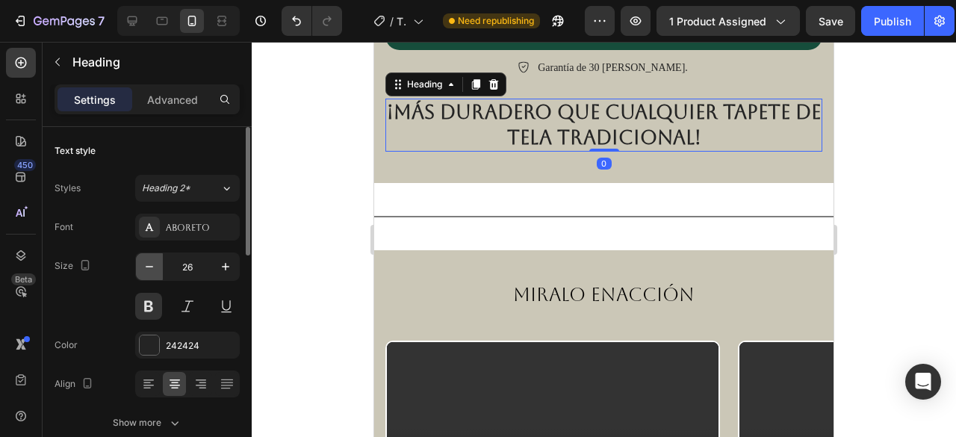
click at [147, 266] on icon "button" at bounding box center [149, 266] width 7 height 1
type input "25"
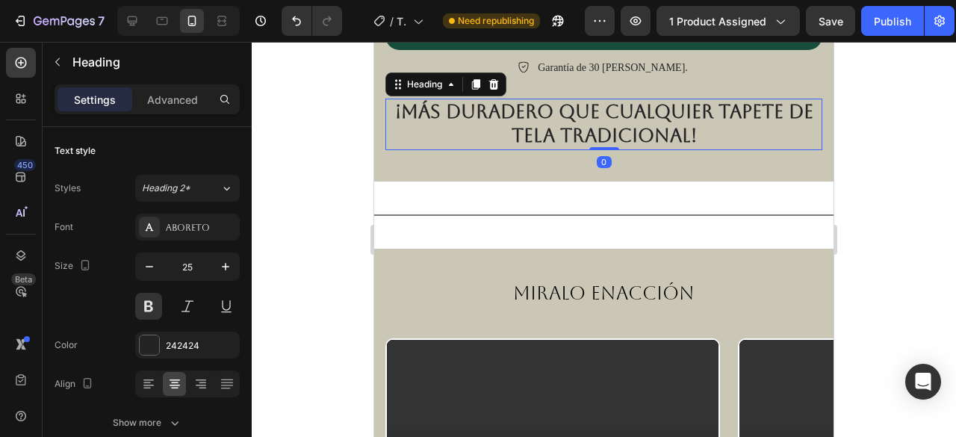
click at [346, 196] on div at bounding box center [604, 239] width 704 height 395
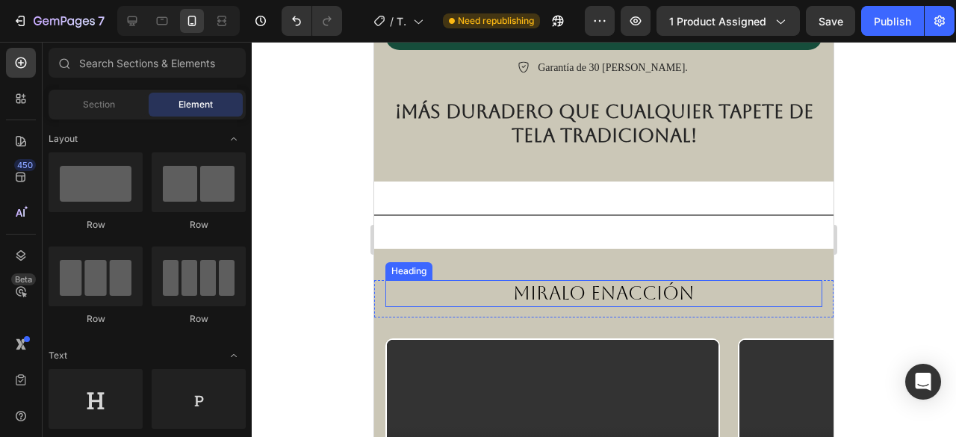
click at [643, 304] on span "ACCIÓN" at bounding box center [655, 293] width 78 height 22
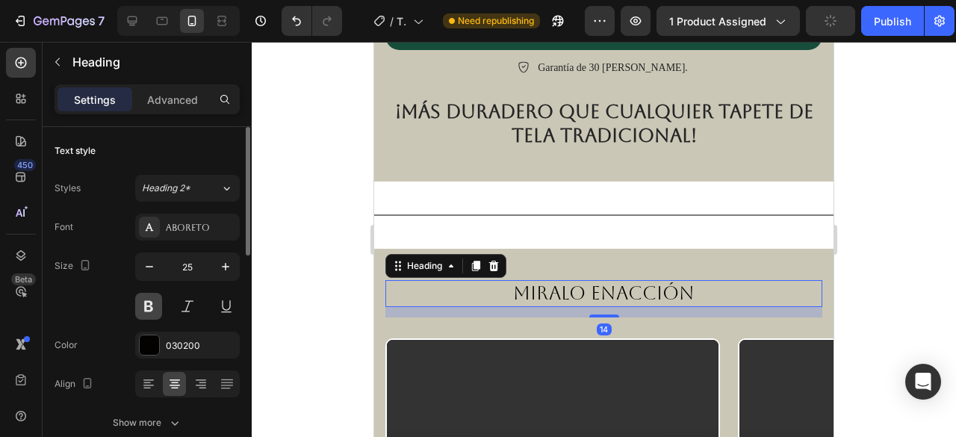
click at [158, 302] on button at bounding box center [148, 306] width 27 height 27
click at [312, 258] on div at bounding box center [604, 239] width 704 height 395
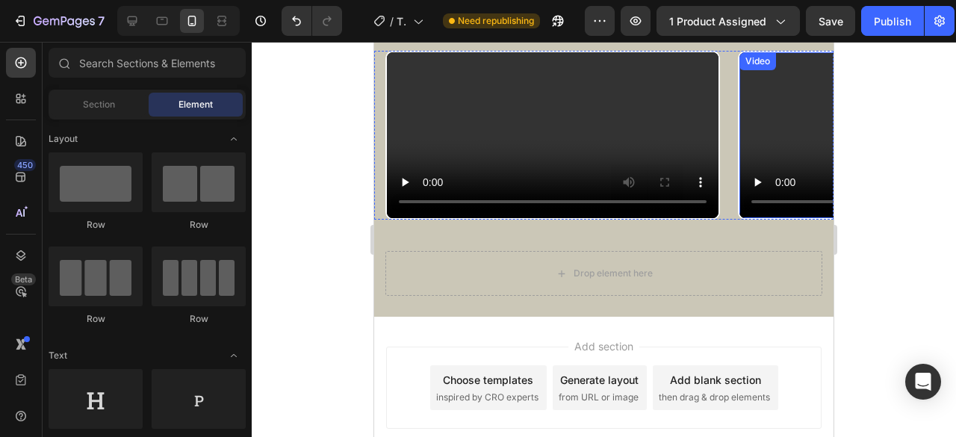
scroll to position [2468, 0]
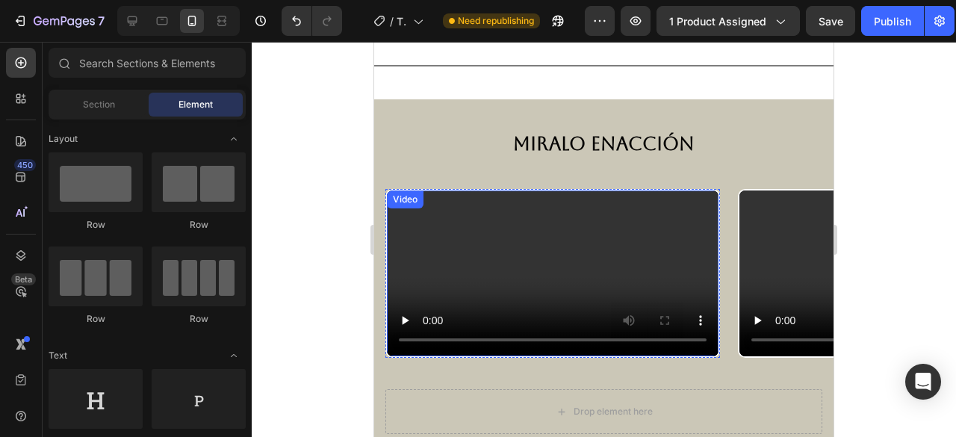
click at [539, 287] on video at bounding box center [552, 273] width 331 height 166
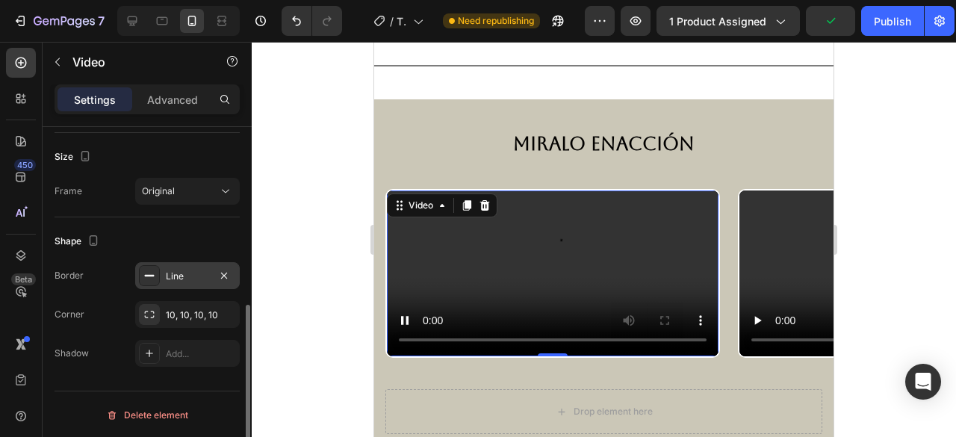
scroll to position [0, 0]
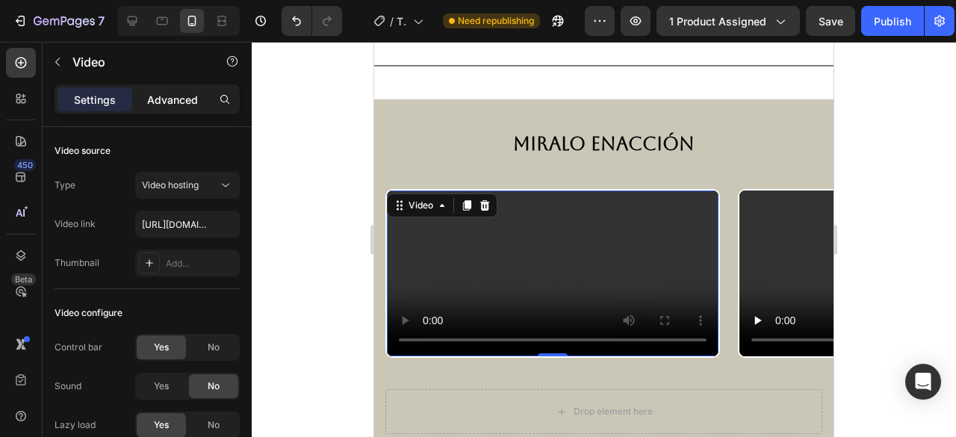
click at [190, 92] on p "Advanced" at bounding box center [172, 100] width 51 height 16
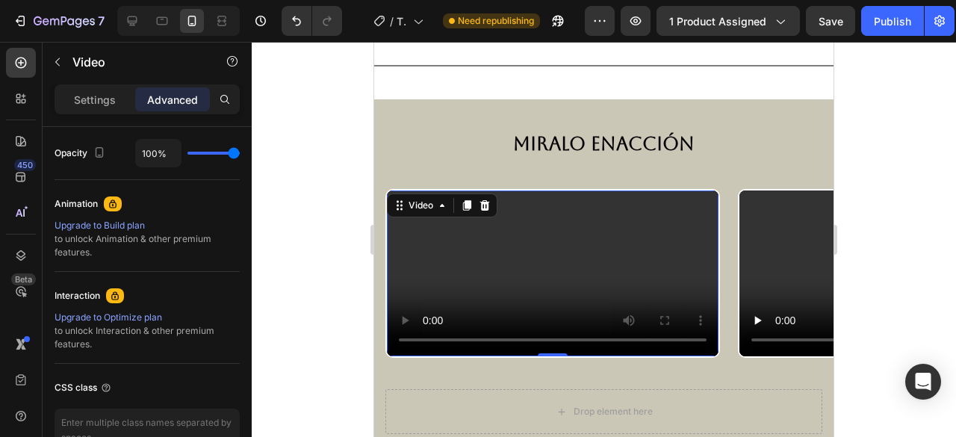
scroll to position [681, 0]
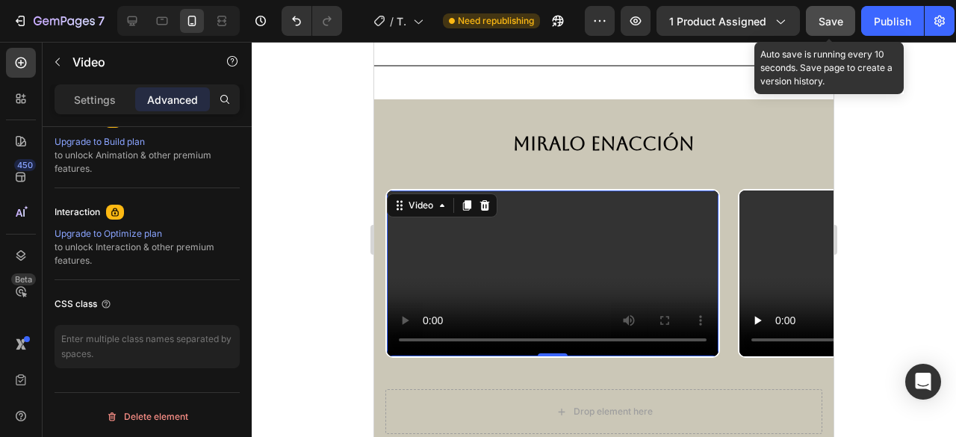
click at [826, 23] on span "Save" at bounding box center [830, 21] width 25 height 13
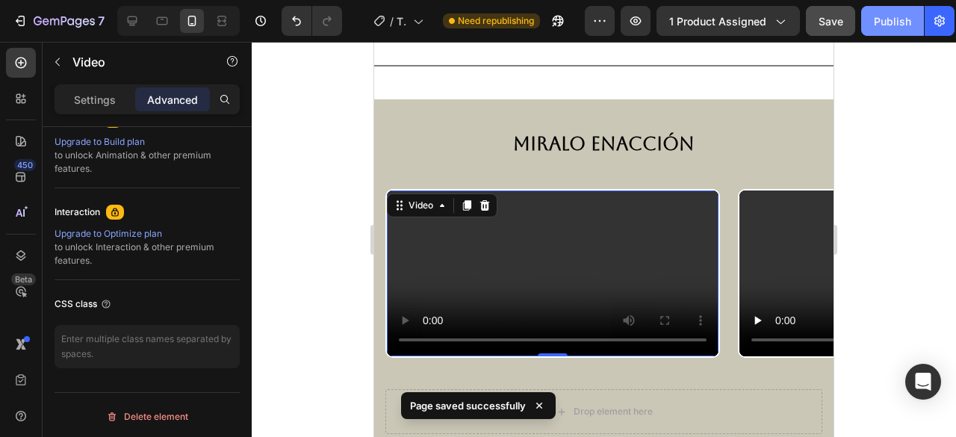
click at [887, 24] on div "Publish" at bounding box center [892, 21] width 37 height 16
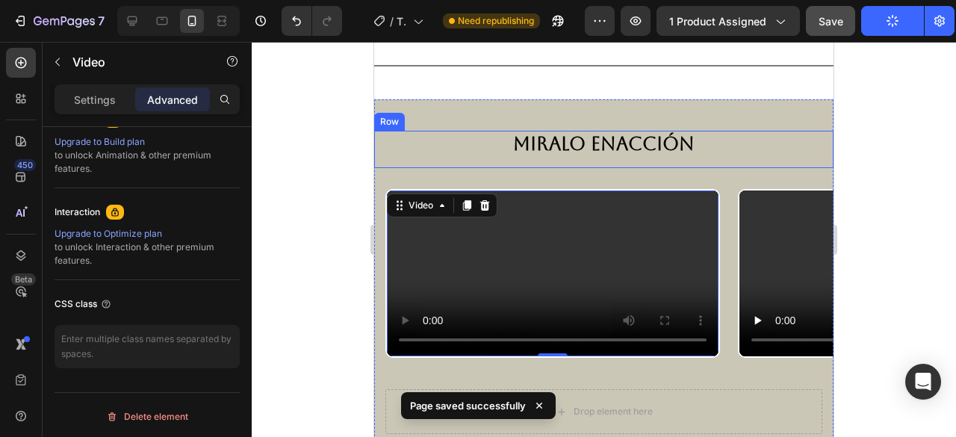
click at [417, 169] on div "MIRALO EN ACCIÓN Heading" at bounding box center [603, 150] width 437 height 38
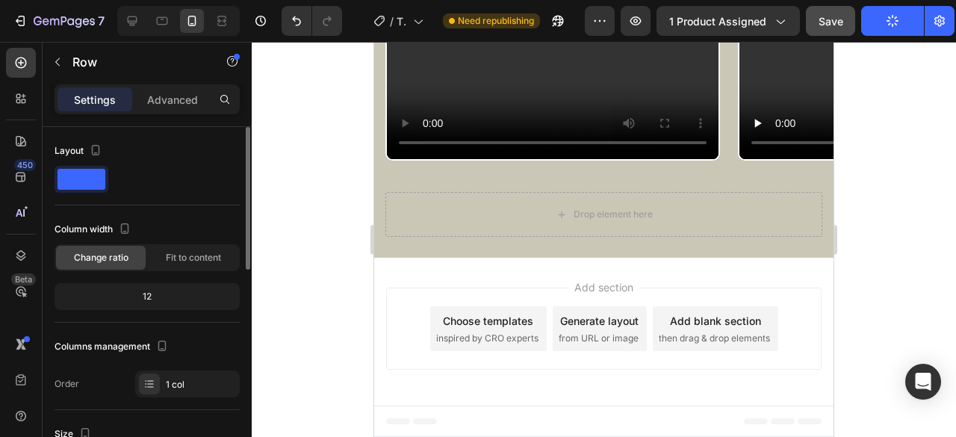
scroll to position [3098, 0]
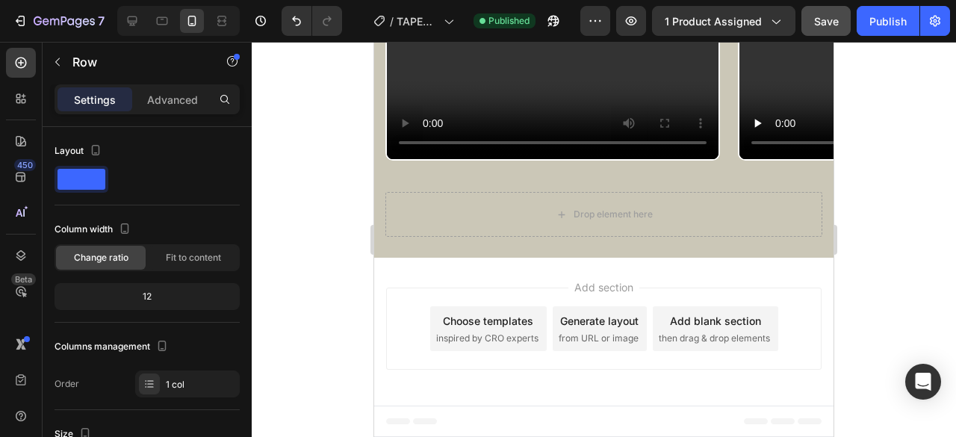
click at [487, 323] on div "Choose templates" at bounding box center [488, 321] width 90 height 16
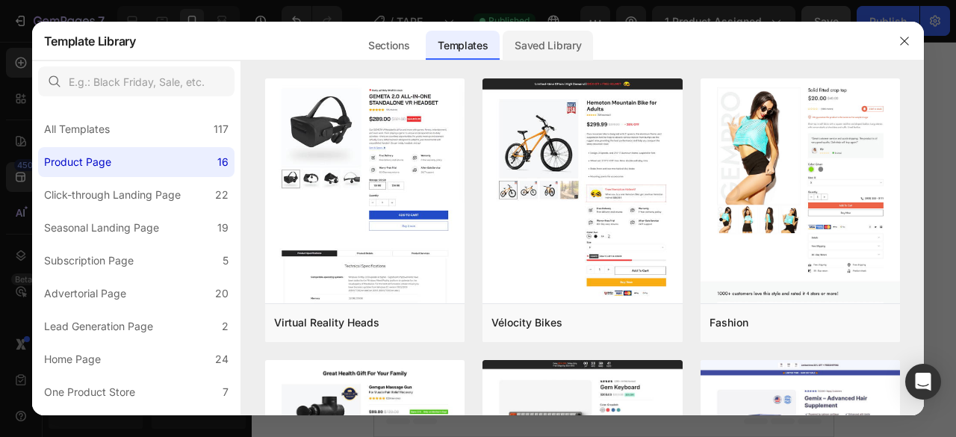
click at [538, 49] on div "Saved Library" at bounding box center [547, 46] width 90 height 30
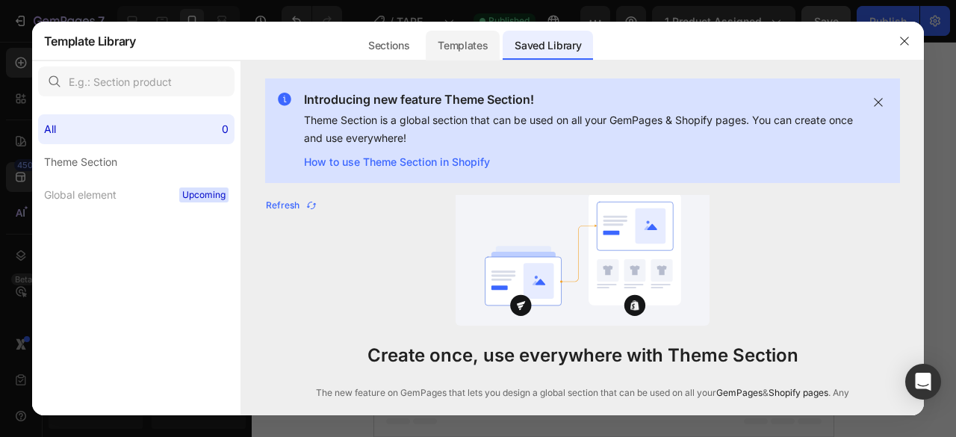
click at [483, 43] on div "Templates" at bounding box center [463, 46] width 74 height 30
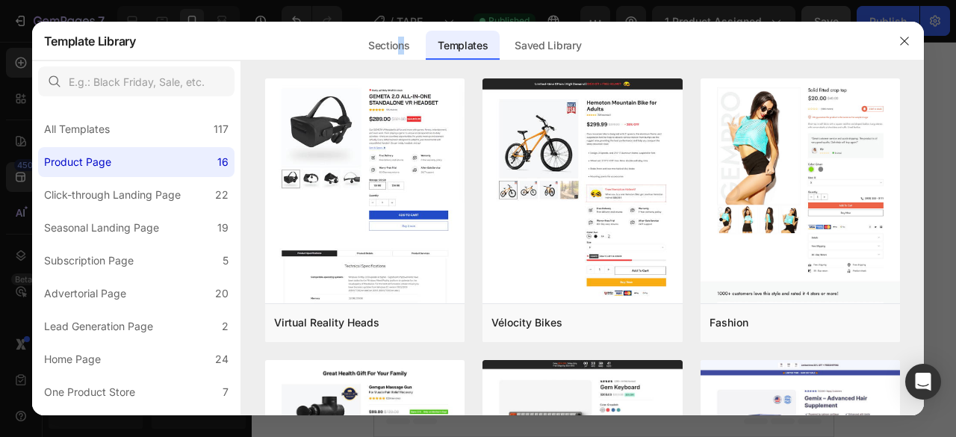
drag, startPoint x: 402, startPoint y: 38, endPoint x: 623, endPoint y: 55, distance: 220.9
click at [402, 38] on div "Sections" at bounding box center [388, 46] width 65 height 30
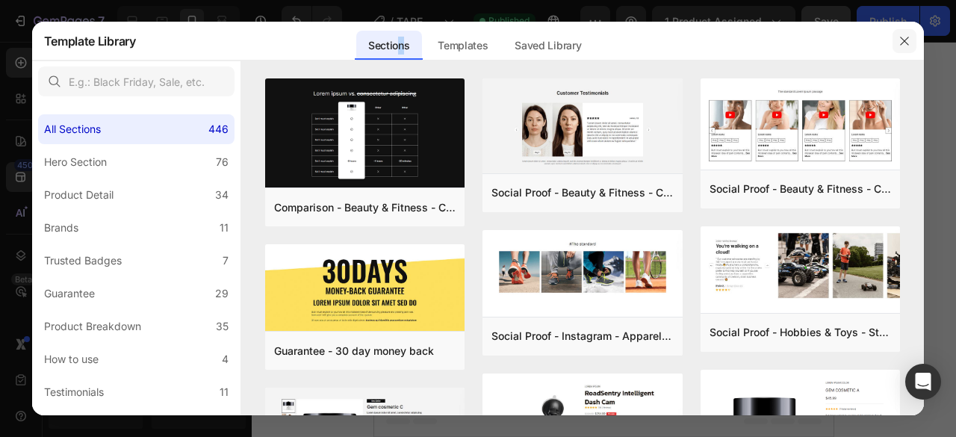
click at [911, 43] on button "button" at bounding box center [904, 41] width 24 height 24
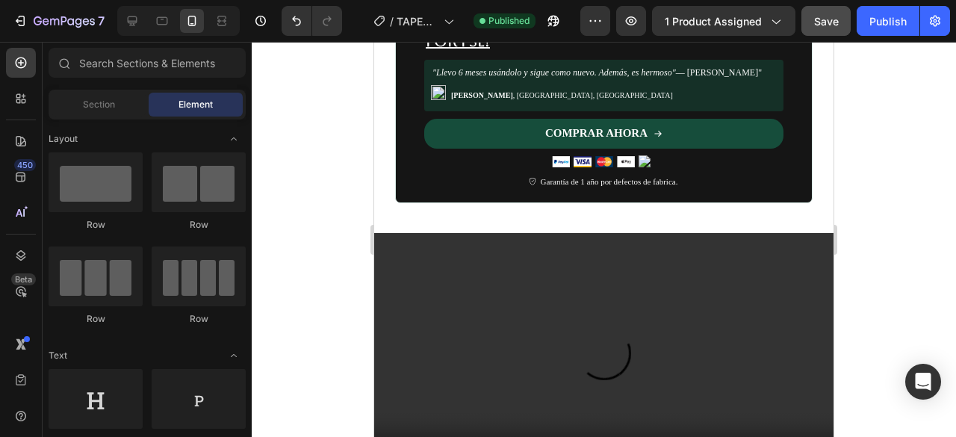
scroll to position [1713, 0]
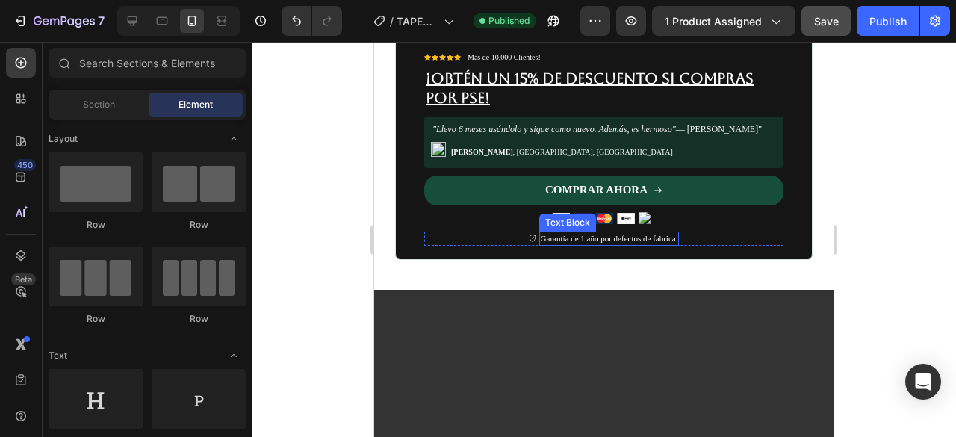
click at [652, 233] on p "Garantía de 1 año por defectos de fabrica." at bounding box center [609, 238] width 137 height 10
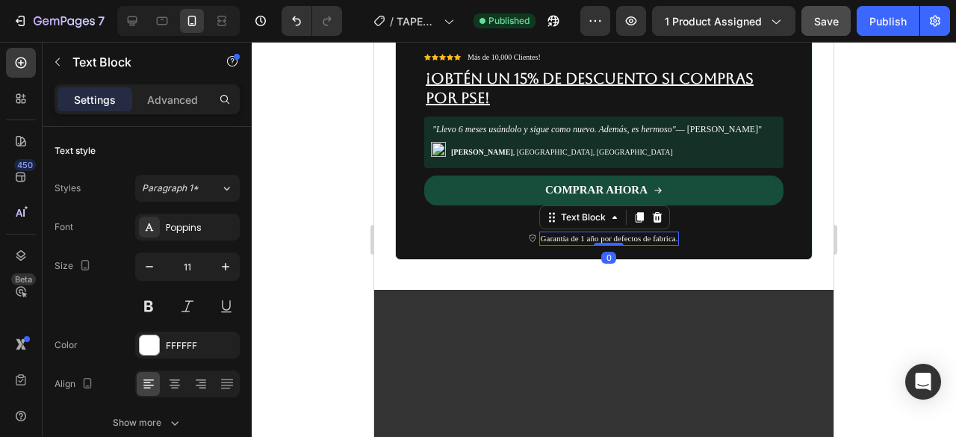
click at [572, 233] on p "Garantía de 1 año por defectos de fabrica." at bounding box center [609, 238] width 137 height 10
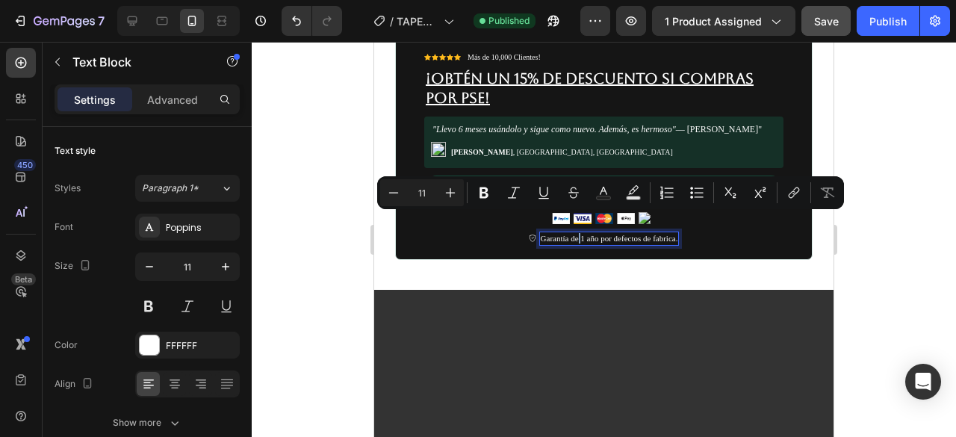
click at [579, 233] on p "Garantía de 1 año por defectos de fabrica." at bounding box center [609, 238] width 137 height 10
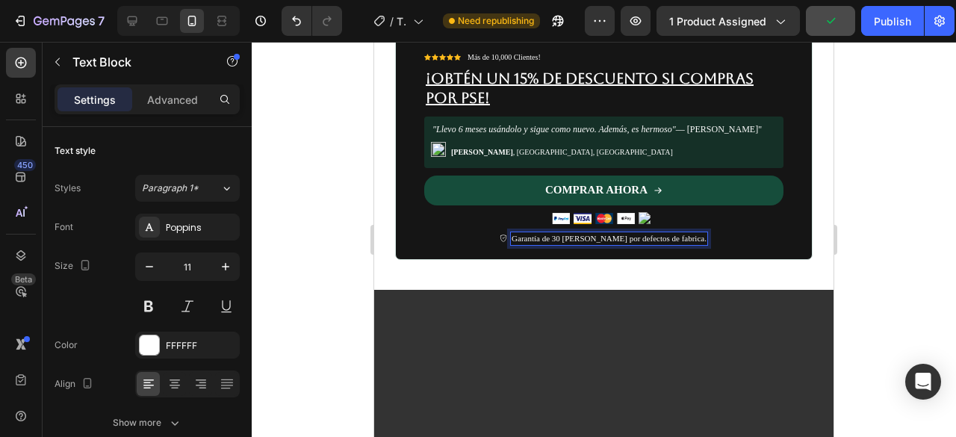
click at [859, 183] on div at bounding box center [604, 239] width 704 height 395
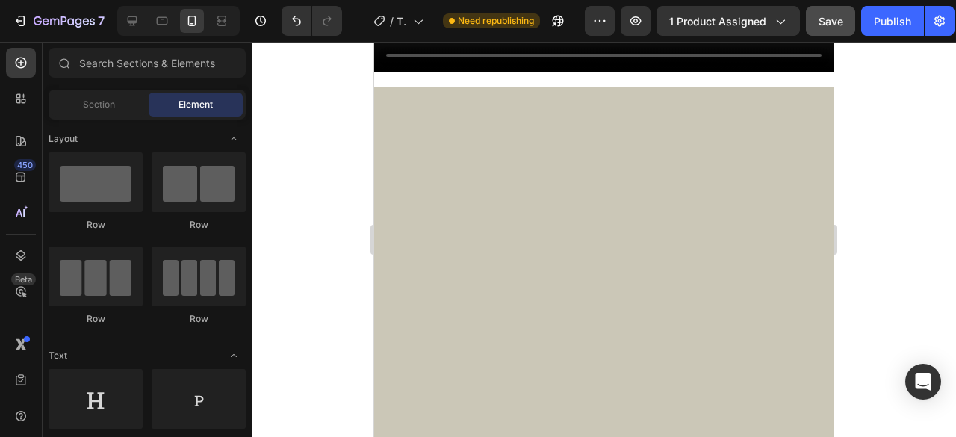
scroll to position [1563, 0]
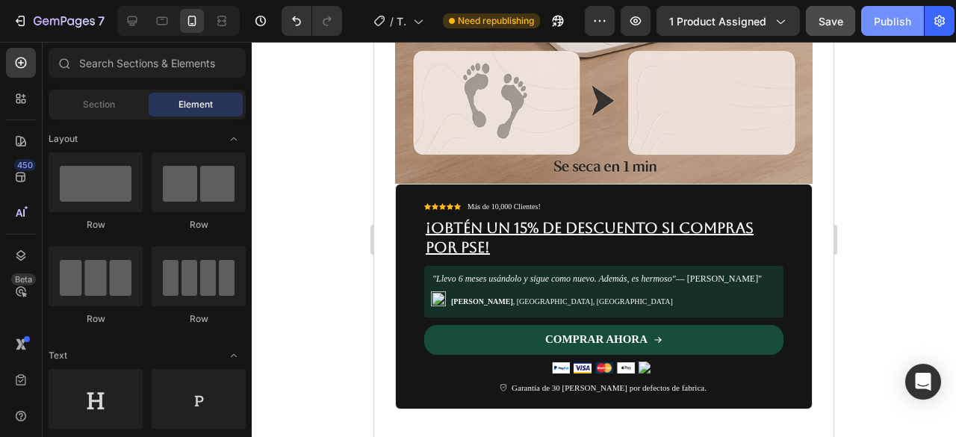
click at [880, 16] on div "Publish" at bounding box center [892, 21] width 37 height 16
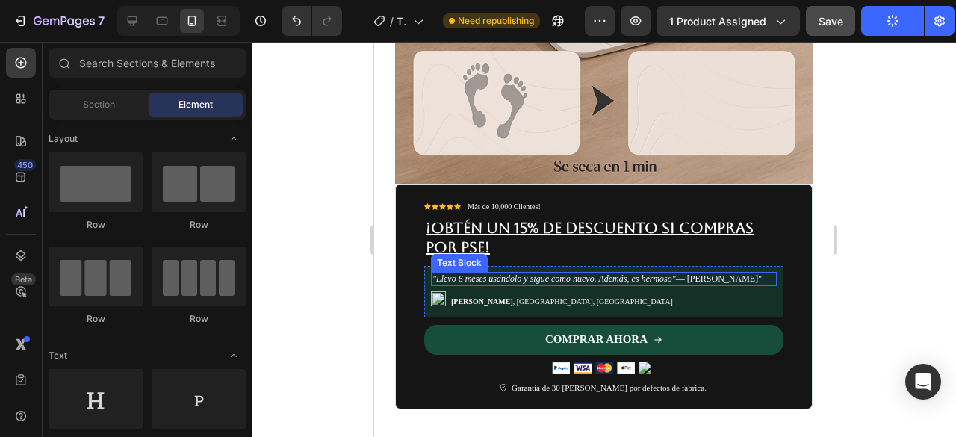
click at [557, 273] on icon ""Llevo 6 meses usándolo y sigue como nuevo. Además, es hermoso"" at bounding box center [553, 278] width 243 height 10
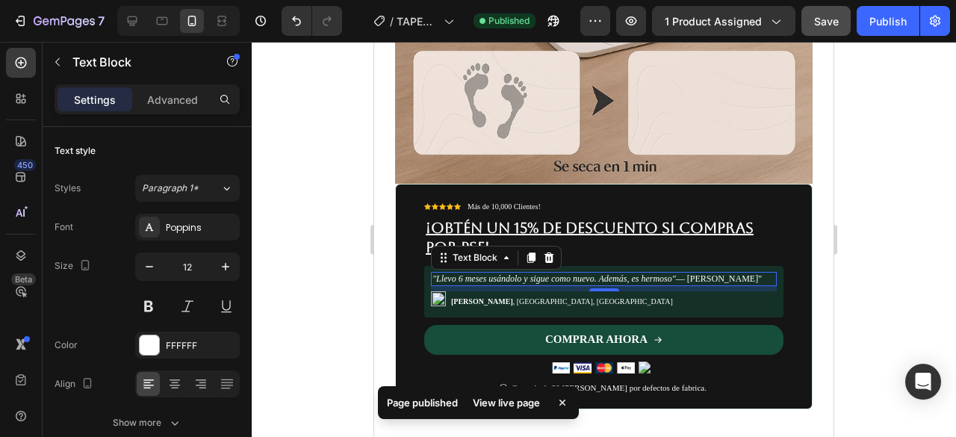
click at [877, 301] on div at bounding box center [604, 239] width 704 height 395
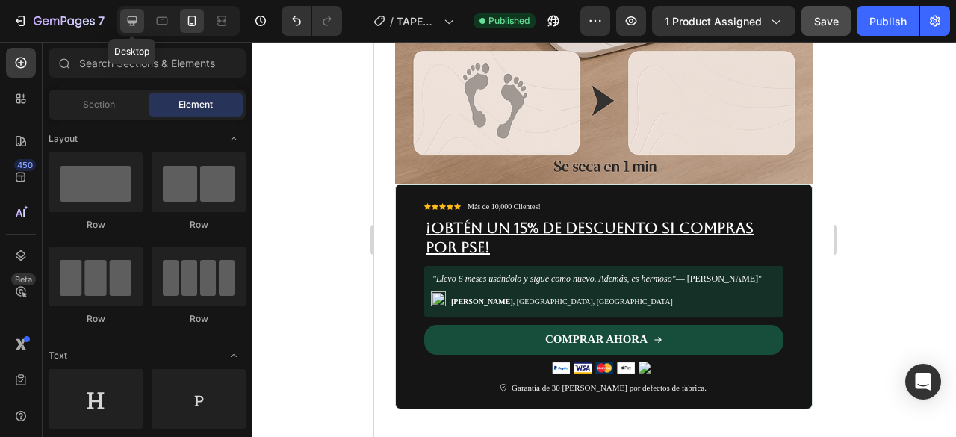
click at [139, 17] on div at bounding box center [132, 21] width 24 height 24
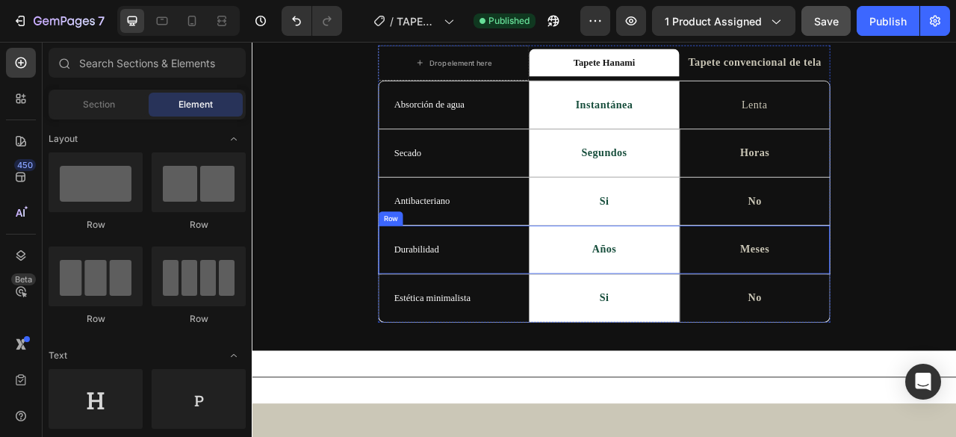
scroll to position [2318, 0]
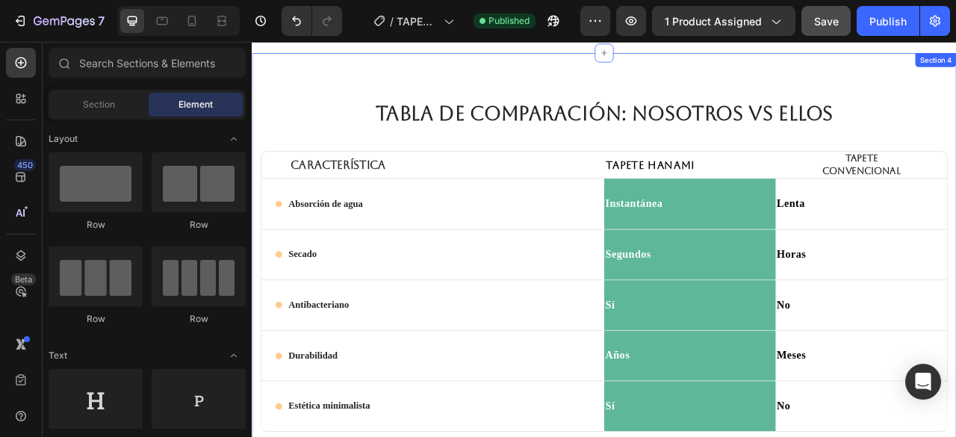
click at [533, 90] on div "Tabla de comparación: Nosotros vs Ellos Heading Row Característica Text Block T…" at bounding box center [700, 394] width 896 height 677
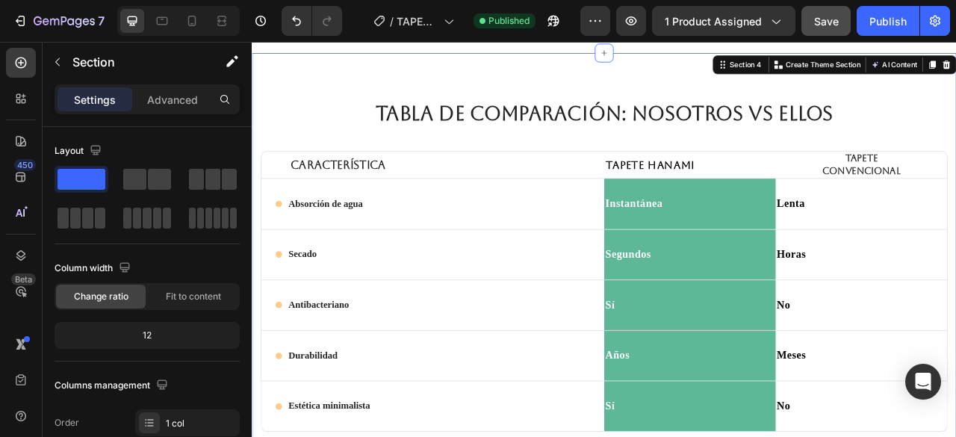
drag, startPoint x: 1122, startPoint y: 69, endPoint x: 1111, endPoint y: 93, distance: 26.4
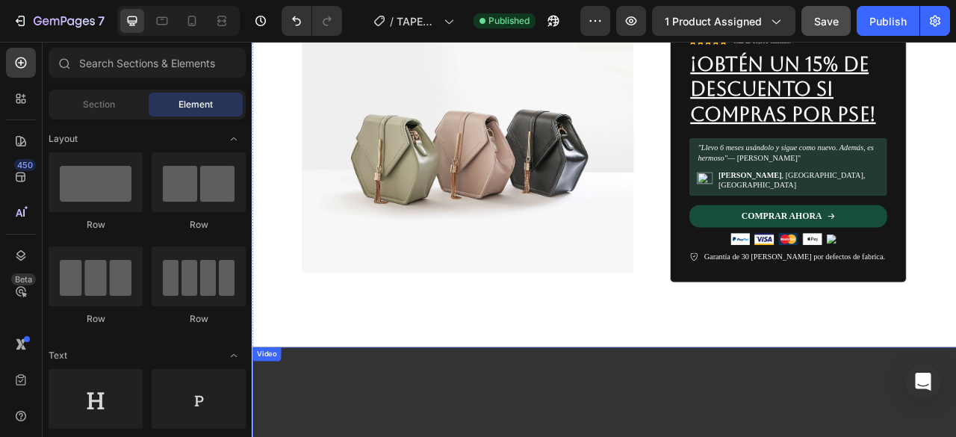
scroll to position [974, 0]
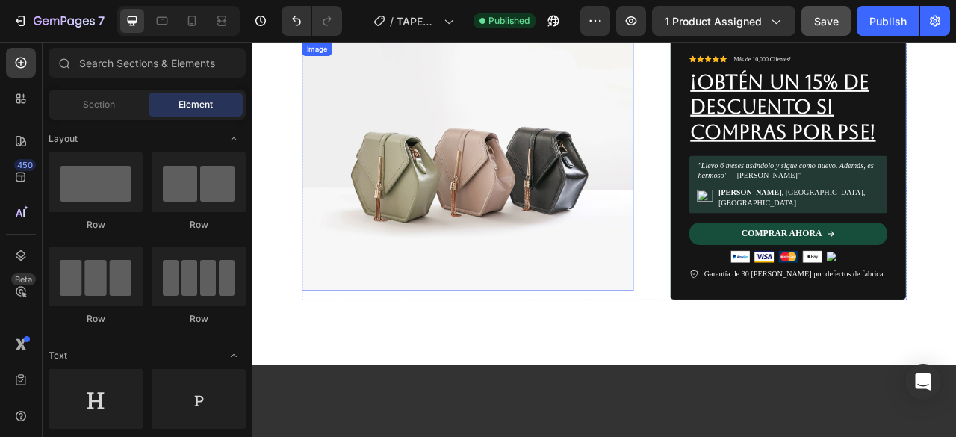
click at [657, 251] on img at bounding box center [526, 200] width 422 height 317
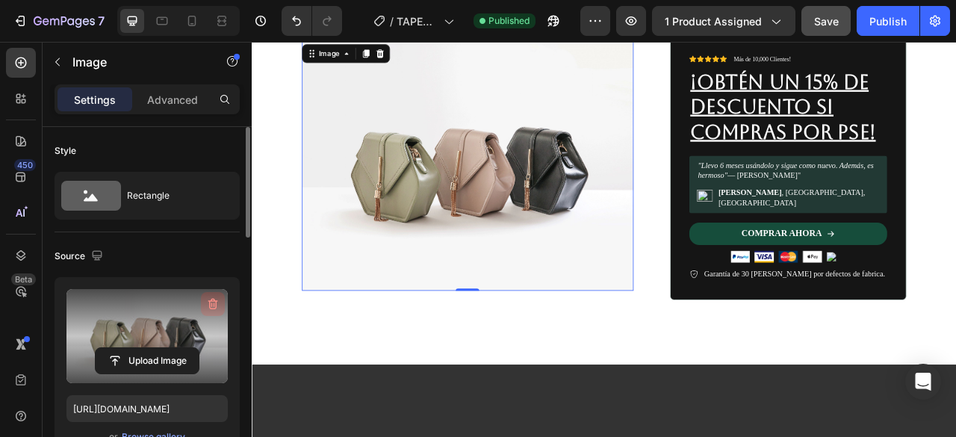
click at [212, 302] on icon "button" at bounding box center [212, 303] width 15 height 15
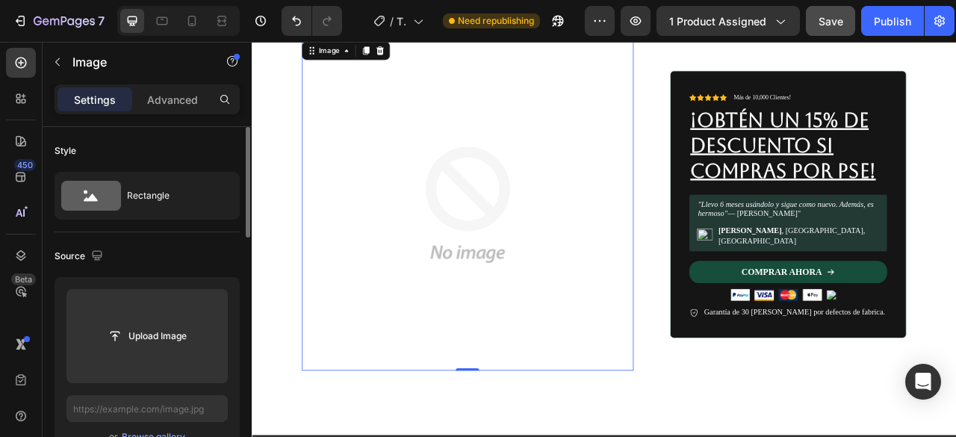
scroll to position [149, 0]
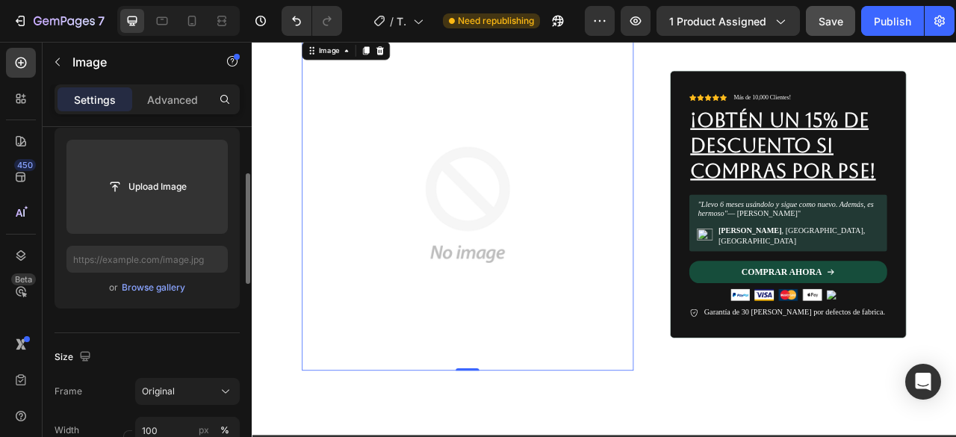
click at [139, 410] on div "Frame Original Width 100 px % Height px %" at bounding box center [147, 430] width 185 height 105
click at [139, 253] on input "text" at bounding box center [146, 259] width 161 height 27
click at [139, 256] on input "text" at bounding box center [146, 259] width 161 height 27
paste input "https://cdn.shopify.com/s/files/1/0732/5620/6493/files/gempages_579108253879763…"
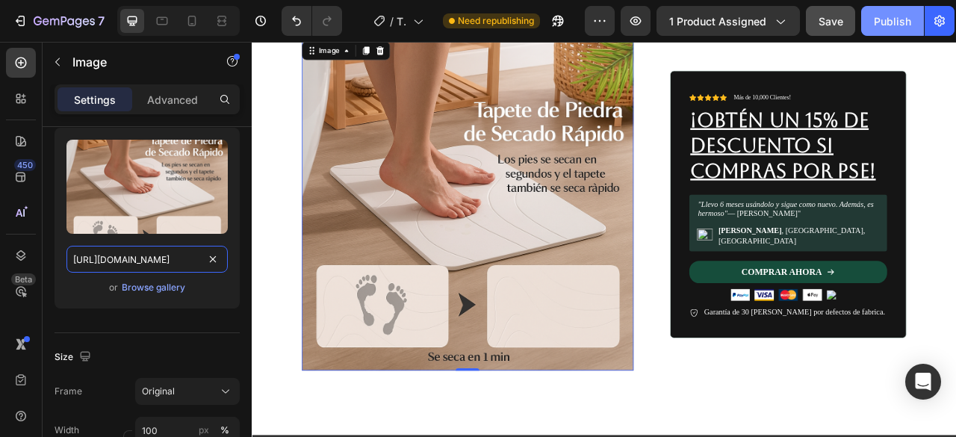
type input "https://cdn.shopify.com/s/files/1/0732/5620/6493/files/gempages_579108253879763…"
click at [871, 23] on button "Publish" at bounding box center [892, 21] width 63 height 30
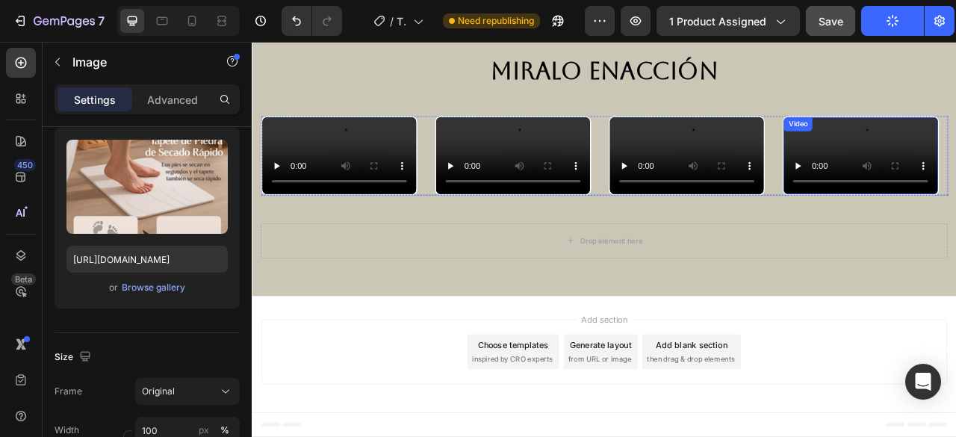
scroll to position [2834, 0]
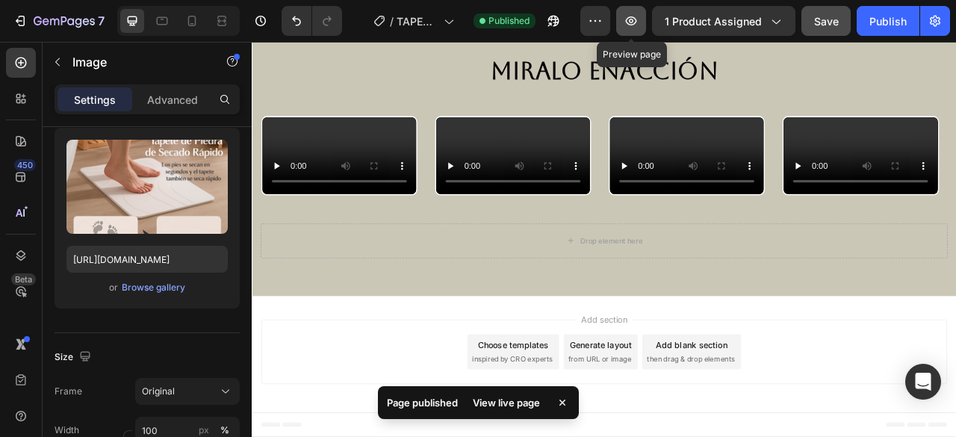
click at [638, 25] on icon "button" at bounding box center [630, 20] width 15 height 15
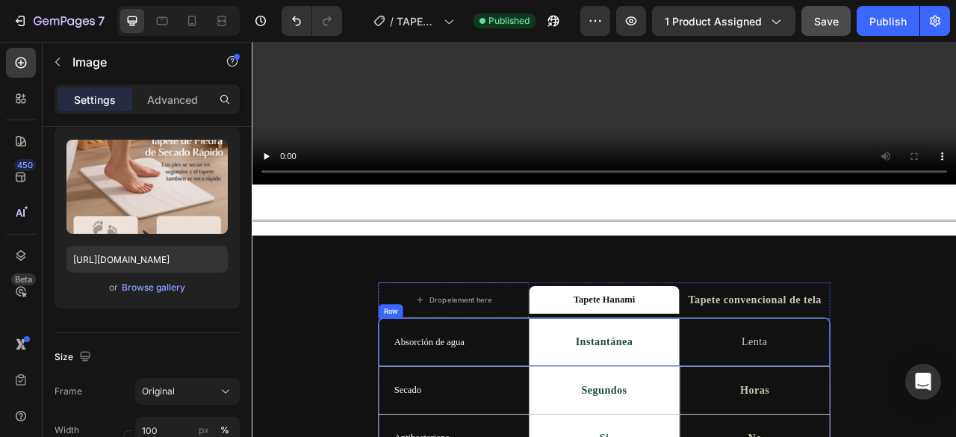
scroll to position [1042, 0]
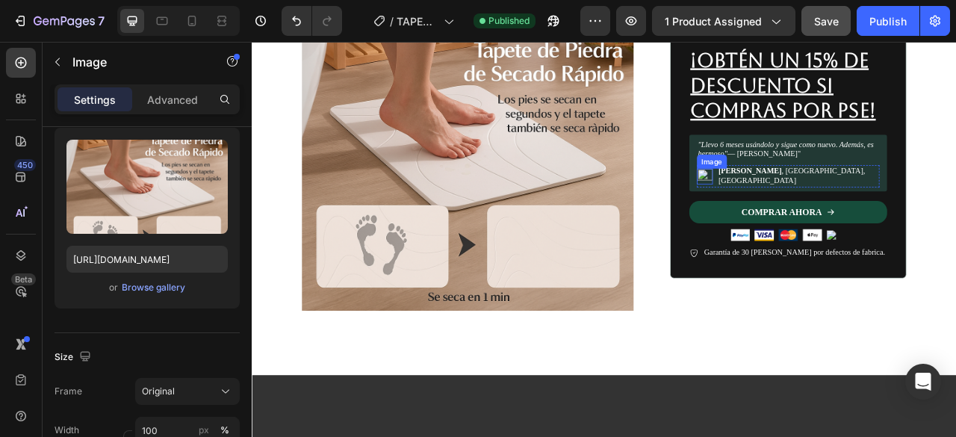
click at [821, 211] on img at bounding box center [828, 213] width 20 height 20
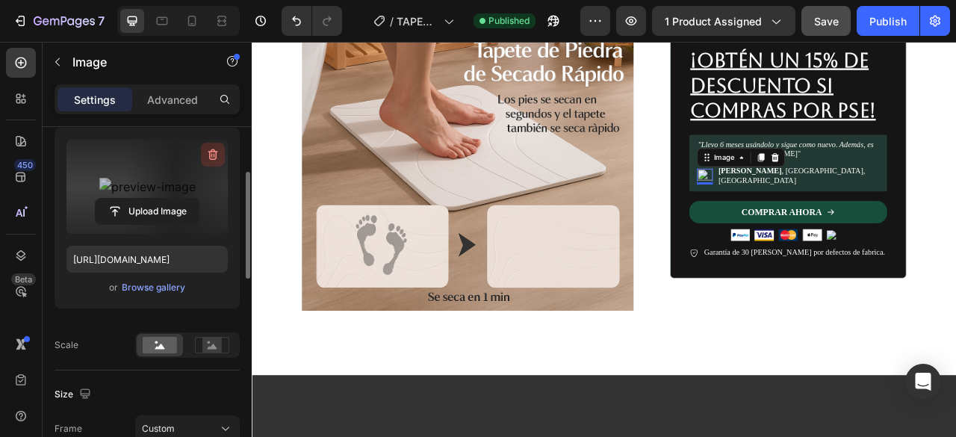
click at [213, 155] on icon "button" at bounding box center [212, 154] width 15 height 15
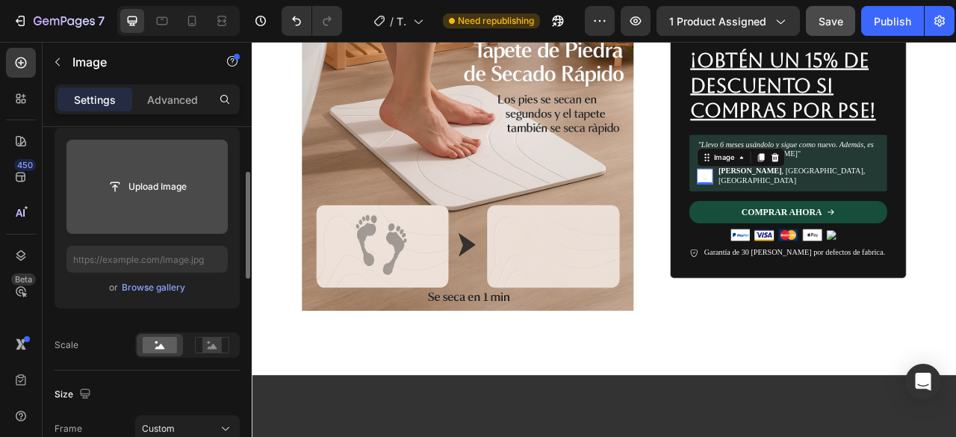
click at [175, 192] on input "file" at bounding box center [147, 186] width 103 height 25
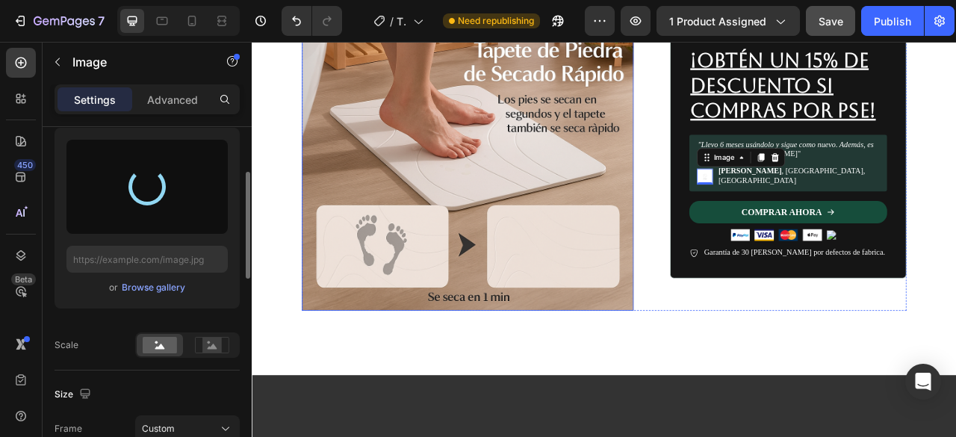
type input "https://cdn.shopify.com/s/files/1/0732/5620/6493/files/gempages_579108253879763…"
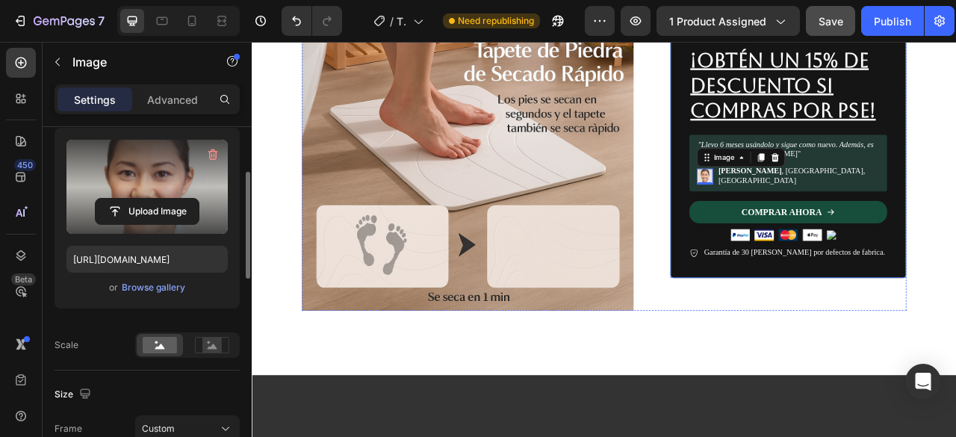
scroll to position [893, 0]
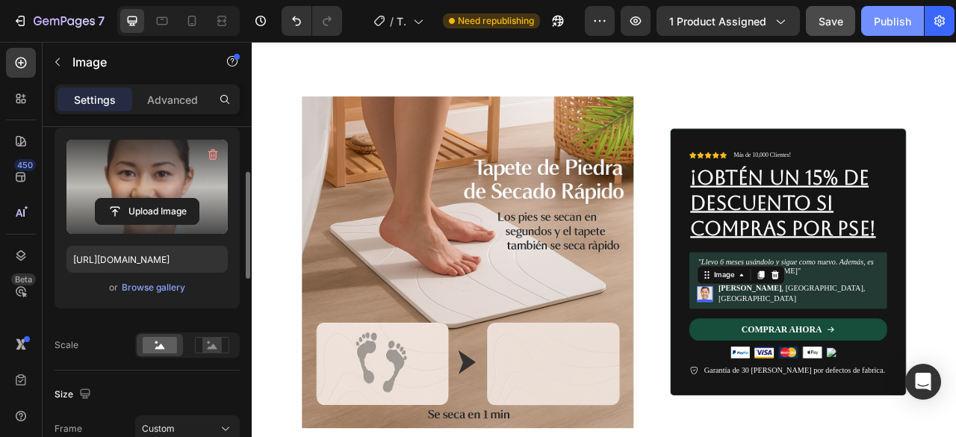
click at [880, 29] on button "Publish" at bounding box center [892, 21] width 63 height 30
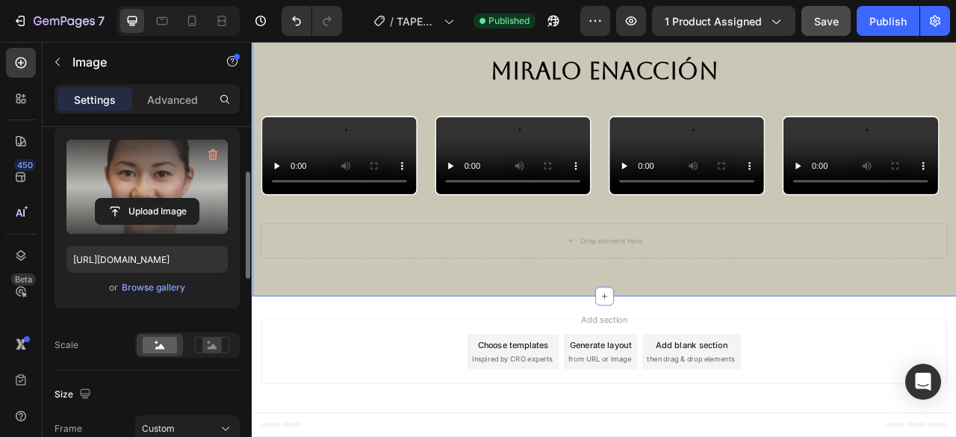
scroll to position [2834, 0]
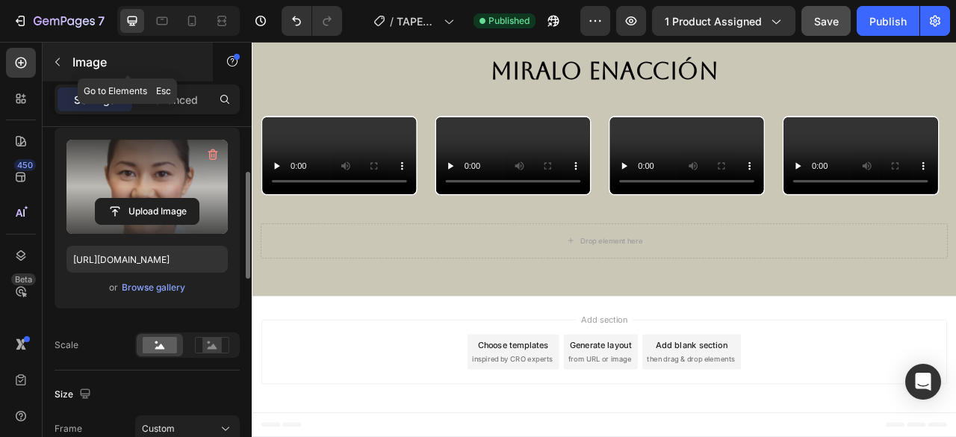
click at [61, 63] on icon "button" at bounding box center [58, 62] width 12 height 12
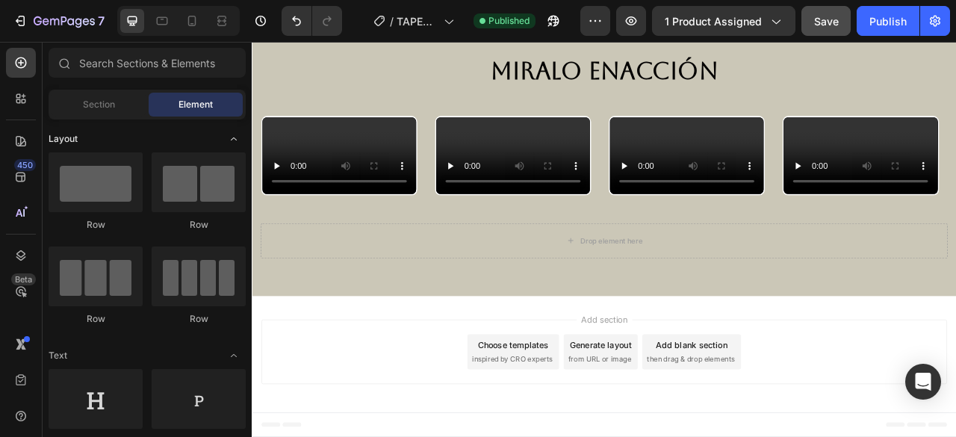
scroll to position [0, 0]
click at [105, 105] on span "Section" at bounding box center [99, 104] width 32 height 13
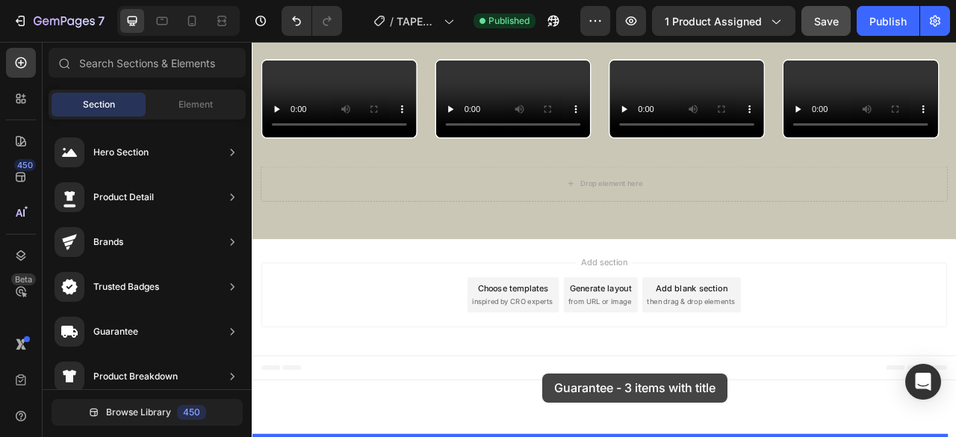
drag, startPoint x: 605, startPoint y: 196, endPoint x: 621, endPoint y: 464, distance: 269.2
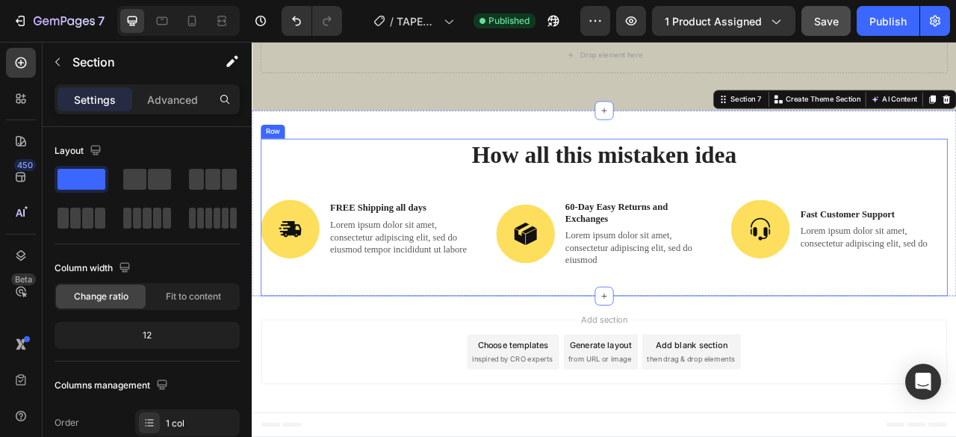
scroll to position [2983, 0]
click at [955, 302] on div "How all this mistaken idea Heading Image FREE Shipping all days Text Block Lore…" at bounding box center [700, 265] width 874 height 200
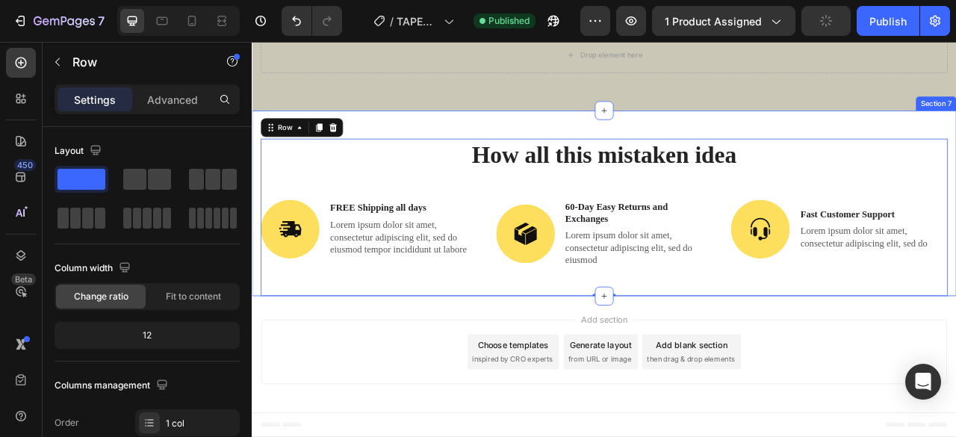
click at [955, 234] on div "How all this mistaken idea Heading Image FREE Shipping all days Text Block Lore…" at bounding box center [700, 247] width 896 height 236
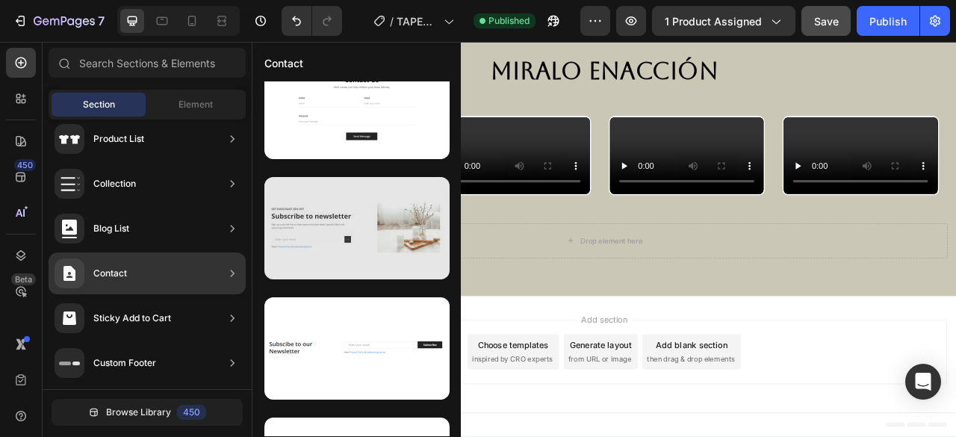
scroll to position [0, 0]
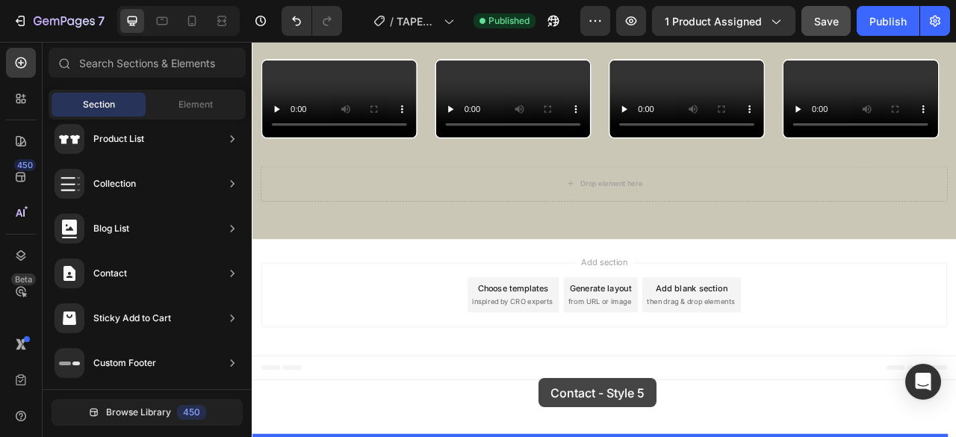
drag, startPoint x: 641, startPoint y: 298, endPoint x: 617, endPoint y: 470, distance: 173.5
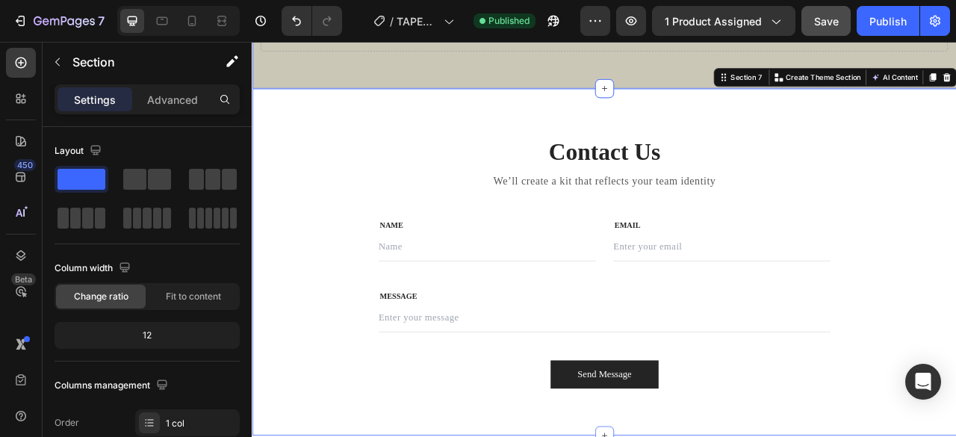
scroll to position [2862, 0]
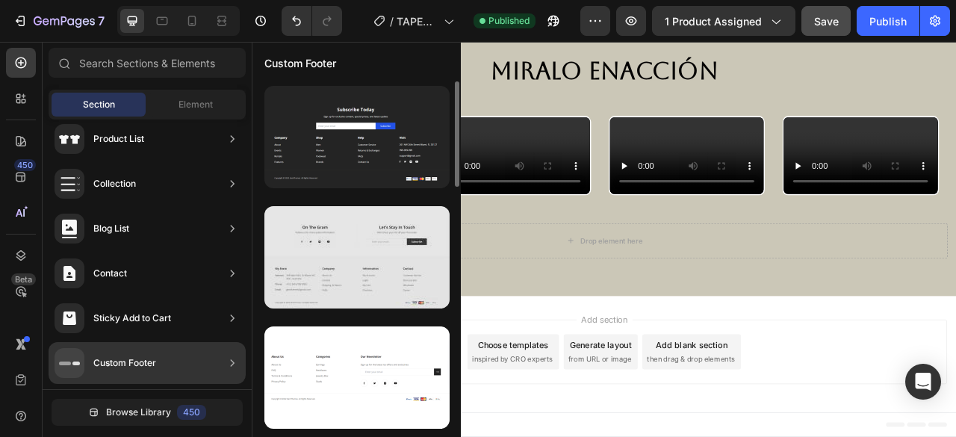
click at [333, 268] on div at bounding box center [356, 257] width 185 height 102
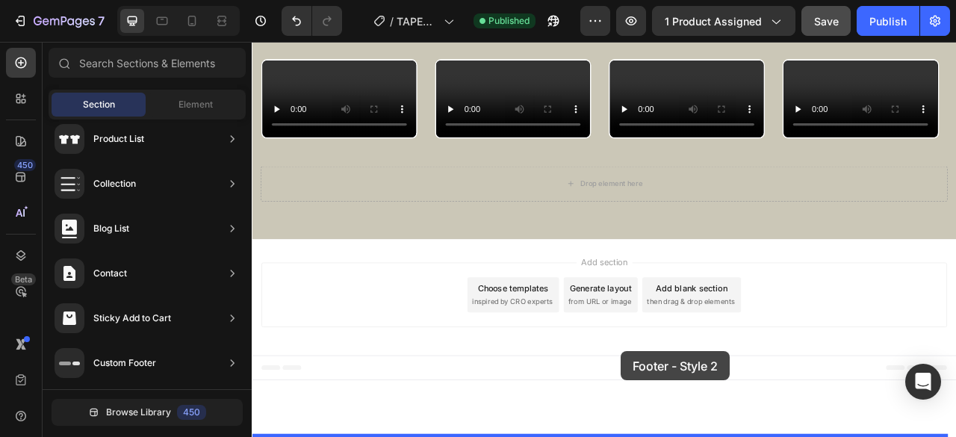
drag, startPoint x: 617, startPoint y: 311, endPoint x: 766, endPoint y: 470, distance: 217.1
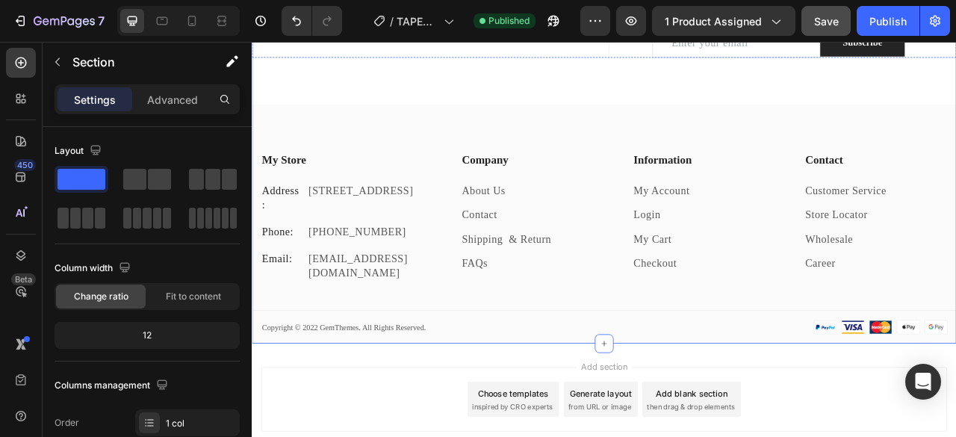
scroll to position [3106, 0]
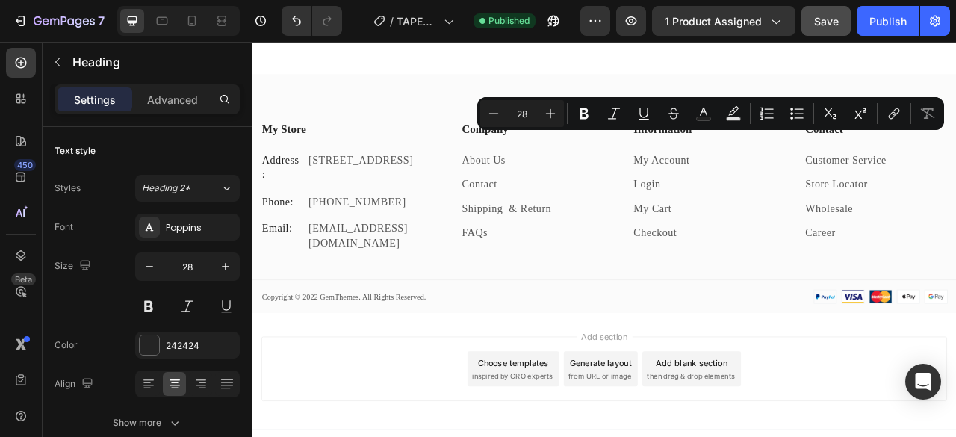
drag, startPoint x: 1005, startPoint y: 170, endPoint x: 825, endPoint y: 162, distance: 180.1
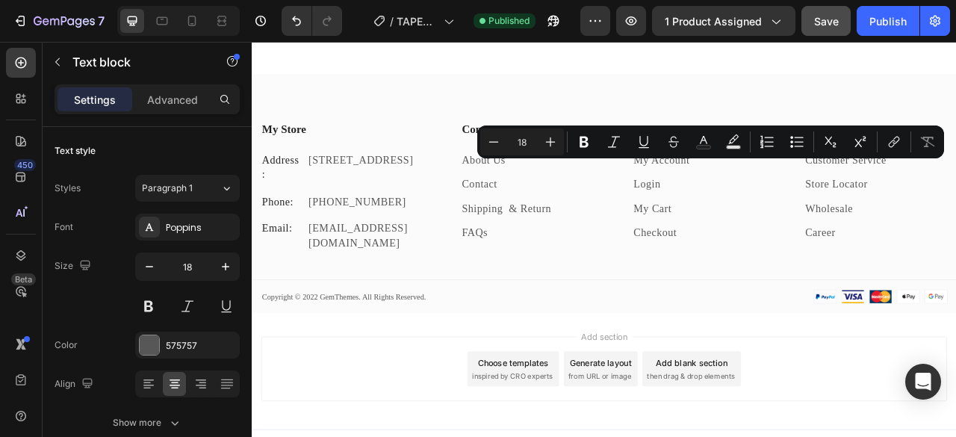
drag, startPoint x: 1035, startPoint y: 201, endPoint x: 794, endPoint y: 201, distance: 240.4
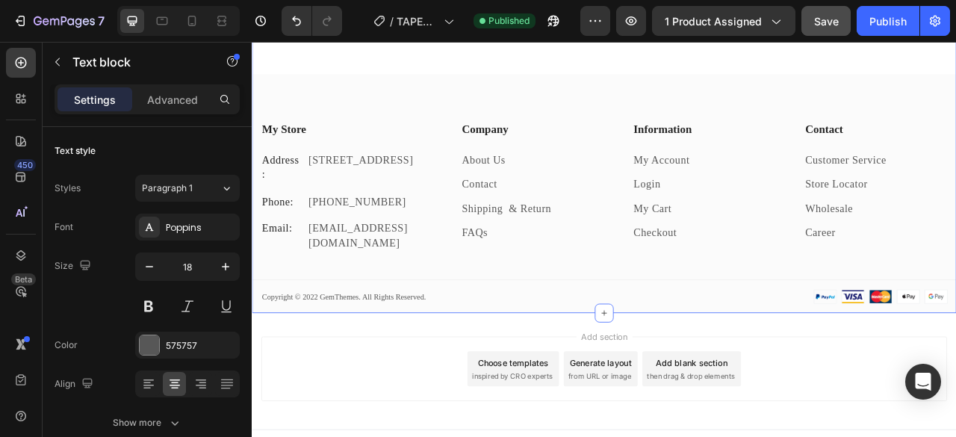
click at [678, 147] on div "On The Gram Heading Follow us for more useful information Text block Image Imag…" at bounding box center [700, 116] width 896 height 543
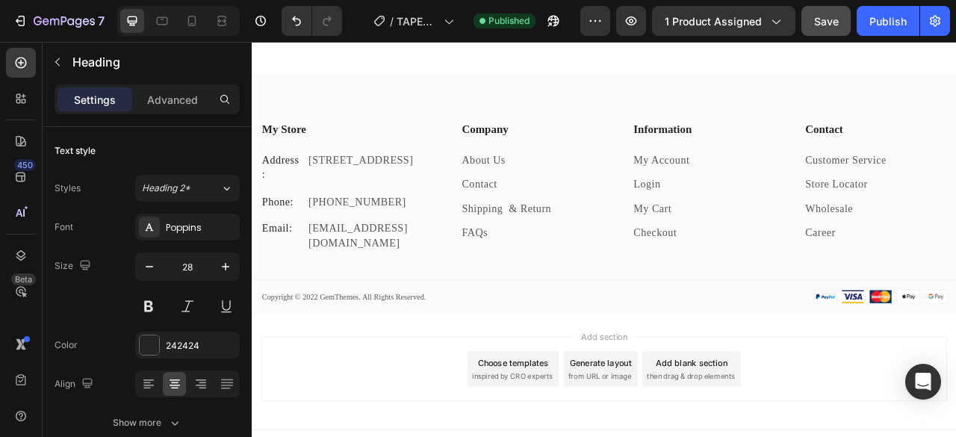
drag, startPoint x: 595, startPoint y: 198, endPoint x: 361, endPoint y: 206, distance: 234.6
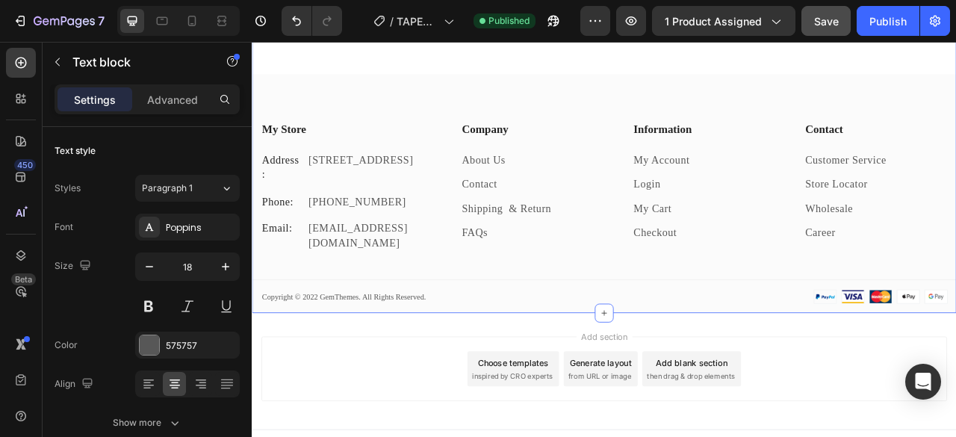
click at [605, 302] on div "On The Gram Heading Síguenos en redes Text block 32 Image Image Image Image Row…" at bounding box center [700, 145] width 896 height 483
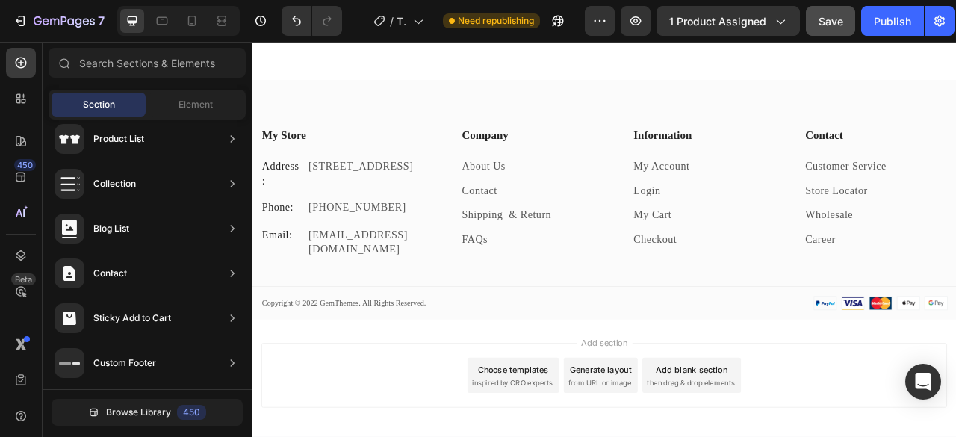
click at [355, 8] on img at bounding box center [364, 8] width 36 height 0
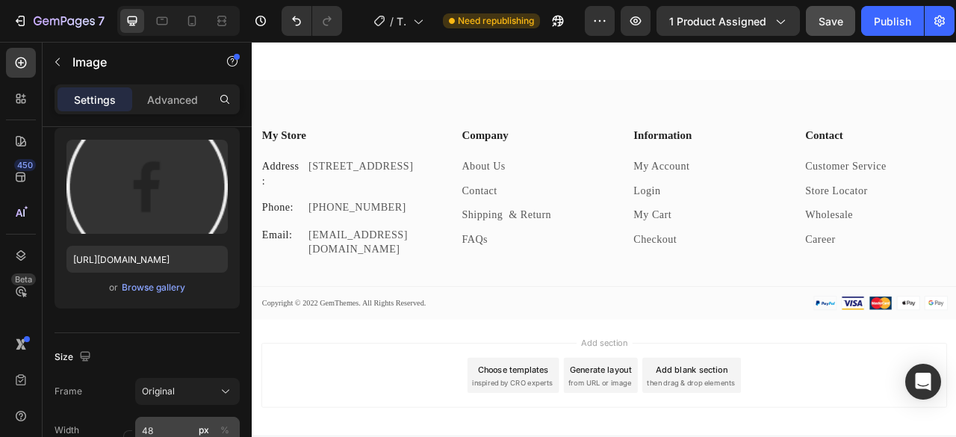
scroll to position [0, 0]
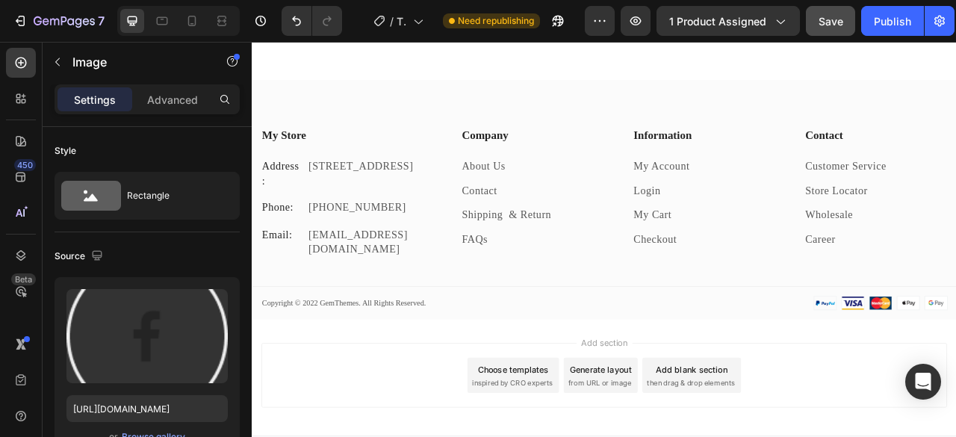
click at [520, 14] on div "Drop element here" at bounding box center [559, 8] width 79 height 12
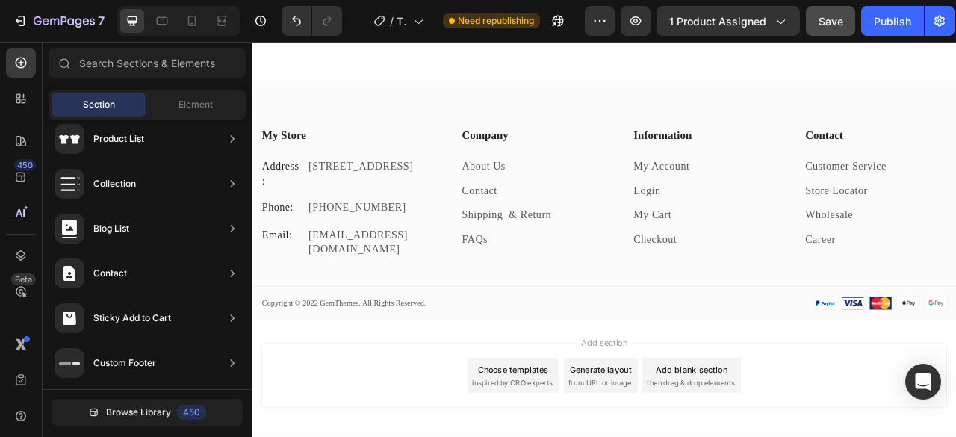
click at [566, 20] on div "Drop element here" at bounding box center [550, 8] width 121 height 24
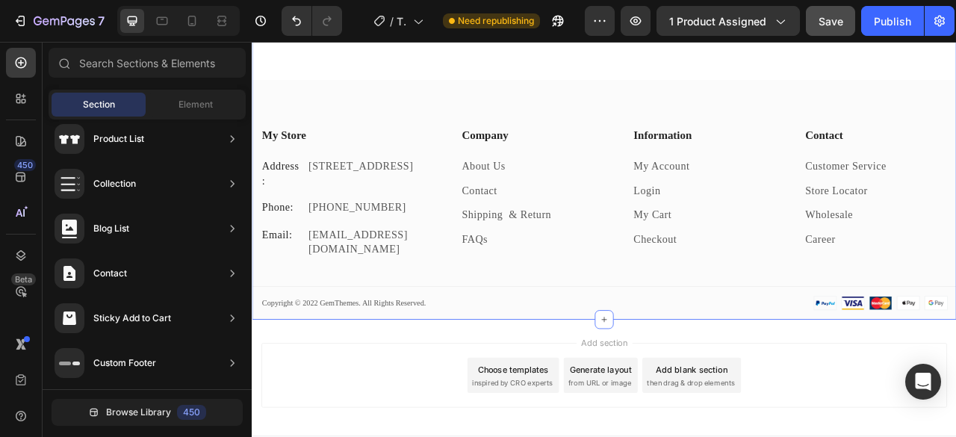
click at [528, 308] on div "On The Gram Heading Síguenos en redes Text block Image Image Image Drop element…" at bounding box center [700, 149] width 896 height 491
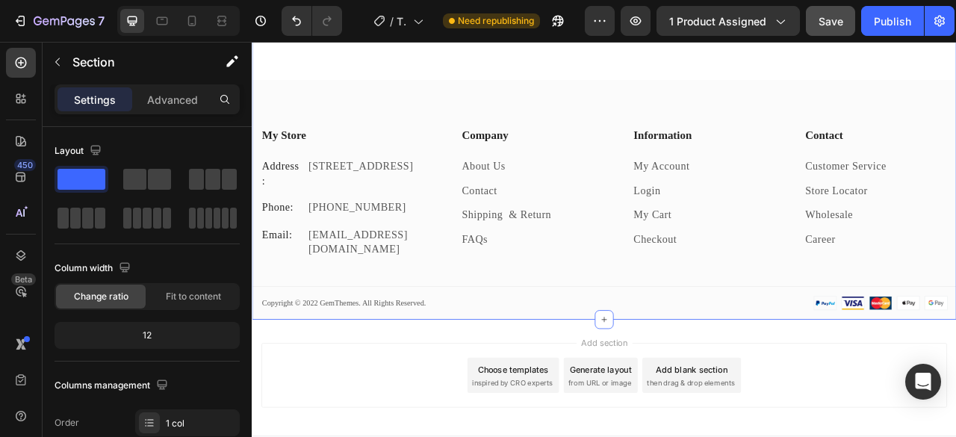
click at [317, 31] on div "Image Image Image Drop element here Row" at bounding box center [479, 8] width 432 height 45
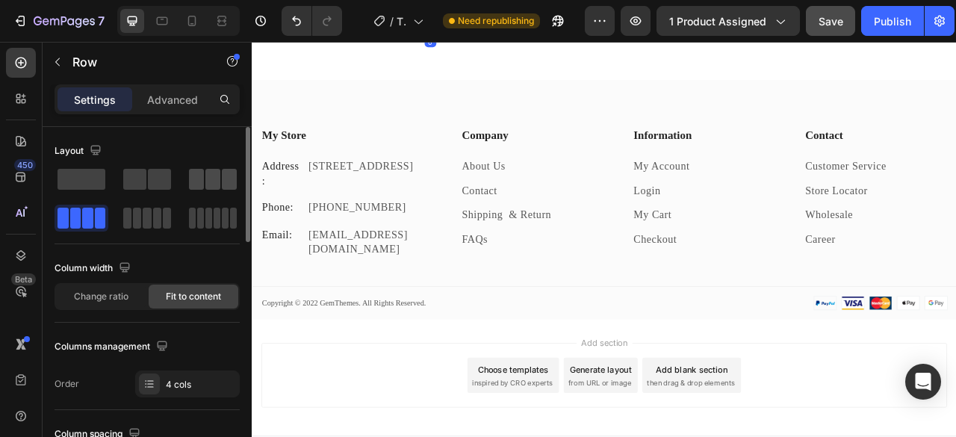
click at [222, 179] on span at bounding box center [229, 179] width 15 height 21
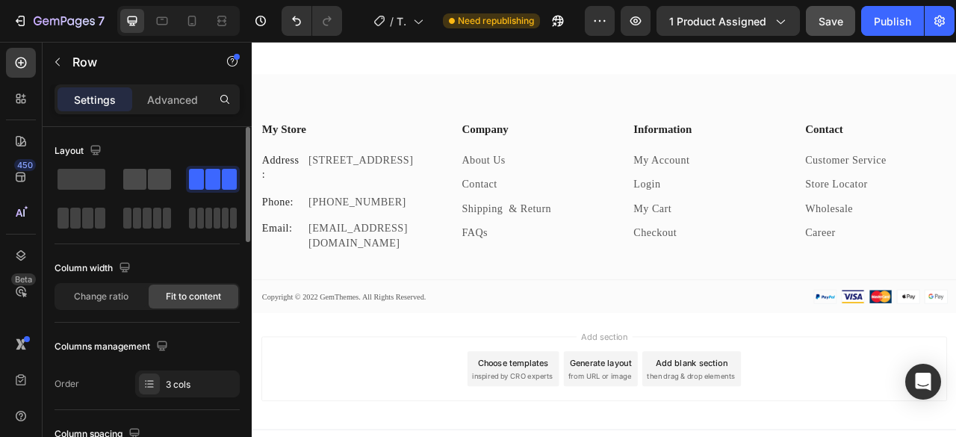
click at [154, 184] on span at bounding box center [159, 179] width 23 height 21
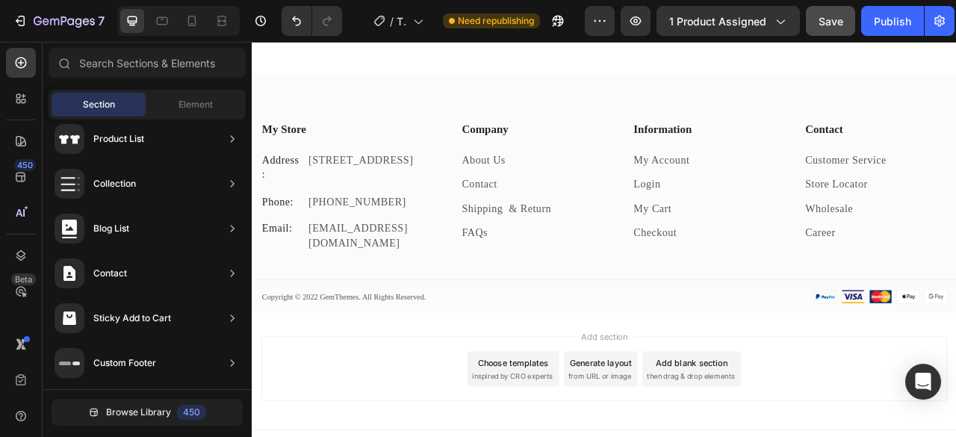
click at [853, 22] on input "email" at bounding box center [868, 4] width 214 height 37
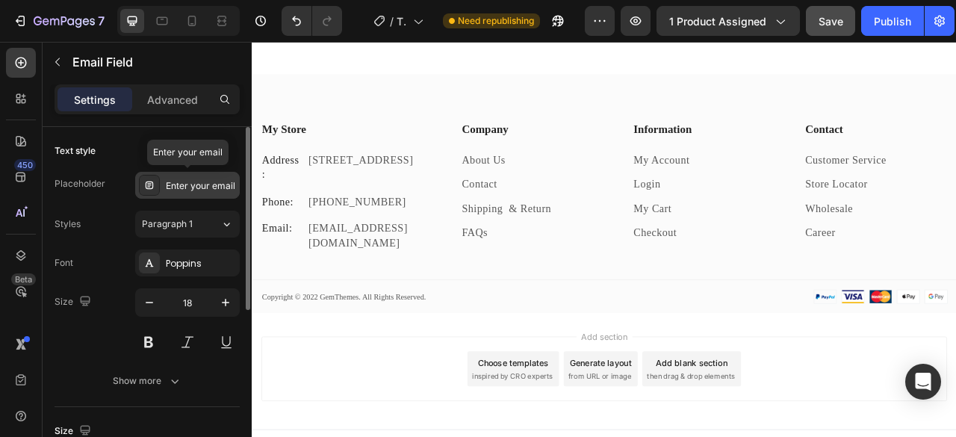
click at [205, 184] on div "Enter your email" at bounding box center [201, 185] width 70 height 13
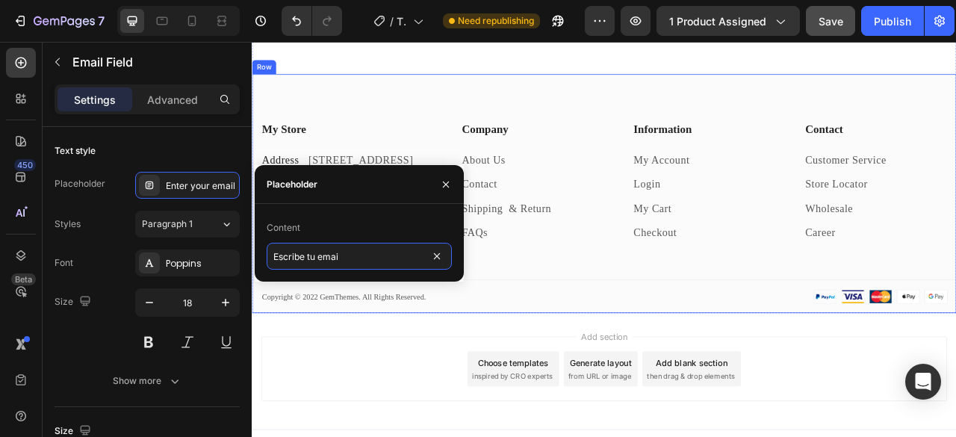
type input "Escribe tu email"
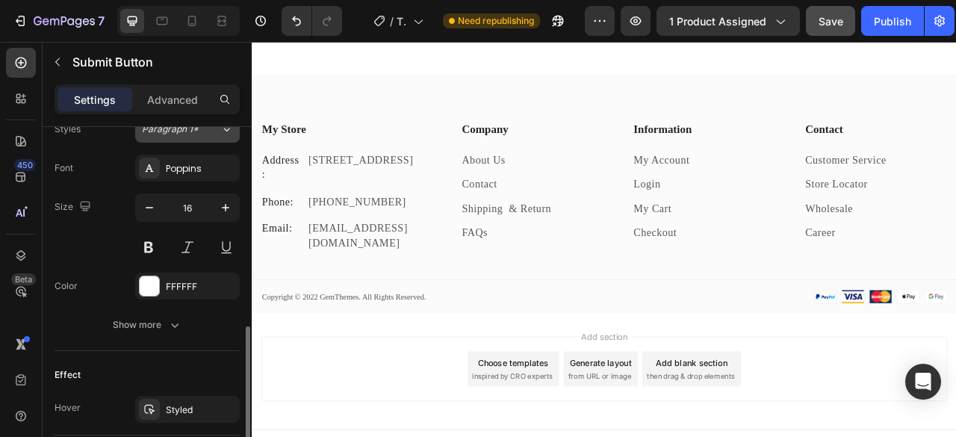
scroll to position [703, 0]
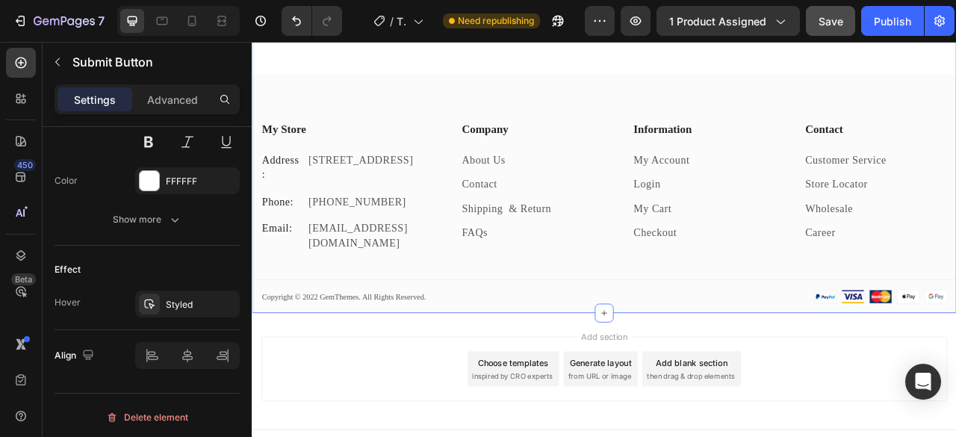
click at [687, 319] on div "On The Gram Heading Síguenos en redes Text block Image Image Row Title Line Sig…" at bounding box center [700, 145] width 896 height 483
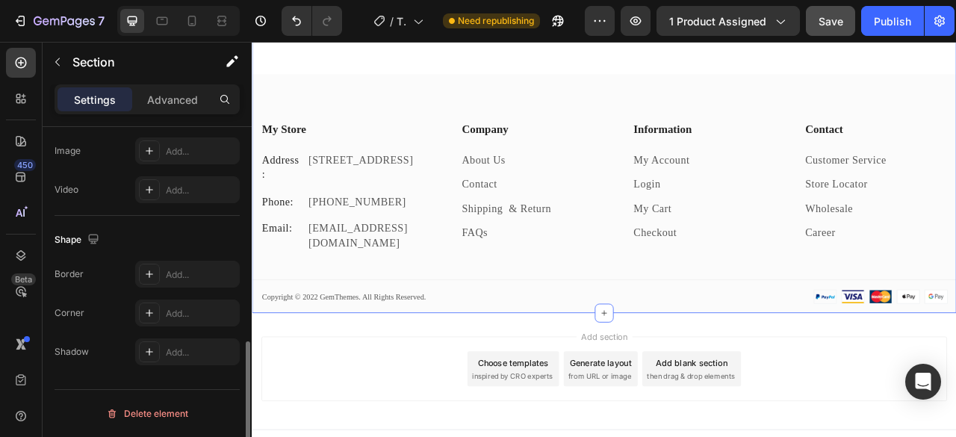
scroll to position [0, 0]
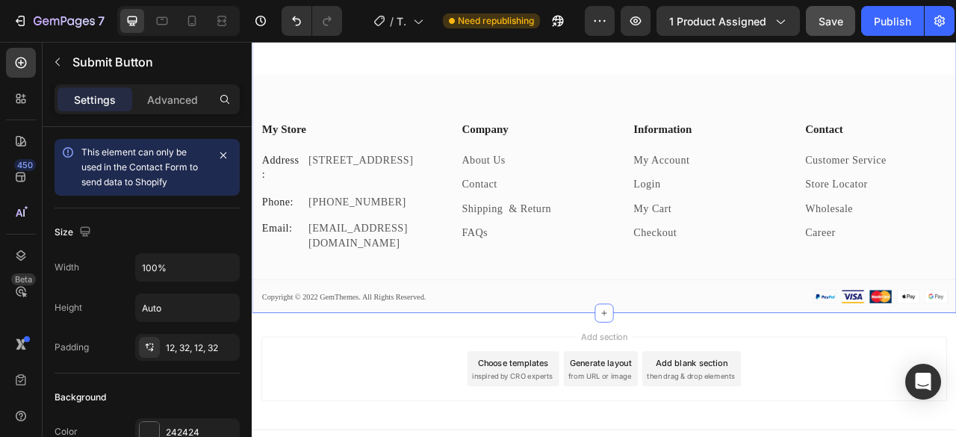
click at [955, 283] on div "On The Gram Heading Síguenos en redes Text block Image Image Row Title Line Sig…" at bounding box center [700, 145] width 896 height 483
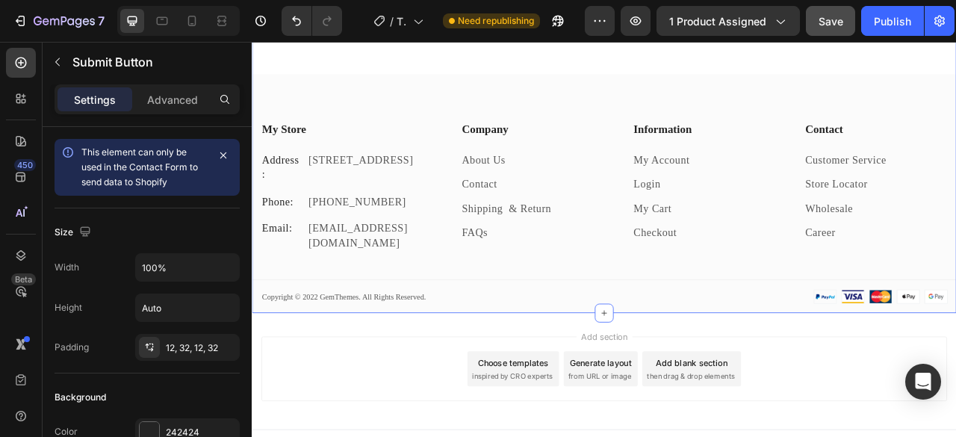
click at [955, 291] on div "On The Gram Heading Síguenos en redes Text block Image Image Row Title Line Sig…" at bounding box center [700, 145] width 896 height 483
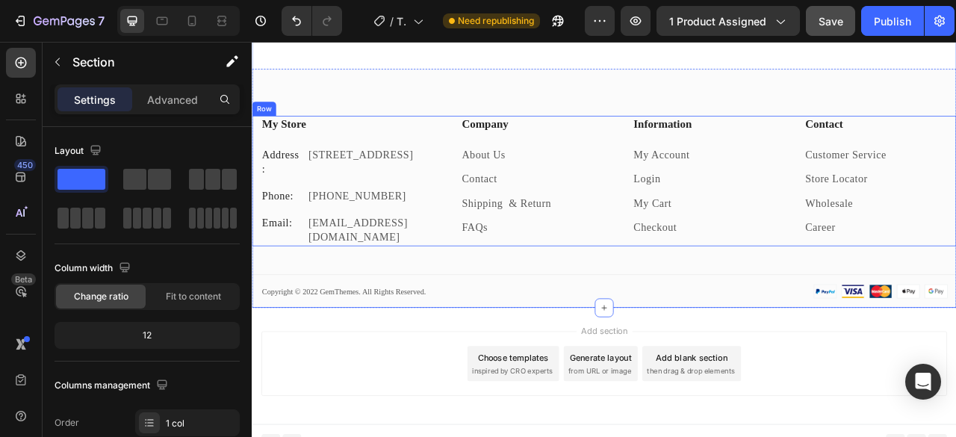
scroll to position [3213, 0]
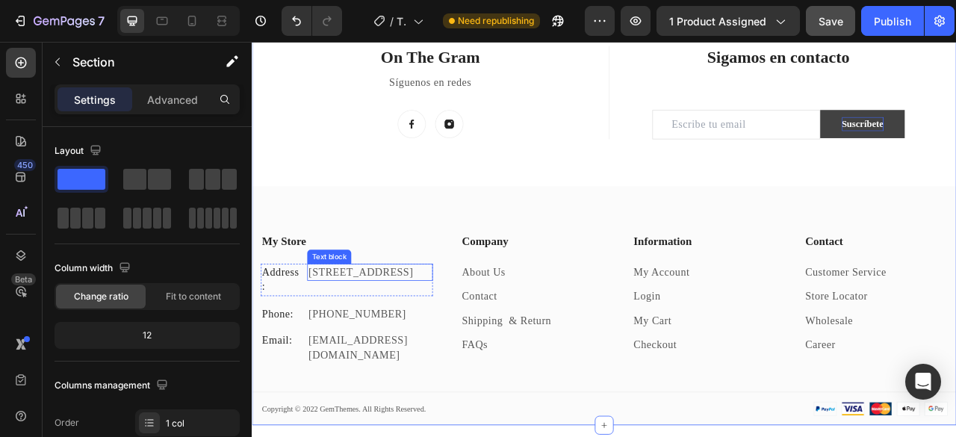
click at [370, 333] on p "184 Main Rd E, St Albans VIC 3021, Australia" at bounding box center [401, 335] width 156 height 19
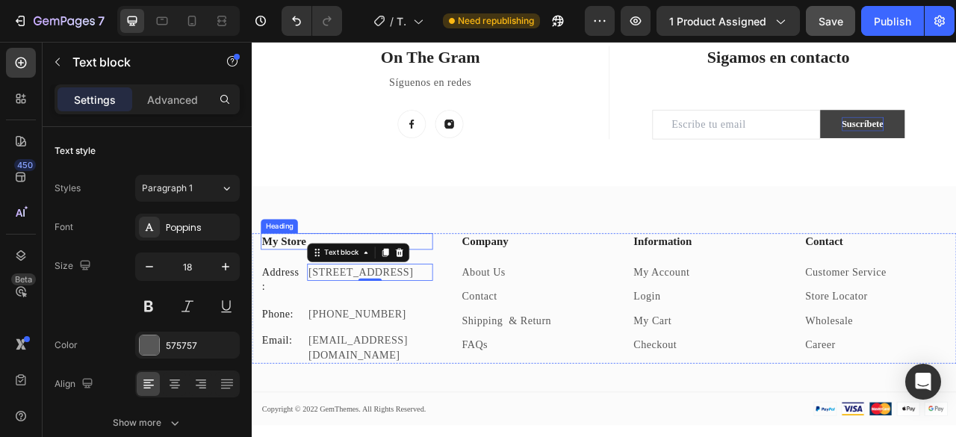
click at [291, 294] on p "My Store" at bounding box center [372, 296] width 216 height 19
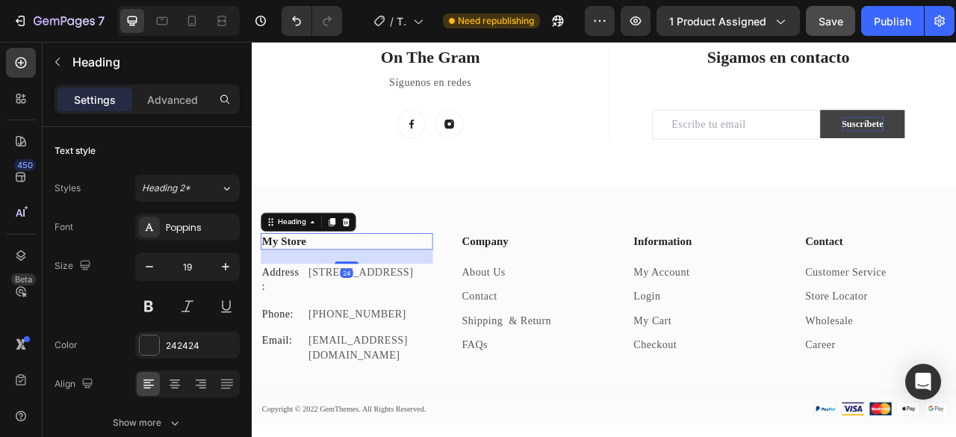
click at [320, 294] on p "My Store" at bounding box center [372, 296] width 216 height 19
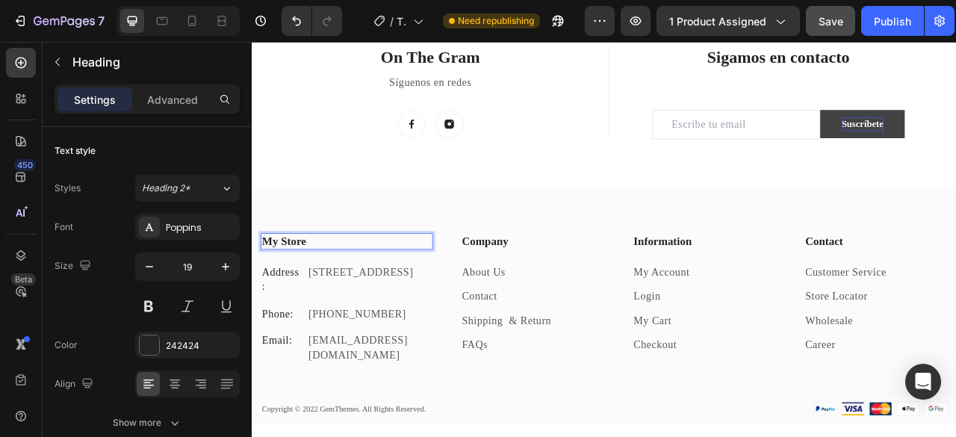
click at [320, 294] on p "My Store" at bounding box center [372, 296] width 216 height 19
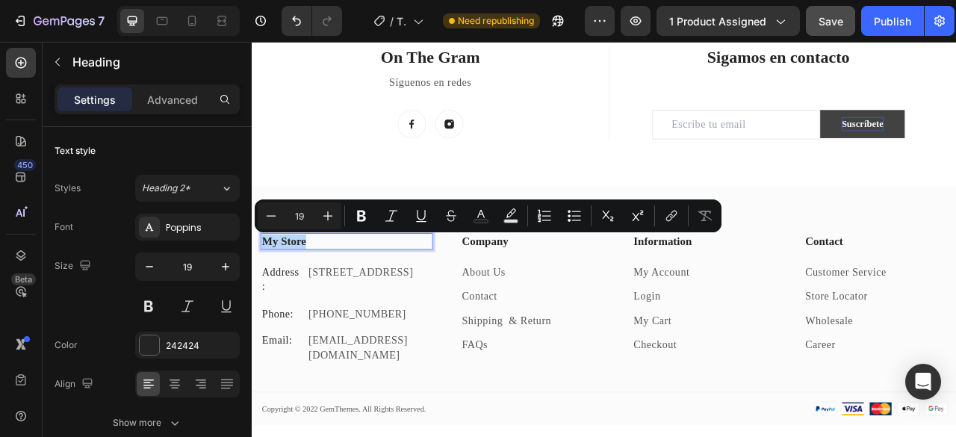
drag, startPoint x: 328, startPoint y: 294, endPoint x: 265, endPoint y: 294, distance: 62.7
click at [265, 294] on p "My Store" at bounding box center [372, 296] width 216 height 19
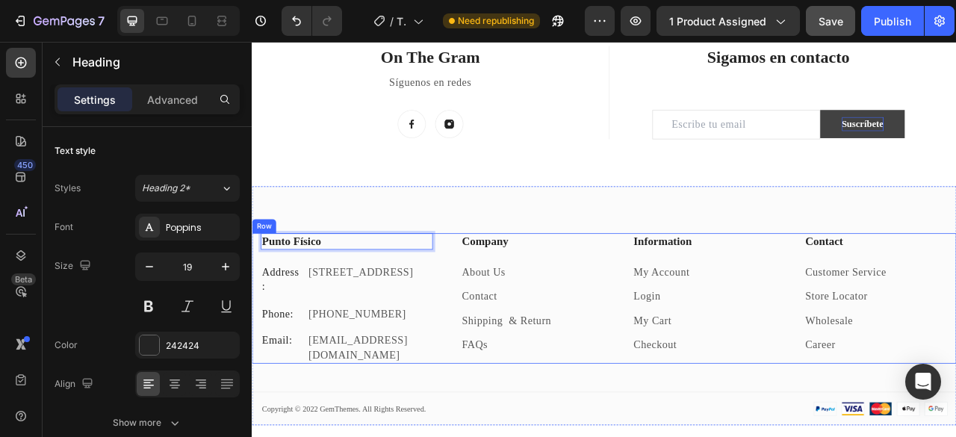
click at [363, 331] on p "184 Main Rd E, St Albans VIC 3021, Australia" at bounding box center [401, 335] width 156 height 19
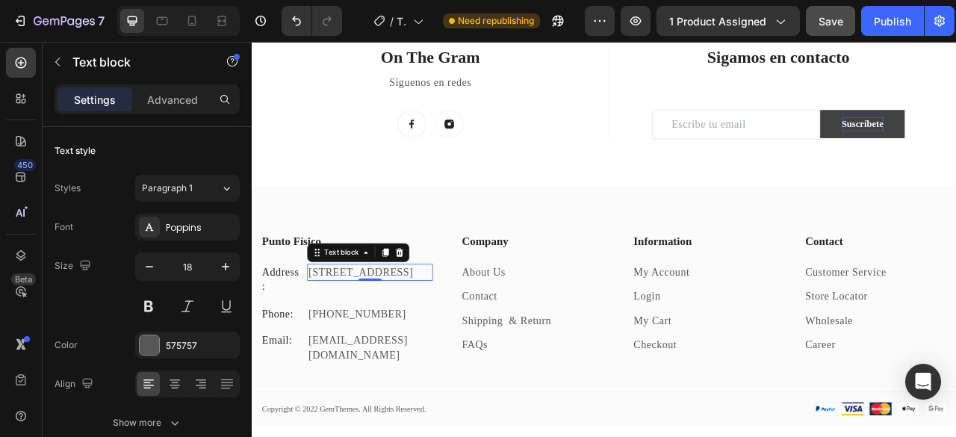
click at [456, 344] on p "184 Main Rd E, St Albans VIC 3021, Australia" at bounding box center [401, 335] width 156 height 19
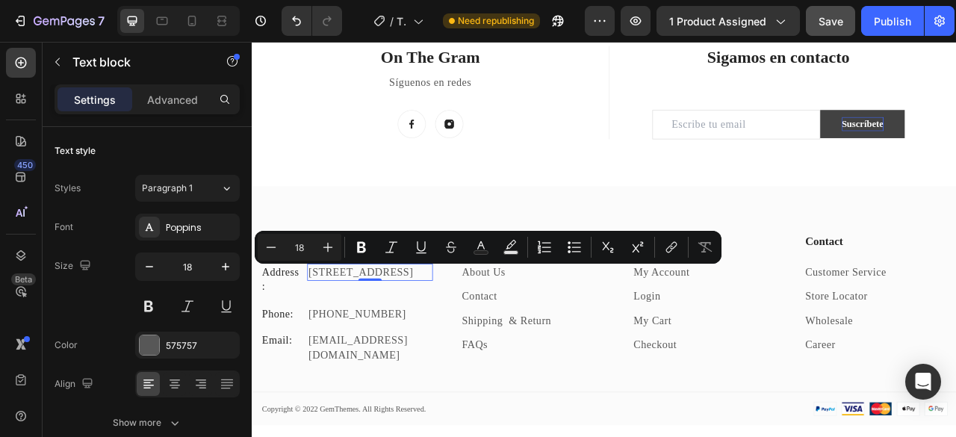
drag, startPoint x: 443, startPoint y: 354, endPoint x: 323, endPoint y: 328, distance: 123.7
click at [323, 328] on p "184 Main Rd E, St Albans VIC 3021, Australia" at bounding box center [401, 335] width 156 height 19
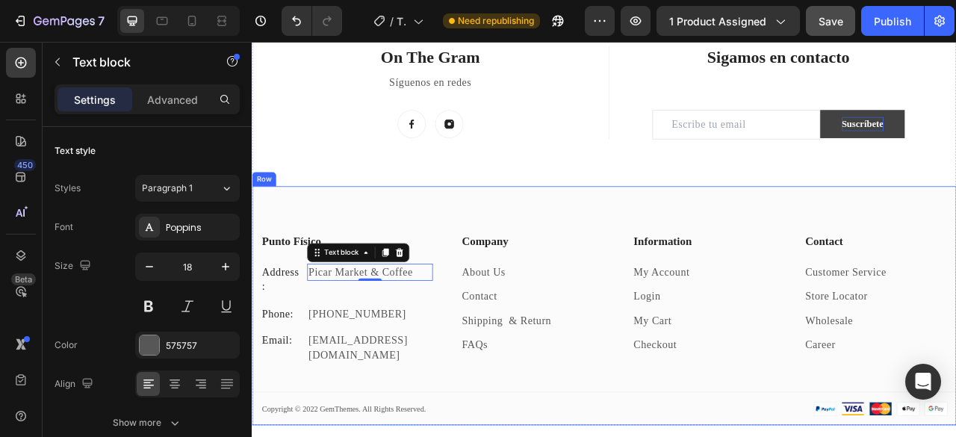
click at [955, 189] on div "On The Gram Heading Síguenos en redes Text block Image Image Row Title Line Sig…" at bounding box center [700, 288] width 896 height 483
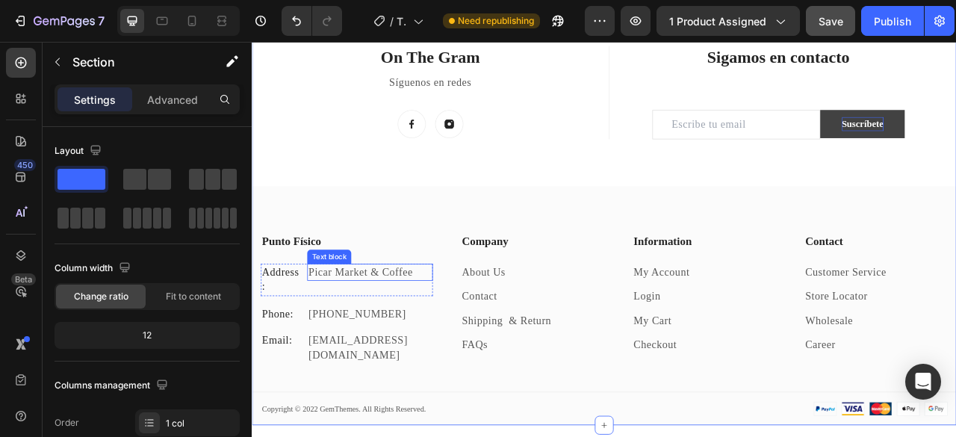
click at [420, 331] on p "Picar Market & Coffee" at bounding box center [401, 335] width 156 height 19
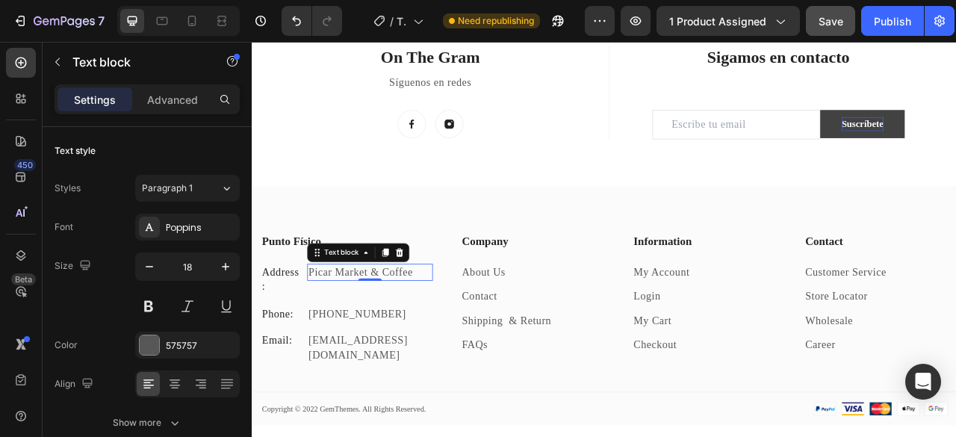
click at [450, 333] on p "Picar Market & Coffee" at bounding box center [401, 335] width 156 height 19
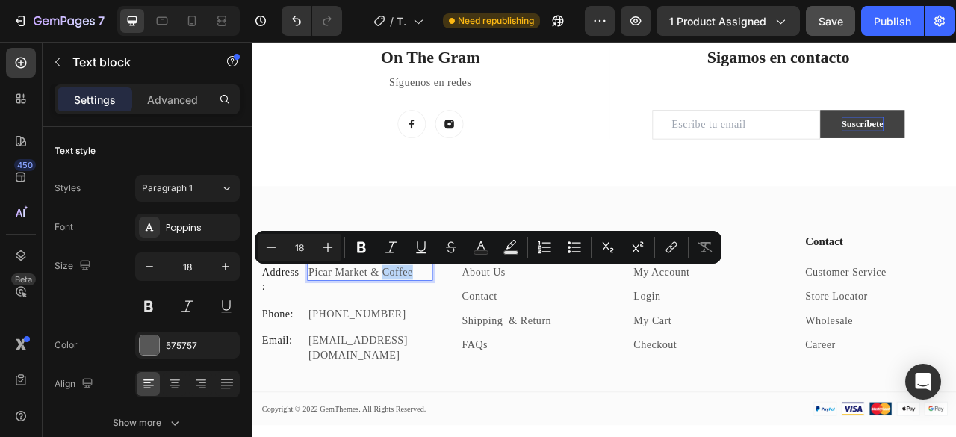
click at [455, 334] on p "Picar Market & Coffee" at bounding box center [401, 335] width 156 height 19
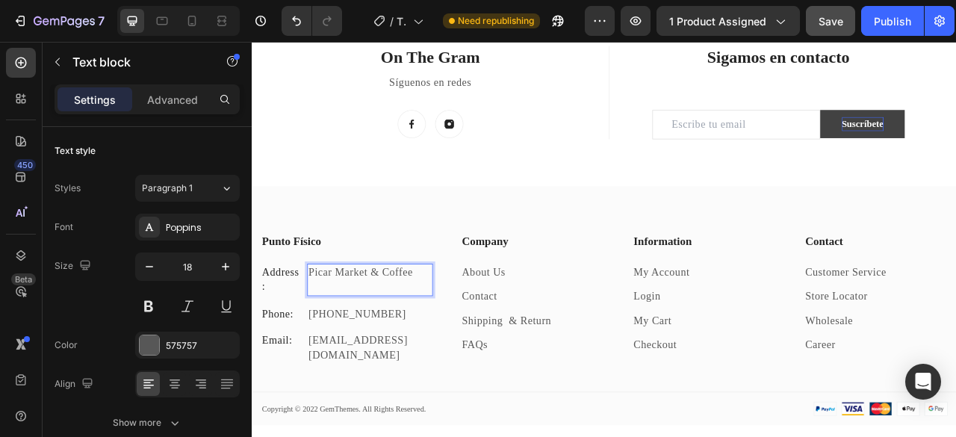
drag, startPoint x: 467, startPoint y: 342, endPoint x: 334, endPoint y: 352, distance: 132.6
click at [334, 352] on p "Rich Text Editor. Editing area: main" at bounding box center [401, 353] width 156 height 19
click at [420, 355] on p "Cra 8d # 161A" at bounding box center [401, 353] width 156 height 19
click at [364, 352] on p "Cra 8d # 161A-17" at bounding box center [401, 353] width 156 height 19
click at [362, 349] on p "Cra 8d # 161A-17" at bounding box center [401, 353] width 156 height 19
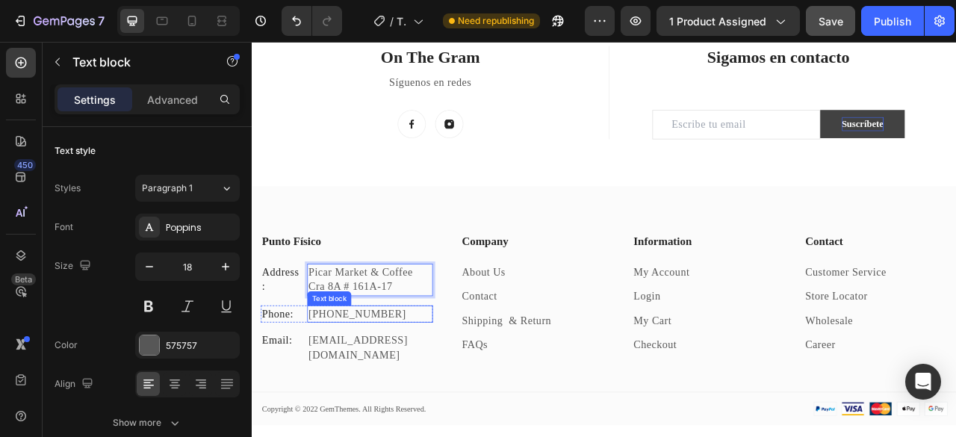
click at [422, 386] on p "+012 345 6789 0000" at bounding box center [401, 388] width 156 height 19
click at [425, 386] on p "+012 345 6789 0000" at bounding box center [401, 388] width 156 height 19
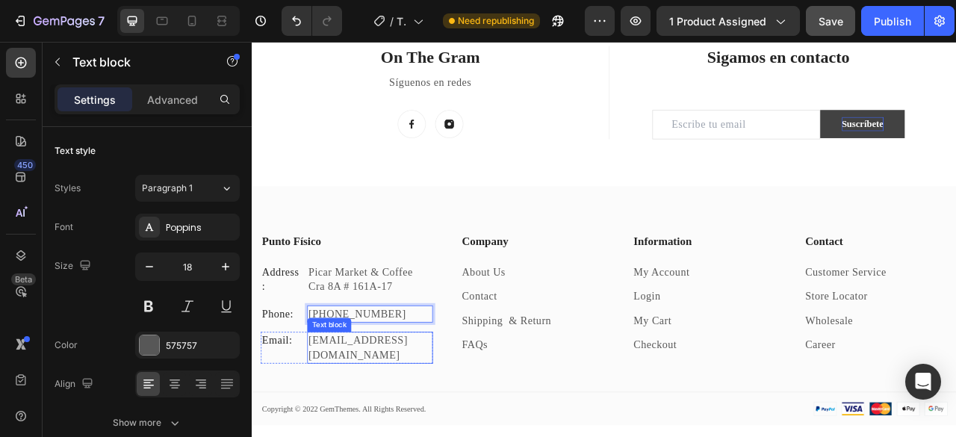
click at [367, 415] on p "gemthemes@gmail.com" at bounding box center [401, 430] width 156 height 37
click at [376, 420] on p "gemthemes@gmail.com" at bounding box center [401, 430] width 156 height 37
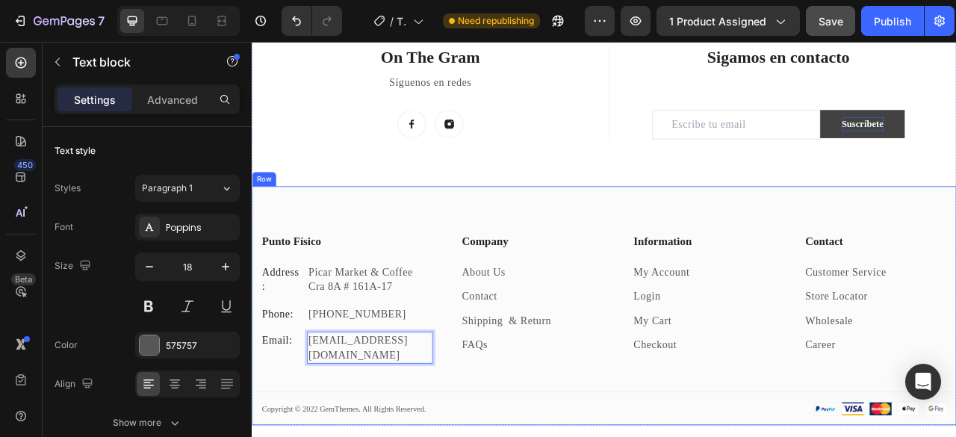
click at [502, 436] on div "Punto Físico Heading Address: Text block Picar Market & Coffee Cra 8A # 161A-17…" at bounding box center [700, 407] width 896 height 245
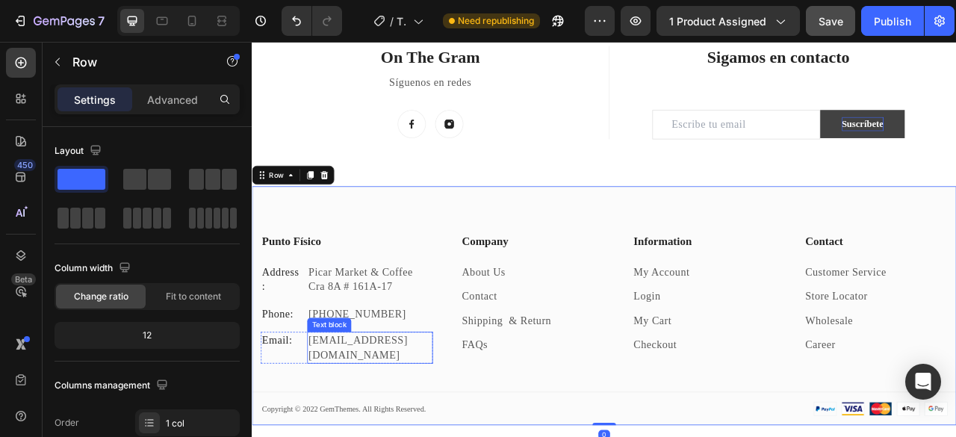
click at [430, 429] on p "info.picarhome@gmail.com" at bounding box center [401, 430] width 156 height 37
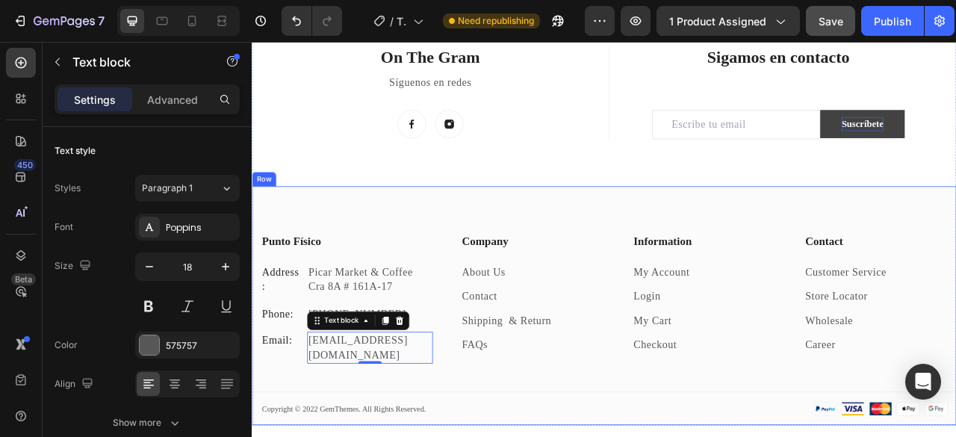
click at [549, 247] on div "Punto Físico Heading Address: Text block Picar Market & Coffee Cra 8A # 161A-17…" at bounding box center [700, 377] width 896 height 305
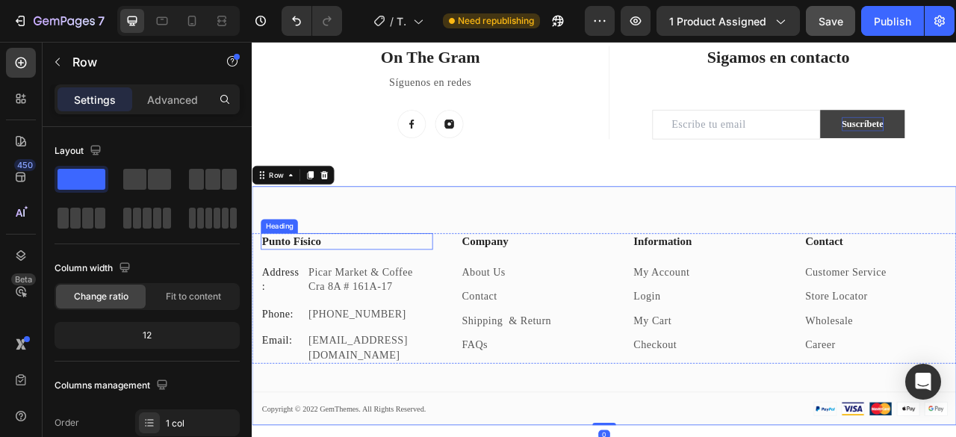
click at [415, 304] on h3 "Punto Físico" at bounding box center [372, 296] width 219 height 22
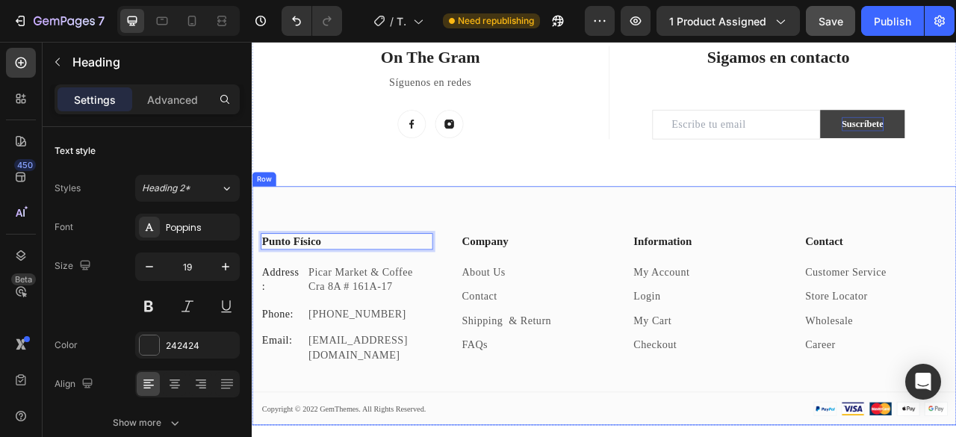
click at [604, 436] on div "Punto Físico Heading 24 Address: Text block Picar Market & Coffee Cra 8A # 161A…" at bounding box center [700, 407] width 896 height 245
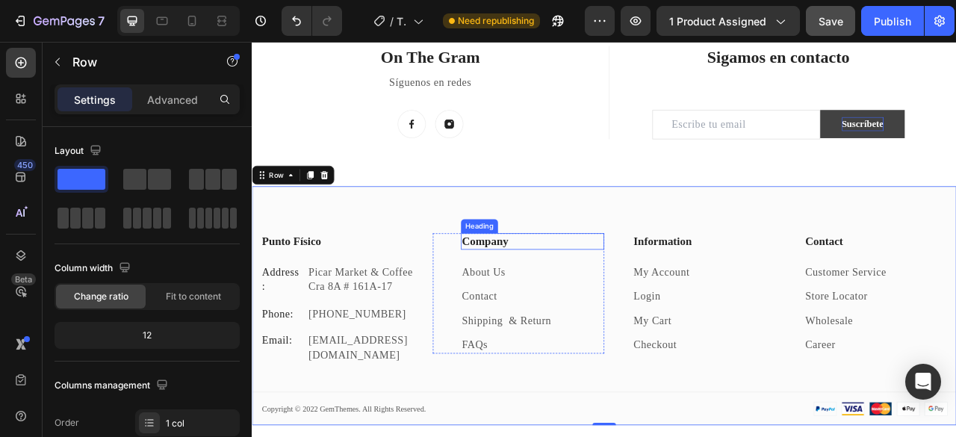
click at [559, 296] on p "Company" at bounding box center [609, 296] width 180 height 19
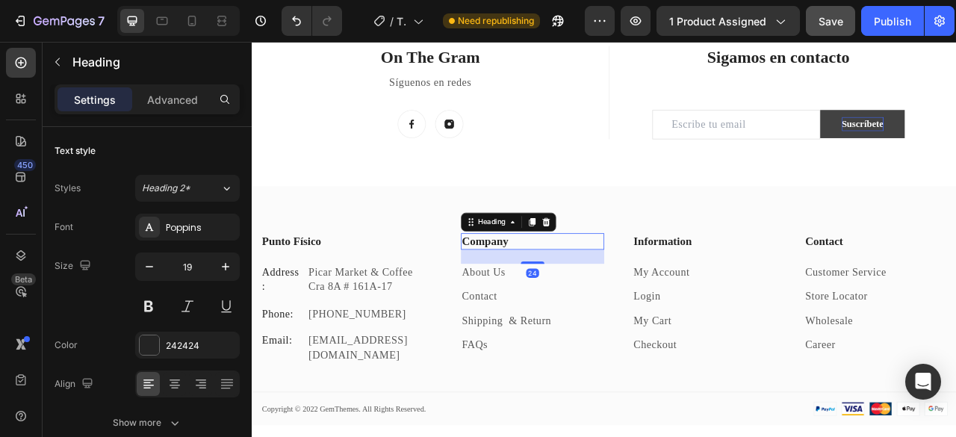
click at [562, 294] on p "Company" at bounding box center [609, 296] width 180 height 19
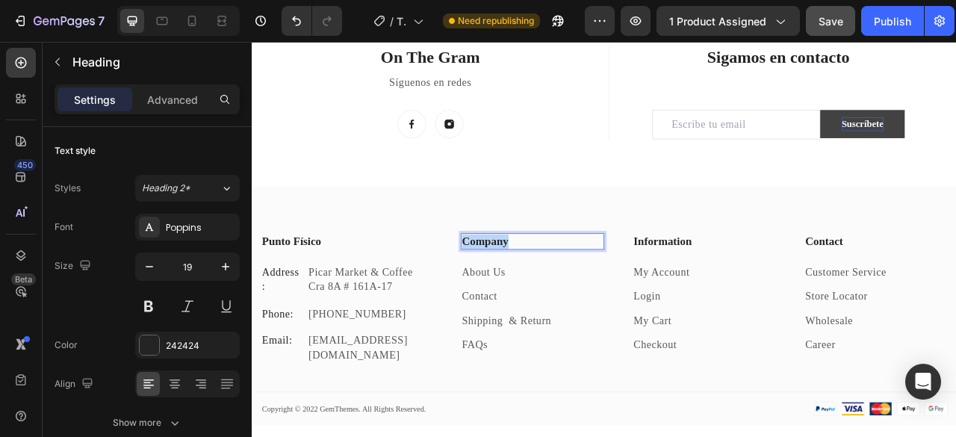
click at [562, 294] on p "Company" at bounding box center [609, 296] width 180 height 19
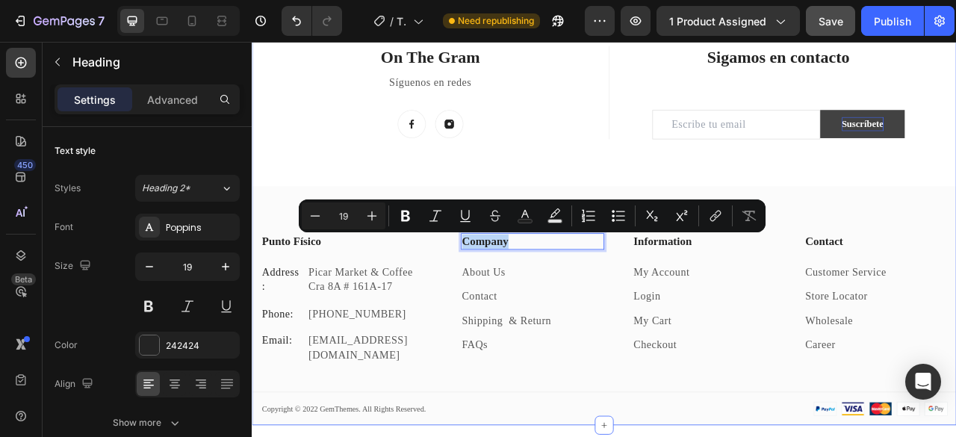
click at [635, 202] on div "On The Gram Heading Síguenos en redes Text block Image Image Row Title Line Sig…" at bounding box center [700, 288] width 896 height 483
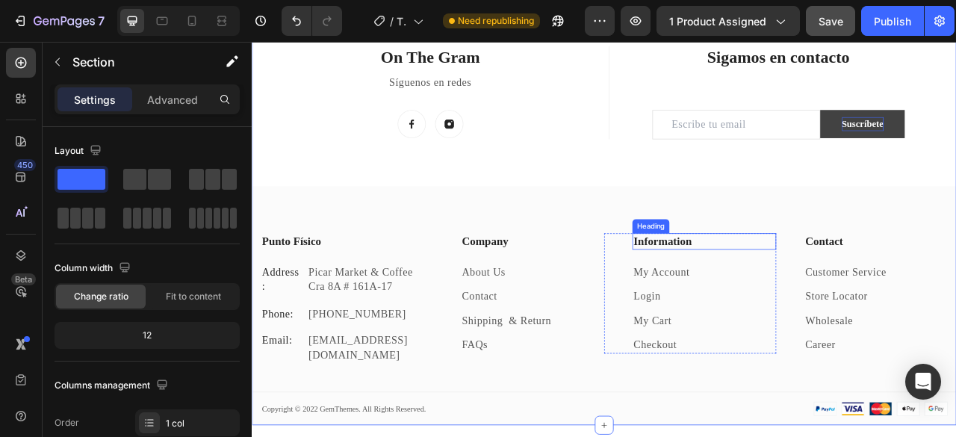
click at [821, 299] on p "Information" at bounding box center [827, 296] width 180 height 19
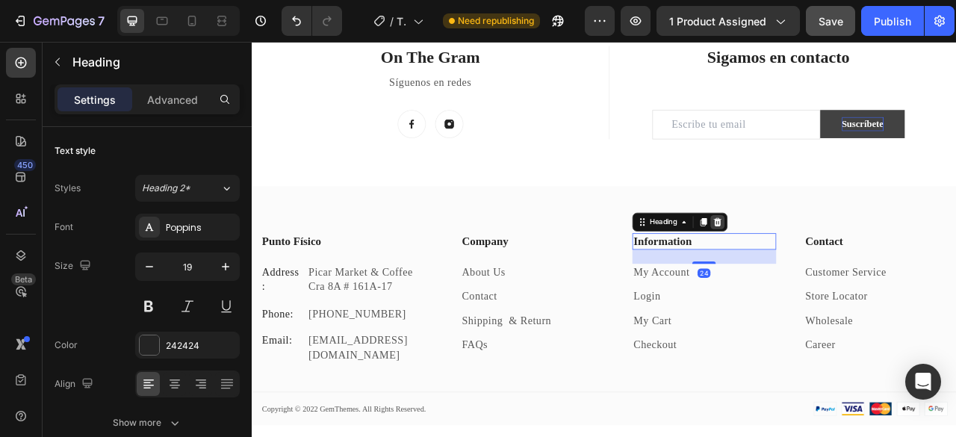
click at [843, 270] on icon at bounding box center [844, 271] width 12 height 12
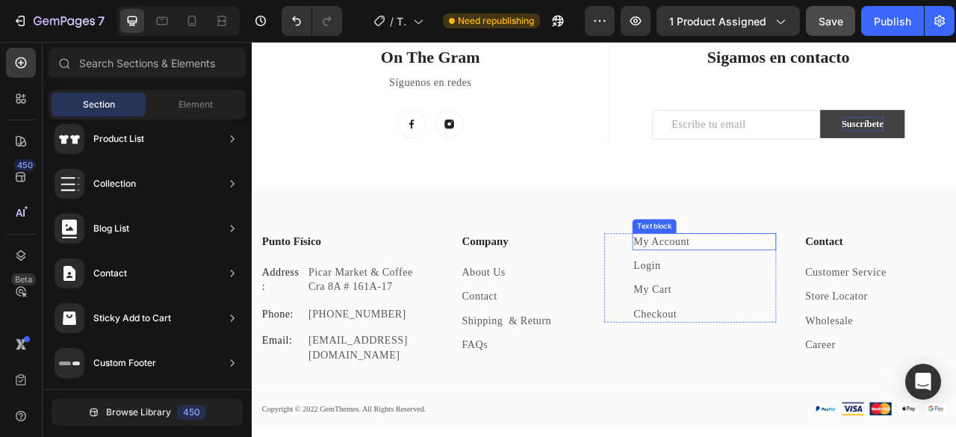
click at [816, 296] on p "My Account" at bounding box center [827, 296] width 180 height 19
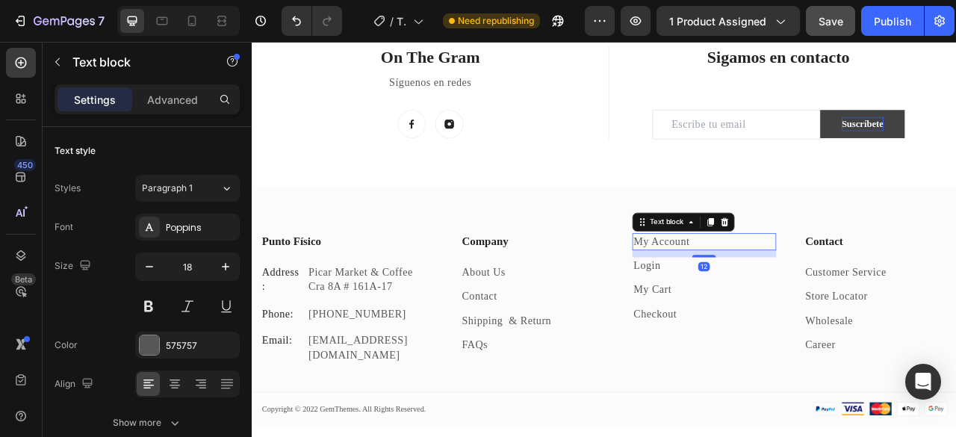
click at [851, 274] on icon at bounding box center [853, 271] width 12 height 12
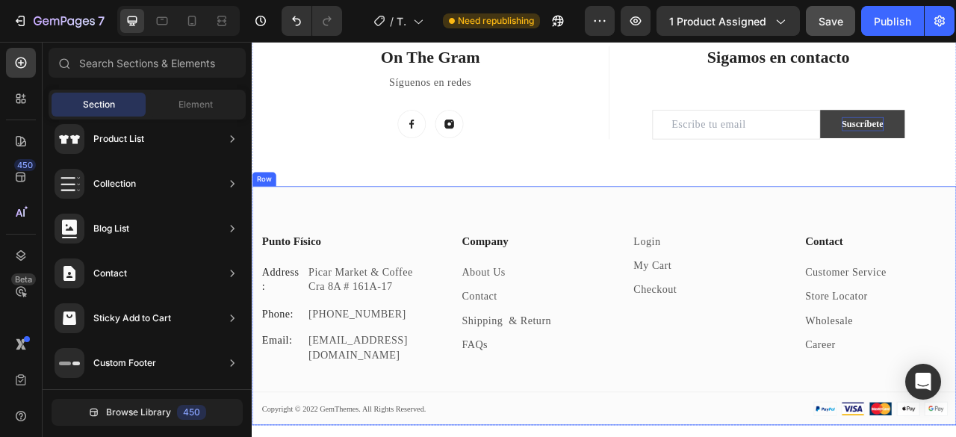
click at [648, 241] on div "Punto Físico Heading Address: Text block Picar Market & Coffee Cra 8A # 161A-17…" at bounding box center [700, 377] width 896 height 305
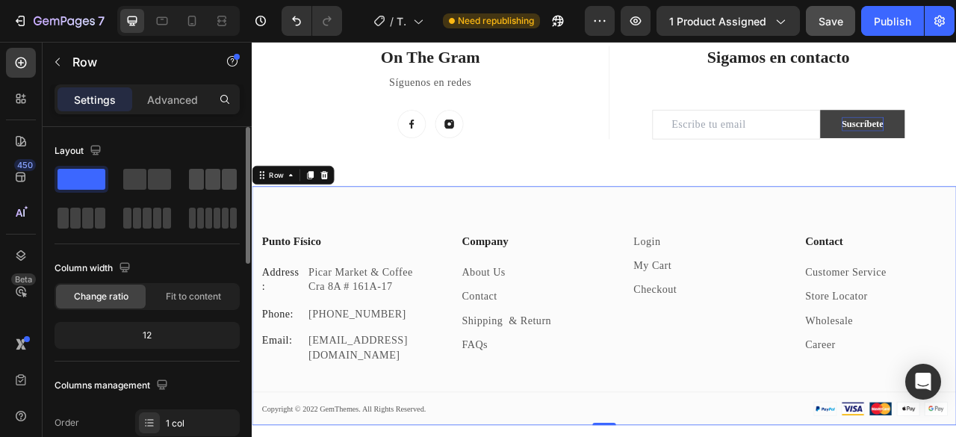
drag, startPoint x: 219, startPoint y: 182, endPoint x: 92, endPoint y: 213, distance: 130.6
click at [219, 182] on span at bounding box center [212, 179] width 15 height 21
click at [593, 250] on div "Punto Físico Heading Address: Text block Picar Market & Coffee Cra 8A # 161A-17…" at bounding box center [700, 377] width 896 height 305
click at [429, 252] on div "Punto Físico Heading Address: Text block Picar Market & Coffee Cra 8A # 161A-17…" at bounding box center [700, 377] width 896 height 305
click at [376, 285] on h3 "Punto Físico" at bounding box center [372, 296] width 219 height 22
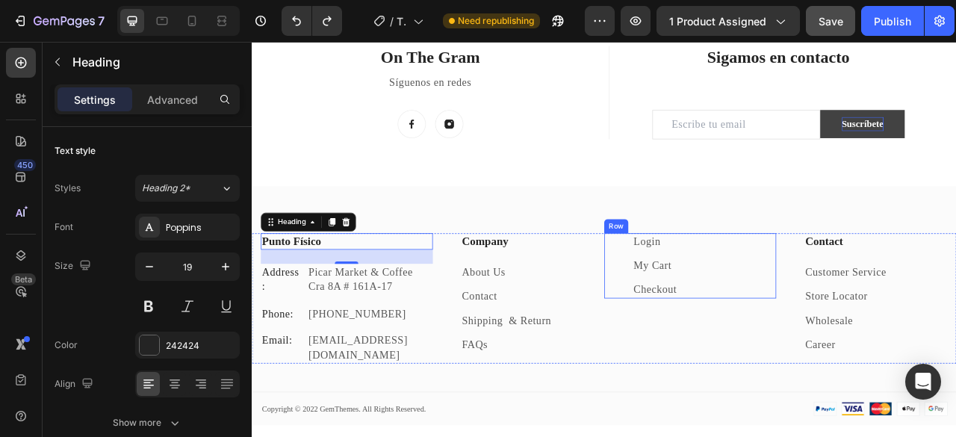
click at [707, 339] on div "Login Text block My Cart Text block Checkout Text block Row" at bounding box center [809, 327] width 219 height 84
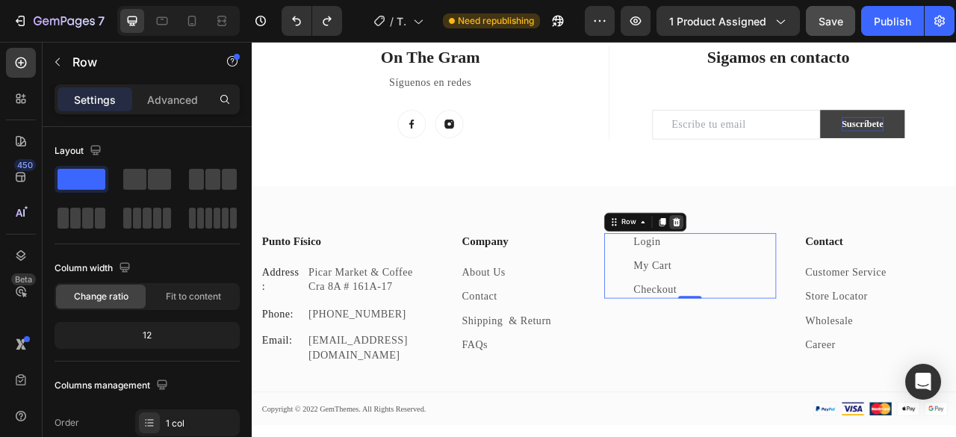
click at [788, 272] on icon at bounding box center [792, 270] width 10 height 10
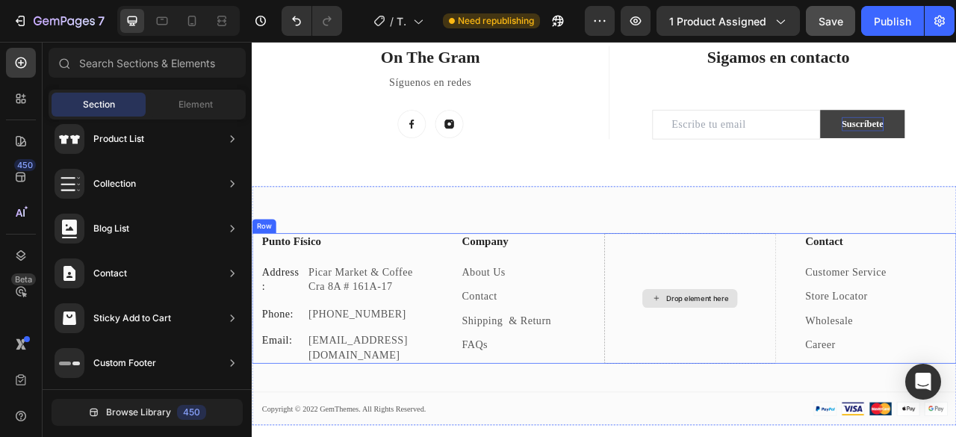
click at [779, 320] on div "Drop element here" at bounding box center [809, 368] width 219 height 166
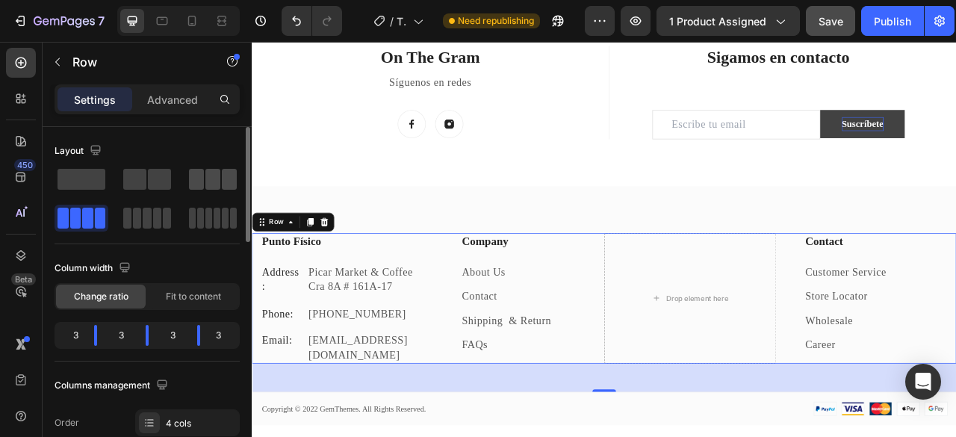
click at [212, 178] on span at bounding box center [212, 179] width 15 height 21
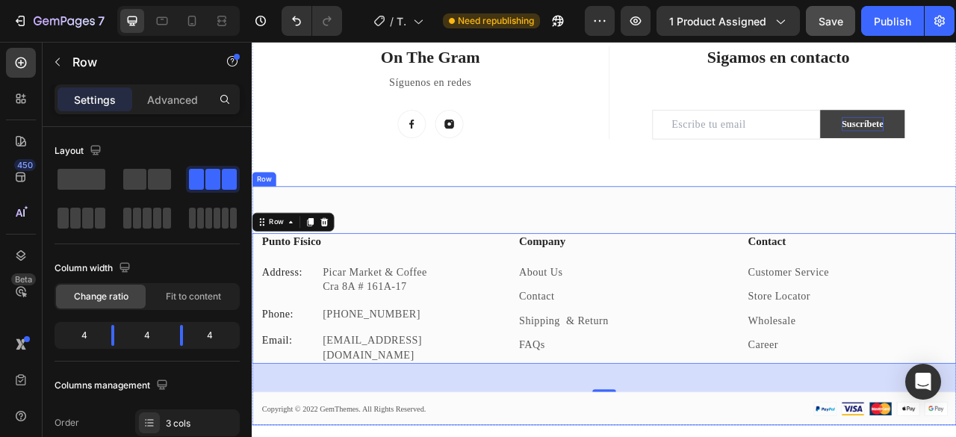
click at [586, 242] on div "Punto Físico Heading Address: Text block Picar Market & Coffee Cra 8A # 161A-17…" at bounding box center [700, 377] width 896 height 305
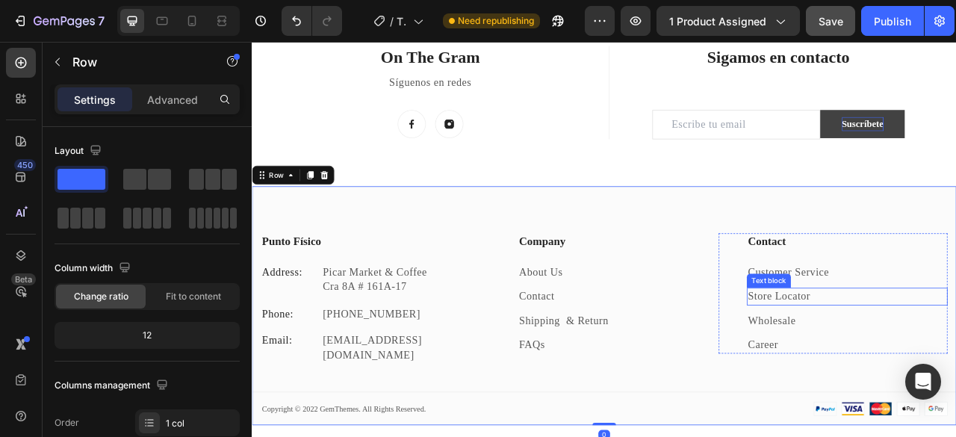
scroll to position [3363, 0]
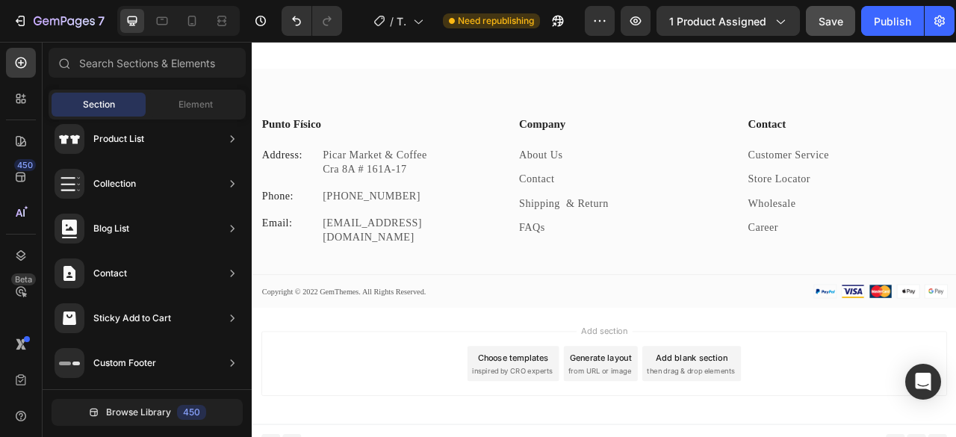
scroll to position [3213, 0]
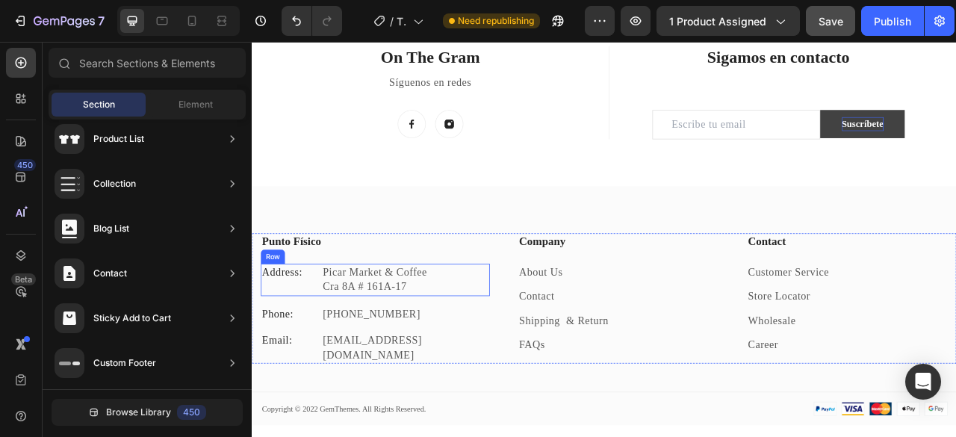
click at [292, 339] on p "Address:" at bounding box center [298, 335] width 69 height 19
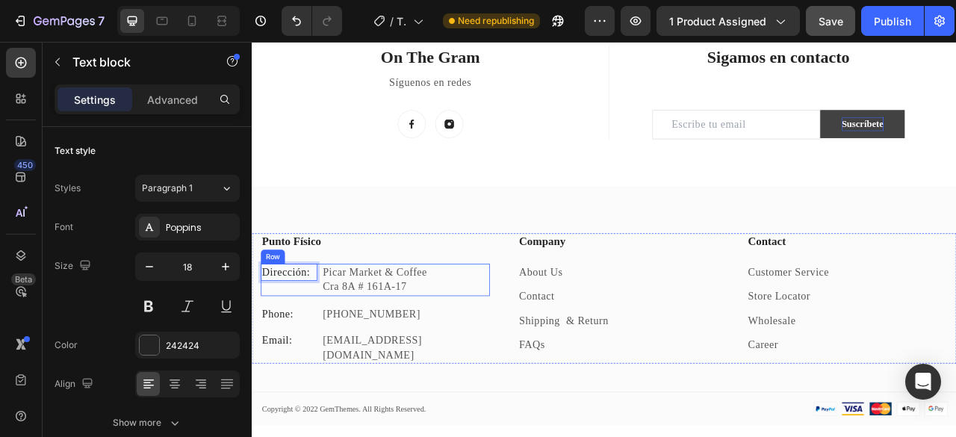
click at [293, 377] on div "Phone:" at bounding box center [299, 388] width 72 height 22
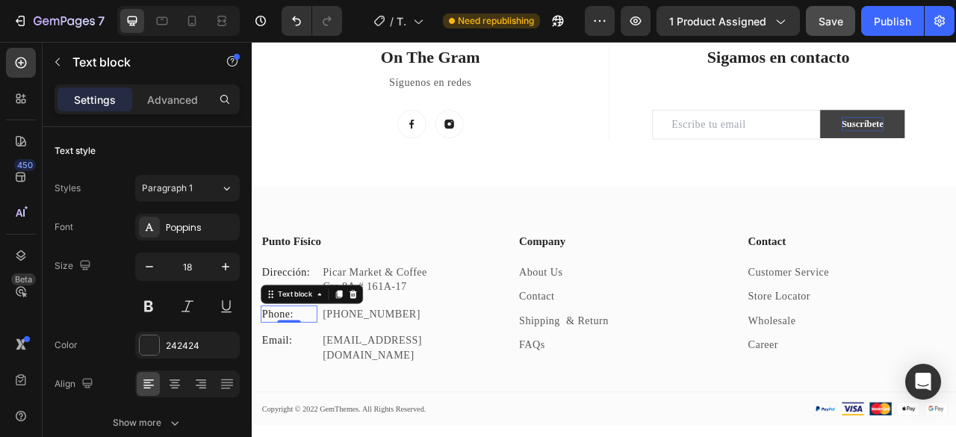
click at [293, 389] on p "Phone:" at bounding box center [298, 388] width 69 height 19
click at [295, 386] on p "Phone:" at bounding box center [298, 388] width 69 height 19
click at [295, 386] on p "Telefono:" at bounding box center [298, 388] width 69 height 19
click at [292, 417] on p "Email:" at bounding box center [298, 421] width 69 height 19
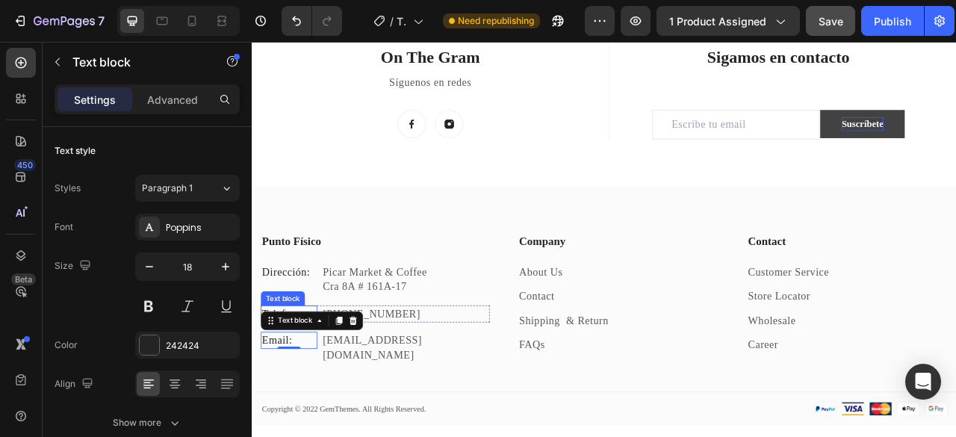
click at [294, 369] on div "Text block" at bounding box center [291, 367] width 50 height 13
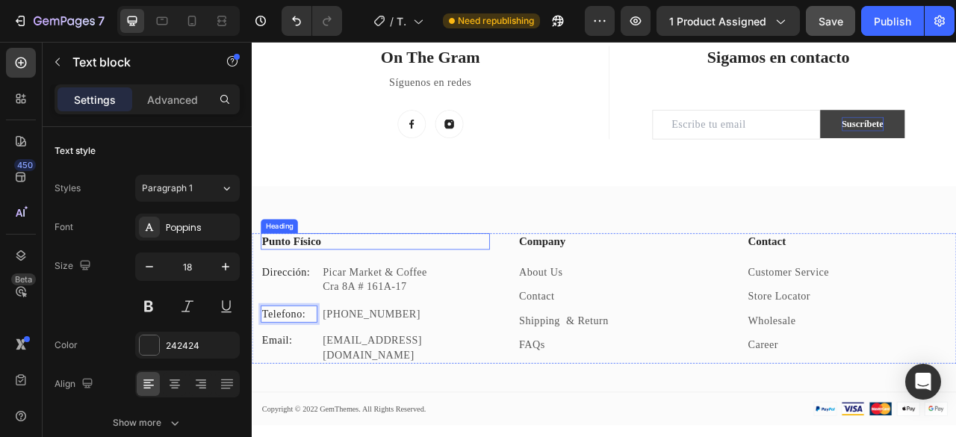
click at [449, 290] on p "Punto Físico" at bounding box center [408, 296] width 288 height 19
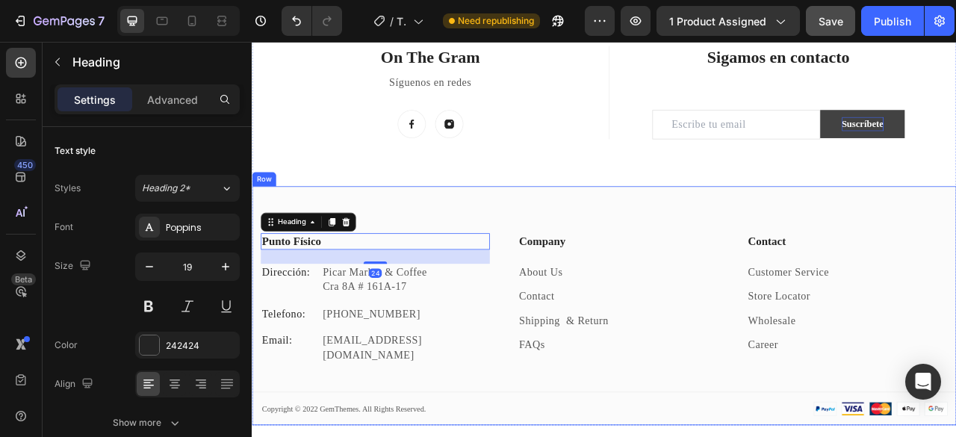
click at [473, 241] on div "Punto Físico Heading 24 Dirección: Text block Picar Market & Coffee Cra 8A # 16…" at bounding box center [700, 377] width 896 height 305
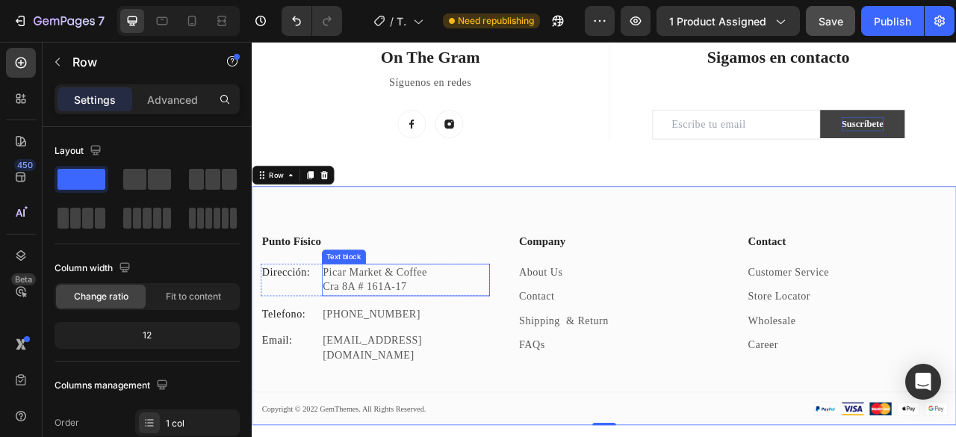
click at [508, 331] on p "Picar Market & Coffee" at bounding box center [447, 335] width 211 height 19
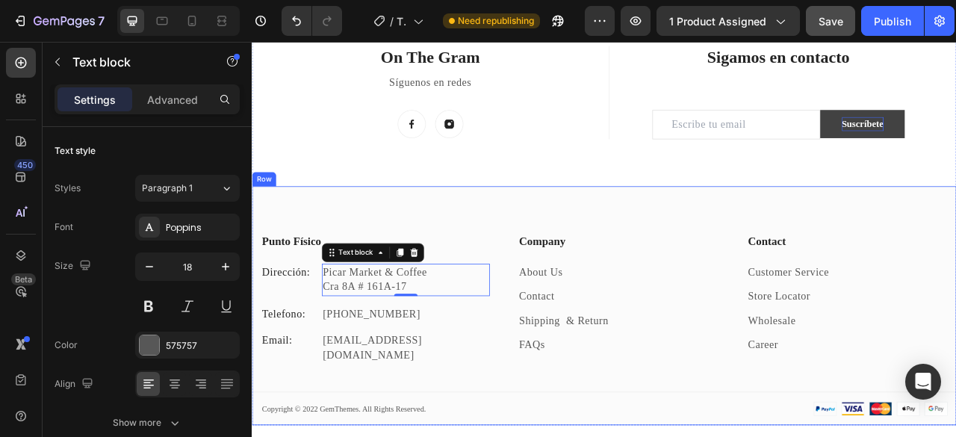
click at [494, 283] on div "Punto Físico Heading Dirección: Text block Picar Market & Coffee Cra 8A # 161A-…" at bounding box center [700, 377] width 896 height 305
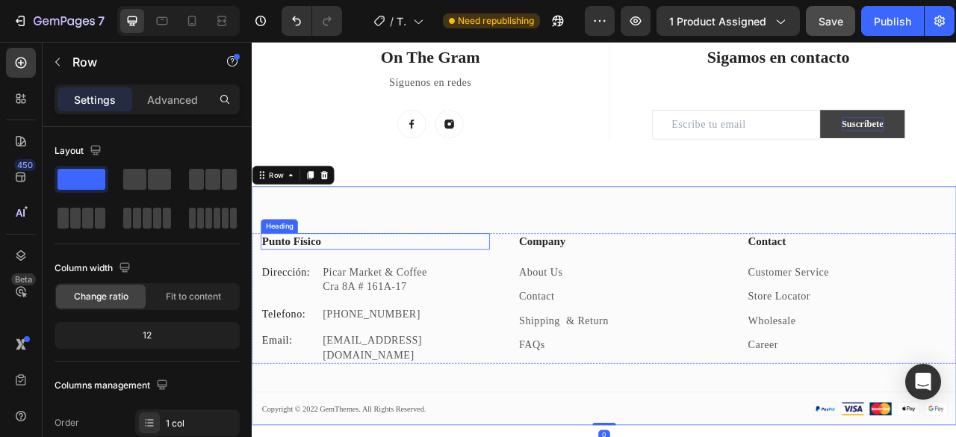
click at [533, 303] on p "Punto Físico" at bounding box center [408, 296] width 288 height 19
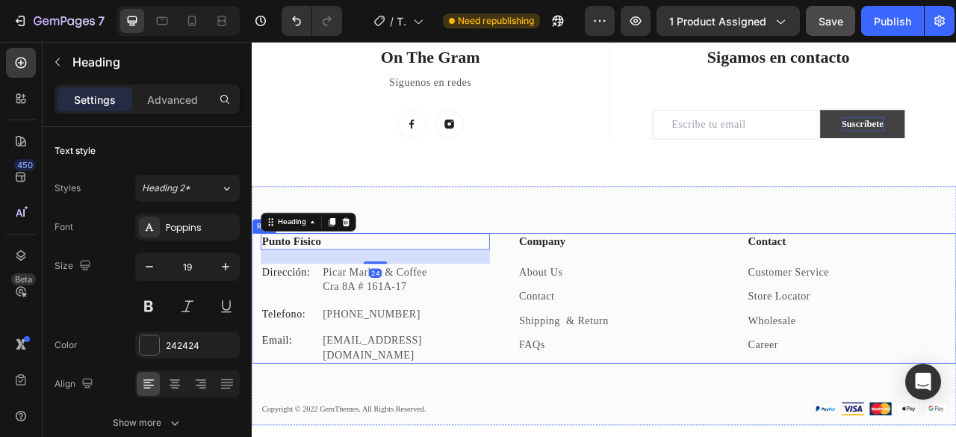
click at [530, 436] on div "Punto Físico Heading 24 Dirección: Text block Picar Market & Coffee Cra 8A # 16…" at bounding box center [408, 368] width 291 height 166
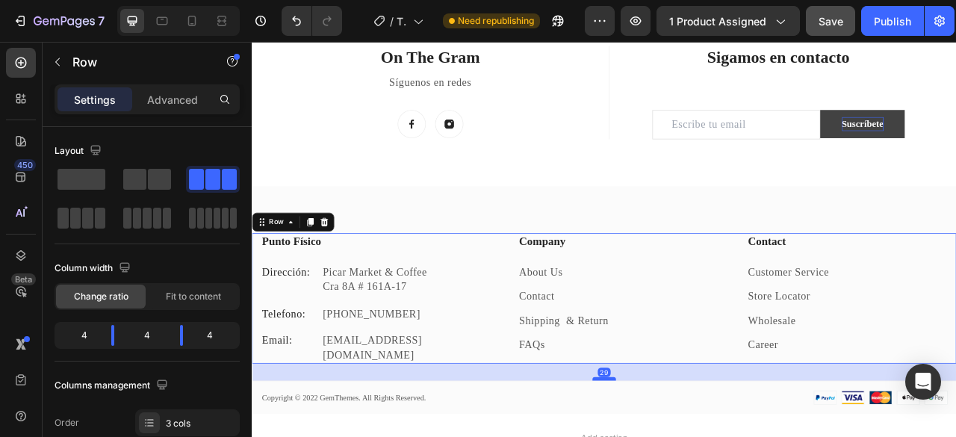
drag, startPoint x: 693, startPoint y: 471, endPoint x: 690, endPoint y: 457, distance: 14.5
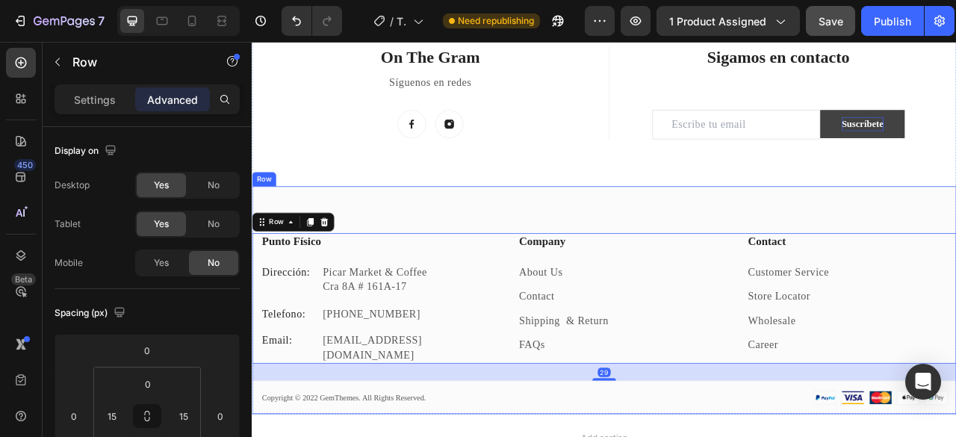
click at [717, 248] on div "Punto Físico Heading Dirección: Text block Picar Market & Coffee Cra 8A # 161A-…" at bounding box center [700, 370] width 896 height 290
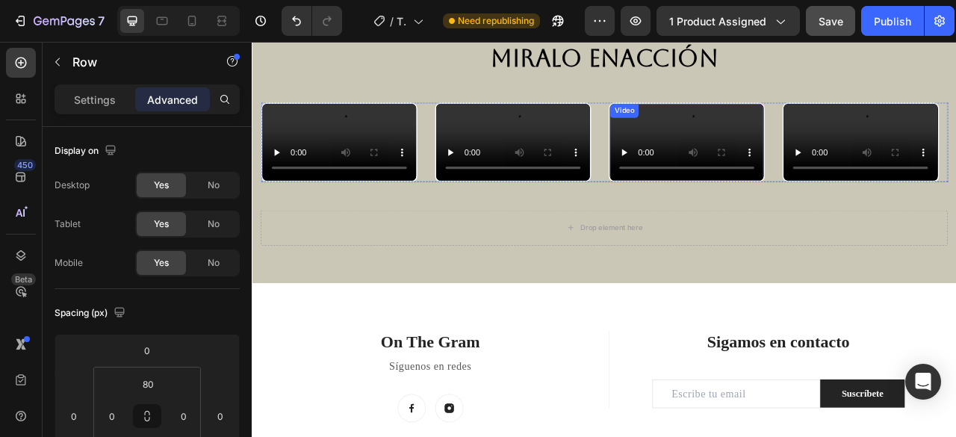
scroll to position [3050, 0]
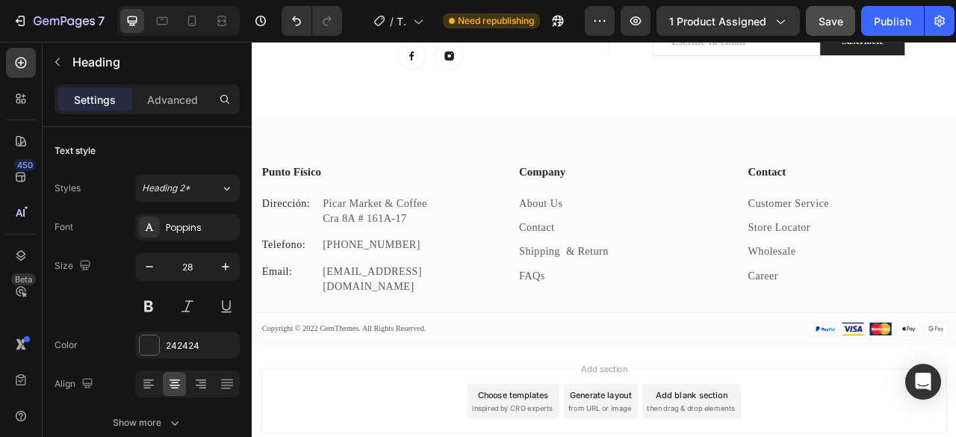
drag, startPoint x: 546, startPoint y: 228, endPoint x: 416, endPoint y: 224, distance: 130.0
click at [547, 78] on div "Image Image Row" at bounding box center [479, 60] width 432 height 36
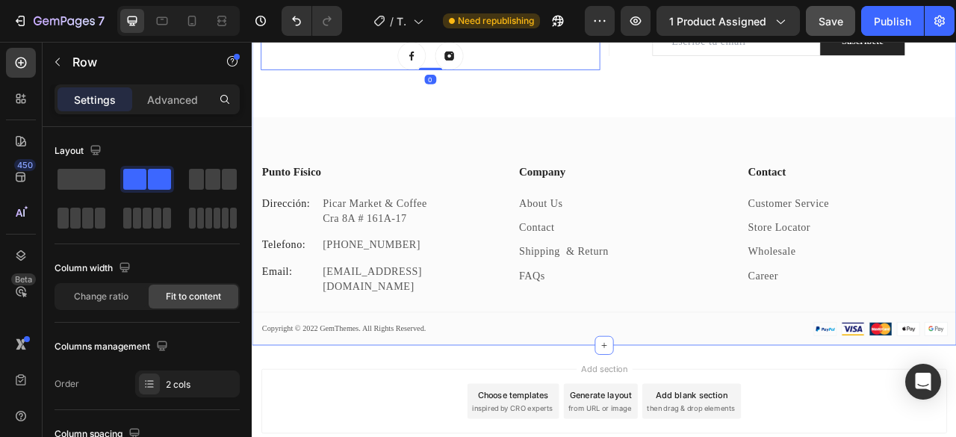
click at [540, 347] on div "Nuestras redes sociales Heading Síguenos en redes Text block Image Image Row 0 …" at bounding box center [700, 193] width 896 height 467
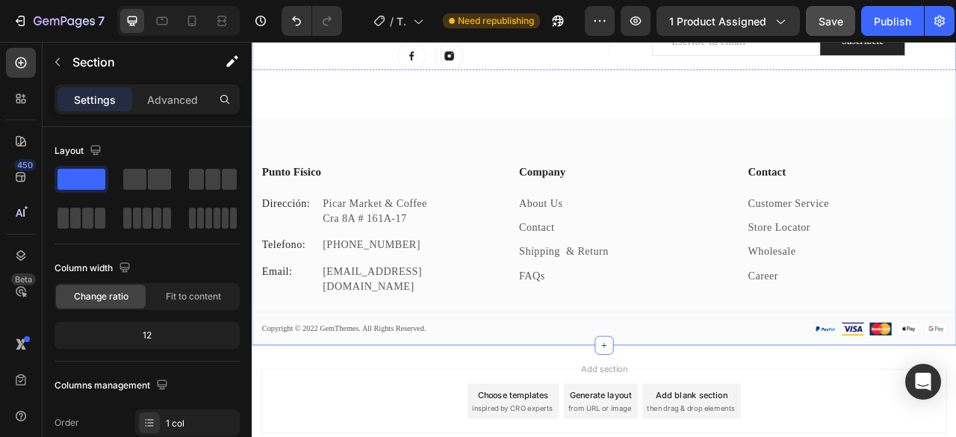
click at [509, 16] on p "Síguenos en redes" at bounding box center [478, 7] width 429 height 19
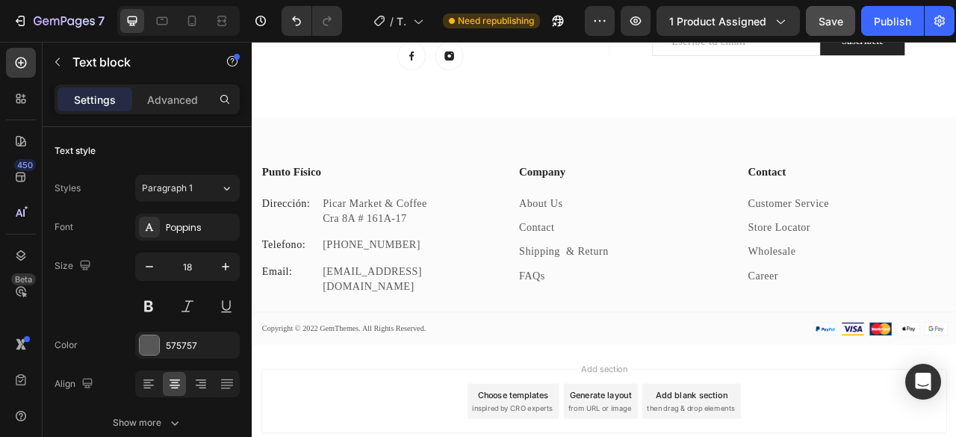
click at [509, 16] on p "Síguenos en redes" at bounding box center [478, 7] width 429 height 19
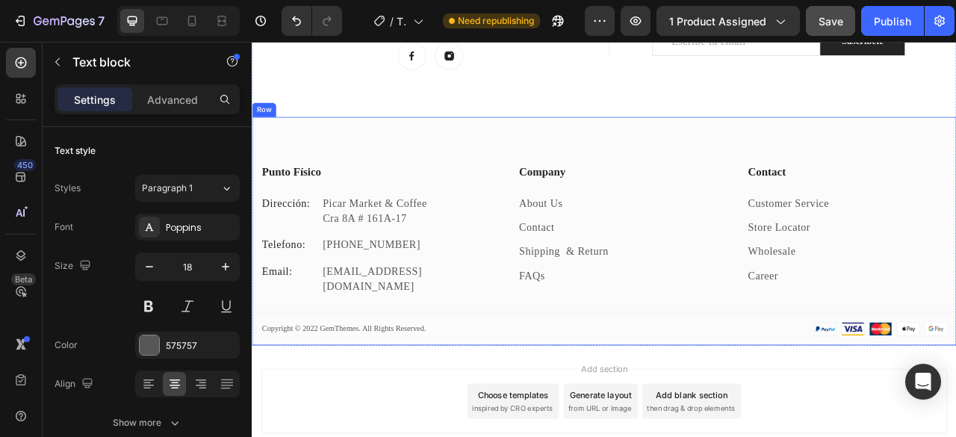
click at [616, 365] on div "Nuestras redes sociales Heading Síguenos Text block 32 Image Image Row Title Li…" at bounding box center [700, 193] width 896 height 467
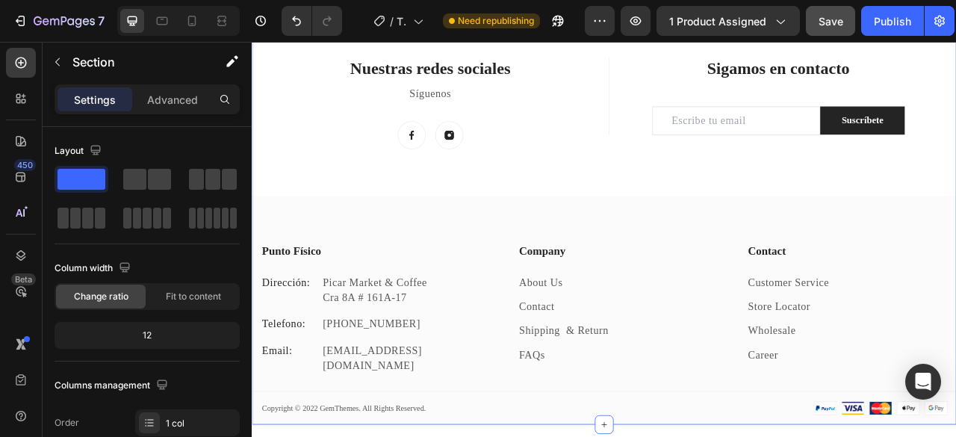
scroll to position [3348, 0]
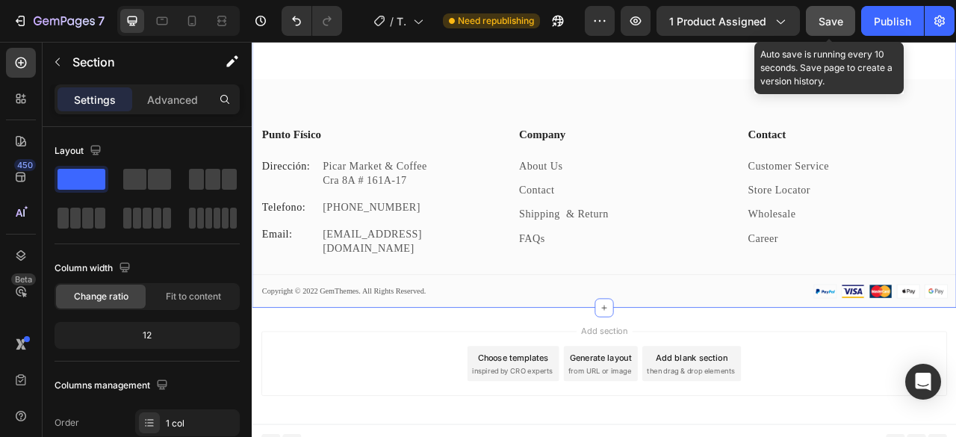
click at [825, 20] on span "Save" at bounding box center [830, 21] width 25 height 13
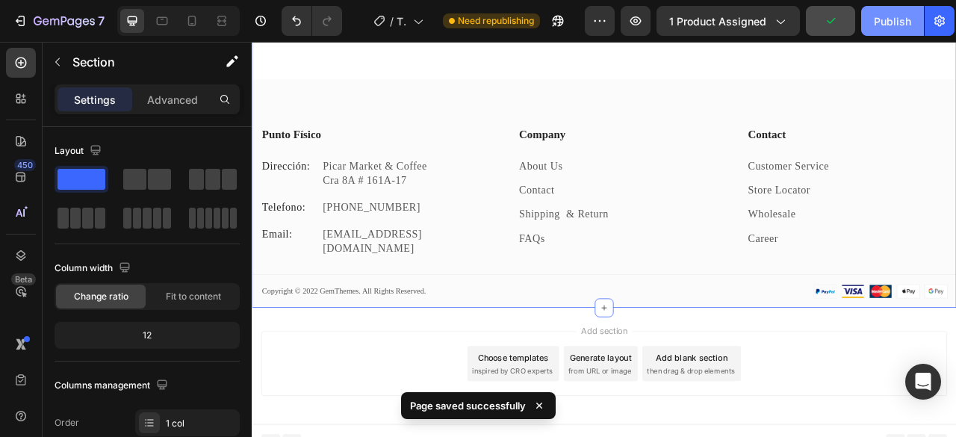
click at [870, 19] on button "Publish" at bounding box center [892, 21] width 63 height 30
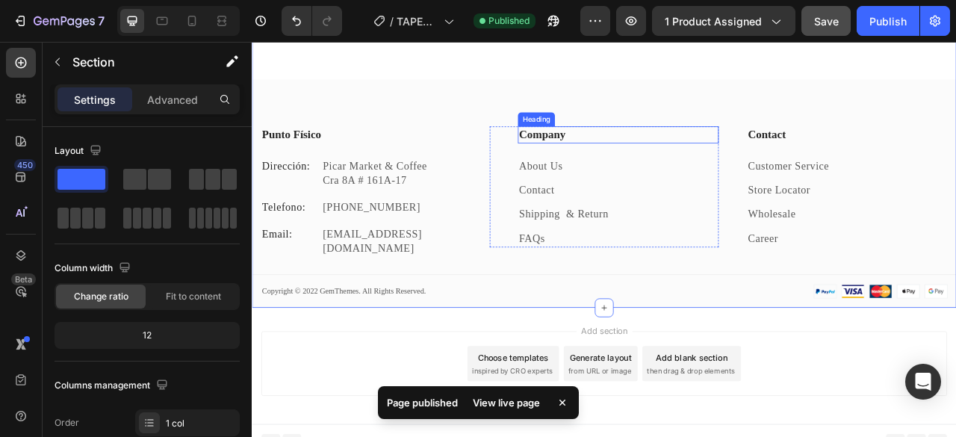
click at [628, 157] on p "Company" at bounding box center [717, 160] width 252 height 19
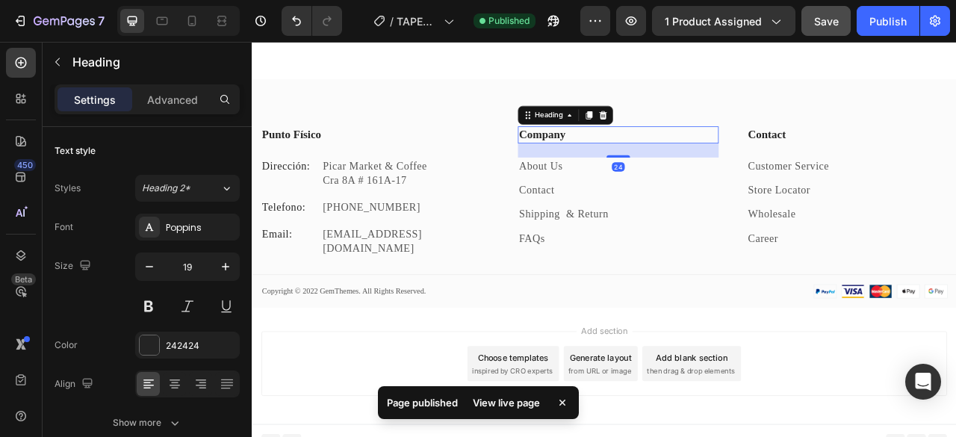
click at [633, 154] on p "Company" at bounding box center [717, 160] width 252 height 19
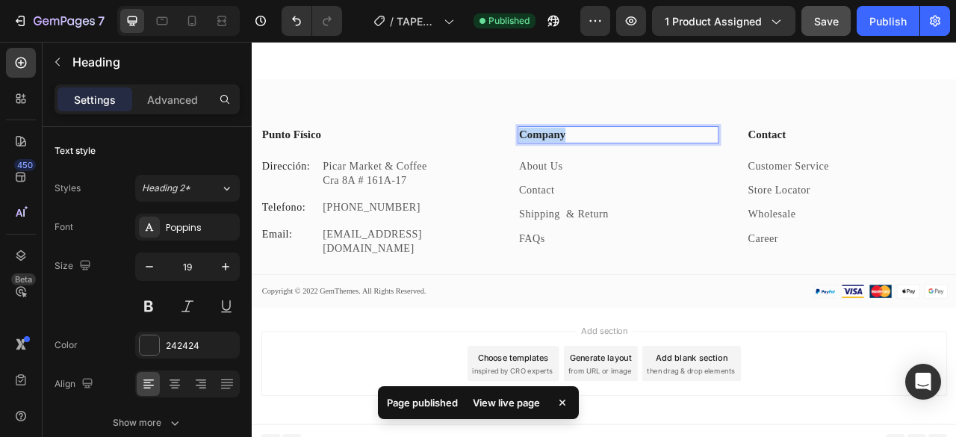
click at [633, 154] on p "Company" at bounding box center [717, 160] width 252 height 19
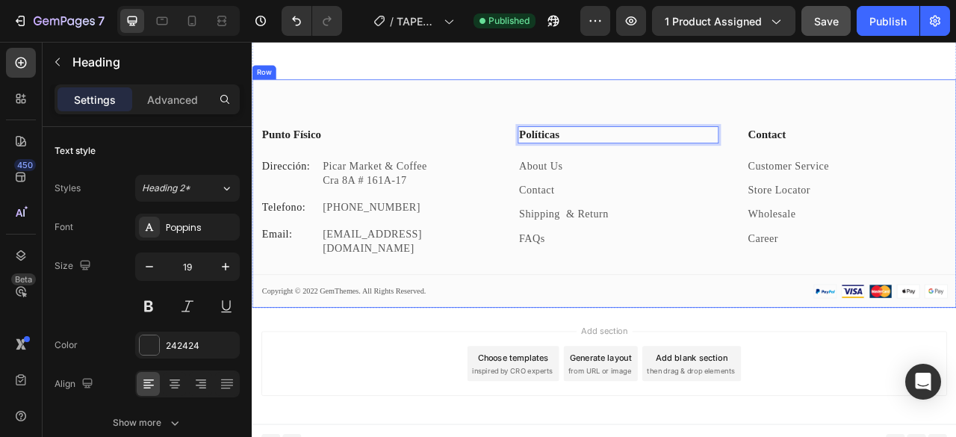
click at [638, 122] on div "Punto Físico Heading Dirección: Text block Picar Market & Coffee Cra 8A # 161A-…" at bounding box center [700, 235] width 896 height 290
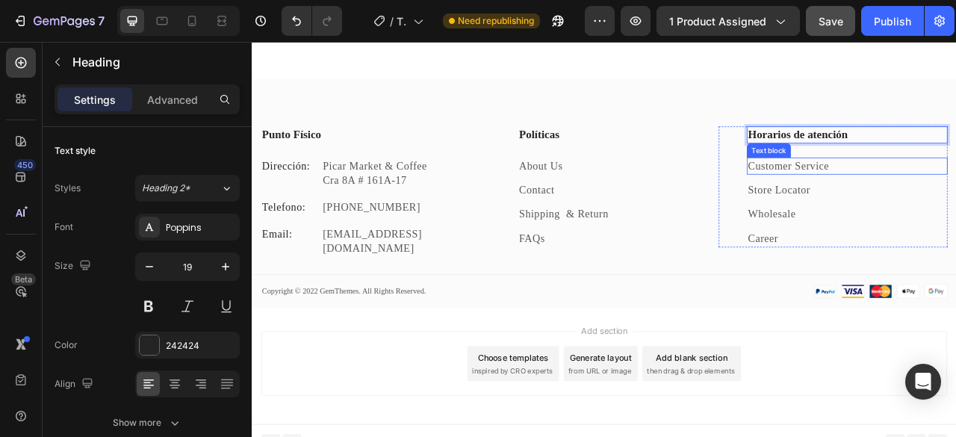
click at [931, 192] on link "Customer Service" at bounding box center [933, 199] width 103 height 15
